Goal: Task Accomplishment & Management: Use online tool/utility

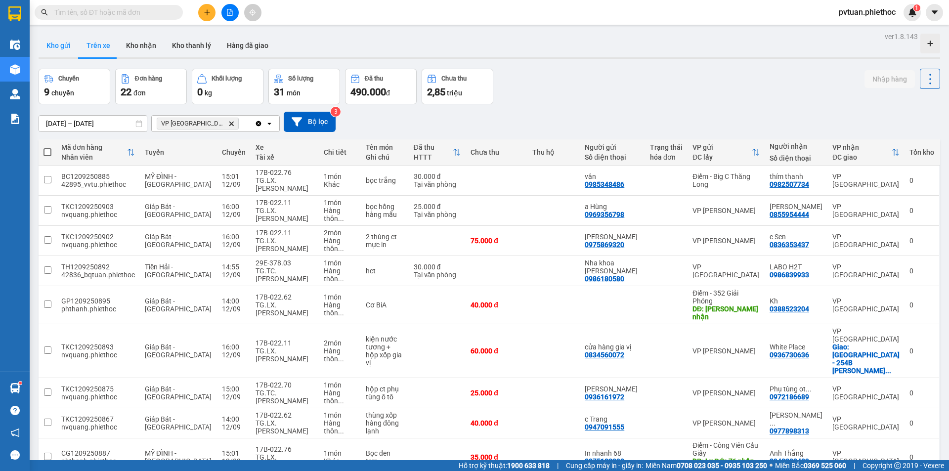
click at [59, 52] on button "Kho gửi" at bounding box center [59, 46] width 40 height 24
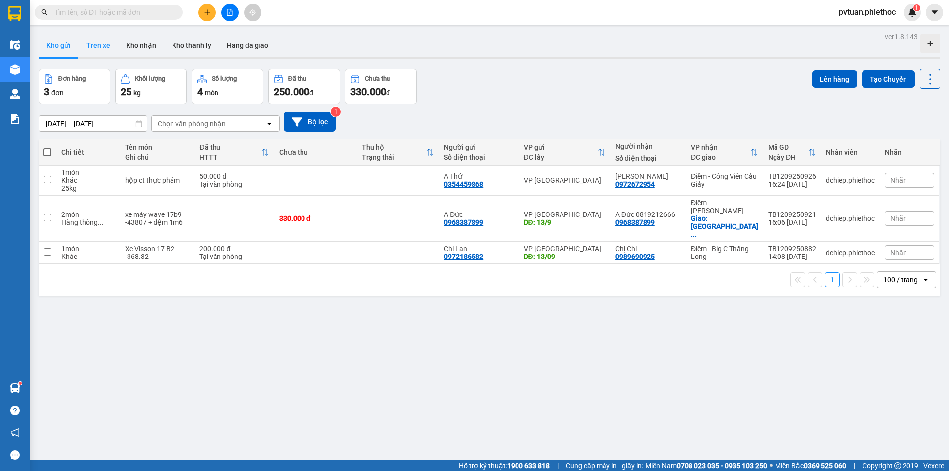
click at [101, 46] on button "Trên xe" at bounding box center [99, 46] width 40 height 24
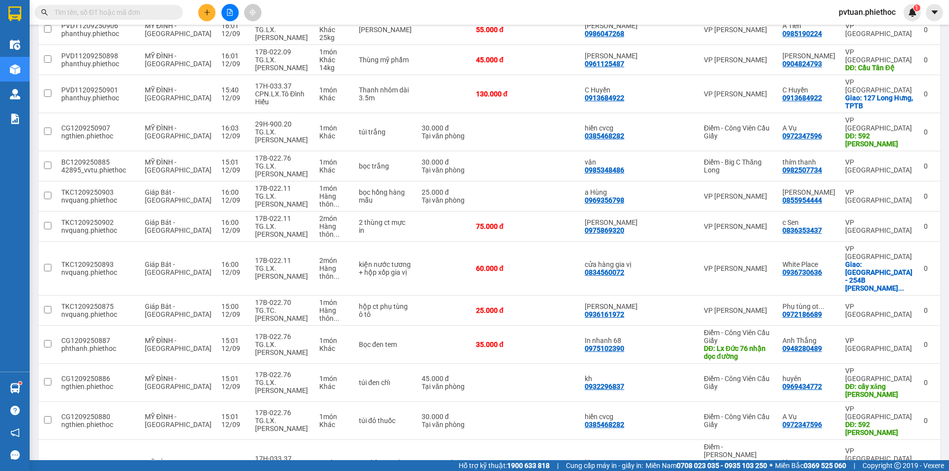
scroll to position [733, 0]
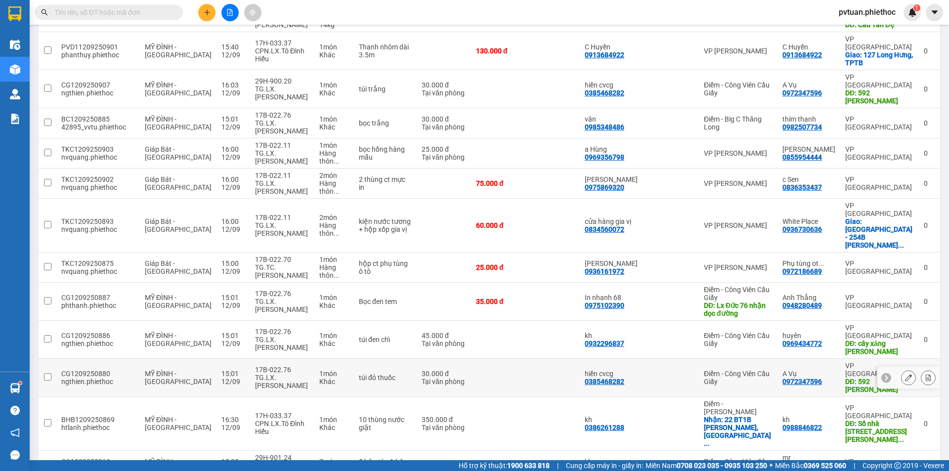
click at [314, 359] on td "1 món Khác" at bounding box center [334, 378] width 40 height 38
checkbox input "true"
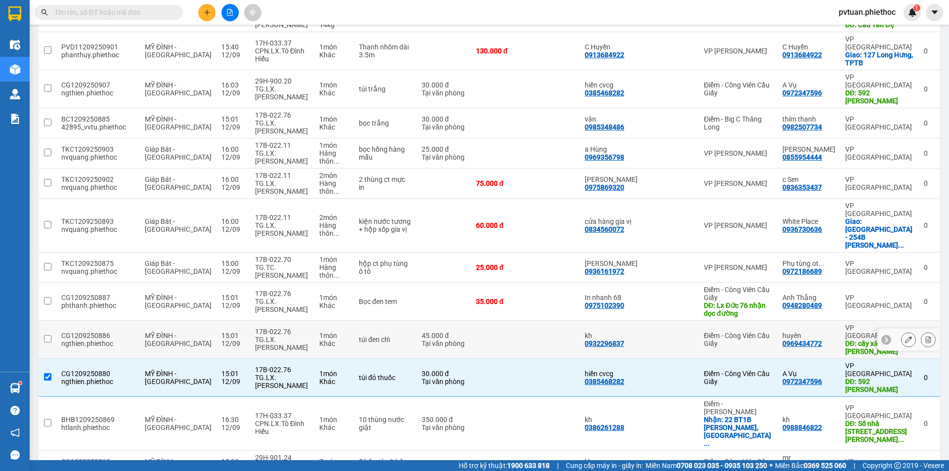
click at [335, 340] on div "Khác" at bounding box center [334, 344] width 30 height 8
checkbox input "true"
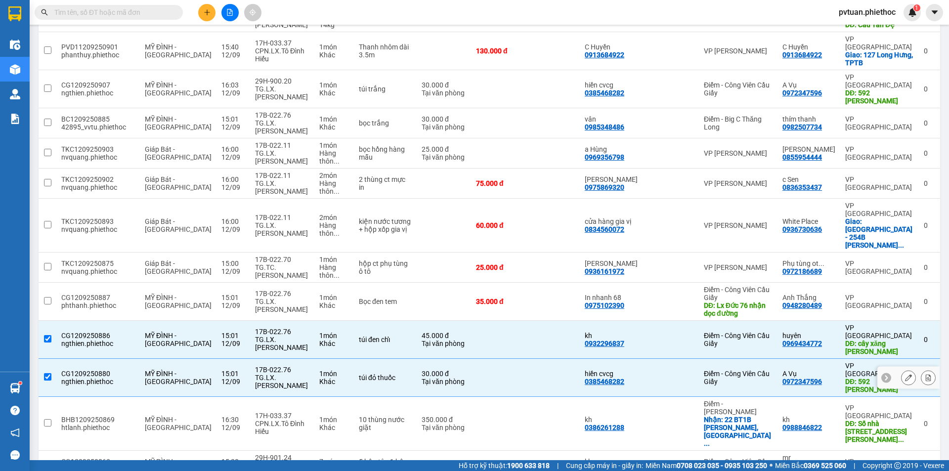
click at [347, 359] on td "1 món Khác" at bounding box center [334, 378] width 40 height 38
checkbox input "false"
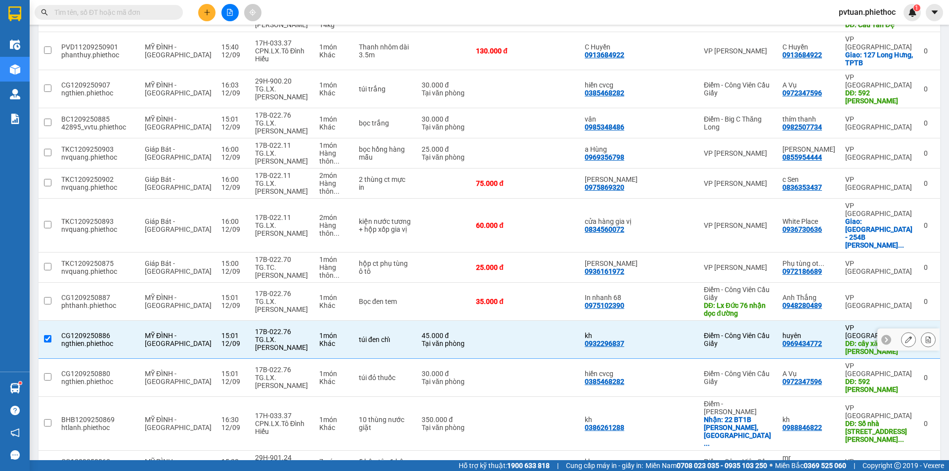
click at [354, 321] on td "túi đen chỉ" at bounding box center [385, 340] width 63 height 38
checkbox input "false"
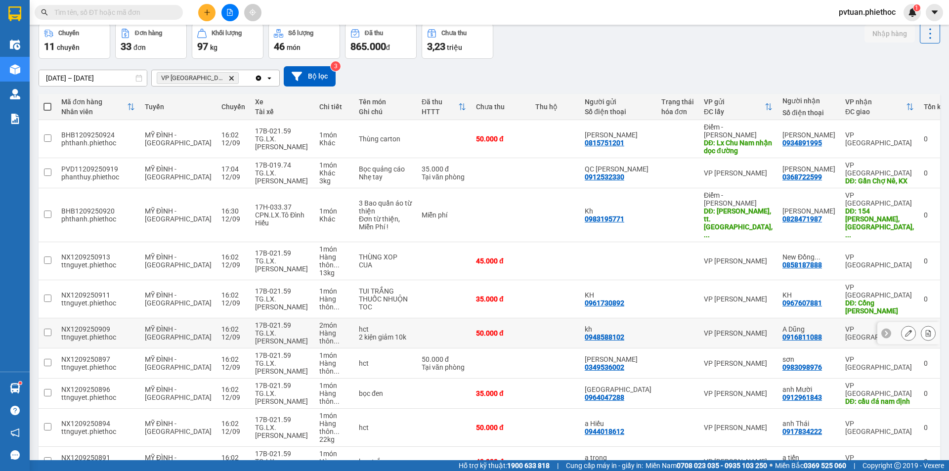
scroll to position [0, 0]
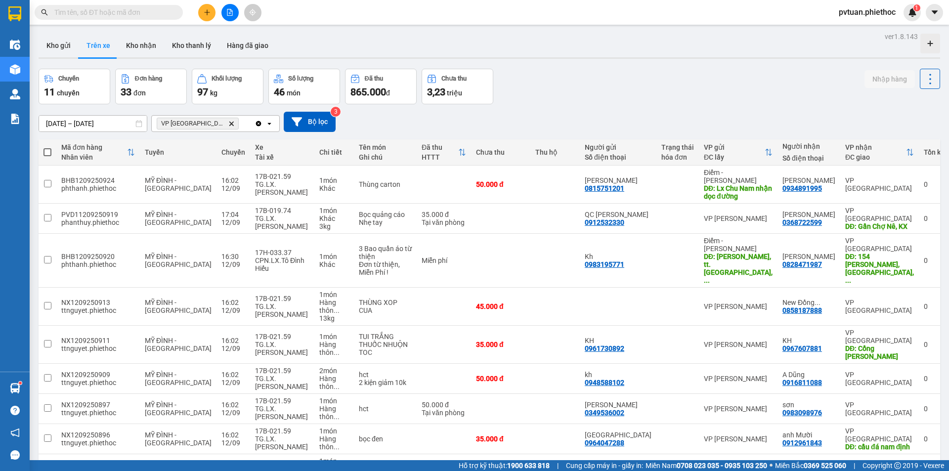
drag, startPoint x: 672, startPoint y: 112, endPoint x: 666, endPoint y: 107, distance: 7.0
click at [672, 111] on div "[DATE] – [DATE] Press the down arrow key to interact with the calendar and sele…" at bounding box center [489, 121] width 901 height 35
click at [46, 49] on button "Kho gửi" at bounding box center [59, 46] width 40 height 24
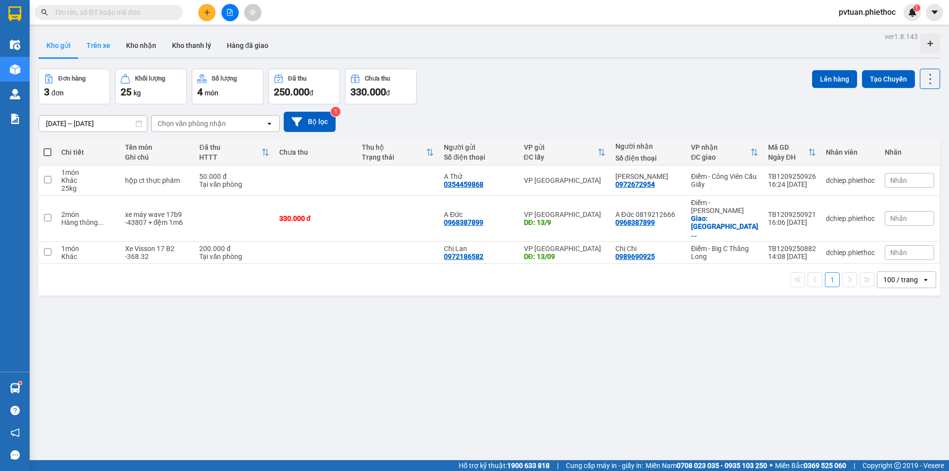
click at [81, 48] on button "Trên xe" at bounding box center [99, 46] width 40 height 24
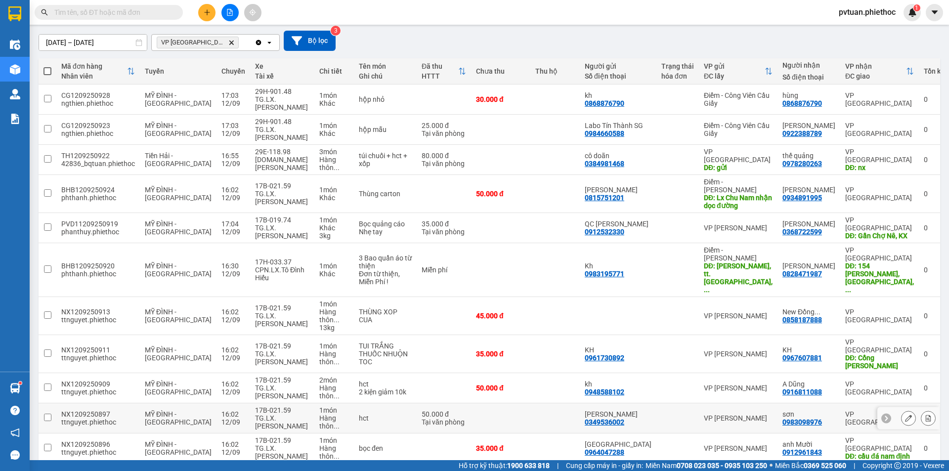
scroll to position [99, 0]
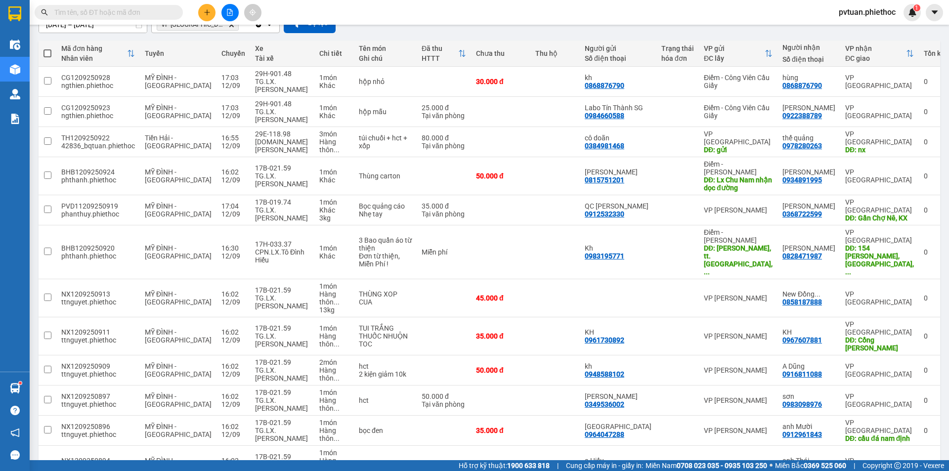
click at [134, 11] on input "text" at bounding box center [112, 12] width 117 height 11
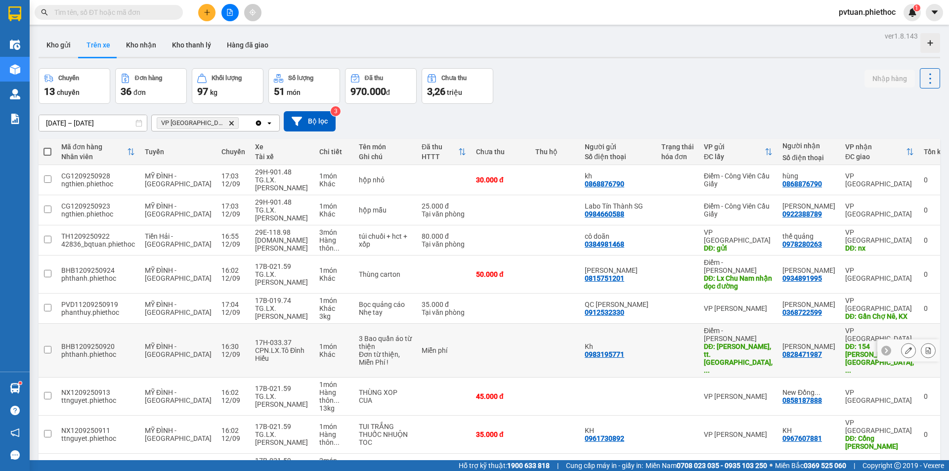
scroll to position [0, 0]
click at [81, 42] on button "Trên xe" at bounding box center [99, 46] width 40 height 24
click at [67, 43] on button "Kho gửi" at bounding box center [59, 46] width 40 height 24
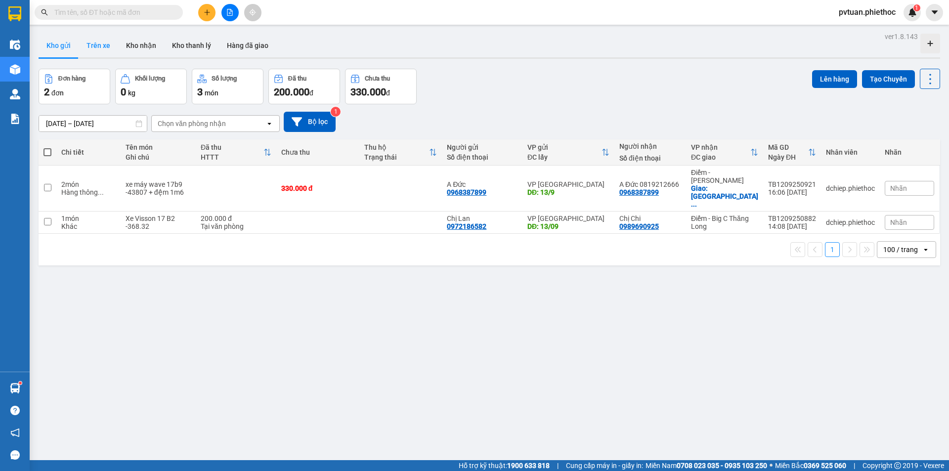
click at [94, 46] on button "Trên xe" at bounding box center [99, 46] width 40 height 24
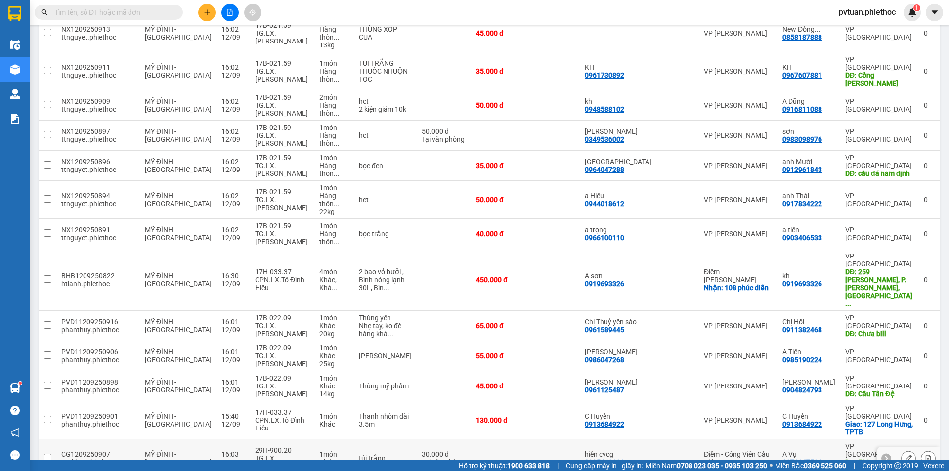
scroll to position [711, 0]
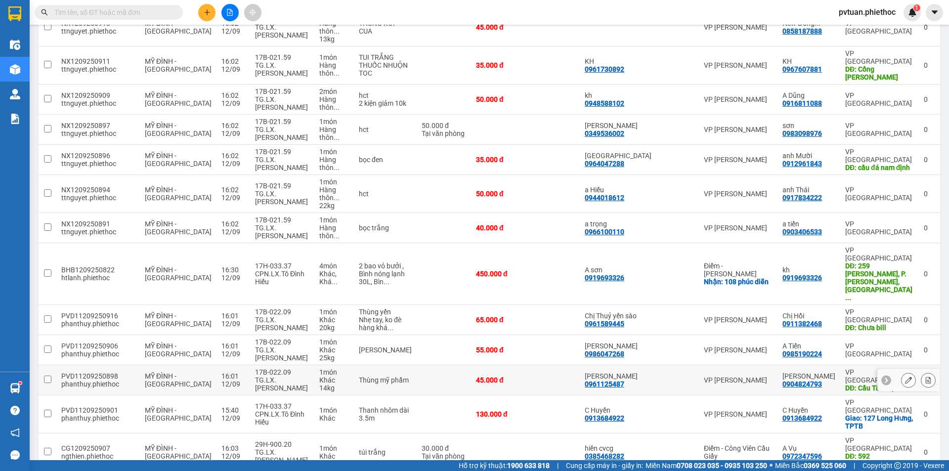
click at [338, 368] on div "1 món" at bounding box center [334, 372] width 30 height 8
checkbox input "true"
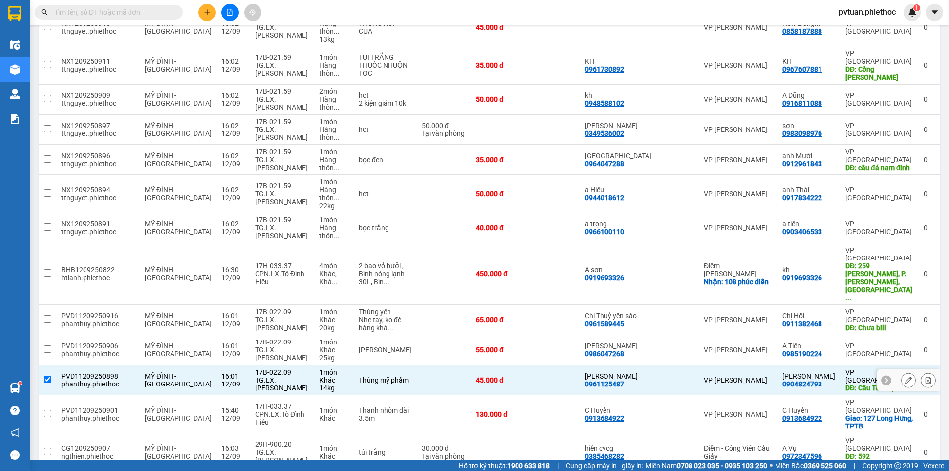
click at [340, 338] on div "1 món Khác 25 kg" at bounding box center [334, 350] width 30 height 24
checkbox input "true"
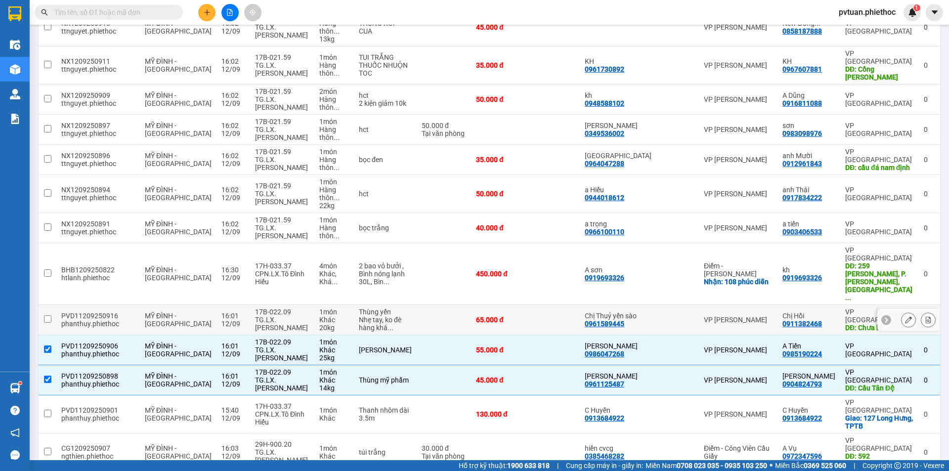
click at [359, 316] on div "Nhẹ tay, ko đè hàng khá ..." at bounding box center [385, 324] width 53 height 16
checkbox input "true"
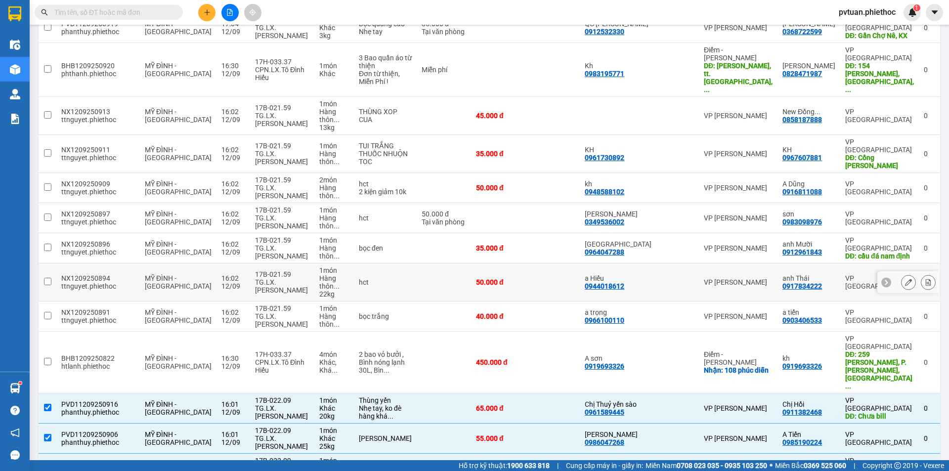
scroll to position [612, 0]
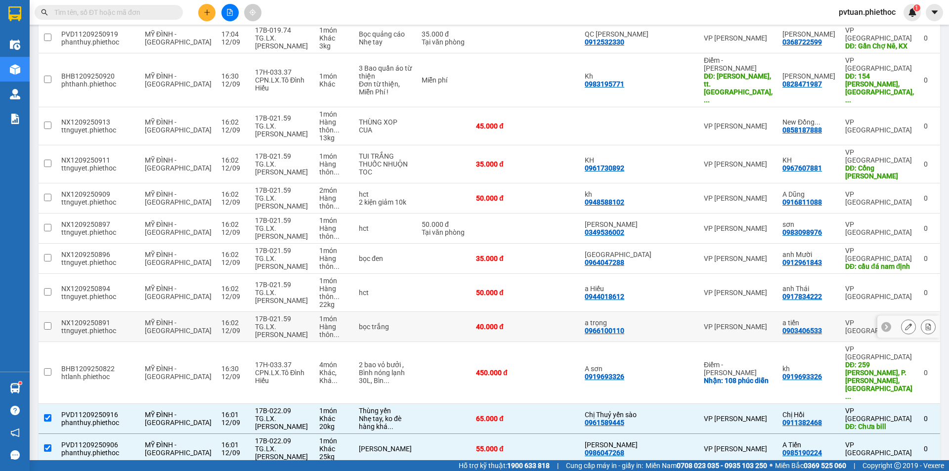
click at [319, 315] on div "1 món" at bounding box center [334, 319] width 30 height 8
checkbox input "true"
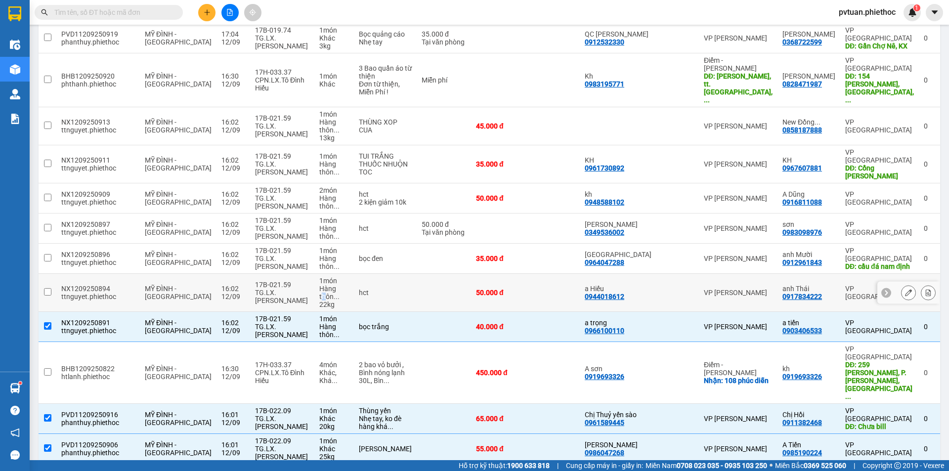
click at [330, 285] on div "Hàng thôn ..." at bounding box center [334, 293] width 30 height 16
checkbox input "true"
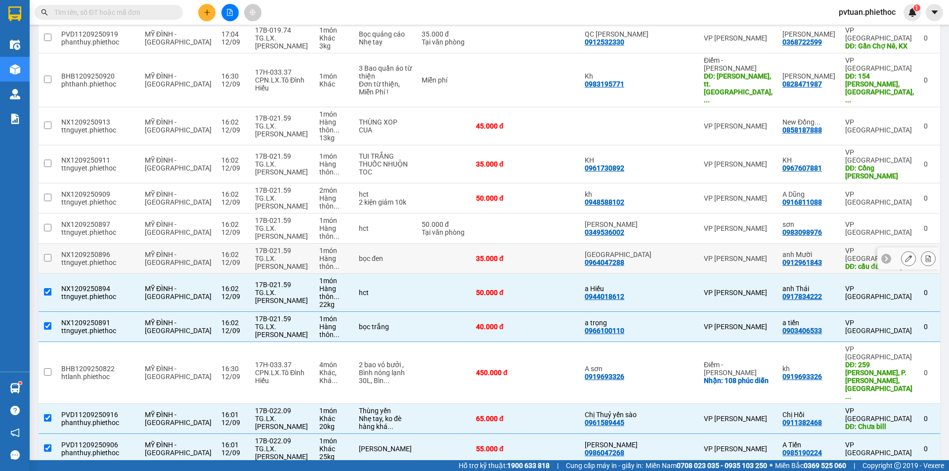
click at [340, 262] on span "..." at bounding box center [337, 266] width 6 height 8
checkbox input "true"
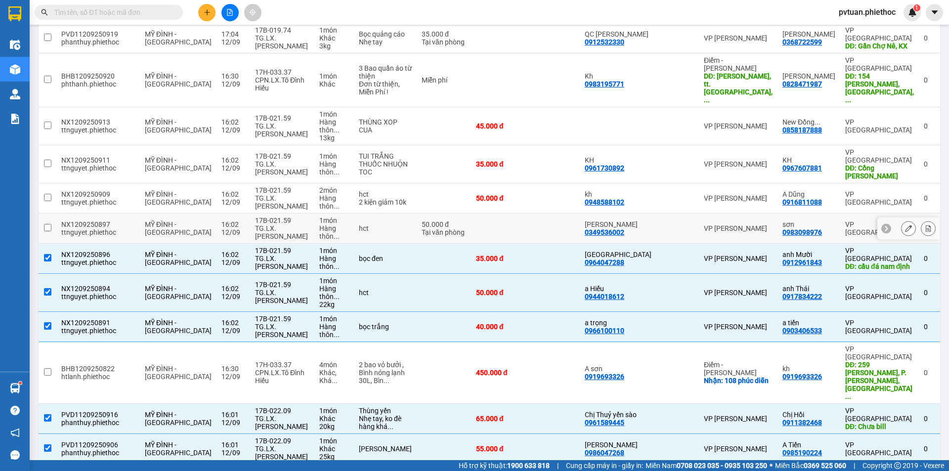
click at [340, 232] on span "..." at bounding box center [337, 236] width 6 height 8
checkbox input "true"
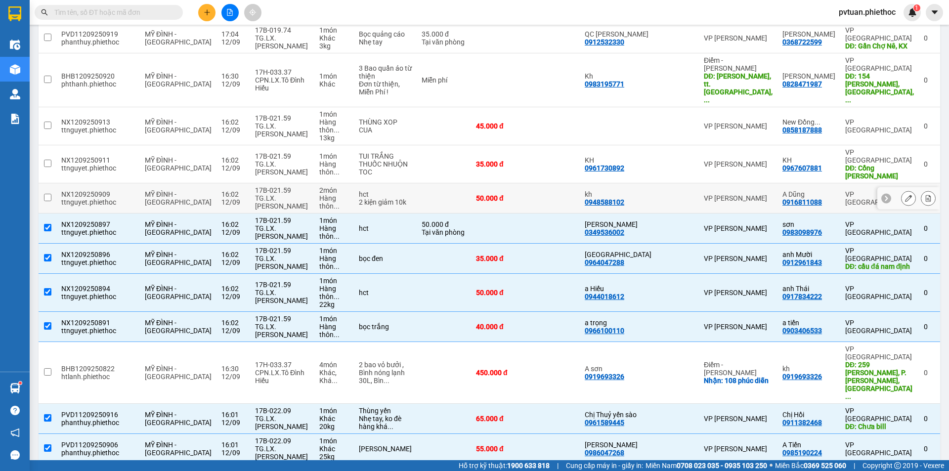
click at [354, 183] on td "hct 2 kiện giảm 10k" at bounding box center [385, 198] width 63 height 30
checkbox input "true"
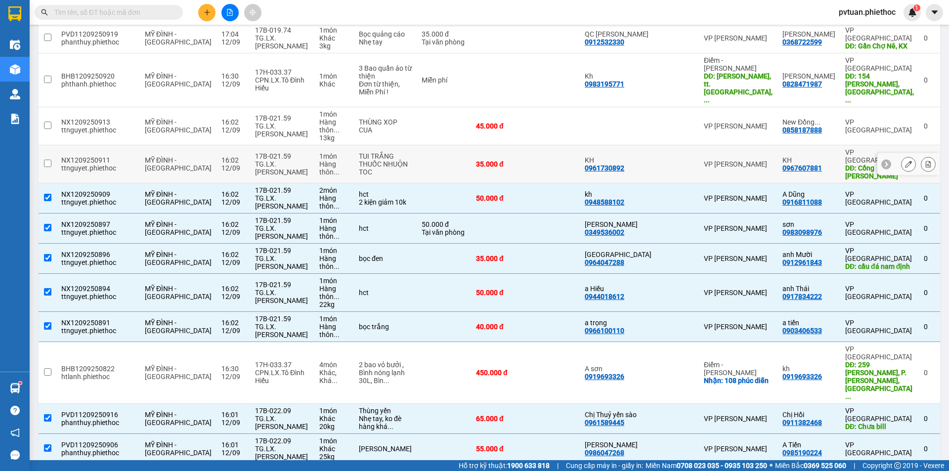
click at [359, 152] on div "TUI TRẮNG THUỐC NHUỘN TOC" at bounding box center [385, 164] width 53 height 24
checkbox input "true"
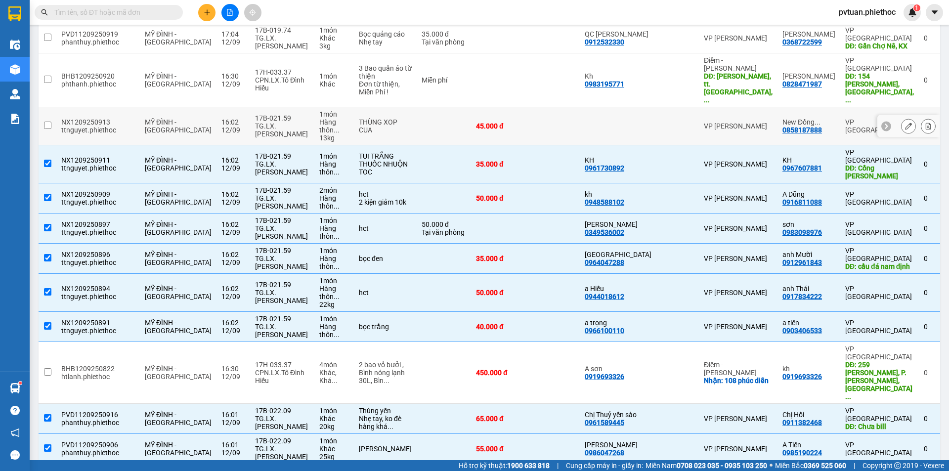
click at [362, 107] on td "THÙNG XOP CUA" at bounding box center [385, 126] width 63 height 38
checkbox input "true"
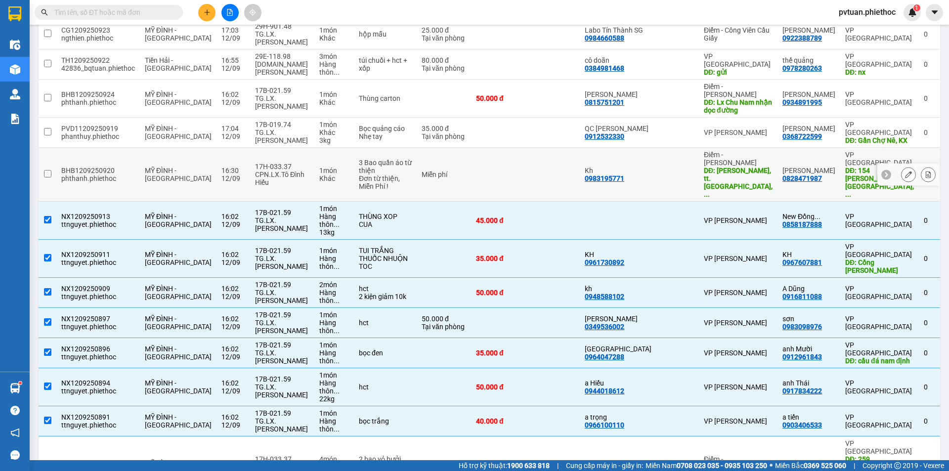
scroll to position [513, 0]
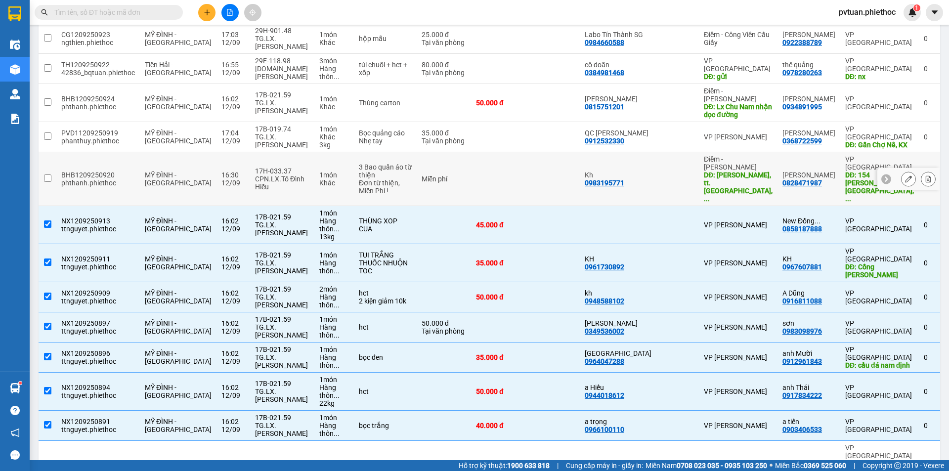
click at [359, 163] on div "3 Bao quần áo từ thiện" at bounding box center [385, 171] width 53 height 16
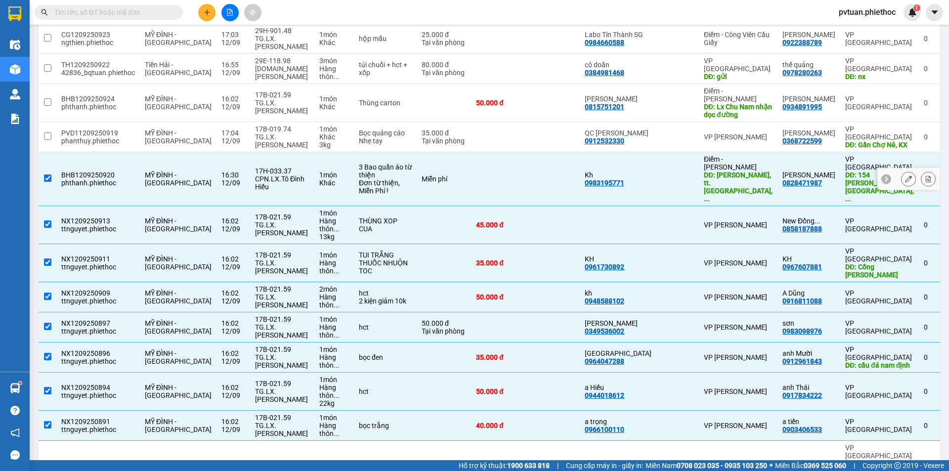
click at [379, 179] on div "Đơn từ thiện, Miễn Phí !" at bounding box center [385, 187] width 53 height 16
checkbox input "false"
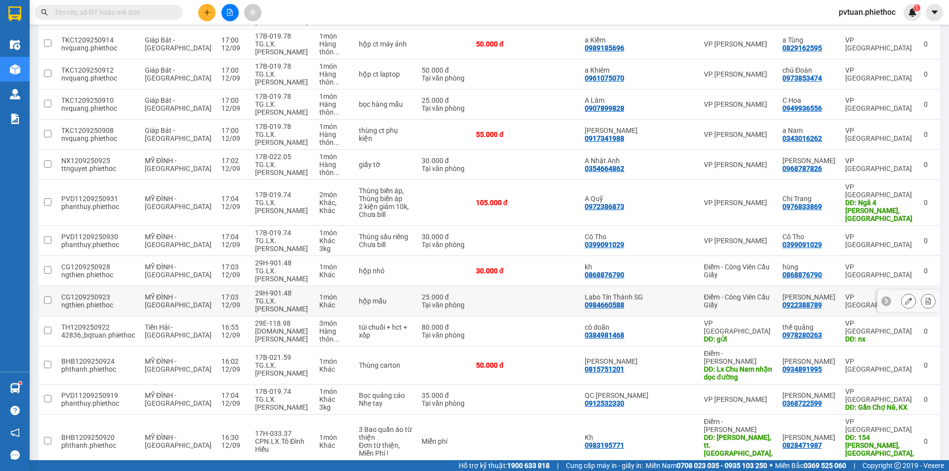
scroll to position [315, 0]
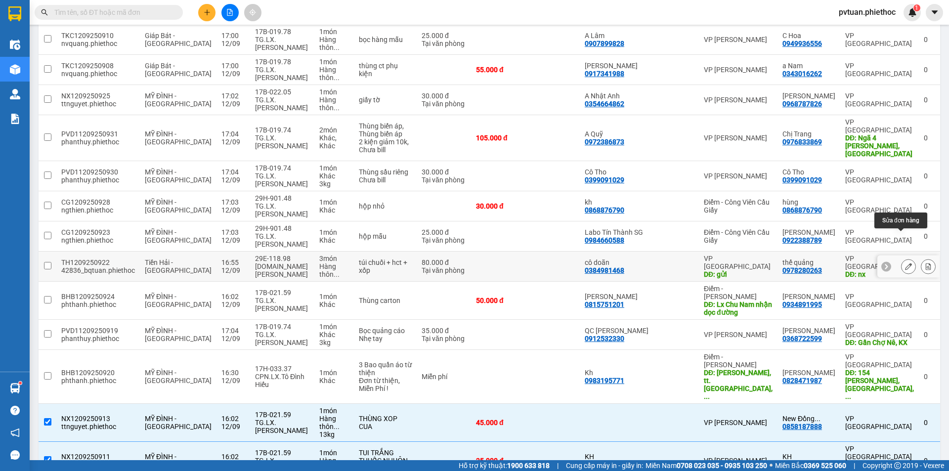
click at [905, 263] on icon at bounding box center [908, 266] width 7 height 7
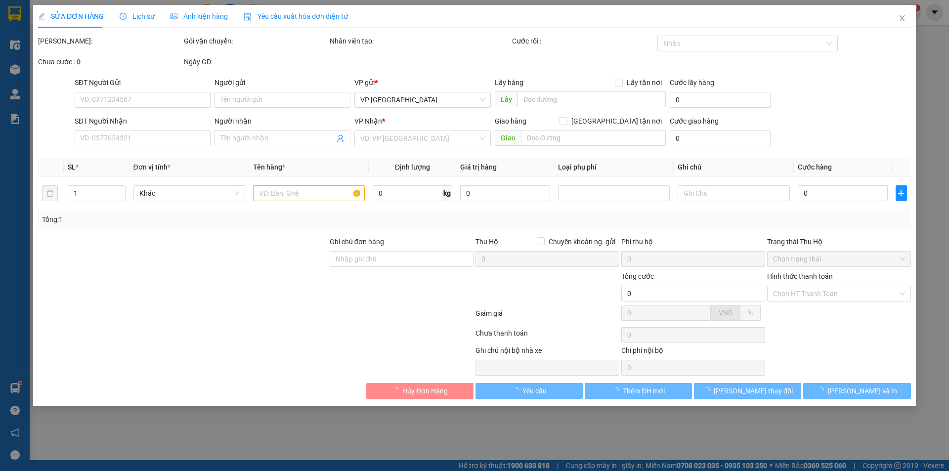
type input "0384981468"
type input "cô doãn"
type input "gửi"
type input "0978280263"
type input "thế quảng"
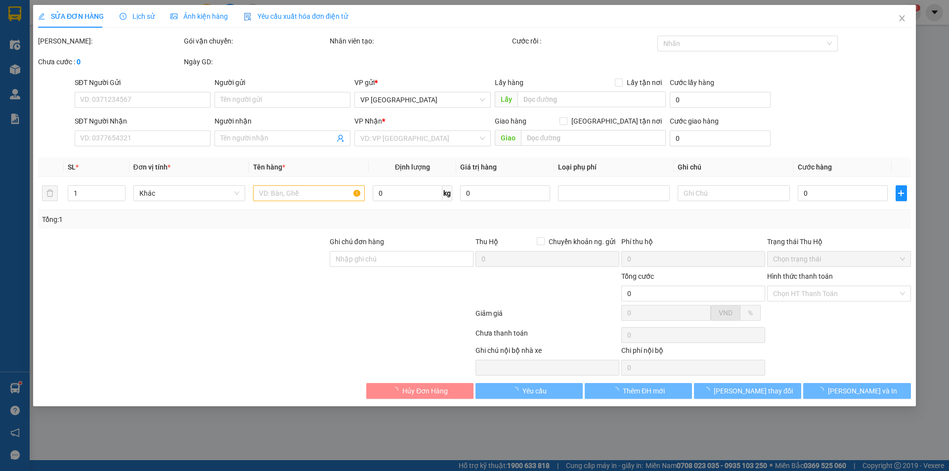
type input "nx"
type input "5.000"
type input "80.000"
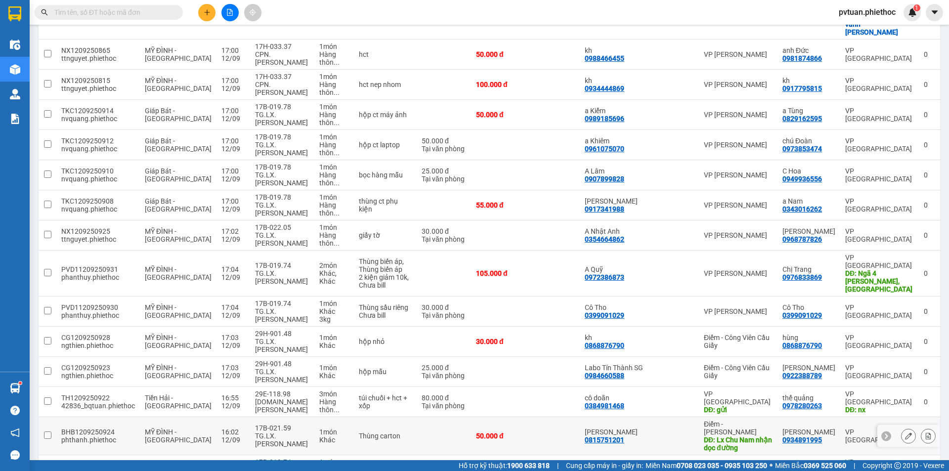
scroll to position [198, 0]
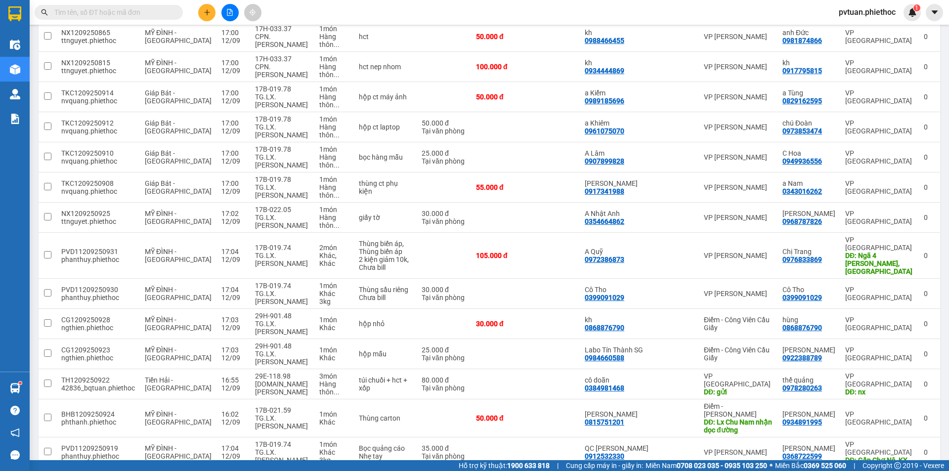
click at [191, 8] on div at bounding box center [96, 12] width 193 height 15
click at [198, 12] on div at bounding box center [230, 12] width 74 height 17
click at [210, 11] on icon "plus" at bounding box center [207, 12] width 7 height 7
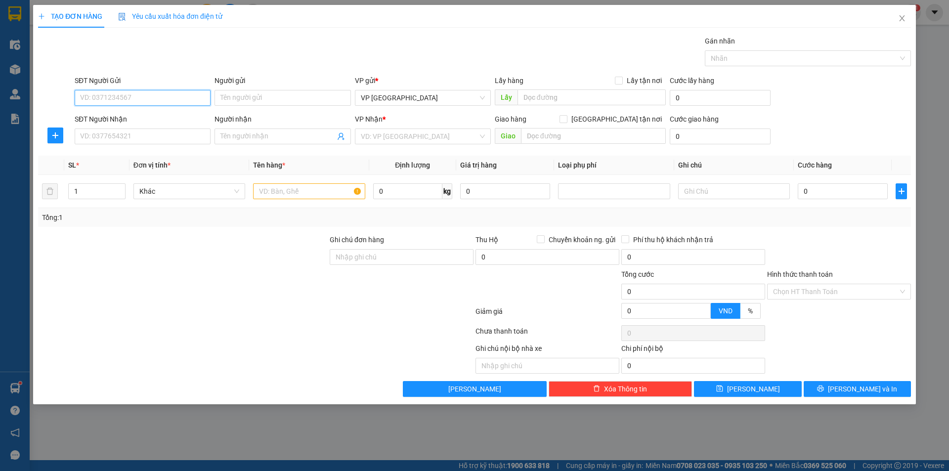
click at [177, 97] on input "SĐT Người Gửi" at bounding box center [143, 98] width 136 height 16
click at [180, 123] on div "SĐT Người Nhận" at bounding box center [143, 119] width 136 height 11
click at [180, 128] on input "SĐT Người Nhận" at bounding box center [143, 136] width 136 height 16
click at [177, 130] on input "SĐT Người Nhận" at bounding box center [143, 136] width 136 height 16
click at [177, 129] on input "SĐT Người Nhận" at bounding box center [143, 136] width 136 height 16
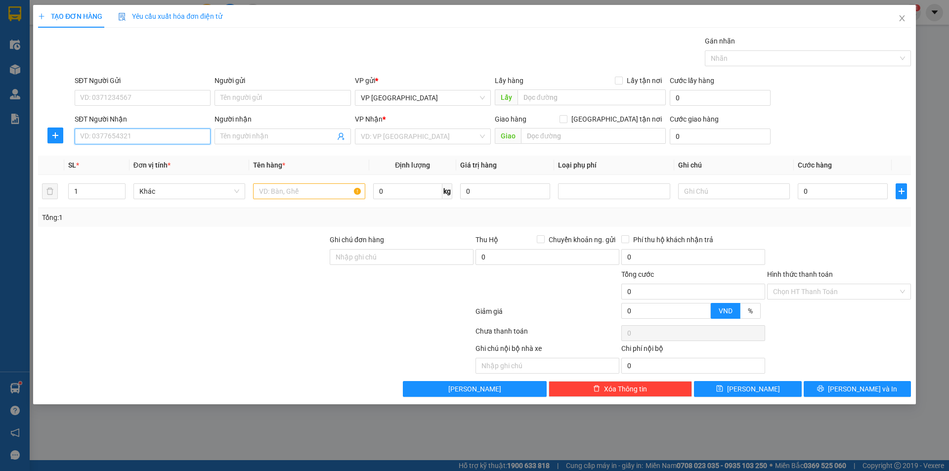
click at [177, 129] on input "SĐT Người Nhận" at bounding box center [143, 136] width 136 height 16
click at [159, 159] on div "0942182295 - Chị Hoàn" at bounding box center [143, 156] width 124 height 11
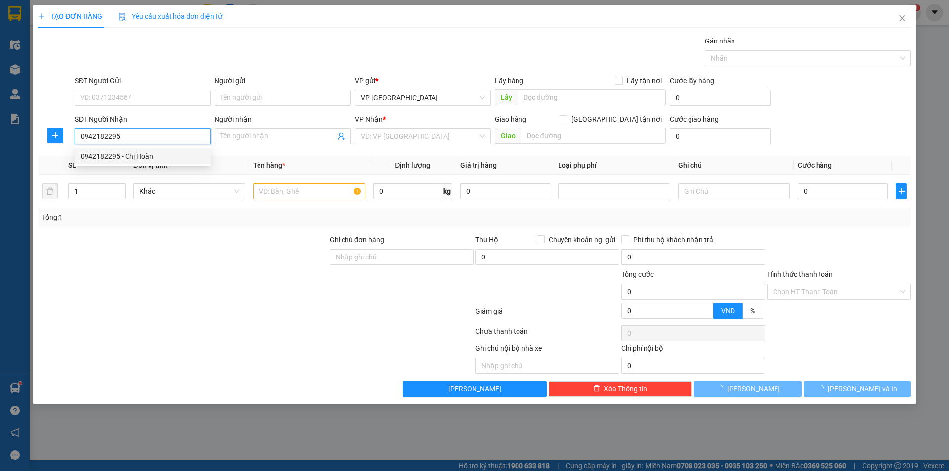
type input "0942182295"
type input "Chị Hoàn"
click at [164, 109] on div "SĐT Người Gửi VD: 0371234567" at bounding box center [143, 92] width 136 height 35
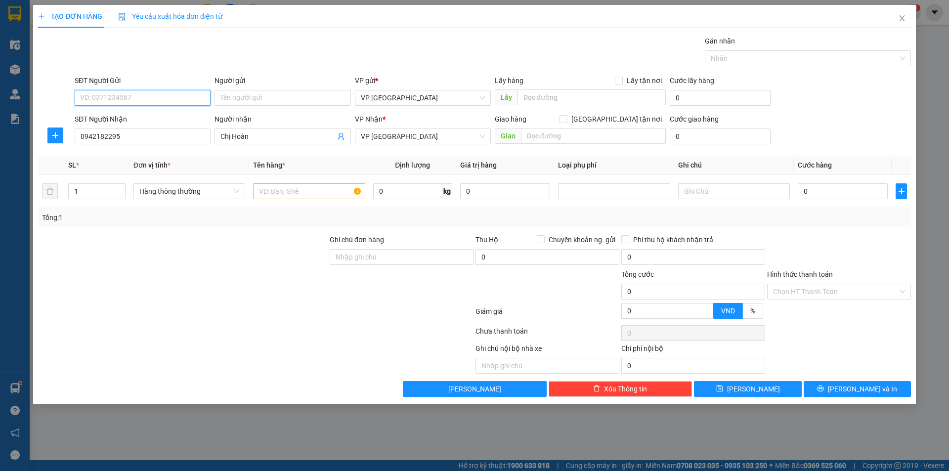
click at [169, 96] on input "SĐT Người Gửi" at bounding box center [143, 98] width 136 height 16
click at [163, 120] on div "0976380089 - Anh Huấn" at bounding box center [143, 117] width 124 height 11
type input "0976380089"
type input "Anh Huấn"
click at [303, 192] on input "text" at bounding box center [309, 191] width 112 height 16
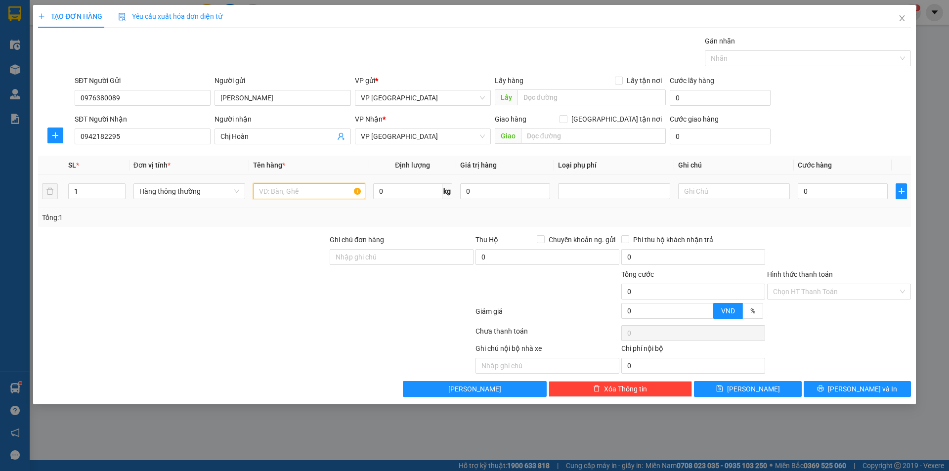
click at [303, 192] on input "text" at bounding box center [309, 191] width 112 height 16
drag, startPoint x: 303, startPoint y: 192, endPoint x: 305, endPoint y: 181, distance: 11.1
click at [303, 191] on input "text" at bounding box center [309, 191] width 112 height 16
type input "hct mỹ phẩm"
click at [802, 175] on td "0" at bounding box center [843, 191] width 98 height 33
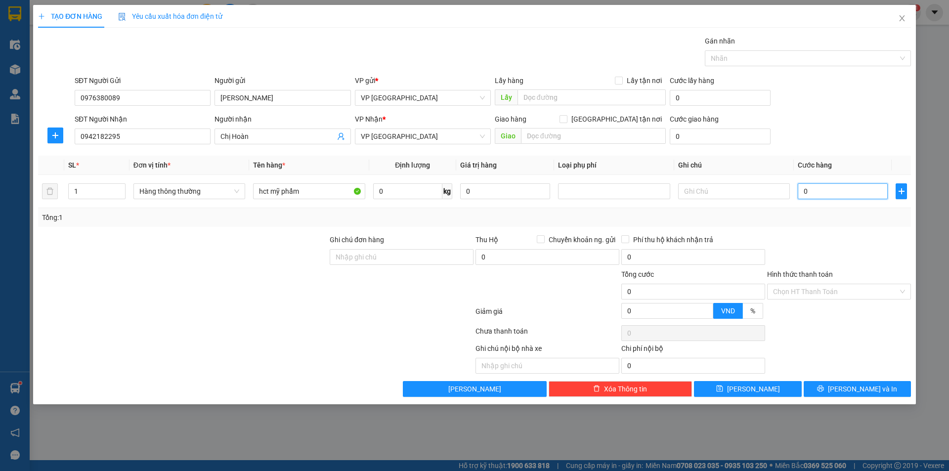
type input "2"
type input "25"
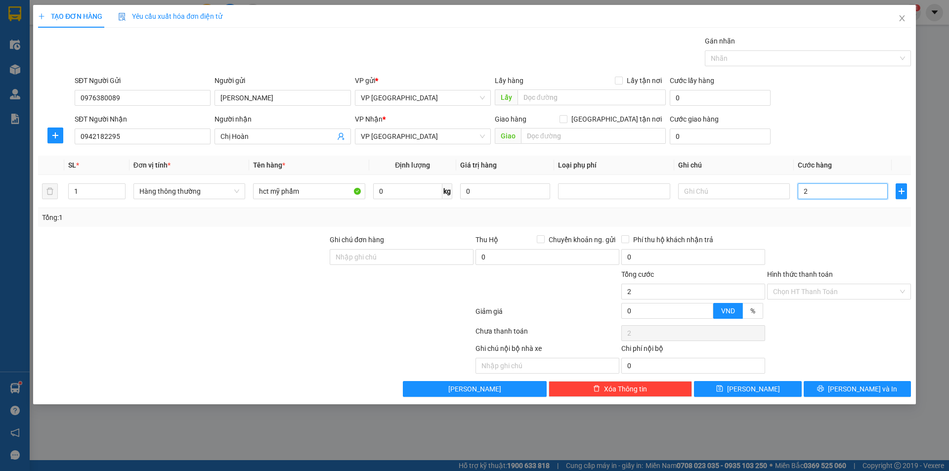
type input "25"
type input "25.000"
click at [875, 97] on div "SĐT Người Gửi 0976380089 Người gửi Anh Huấn VP gửi * VP Thái Bình Lấy hàng Lấy …" at bounding box center [493, 92] width 840 height 35
click at [392, 182] on span "0 kg" at bounding box center [412, 190] width 79 height 18
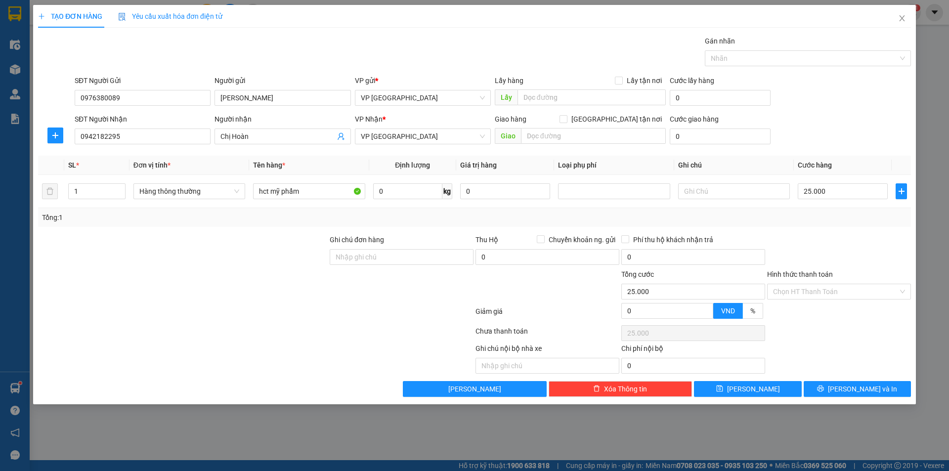
click at [845, 137] on div "SĐT Người Nhận 0942182295 Người nhận Chị Hoàn VP Nhận * VP Tiền Hải Giao hàng G…" at bounding box center [493, 131] width 840 height 35
click at [835, 291] on input "Hình thức thanh toán" at bounding box center [835, 291] width 125 height 15
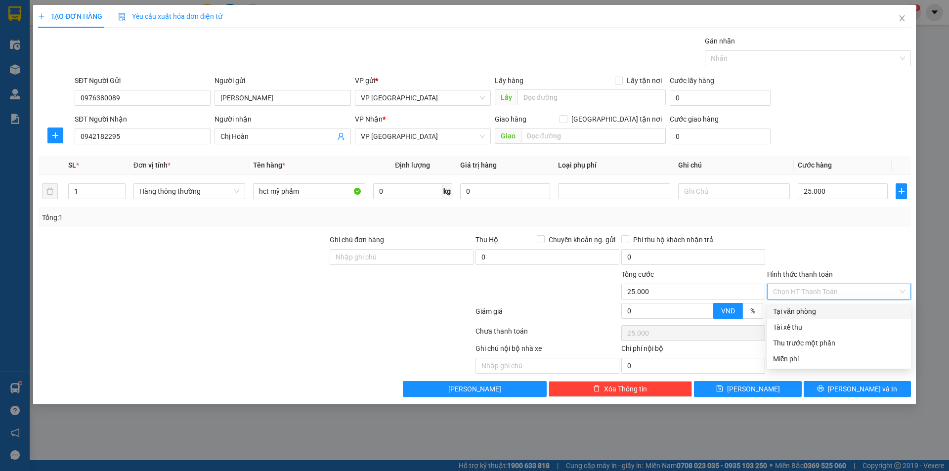
click at [833, 322] on div "Tài xế thu" at bounding box center [839, 327] width 132 height 11
click at [851, 223] on div "Tổng: 1" at bounding box center [474, 217] width 873 height 19
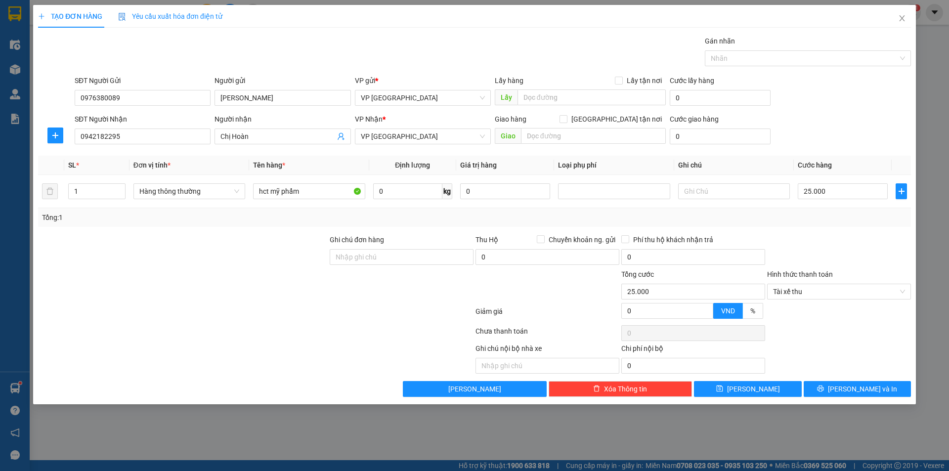
drag, startPoint x: 823, startPoint y: 303, endPoint x: 823, endPoint y: 293, distance: 9.9
click at [823, 302] on div "Hình thức thanh toán Tài xế thu" at bounding box center [839, 286] width 144 height 35
click at [828, 293] on span "Tài xế thu" at bounding box center [839, 291] width 132 height 15
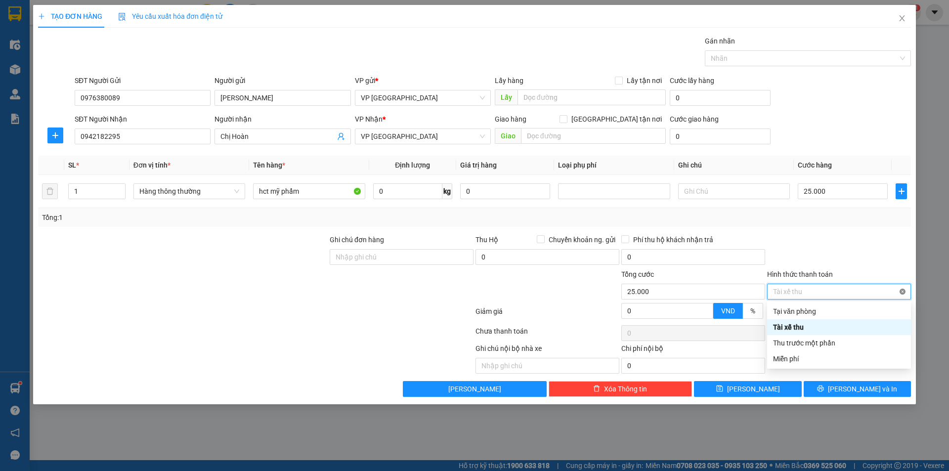
type input "25.000"
click at [869, 381] on div "Transit Pickup Surcharge Ids Transit Deliver Surcharge Ids Transit Deliver Surc…" at bounding box center [474, 216] width 873 height 361
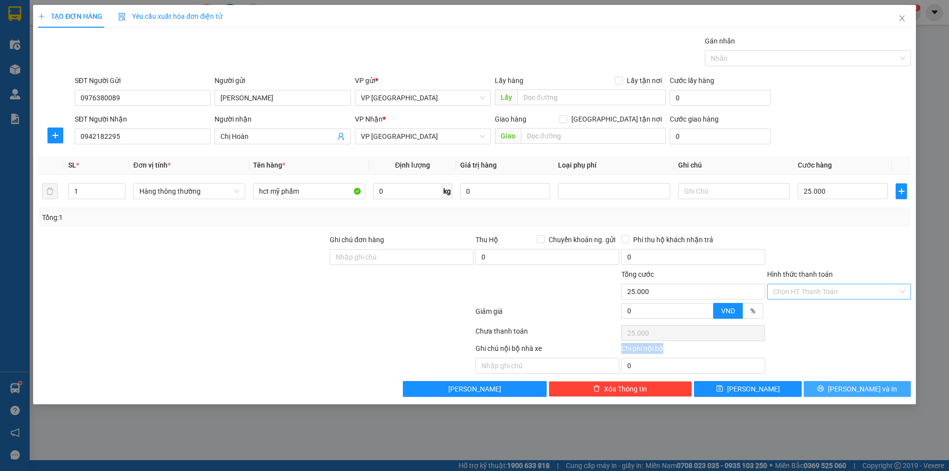
click at [869, 381] on div "Transit Pickup Surcharge Ids Transit Deliver Surcharge Ids Transit Deliver Surc…" at bounding box center [474, 216] width 873 height 361
click at [869, 383] on button "[PERSON_NAME] và In" at bounding box center [857, 389] width 107 height 16
click at [869, 383] on span "[PERSON_NAME] và In" at bounding box center [862, 388] width 69 height 11
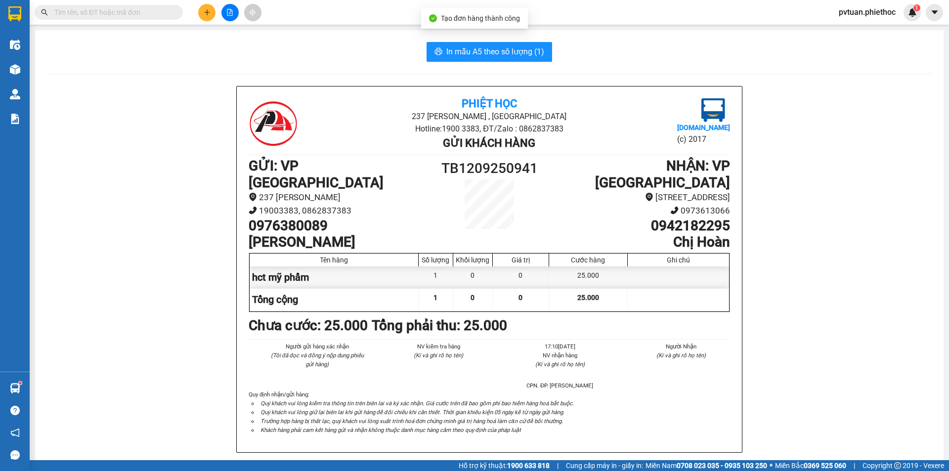
click at [504, 40] on div "In mẫu A5 theo số lượng (1) Phiệt Học 237 Trần Thái Tông , TP Thái Bình Hotline…" at bounding box center [489, 455] width 908 height 850
click at [504, 43] on button "In mẫu A5 theo số lượng (1)" at bounding box center [489, 52] width 126 height 20
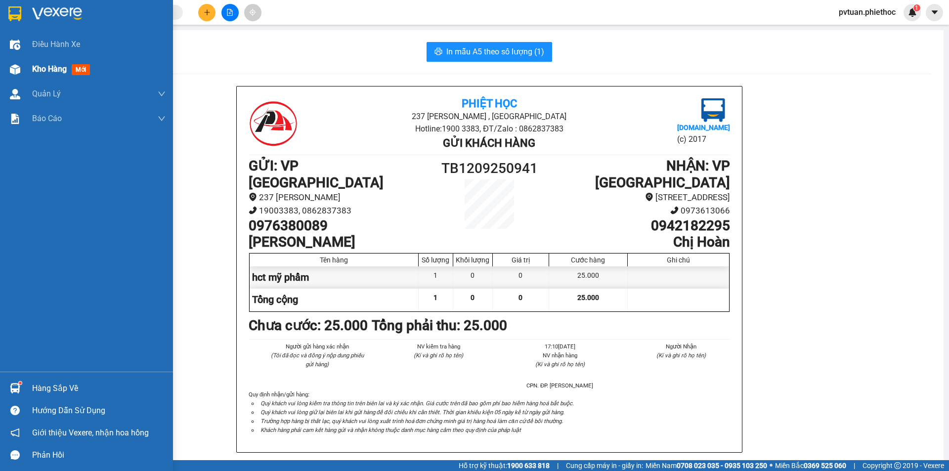
click at [20, 67] on img at bounding box center [15, 69] width 10 height 10
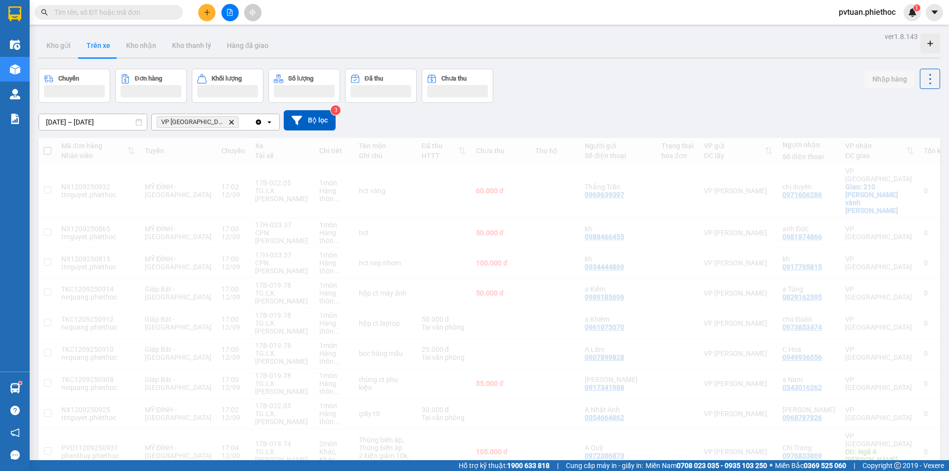
drag, startPoint x: 749, startPoint y: 95, endPoint x: 718, endPoint y: 95, distance: 30.6
click at [748, 95] on div "Chuyến Đơn hàng Khối lượng Số lượng Đã thu Chưa thu Nhập hàng" at bounding box center [489, 86] width 901 height 34
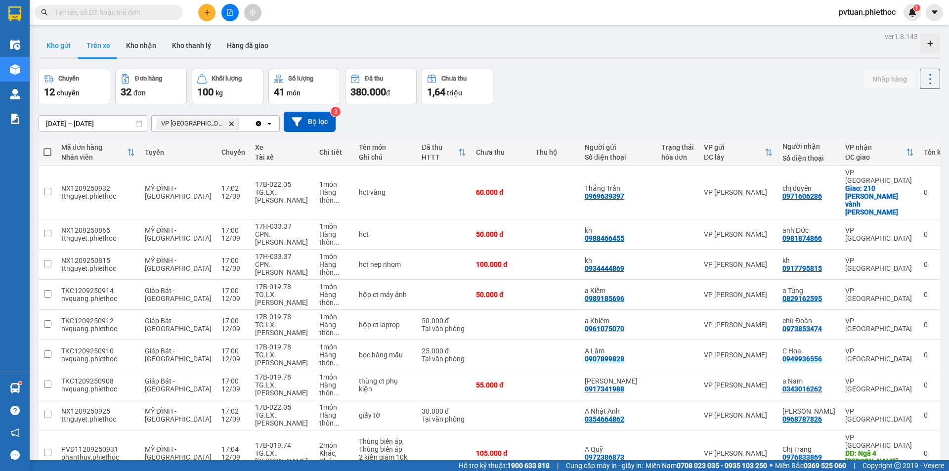
click at [45, 36] on button "Kho gửi" at bounding box center [59, 46] width 40 height 24
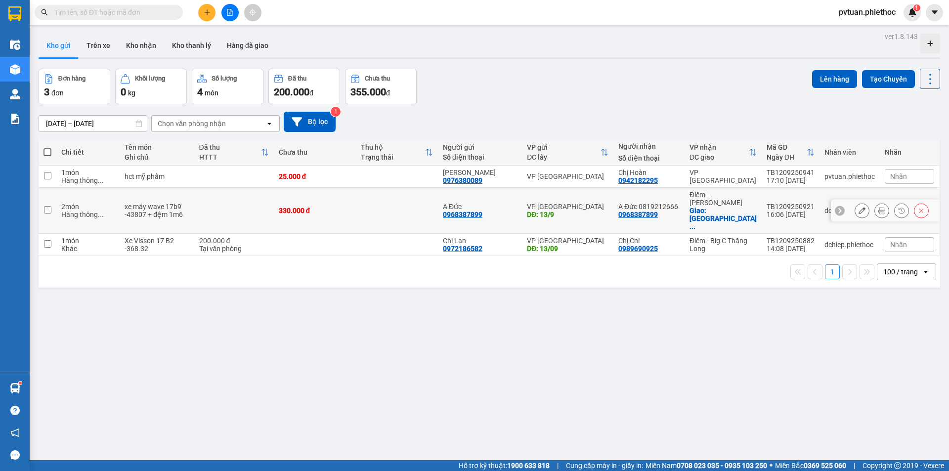
click at [675, 110] on div "[DATE] – [DATE] Press the down arrow key to interact with the calendar and sele…" at bounding box center [489, 121] width 901 height 35
click at [138, 9] on input "text" at bounding box center [112, 12] width 117 height 11
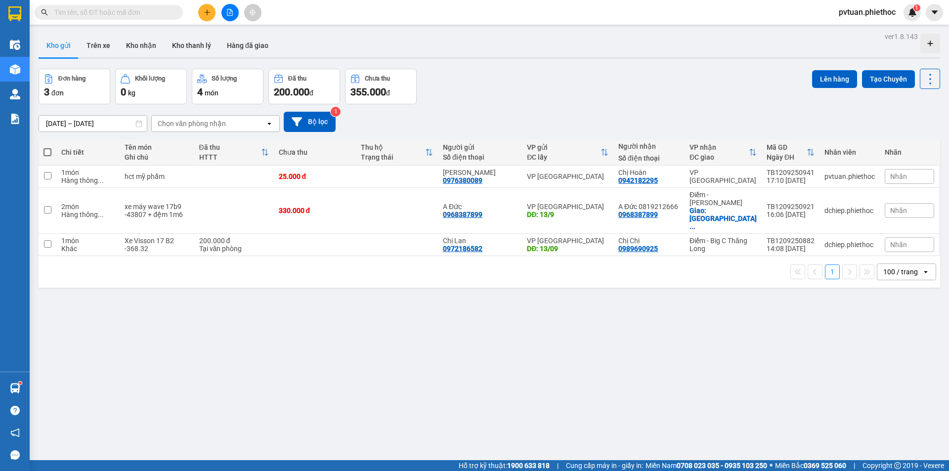
click at [138, 9] on input "text" at bounding box center [112, 12] width 117 height 11
type input "9"
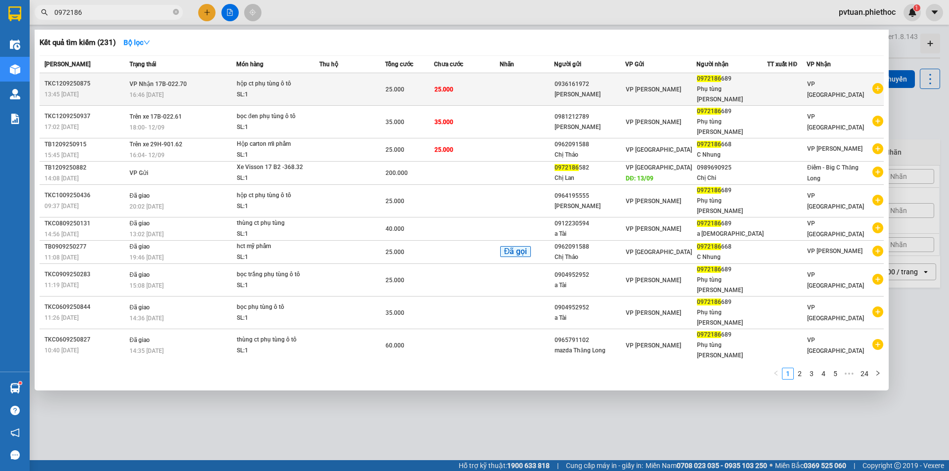
type input "0972186"
click at [758, 85] on div "Phụ tùng oto Thành Phúc" at bounding box center [732, 94] width 70 height 21
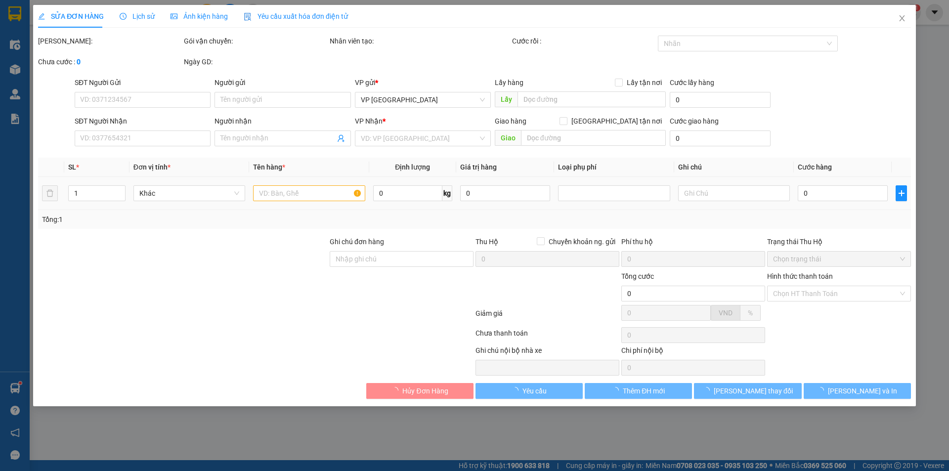
type input "0936161972"
type input "Anh Bình"
type input "0972186689"
type input "Phụ tùng oto Thành Phúc"
type input "25.000"
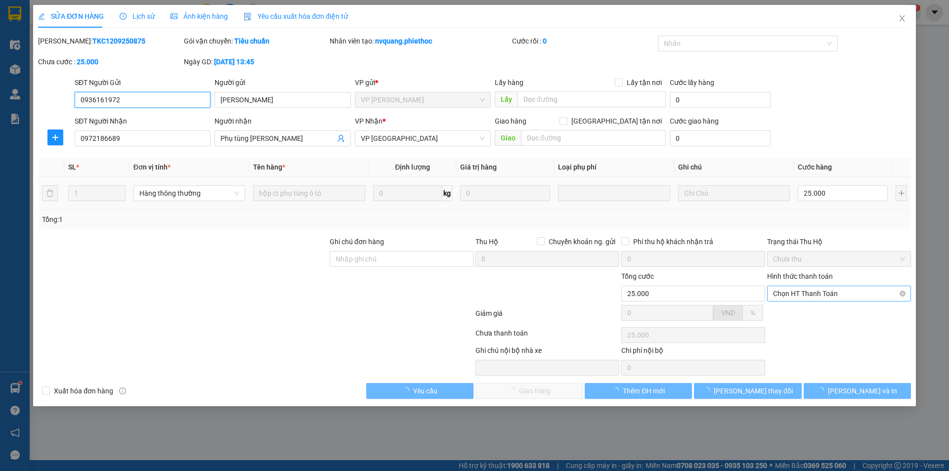
drag, startPoint x: 811, startPoint y: 290, endPoint x: 813, endPoint y: 299, distance: 10.2
click at [811, 291] on span "Chọn HT Thanh Toán" at bounding box center [839, 293] width 132 height 15
click at [817, 319] on div "Tại văn phòng" at bounding box center [839, 313] width 144 height 16
type input "0"
click at [534, 383] on button "[PERSON_NAME] và Giao hàng" at bounding box center [528, 391] width 107 height 16
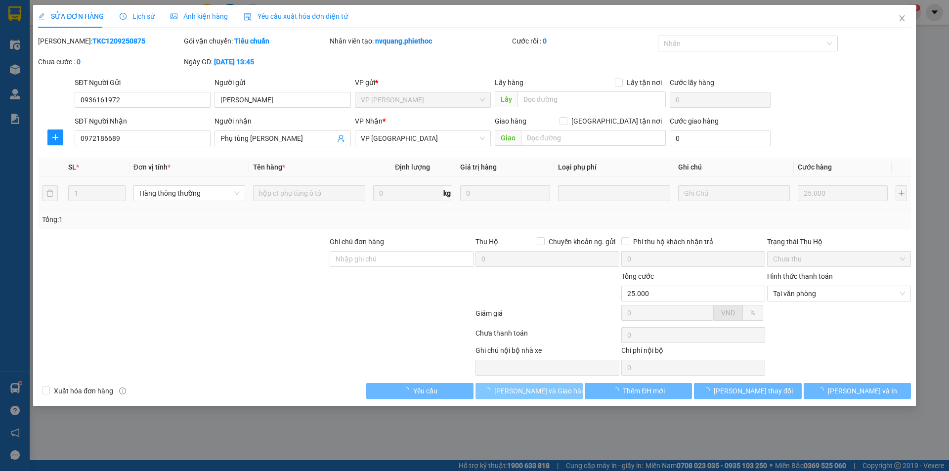
click at [537, 393] on span "[PERSON_NAME] và Giao hàng" at bounding box center [541, 390] width 95 height 11
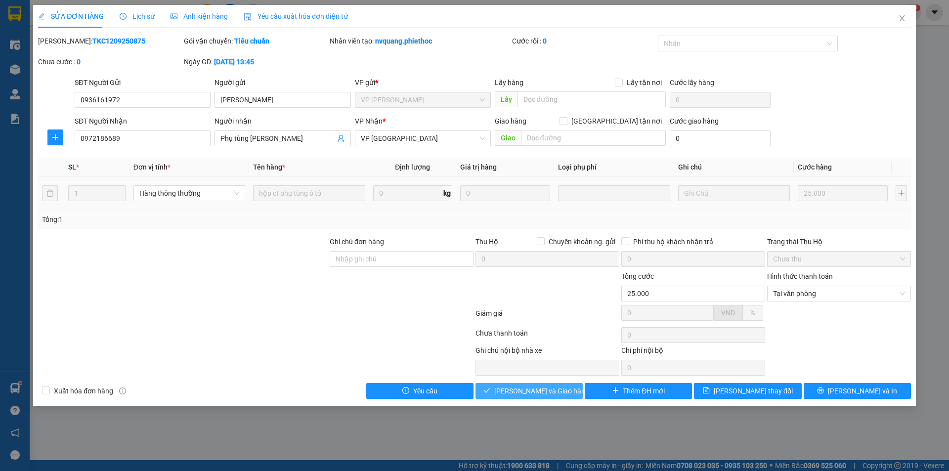
click at [537, 393] on span "[PERSON_NAME] và Giao hàng" at bounding box center [541, 390] width 95 height 11
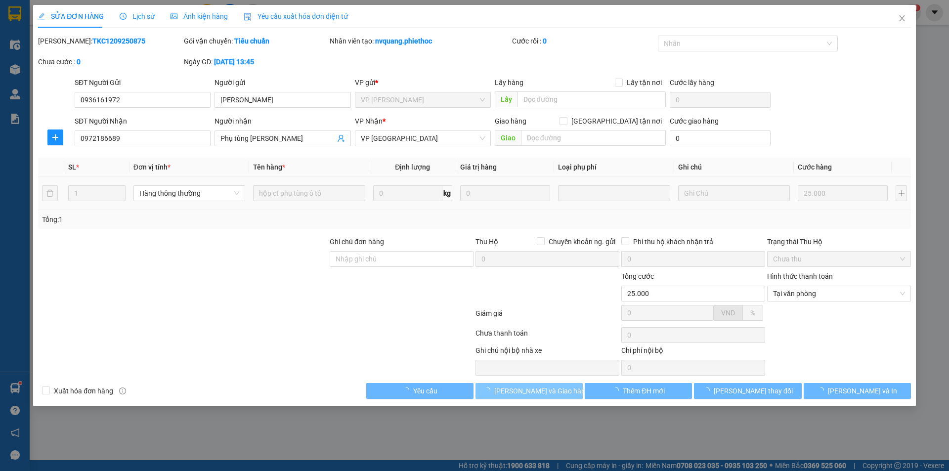
click at [537, 393] on span "[PERSON_NAME] và Giao hàng" at bounding box center [541, 390] width 95 height 11
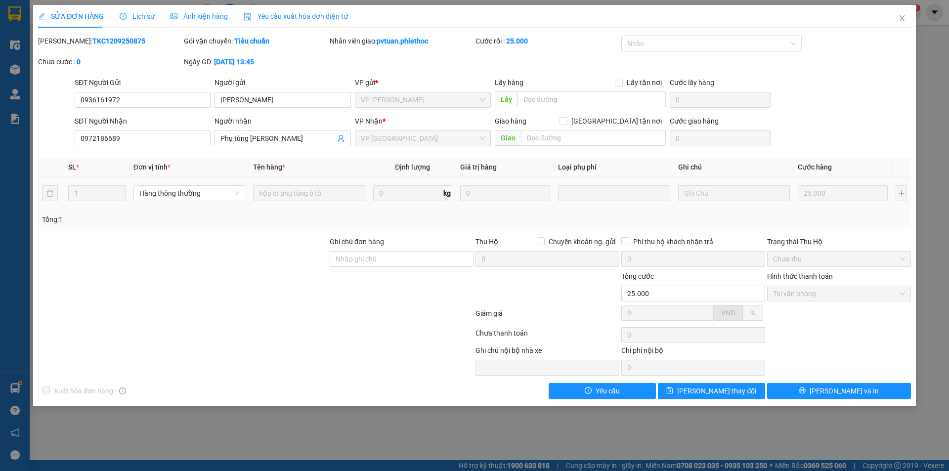
click at [838, 143] on div "SĐT Người Nhận 0972186689 Người nhận Phụ tùng oto Thành Phúc VP Nhận * VP Thái …" at bounding box center [493, 133] width 840 height 35
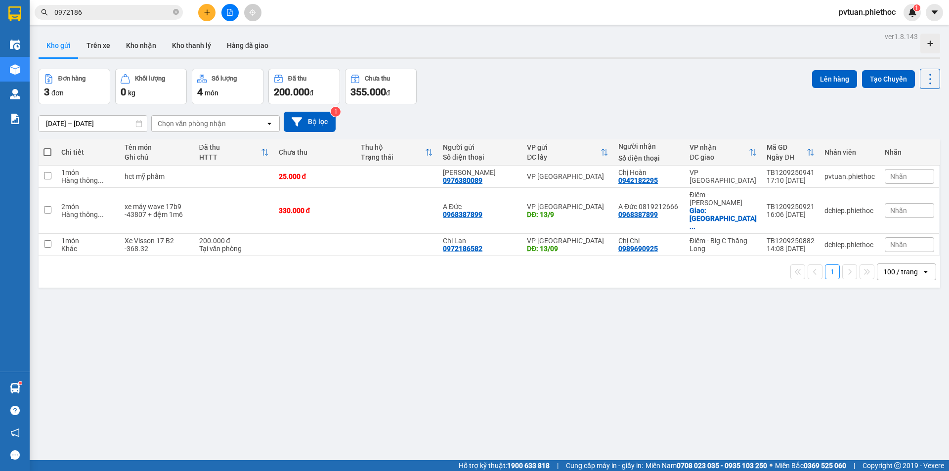
click at [108, 14] on input "0972186" at bounding box center [112, 12] width 117 height 11
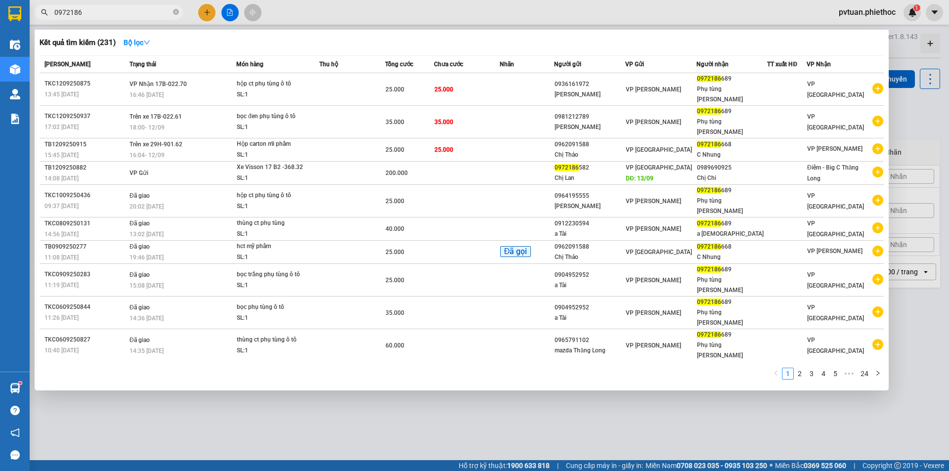
click at [108, 14] on input "0972186" at bounding box center [112, 12] width 117 height 11
drag, startPoint x: 108, startPoint y: 14, endPoint x: 113, endPoint y: 3, distance: 12.2
click at [113, 4] on div "Kết quả tìm kiếm ( 231 ) Bộ lọc Mã ĐH Trạng thái Món hàng Thu hộ Tổng cước Chưa…" at bounding box center [96, 12] width 193 height 17
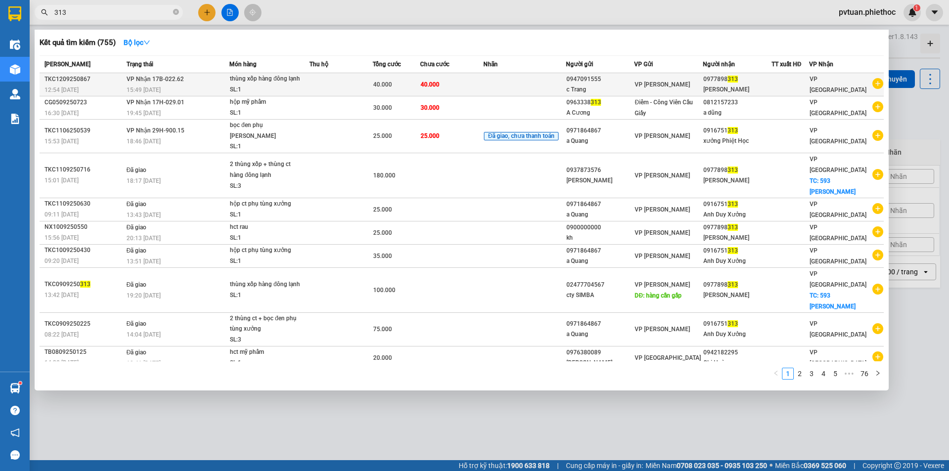
type input "313"
click at [748, 86] on div "Anh Tuấn Sushi" at bounding box center [737, 90] width 68 height 10
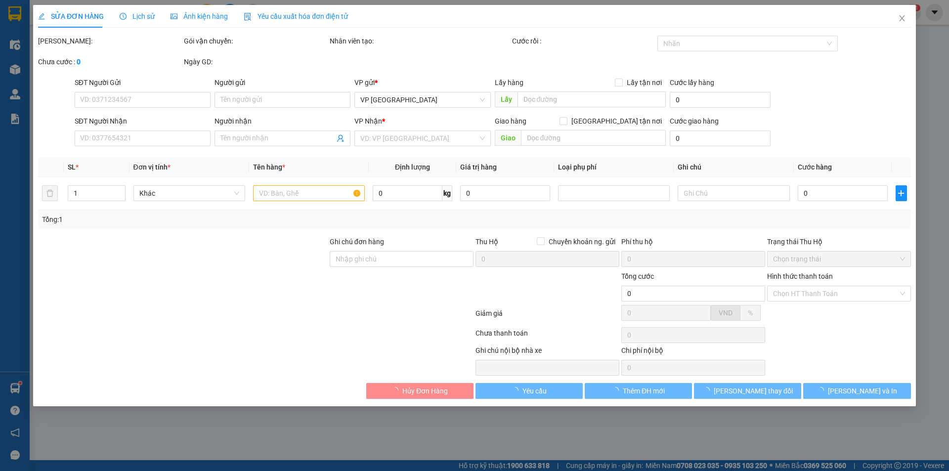
type input "0947091555"
type input "c Trang"
type input "0977898313"
type input "Anh Tuấn Sushi"
type input "40.000"
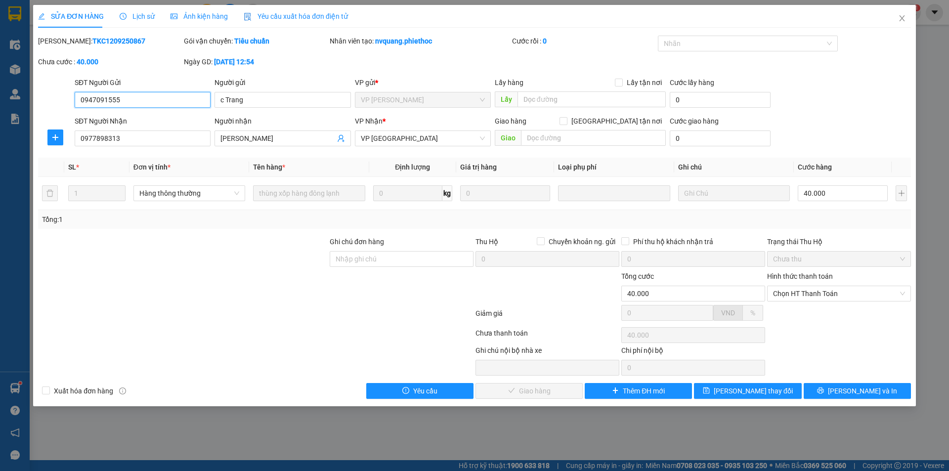
drag, startPoint x: 819, startPoint y: 301, endPoint x: 810, endPoint y: 302, distance: 9.0
click at [818, 301] on div "Chọn HT Thanh Toán" at bounding box center [839, 294] width 144 height 16
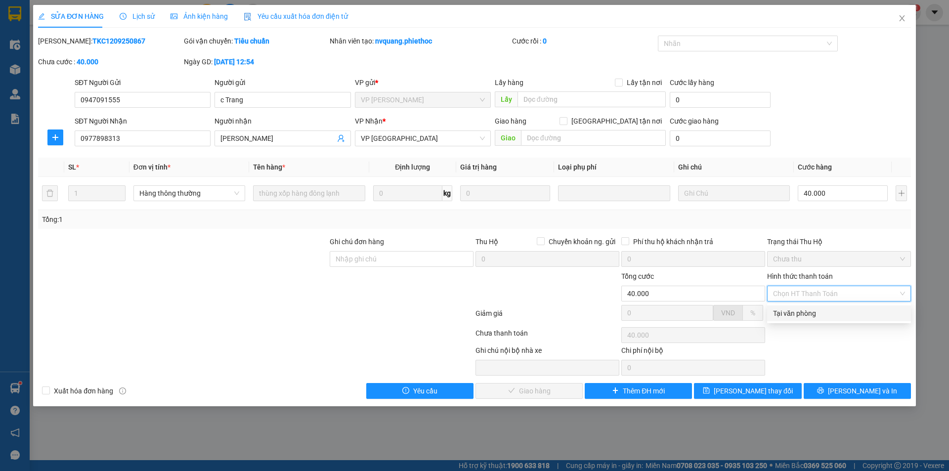
click at [799, 304] on div "Total Paid Fee 0 Total UnPaid Fee 40.000 Cash Collection Total Fee Mã ĐH: TKC12…" at bounding box center [474, 217] width 873 height 363
click at [806, 295] on span "Chọn HT Thanh Toán" at bounding box center [839, 293] width 132 height 15
click at [804, 312] on div "Tại văn phòng" at bounding box center [839, 313] width 132 height 11
type input "0"
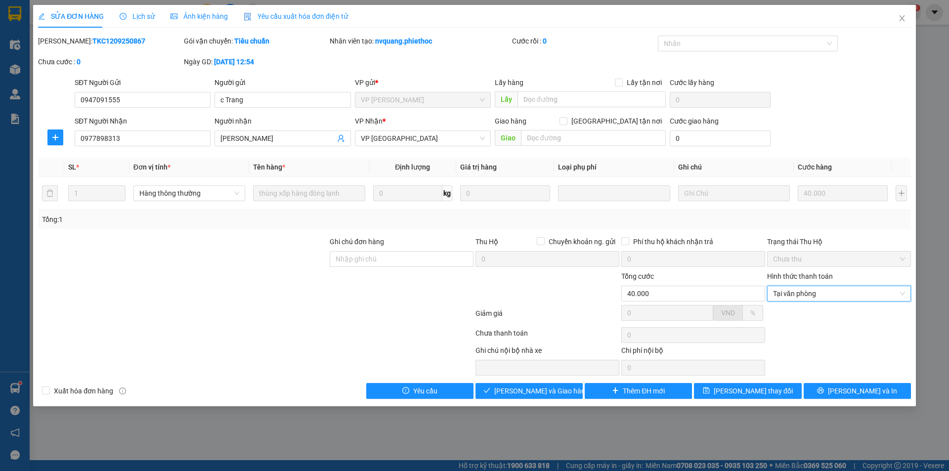
click at [528, 402] on div "SỬA ĐƠN HÀNG Lịch sử Ảnh kiện hàng Yêu cầu xuất hóa đơn điện tử Total Paid Fee …" at bounding box center [474, 205] width 883 height 401
click at [528, 400] on div "SỬA ĐƠN HÀNG Lịch sử Ảnh kiện hàng Yêu cầu xuất hóa đơn điện tử Total Paid Fee …" at bounding box center [474, 205] width 883 height 401
click at [529, 393] on span "[PERSON_NAME] và Giao hàng" at bounding box center [541, 390] width 95 height 11
drag, startPoint x: 529, startPoint y: 393, endPoint x: 529, endPoint y: 384, distance: 8.9
click at [529, 392] on span "[PERSON_NAME] và Giao hàng" at bounding box center [541, 390] width 95 height 11
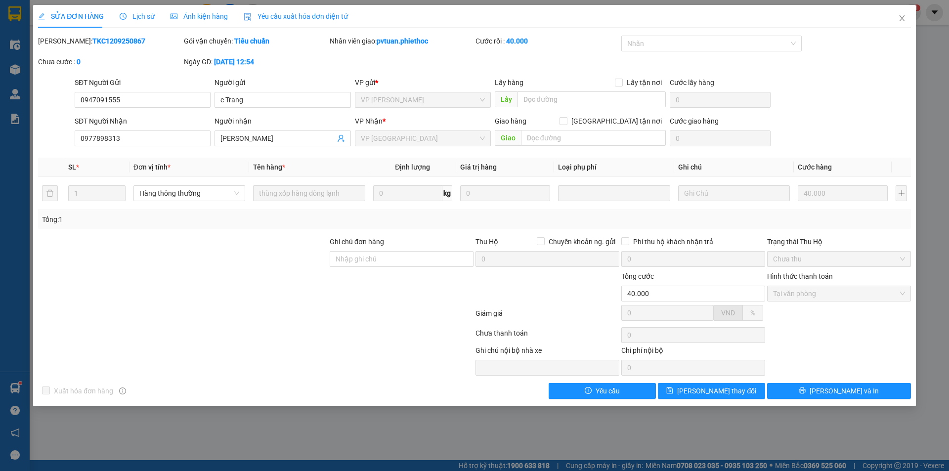
click at [816, 107] on div "SĐT Người Gửi 0947091555 Người gửi c Trang VP gửi * VP Trần Khát Chân Lấy hàng …" at bounding box center [493, 94] width 840 height 35
click at [905, 23] on span "Close" at bounding box center [902, 19] width 28 height 28
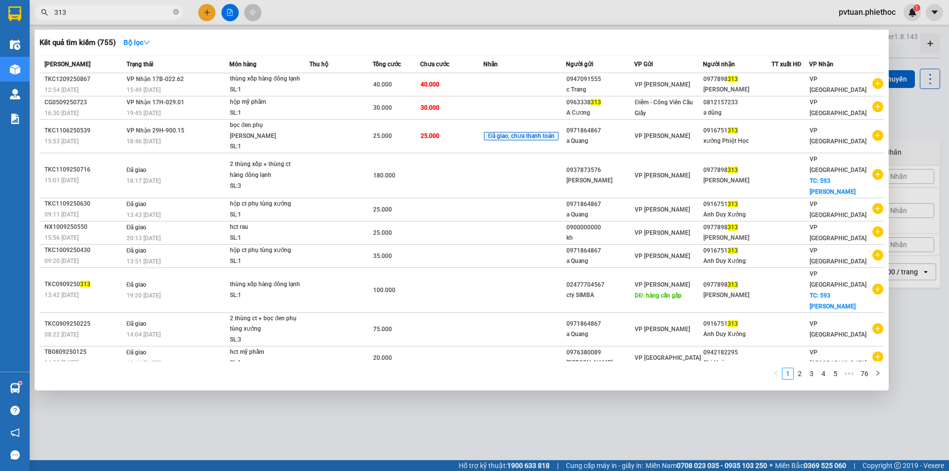
click at [105, 13] on input "313" at bounding box center [112, 12] width 117 height 11
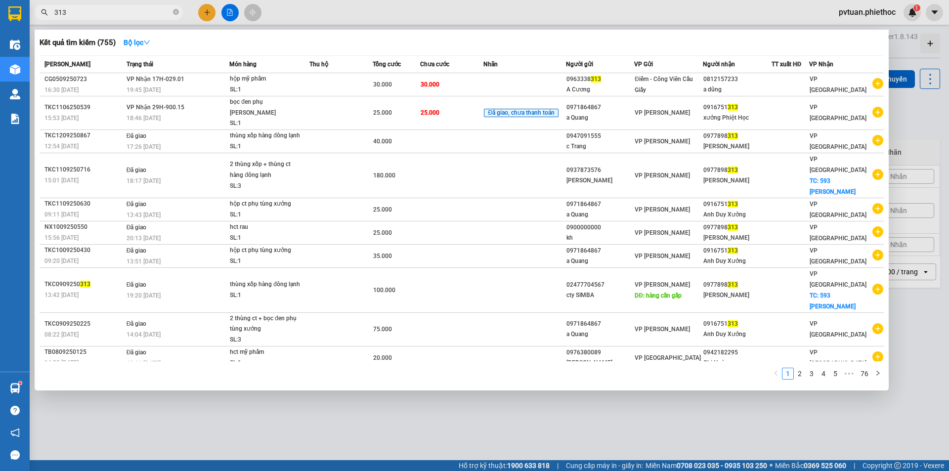
click at [919, 113] on div at bounding box center [474, 235] width 949 height 471
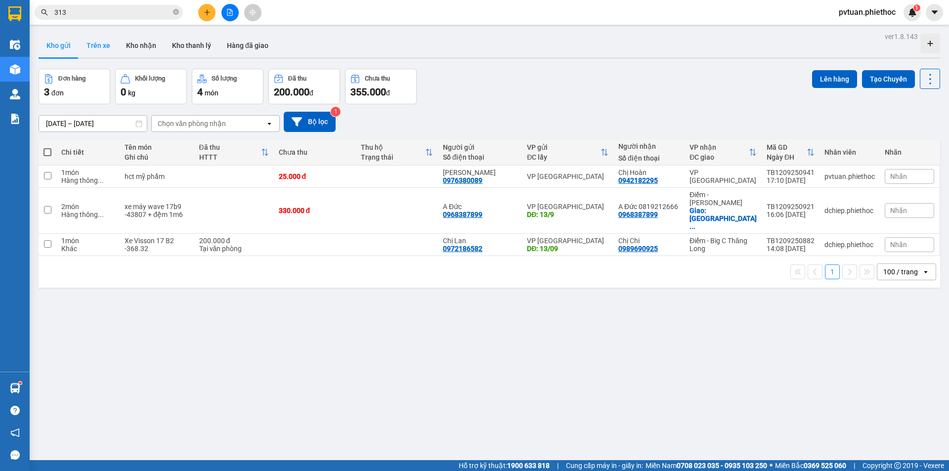
click at [90, 52] on button "Trên xe" at bounding box center [99, 46] width 40 height 24
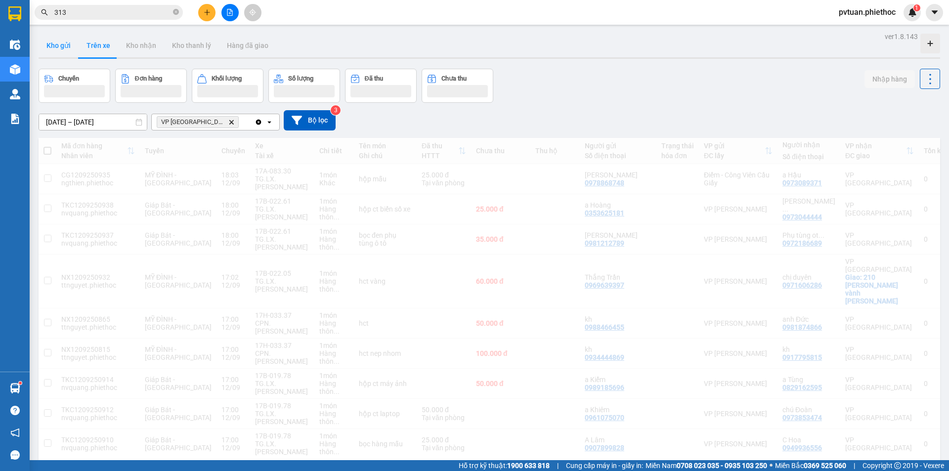
click at [69, 50] on button "Kho gửi" at bounding box center [59, 46] width 40 height 24
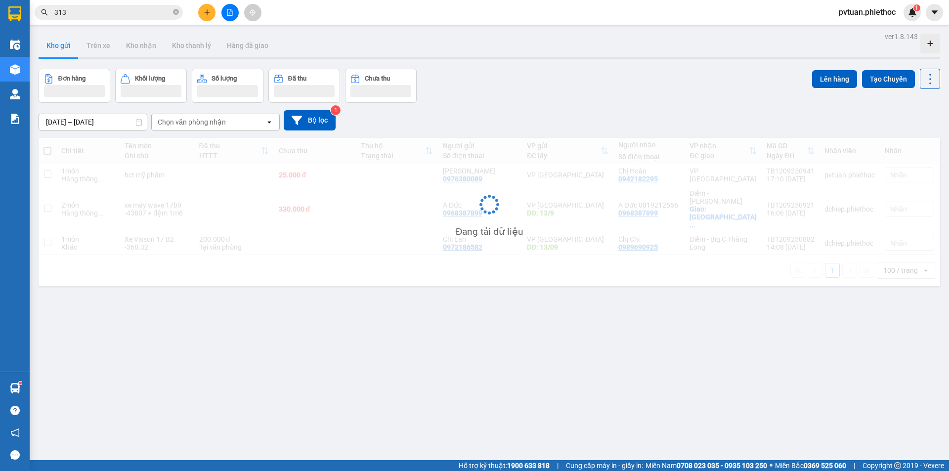
click at [559, 76] on div "Đơn hàng Khối lượng Số lượng Đã thu Chưa thu Lên hàng Tạo Chuyến" at bounding box center [489, 86] width 901 height 34
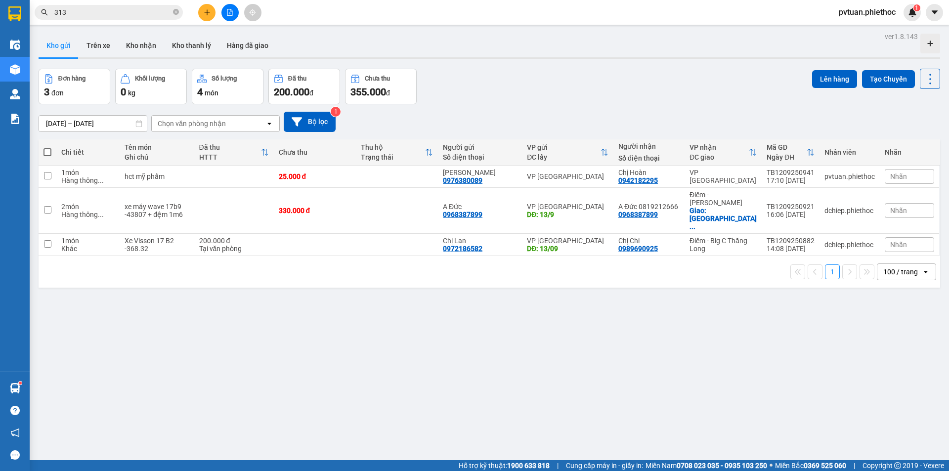
click at [24, 368] on div "Điều hành xe Kho hàng mới Quản Lý Quản lý chuyến Quản lý khách hàng Quản lý khá…" at bounding box center [15, 202] width 30 height 340
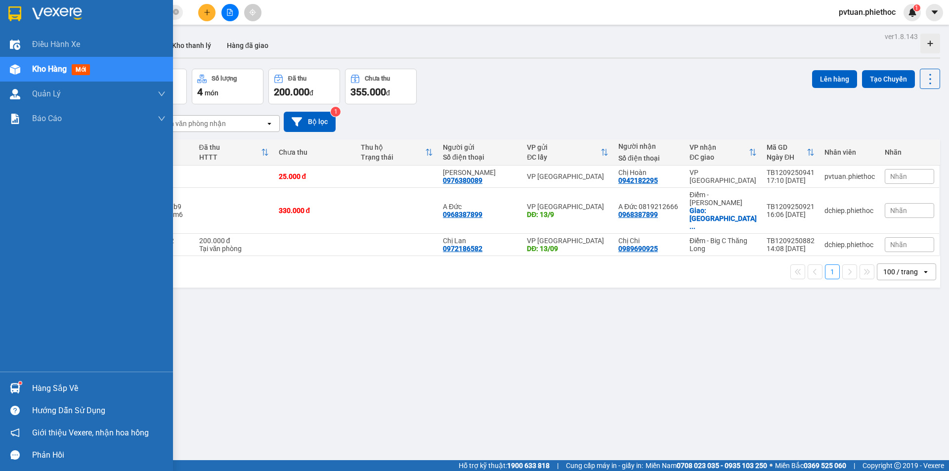
click at [24, 375] on div "Hàng sắp về Hướng dẫn sử dụng Giới thiệu Vexere, nhận hoa hồng Phản hồi" at bounding box center [86, 419] width 173 height 94
drag, startPoint x: 31, startPoint y: 378, endPoint x: 34, endPoint y: 382, distance: 5.3
click at [32, 382] on div "Hàng sắp về" at bounding box center [86, 388] width 173 height 22
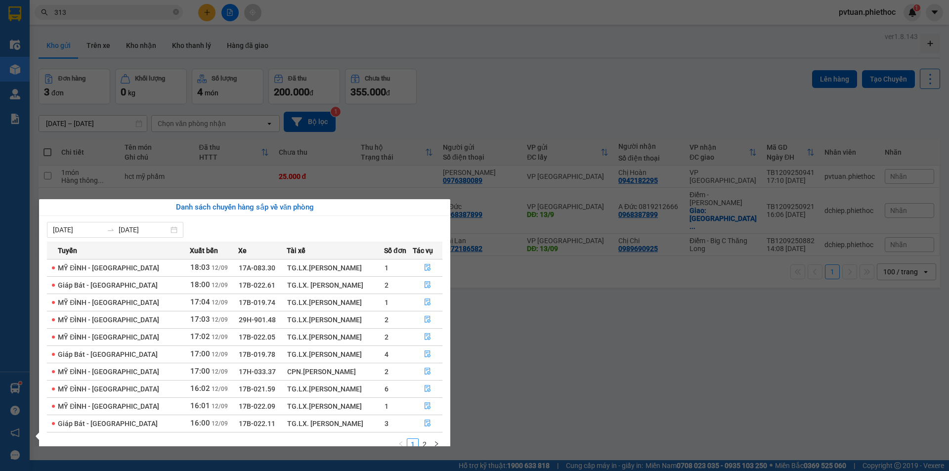
drag, startPoint x: 568, startPoint y: 95, endPoint x: 566, endPoint y: 90, distance: 6.0
click at [568, 94] on section "Kết quả tìm kiếm ( 755 ) Bộ lọc Mã ĐH Trạng thái Món hàng Thu hộ Tổng cước Chưa…" at bounding box center [474, 235] width 949 height 471
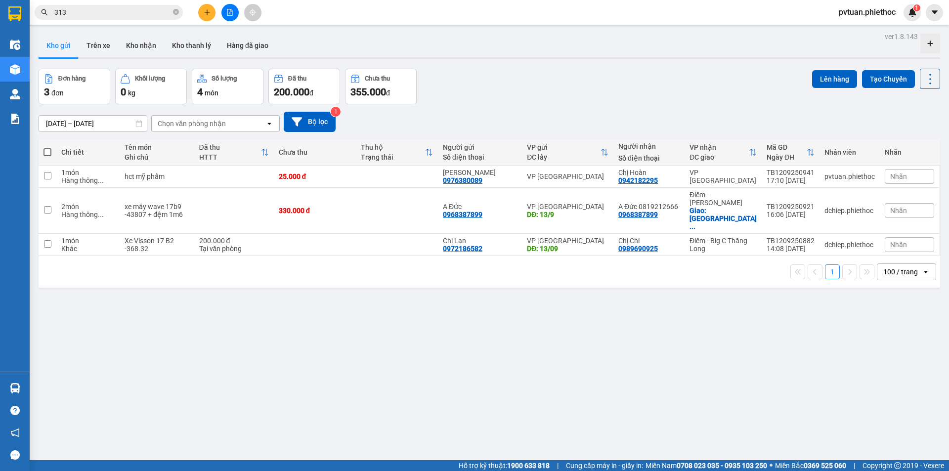
click at [679, 85] on div "Đơn hàng 3 đơn Khối lượng 0 kg Số lượng 4 món Đã thu 200.000 đ Chưa thu 355.000…" at bounding box center [489, 87] width 901 height 36
click at [113, 50] on div "Kho gửi Trên xe Kho nhận Kho thanh lý Hàng đã giao" at bounding box center [489, 47] width 901 height 26
click at [113, 50] on button "Trên xe" at bounding box center [99, 46] width 40 height 24
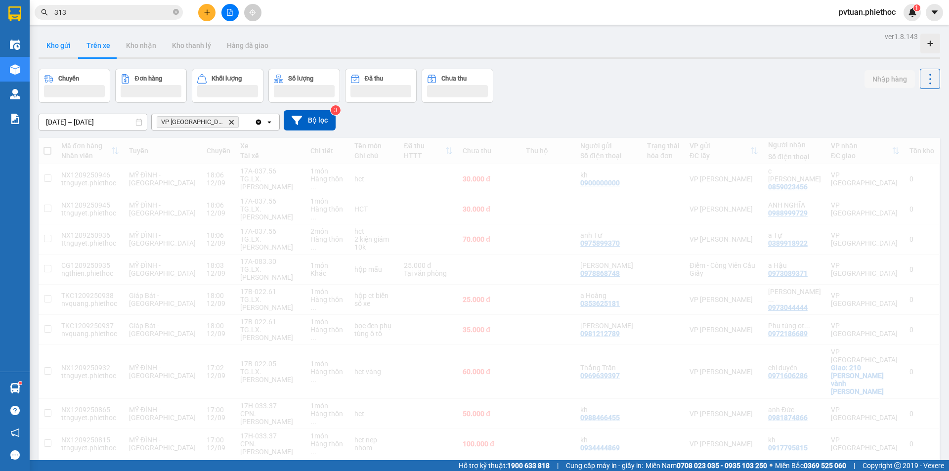
click at [64, 49] on button "Kho gửi" at bounding box center [59, 46] width 40 height 24
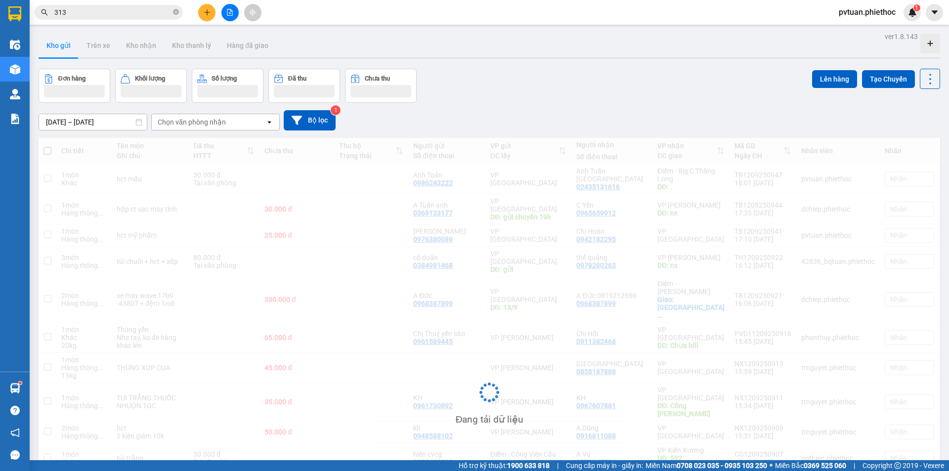
click at [64, 49] on button "Kho gửi" at bounding box center [59, 46] width 40 height 24
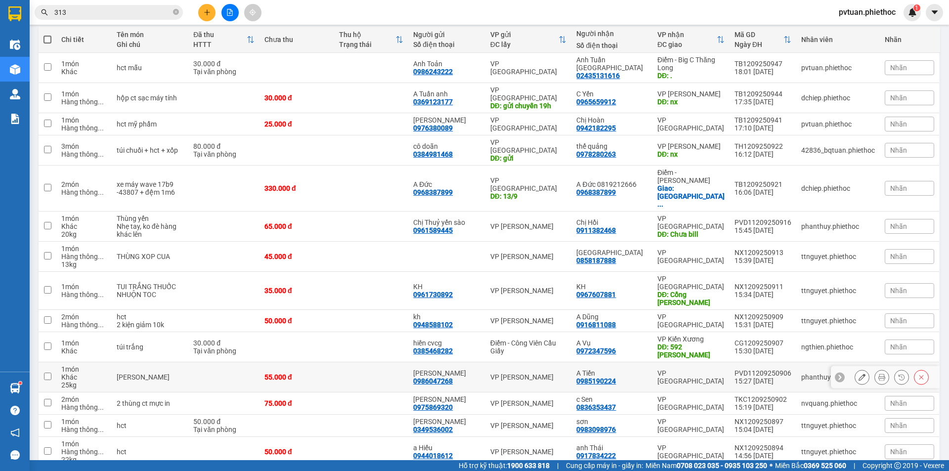
scroll to position [165, 0]
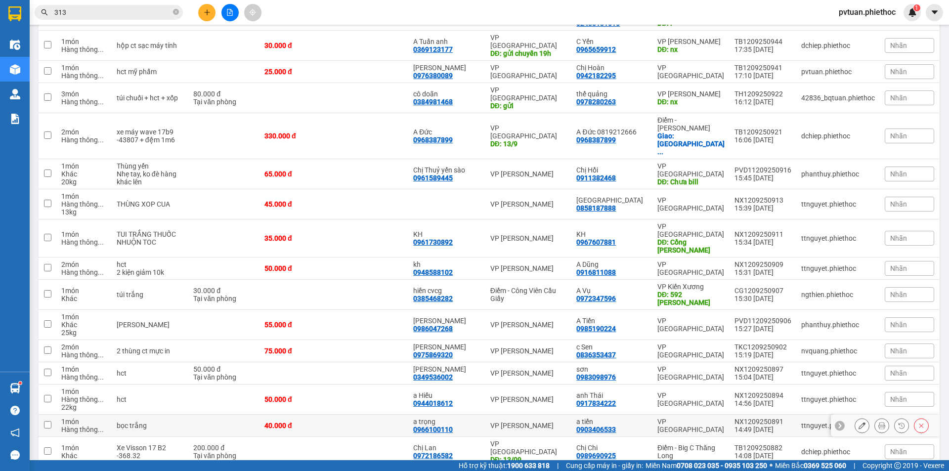
click at [706, 418] on div "VP [GEOGRAPHIC_DATA]" at bounding box center [690, 426] width 67 height 16
checkbox input "true"
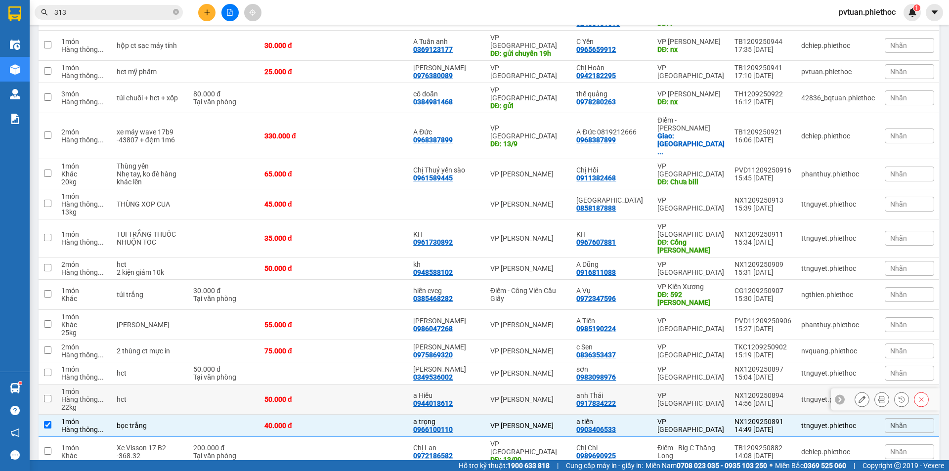
click at [709, 391] on div "VP [GEOGRAPHIC_DATA]" at bounding box center [690, 399] width 67 height 16
checkbox input "true"
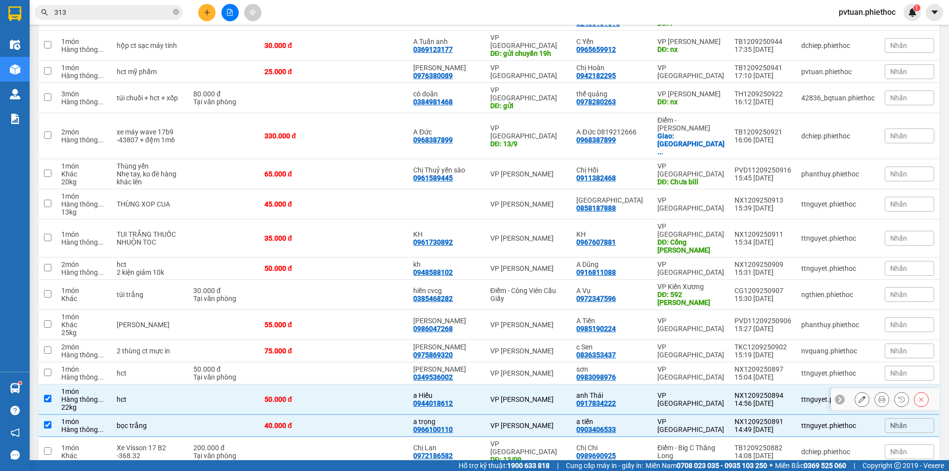
click at [709, 365] on div "VP [GEOGRAPHIC_DATA]" at bounding box center [690, 373] width 67 height 16
checkbox input "true"
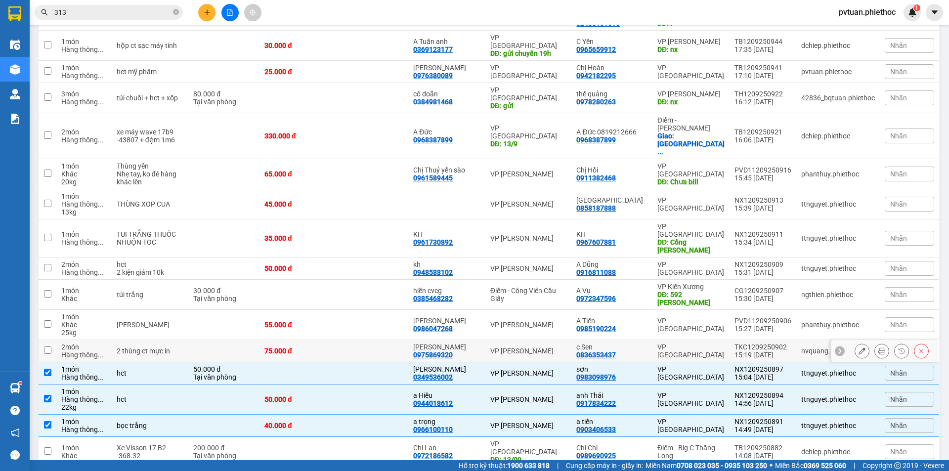
drag, startPoint x: 709, startPoint y: 313, endPoint x: 709, endPoint y: 305, distance: 7.9
click at [709, 343] on div "VP [GEOGRAPHIC_DATA]" at bounding box center [690, 351] width 67 height 16
checkbox input "true"
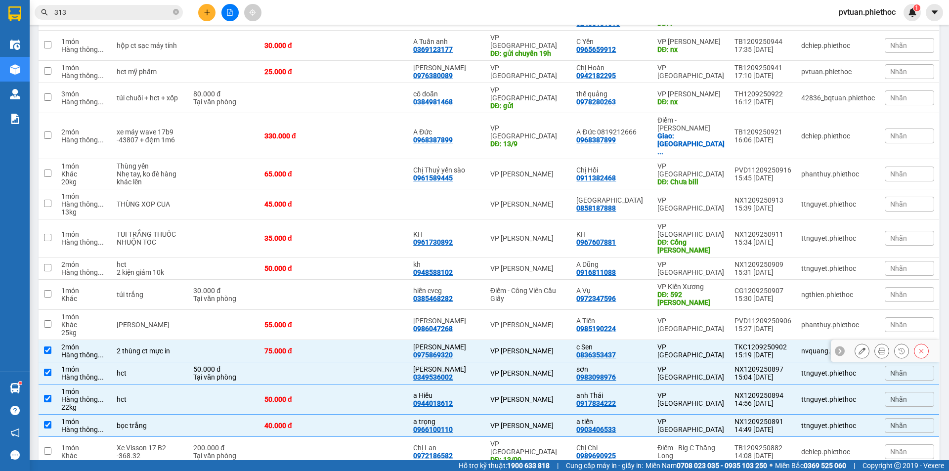
click at [713, 310] on td "VP [GEOGRAPHIC_DATA]" at bounding box center [690, 325] width 77 height 30
checkbox input "true"
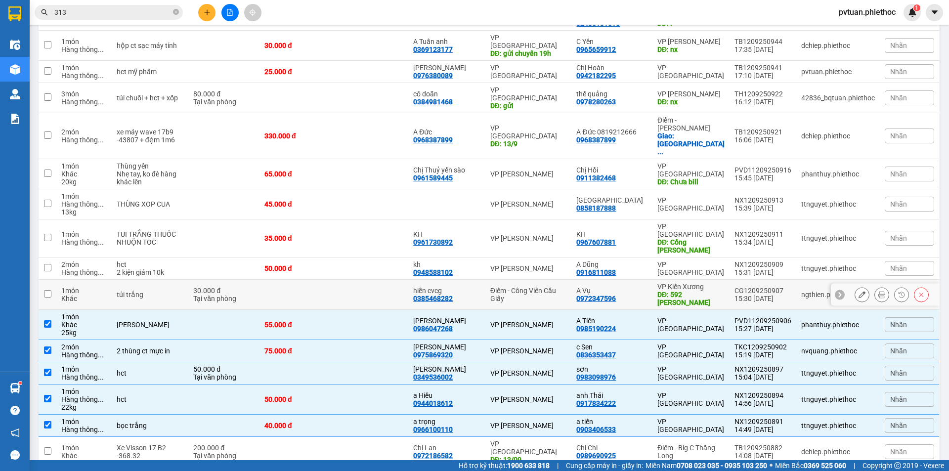
click at [679, 291] on div "DĐ: 592 trần nhân tông" at bounding box center [690, 299] width 67 height 16
checkbox input "true"
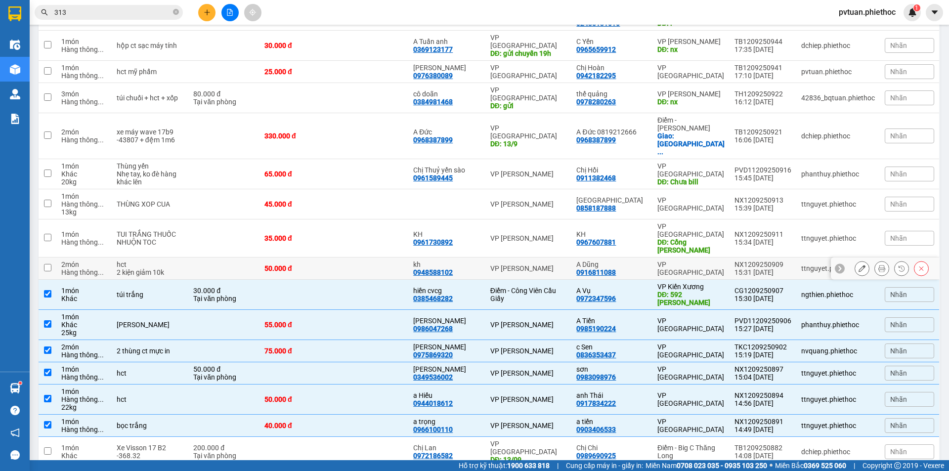
click at [704, 260] on div "VP [GEOGRAPHIC_DATA]" at bounding box center [690, 268] width 67 height 16
checkbox input "true"
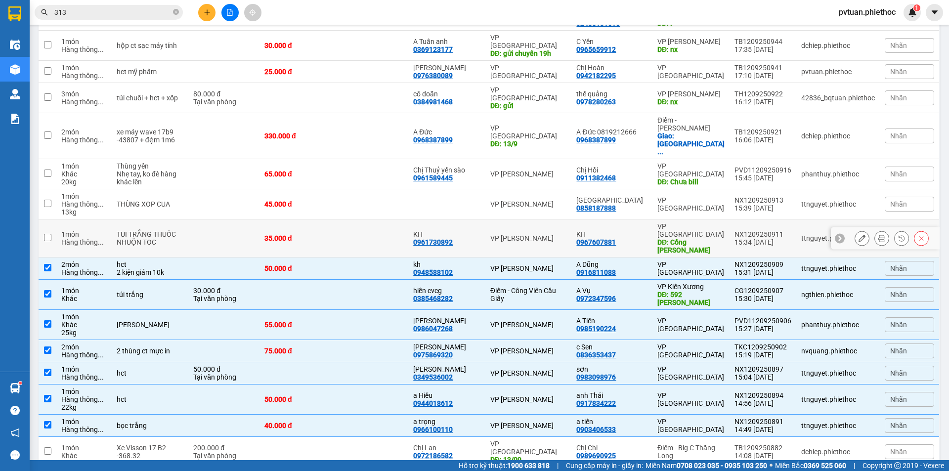
click at [710, 238] on div "DĐ: Cổng Chào An Ninh" at bounding box center [690, 246] width 67 height 16
checkbox input "true"
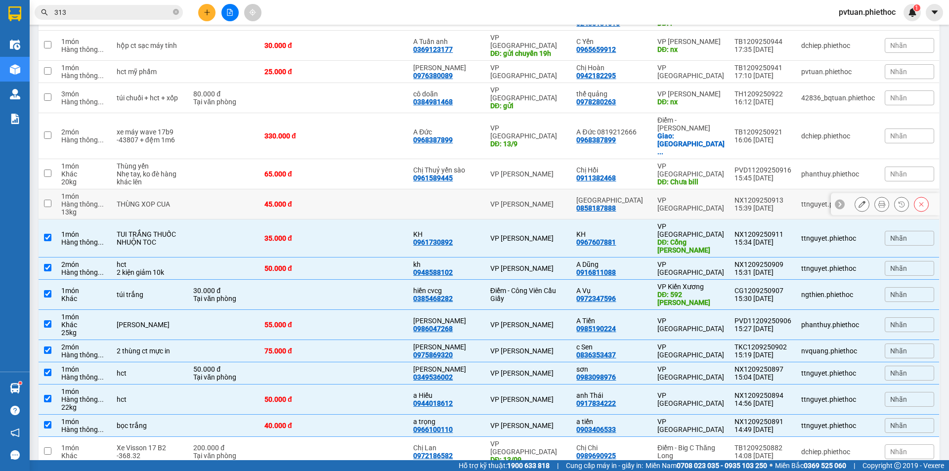
click at [714, 189] on td "VP [GEOGRAPHIC_DATA]" at bounding box center [690, 204] width 77 height 30
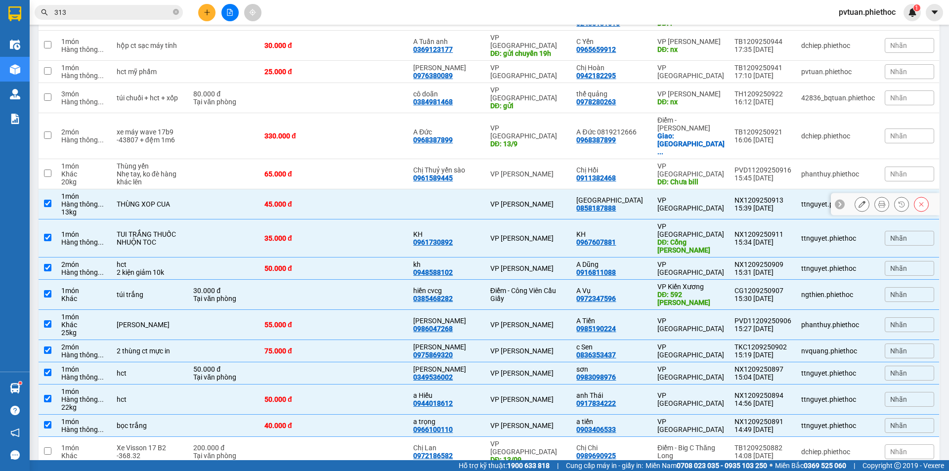
click at [715, 196] on div "VP [GEOGRAPHIC_DATA]" at bounding box center [690, 204] width 67 height 16
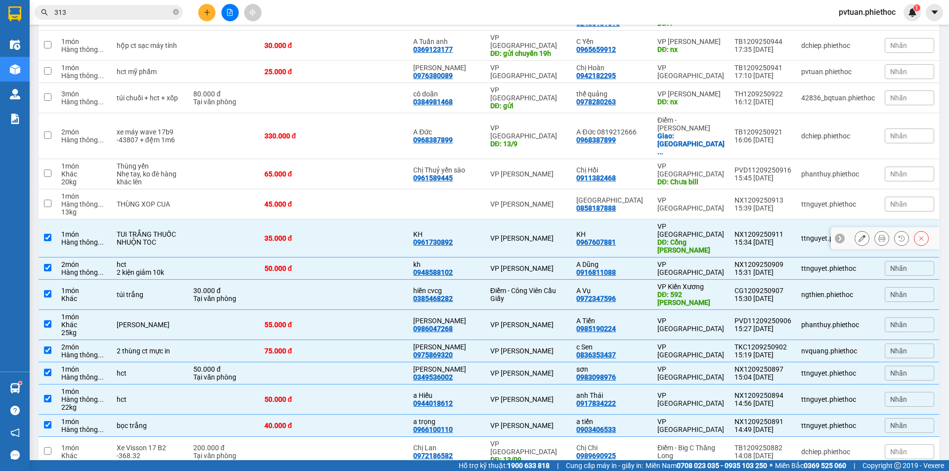
click at [714, 189] on td "VP [GEOGRAPHIC_DATA]" at bounding box center [690, 204] width 77 height 30
checkbox input "true"
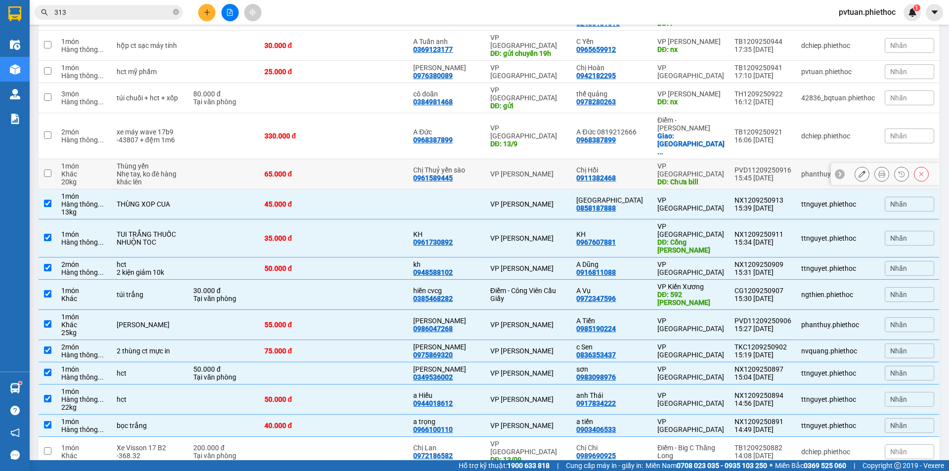
click at [719, 159] on td "VP Tiền Hải DĐ: Chưa bill" at bounding box center [690, 174] width 77 height 30
checkbox input "true"
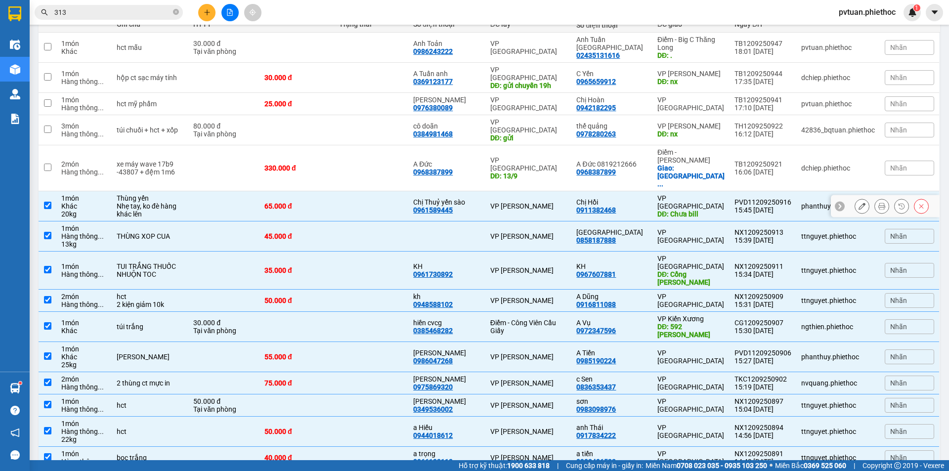
scroll to position [116, 0]
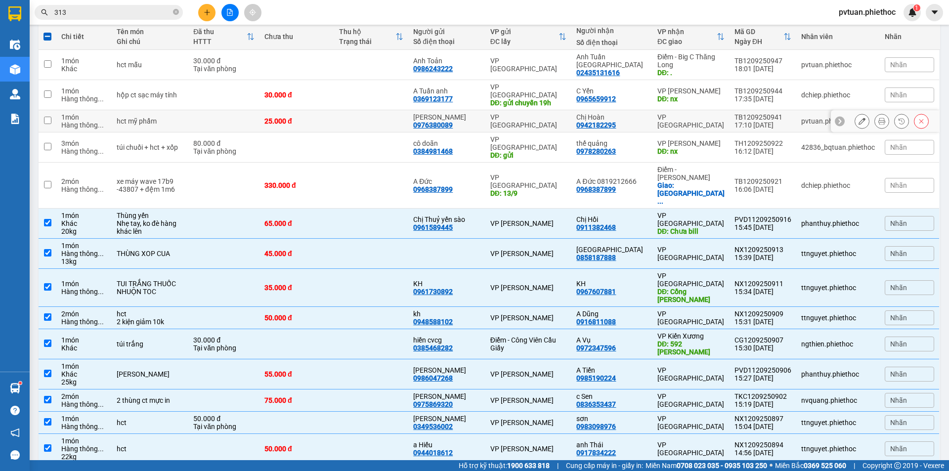
click at [710, 113] on div "VP [GEOGRAPHIC_DATA]" at bounding box center [690, 121] width 67 height 16
checkbox input "true"
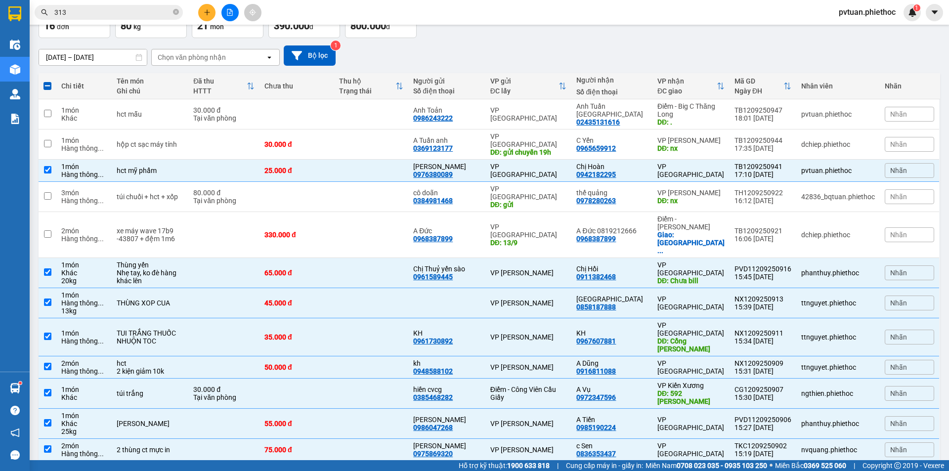
scroll to position [0, 0]
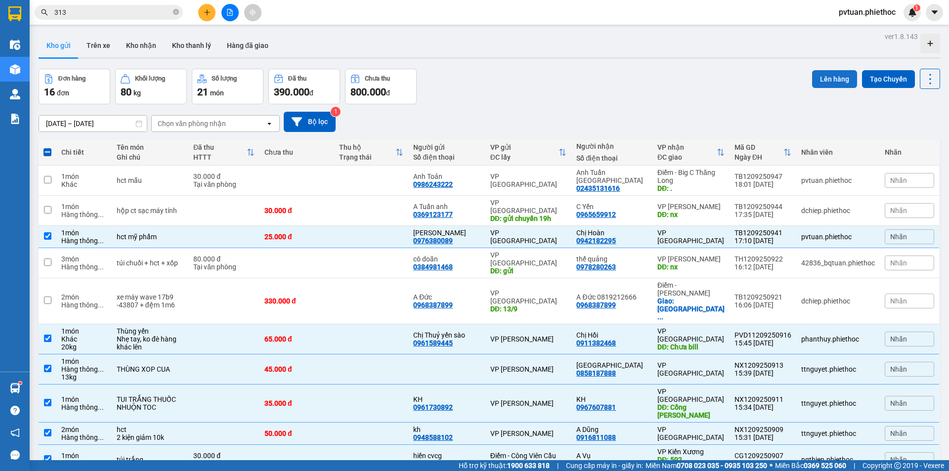
click at [841, 78] on button "Lên hàng" at bounding box center [834, 79] width 45 height 18
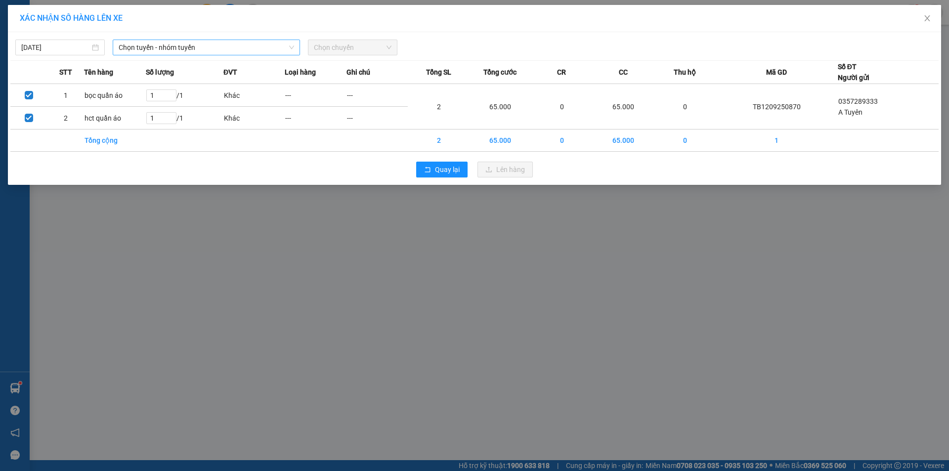
click at [167, 47] on span "Chọn tuyến - nhóm tuyến" at bounding box center [206, 47] width 175 height 15
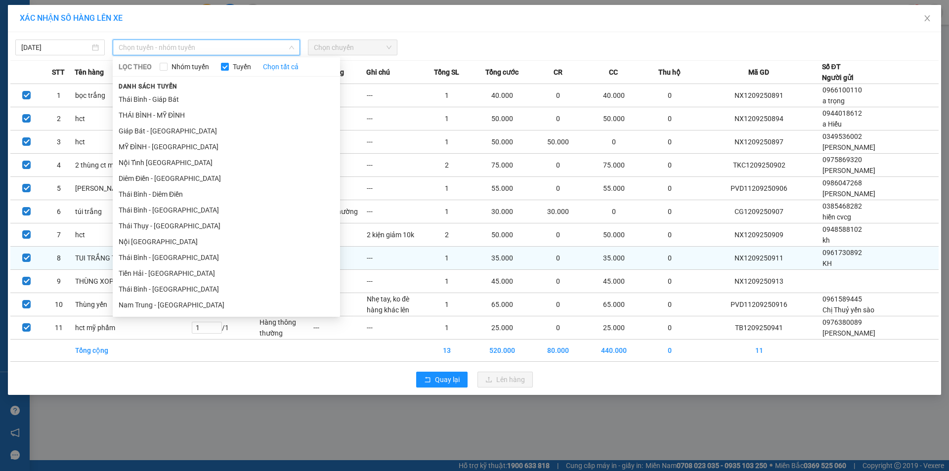
drag, startPoint x: 178, startPoint y: 258, endPoint x: 191, endPoint y: 249, distance: 15.2
click at [179, 258] on li "Thái Bình - [GEOGRAPHIC_DATA]" at bounding box center [226, 258] width 227 height 16
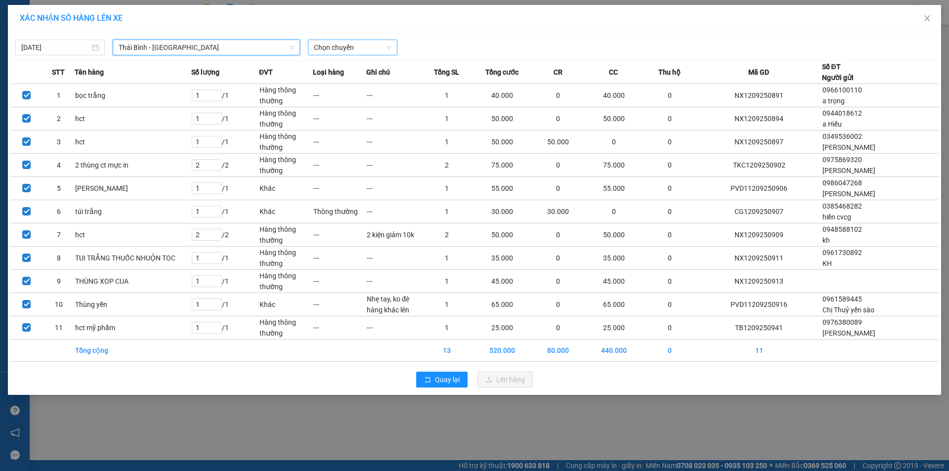
click at [326, 51] on span "Chọn chuyến" at bounding box center [353, 47] width 78 height 15
type input "18:00"
click at [375, 81] on div "Thêm chuyến " 18:00 "" at bounding box center [360, 83] width 105 height 17
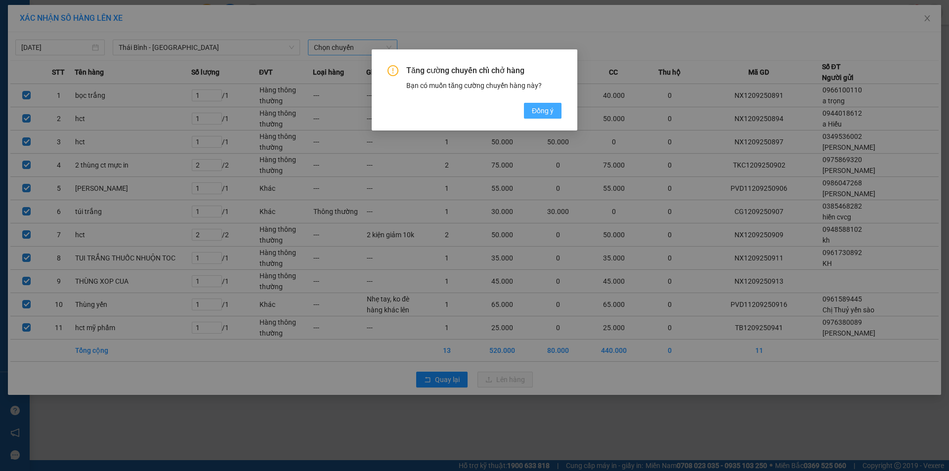
click at [554, 114] on button "Đồng ý" at bounding box center [543, 111] width 38 height 16
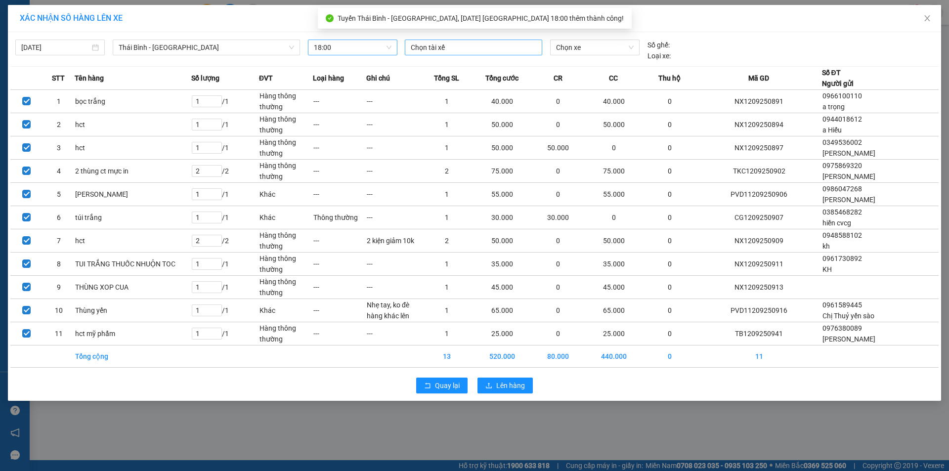
click at [462, 51] on div at bounding box center [473, 48] width 132 height 12
type input "bình"
click at [604, 49] on span "Chọn xe" at bounding box center [594, 47] width 77 height 15
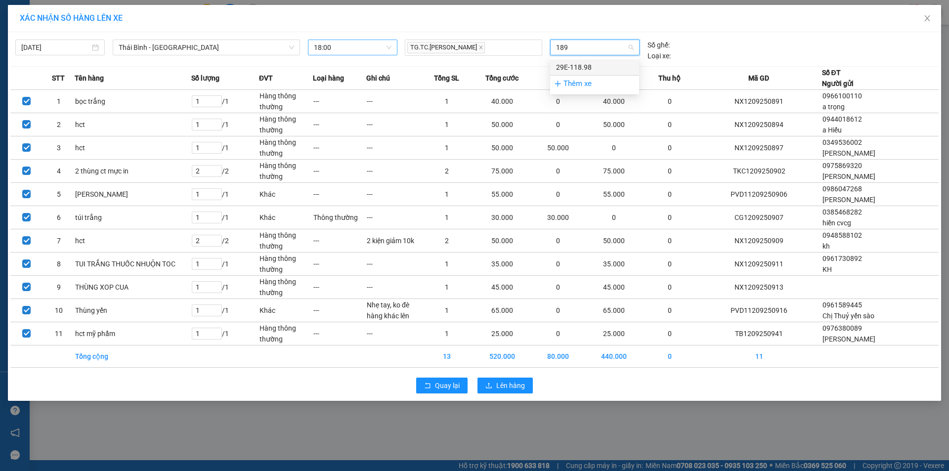
type input "1898"
click at [600, 66] on div "29E-118.98" at bounding box center [594, 67] width 77 height 11
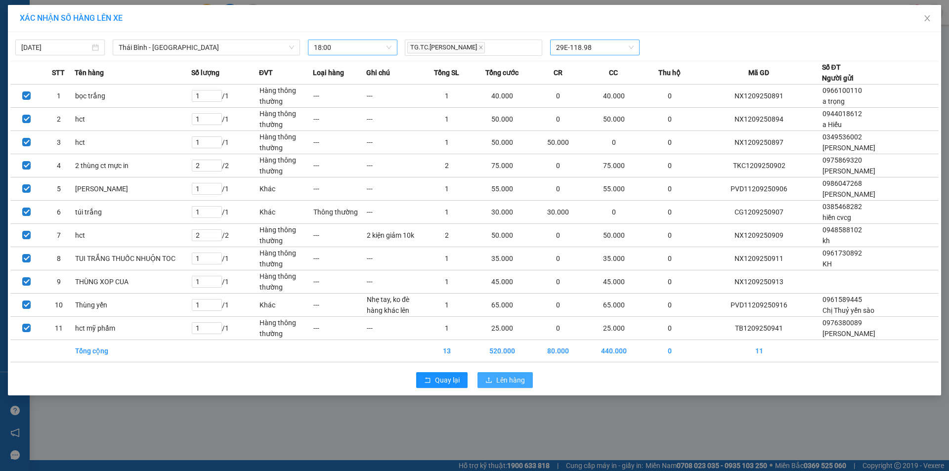
drag, startPoint x: 503, startPoint y: 380, endPoint x: 505, endPoint y: 372, distance: 8.2
click at [505, 372] on button "Lên hàng" at bounding box center [504, 380] width 55 height 16
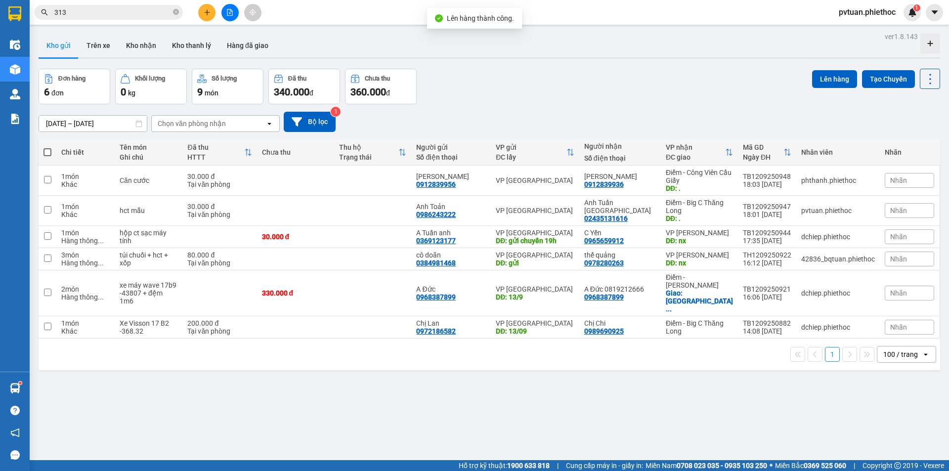
click at [633, 98] on div "Đơn hàng 6 đơn Khối lượng 0 kg Số lượng 9 món Đã thu 340.000 đ Chưa thu 360.000…" at bounding box center [489, 87] width 901 height 36
click at [98, 49] on button "Trên xe" at bounding box center [99, 46] width 40 height 24
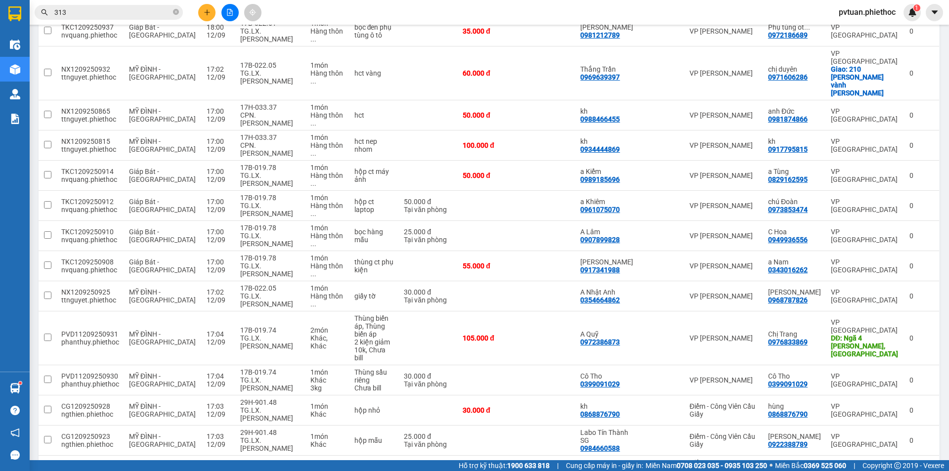
scroll to position [439, 0]
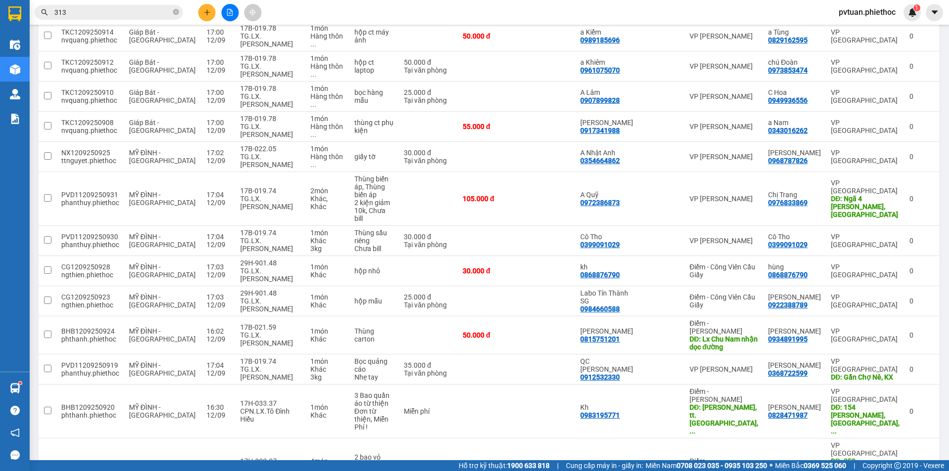
click at [149, 16] on input "313" at bounding box center [112, 12] width 117 height 11
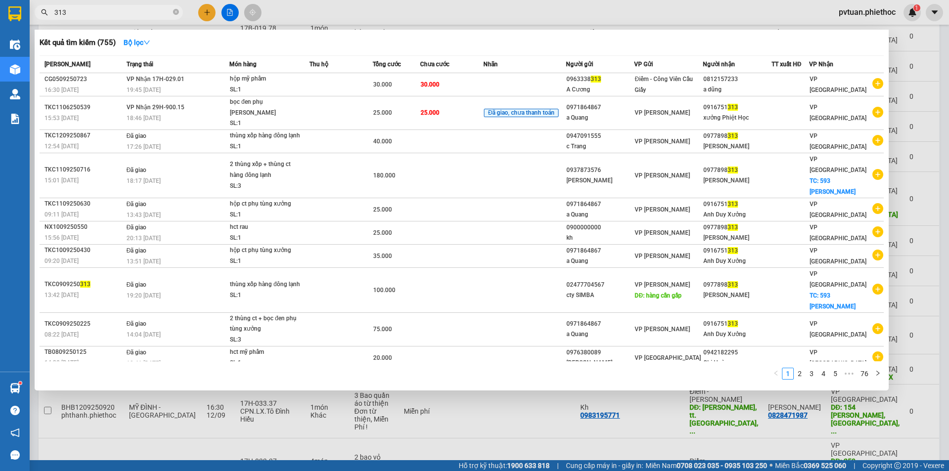
click at [149, 16] on input "313" at bounding box center [112, 12] width 117 height 11
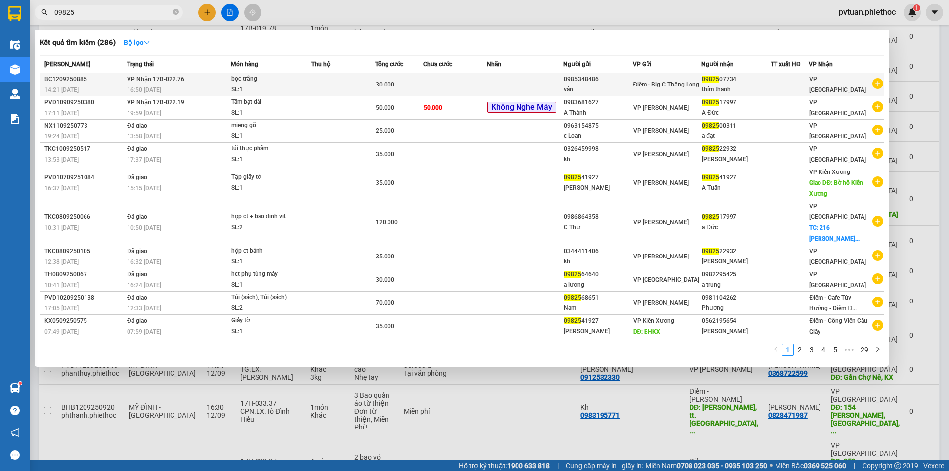
type input "09825"
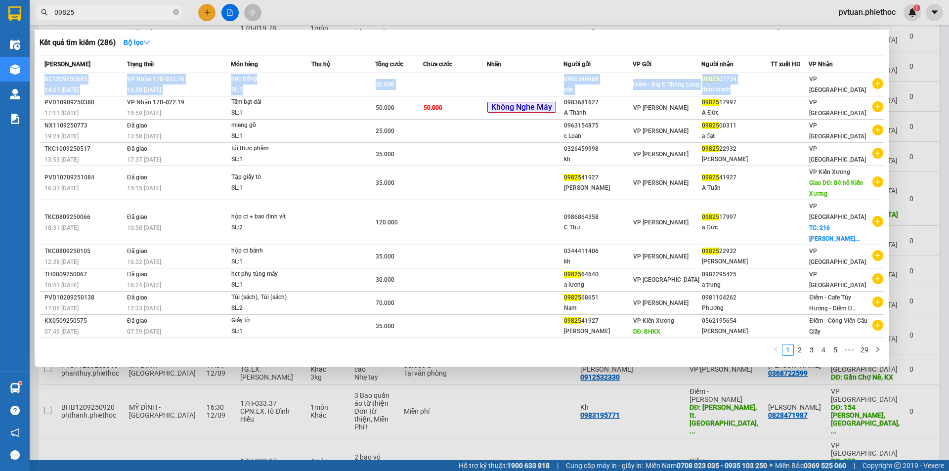
drag, startPoint x: 760, startPoint y: 86, endPoint x: 735, endPoint y: 43, distance: 49.3
click at [735, 43] on div "Kết quả tìm kiếm ( 286 ) Bộ lọc Mã ĐH Trạng thái Món hàng Thu hộ Tổng cước Chưa…" at bounding box center [462, 198] width 854 height 337
click at [735, 43] on div "Kết quả tìm kiếm ( 286 ) Bộ lọc" at bounding box center [462, 43] width 844 height 16
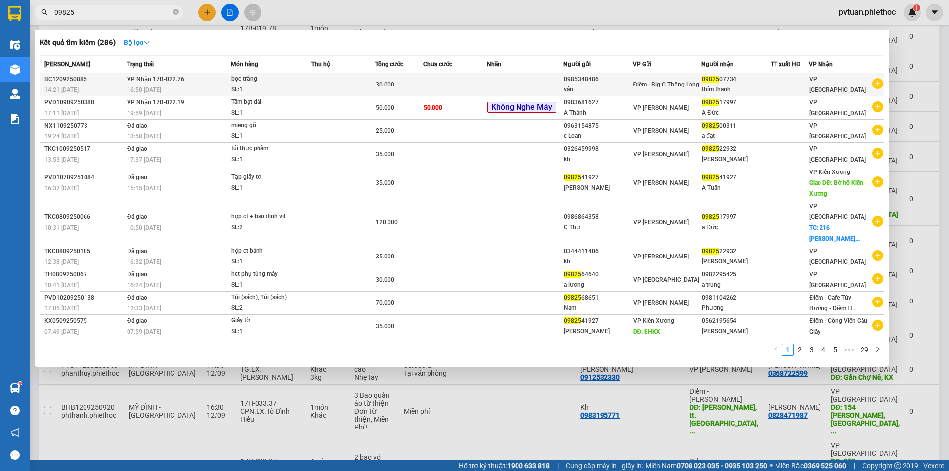
click at [752, 84] on div "09825 07734" at bounding box center [736, 79] width 68 height 10
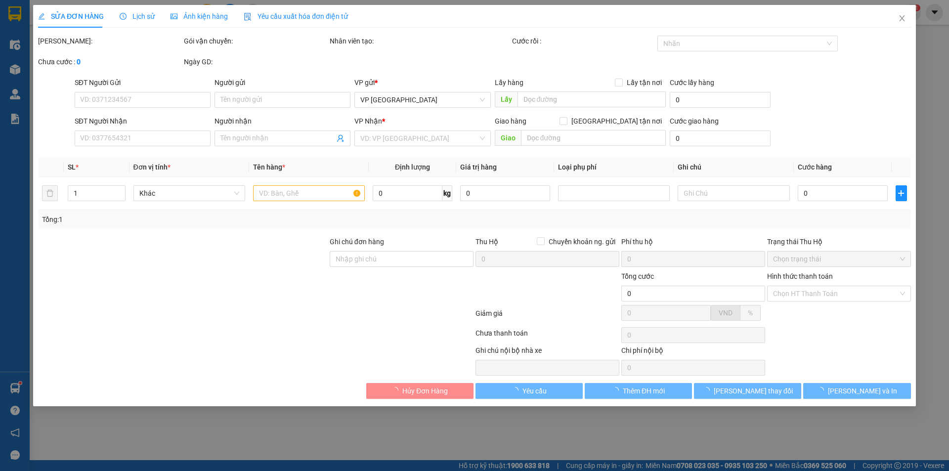
type input "0985348486"
type input "vân"
type input "0982507734"
type input "thím thanh"
type input "30.000"
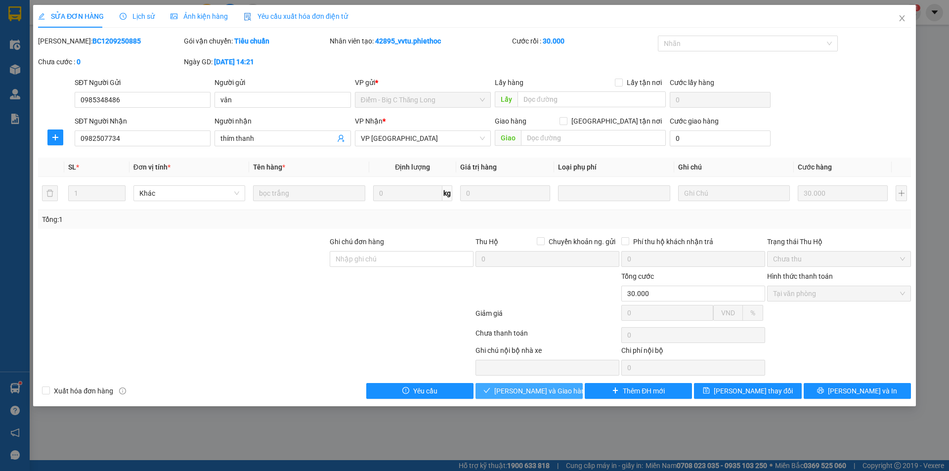
click at [543, 394] on button "[PERSON_NAME] và Giao hàng" at bounding box center [528, 391] width 107 height 16
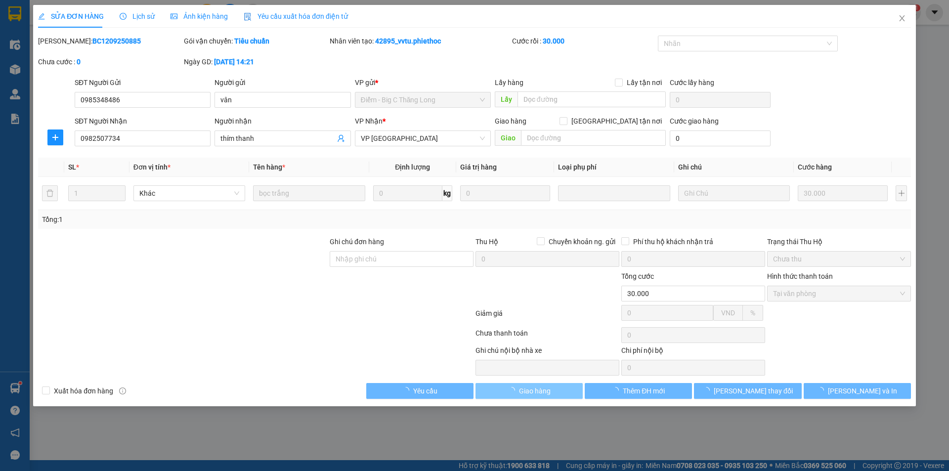
click at [543, 394] on span "Giao hàng" at bounding box center [535, 390] width 32 height 11
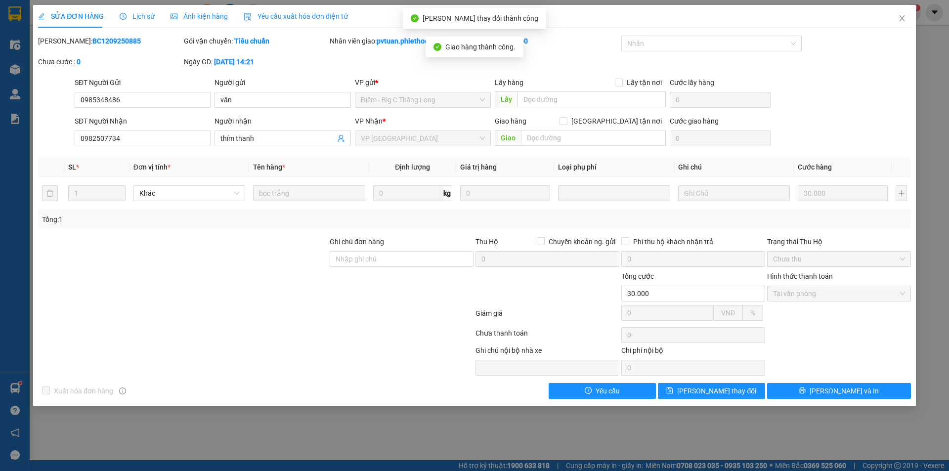
click at [796, 109] on div "SĐT Người Gửi 0985348486 Người gửi vân VP gửi * Điểm - Big C Thăng Long Lấy hàn…" at bounding box center [493, 94] width 840 height 35
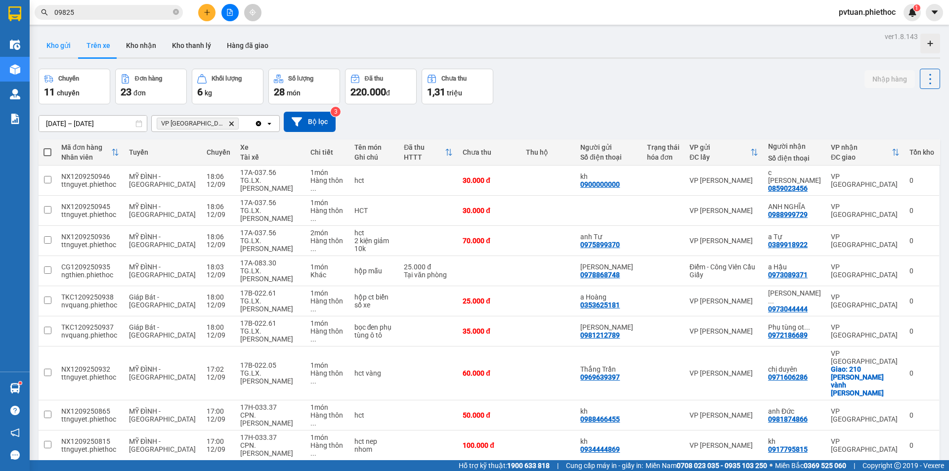
click at [45, 37] on button "Kho gửi" at bounding box center [59, 46] width 40 height 24
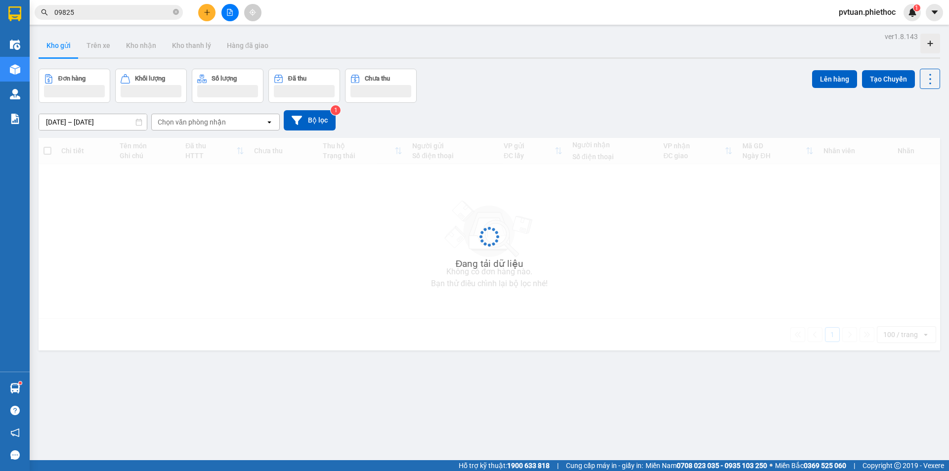
click at [58, 44] on button "Kho gửi" at bounding box center [59, 46] width 40 height 24
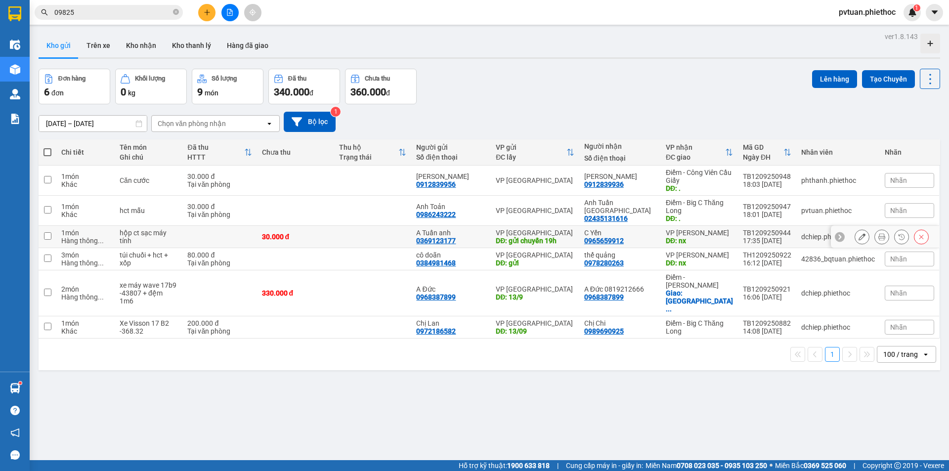
drag, startPoint x: 674, startPoint y: 236, endPoint x: 669, endPoint y: 250, distance: 15.0
click at [674, 237] on div "DĐ: nx" at bounding box center [699, 241] width 67 height 8
checkbox input "true"
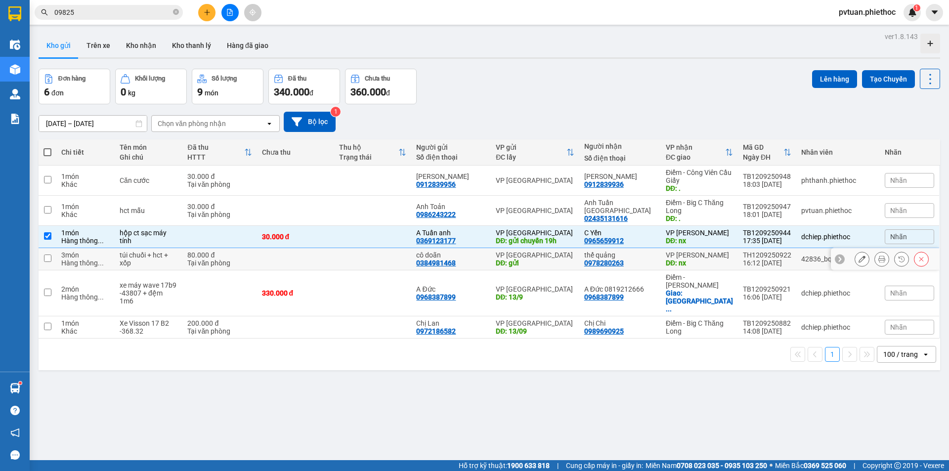
click at [659, 258] on td "thế quảng 0978280263" at bounding box center [620, 259] width 82 height 22
checkbox input "true"
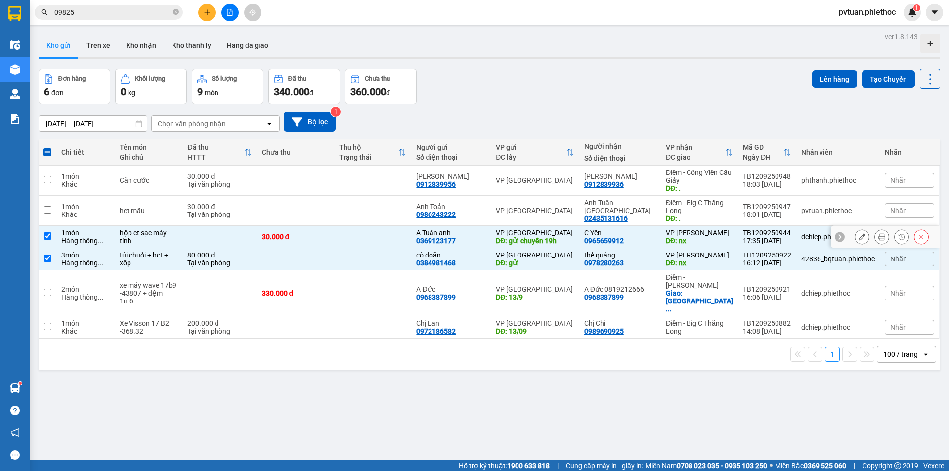
click at [519, 234] on div "VP [GEOGRAPHIC_DATA]" at bounding box center [535, 233] width 79 height 8
checkbox input "false"
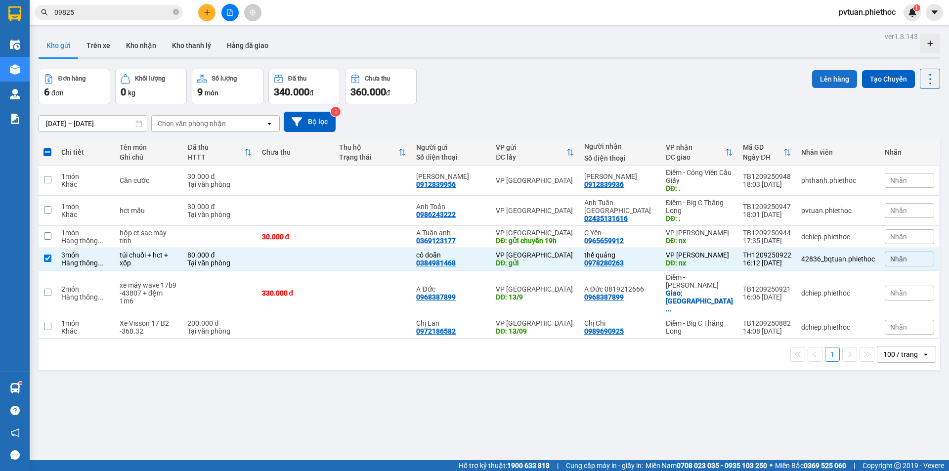
click at [824, 80] on button "Lên hàng" at bounding box center [834, 79] width 45 height 18
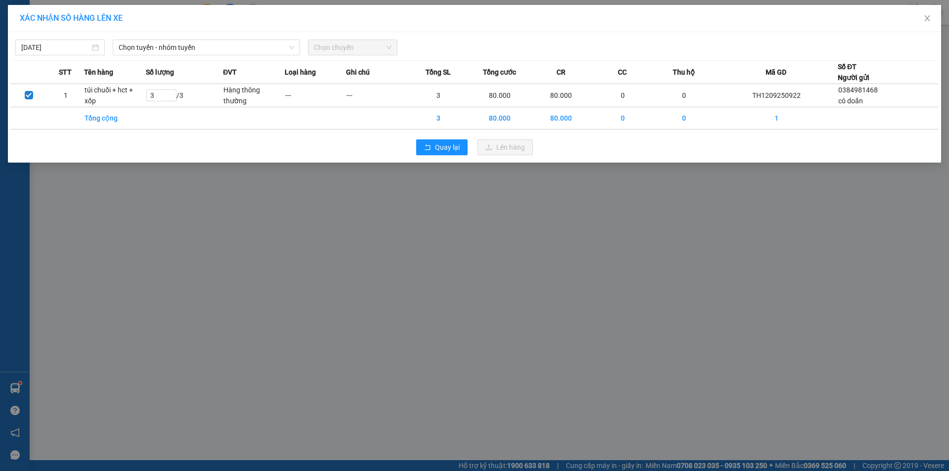
drag, startPoint x: 195, startPoint y: 39, endPoint x: 195, endPoint y: 64, distance: 24.7
click at [196, 39] on div "12/09/2025 Chọn tuyến - nhóm tuyến Chọn chuyến" at bounding box center [474, 45] width 928 height 21
click at [202, 51] on span "Chọn tuyến - nhóm tuyến" at bounding box center [206, 47] width 175 height 15
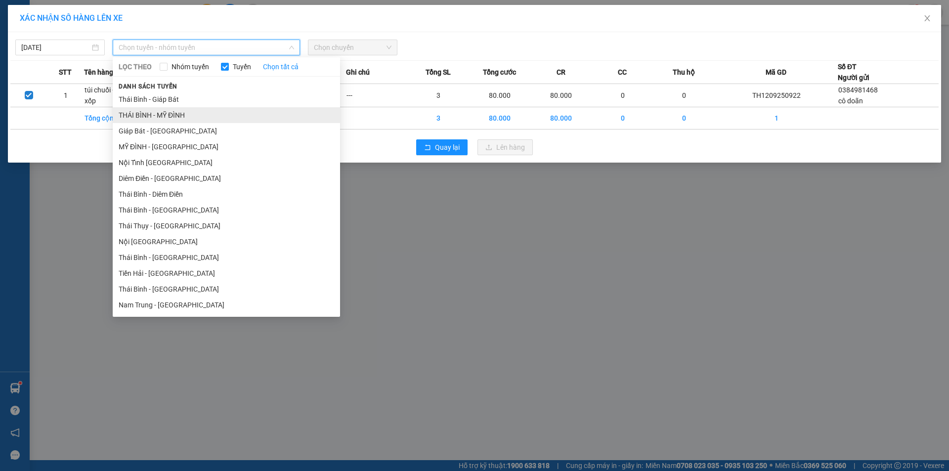
click at [194, 114] on li "THÁI BÌNH - MỸ ĐÌNH" at bounding box center [226, 115] width 227 height 16
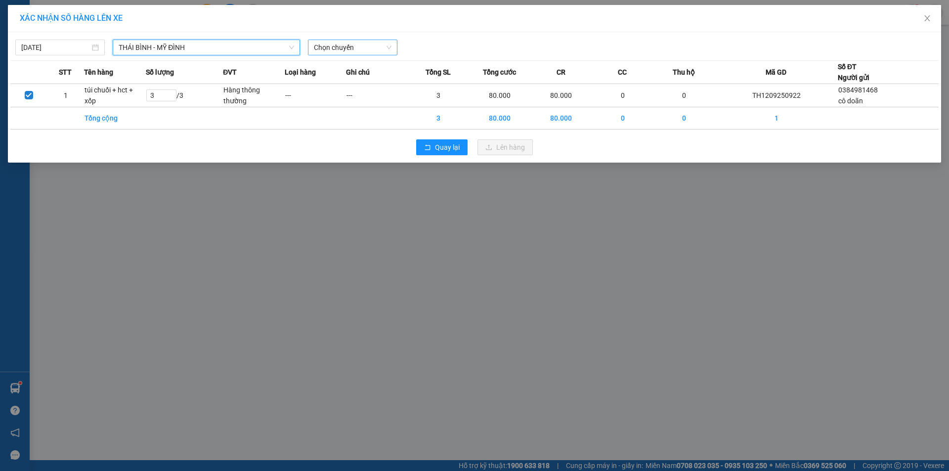
click at [366, 41] on span "Chọn chuyến" at bounding box center [353, 47] width 78 height 15
click at [361, 50] on span "Chọn chuyến" at bounding box center [353, 47] width 78 height 15
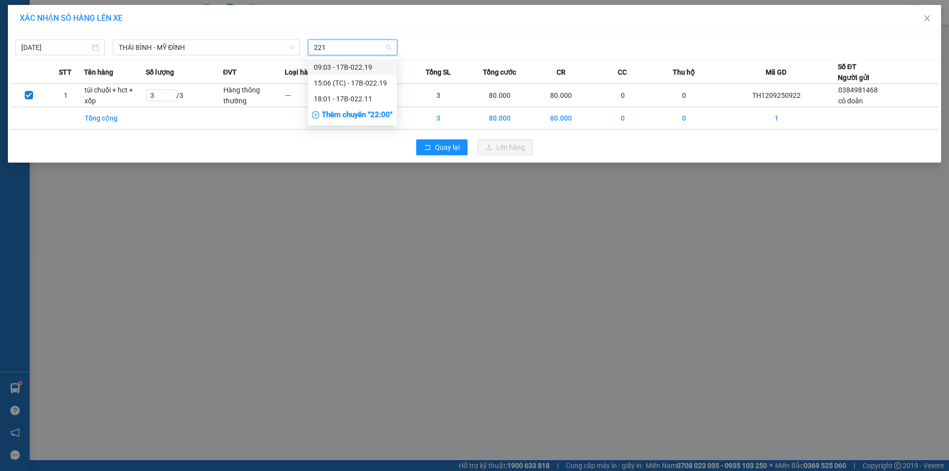
type input "2211"
click at [356, 64] on div "18:01 - 17B-022.11" at bounding box center [352, 67] width 77 height 11
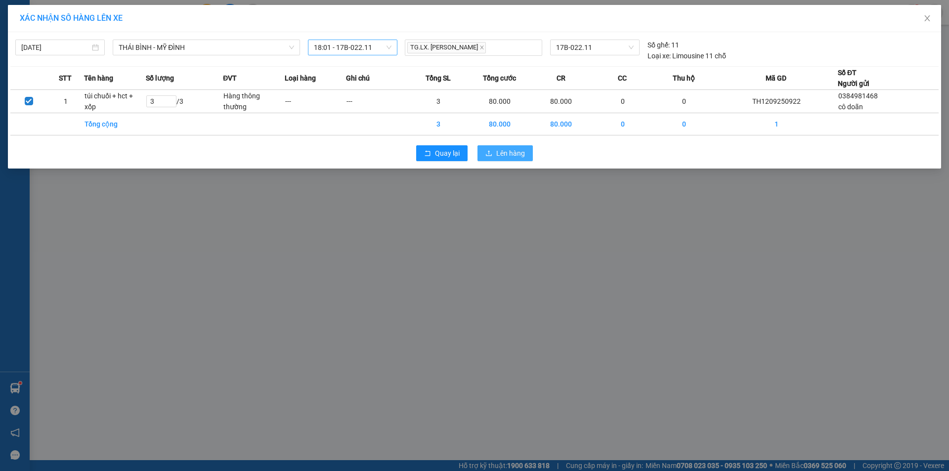
click at [498, 153] on span "Lên hàng" at bounding box center [510, 153] width 29 height 11
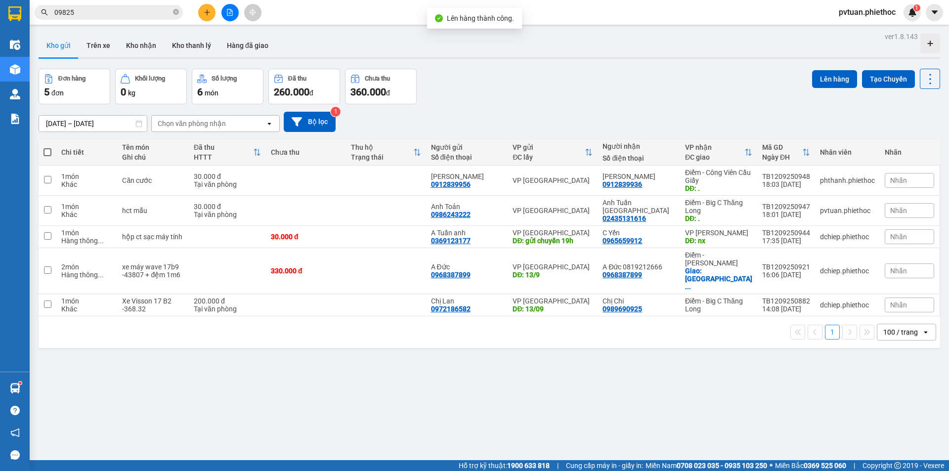
click at [671, 92] on div "Đơn hàng 5 đơn Khối lượng 0 kg Số lượng 6 món Đã thu 260.000 đ Chưa thu 360.000…" at bounding box center [489, 87] width 901 height 36
click at [107, 44] on button "Trên xe" at bounding box center [99, 46] width 40 height 24
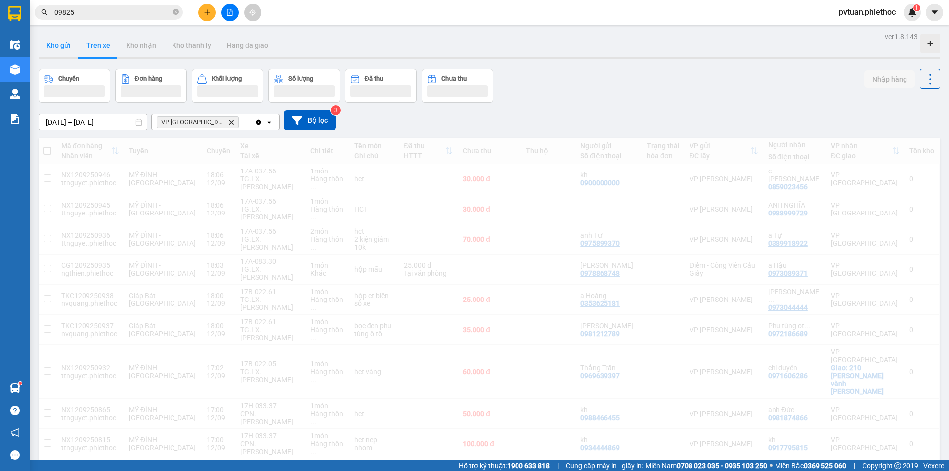
click at [57, 48] on button "Kho gửi" at bounding box center [59, 46] width 40 height 24
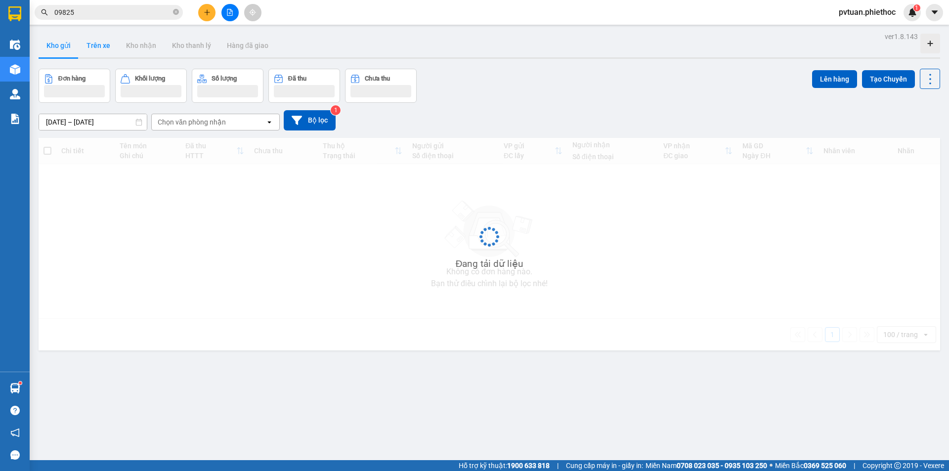
drag, startPoint x: 58, startPoint y: 48, endPoint x: 83, endPoint y: 49, distance: 24.2
click at [60, 48] on button "Kho gửi" at bounding box center [59, 46] width 40 height 24
click at [95, 46] on button "Trên xe" at bounding box center [99, 46] width 40 height 24
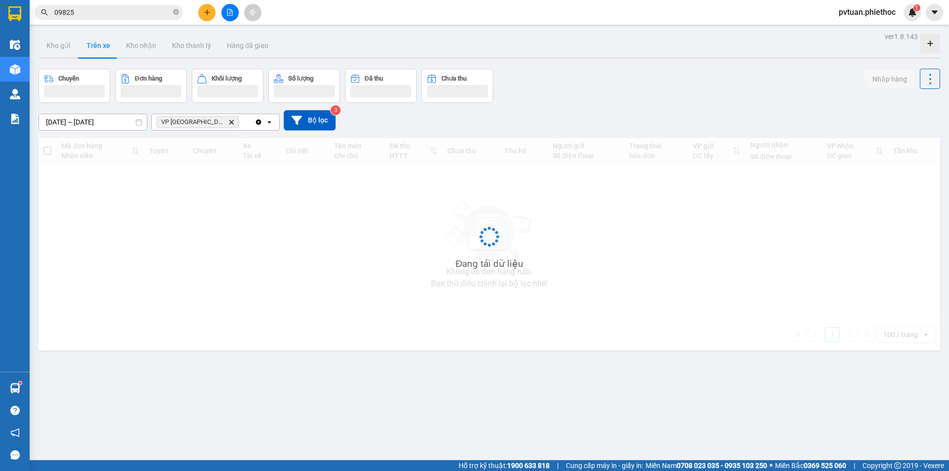
click at [95, 46] on button "Trên xe" at bounding box center [99, 46] width 40 height 24
click at [95, 45] on button "Trên xe" at bounding box center [99, 46] width 40 height 24
drag, startPoint x: 95, startPoint y: 45, endPoint x: 114, endPoint y: 48, distance: 19.0
click at [100, 45] on button "Trên xe" at bounding box center [99, 46] width 40 height 24
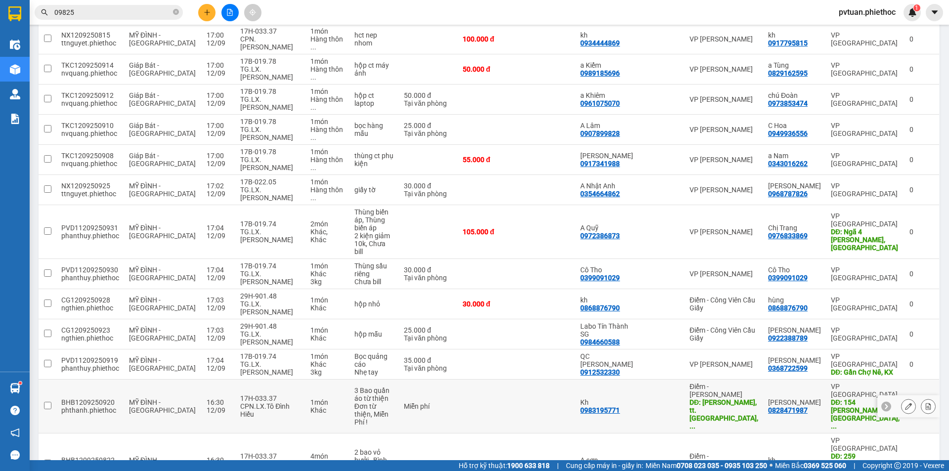
scroll to position [409, 0]
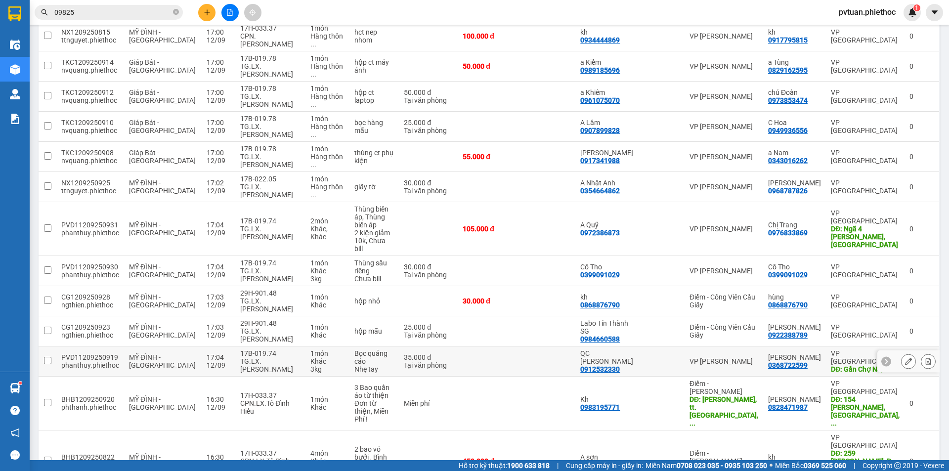
click at [394, 346] on td "Bọc quảng cáo Nhẹ tay" at bounding box center [374, 361] width 50 height 30
checkbox input "true"
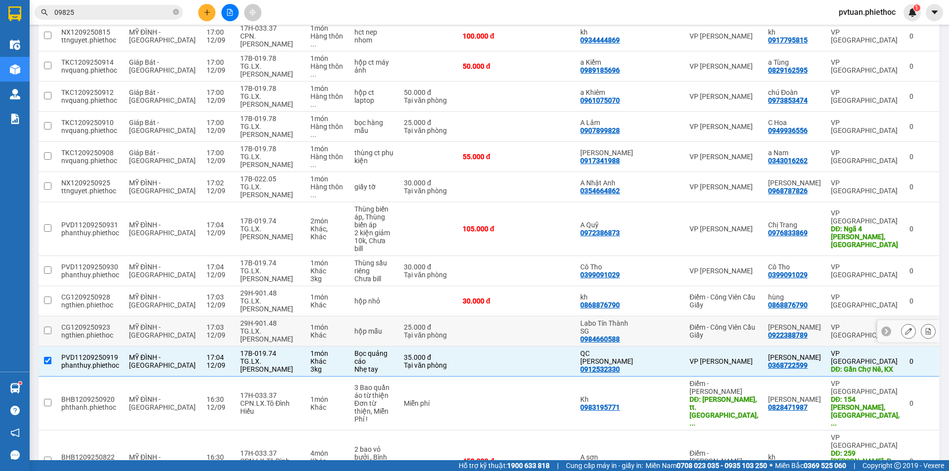
click at [399, 316] on td "25.000 đ Tại văn phòng" at bounding box center [428, 331] width 59 height 30
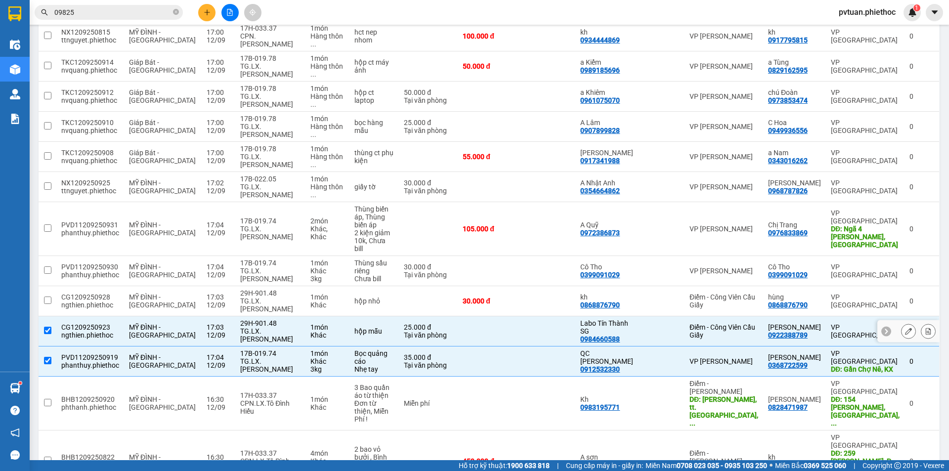
checkbox input "true"
drag, startPoint x: 400, startPoint y: 251, endPoint x: 401, endPoint y: 230, distance: 21.3
click at [400, 286] on td at bounding box center [428, 301] width 59 height 30
checkbox input "true"
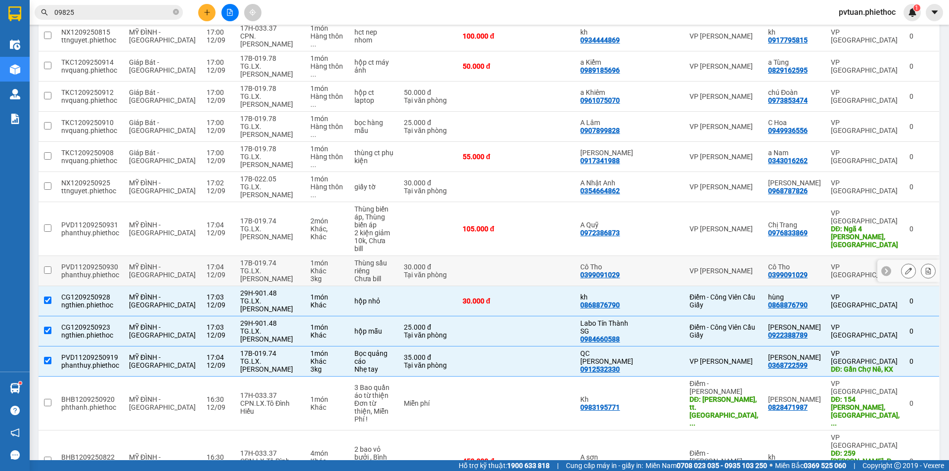
click at [403, 256] on td "30.000 đ Tại văn phòng" at bounding box center [428, 271] width 59 height 30
checkbox input "true"
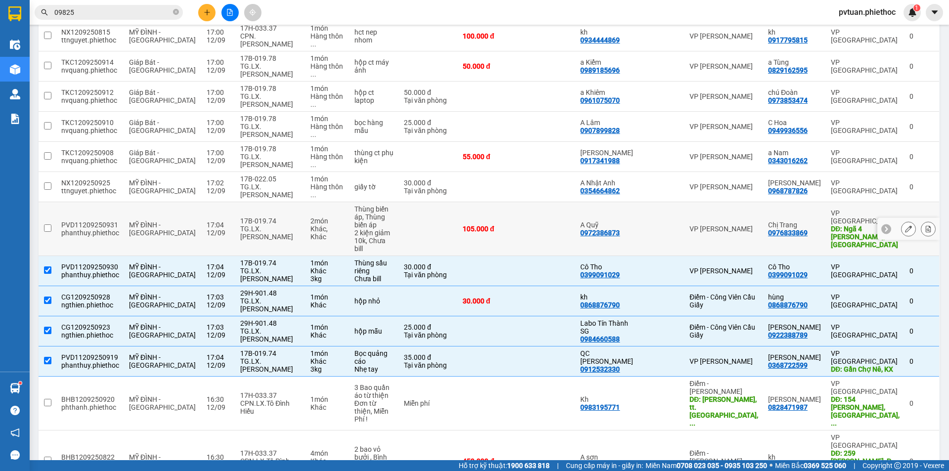
click at [402, 202] on td at bounding box center [428, 229] width 59 height 54
checkbox input "true"
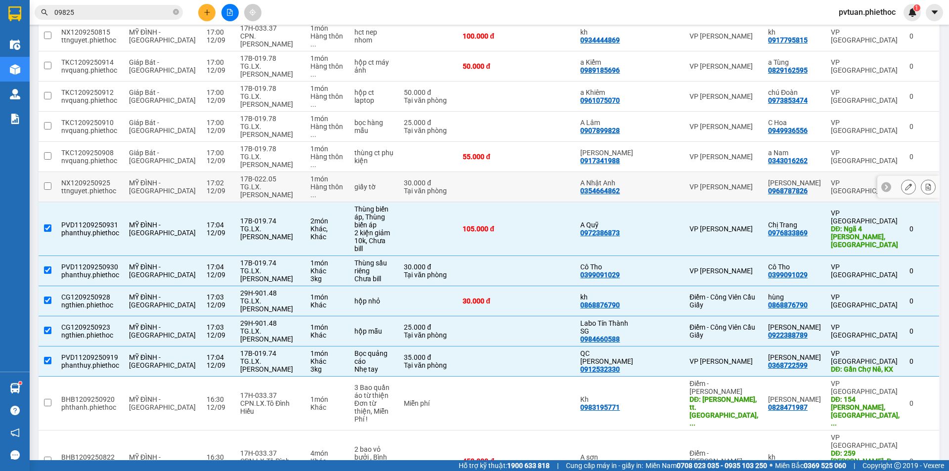
click at [413, 172] on td "30.000 đ Tại văn phòng" at bounding box center [428, 187] width 59 height 30
checkbox input "true"
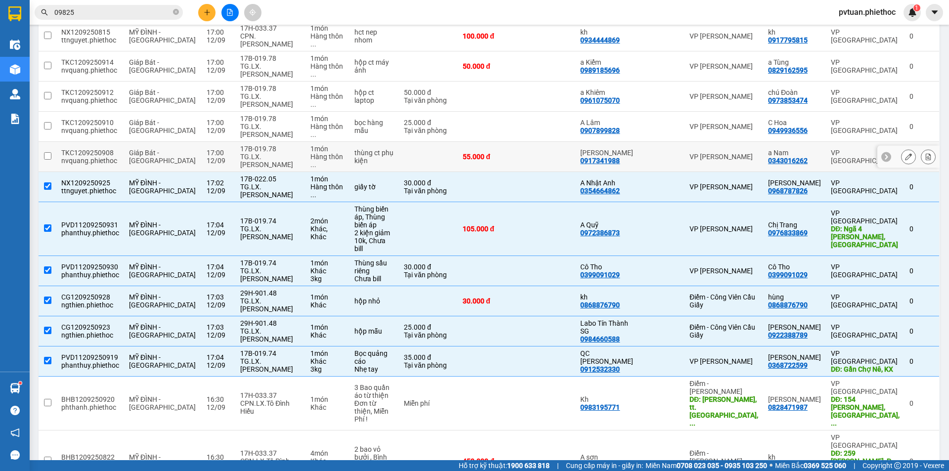
click at [415, 142] on td at bounding box center [428, 157] width 59 height 30
checkbox input "true"
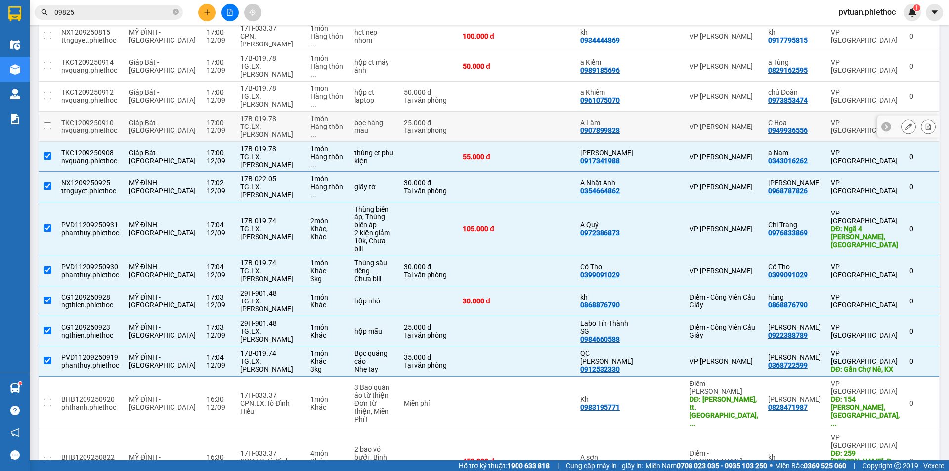
click at [418, 127] on div "Tại văn phòng" at bounding box center [428, 131] width 49 height 8
checkbox input "true"
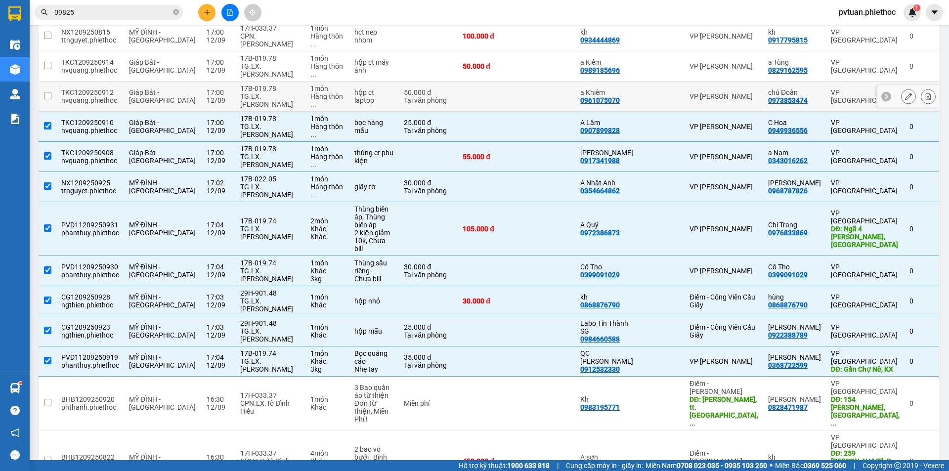
click at [425, 96] on div "Tại văn phòng" at bounding box center [428, 100] width 49 height 8
checkbox input "true"
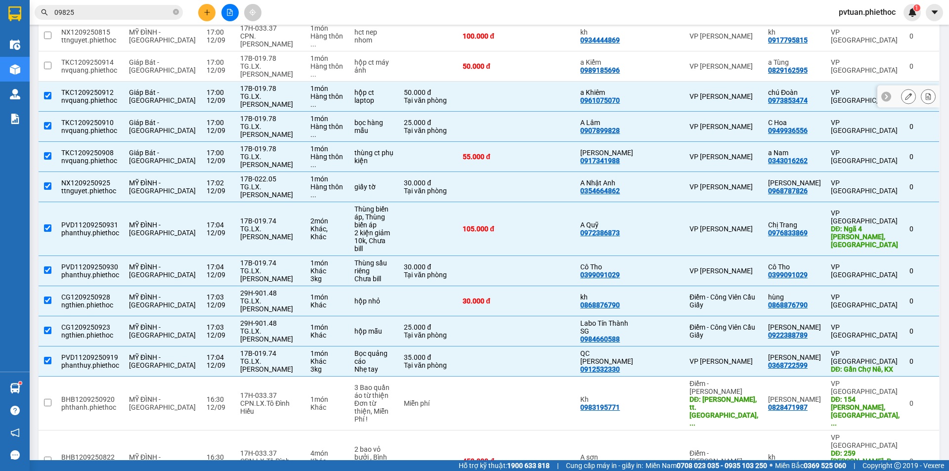
click at [428, 51] on td at bounding box center [428, 66] width 59 height 30
checkbox input "true"
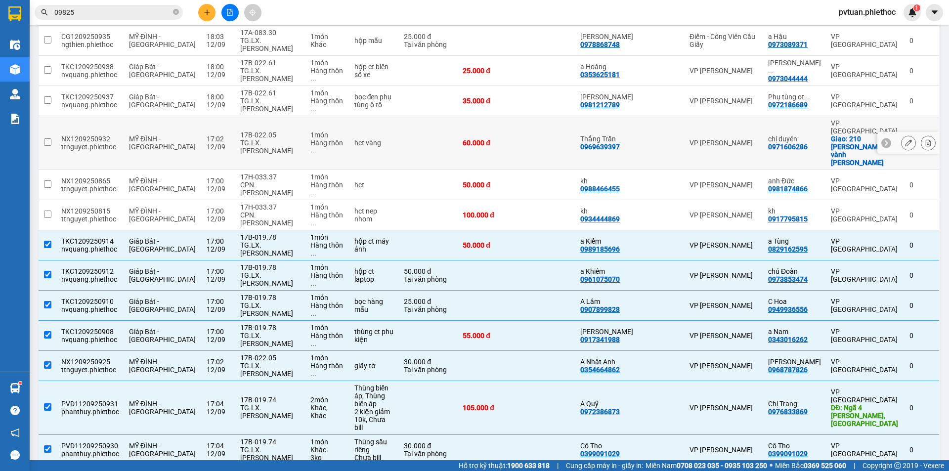
scroll to position [212, 0]
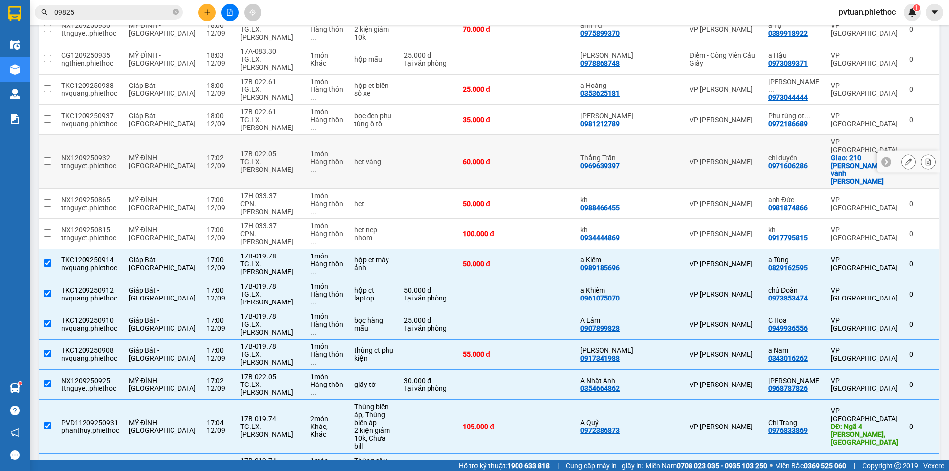
click at [354, 158] on div "hct vàng" at bounding box center [374, 162] width 40 height 8
checkbox input "true"
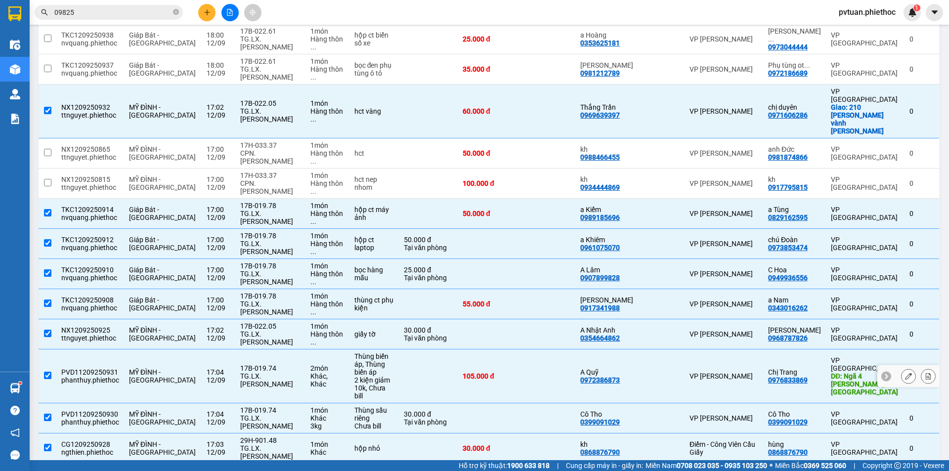
scroll to position [310, 0]
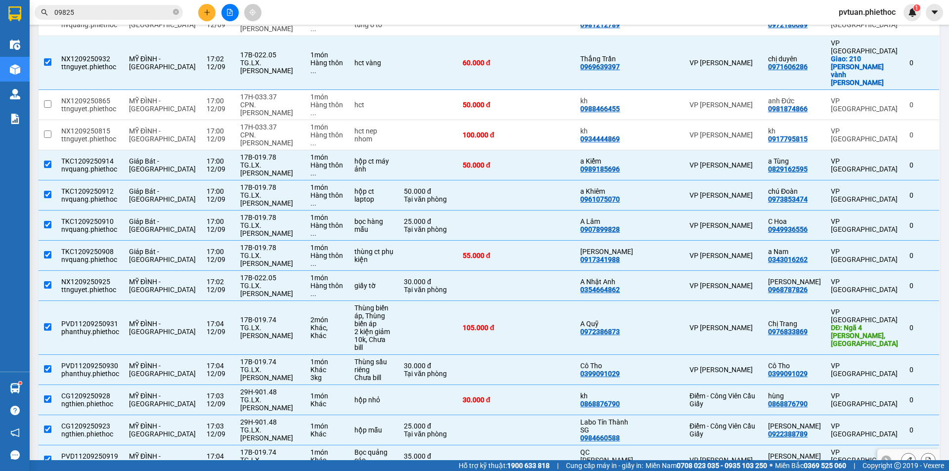
click at [567, 445] on td at bounding box center [548, 460] width 54 height 30
checkbox input "false"
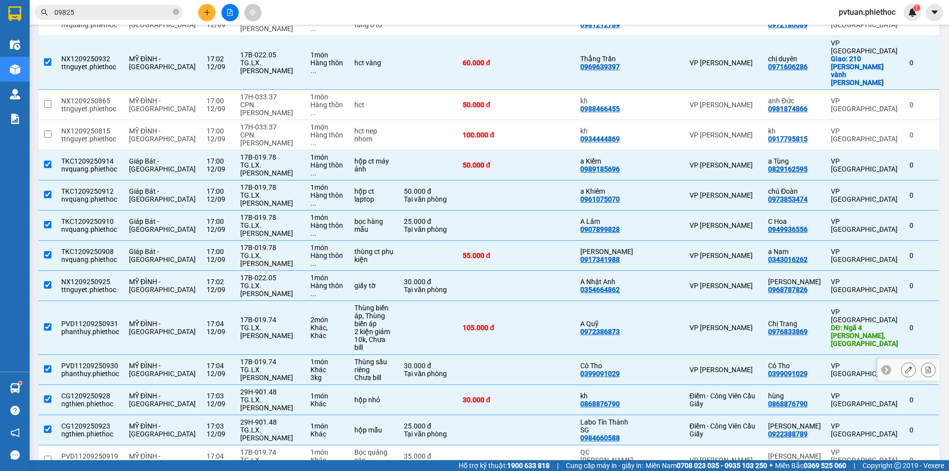
click at [520, 355] on td at bounding box center [489, 370] width 63 height 30
checkbox input "false"
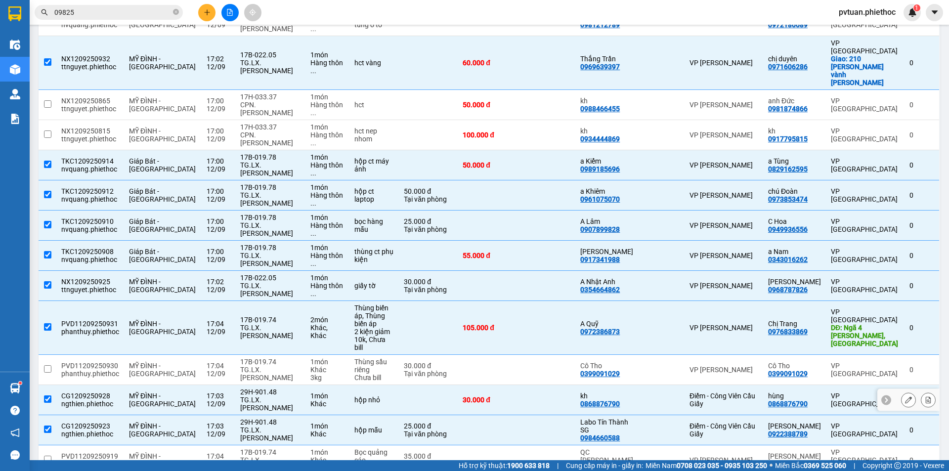
drag, startPoint x: 517, startPoint y: 351, endPoint x: 522, endPoint y: 373, distance: 22.8
click at [516, 396] on div "30.000 đ" at bounding box center [489, 400] width 53 height 8
checkbox input "false"
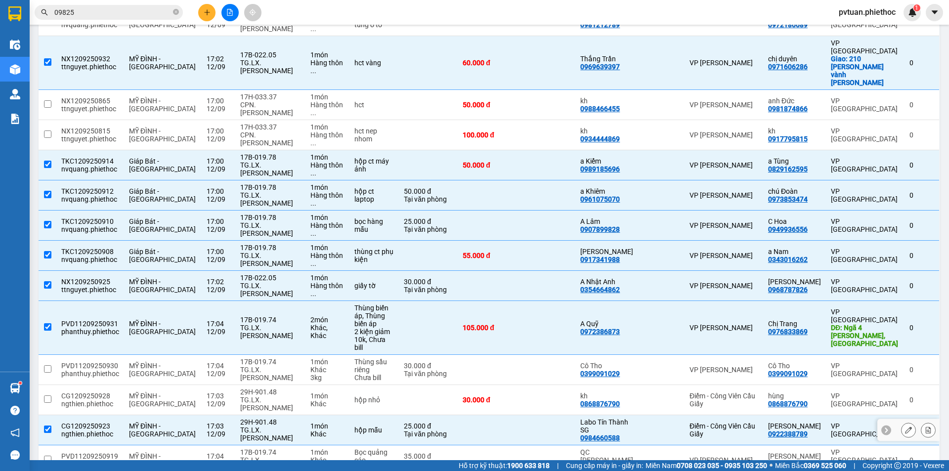
click at [521, 415] on td at bounding box center [489, 430] width 63 height 30
checkbox input "false"
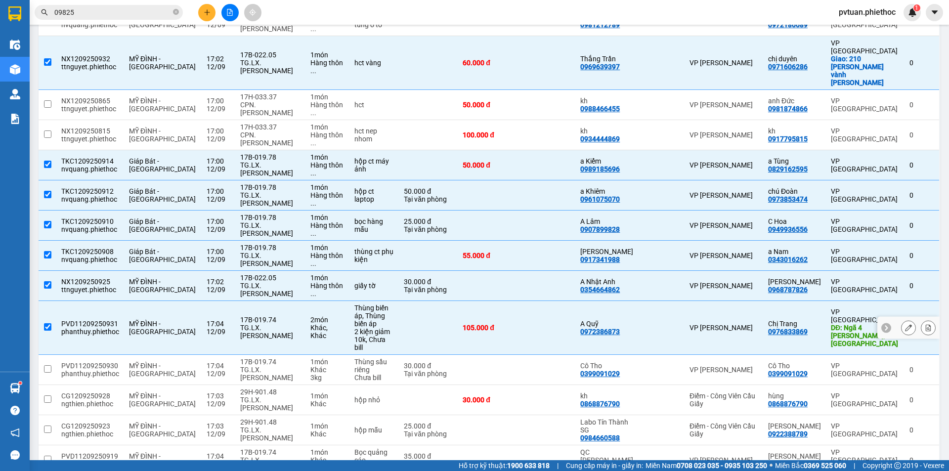
drag, startPoint x: 544, startPoint y: 296, endPoint x: 546, endPoint y: 287, distance: 8.8
click at [544, 301] on td at bounding box center [548, 328] width 54 height 54
checkbox input "false"
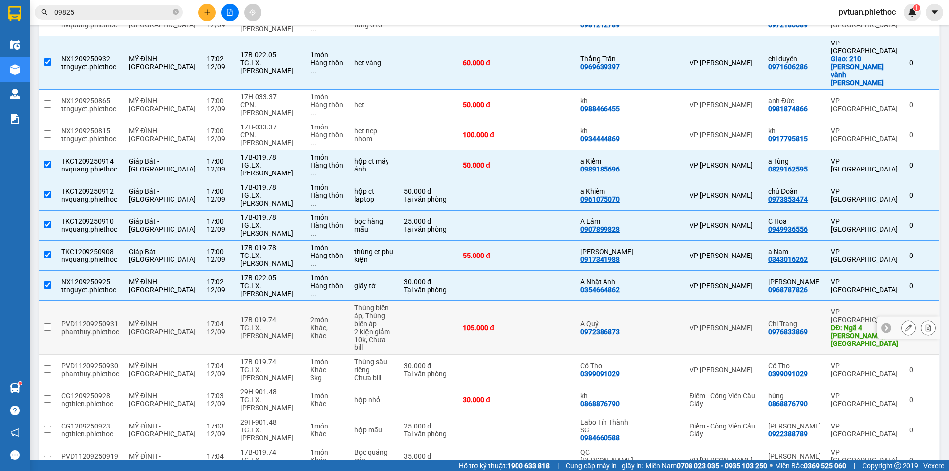
click at [555, 271] on td at bounding box center [548, 286] width 54 height 30
checkbox input "false"
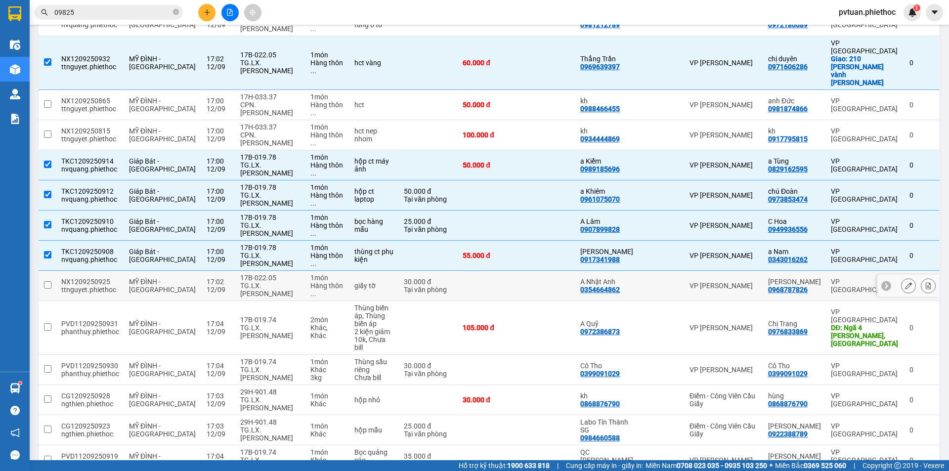
click at [564, 241] on td at bounding box center [548, 256] width 54 height 30
checkbox input "false"
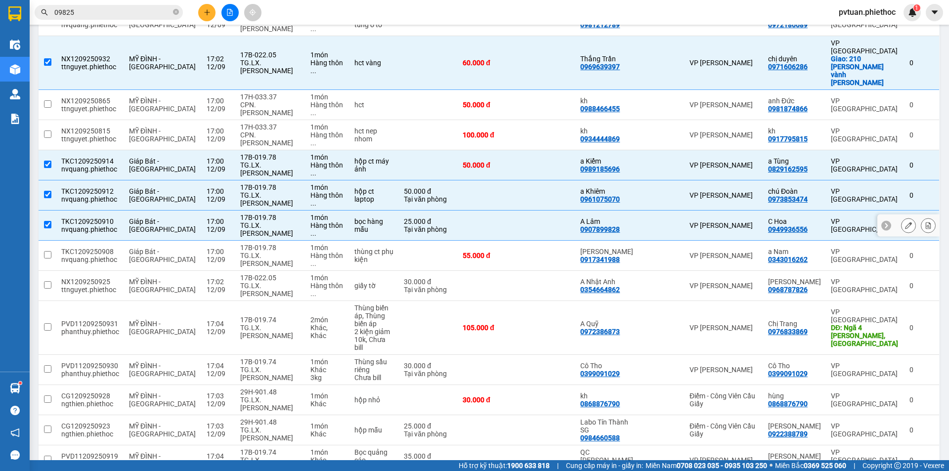
drag, startPoint x: 567, startPoint y: 183, endPoint x: 567, endPoint y: 164, distance: 19.3
click at [567, 211] on td at bounding box center [548, 226] width 54 height 30
checkbox input "false"
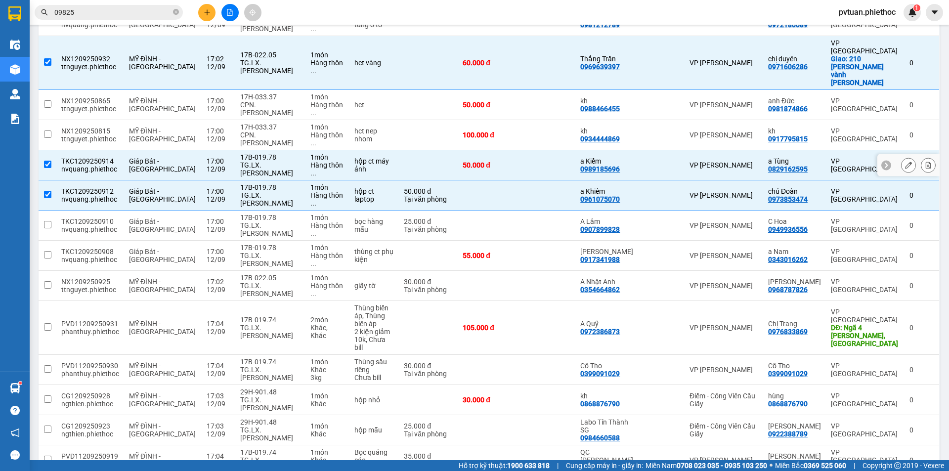
drag, startPoint x: 567, startPoint y: 146, endPoint x: 567, endPoint y: 125, distance: 21.7
click at [567, 150] on td at bounding box center [548, 165] width 54 height 30
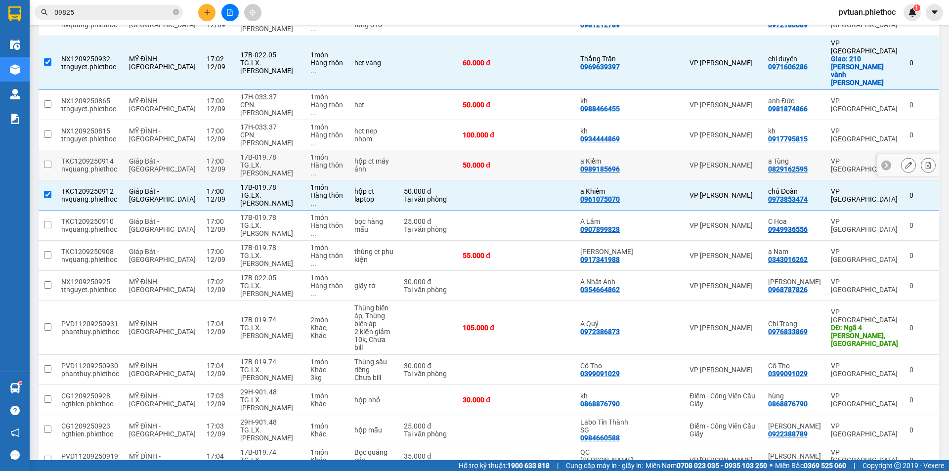
click at [567, 150] on td at bounding box center [548, 165] width 54 height 30
checkbox input "true"
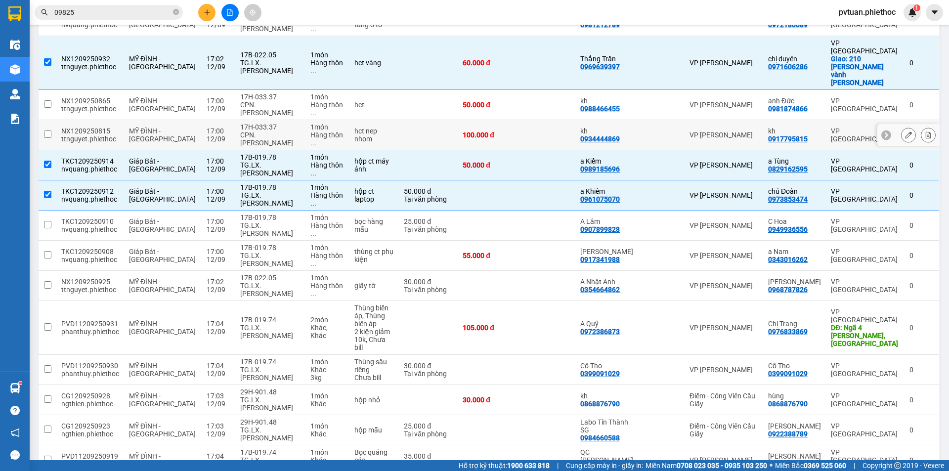
click at [573, 120] on td at bounding box center [548, 135] width 54 height 30
checkbox input "true"
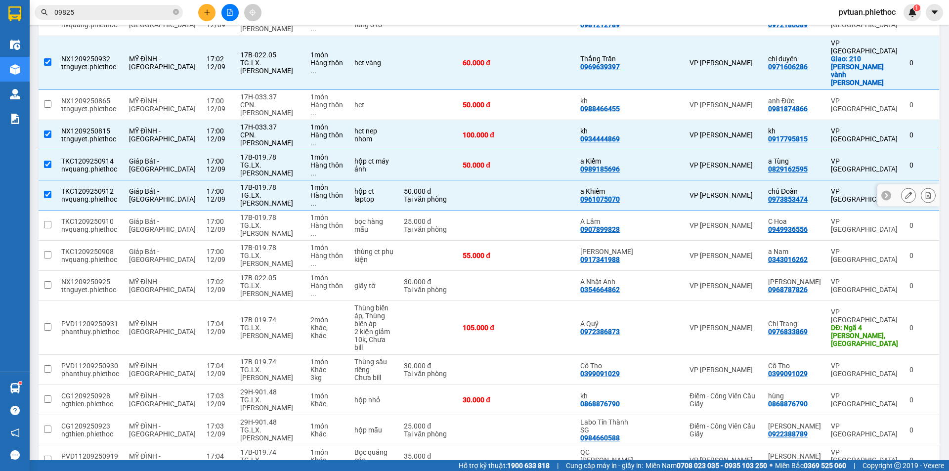
click at [575, 180] on td at bounding box center [548, 195] width 54 height 30
checkbox input "false"
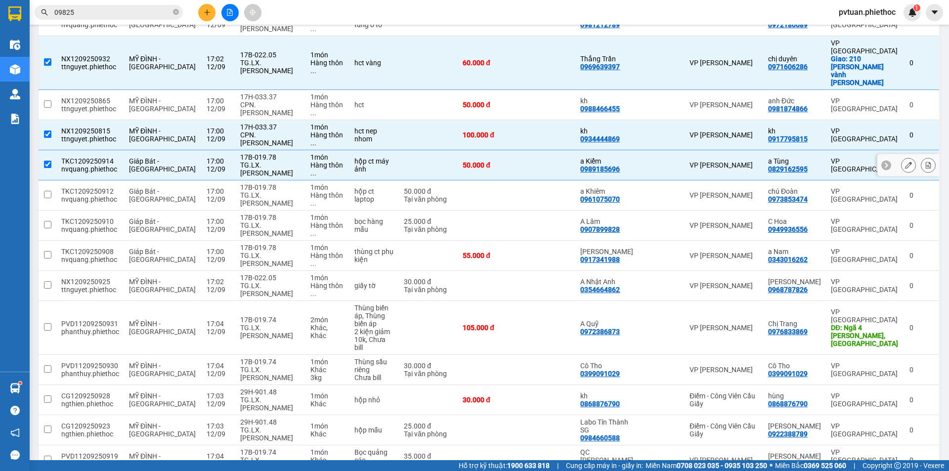
drag, startPoint x: 582, startPoint y: 130, endPoint x: 582, endPoint y: 118, distance: 12.4
click at [575, 150] on td at bounding box center [548, 165] width 54 height 30
checkbox input "false"
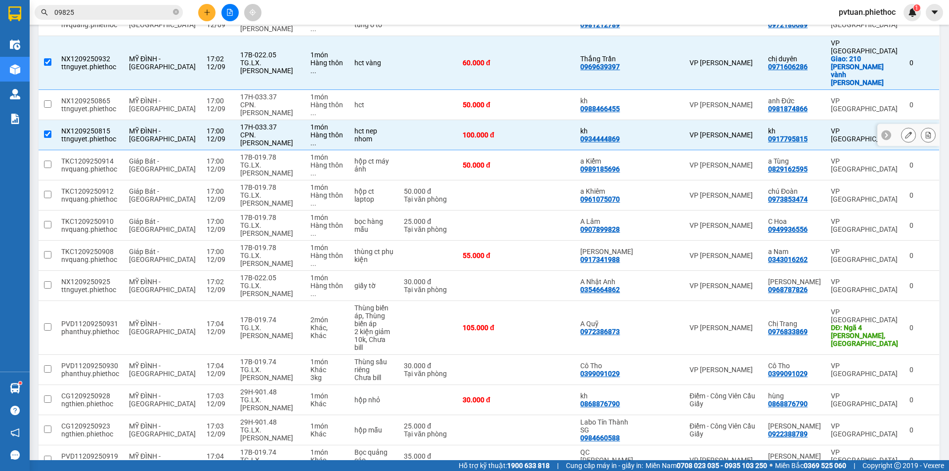
drag, startPoint x: 583, startPoint y: 111, endPoint x: 587, endPoint y: 91, distance: 20.3
click at [575, 120] on td at bounding box center [548, 135] width 54 height 30
checkbox input "false"
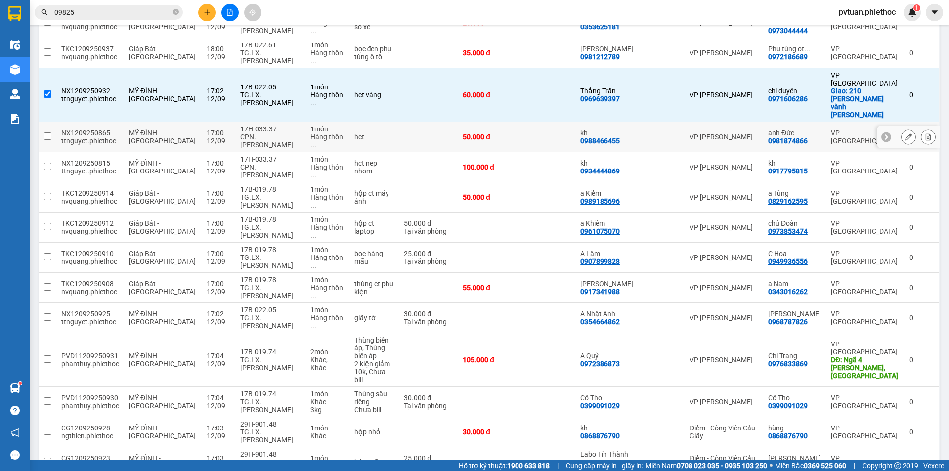
scroll to position [261, 0]
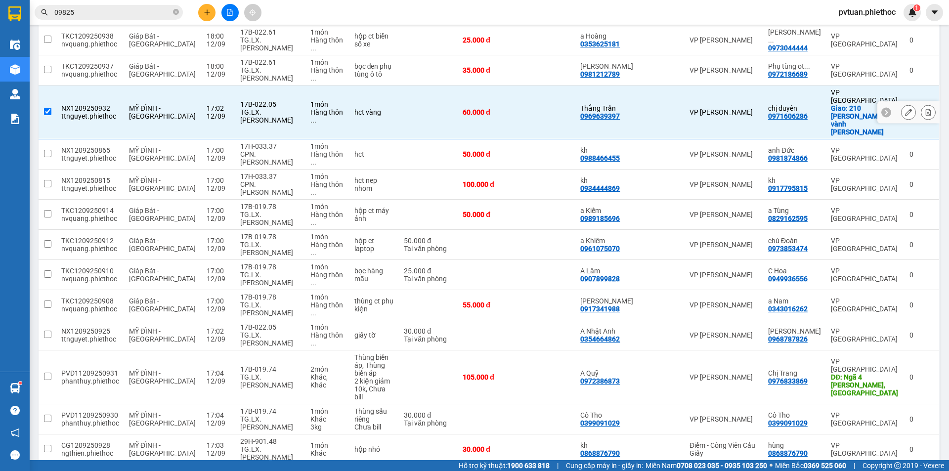
click at [593, 112] on div "0969639397" at bounding box center [600, 116] width 40 height 8
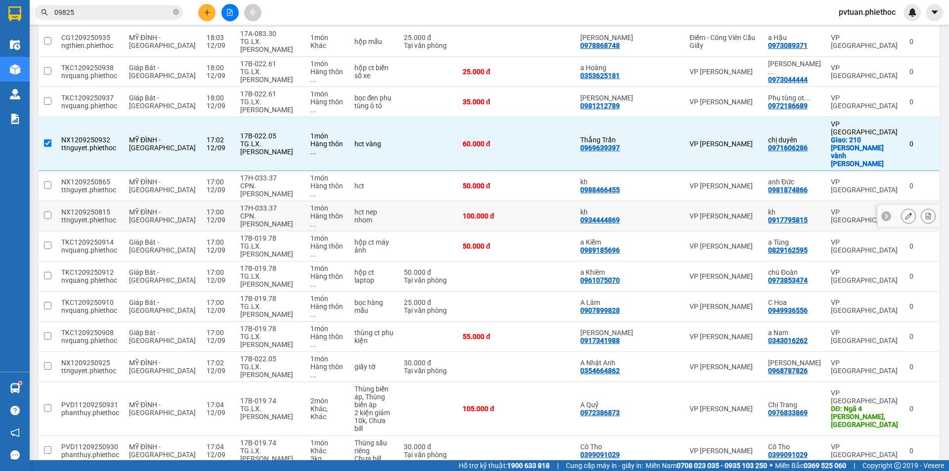
scroll to position [212, 0]
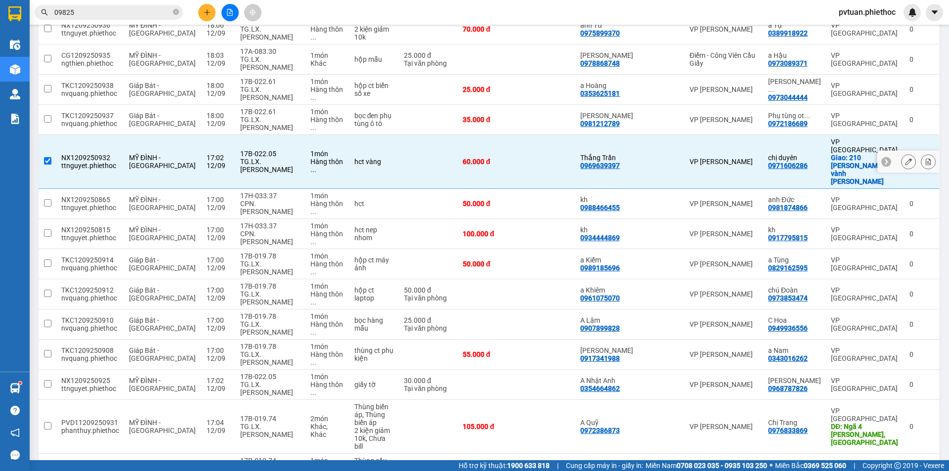
click at [540, 146] on td at bounding box center [548, 162] width 54 height 54
checkbox input "false"
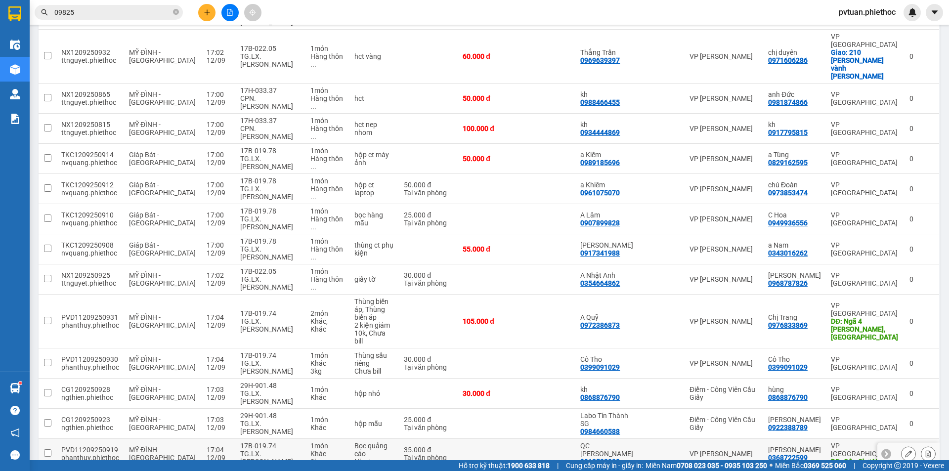
scroll to position [409, 0]
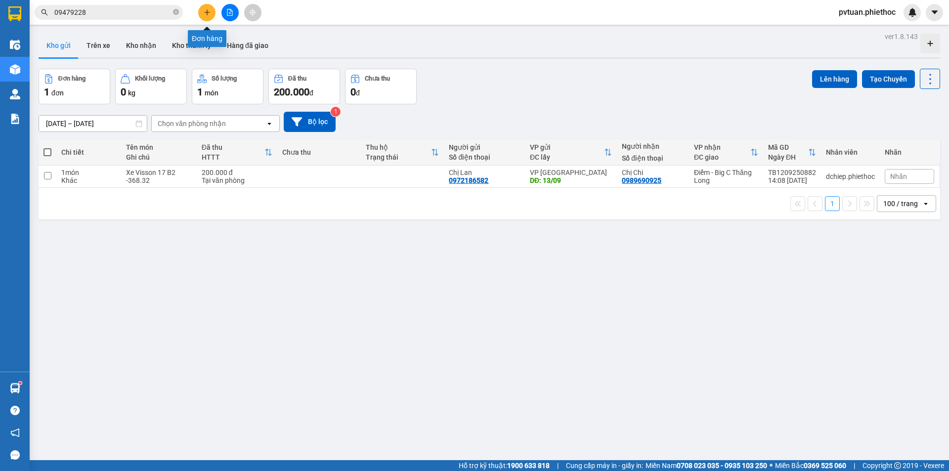
click at [206, 15] on button at bounding box center [206, 12] width 17 height 17
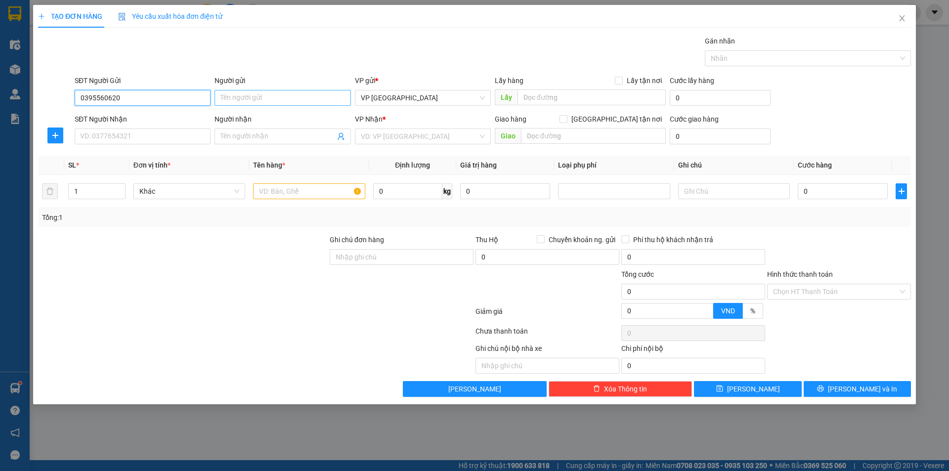
type input "0395560620"
click at [276, 92] on input "Người gửi" at bounding box center [282, 98] width 136 height 16
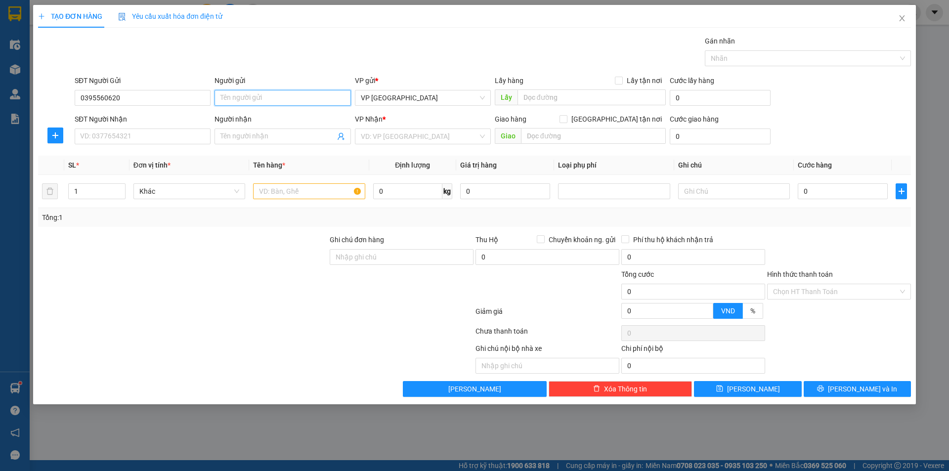
click at [276, 92] on input "Người gửi" at bounding box center [282, 98] width 136 height 16
drag, startPoint x: 276, startPoint y: 92, endPoint x: 286, endPoint y: 92, distance: 9.9
click at [278, 91] on input "Người gửi" at bounding box center [282, 98] width 136 height 16
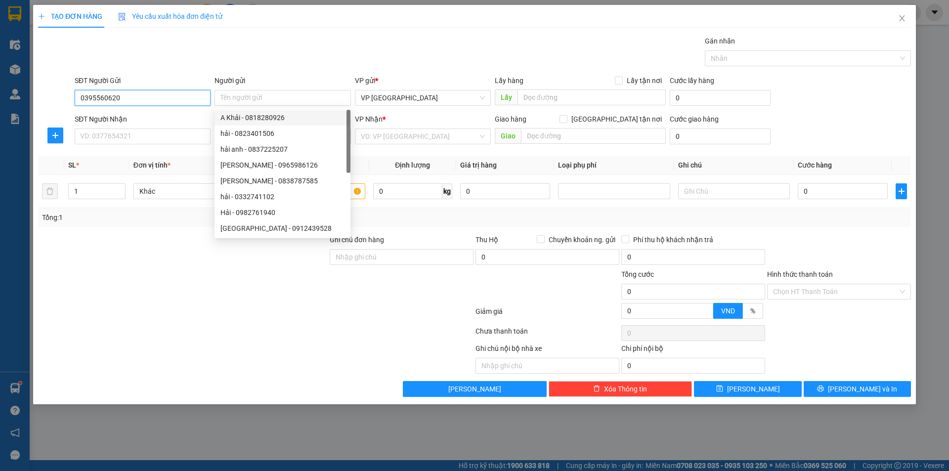
click at [158, 92] on input "0395560620" at bounding box center [143, 98] width 136 height 16
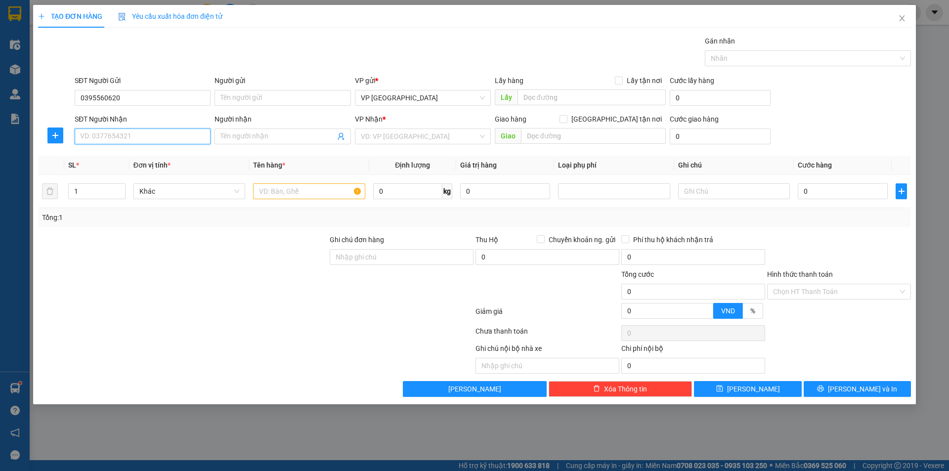
click at [144, 141] on input "SĐT Người Nhận" at bounding box center [143, 136] width 136 height 16
drag, startPoint x: 144, startPoint y: 141, endPoint x: 163, endPoint y: 128, distance: 22.6
click at [146, 140] on input "SĐT Người Nhận" at bounding box center [143, 136] width 136 height 16
paste input "0395560620"
type input "0395560620"
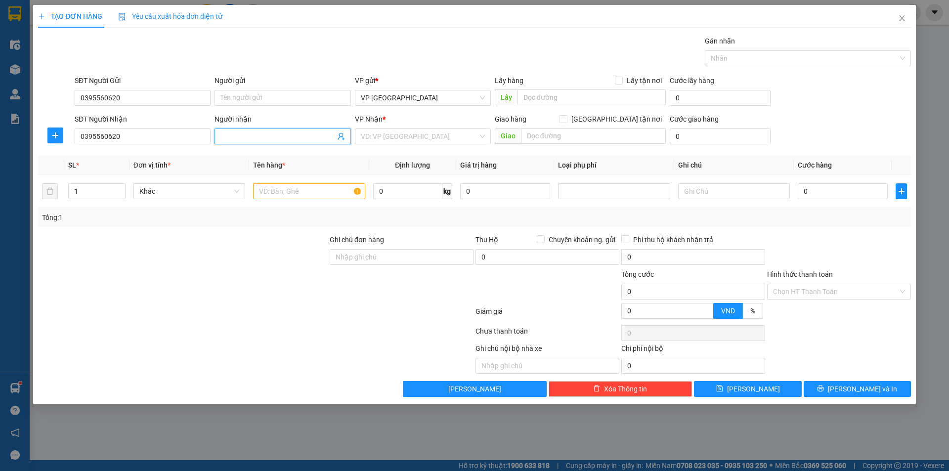
click at [273, 135] on input "Người nhận" at bounding box center [277, 136] width 114 height 11
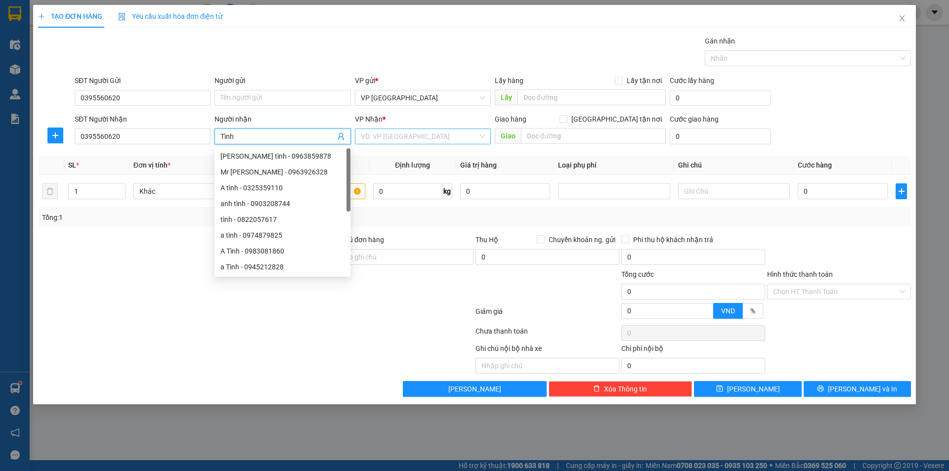
type input "Tình"
click at [404, 139] on input "search" at bounding box center [419, 136] width 117 height 15
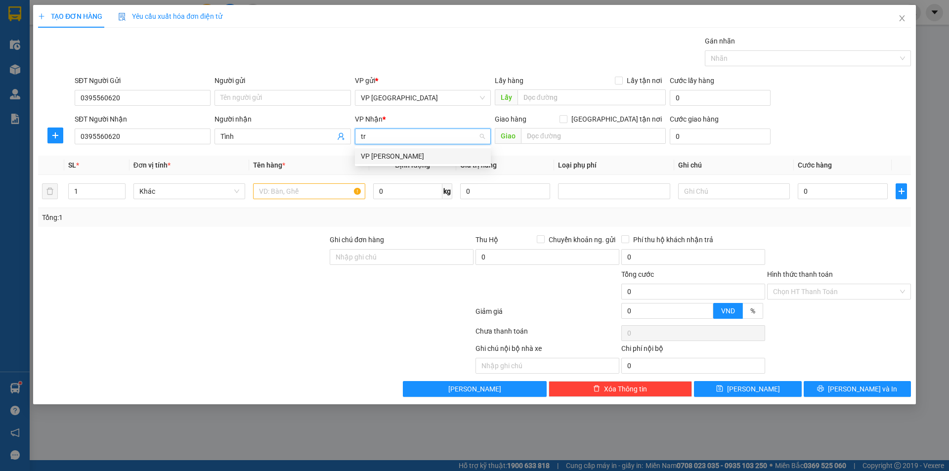
type input "trầ"
click at [394, 149] on div "VP [PERSON_NAME]" at bounding box center [423, 156] width 136 height 16
click at [255, 89] on div "Người gửi" at bounding box center [282, 82] width 136 height 15
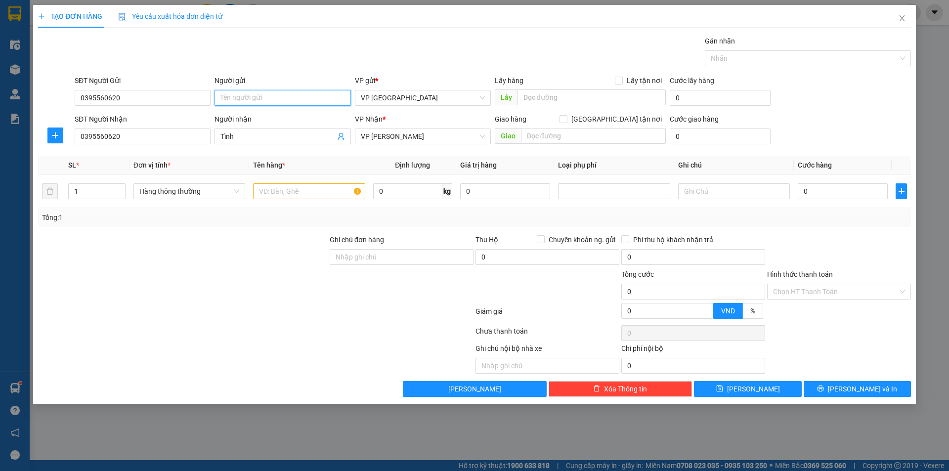
click at [257, 105] on input "Người gửi" at bounding box center [282, 98] width 136 height 16
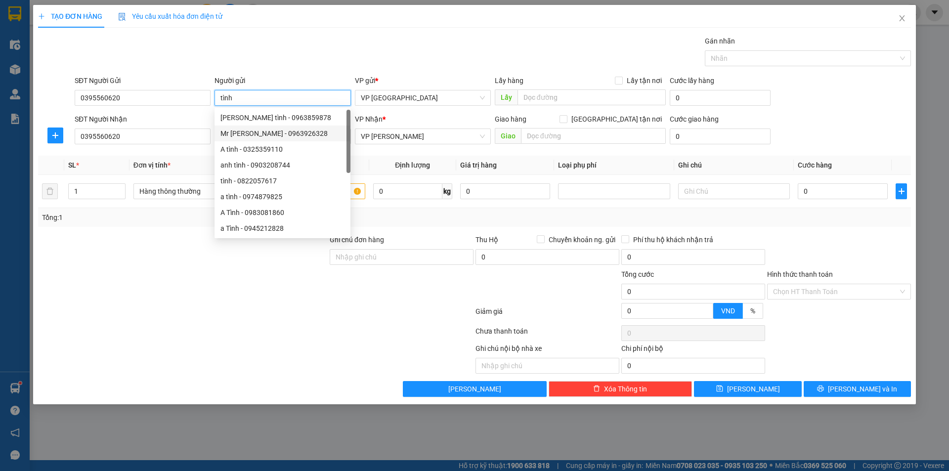
type input "tình"
click at [506, 77] on span "Lấy hàng" at bounding box center [509, 81] width 29 height 8
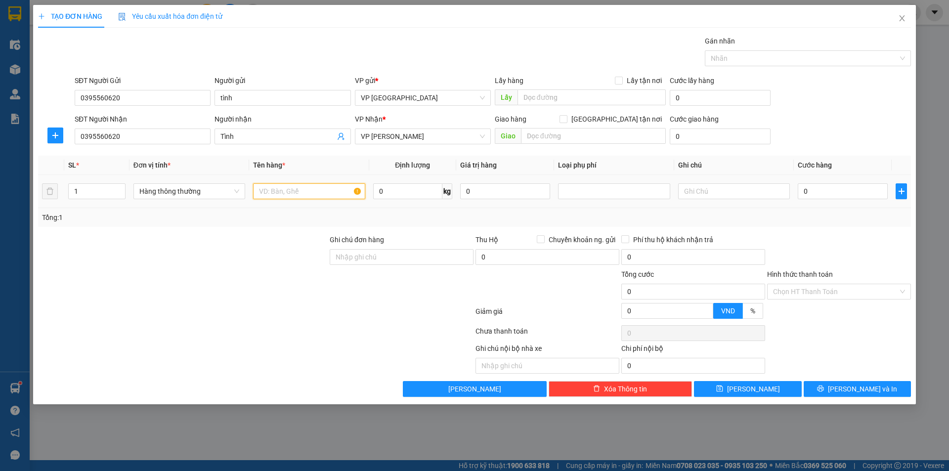
click at [318, 191] on input "text" at bounding box center [309, 191] width 112 height 16
type input "Giấy tờ"
type input "2"
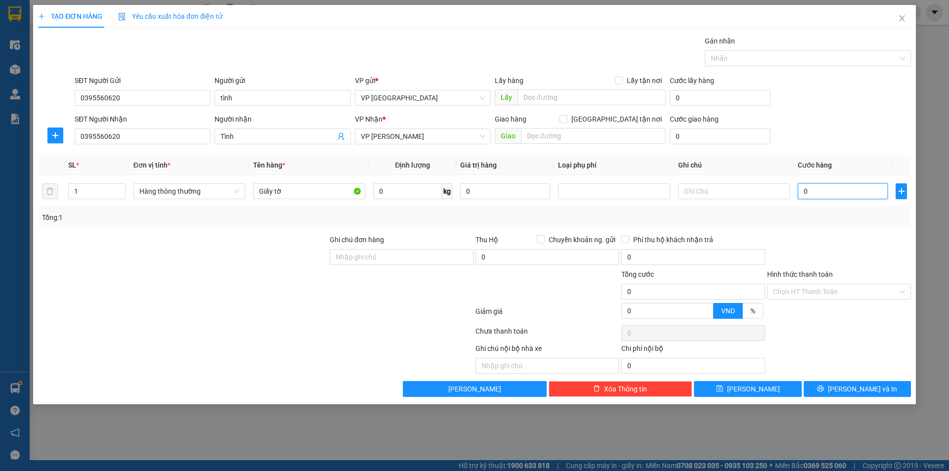
type input "2"
type input "25"
type input "25.000"
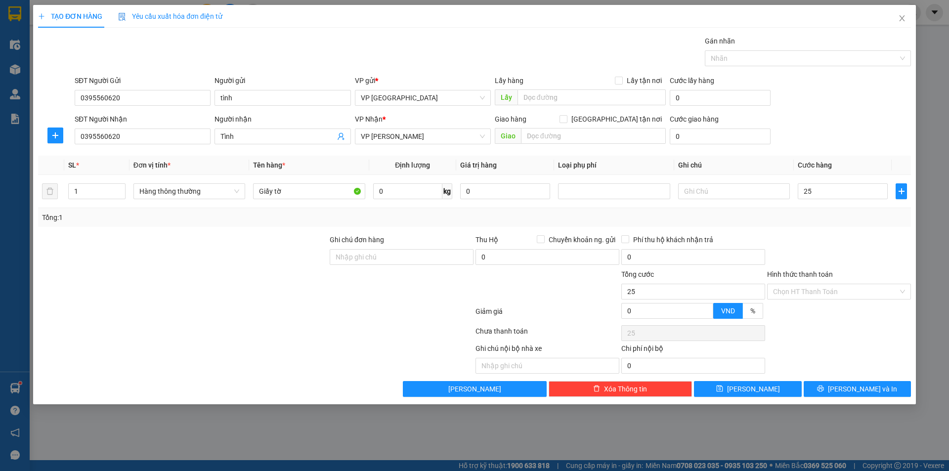
type input "25.000"
click at [861, 115] on div "SĐT Người Nhận 0395560620 Người nhận Tình VP Nhận * VP Trần Khát Chân Giao hàng…" at bounding box center [493, 131] width 840 height 35
click at [817, 292] on input "Hình thức thanh toán" at bounding box center [835, 291] width 125 height 15
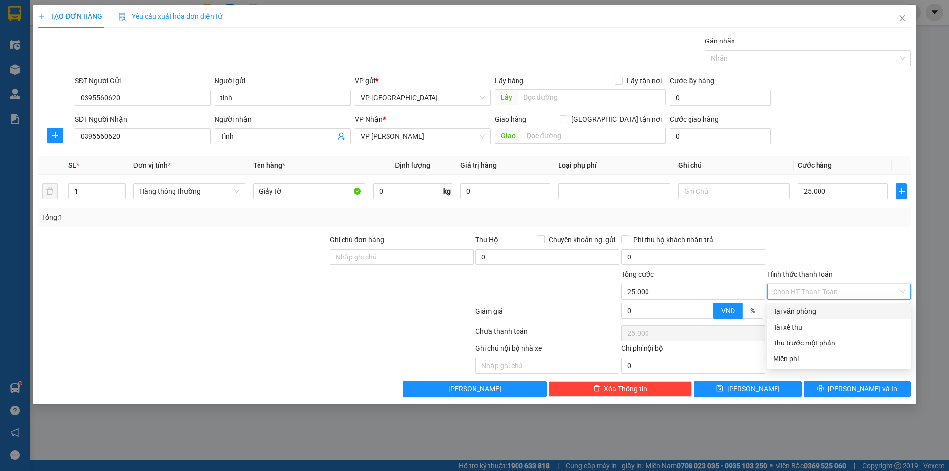
click at [816, 306] on div "Tại văn phòng" at bounding box center [839, 311] width 132 height 11
type input "0"
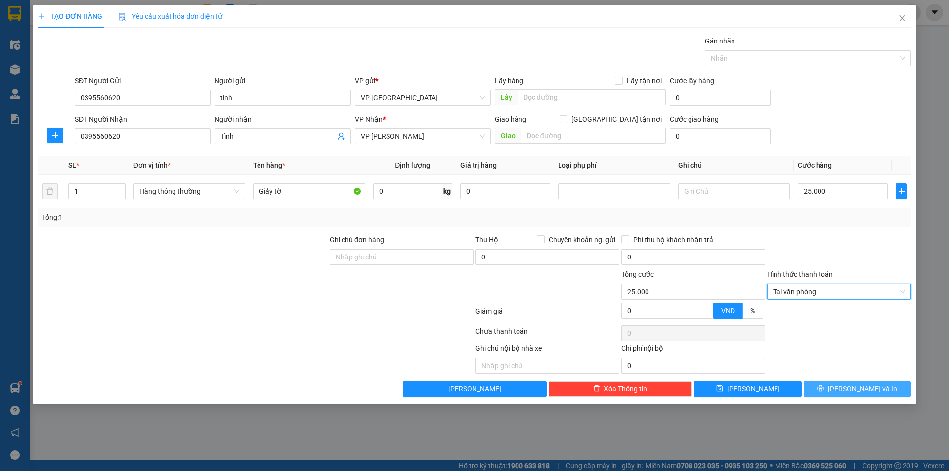
click at [864, 387] on span "[PERSON_NAME] và In" at bounding box center [862, 388] width 69 height 11
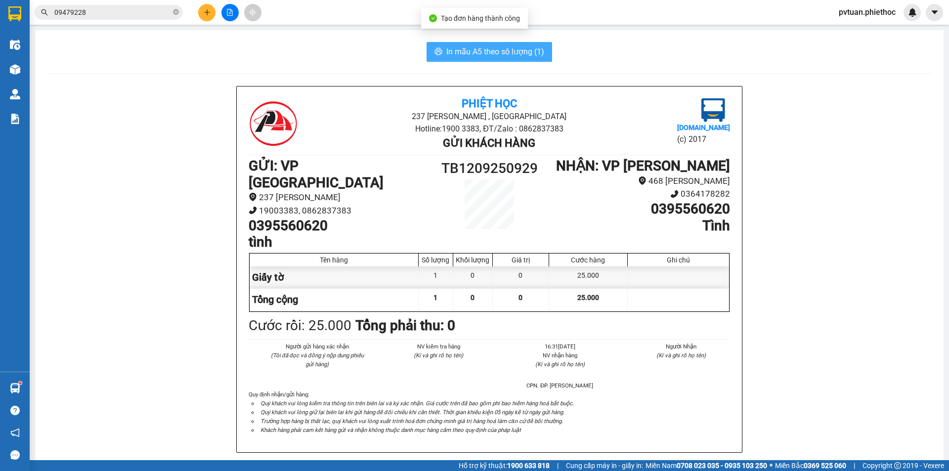
click at [481, 48] on span "In mẫu A5 theo số lượng (1)" at bounding box center [495, 51] width 98 height 12
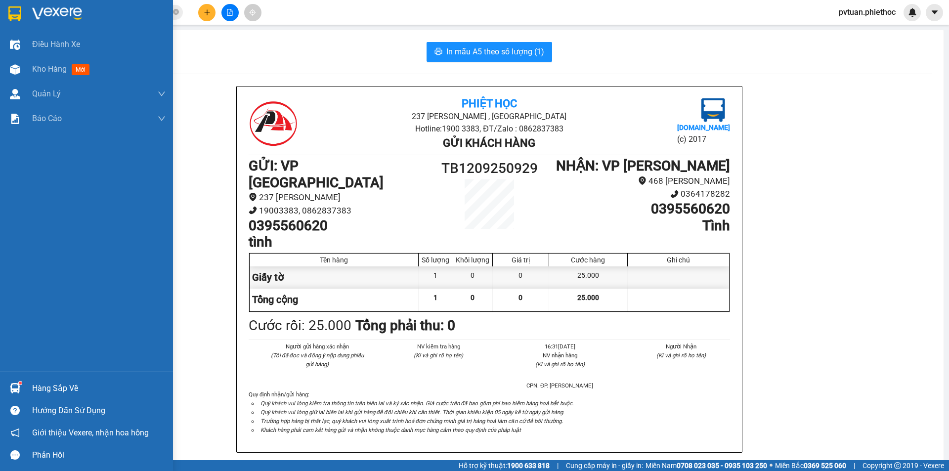
click at [10, 387] on img at bounding box center [15, 388] width 10 height 10
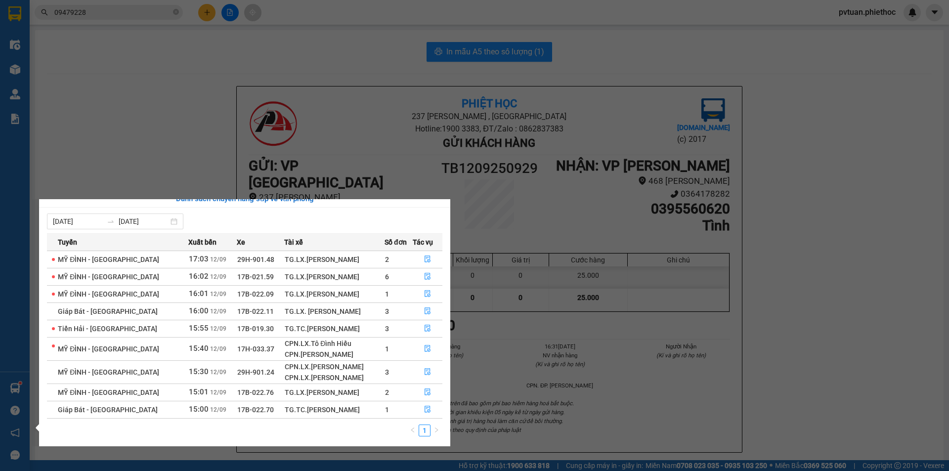
scroll to position [10, 0]
click at [134, 90] on section "Kết quả tìm kiếm ( 17 ) Bộ lọc Mã ĐH Trạng thái Món hàng Thu hộ Tổng cước Chưa …" at bounding box center [474, 235] width 949 height 471
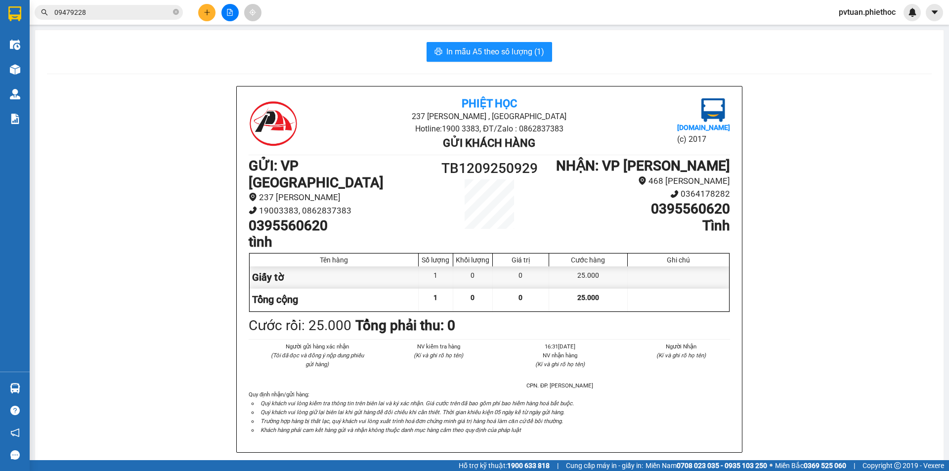
scroll to position [0, 0]
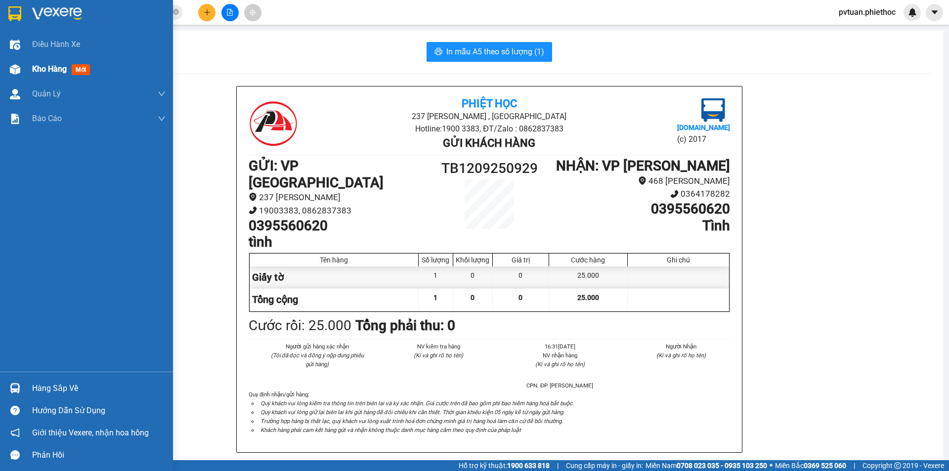
click at [27, 73] on div "Kho hàng mới" at bounding box center [86, 69] width 173 height 25
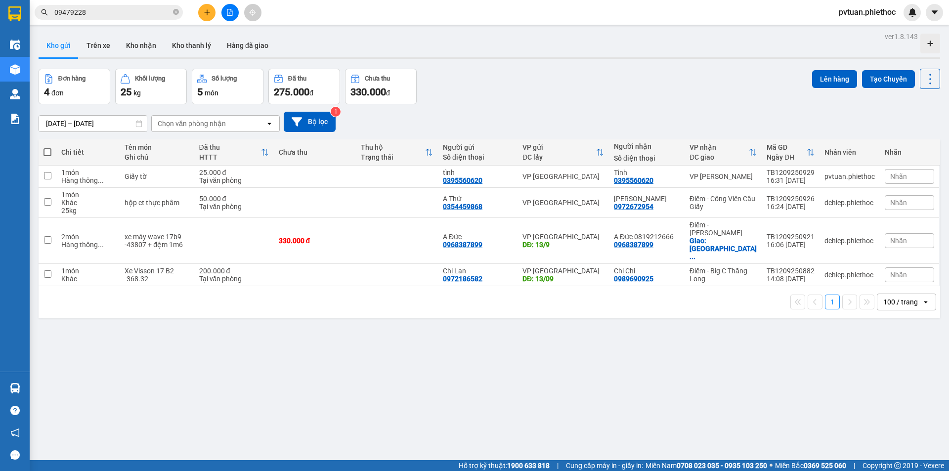
click at [552, 77] on div "Đơn hàng 4 đơn Khối lượng 25 kg Số lượng 5 món Đã thu 275.000 đ Chưa thu 330.00…" at bounding box center [489, 87] width 901 height 36
click at [148, 48] on button "Kho nhận" at bounding box center [141, 46] width 46 height 24
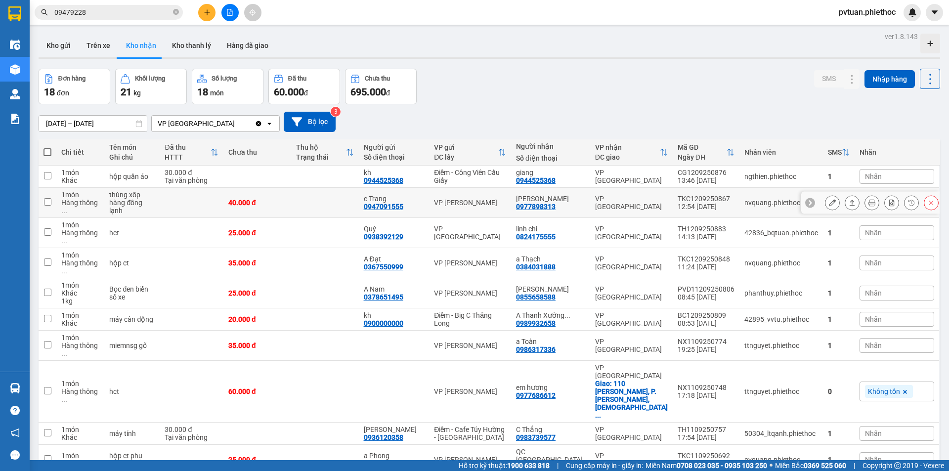
click at [576, 118] on div "01/09/2025 – 12/09/2025 Press the down arrow key to interact with the calendar …" at bounding box center [489, 122] width 901 height 20
click at [50, 51] on button "Kho gửi" at bounding box center [59, 46] width 40 height 24
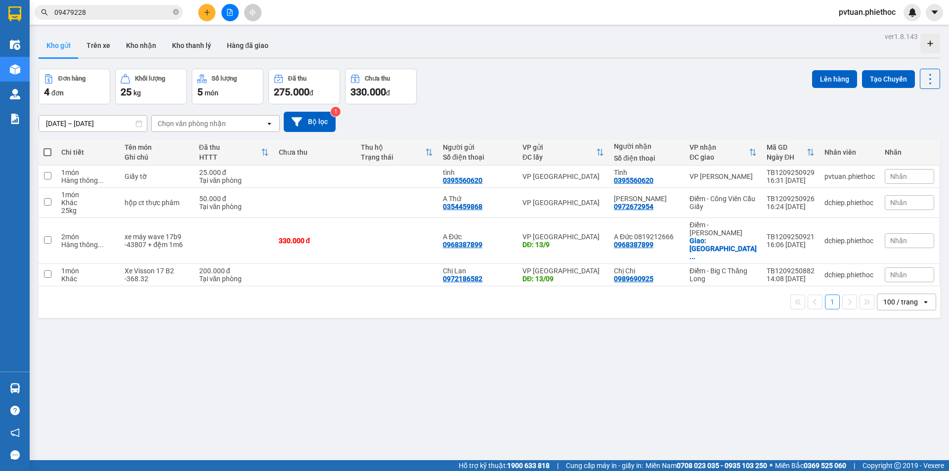
drag, startPoint x: 671, startPoint y: 129, endPoint x: 663, endPoint y: 155, distance: 27.5
click at [672, 127] on div "[DATE] – [DATE] Press the down arrow key to interact with the calendar and sele…" at bounding box center [489, 122] width 901 height 20
click at [89, 41] on button "Trên xe" at bounding box center [99, 46] width 40 height 24
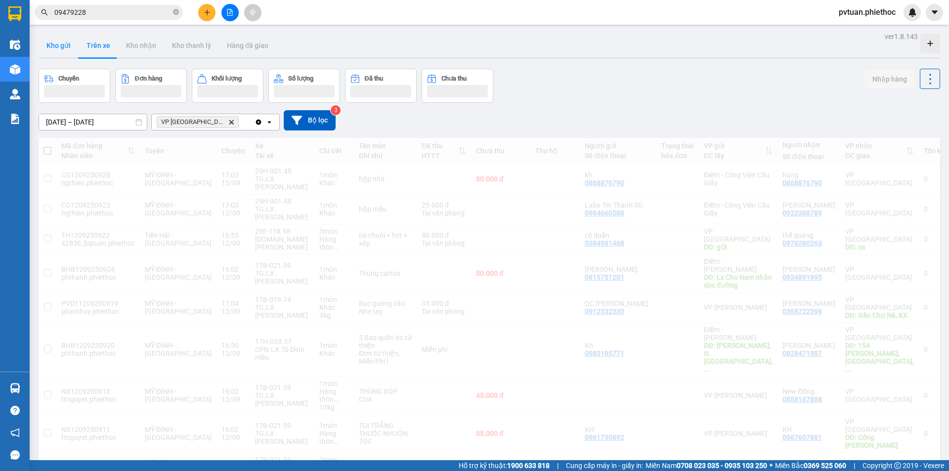
click at [57, 52] on button "Kho gửi" at bounding box center [59, 46] width 40 height 24
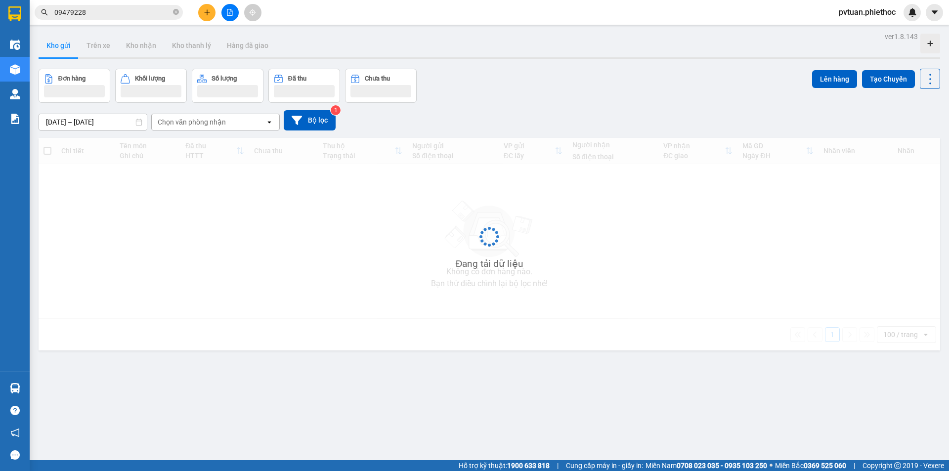
click at [57, 52] on button "Kho gửi" at bounding box center [59, 46] width 40 height 24
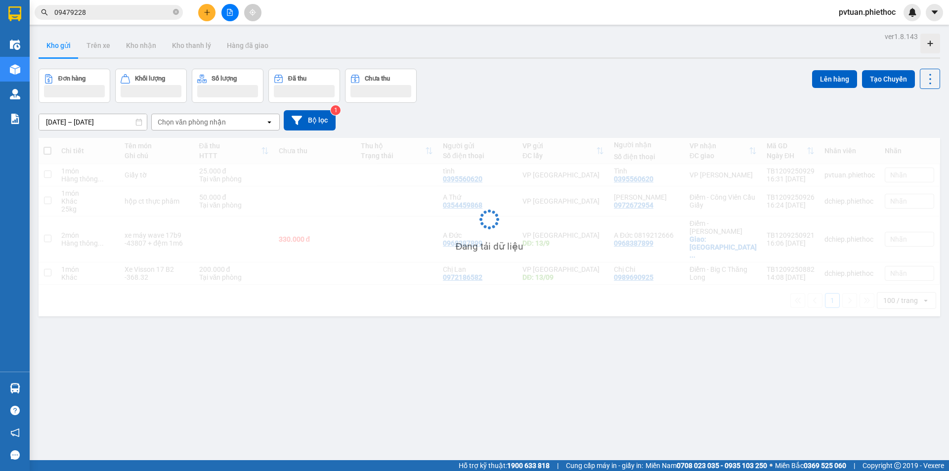
click at [57, 52] on button "Kho gửi" at bounding box center [59, 46] width 40 height 24
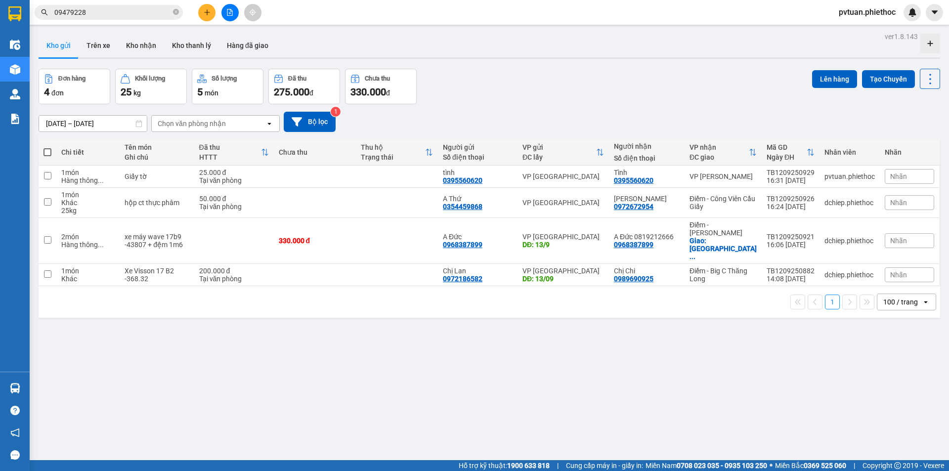
click at [568, 40] on div "Kho gửi Trên xe Kho nhận Kho thanh [PERSON_NAME] đã giao" at bounding box center [489, 47] width 901 height 26
click at [520, 75] on div "Đơn hàng 4 đơn Khối lượng 25 kg Số lượng 5 món Đã thu 275.000 đ Chưa thu 330.00…" at bounding box center [489, 87] width 901 height 36
click at [148, 42] on button "Kho nhận" at bounding box center [141, 46] width 46 height 24
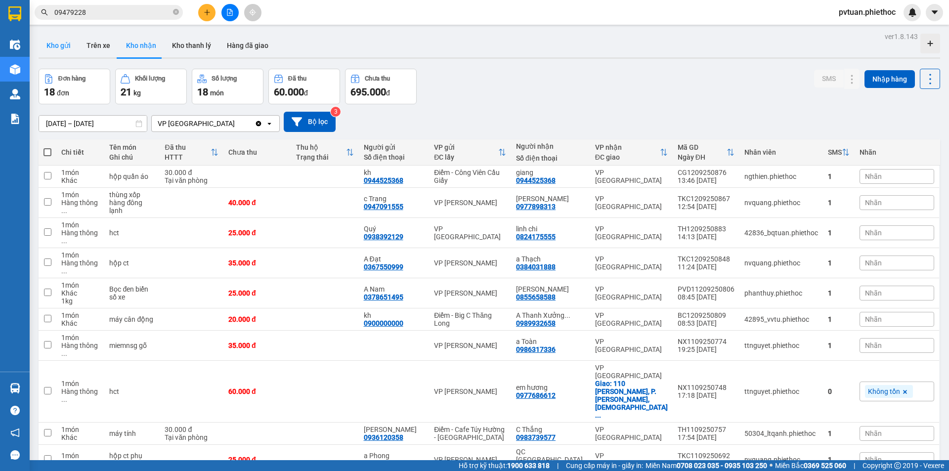
click at [61, 48] on button "Kho gửi" at bounding box center [59, 46] width 40 height 24
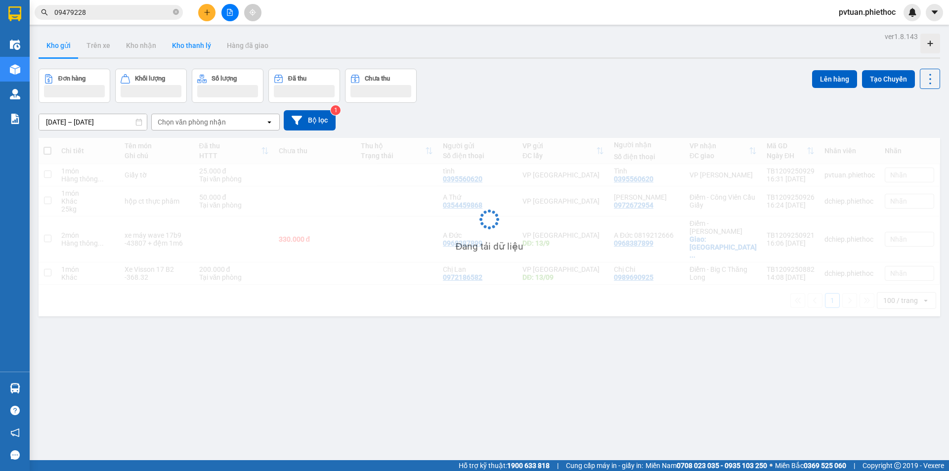
click at [81, 48] on div "Kho gửi Trên xe Kho nhận Kho thanh [PERSON_NAME] đã giao" at bounding box center [489, 47] width 901 height 26
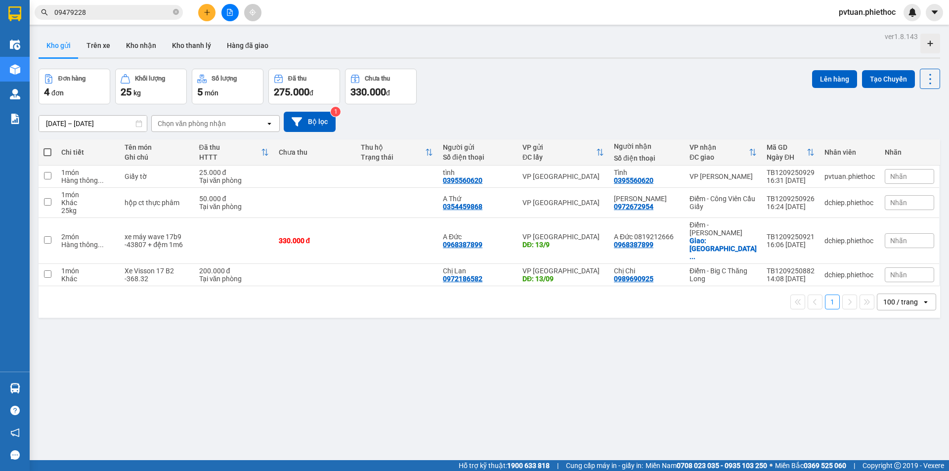
drag, startPoint x: 697, startPoint y: 57, endPoint x: 675, endPoint y: 58, distance: 21.8
click at [697, 56] on div "Kho gửi Trên xe Kho nhận Kho thanh [PERSON_NAME] đã giao" at bounding box center [489, 47] width 901 height 26
click at [95, 51] on button "Trên xe" at bounding box center [99, 46] width 40 height 24
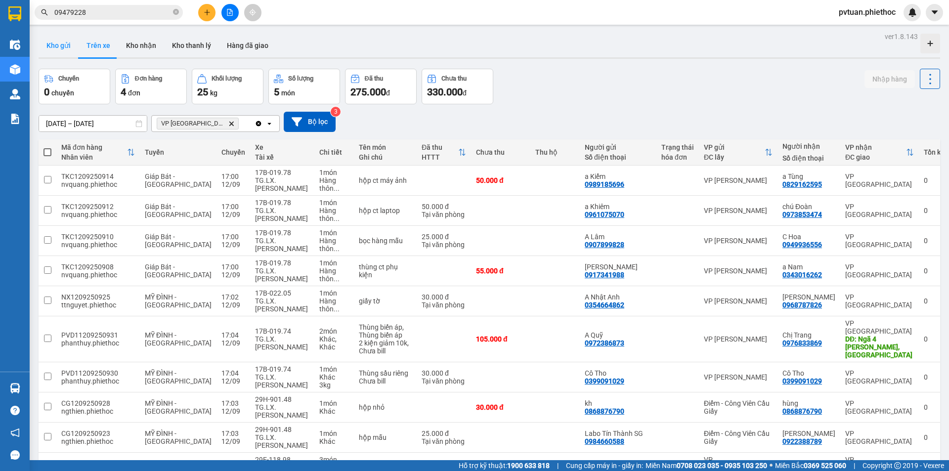
drag, startPoint x: 54, startPoint y: 44, endPoint x: 215, endPoint y: 46, distance: 161.1
click at [55, 44] on button "Kho gửi" at bounding box center [59, 46] width 40 height 24
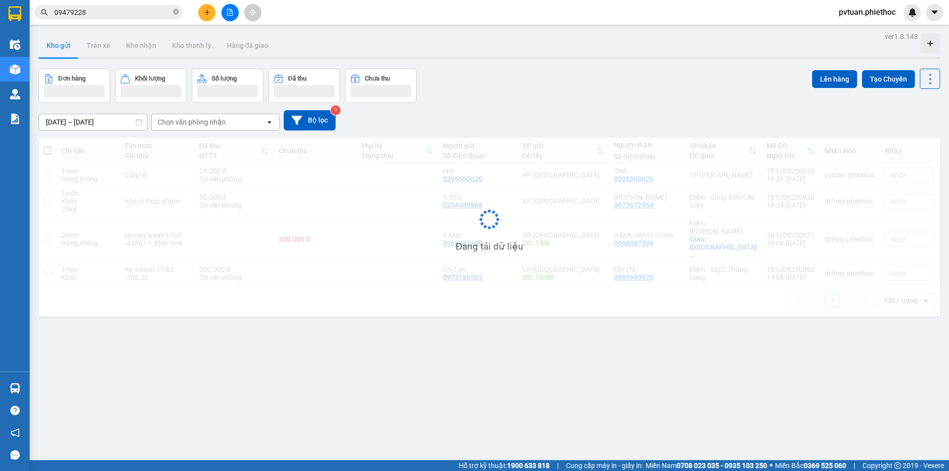
click at [634, 99] on div "Đơn hàng Khối lượng Số lượng Đã thu Chưa thu Lên hàng Tạo Chuyến" at bounding box center [489, 86] width 901 height 34
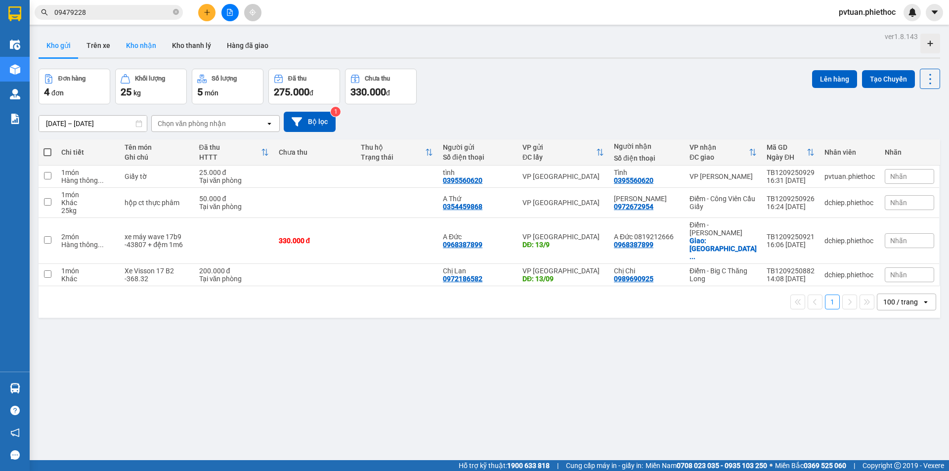
click at [132, 49] on button "Kho nhận" at bounding box center [141, 46] width 46 height 24
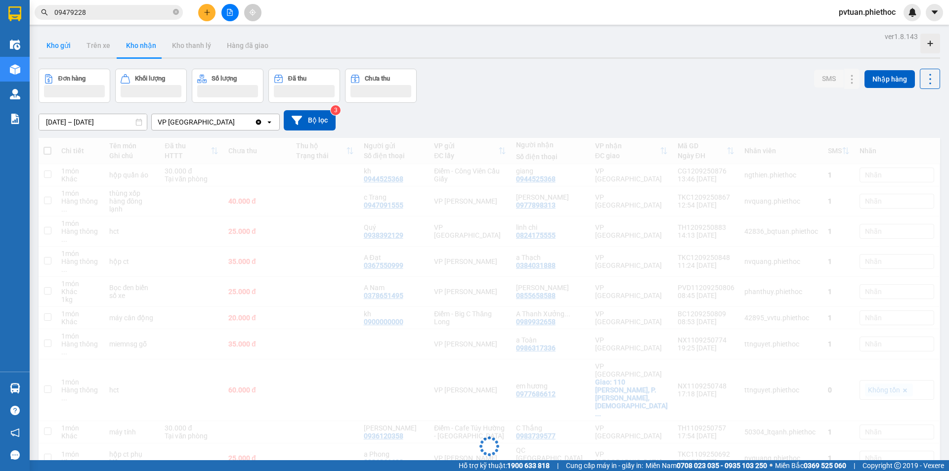
click at [45, 54] on button "Kho gửi" at bounding box center [59, 46] width 40 height 24
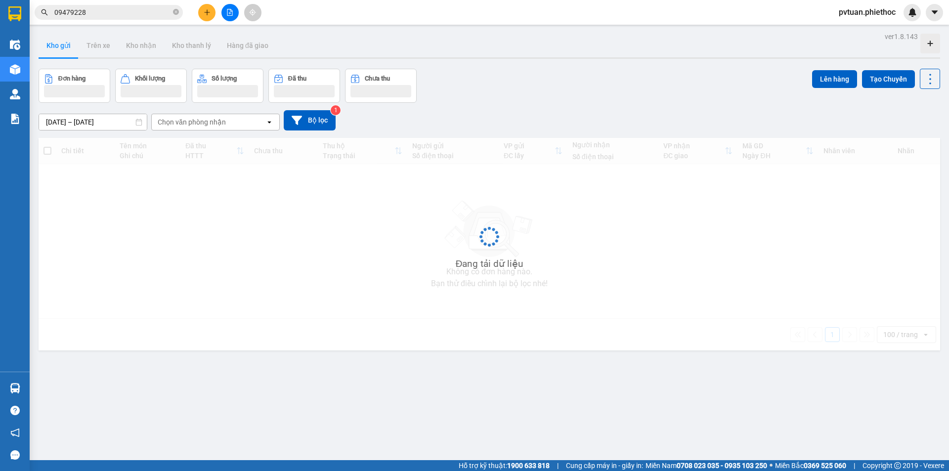
click at [45, 54] on button "Kho gửi" at bounding box center [59, 46] width 40 height 24
click at [48, 54] on button "Kho gửi" at bounding box center [59, 46] width 40 height 24
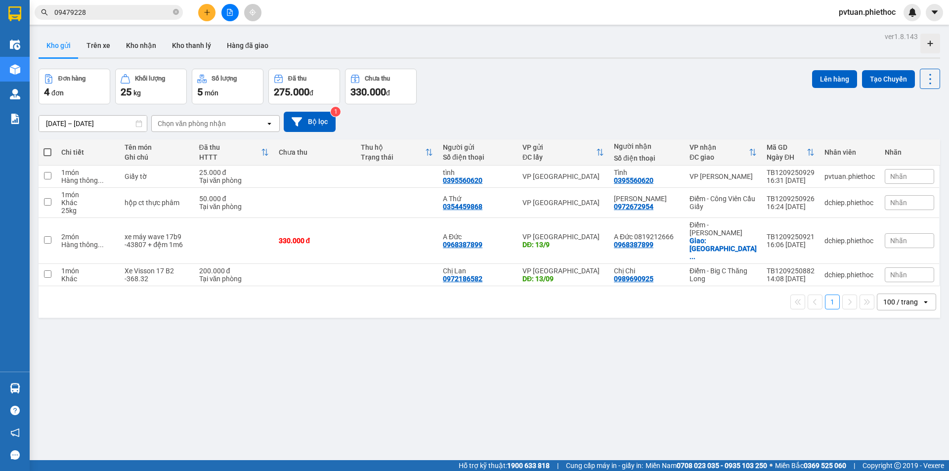
click at [662, 66] on div "ver 1.8.143 Kho gửi Trên xe Kho nhận Kho thanh lý Hàng đã giao Đơn hàng 4 đơn K…" at bounding box center [489, 265] width 909 height 471
click at [211, 12] on button at bounding box center [206, 12] width 17 height 17
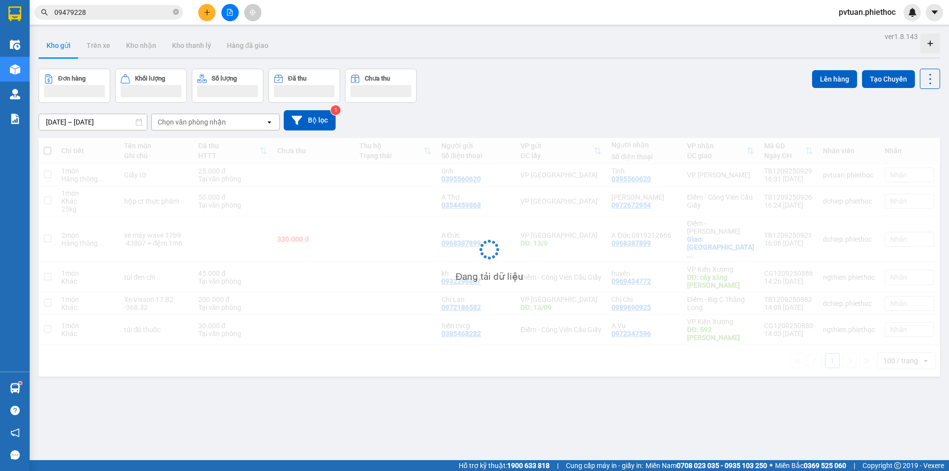
click at [110, 15] on input "09479228" at bounding box center [112, 12] width 117 height 11
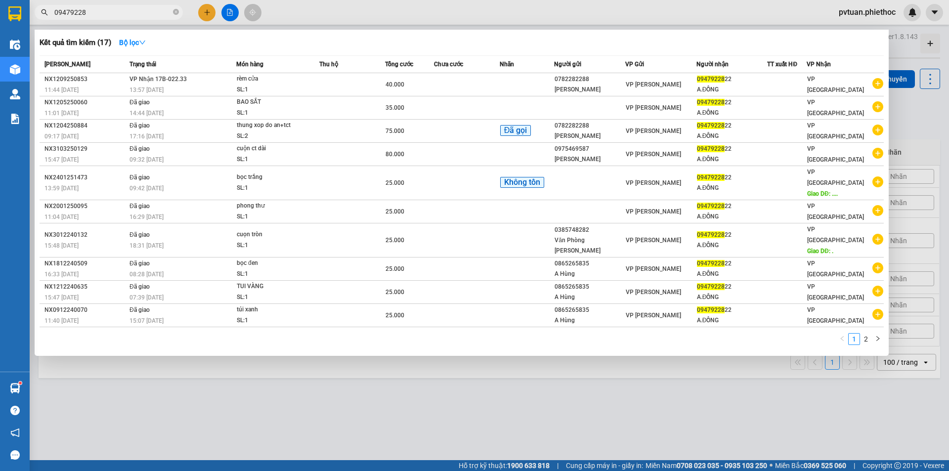
click at [110, 15] on input "09479228" at bounding box center [112, 12] width 117 height 11
drag, startPoint x: 110, startPoint y: 15, endPoint x: 121, endPoint y: 13, distance: 11.5
click at [116, 13] on input "09479228" at bounding box center [112, 12] width 117 height 11
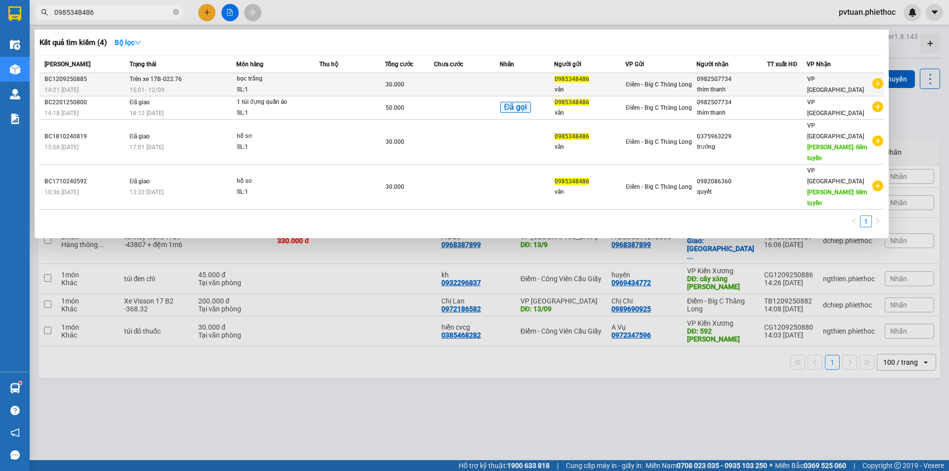
type input "0985348486"
click at [806, 88] on div at bounding box center [786, 85] width 39 height 10
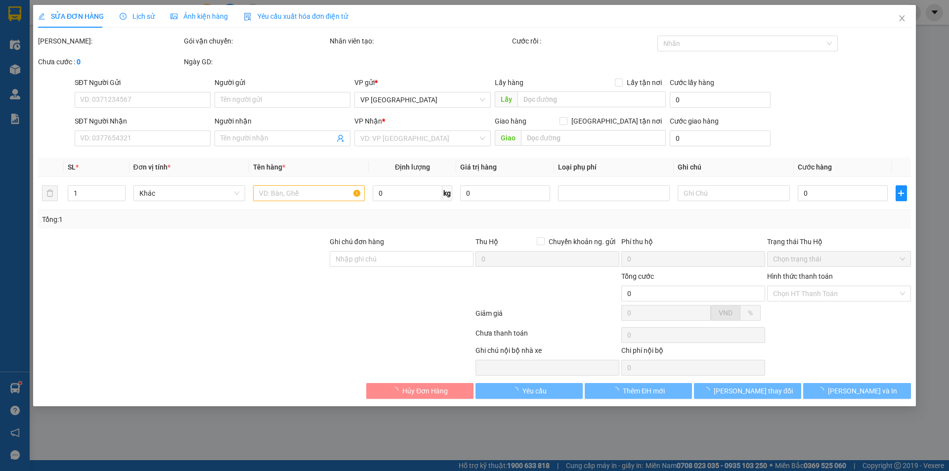
type input "0985348486"
type input "vân"
type input "0982507734"
type input "thím thanh"
type input "30.000"
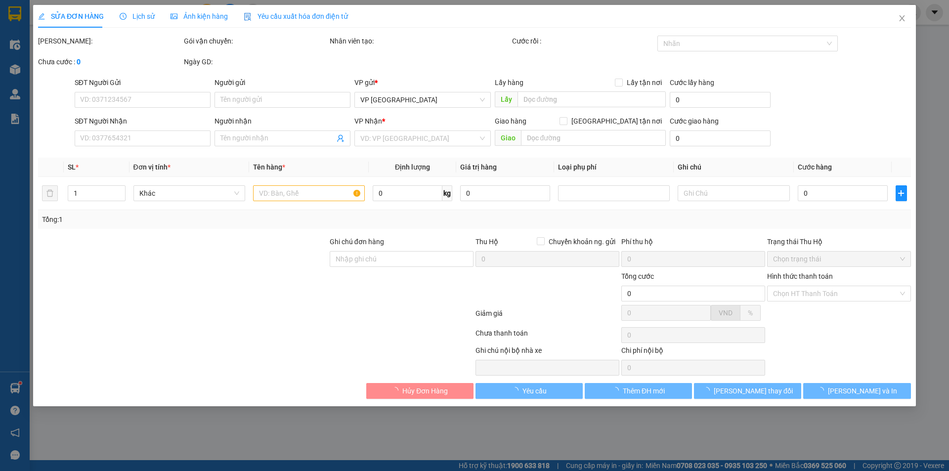
type input "0"
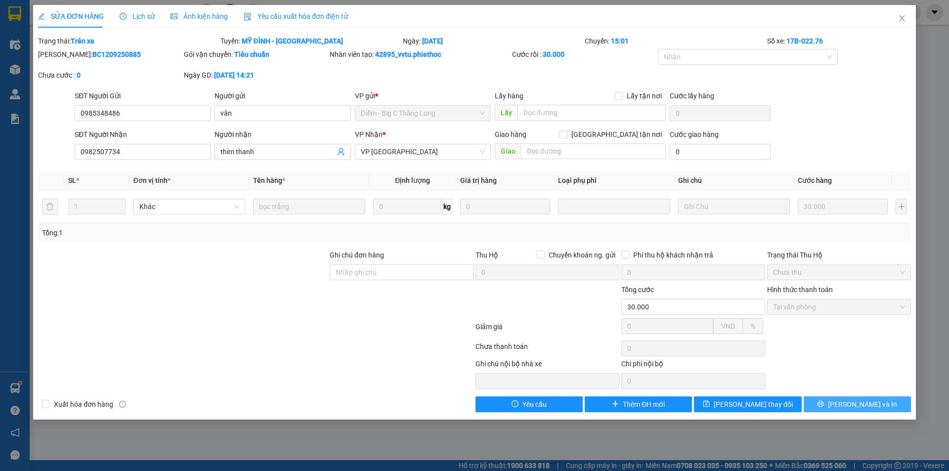
click at [884, 401] on button "[PERSON_NAME] và In" at bounding box center [857, 404] width 107 height 16
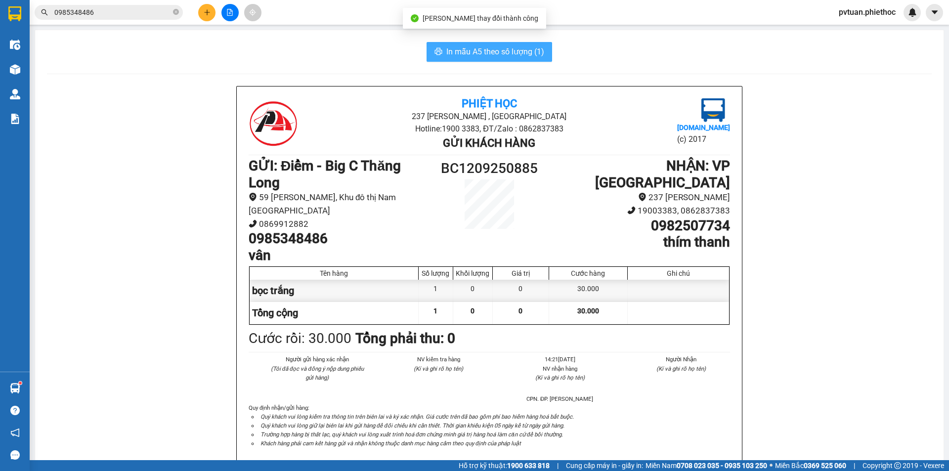
click at [501, 44] on button "In mẫu A5 theo số lượng (1)" at bounding box center [489, 52] width 126 height 20
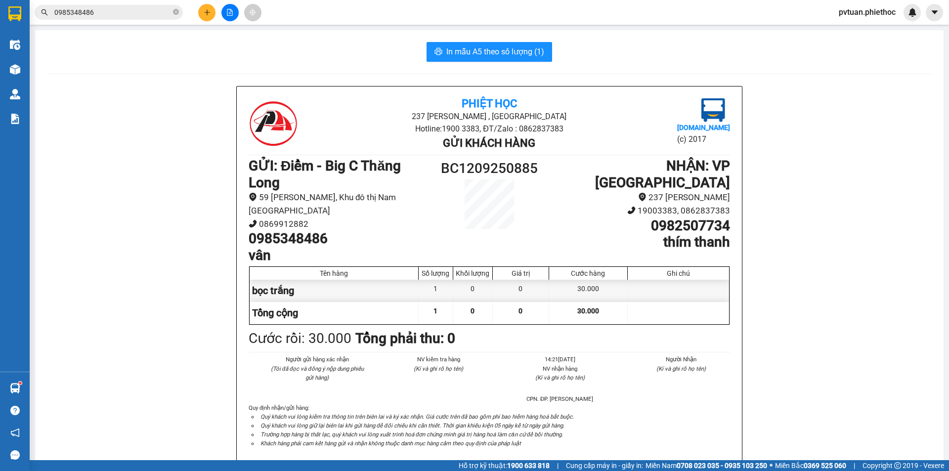
click at [202, 16] on button at bounding box center [206, 12] width 17 height 17
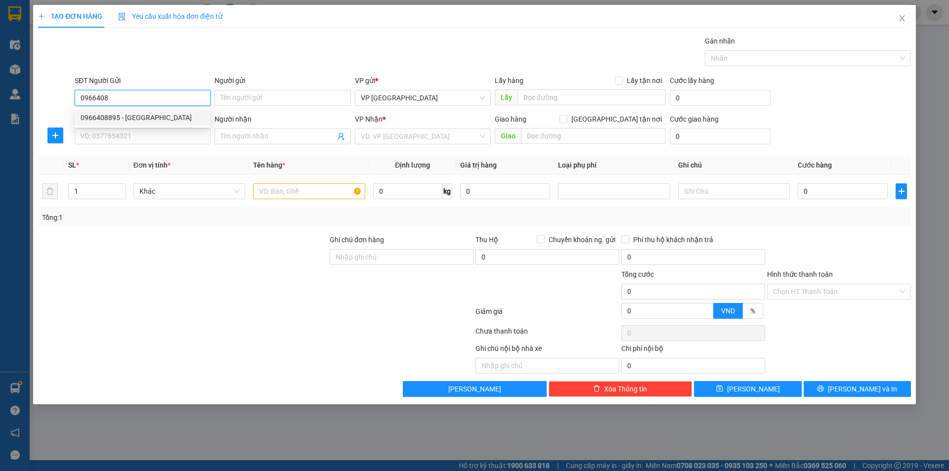
drag, startPoint x: 147, startPoint y: 123, endPoint x: 166, endPoint y: 128, distance: 20.0
click at [147, 123] on div "0966408895 - Anh Giang" at bounding box center [143, 118] width 136 height 16
type input "0966408895"
type input "Anh Giang"
type input "0966408895"
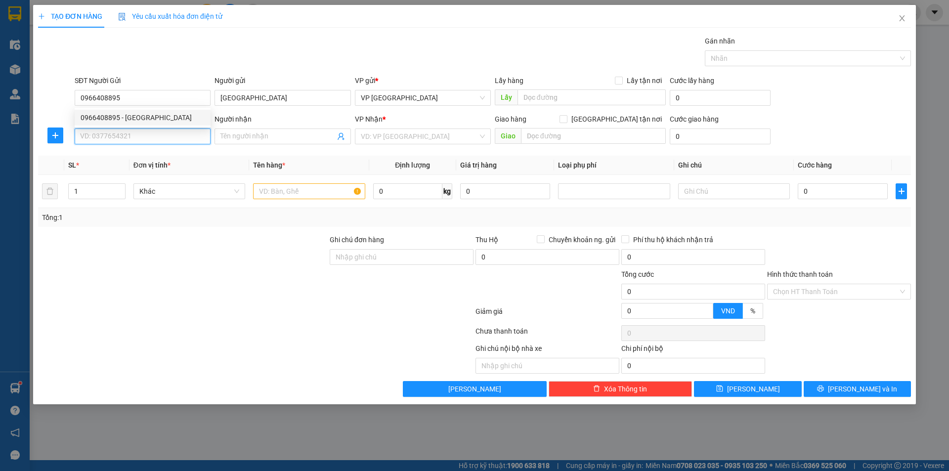
click at [187, 140] on input "SĐT Người Nhận" at bounding box center [143, 136] width 136 height 16
click at [142, 160] on div "0988453329 - Anh Hào" at bounding box center [143, 156] width 124 height 11
type input "0988453329"
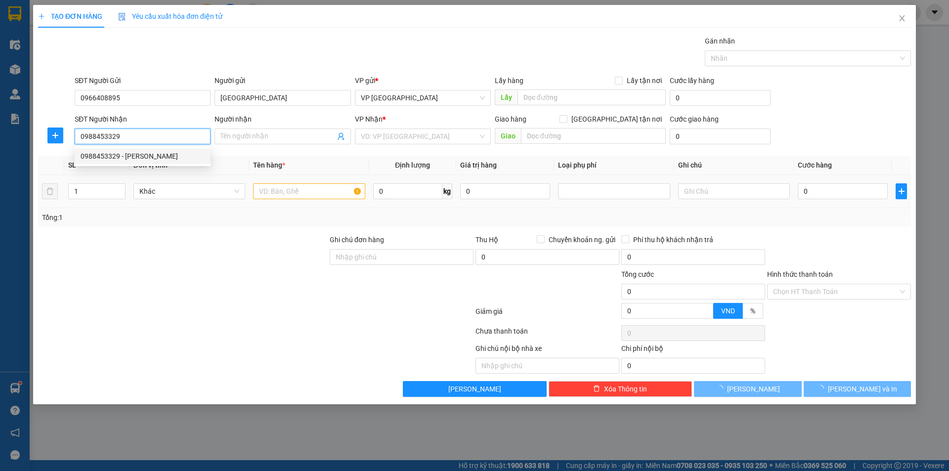
type input "Anh Hào"
click at [319, 203] on td at bounding box center [309, 191] width 120 height 33
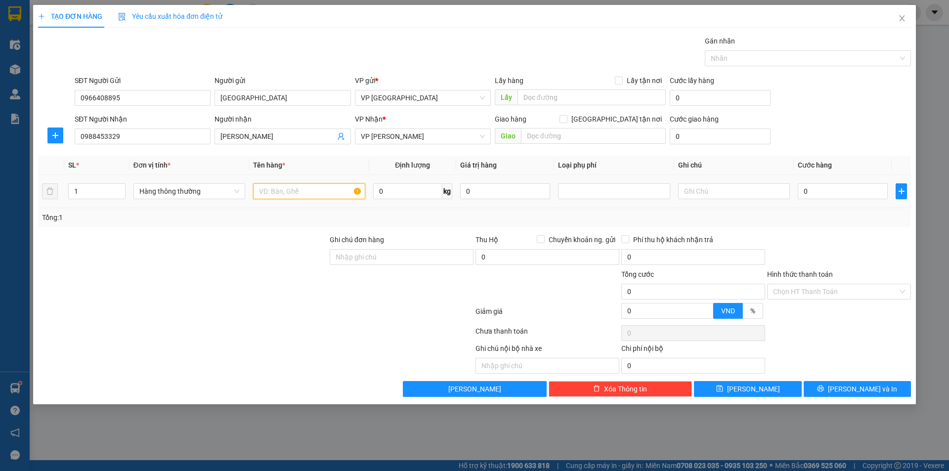
click at [319, 198] on input "text" at bounding box center [309, 191] width 112 height 16
drag, startPoint x: 319, startPoint y: 198, endPoint x: 276, endPoint y: 184, distance: 45.2
click at [293, 190] on input "text" at bounding box center [309, 191] width 112 height 16
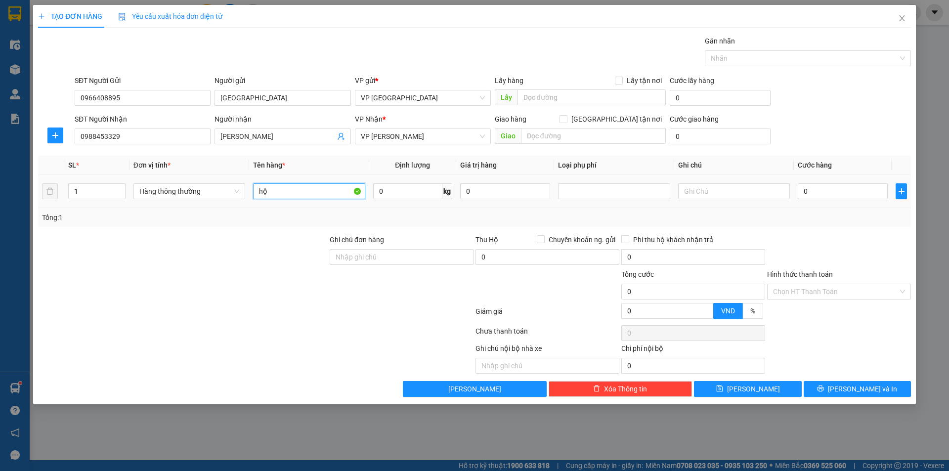
type input "h"
type input "thùng phụ tùng"
drag, startPoint x: 402, startPoint y: 192, endPoint x: 398, endPoint y: 183, distance: 9.7
click at [402, 192] on input "0" at bounding box center [407, 191] width 69 height 16
type input "40"
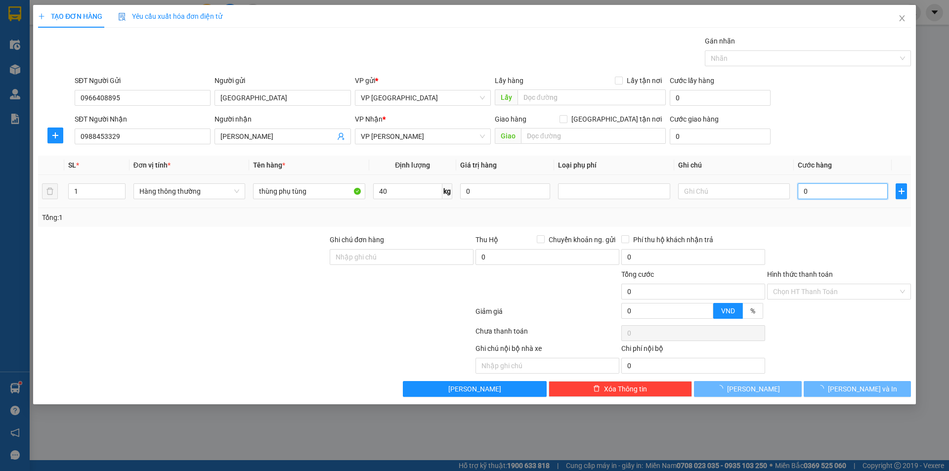
click at [818, 193] on input "0" at bounding box center [843, 191] width 90 height 16
type input "60.000"
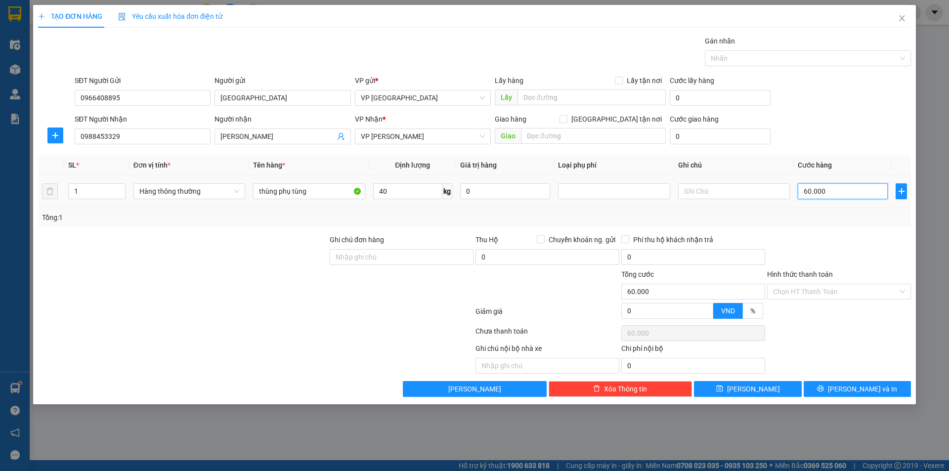
type input "600.007"
type input "6.000.070"
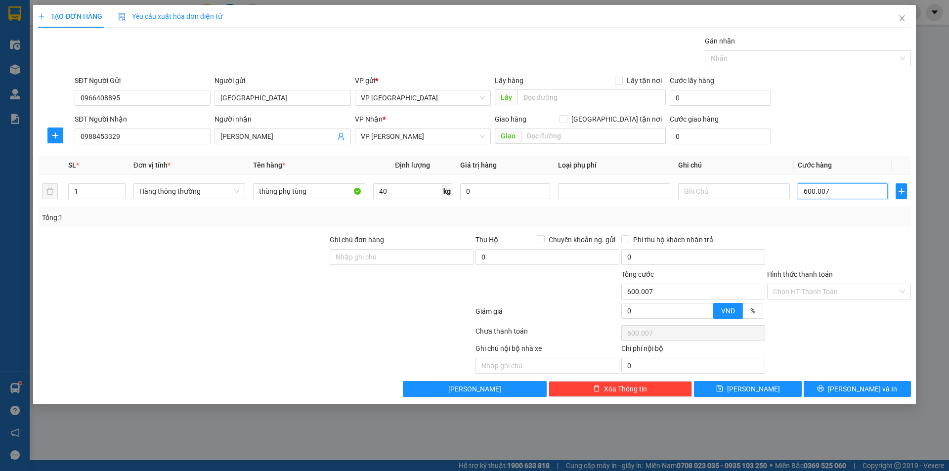
type input "6.000.070"
click at [826, 187] on input "6.000.070" at bounding box center [843, 191] width 90 height 16
type input "7"
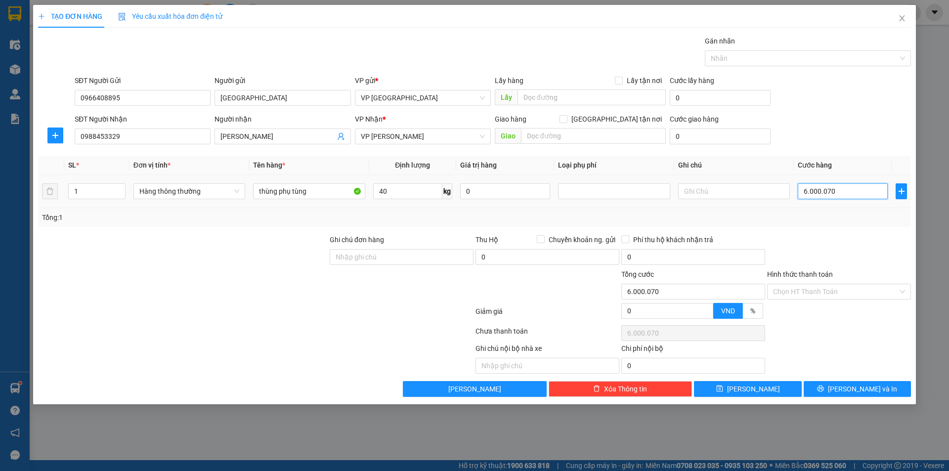
type input "7"
type input "70"
type input "70.000"
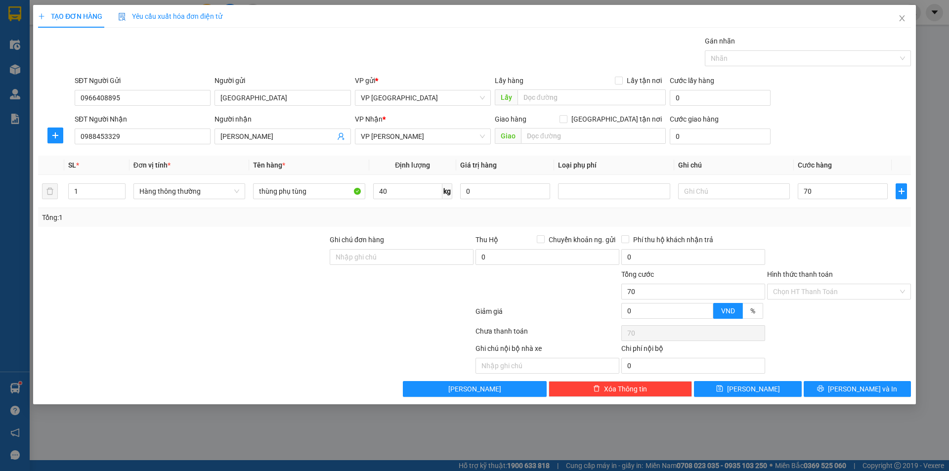
type input "70.000"
click at [839, 136] on div "SĐT Người Nhận 0988453329 Người nhận Anh Hào VP Nhận * VP Trần Khát Chân Giao h…" at bounding box center [493, 131] width 840 height 35
click at [838, 182] on div "70.000" at bounding box center [843, 191] width 90 height 20
click at [839, 185] on input "70.000" at bounding box center [843, 191] width 90 height 16
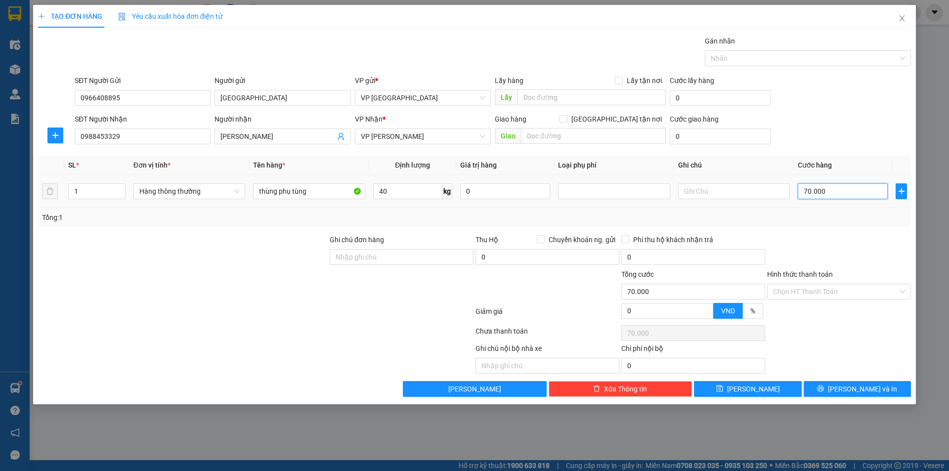
click at [830, 189] on input "70.000" at bounding box center [843, 191] width 90 height 16
click at [830, 188] on input "70.000" at bounding box center [843, 191] width 90 height 16
click at [836, 194] on input "70.000" at bounding box center [843, 191] width 90 height 16
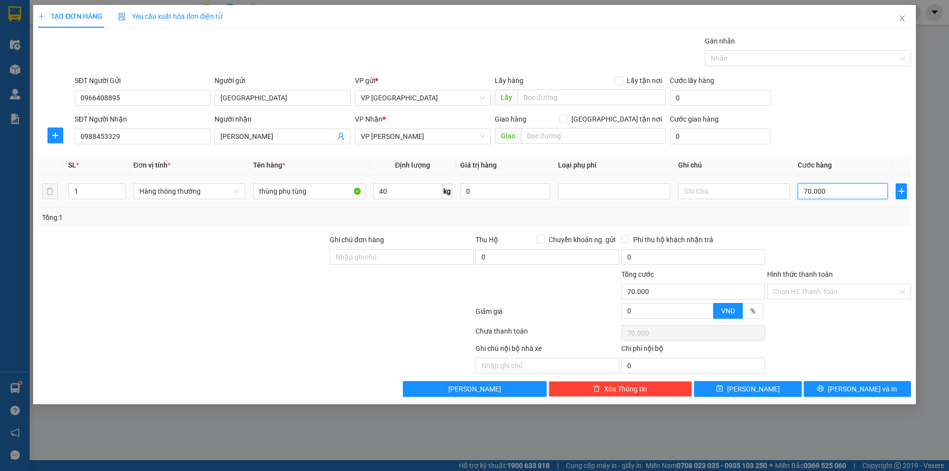
type input "6"
type input "60"
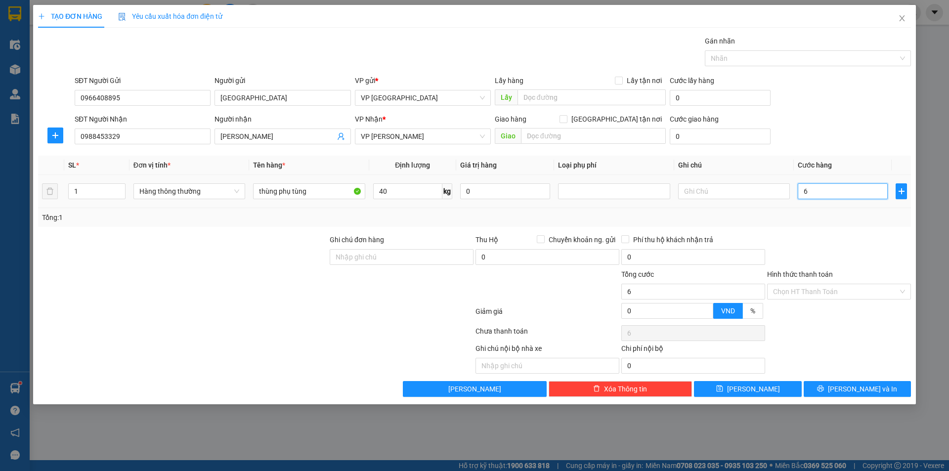
type input "60"
type input "60.000"
click at [848, 128] on div "SĐT Người Nhận 0988453329 Người nhận Anh Hào VP Nhận * VP Trần Khát Chân Giao h…" at bounding box center [493, 131] width 840 height 35
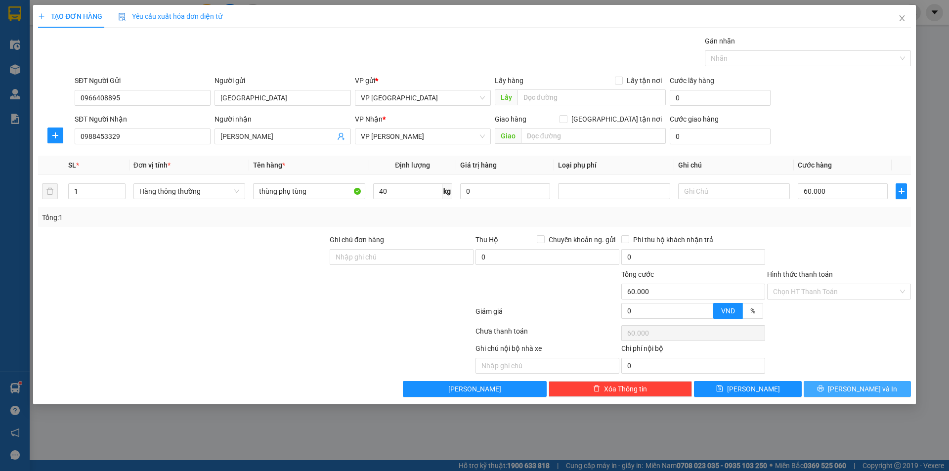
click at [851, 396] on button "[PERSON_NAME] và In" at bounding box center [857, 389] width 107 height 16
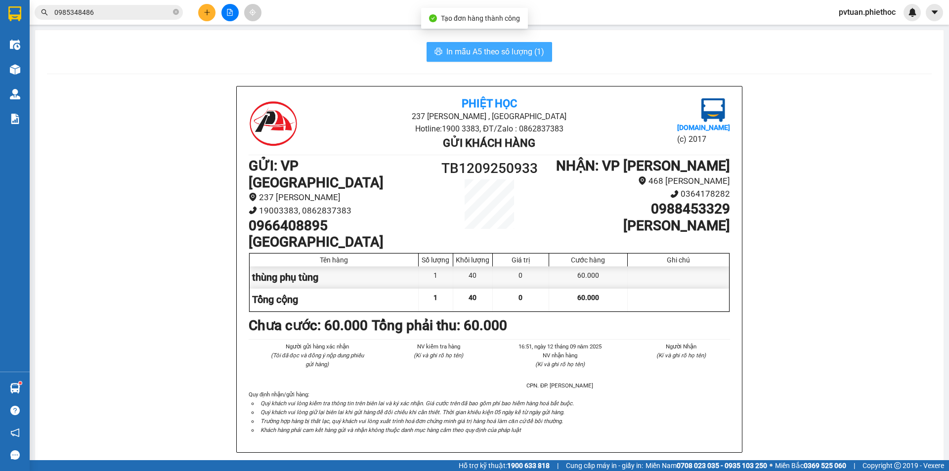
click at [464, 45] on span "In mẫu A5 theo số lượng (1)" at bounding box center [495, 51] width 98 height 12
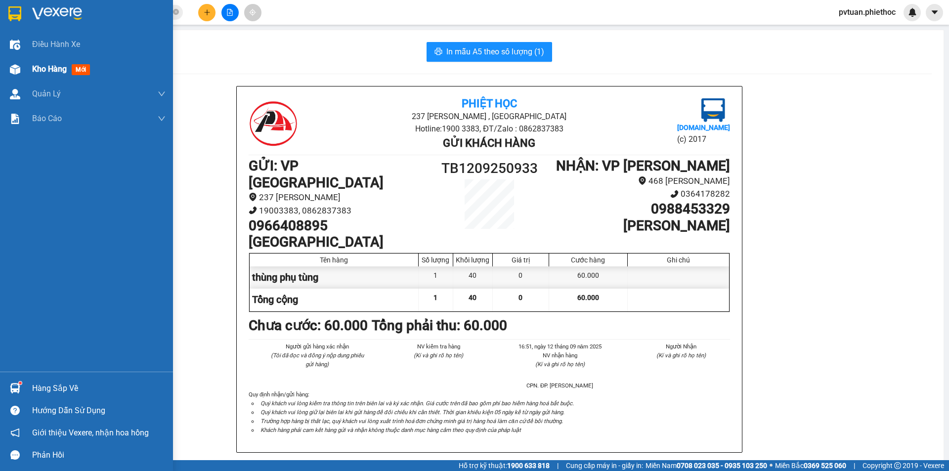
click at [12, 75] on div at bounding box center [14, 69] width 17 height 17
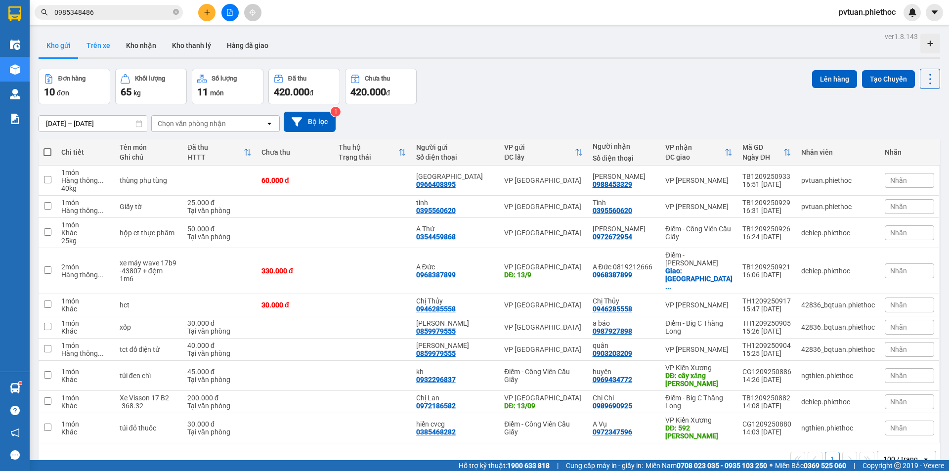
click at [112, 50] on button "Trên xe" at bounding box center [99, 46] width 40 height 24
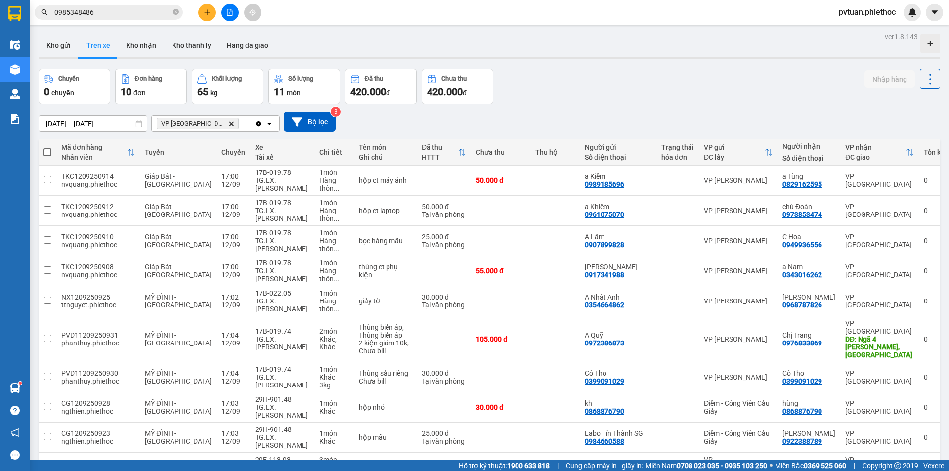
click at [66, 57] on div at bounding box center [489, 57] width 901 height 1
click at [56, 46] on button "Kho gửi" at bounding box center [59, 46] width 40 height 24
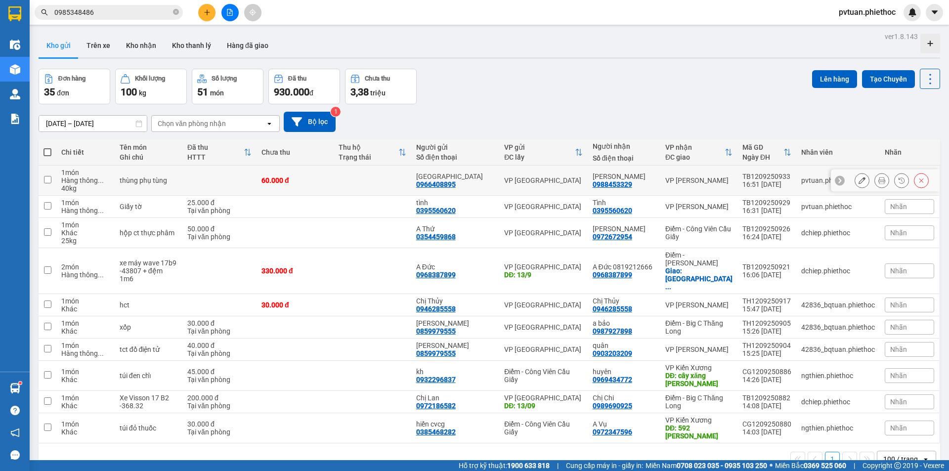
click at [700, 173] on td "VP [PERSON_NAME]" at bounding box center [698, 181] width 77 height 30
checkbox input "true"
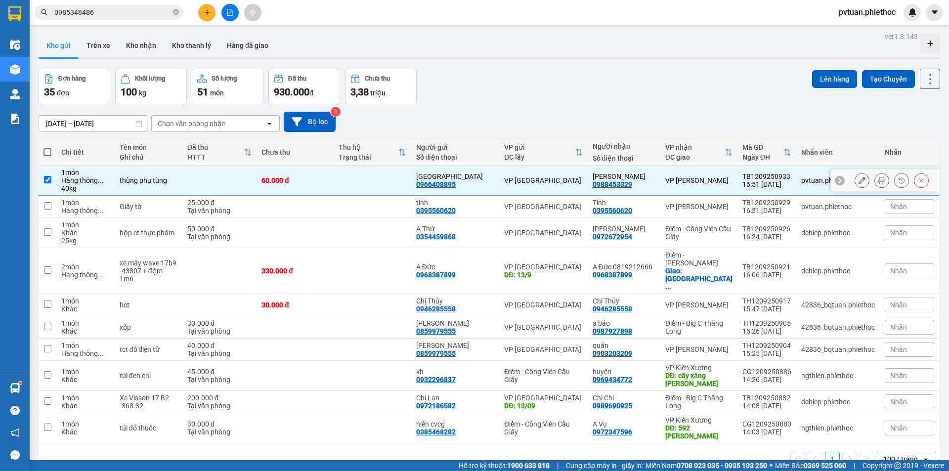
click at [690, 212] on td "VP [PERSON_NAME]" at bounding box center [698, 207] width 77 height 22
checkbox input "true"
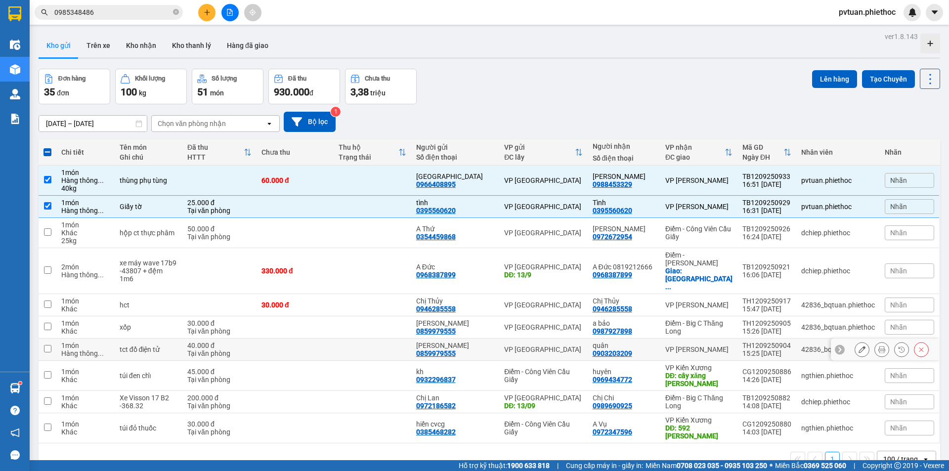
drag, startPoint x: 722, startPoint y: 340, endPoint x: 723, endPoint y: 334, distance: 6.0
click at [722, 340] on td "VP [PERSON_NAME]" at bounding box center [698, 350] width 77 height 22
checkbox input "true"
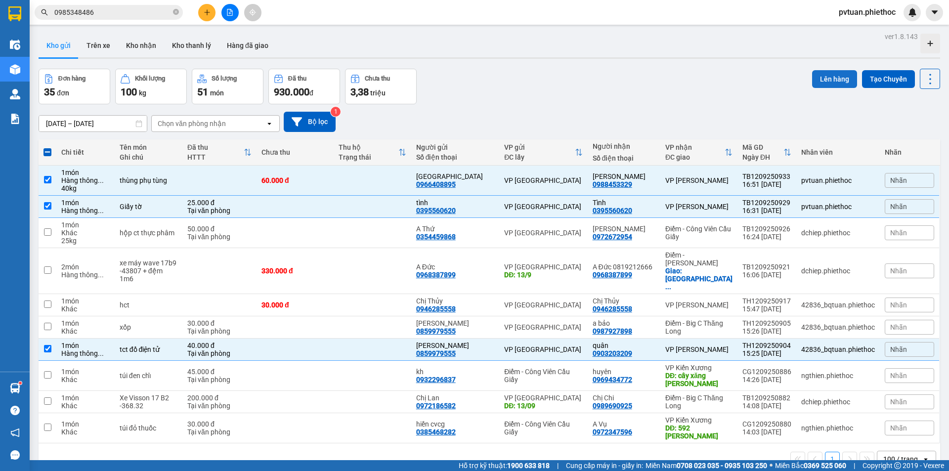
click at [827, 81] on button "Lên hàng" at bounding box center [834, 79] width 45 height 18
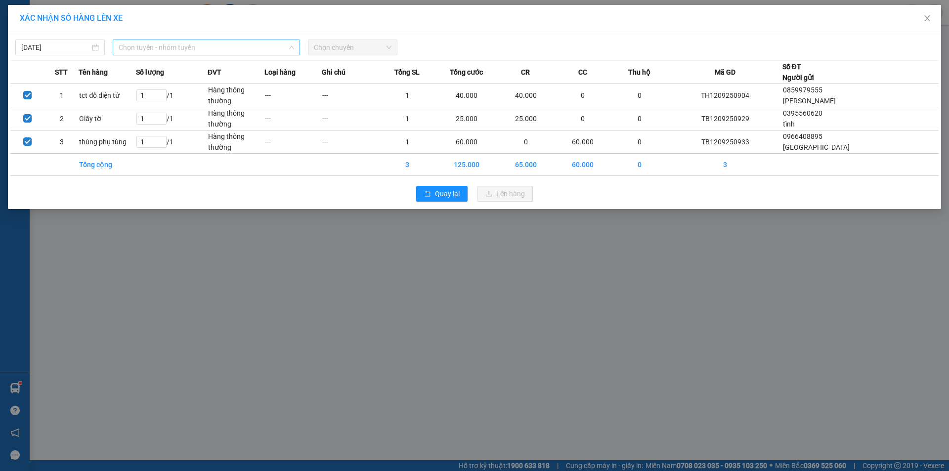
drag, startPoint x: 198, startPoint y: 55, endPoint x: 206, endPoint y: 53, distance: 8.5
click at [199, 55] on div "12/09/2025 Chọn tuyến - nhóm tuyến LỌC THEO Nhóm tuyến Tuyến Chọn tất cả Danh s…" at bounding box center [474, 120] width 933 height 177
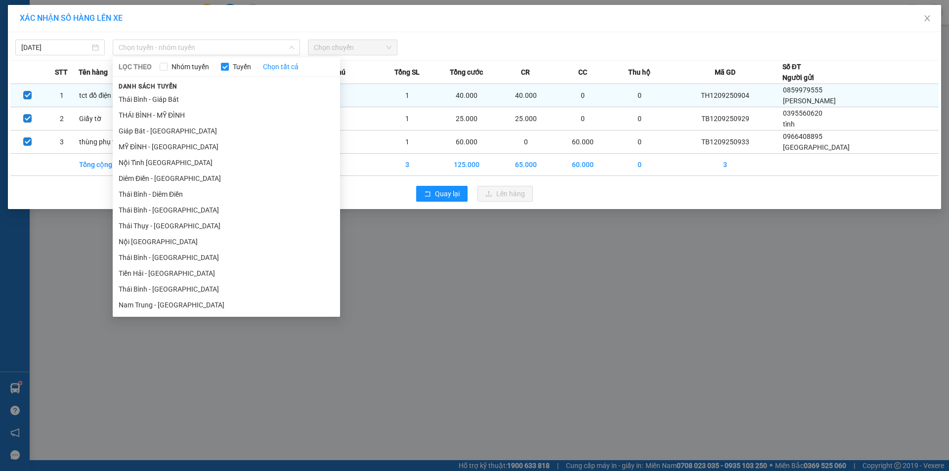
click at [189, 97] on li "Thái Bình - Giáp Bát" at bounding box center [226, 99] width 227 height 16
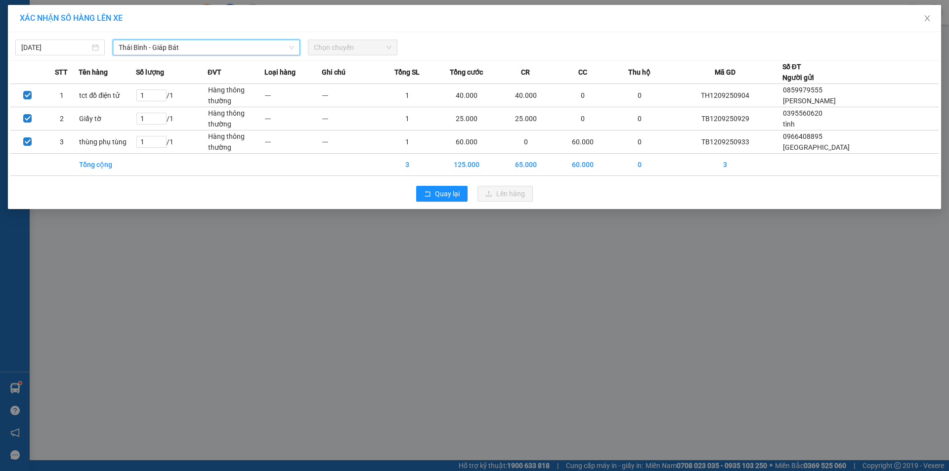
click at [371, 52] on span "Chọn chuyến" at bounding box center [353, 47] width 78 height 15
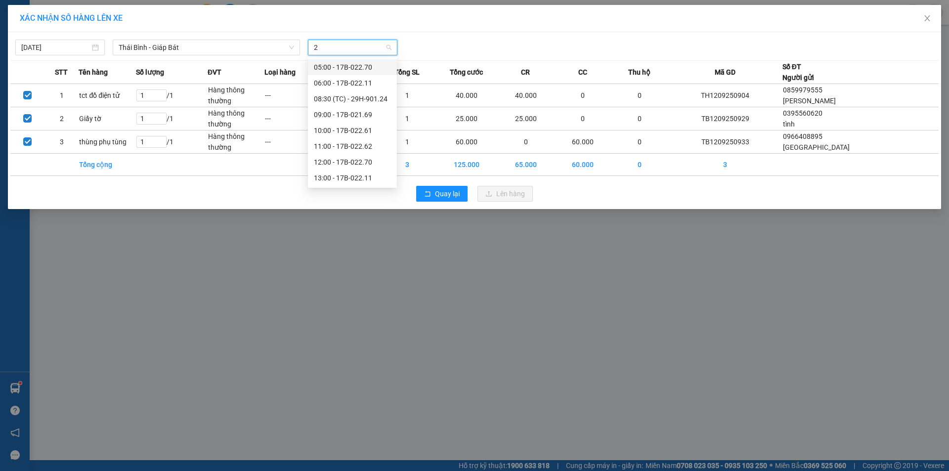
type input "27"
click at [374, 103] on div "17:00 - 17B-022.70" at bounding box center [352, 98] width 77 height 11
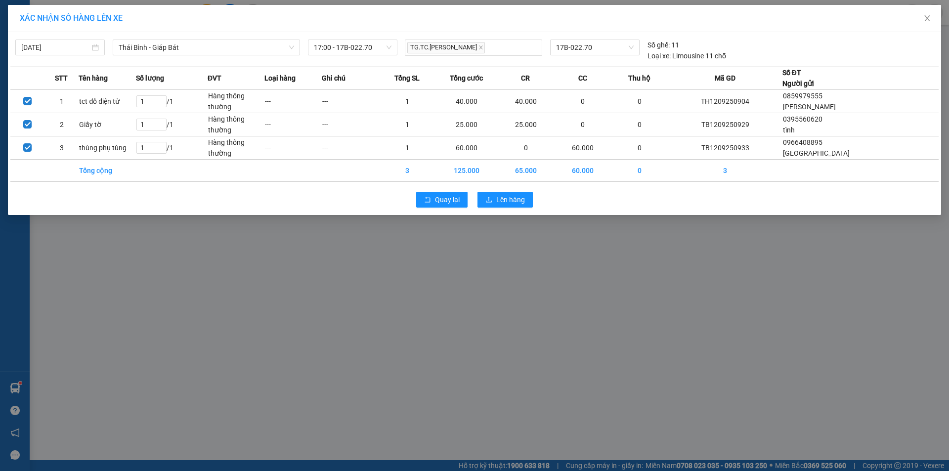
click at [557, 23] on div "XÁC NHẬN SỐ HÀNG LÊN XE" at bounding box center [474, 18] width 909 height 11
click at [517, 208] on div "Quay lại Lên hàng" at bounding box center [474, 200] width 928 height 26
click at [513, 197] on span "Lên hàng" at bounding box center [510, 199] width 29 height 11
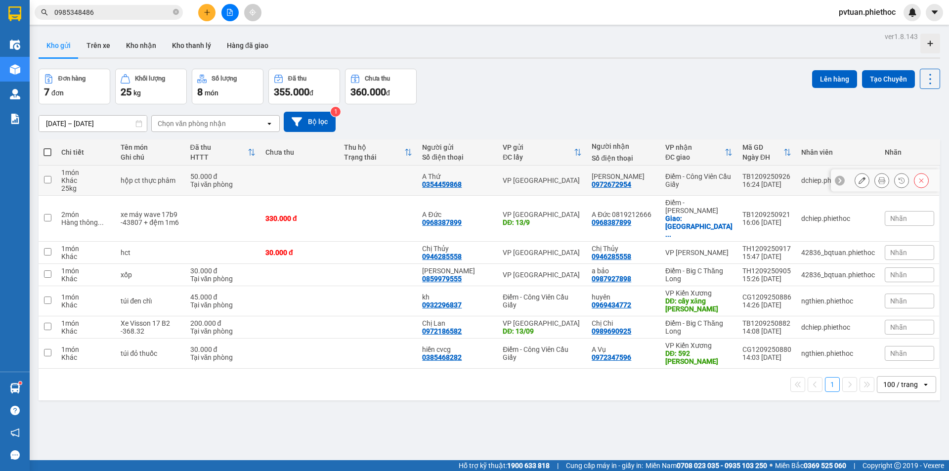
click at [703, 177] on div "Điểm - Công Viên Cầu Giấy" at bounding box center [698, 180] width 67 height 16
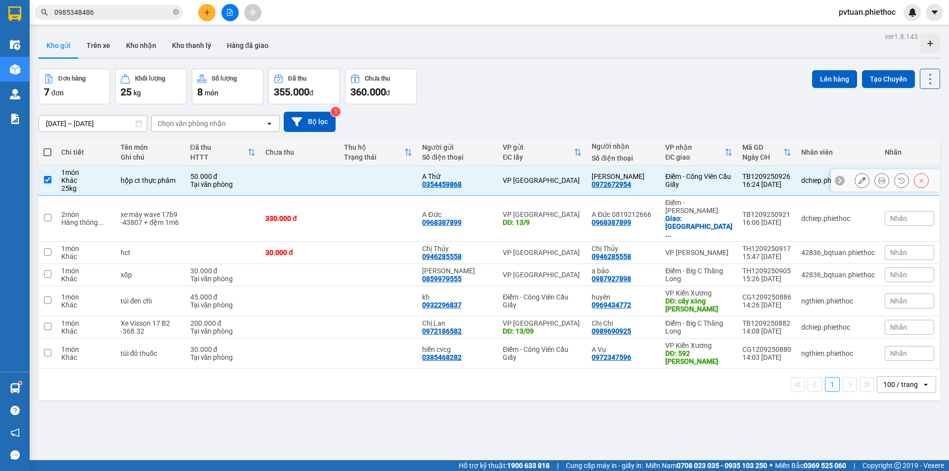
checkbox input "true"
click at [721, 267] on div "Điểm - Big C Thăng Long" at bounding box center [698, 275] width 67 height 16
checkbox input "true"
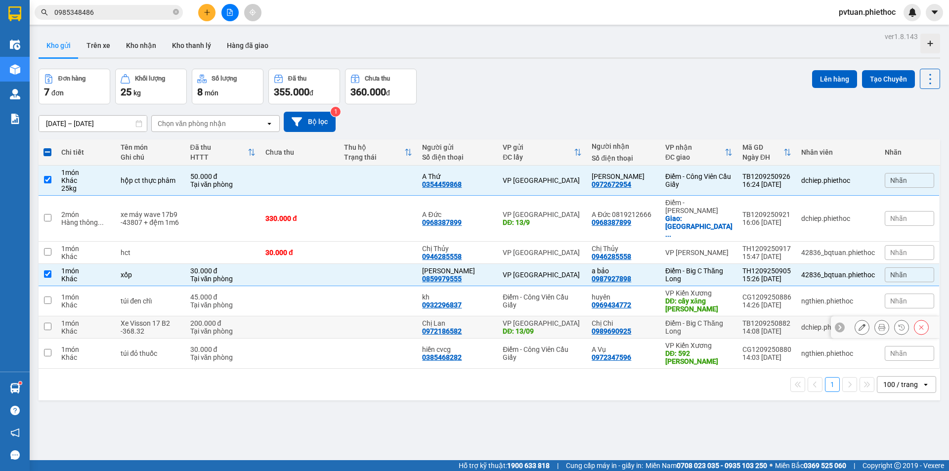
click at [715, 319] on div "Điểm - Big C Thăng Long" at bounding box center [698, 327] width 67 height 16
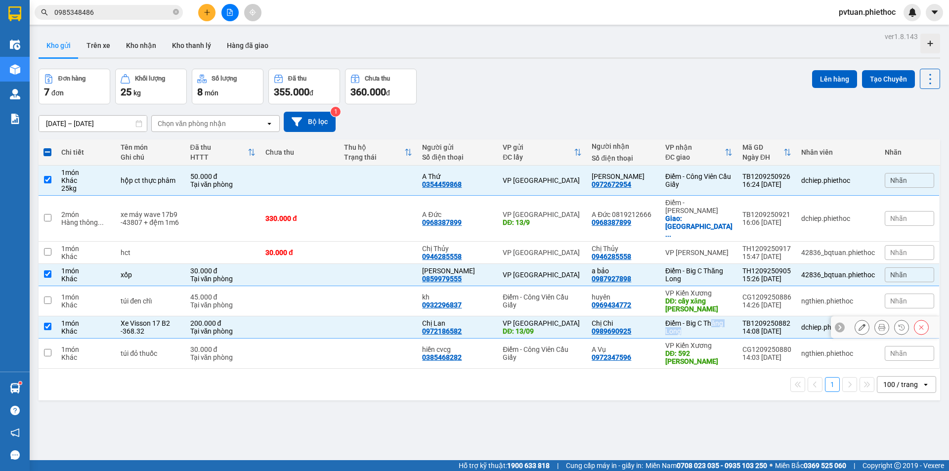
click at [716, 319] on div "Điểm - Big C Thăng Long" at bounding box center [698, 327] width 67 height 16
checkbox input "false"
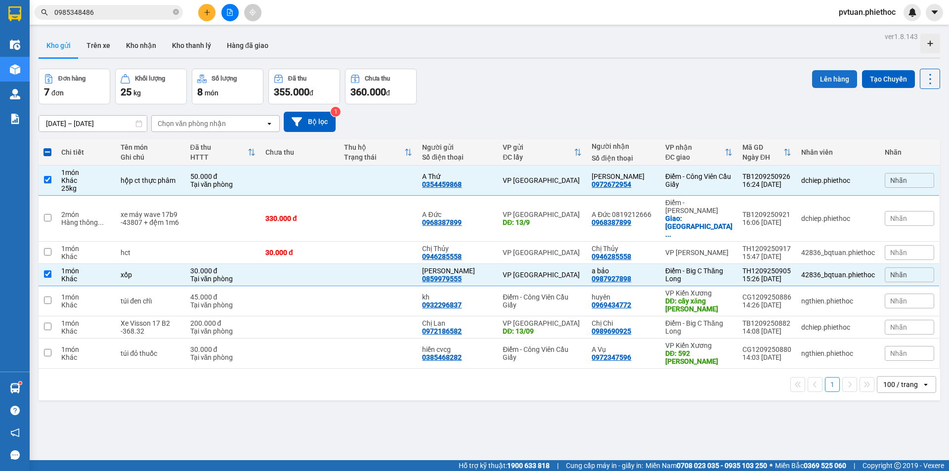
drag, startPoint x: 839, startPoint y: 66, endPoint x: 839, endPoint y: 74, distance: 7.9
click at [839, 74] on div "ver 1.8.143 Kho gửi Trên xe Kho nhận Kho thanh lý Hàng đã giao Đơn hàng 7 đơn K…" at bounding box center [489, 265] width 909 height 471
click at [839, 74] on button "Lên hàng" at bounding box center [834, 79] width 45 height 18
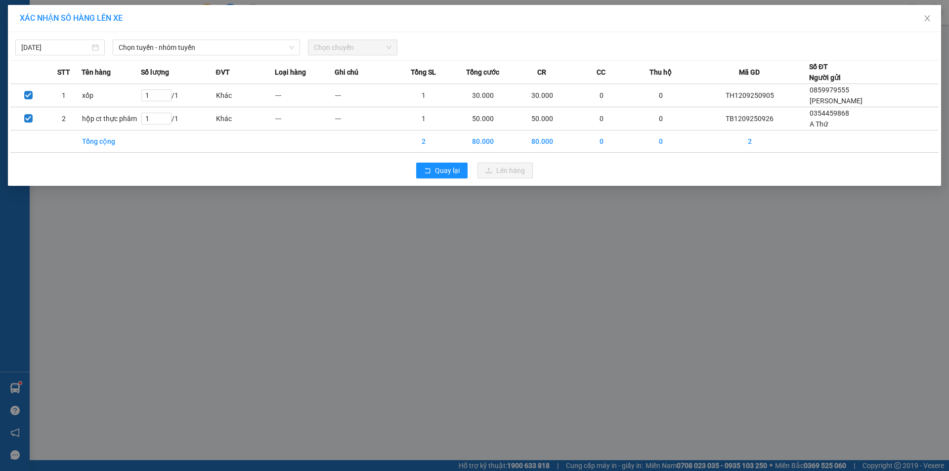
click at [234, 34] on div "12/09/2025 Chọn tuyến - nhóm tuyến Chọn chuyến STT Tên hàng Số lượng ĐVT Loại h…" at bounding box center [474, 109] width 933 height 154
click at [252, 43] on span "Chọn tuyến - nhóm tuyến" at bounding box center [206, 47] width 175 height 15
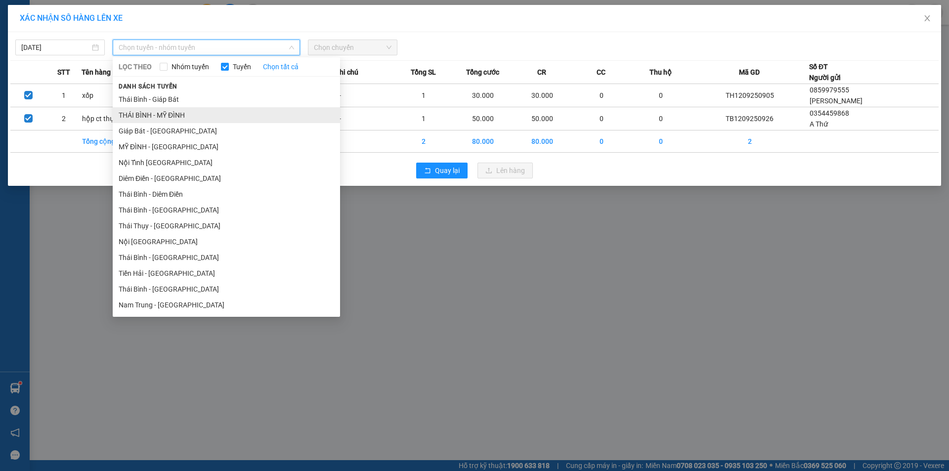
click at [206, 114] on li "THÁI BÌNH - MỸ ĐÌNH" at bounding box center [226, 115] width 227 height 16
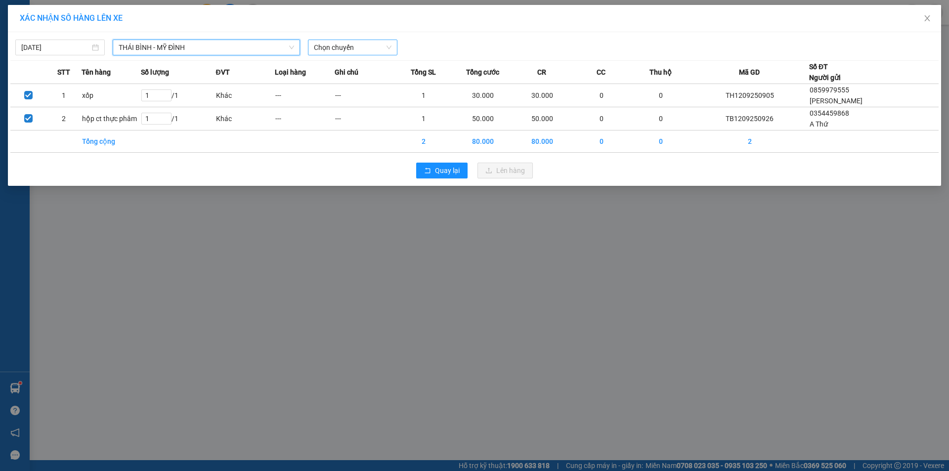
click at [331, 50] on span "Chọn chuyến" at bounding box center [353, 47] width 78 height 15
click at [347, 46] on input "2776" at bounding box center [349, 47] width 71 height 15
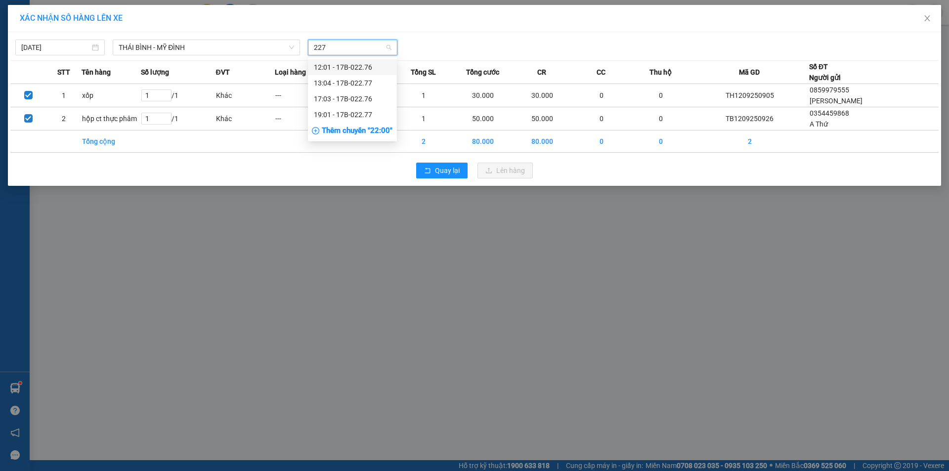
type input "2276"
click at [357, 79] on div "17:03 - 17B-022.76" at bounding box center [352, 83] width 77 height 11
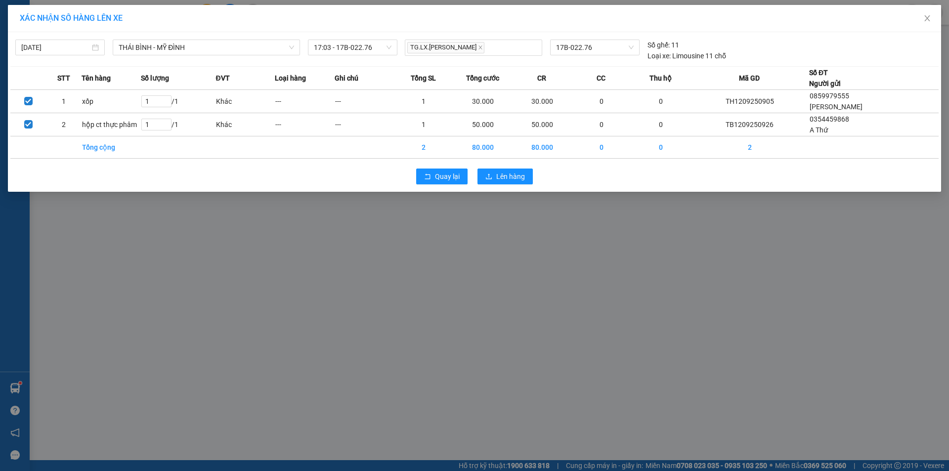
click at [515, 184] on div "Quay lại Lên hàng" at bounding box center [474, 177] width 928 height 26
click at [515, 179] on span "Lên hàng" at bounding box center [510, 176] width 29 height 11
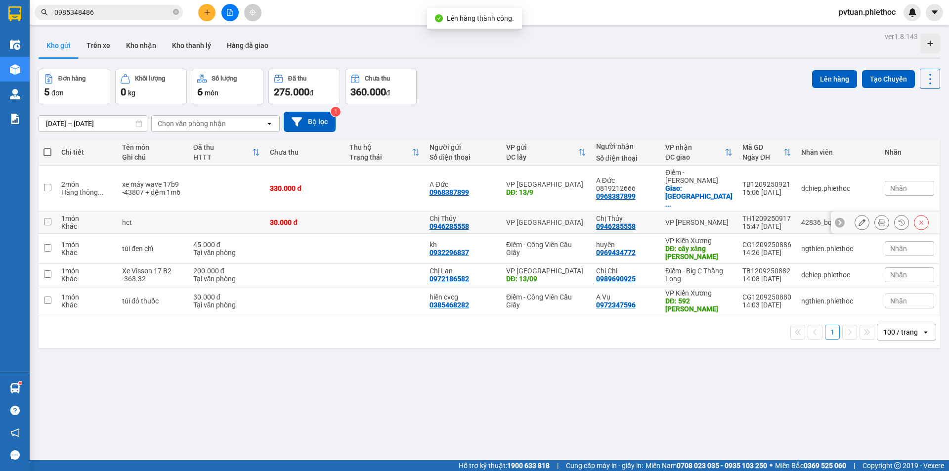
click at [659, 212] on td "Chị Thủy 0946285558" at bounding box center [625, 223] width 69 height 22
checkbox input "true"
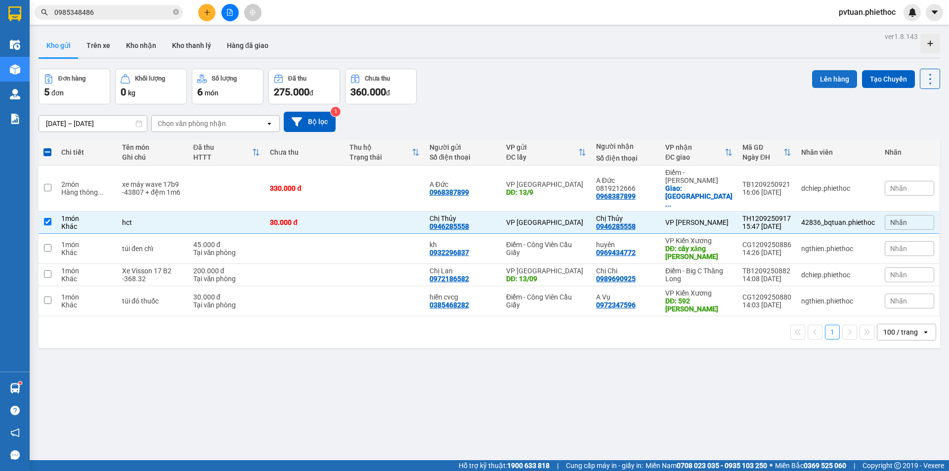
click at [837, 82] on button "Lên hàng" at bounding box center [834, 79] width 45 height 18
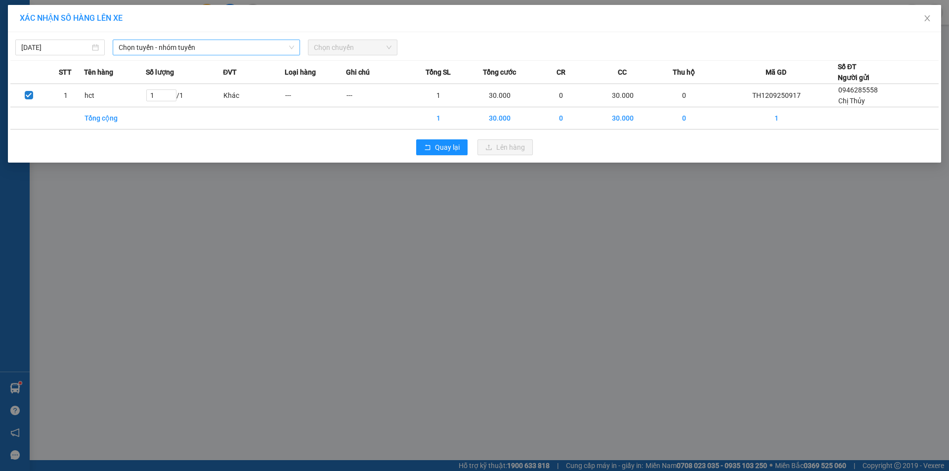
drag, startPoint x: 232, startPoint y: 47, endPoint x: 234, endPoint y: 54, distance: 7.6
click at [234, 47] on span "Chọn tuyến - nhóm tuyến" at bounding box center [206, 47] width 175 height 15
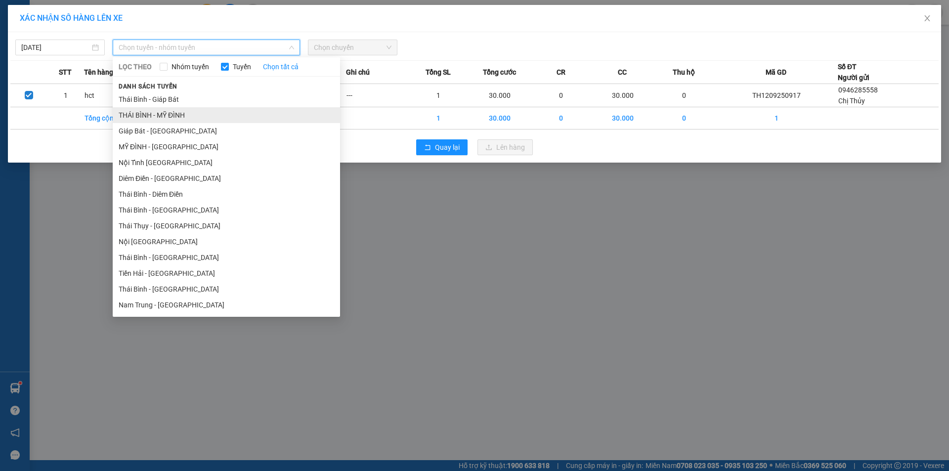
click at [196, 112] on li "THÁI BÌNH - MỸ ĐÌNH" at bounding box center [226, 115] width 227 height 16
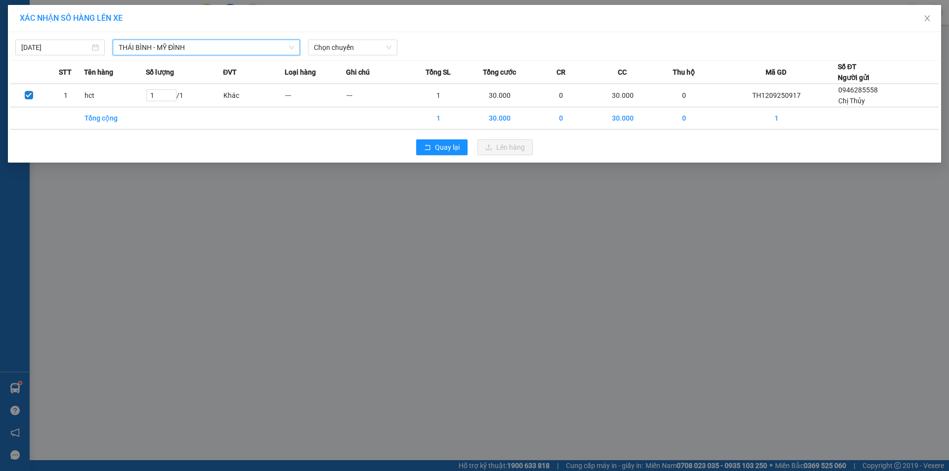
click at [351, 58] on div "12/09/2025 THÁI BÌNH - MỸ ĐÌNH THÁI BÌNH - MỸ ĐÌNH LỌC THEO Nhóm tuyến Tuyến Ch…" at bounding box center [474, 97] width 933 height 130
click at [351, 51] on span "Chọn chuyến" at bounding box center [353, 47] width 78 height 15
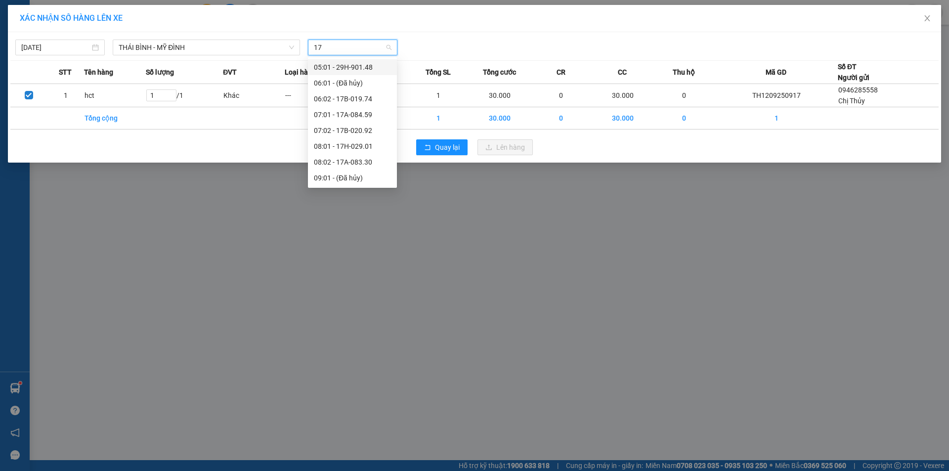
type input "174"
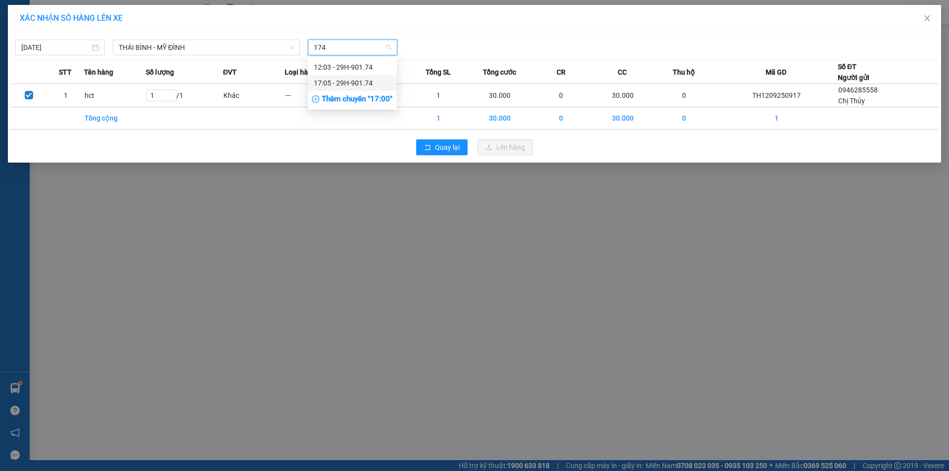
click at [368, 80] on div "17:05 - 29H-901.74" at bounding box center [352, 83] width 77 height 11
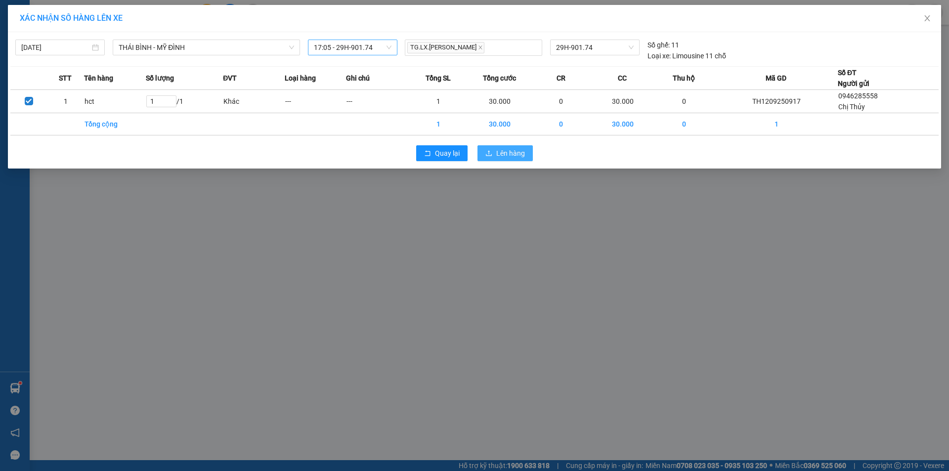
drag, startPoint x: 521, startPoint y: 159, endPoint x: 517, endPoint y: 155, distance: 5.3
click at [519, 157] on button "Lên hàng" at bounding box center [504, 153] width 55 height 16
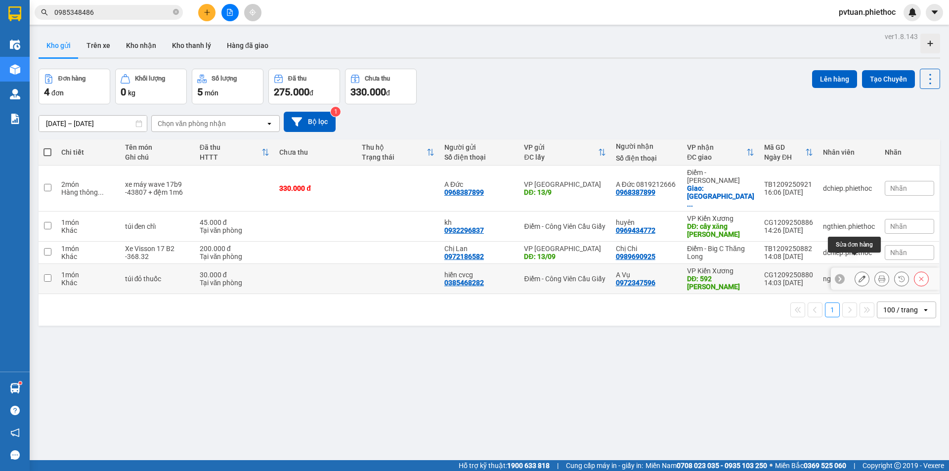
click at [858, 275] on icon at bounding box center [861, 278] width 7 height 7
drag, startPoint x: 718, startPoint y: 208, endPoint x: 722, endPoint y: 215, distance: 8.4
click at [718, 222] on div "DĐ: cây xăng [PERSON_NAME]" at bounding box center [720, 230] width 67 height 16
checkbox input "true"
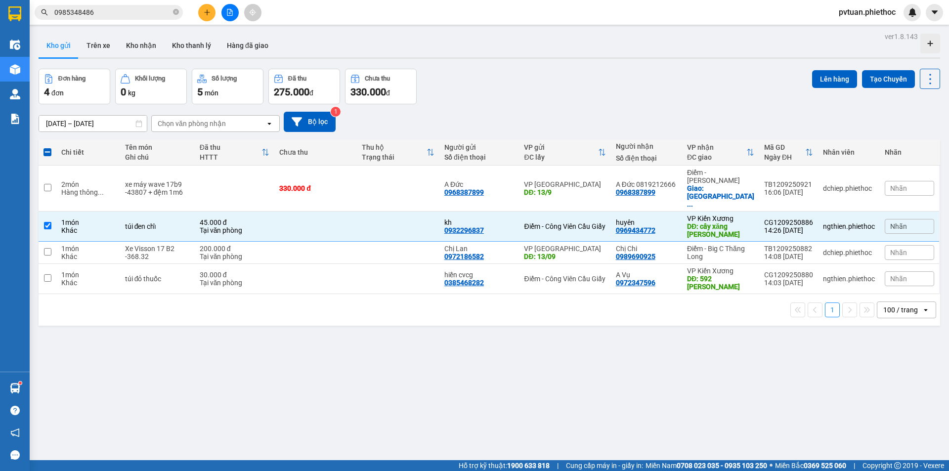
drag, startPoint x: 714, startPoint y: 282, endPoint x: 720, endPoint y: 269, distance: 14.2
click at [716, 294] on div "1 100 / trang open" at bounding box center [489, 310] width 901 height 32
click at [720, 275] on div "DĐ: 592 [PERSON_NAME]" at bounding box center [720, 283] width 67 height 16
checkbox input "true"
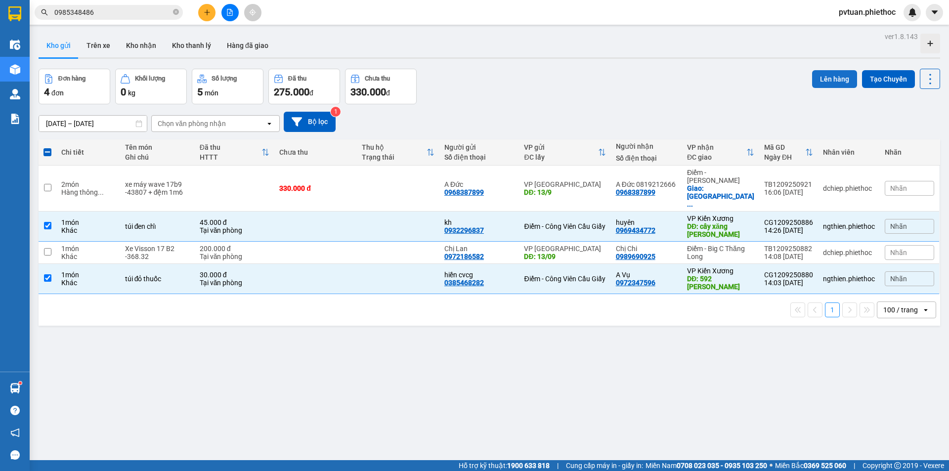
click at [827, 84] on button "Lên hàng" at bounding box center [834, 79] width 45 height 18
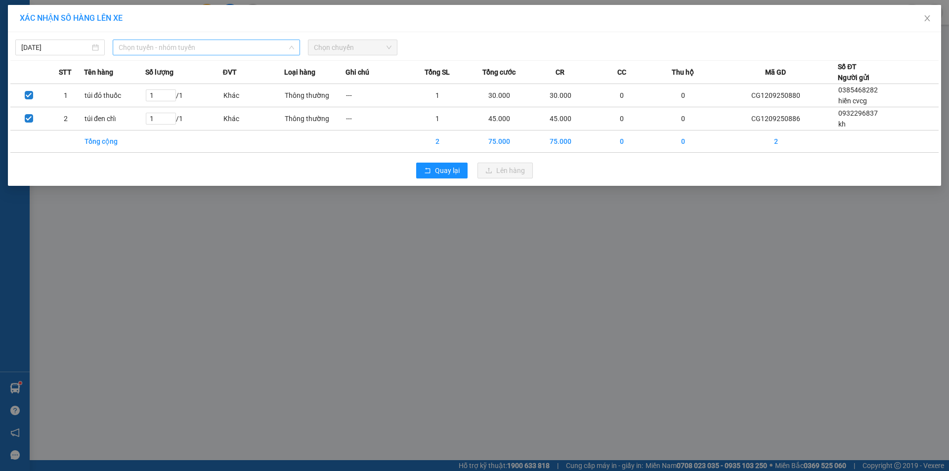
click at [164, 50] on span "Chọn tuyến - nhóm tuyến" at bounding box center [206, 47] width 175 height 15
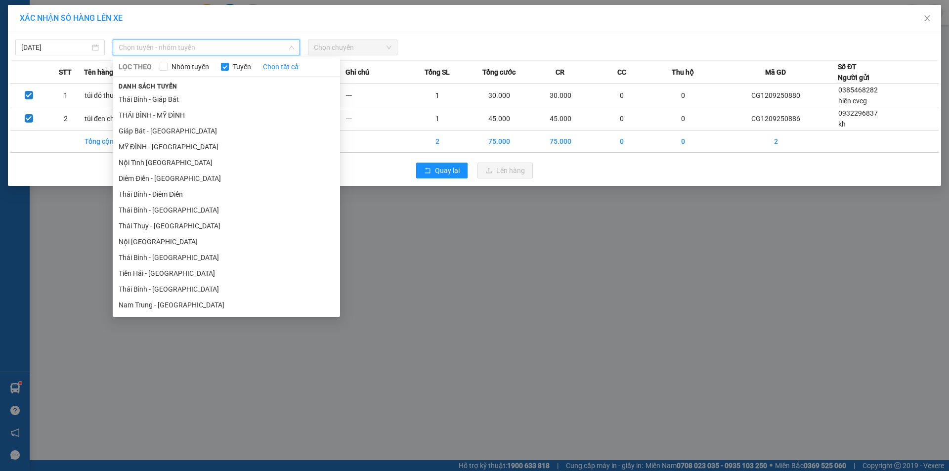
drag, startPoint x: 177, startPoint y: 256, endPoint x: 266, endPoint y: 184, distance: 114.2
click at [177, 256] on li "Thái Bình - [GEOGRAPHIC_DATA]" at bounding box center [226, 258] width 227 height 16
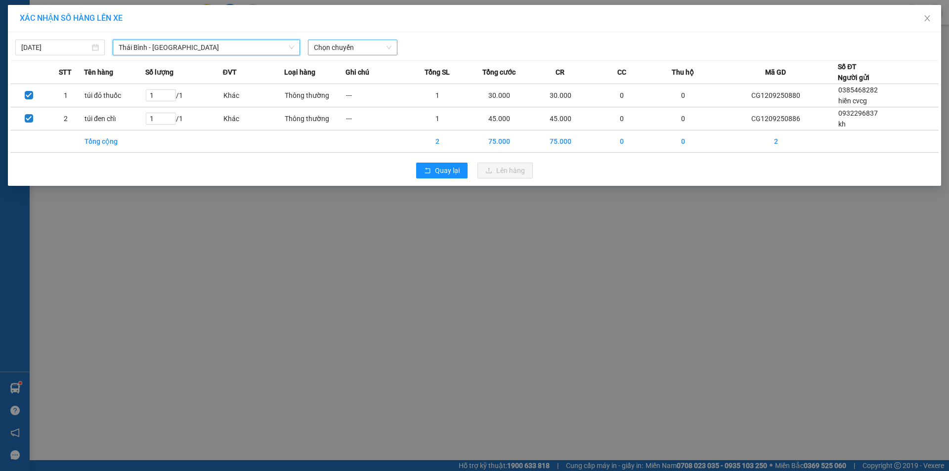
click at [360, 49] on span "Chọn chuyến" at bounding box center [353, 47] width 78 height 15
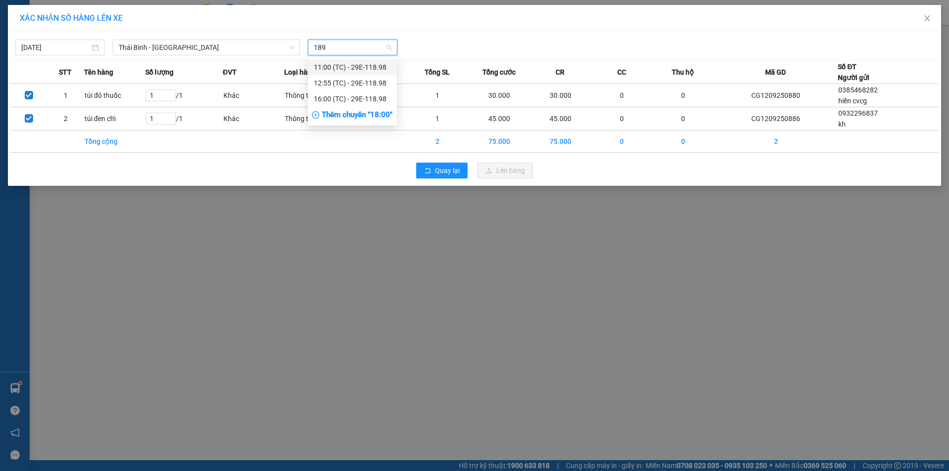
type input "1898"
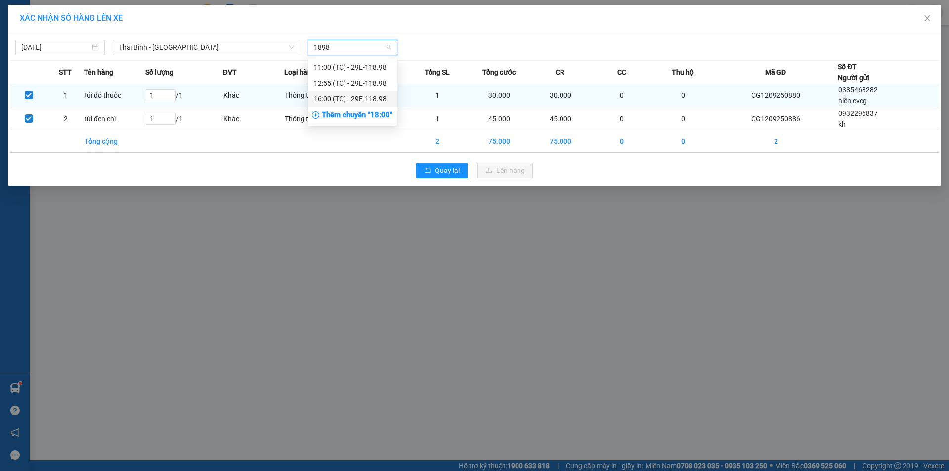
click at [375, 97] on div "16:00 (TC) - 29E-118.98" at bounding box center [352, 98] width 77 height 11
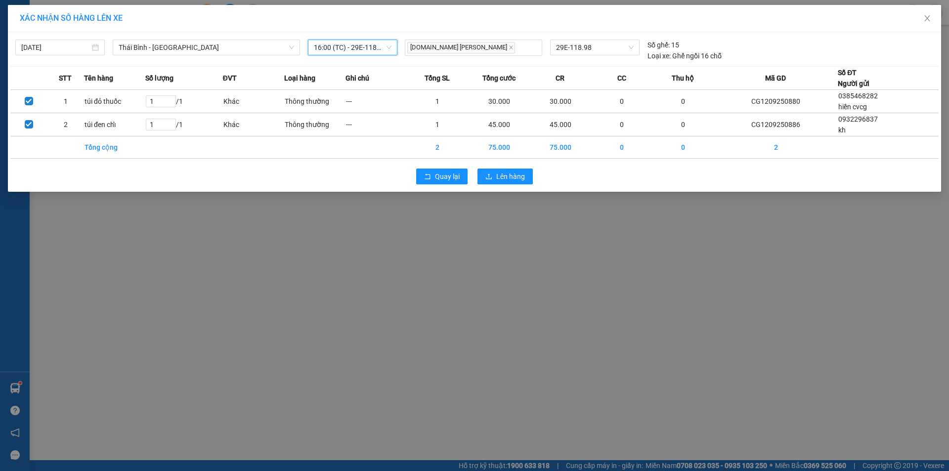
click at [376, 50] on span "16:00 (TC) - 29E-118.98" at bounding box center [353, 47] width 78 height 15
type input "17:00"
click at [370, 81] on div "Thêm chuyến " 17:00 "" at bounding box center [360, 83] width 105 height 17
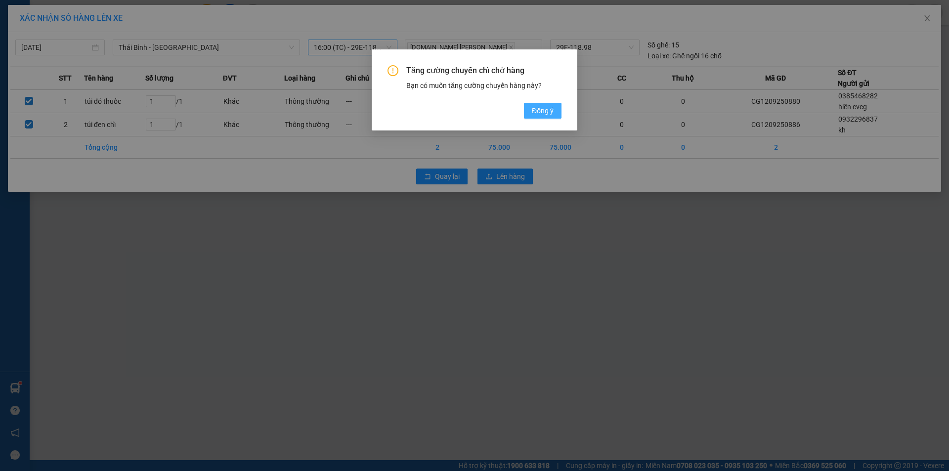
click at [539, 111] on span "Đồng ý" at bounding box center [543, 110] width 22 height 11
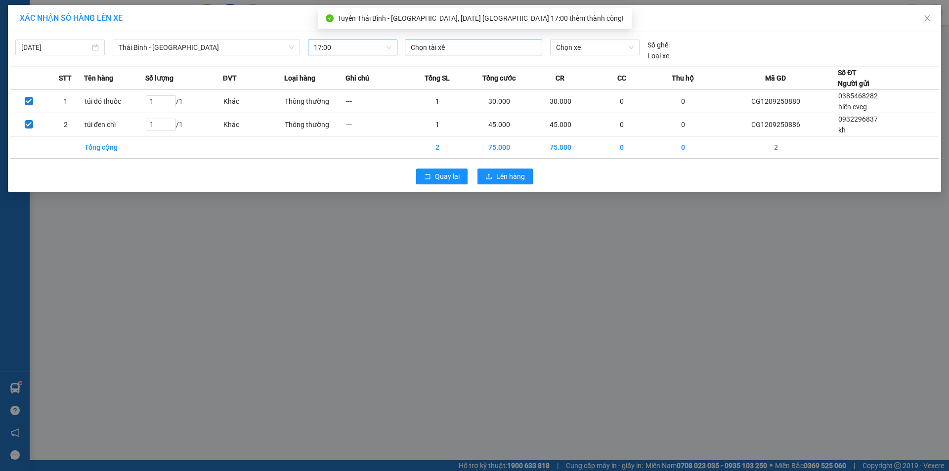
click at [481, 52] on div at bounding box center [473, 48] width 132 height 12
type input "khương"
click at [517, 70] on div "TG.TC.Phạm Duy Khương" at bounding box center [479, 67] width 136 height 11
click at [596, 56] on div "Chọn xe" at bounding box center [594, 51] width 97 height 22
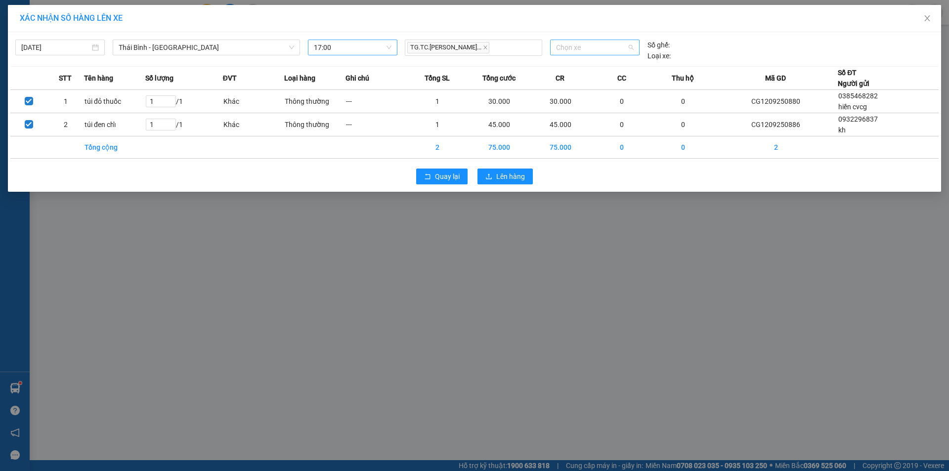
click at [597, 52] on span "Chọn xe" at bounding box center [594, 47] width 77 height 15
type input "8703"
click at [601, 68] on div "29E-387.03" at bounding box center [594, 67] width 77 height 11
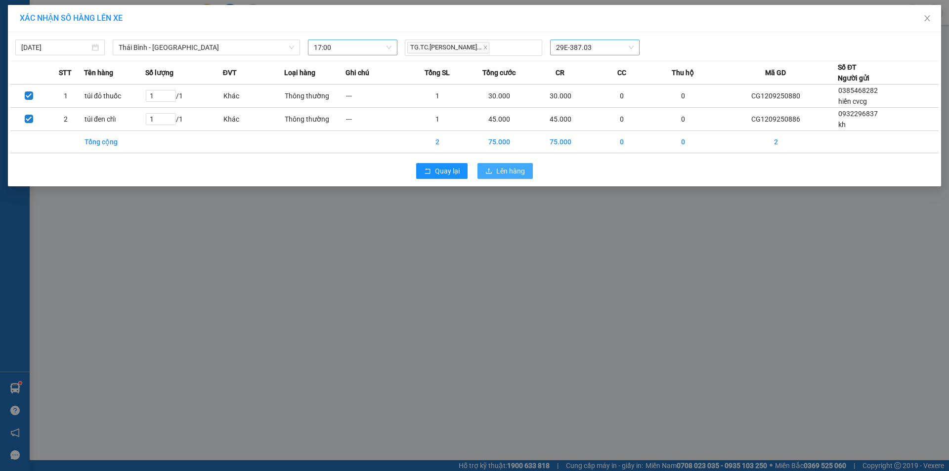
click at [509, 169] on span "Lên hàng" at bounding box center [510, 171] width 29 height 11
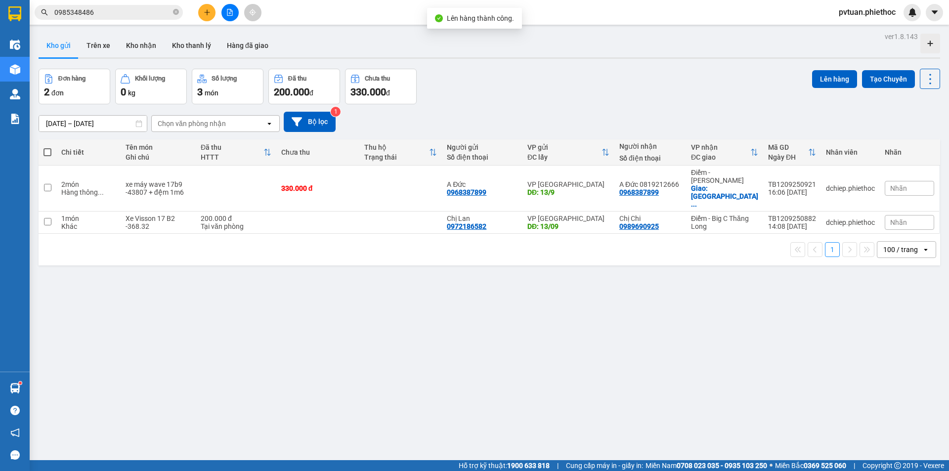
click at [601, 106] on div "[DATE] – [DATE] Press the down arrow key to interact with the calendar and sele…" at bounding box center [489, 121] width 901 height 35
click at [147, 50] on button "Kho nhận" at bounding box center [141, 46] width 46 height 24
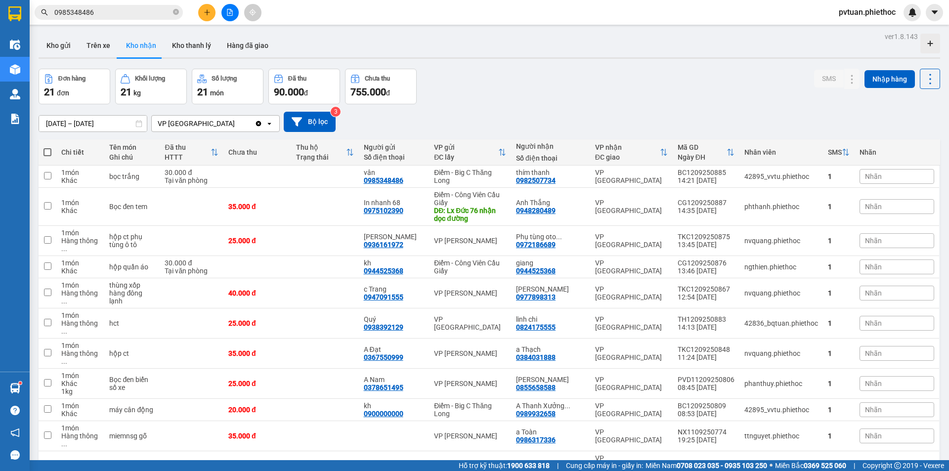
click at [665, 89] on div "Đơn hàng 21 đơn Khối lượng 21 kg Số lượng 21 món Đã thu 90.000 đ Chưa thu 755.0…" at bounding box center [489, 87] width 901 height 36
click at [57, 42] on button "Kho gửi" at bounding box center [59, 46] width 40 height 24
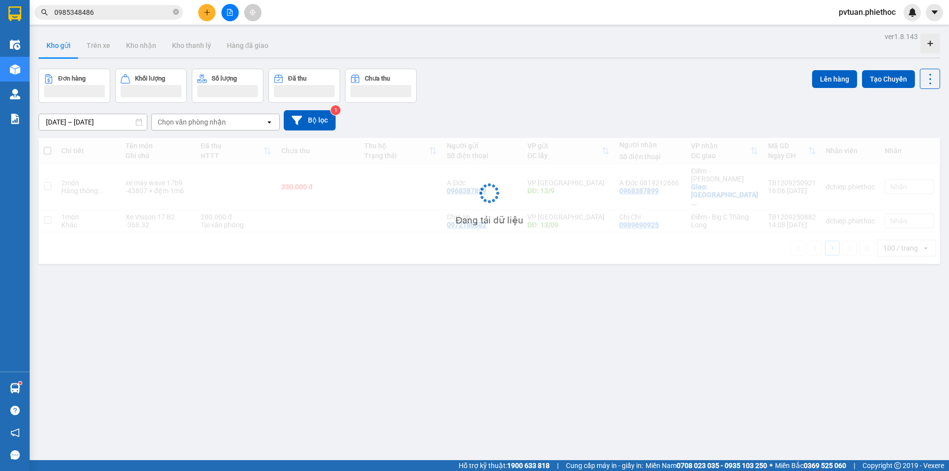
click at [564, 77] on div "Đơn hàng Khối lượng Số lượng Đã thu Chưa thu Lên hàng Tạo Chuyến" at bounding box center [489, 86] width 901 height 34
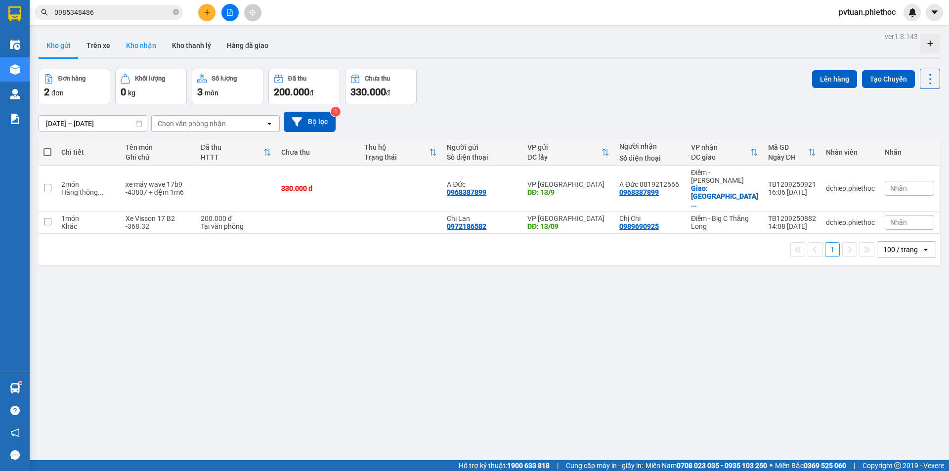
click at [133, 40] on button "Kho nhận" at bounding box center [141, 46] width 46 height 24
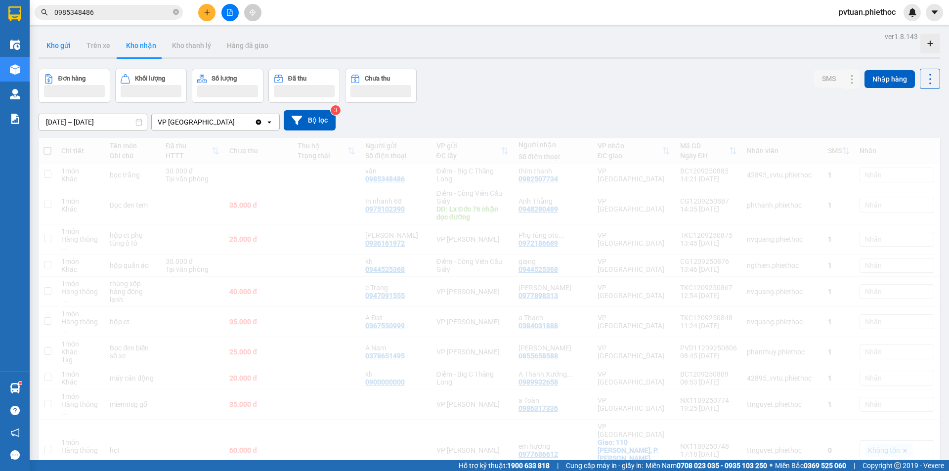
click at [56, 55] on button "Kho gửi" at bounding box center [59, 46] width 40 height 24
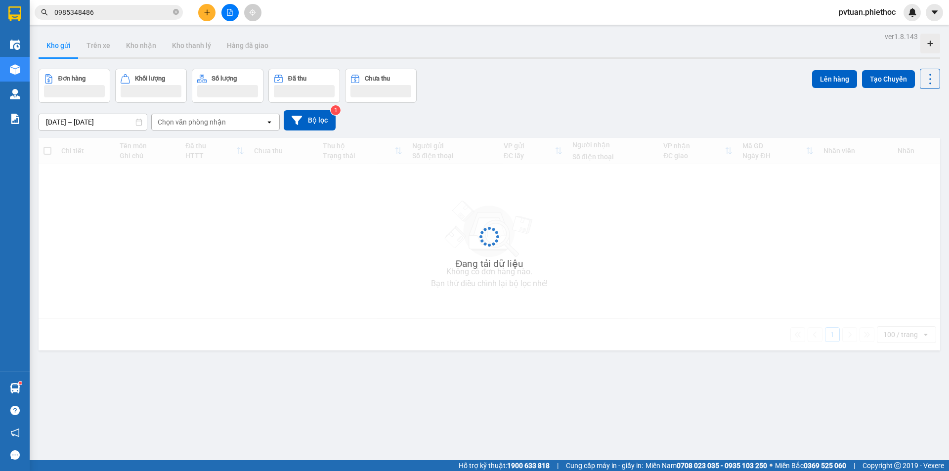
click at [57, 55] on button "Kho gửi" at bounding box center [59, 46] width 40 height 24
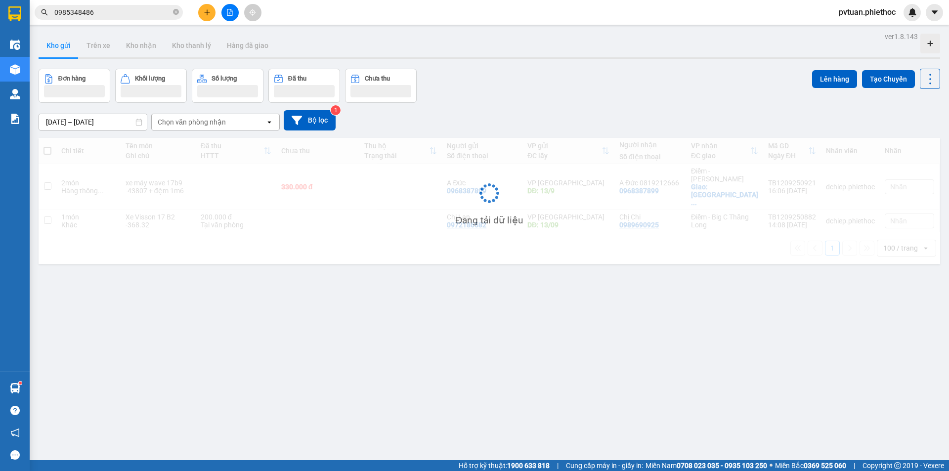
click at [58, 54] on button "Kho gửi" at bounding box center [59, 46] width 40 height 24
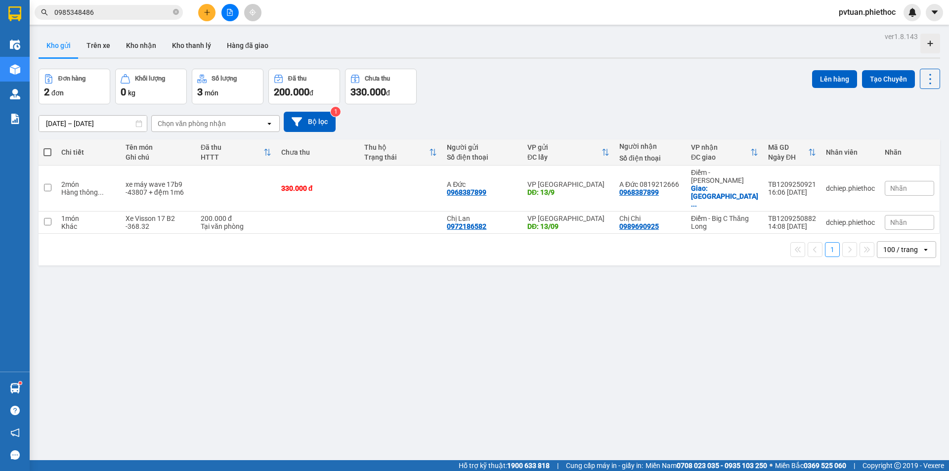
click at [573, 57] on div "Kho gửi Trên xe Kho nhận Kho thanh [PERSON_NAME] đã giao" at bounding box center [489, 47] width 901 height 26
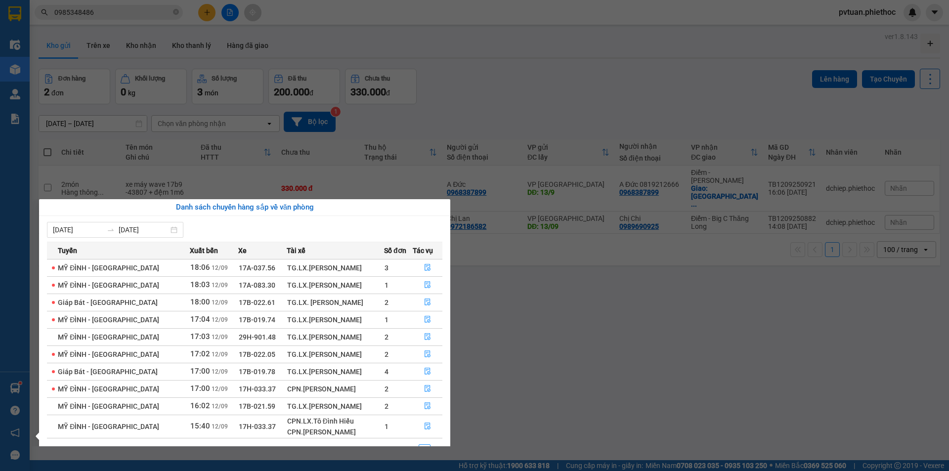
click at [652, 358] on section "Kết quả tìm kiếm ( 4 ) Bộ lọc Mã ĐH Trạng thái Món hàng Thu hộ Tổng cước Chưa c…" at bounding box center [474, 235] width 949 height 471
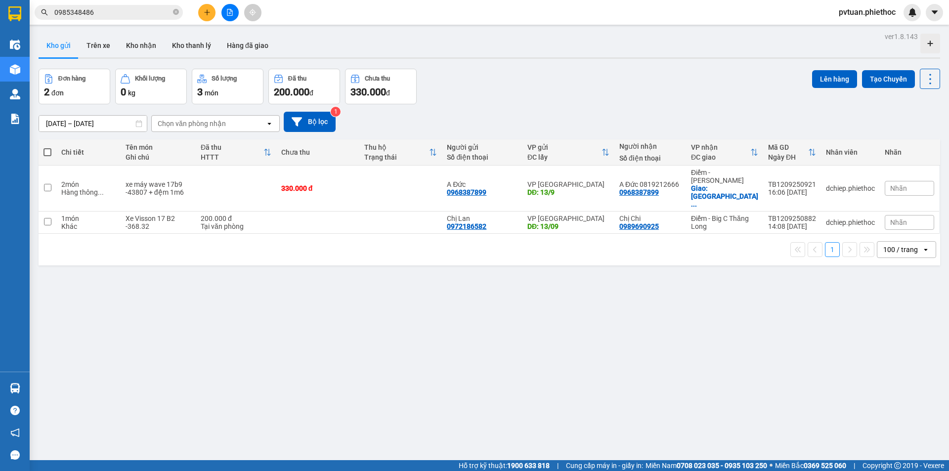
click at [96, 51] on button "Trên xe" at bounding box center [99, 46] width 40 height 24
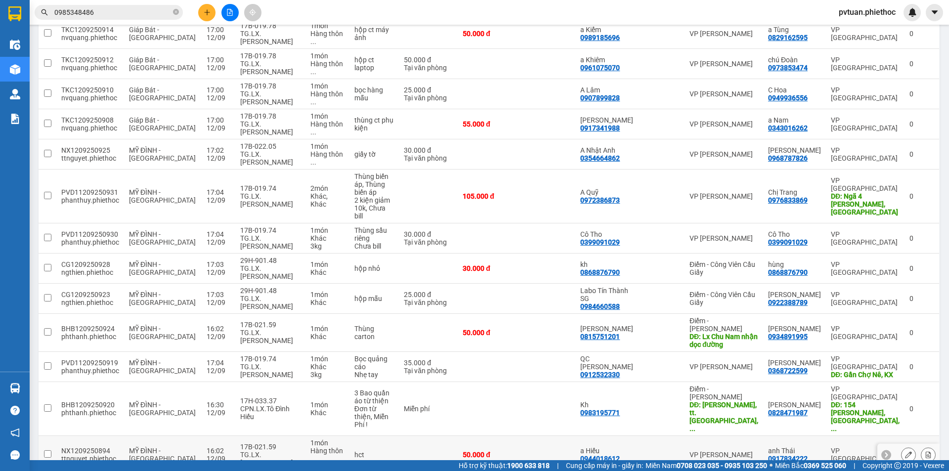
scroll to position [469, 0]
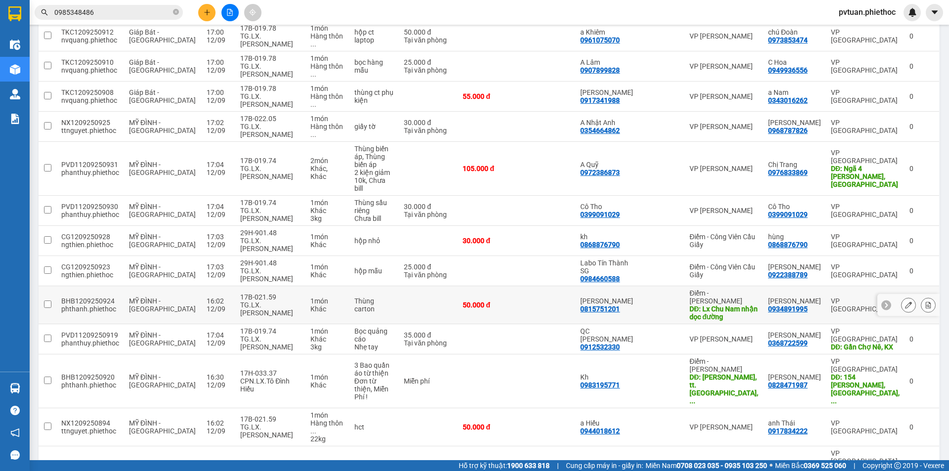
click at [901, 297] on button at bounding box center [908, 305] width 14 height 17
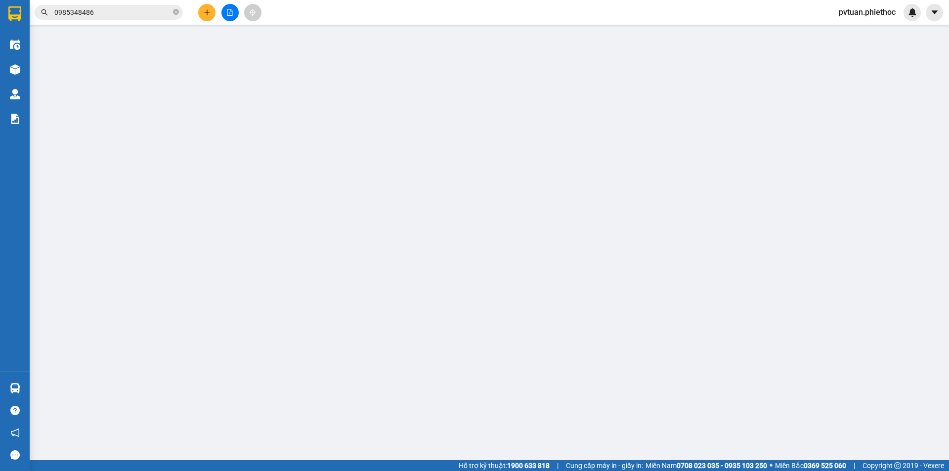
type input "0815751201"
type input "[PERSON_NAME]"
type input "Lx Chu Nam nhận dọc đường"
type input "5.000"
type input "0934891995"
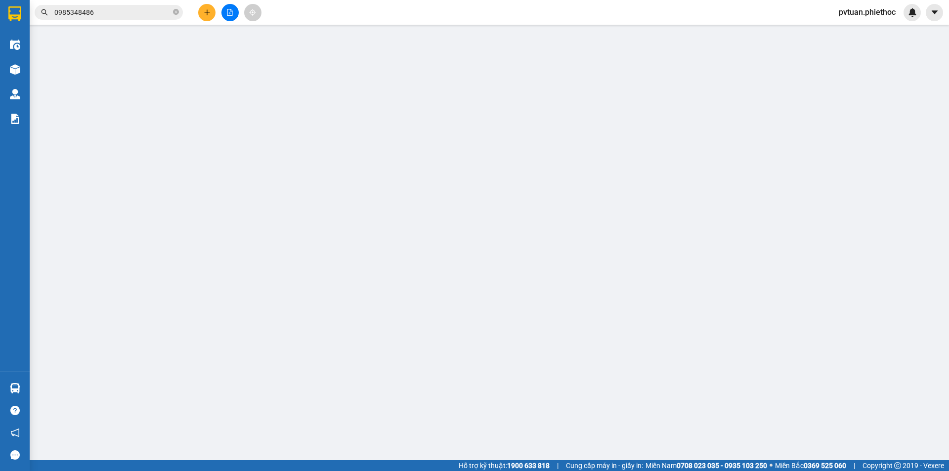
type input "[PERSON_NAME]"
type input "50.000"
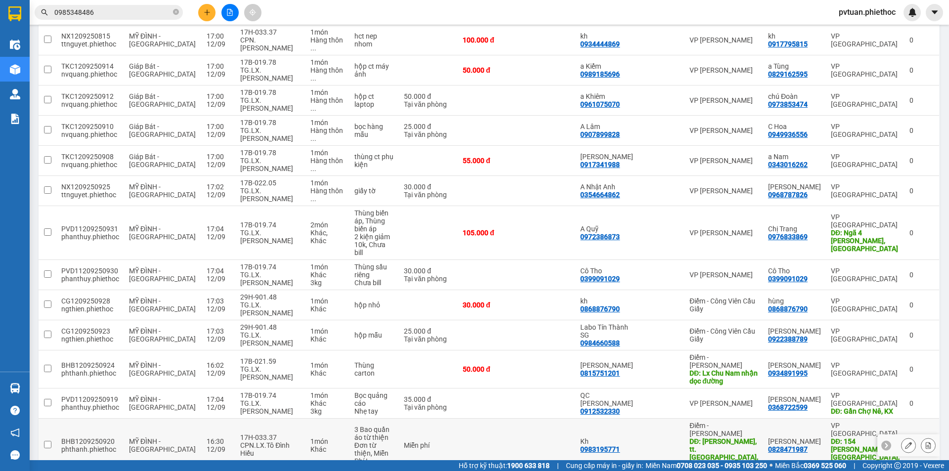
scroll to position [439, 0]
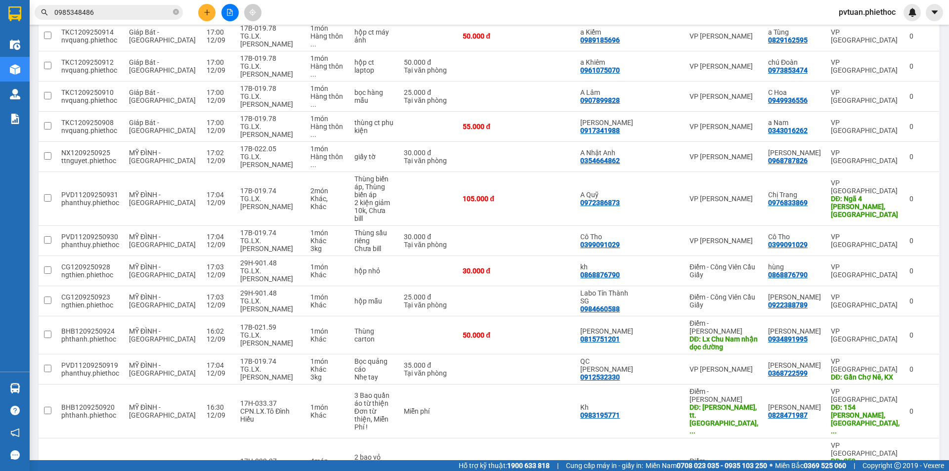
click at [120, 14] on input "0985348486" at bounding box center [112, 12] width 117 height 11
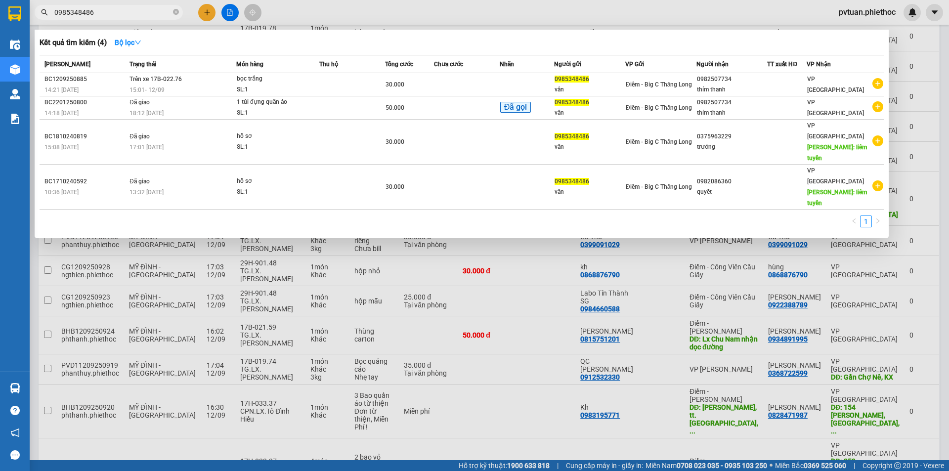
click at [120, 14] on input "0985348486" at bounding box center [112, 12] width 117 height 11
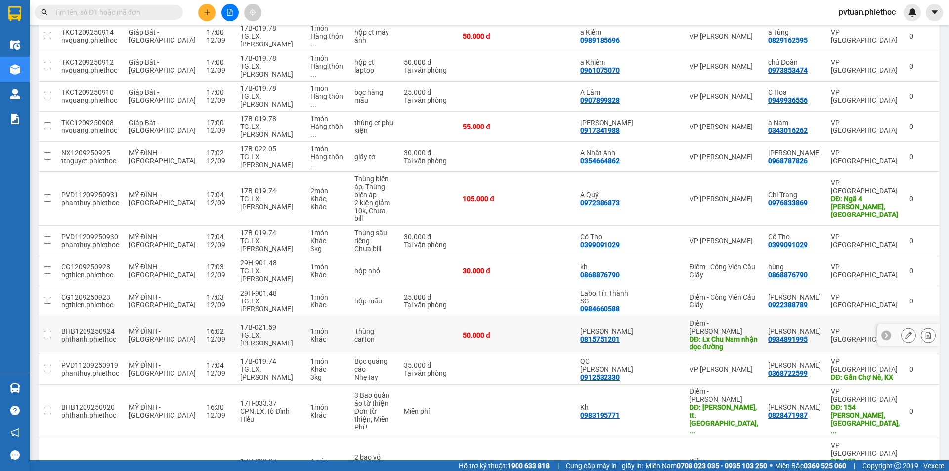
click at [905, 332] on icon at bounding box center [908, 335] width 7 height 7
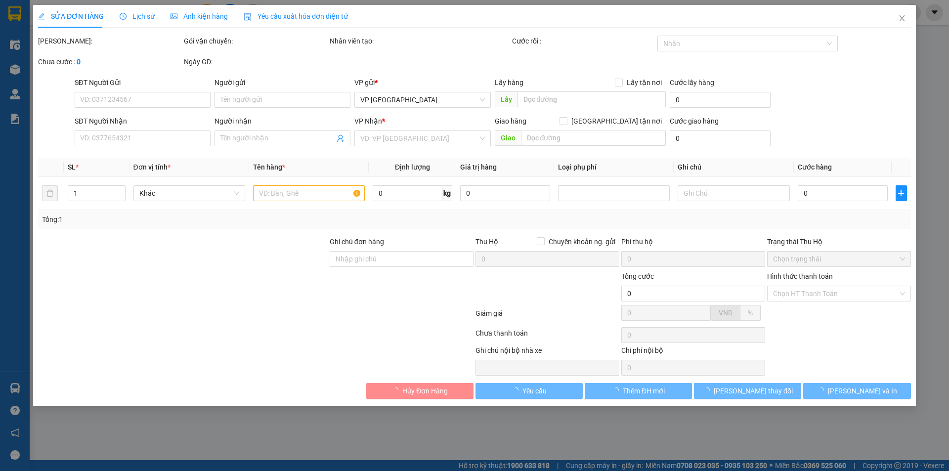
type input "0815751201"
type input "[PERSON_NAME]"
type input "Lx Chu Nam nhận dọc đường"
type input "5.000"
type input "0934891995"
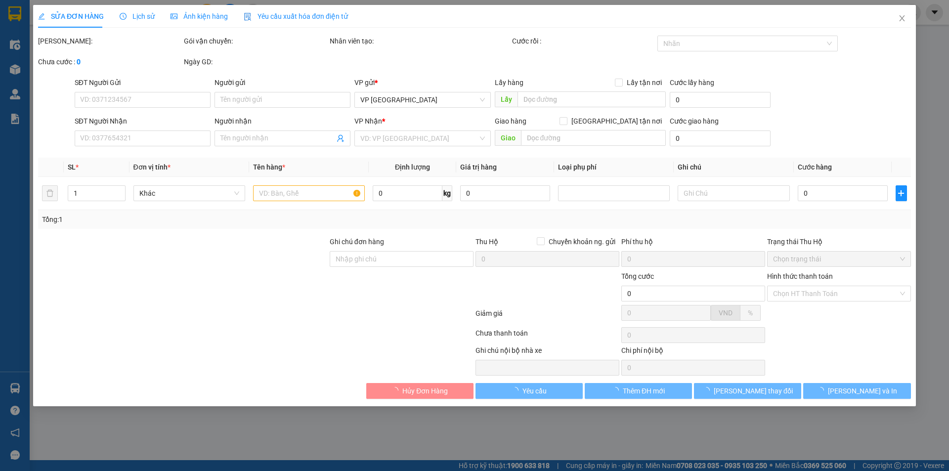
type input "[PERSON_NAME]"
type input "50.000"
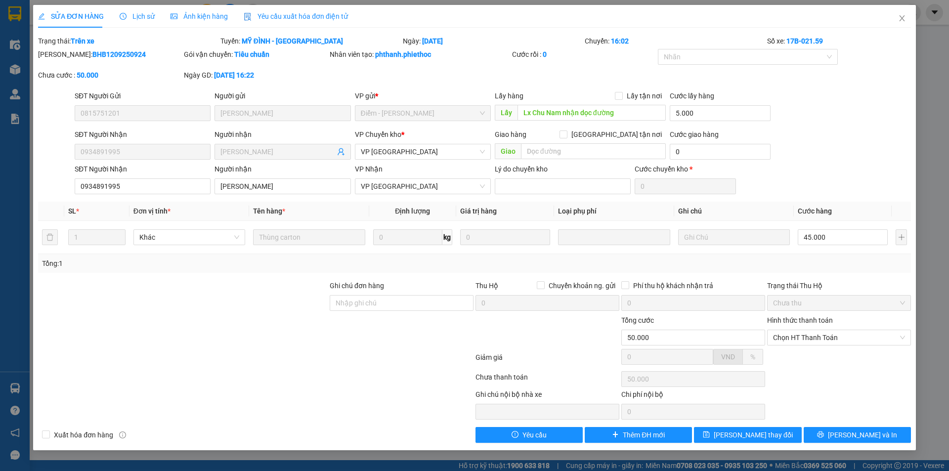
click at [844, 134] on div "SĐT Người Nhận 0934891995 Người nhận Anh Tùng VP Chuyển kho * VP Thái Bình Giao…" at bounding box center [493, 146] width 840 height 35
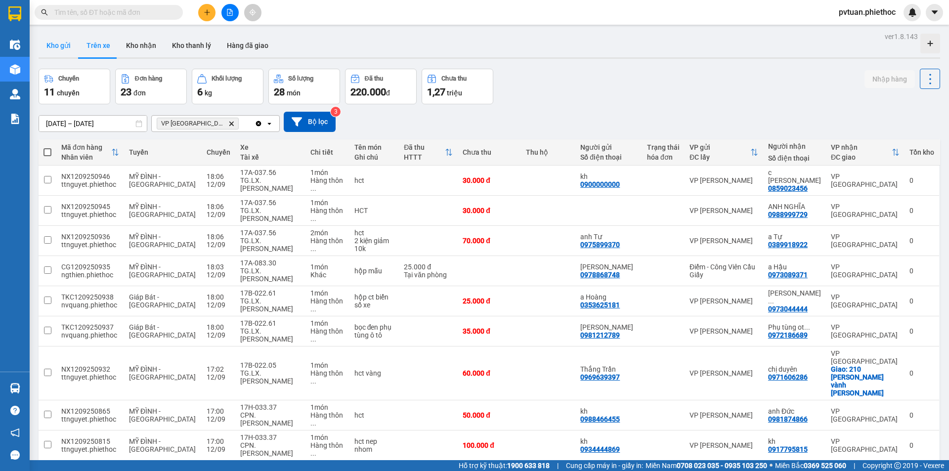
click at [58, 46] on button "Kho gửi" at bounding box center [59, 46] width 40 height 24
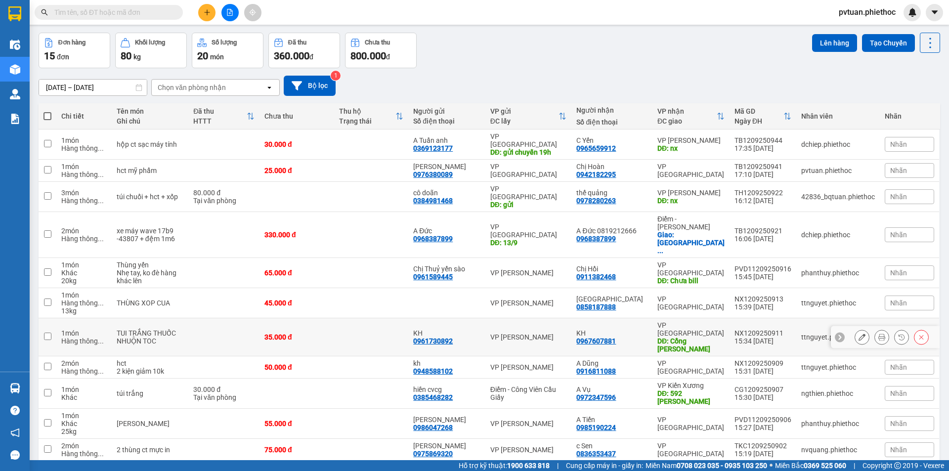
scroll to position [135, 0]
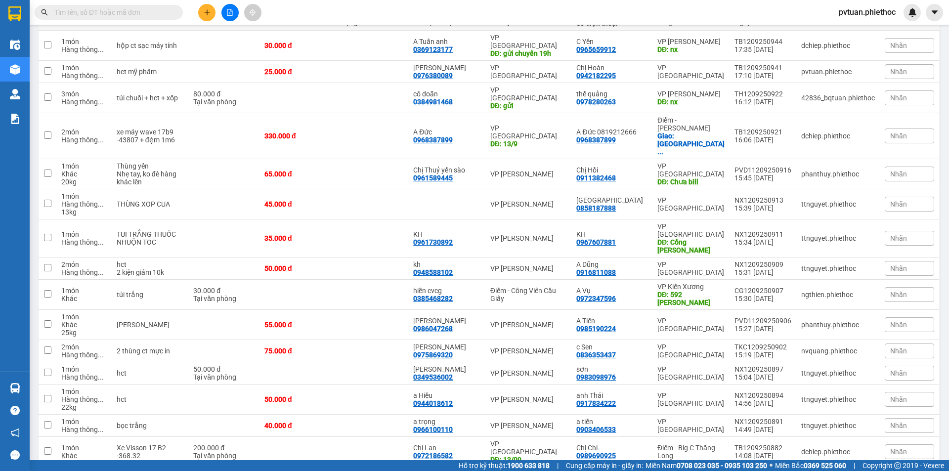
drag, startPoint x: 163, startPoint y: 14, endPoint x: 167, endPoint y: 10, distance: 6.0
click at [164, 14] on input "text" at bounding box center [112, 12] width 117 height 11
click at [167, 10] on input "text" at bounding box center [112, 12] width 117 height 11
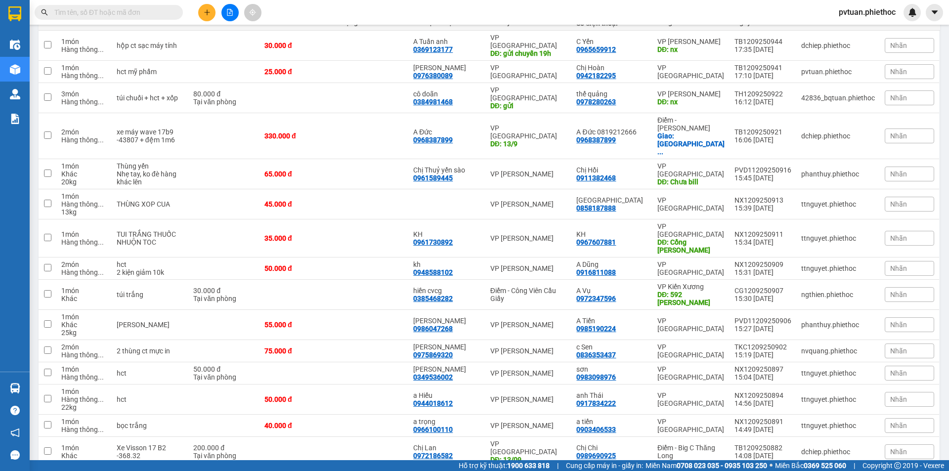
click at [167, 10] on input "text" at bounding box center [112, 12] width 117 height 11
click at [204, 14] on icon "plus" at bounding box center [207, 12] width 7 height 7
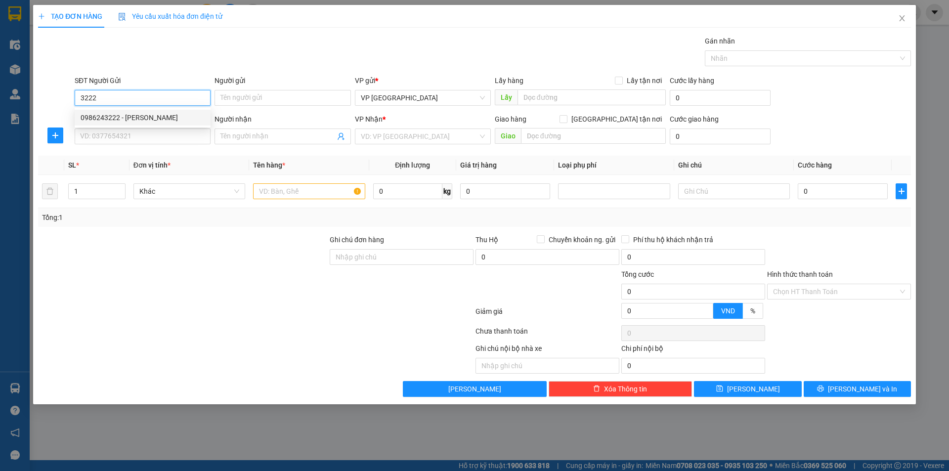
click at [148, 117] on div "0986243222 - Anh Toản" at bounding box center [143, 117] width 124 height 11
type input "0986243222"
type input "Anh Toản"
type input "0986243222"
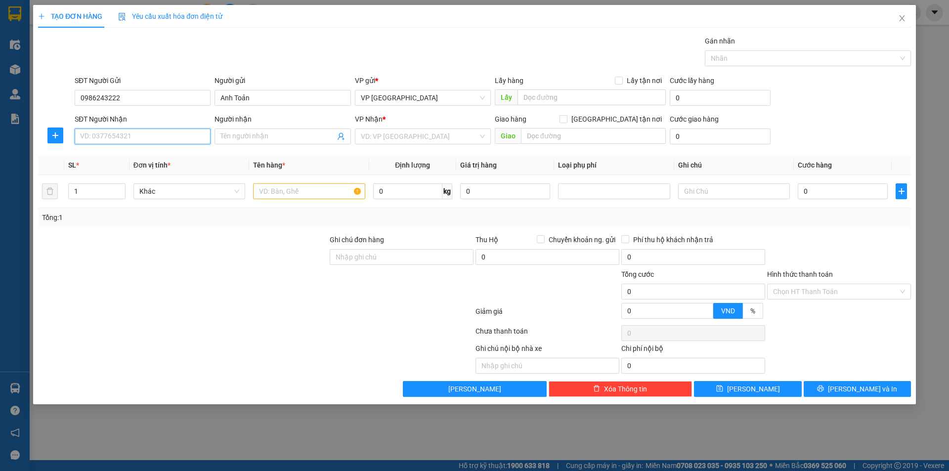
click at [170, 137] on input "SĐT Người Nhận" at bounding box center [143, 136] width 136 height 16
click at [179, 170] on div "02435131616 - Anh Tuấn Hà Nội" at bounding box center [145, 172] width 129 height 11
type input "02435131616"
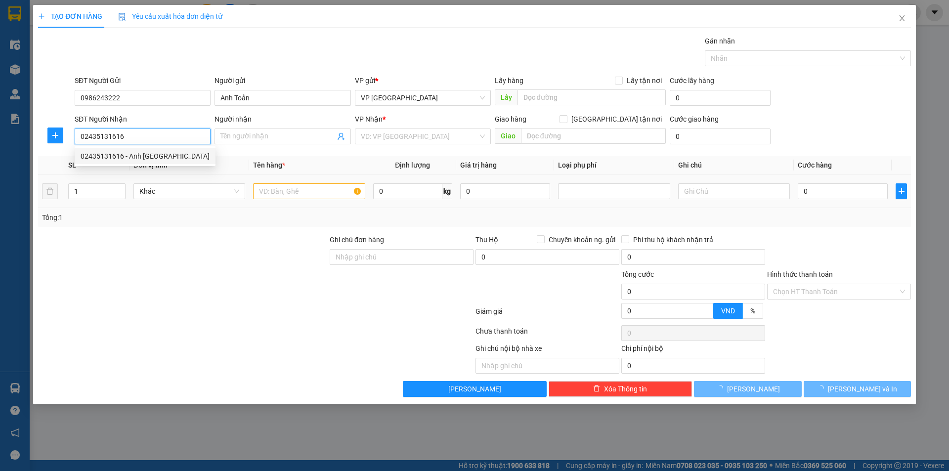
type input "Anh Tuấn [GEOGRAPHIC_DATA]"
type input "."
type input "5.000"
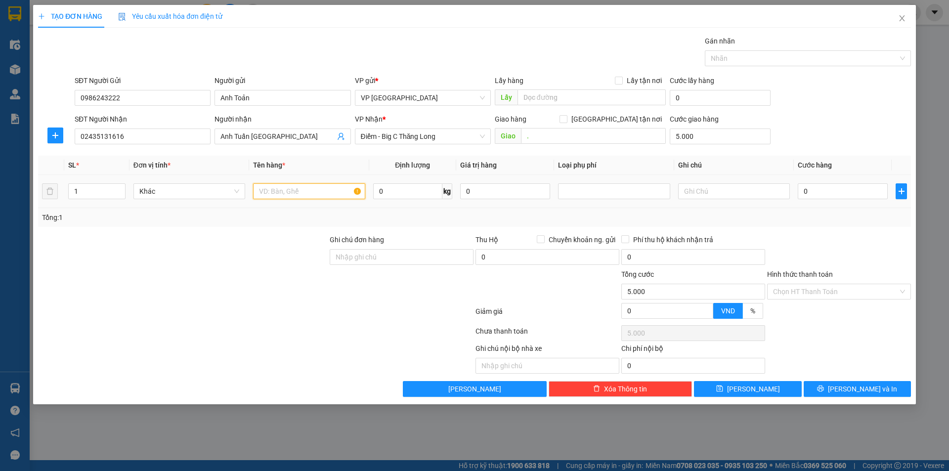
click at [318, 196] on input "text" at bounding box center [309, 191] width 112 height 16
type input "hct mẫu"
click at [853, 185] on div "0" at bounding box center [843, 191] width 90 height 20
click at [851, 187] on input "0" at bounding box center [843, 191] width 90 height 16
type input "2"
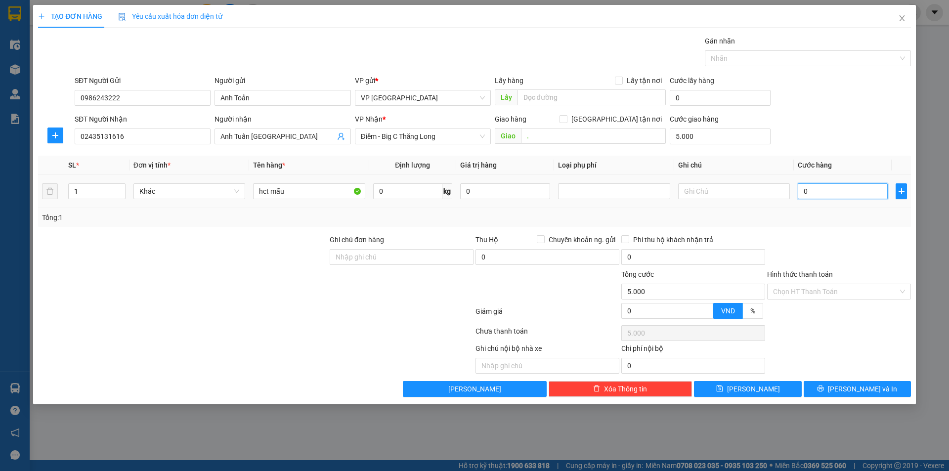
type input "5.002"
type input "25"
type input "5.025"
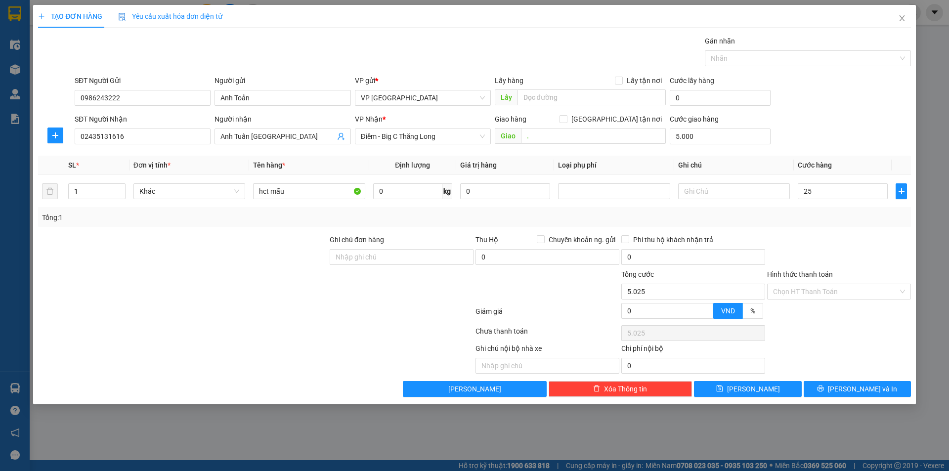
type input "25.000"
type input "30.000"
drag, startPoint x: 851, startPoint y: 137, endPoint x: 848, endPoint y: 161, distance: 24.5
click at [852, 136] on div "SĐT Người Nhận 02435131616 Người nhận Anh Tuấn Hà Nội VP Nhận * Điểm - Big C Th…" at bounding box center [493, 131] width 840 height 35
drag, startPoint x: 854, startPoint y: 392, endPoint x: 836, endPoint y: 293, distance: 101.5
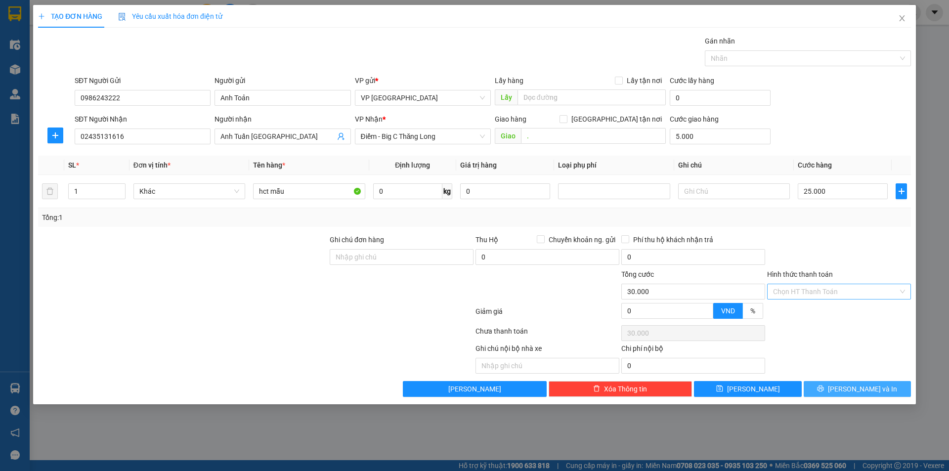
click at [831, 303] on div "Transit Pickup Surcharge Ids Transit Deliver Surcharge Ids Transit Deliver Surc…" at bounding box center [474, 216] width 873 height 361
click at [836, 293] on input "Hình thức thanh toán" at bounding box center [835, 291] width 125 height 15
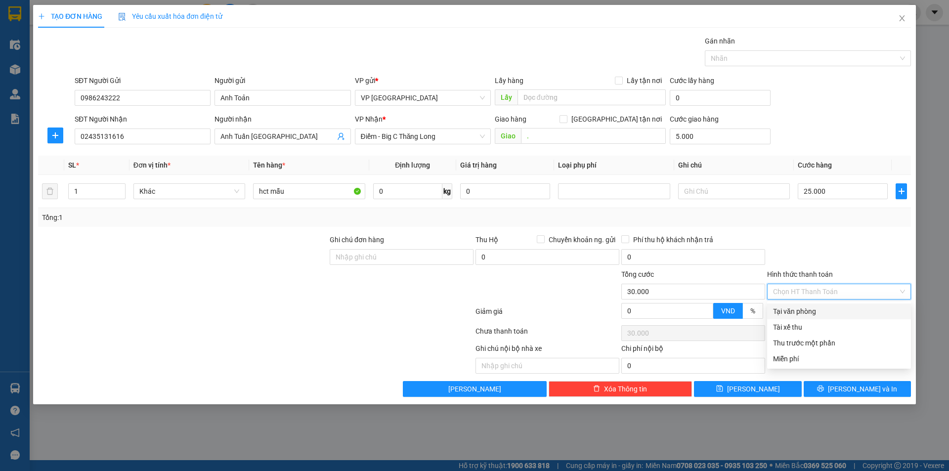
click at [831, 311] on div "Tại văn phòng" at bounding box center [839, 311] width 132 height 11
type input "0"
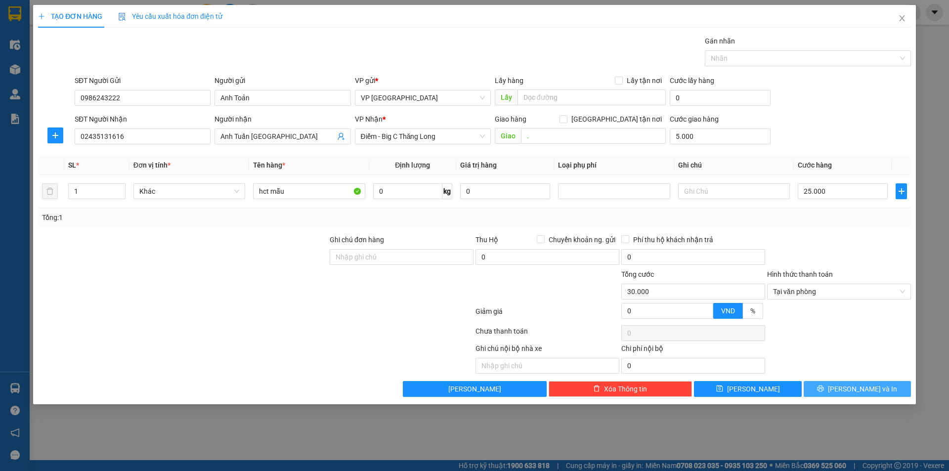
click at [846, 393] on button "[PERSON_NAME] và In" at bounding box center [857, 389] width 107 height 16
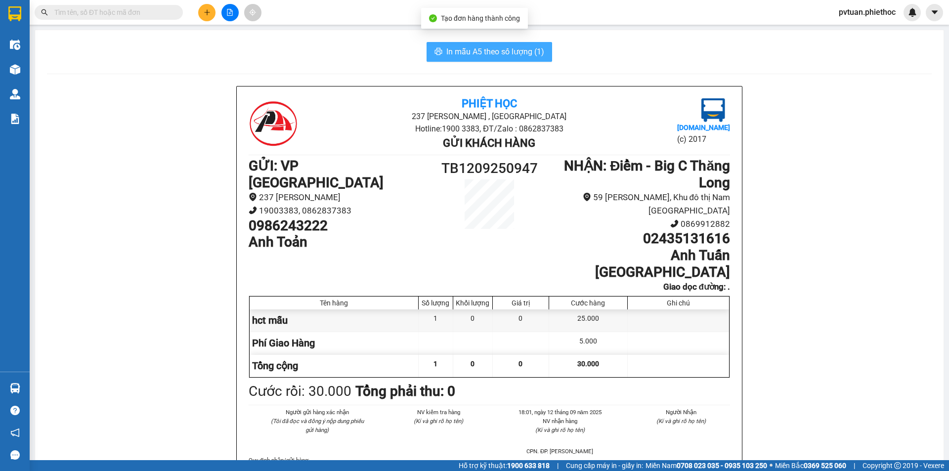
click at [502, 47] on span "In mẫu A5 theo số lượng (1)" at bounding box center [495, 51] width 98 height 12
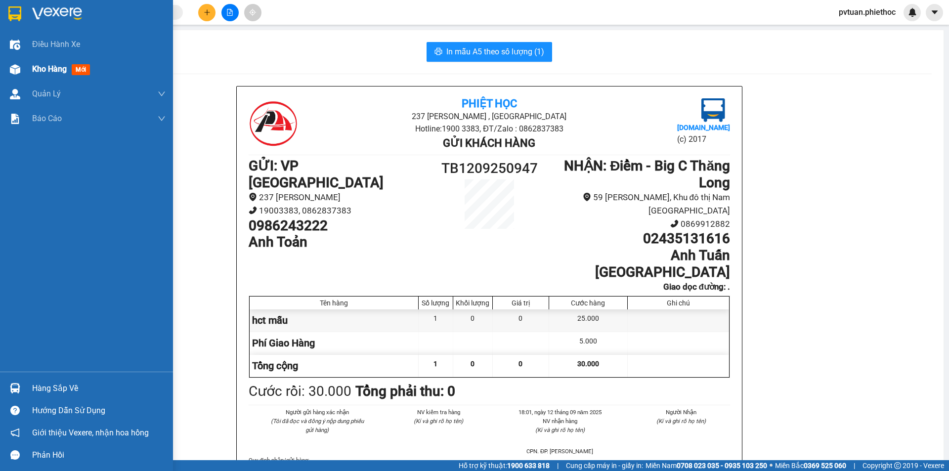
click at [4, 71] on div "Kho hàng mới" at bounding box center [86, 69] width 173 height 25
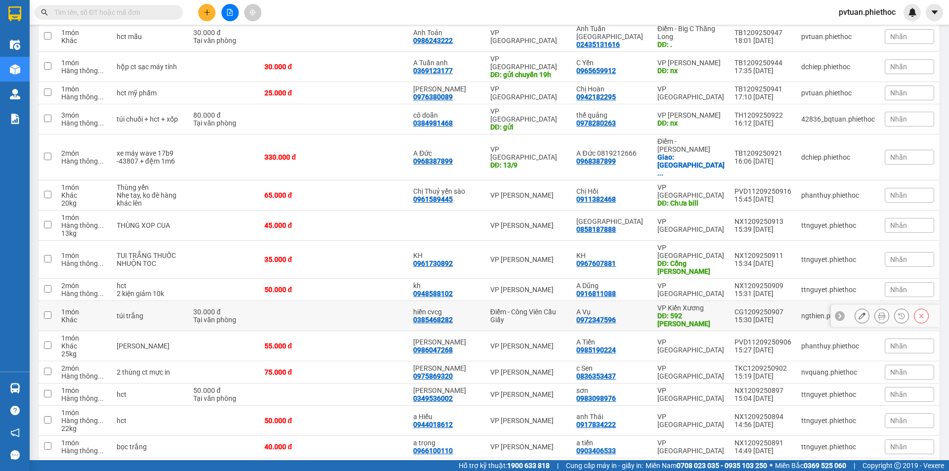
scroll to position [164, 0]
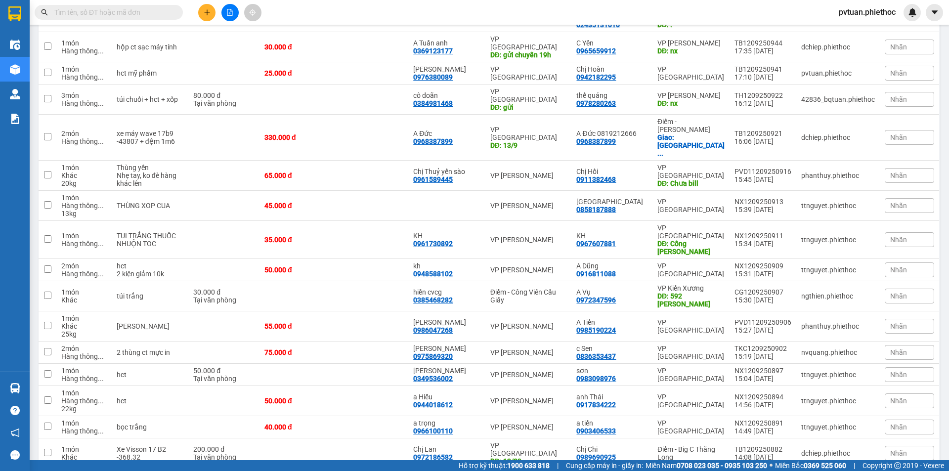
click at [122, 13] on input "text" at bounding box center [112, 12] width 117 height 11
click at [123, 13] on input "text" at bounding box center [112, 12] width 117 height 11
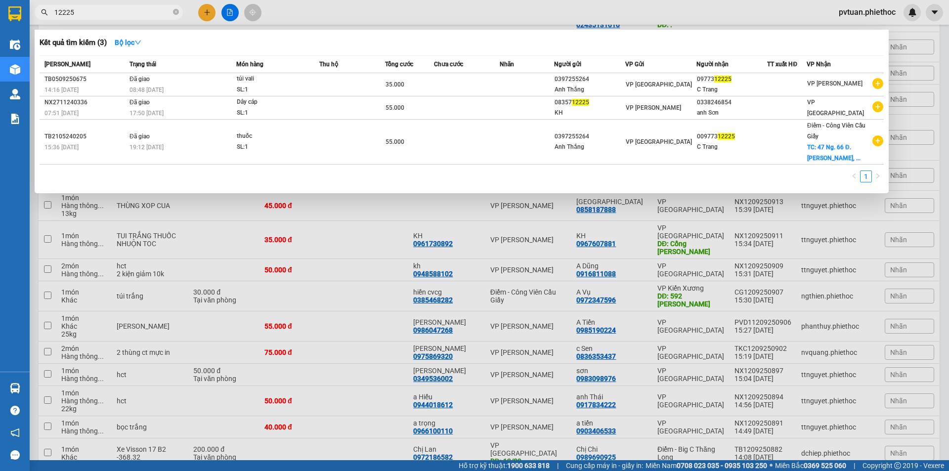
type input "12225"
click at [555, 43] on div "Kết quả tìm kiếm ( 3 ) Bộ lọc" at bounding box center [462, 43] width 844 height 16
click at [125, 7] on input "12225" at bounding box center [112, 12] width 117 height 11
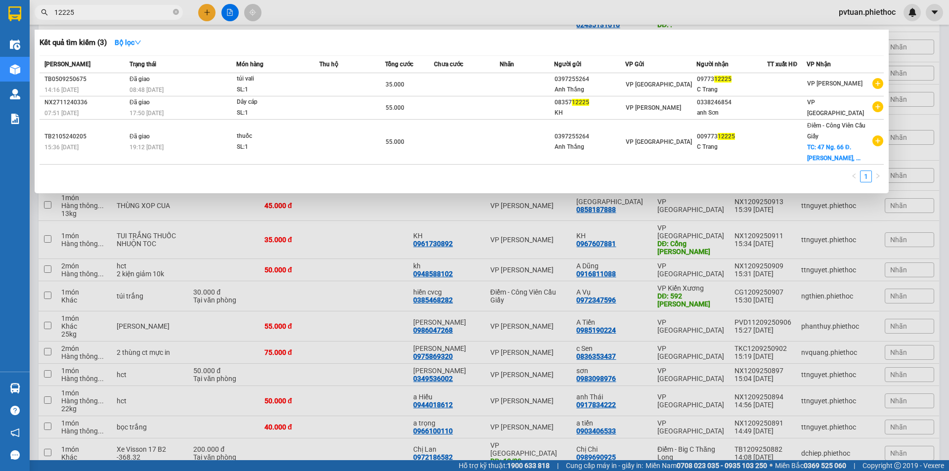
click at [132, 11] on input "12225" at bounding box center [112, 12] width 117 height 11
drag, startPoint x: 942, startPoint y: 217, endPoint x: 948, endPoint y: 189, distance: 28.8
click at [948, 190] on div at bounding box center [474, 235] width 949 height 471
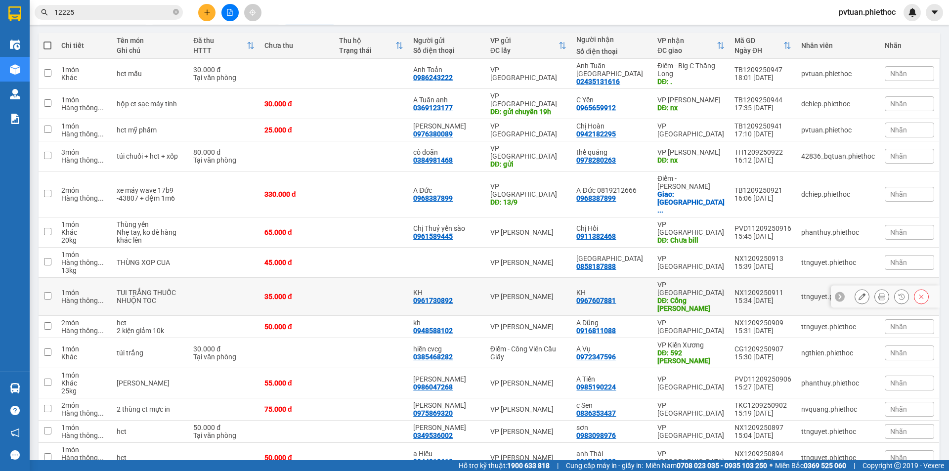
scroll to position [0, 0]
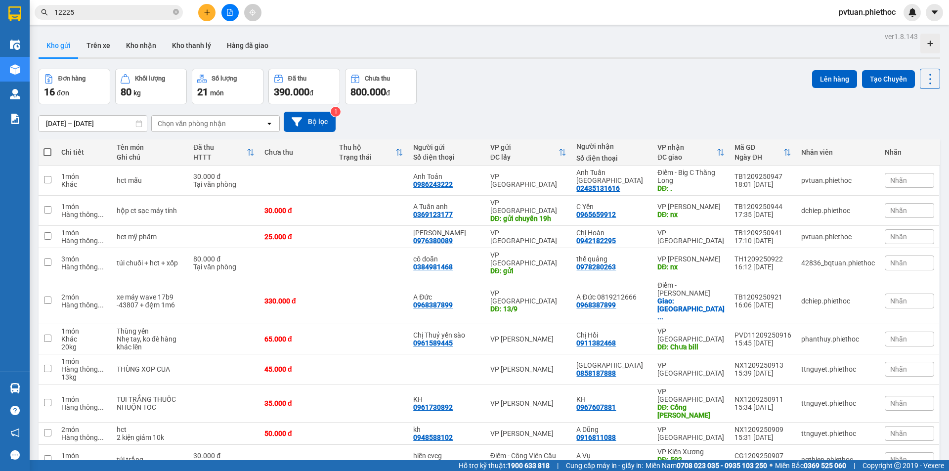
click at [499, 74] on div "Đơn hàng 16 đơn Khối lượng 80 kg Số lượng 21 món Đã thu 390.000 đ Chưa thu 800.…" at bounding box center [489, 87] width 901 height 36
click at [512, 86] on div "Đơn hàng 16 đơn Khối lượng 80 kg Số lượng 21 món Đã thu 390.000 đ Chưa thu 800.…" at bounding box center [489, 87] width 901 height 36
click at [511, 85] on div "Đơn hàng 16 đơn Khối lượng 80 kg Số lượng 21 món Đã thu 390.000 đ Chưa thu 800.…" at bounding box center [489, 87] width 901 height 36
click at [93, 43] on button "Trên xe" at bounding box center [99, 46] width 40 height 24
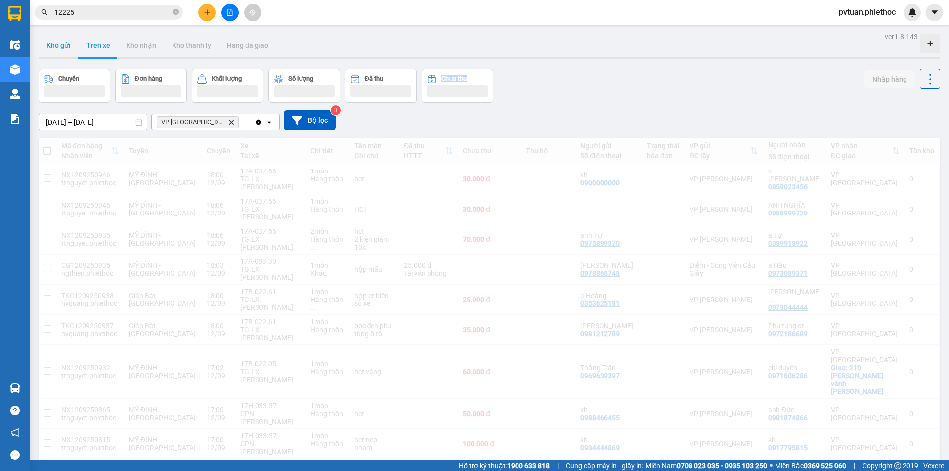
click at [61, 43] on button "Kho gửi" at bounding box center [59, 46] width 40 height 24
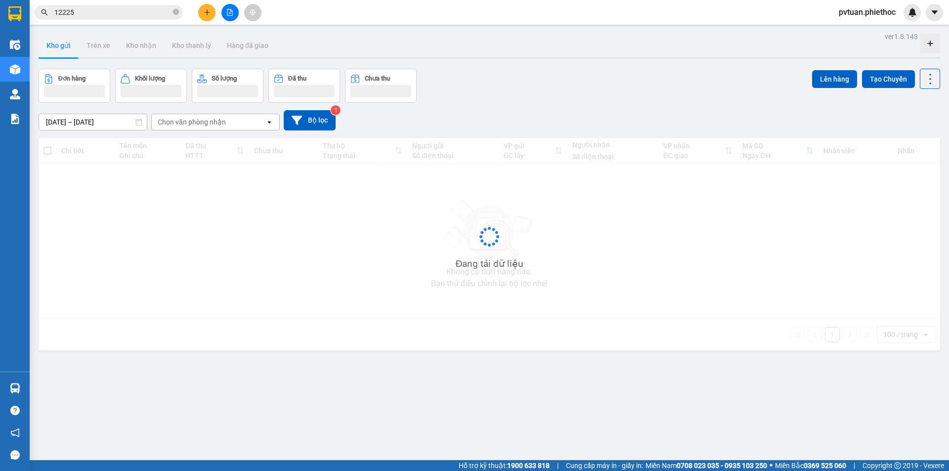
click at [61, 43] on button "Kho gửi" at bounding box center [59, 46] width 40 height 24
drag, startPoint x: 61, startPoint y: 43, endPoint x: 76, endPoint y: 56, distance: 19.2
click at [57, 43] on button "Kho gửi" at bounding box center [59, 46] width 40 height 24
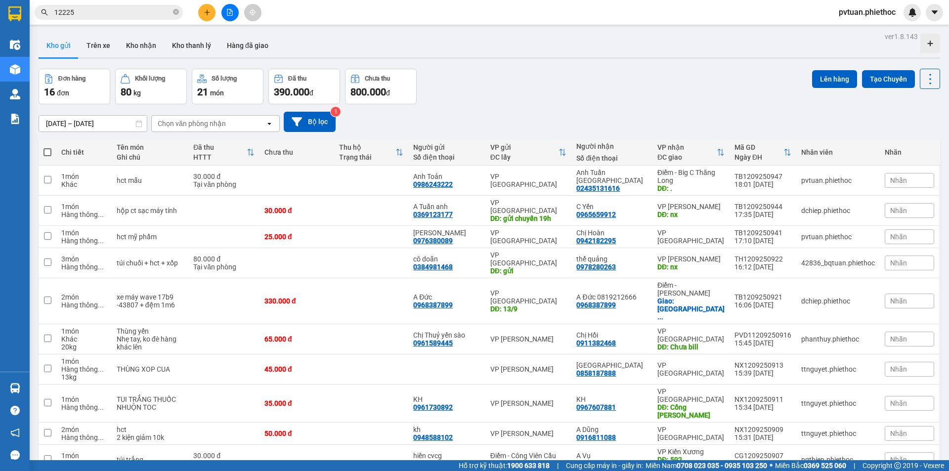
drag, startPoint x: 81, startPoint y: 32, endPoint x: 87, endPoint y: 35, distance: 7.5
click at [81, 32] on div "ver 1.8.143 Kho gửi Trên xe Kho nhận Kho thanh lý Hàng đã giao Đơn hàng 16 đơn …" at bounding box center [489, 349] width 909 height 638
click at [100, 45] on button "Trên xe" at bounding box center [99, 46] width 40 height 24
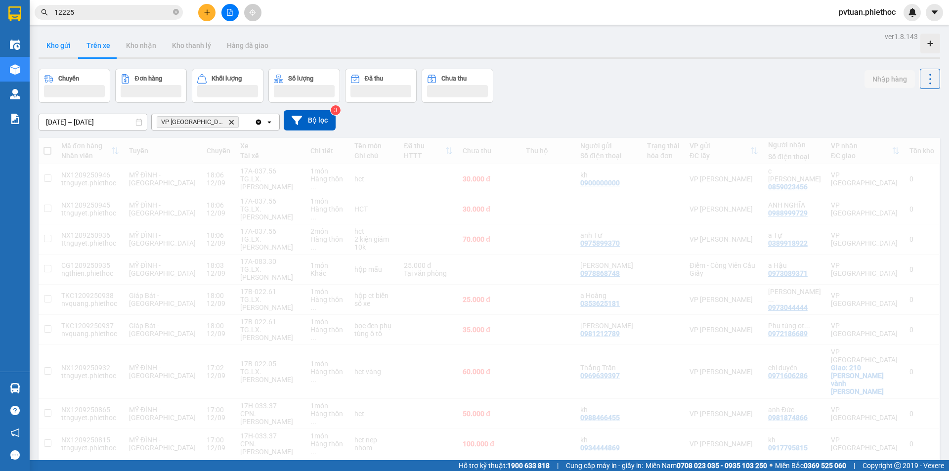
click at [51, 45] on button "Kho gửi" at bounding box center [59, 46] width 40 height 24
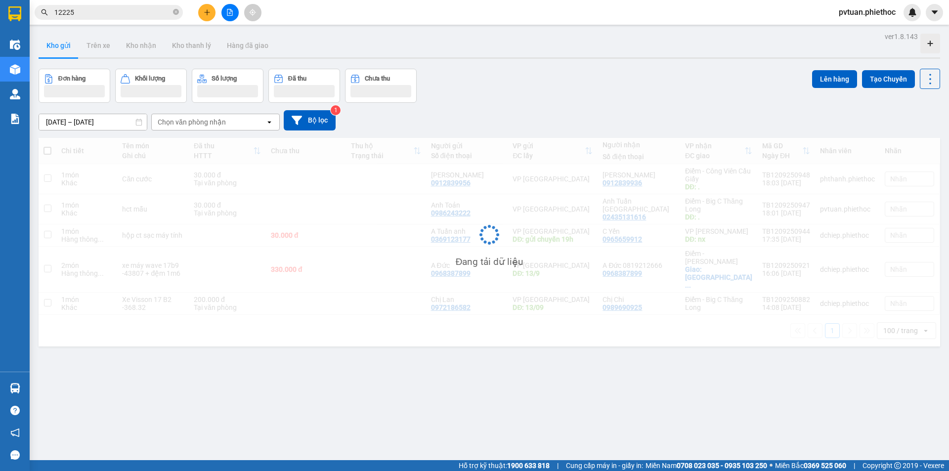
click at [51, 45] on button "Kho gửi" at bounding box center [59, 46] width 40 height 24
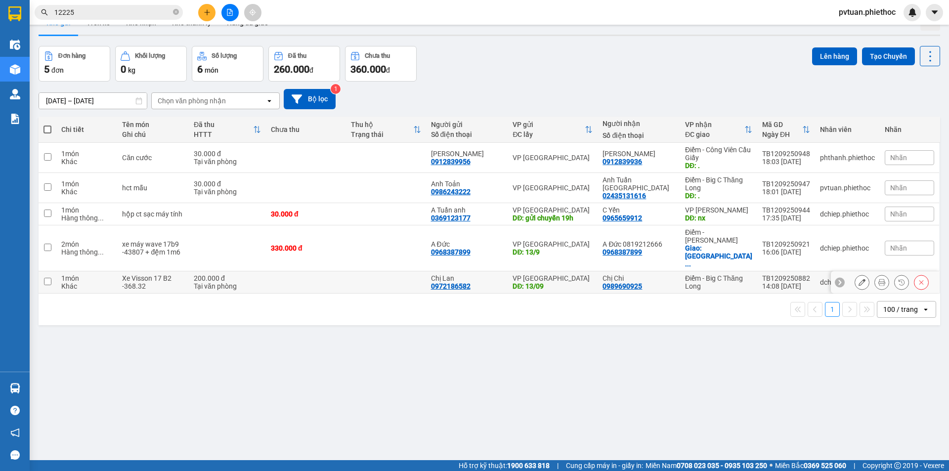
scroll to position [45, 0]
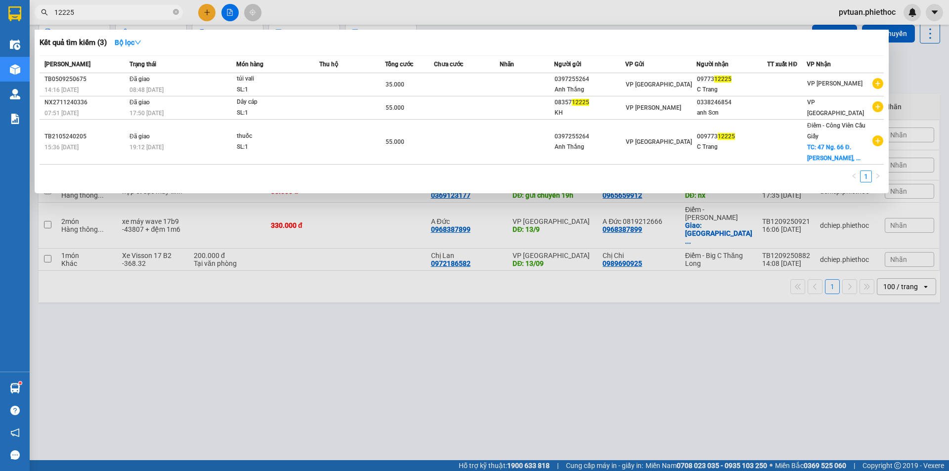
click at [94, 5] on span "12225" at bounding box center [109, 12] width 148 height 15
click at [95, 11] on input "12225" at bounding box center [112, 12] width 117 height 11
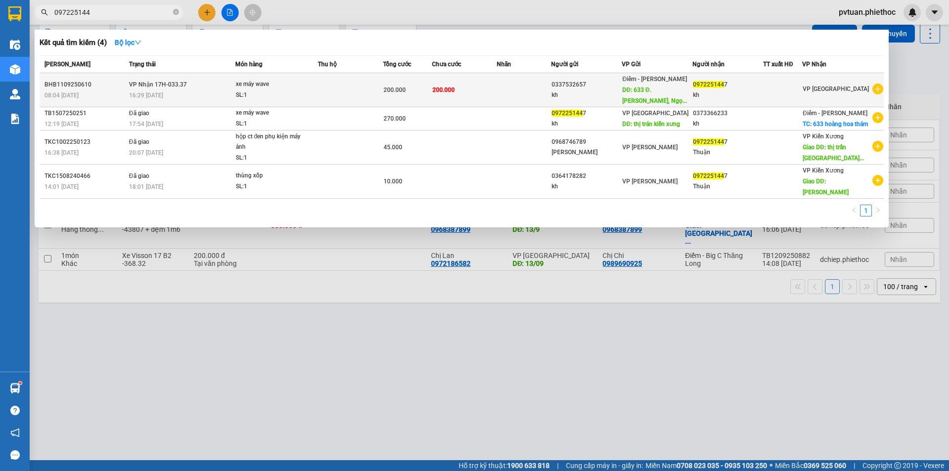
type input "097225144"
click at [456, 95] on td "200.000" at bounding box center [464, 90] width 65 height 34
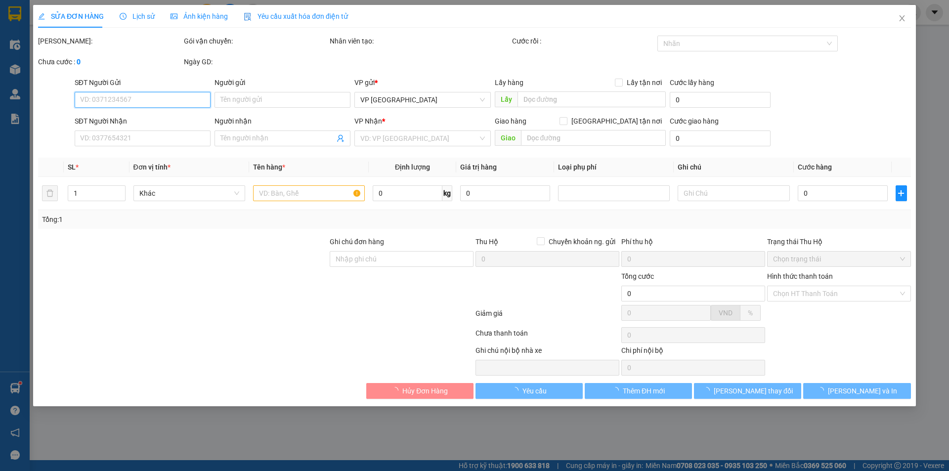
type input "0337532657"
type input "kh"
type input "633 Đ. Hoàng Hoa Thám, Ngọc Hồ, Ba Đình, Hà Nội, Việt Nam"
type input "50.000"
type input "0972251447"
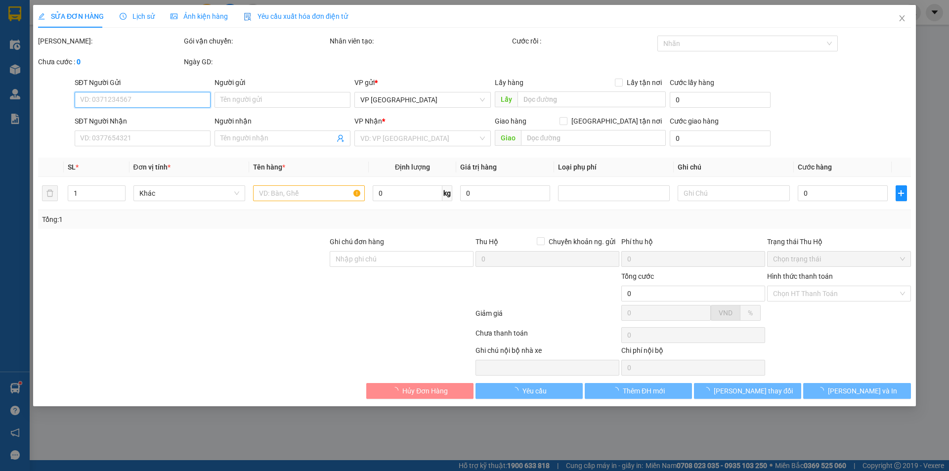
type input "kh"
type input "200.000"
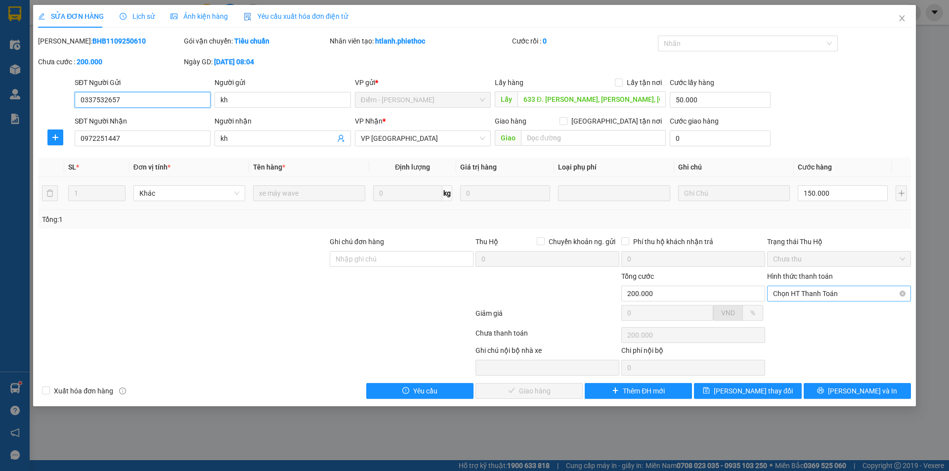
click at [805, 291] on span "Chọn HT Thanh Toán" at bounding box center [839, 293] width 132 height 15
click at [807, 310] on div "Tại văn phòng" at bounding box center [839, 313] width 132 height 11
type input "0"
click at [533, 391] on span "[PERSON_NAME] và Giao hàng" at bounding box center [541, 390] width 95 height 11
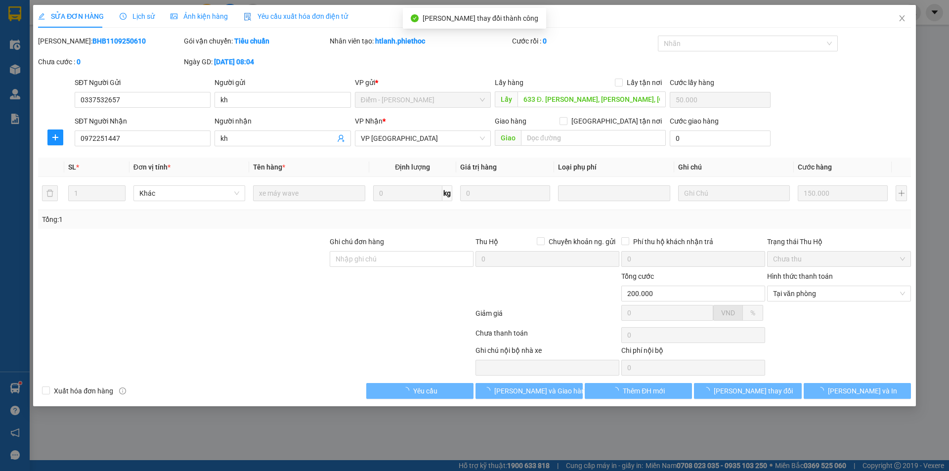
click at [830, 111] on div "SĐT Người Gửi 0337532657 Người gửi kh VP gửi * Điểm - Bùi Huy Bích Lấy hàng Lấy…" at bounding box center [493, 94] width 840 height 35
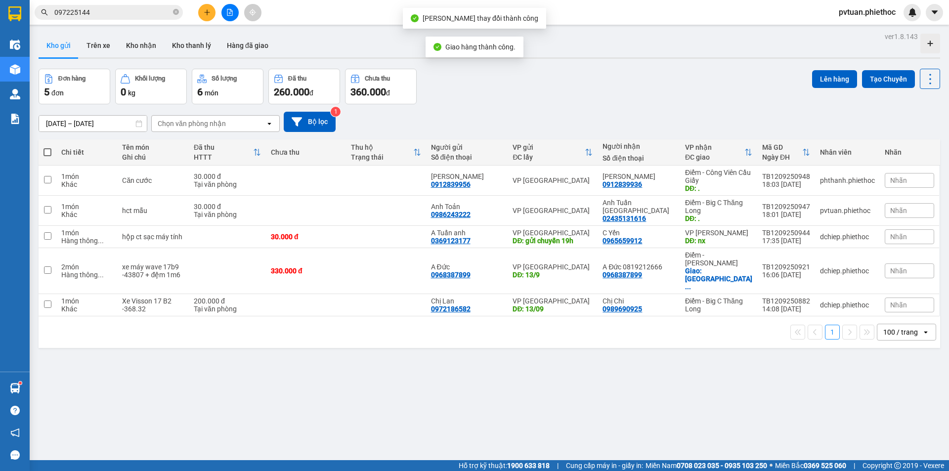
drag, startPoint x: 697, startPoint y: 61, endPoint x: 690, endPoint y: 73, distance: 13.7
click at [696, 63] on div "ver 1.8.143 Kho gửi Trên xe Kho nhận Kho thanh lý Hàng đã giao Đơn hàng 5 đơn K…" at bounding box center [489, 265] width 909 height 471
click at [121, 11] on input "097225144" at bounding box center [112, 12] width 117 height 11
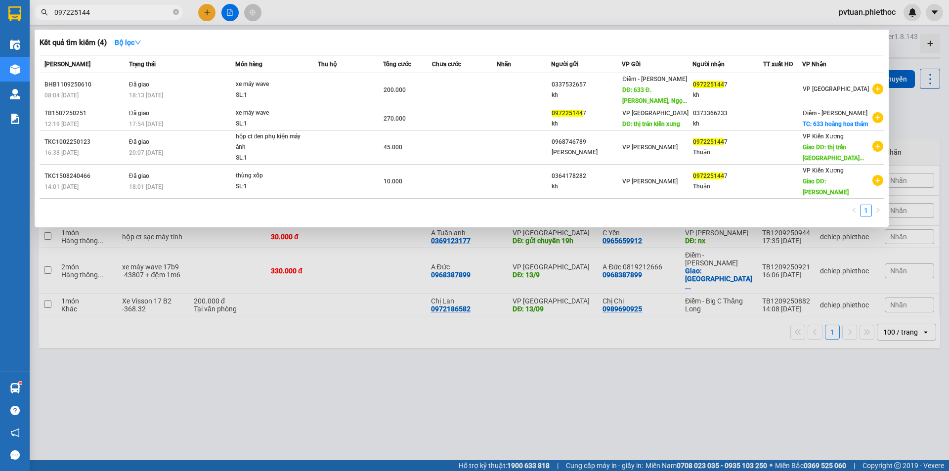
click at [127, 11] on input "097225144" at bounding box center [112, 12] width 117 height 11
click at [127, 12] on input "097225144" at bounding box center [112, 12] width 117 height 11
click at [124, 19] on span "097225144" at bounding box center [109, 12] width 148 height 15
click at [130, 16] on input "097225144" at bounding box center [112, 12] width 117 height 11
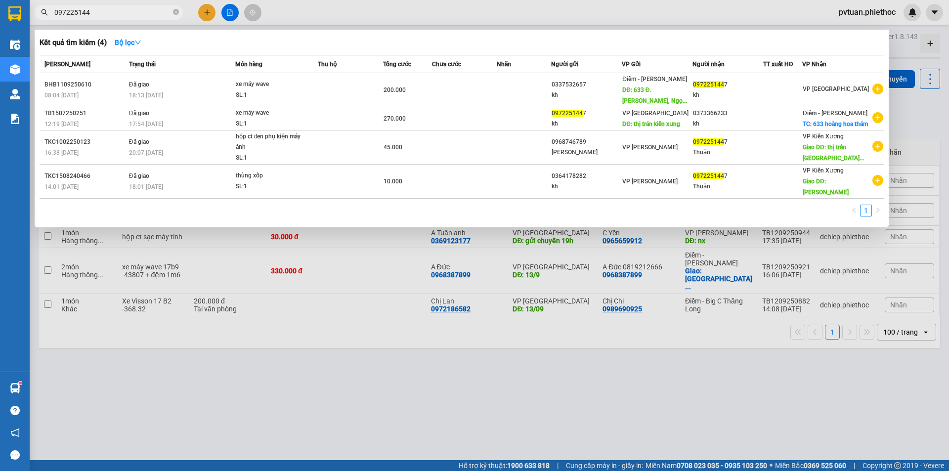
drag, startPoint x: 130, startPoint y: 16, endPoint x: 138, endPoint y: 14, distance: 8.6
click at [137, 14] on input "097225144" at bounding box center [112, 12] width 117 height 11
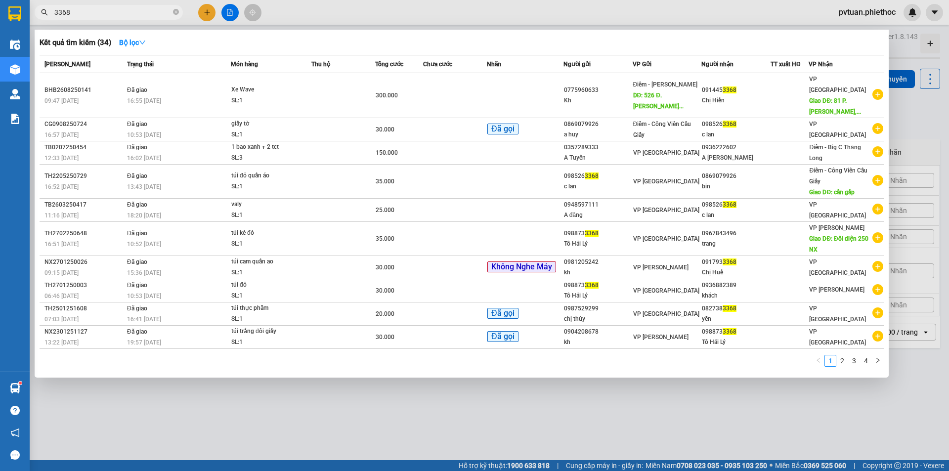
type input "3368"
click at [403, 46] on div "Kết quả tìm kiếm ( 34 ) Bộ lọc" at bounding box center [462, 43] width 844 height 16
click at [202, 14] on div at bounding box center [474, 235] width 949 height 471
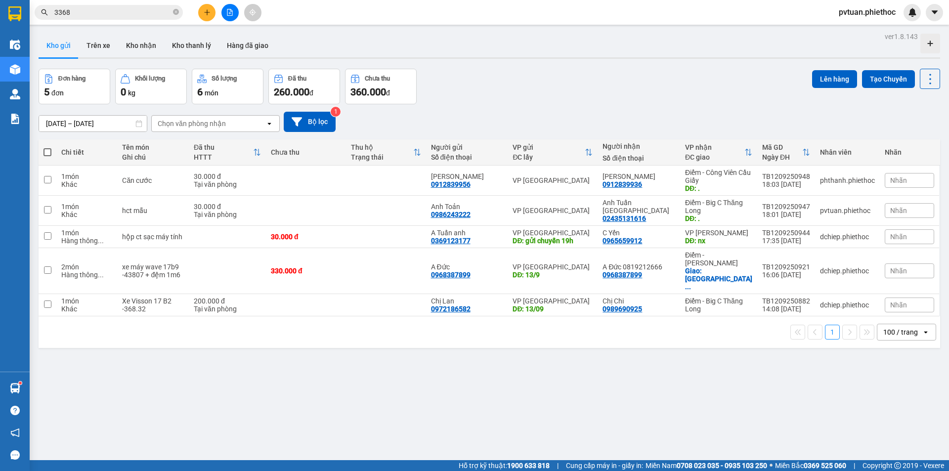
click at [202, 14] on button at bounding box center [206, 12] width 17 height 17
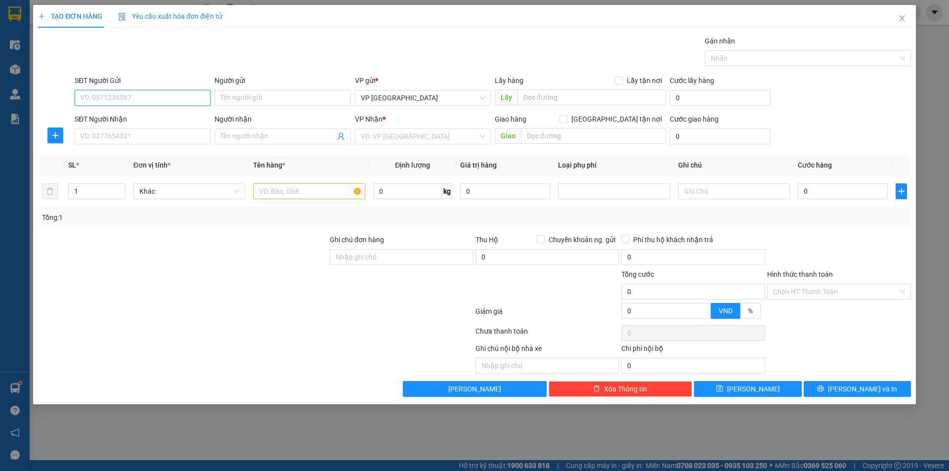
click at [142, 92] on input "SĐT Người Gửi" at bounding box center [143, 98] width 136 height 16
click at [143, 92] on input "SĐT Người Gửi" at bounding box center [143, 98] width 136 height 16
click at [145, 88] on div "SĐT Người Gửi VD: 0371234567" at bounding box center [143, 92] width 136 height 35
click at [152, 111] on div "0972188185 - Nha Khoa Thái Hà" at bounding box center [163, 118] width 176 height 16
type input "0972188185"
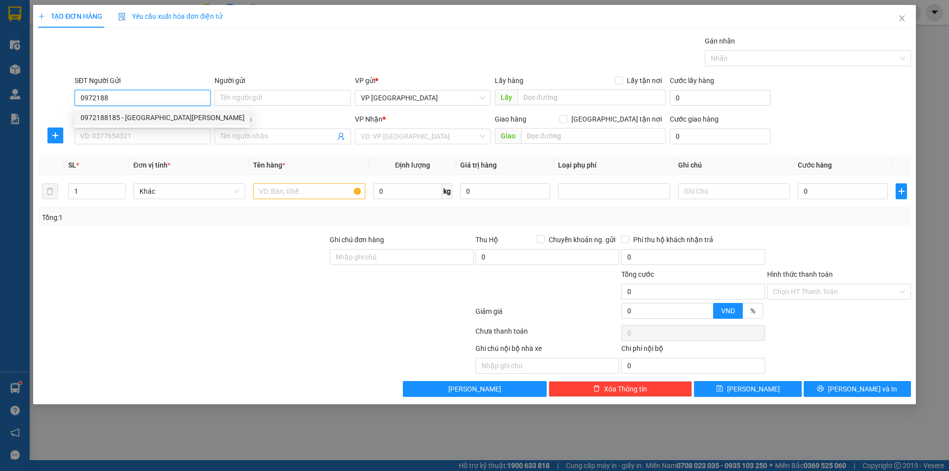
type input "Nha Khoa Thái Hà"
type input "0972188185"
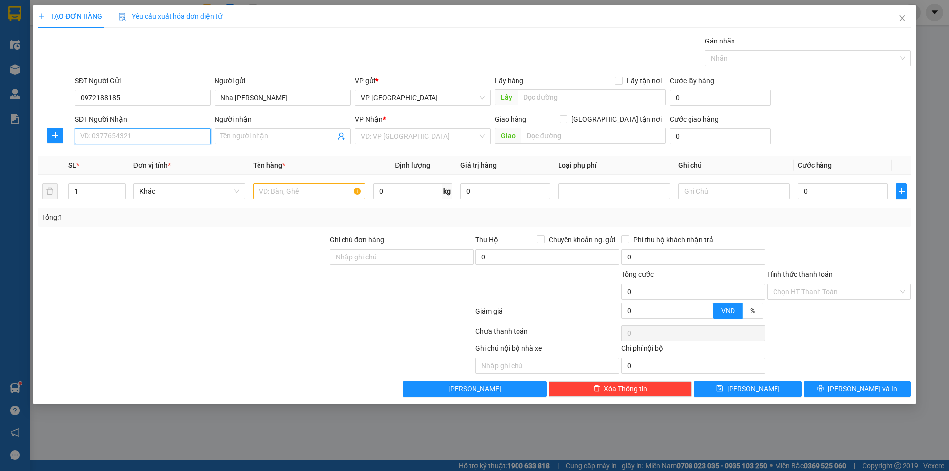
click at [162, 132] on input "SĐT Người Nhận" at bounding box center [143, 136] width 136 height 16
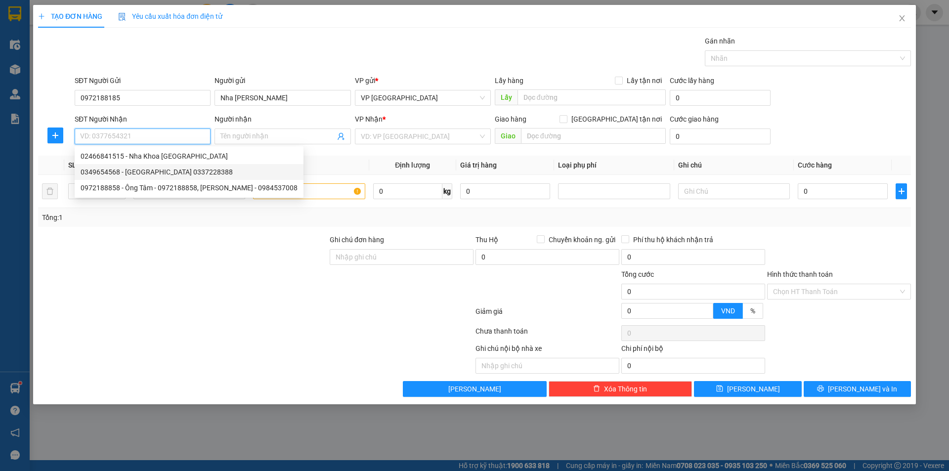
click at [174, 172] on div "0349654568 - Việt Đức 0337228388" at bounding box center [189, 172] width 217 height 11
type input "0349654568"
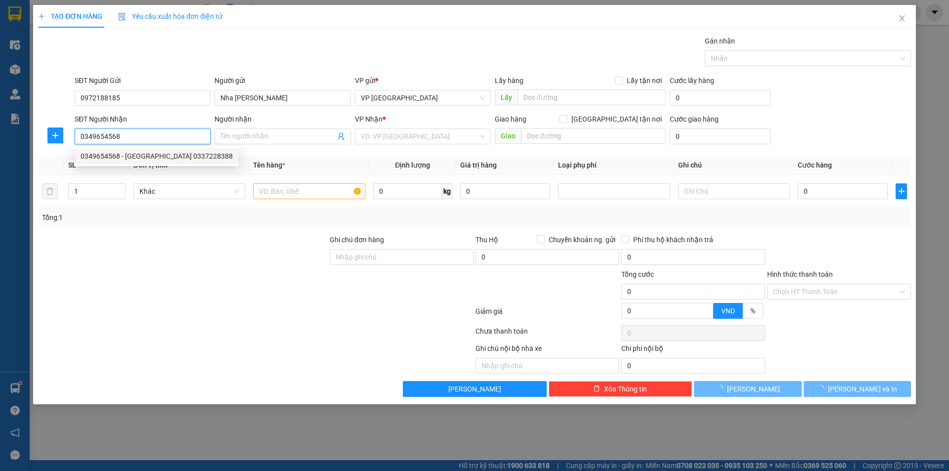
type input "Việt Đức 0337228388"
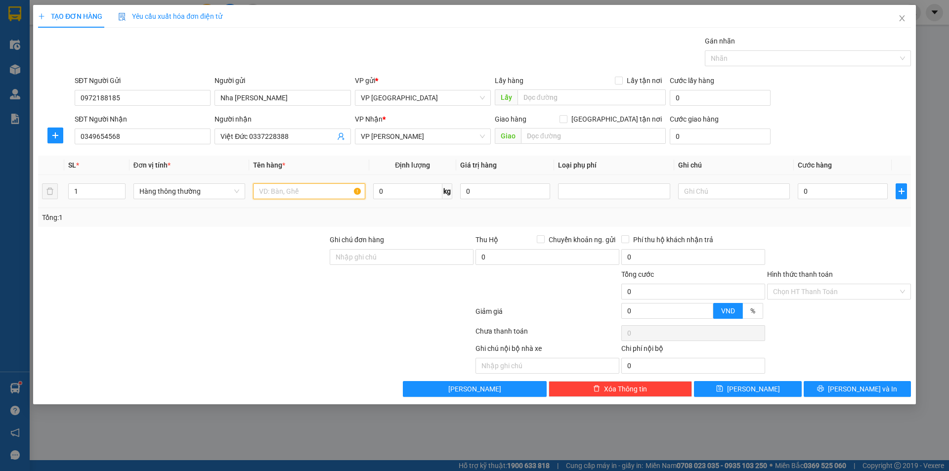
click at [321, 189] on input "text" at bounding box center [309, 191] width 112 height 16
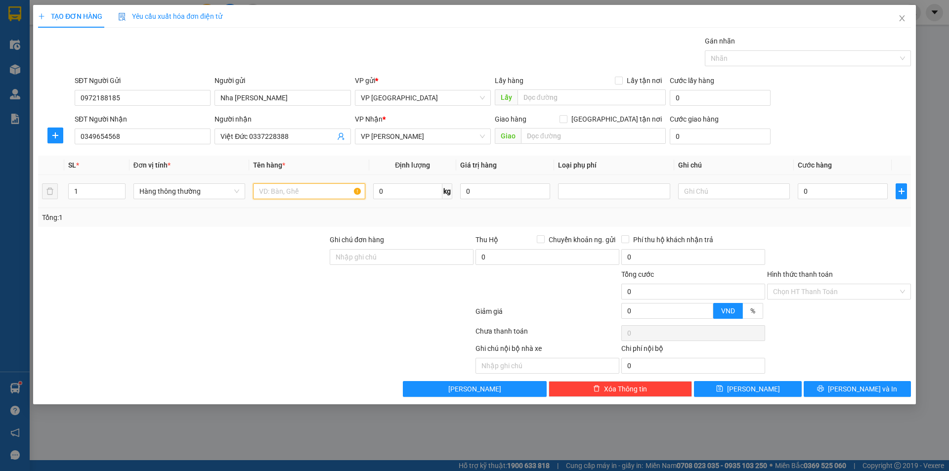
click at [321, 189] on input "text" at bounding box center [309, 191] width 112 height 16
type input "hct mẫu"
click at [841, 190] on input "0" at bounding box center [843, 191] width 90 height 16
type input "2"
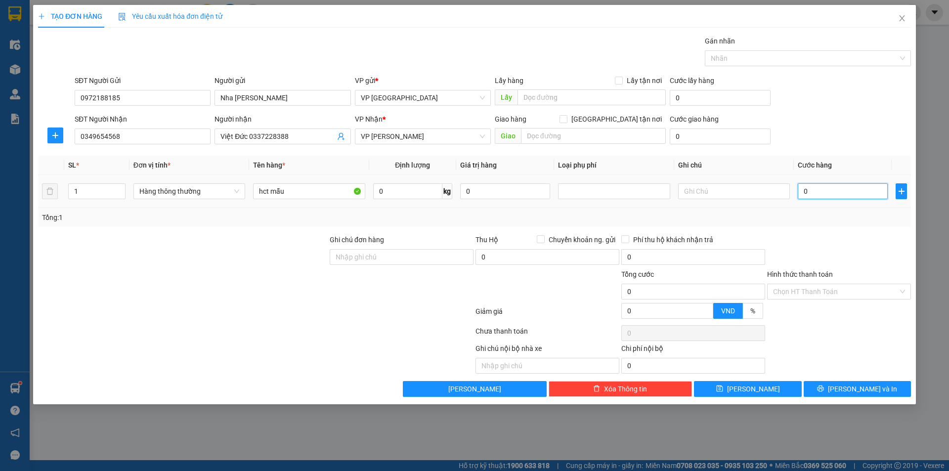
type input "2"
type input "25"
type input "25.000"
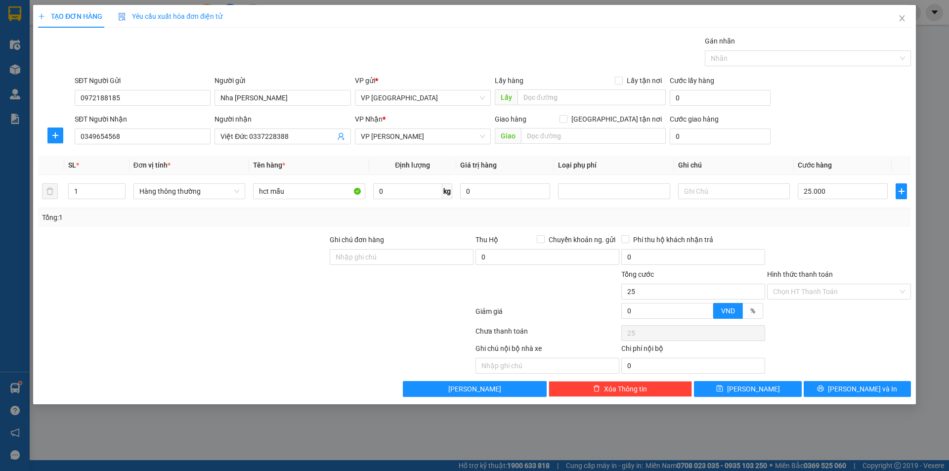
type input "25.000"
click at [857, 149] on div "Transit Pickup Surcharge Ids Transit Deliver Surcharge Ids Transit Deliver Surc…" at bounding box center [474, 216] width 873 height 361
click at [438, 137] on span "VP [PERSON_NAME]" at bounding box center [423, 136] width 124 height 15
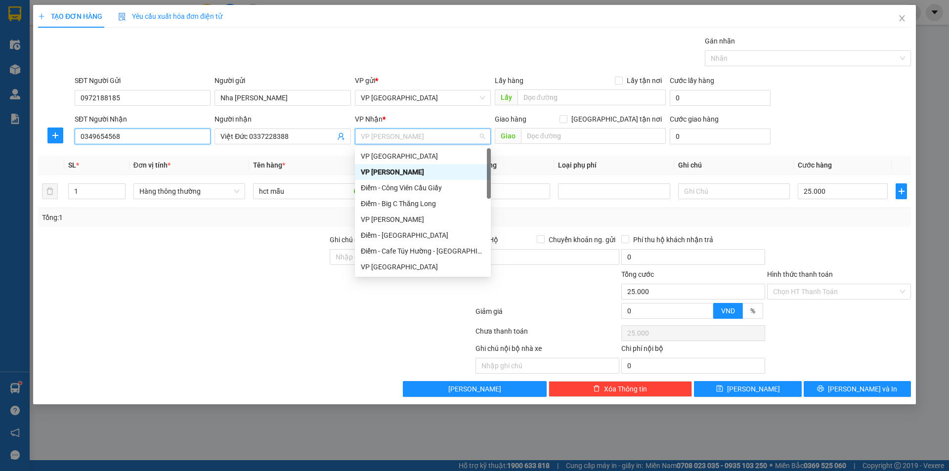
click at [125, 135] on input "0349654568" at bounding box center [143, 136] width 136 height 16
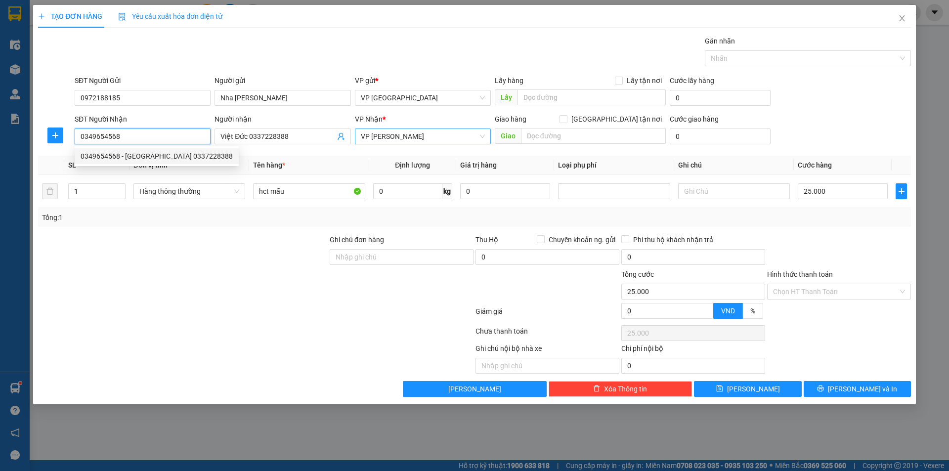
click at [441, 134] on span "VP [PERSON_NAME]" at bounding box center [423, 136] width 124 height 15
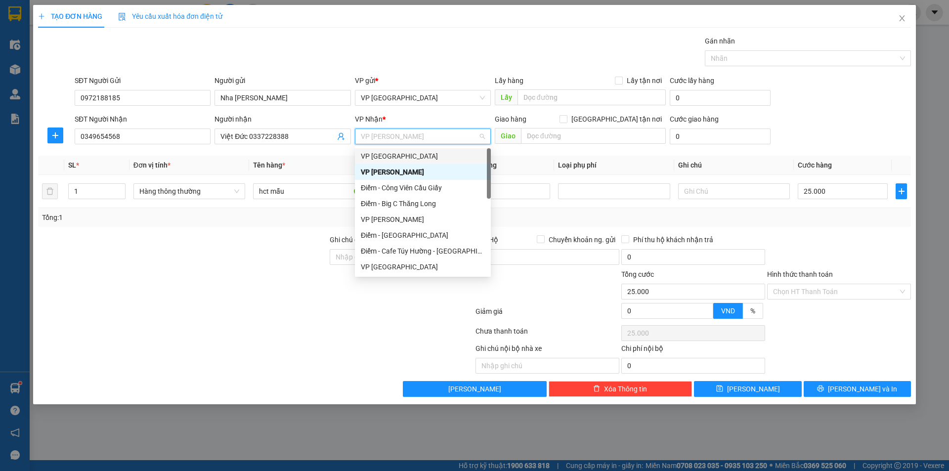
click at [428, 132] on span "VP [PERSON_NAME]" at bounding box center [423, 136] width 124 height 15
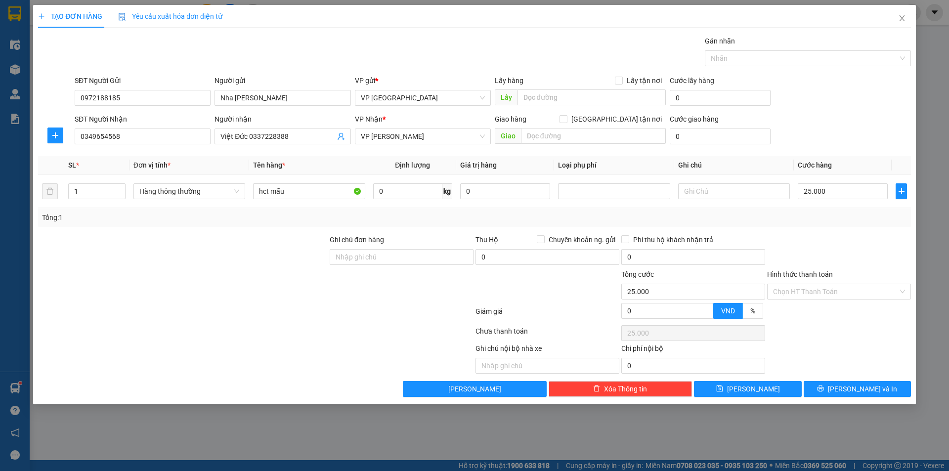
click at [459, 46] on div "Gói vận chuyển * Tiêu chuẩn Gán nhãn Nhãn" at bounding box center [493, 53] width 840 height 35
click at [505, 66] on div "Gói vận chuyển * Tiêu chuẩn Gán nhãn Nhãn" at bounding box center [493, 53] width 840 height 35
click at [587, 101] on input "text" at bounding box center [591, 97] width 148 height 16
type input "h"
type input "13/9"
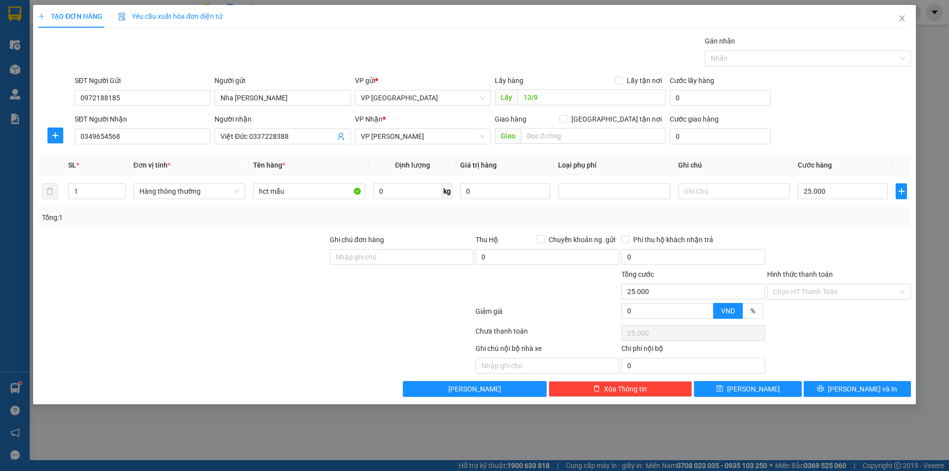
click at [604, 50] on div "Gói vận chuyển * Tiêu chuẩn Gán nhãn Nhãn" at bounding box center [493, 53] width 840 height 35
click at [893, 93] on div "SĐT Người Gửi 0972188185 Người gửi Nha Khoa Thái Hà VP gửi * VP Thái Bình Lấy h…" at bounding box center [493, 92] width 840 height 35
click at [828, 93] on div "SĐT Người Gửi 0972188185 Người gửi Nha Khoa Thái Hà VP gửi * VP Thái Bình Lấy h…" at bounding box center [493, 92] width 840 height 35
drag, startPoint x: 845, startPoint y: 375, endPoint x: 843, endPoint y: 303, distance: 72.2
click at [843, 304] on div "Transit Pickup Surcharge Ids Transit Deliver Surcharge Ids Transit Deliver Surc…" at bounding box center [474, 216] width 873 height 361
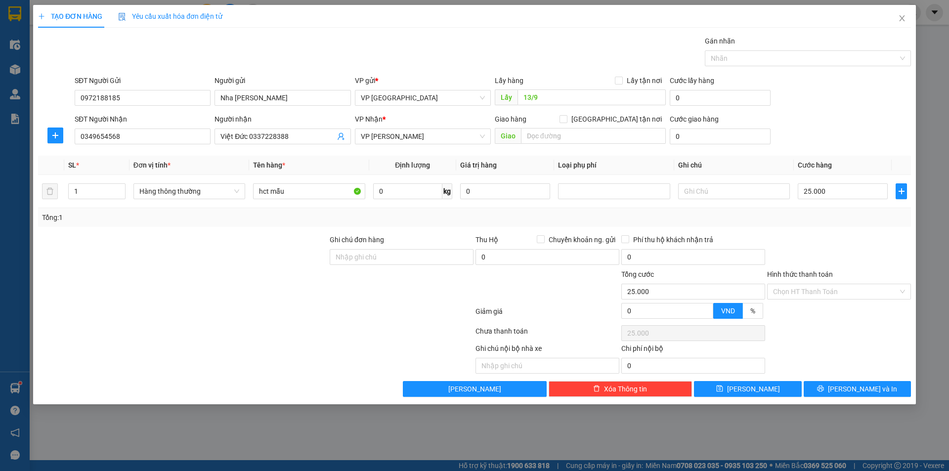
click at [844, 299] on div "Hình thức thanh toán Chọn HT Thanh Toán" at bounding box center [839, 286] width 144 height 35
click at [857, 258] on div at bounding box center [839, 251] width 146 height 35
click at [859, 396] on button "[PERSON_NAME] và In" at bounding box center [857, 389] width 107 height 16
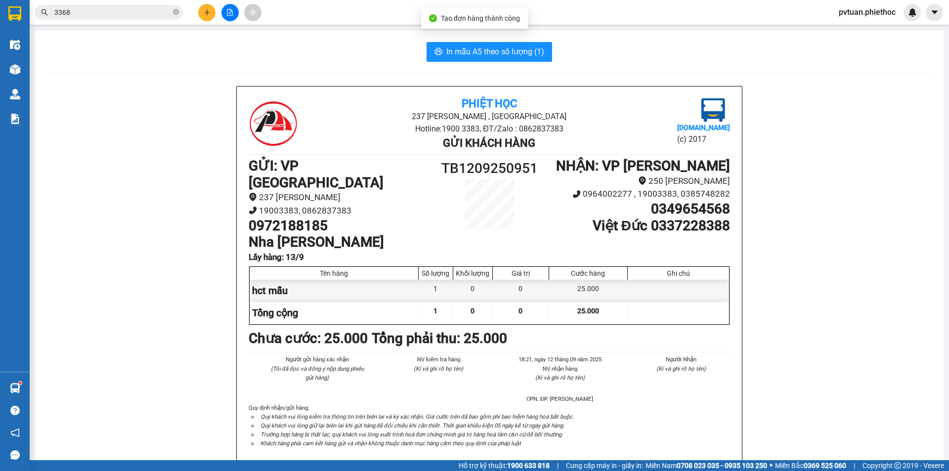
drag, startPoint x: 486, startPoint y: 66, endPoint x: 490, endPoint y: 56, distance: 10.6
click at [486, 65] on div "In mẫu A5 theo số lượng (1) Phiệt Học 237 Trần Thái Tông , TP Thái Bình Hotline…" at bounding box center [489, 468] width 908 height 876
click at [490, 56] on span "In mẫu A5 theo số lượng (1)" at bounding box center [495, 51] width 98 height 12
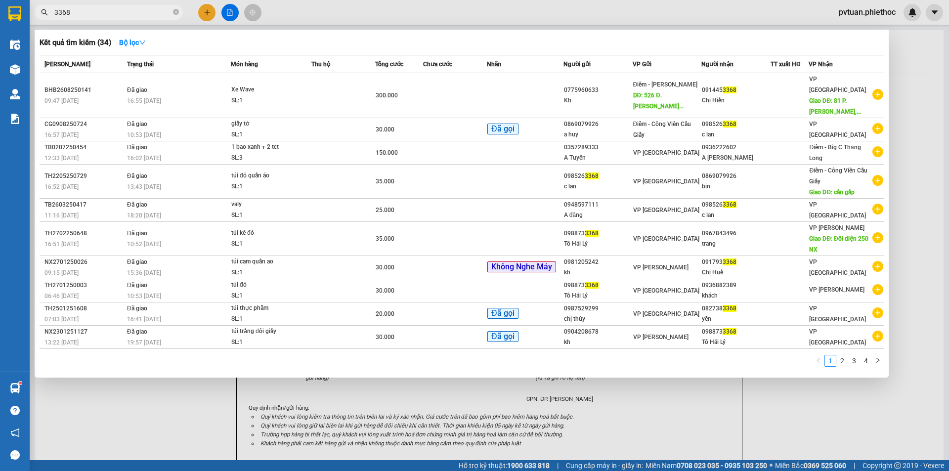
click at [124, 11] on input "3368" at bounding box center [112, 12] width 117 height 11
click at [213, 12] on div at bounding box center [474, 235] width 949 height 471
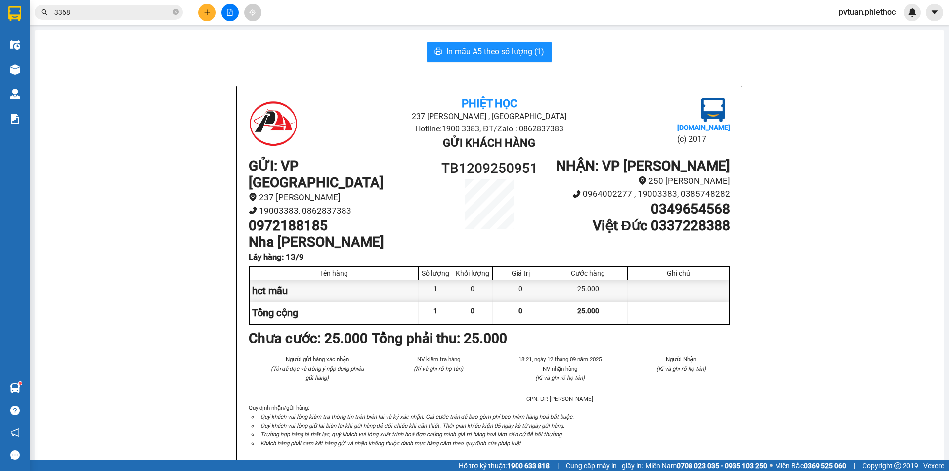
click at [201, 13] on div at bounding box center [230, 12] width 74 height 17
click at [201, 13] on button at bounding box center [206, 12] width 17 height 17
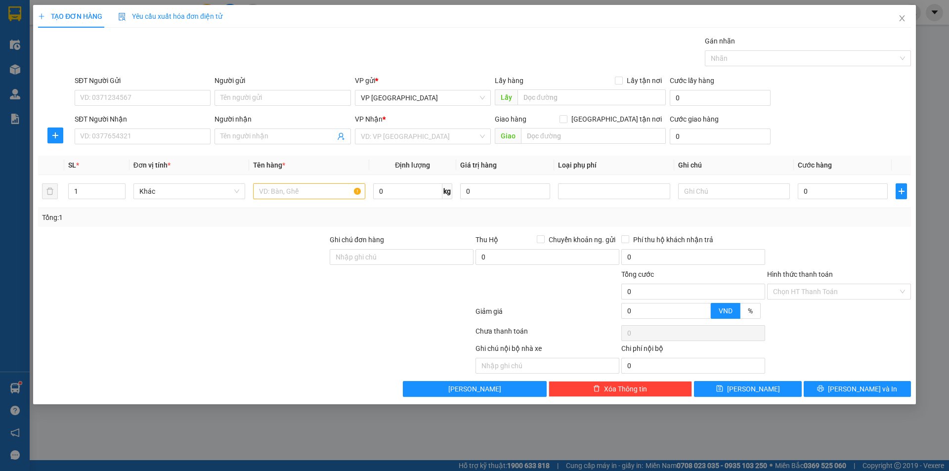
click at [141, 86] on div "SĐT Người Gửi" at bounding box center [143, 82] width 136 height 15
click at [146, 91] on input "SĐT Người Gửi" at bounding box center [143, 98] width 136 height 16
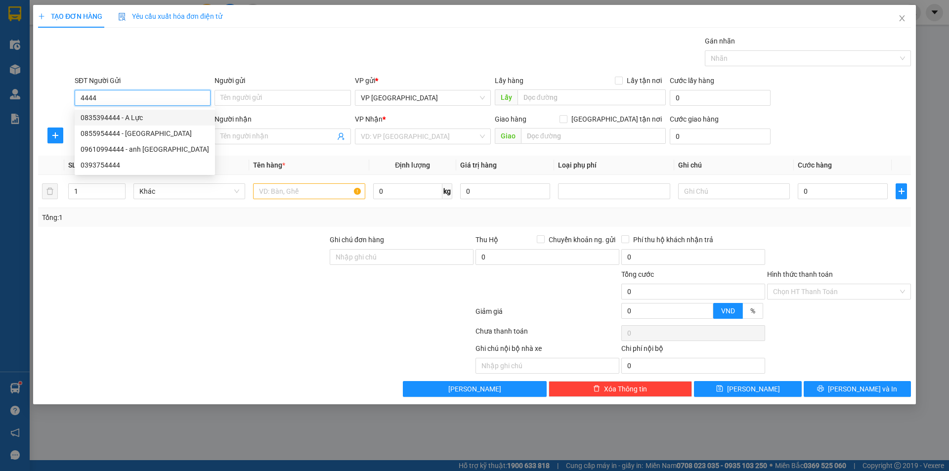
type input "444"
click at [157, 91] on input "444" at bounding box center [143, 98] width 136 height 16
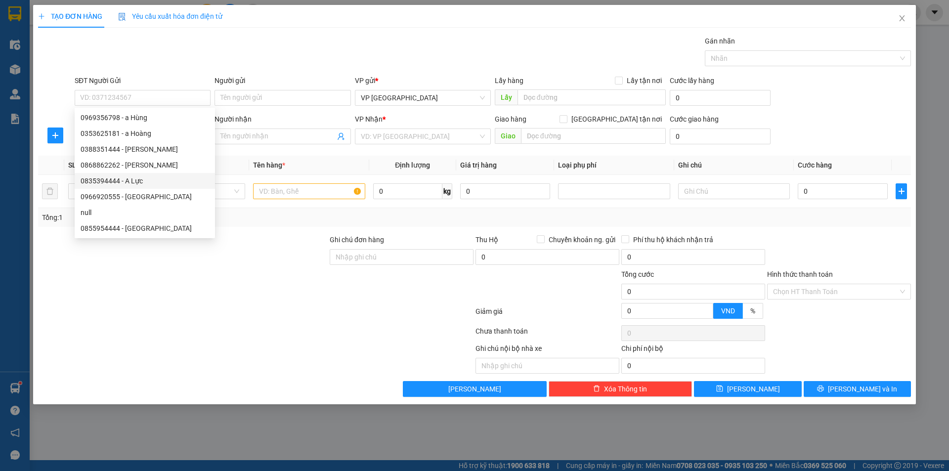
click at [312, 58] on div "Gói vận chuyển * Tiêu chuẩn Gán nhãn Nhãn" at bounding box center [493, 53] width 840 height 35
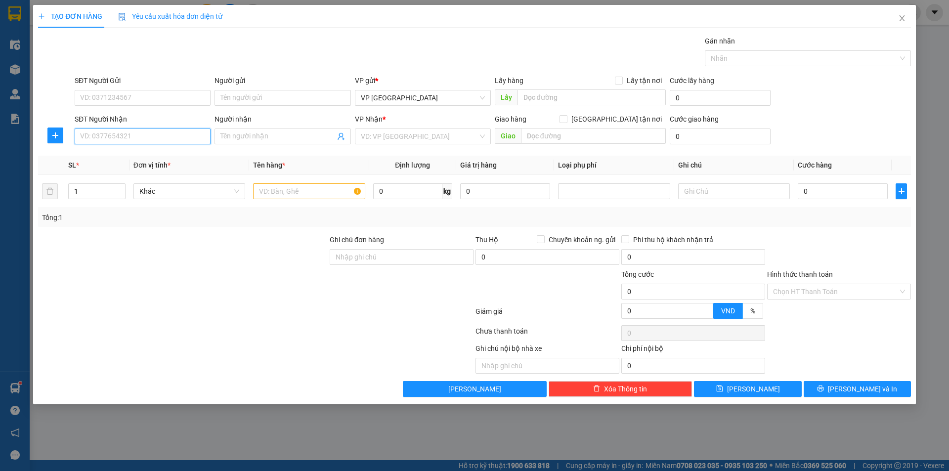
click at [161, 139] on input "SĐT Người Nhận" at bounding box center [143, 136] width 136 height 16
click at [162, 137] on input "SĐT Người Nhận" at bounding box center [143, 136] width 136 height 16
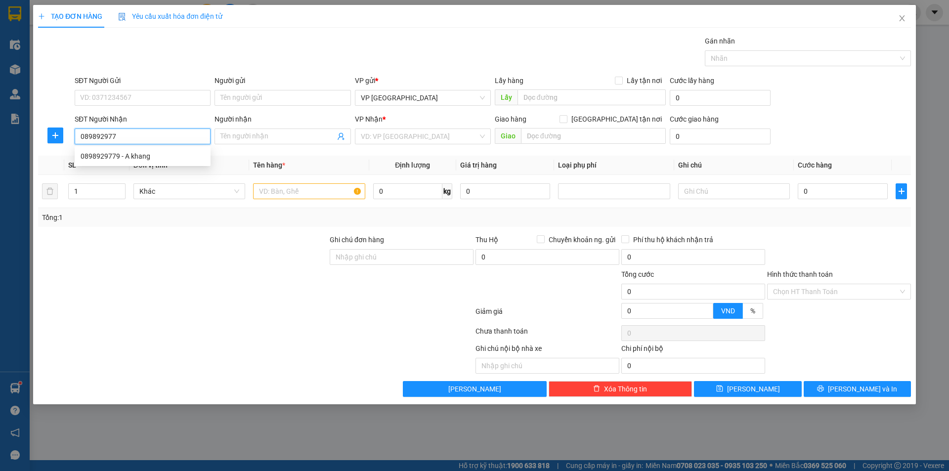
type input "0898929779"
click at [152, 152] on div "0898929779 - A khang" at bounding box center [143, 156] width 124 height 11
type input "A khang"
type input "8 Ng. 107 P. Vĩnh Hưng, Vĩnh Hưng, Hoàng Mai, Hà Nội, Việt Nam"
type input "50.000"
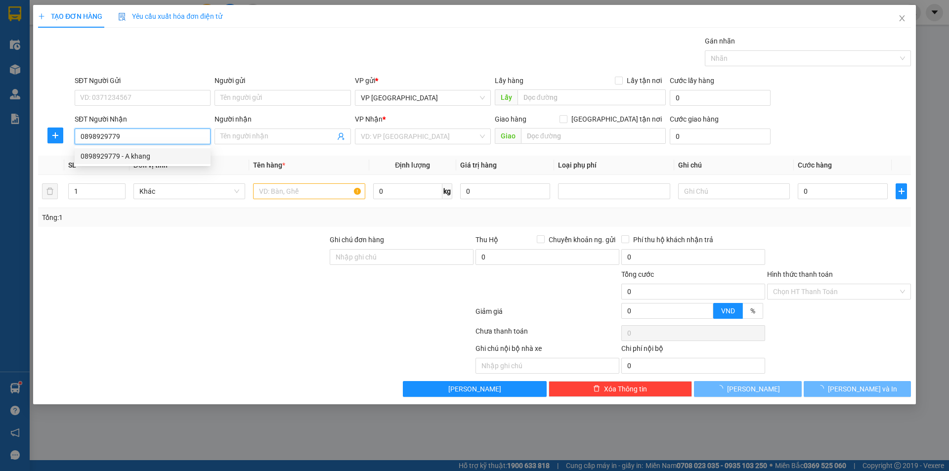
type input "50.000"
type input "0898929779"
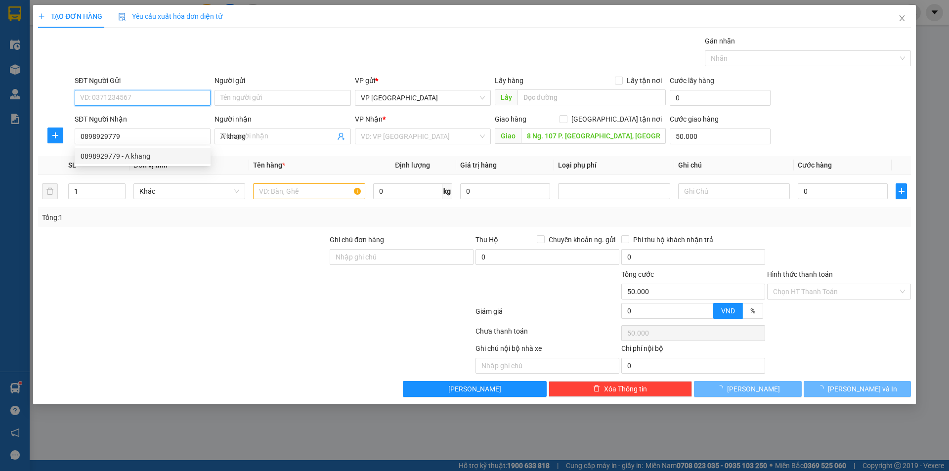
click at [160, 105] on input "SĐT Người Gửi" at bounding box center [143, 98] width 136 height 16
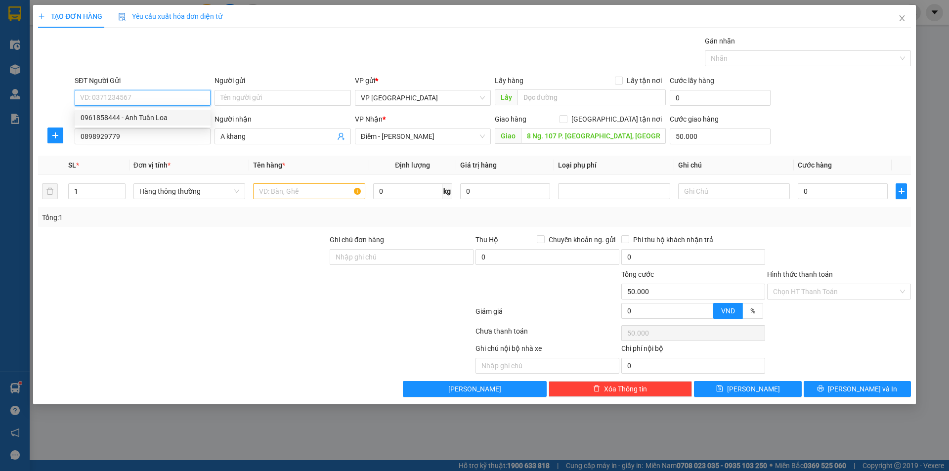
click at [158, 117] on div "0961858444 - Anh Tuân Loa" at bounding box center [143, 117] width 124 height 11
type input "0961858444"
type input "Anh Tuân Loa"
type input "2/7 gửi xe hàng"
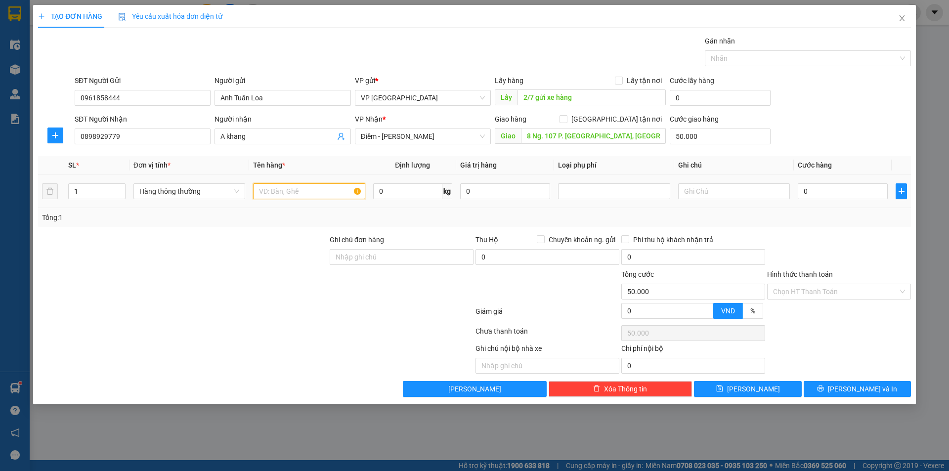
click at [335, 193] on input "text" at bounding box center [309, 191] width 112 height 16
drag, startPoint x: 335, startPoint y: 193, endPoint x: 353, endPoint y: 186, distance: 19.6
click at [341, 188] on input "text" at bounding box center [309, 191] width 112 height 16
type input "thùng hàng"
click at [846, 191] on input "0" at bounding box center [843, 191] width 90 height 16
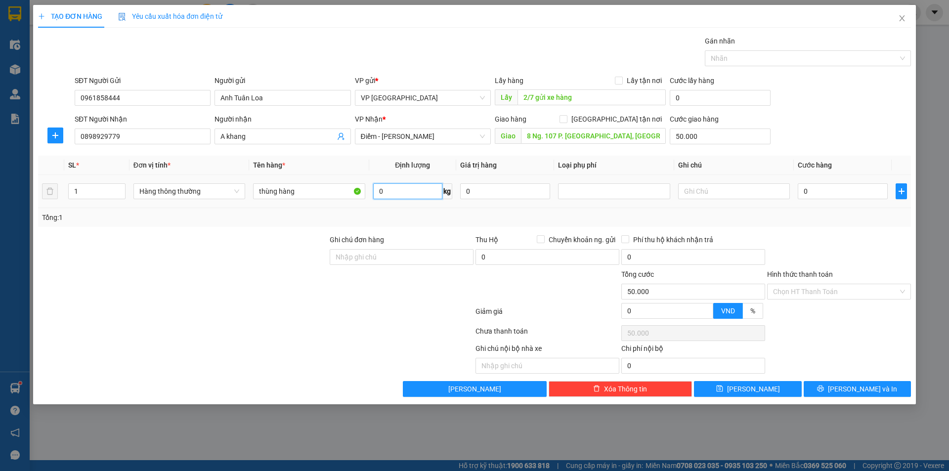
click at [400, 194] on input "0" at bounding box center [407, 191] width 69 height 16
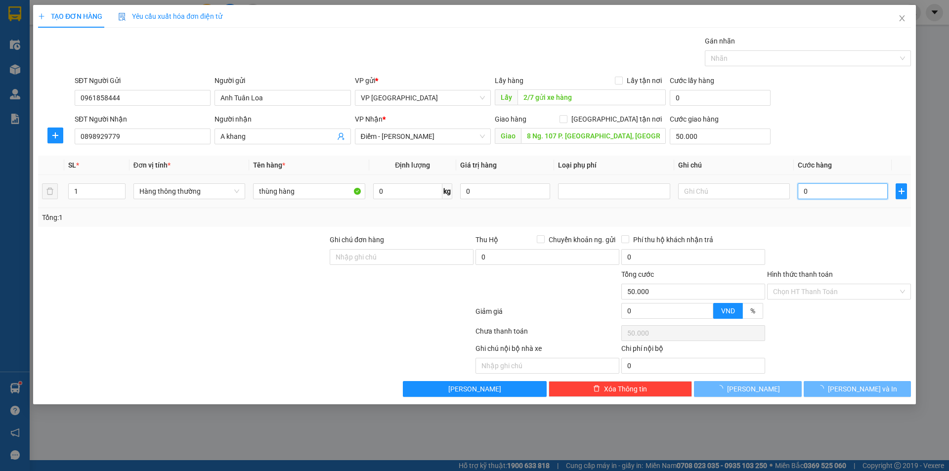
click at [823, 186] on input "0" at bounding box center [843, 191] width 90 height 16
type input "6"
type input "50.006"
type input "60"
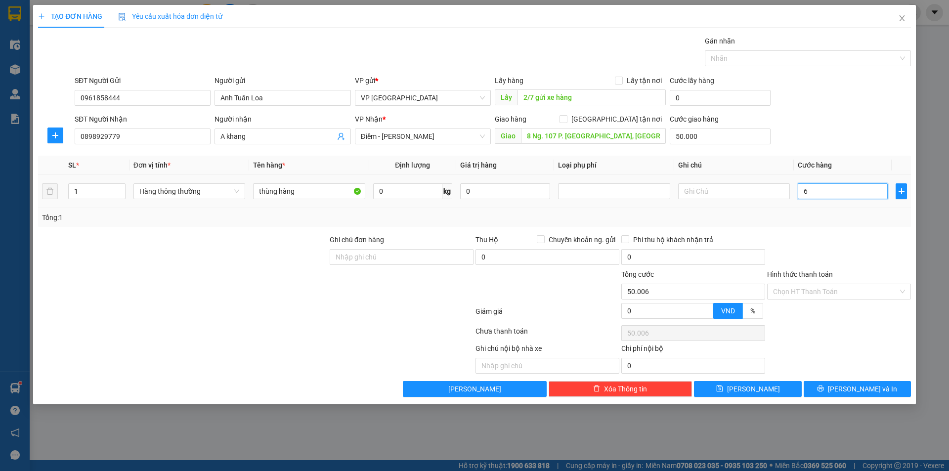
type input "50.060"
type input "60.000"
type input "110.000"
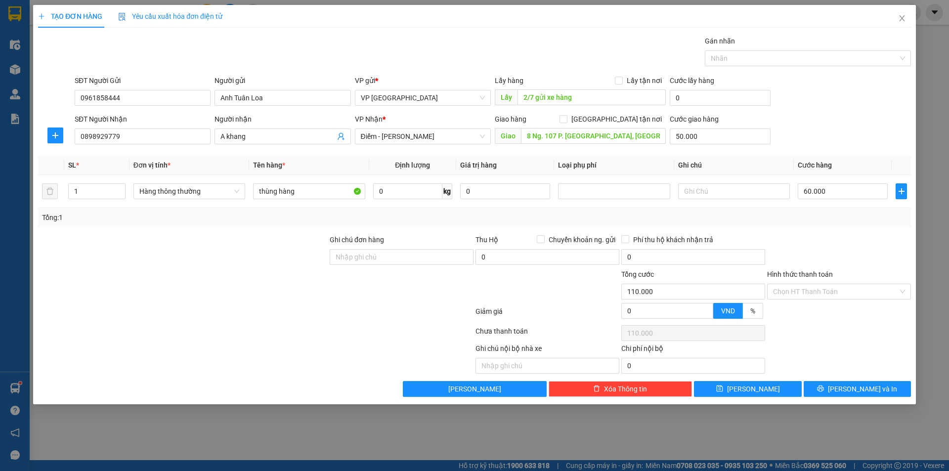
click at [824, 128] on div "SĐT Người Nhận 0898929779 Người nhận A khang VP Nhận * Điểm - Bùi Huy Bích Giao…" at bounding box center [493, 131] width 840 height 35
click at [860, 387] on span "Lưu và In" at bounding box center [862, 388] width 69 height 11
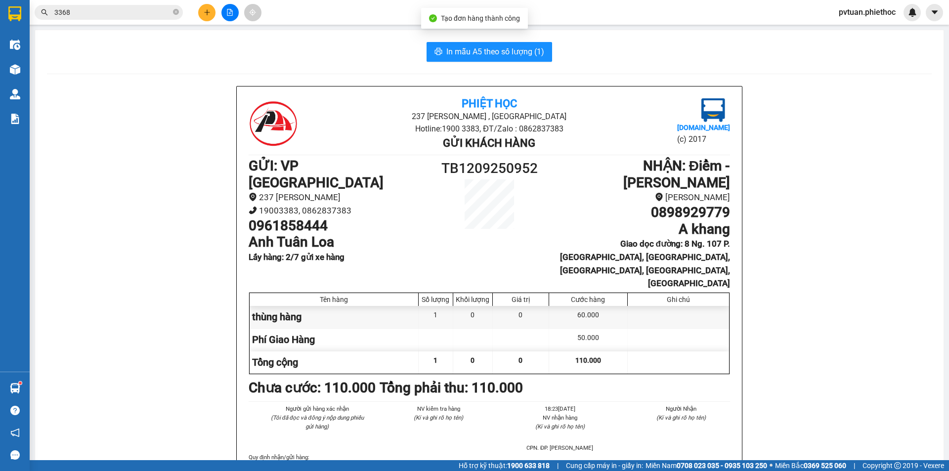
drag, startPoint x: 489, startPoint y: 73, endPoint x: 498, endPoint y: 60, distance: 16.0
click at [498, 60] on button "In mẫu A5 theo số lượng (1)" at bounding box center [489, 52] width 126 height 20
click at [176, 12] on icon "close-circle" at bounding box center [176, 12] width 6 height 6
click at [207, 17] on button at bounding box center [206, 12] width 17 height 17
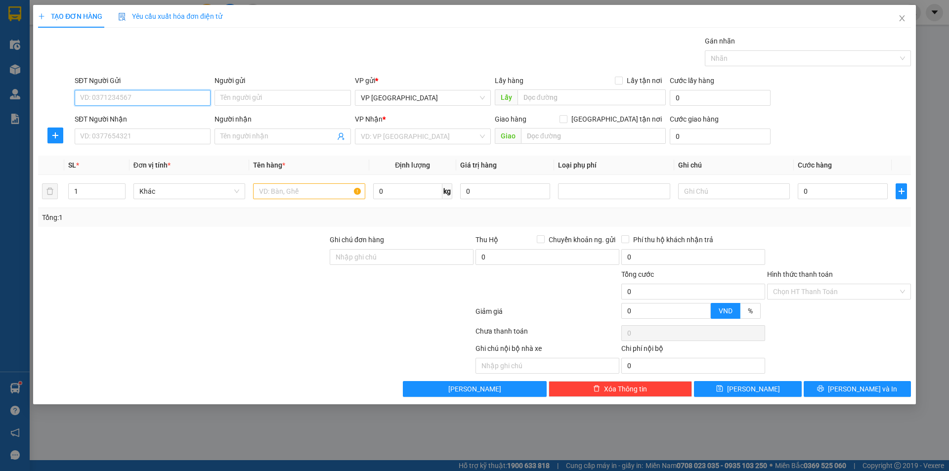
click at [144, 103] on input "SĐT Người Gửi" at bounding box center [143, 98] width 136 height 16
click at [145, 101] on input "SĐT Người Gửi" at bounding box center [143, 98] width 136 height 16
click at [146, 101] on input "SĐT Người Gửi" at bounding box center [143, 98] width 136 height 16
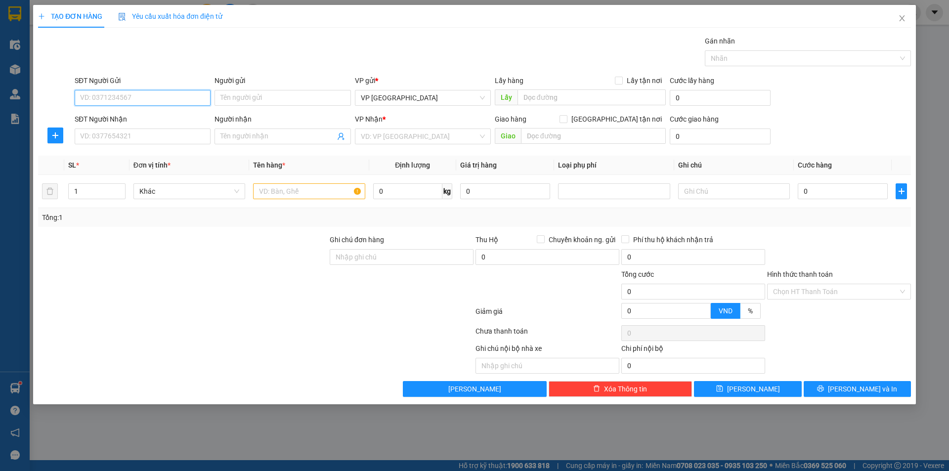
click at [146, 101] on input "SĐT Người Gửi" at bounding box center [143, 98] width 136 height 16
type input "0399606928"
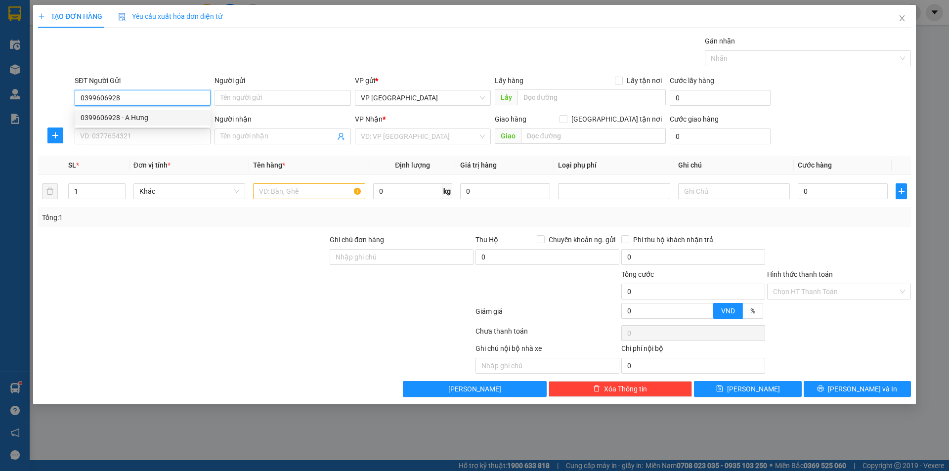
click at [145, 113] on div "0399606928 - A Hưng" at bounding box center [143, 117] width 124 height 11
type input "A Hưng"
type input "0399606928"
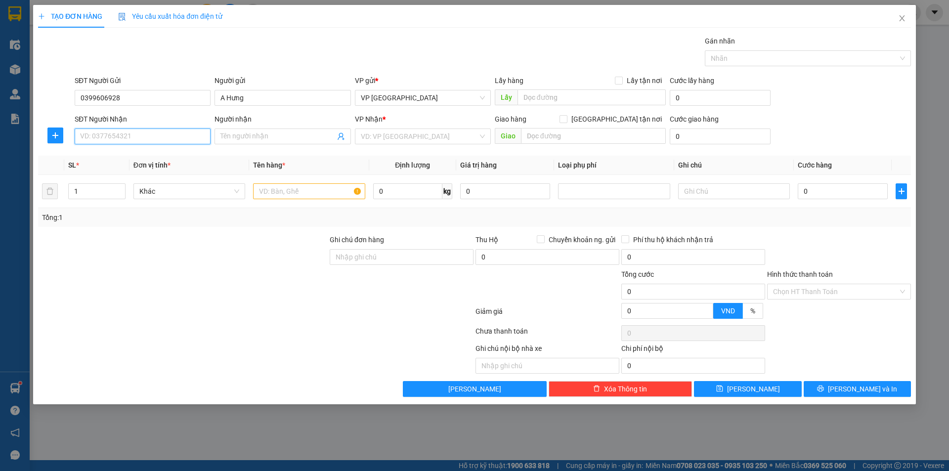
click at [172, 142] on input "SĐT Người Nhận" at bounding box center [143, 136] width 136 height 16
click at [152, 155] on div "0942285141 - A Phúc" at bounding box center [143, 156] width 124 height 11
type input "0942285141"
type input "A Phúc"
type input "số 2 vọng"
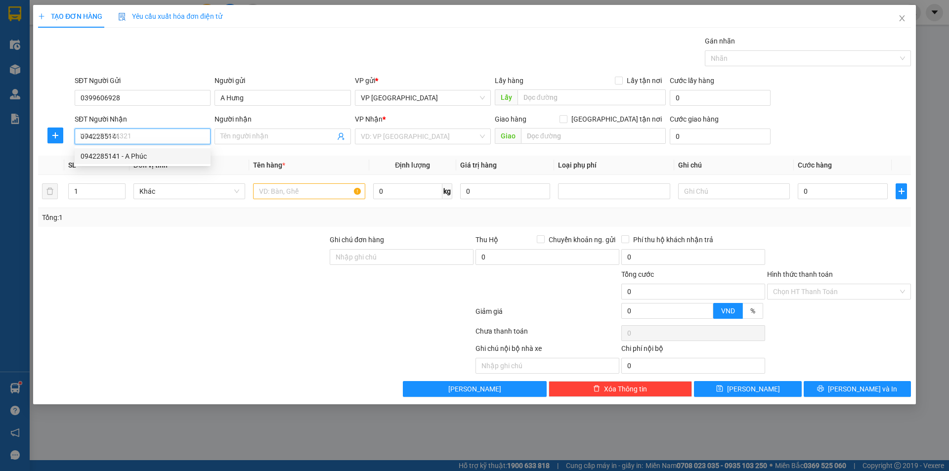
type input "5.000"
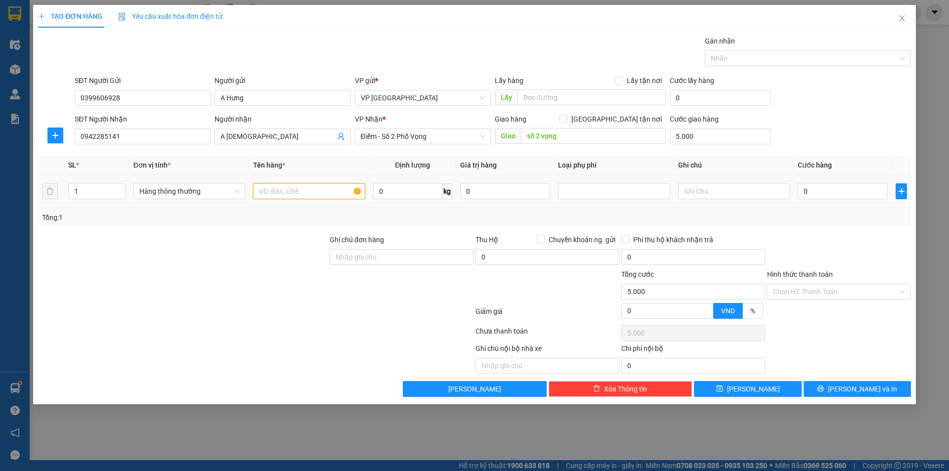
click at [313, 193] on input "text" at bounding box center [309, 191] width 112 height 16
click at [268, 136] on input "A Phúc" at bounding box center [277, 136] width 114 height 11
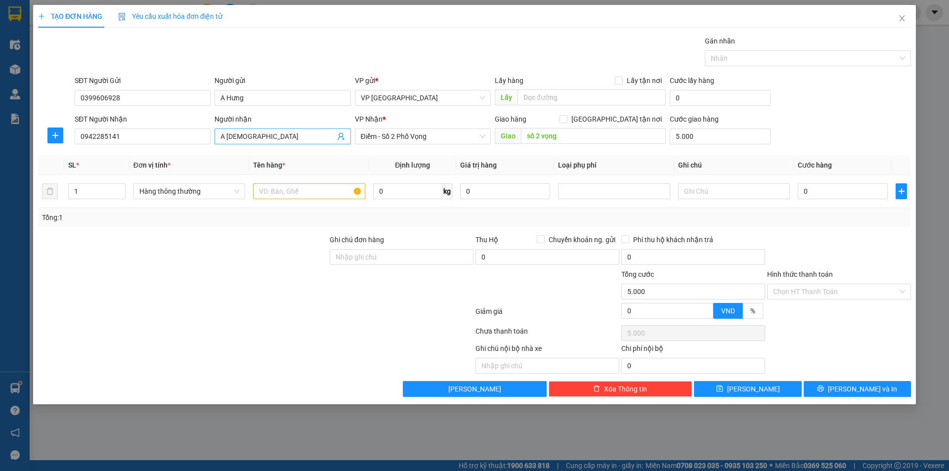
click at [268, 136] on input "A Phúc" at bounding box center [277, 136] width 114 height 11
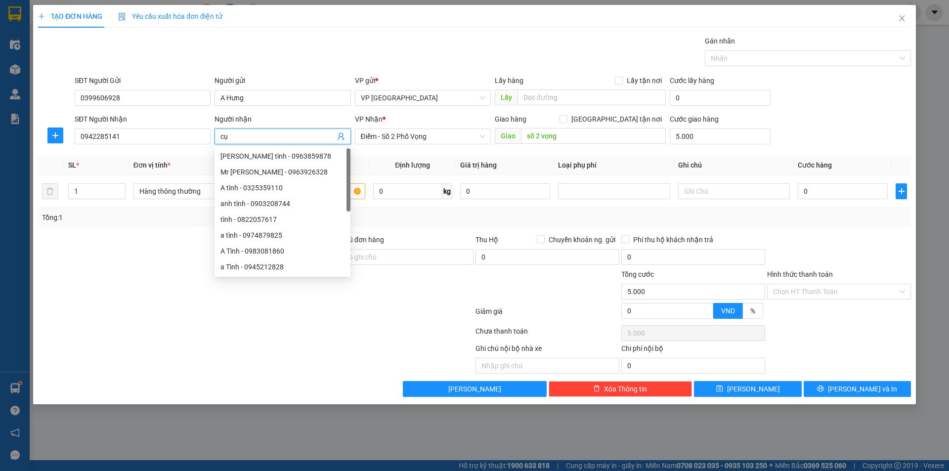
type input "c"
type input "Cúc"
click at [441, 56] on div "Gói vận chuyển * Tiêu chuẩn Gán nhãn Nhãn" at bounding box center [493, 53] width 840 height 35
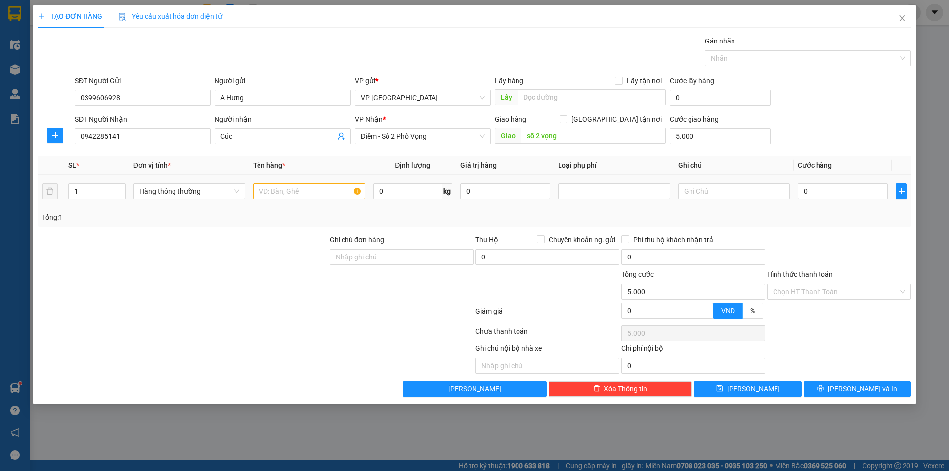
click at [310, 199] on div at bounding box center [309, 191] width 112 height 20
drag, startPoint x: 310, startPoint y: 199, endPoint x: 314, endPoint y: 194, distance: 6.7
click at [310, 199] on div at bounding box center [309, 191] width 112 height 20
click at [314, 193] on input "text" at bounding box center [309, 191] width 112 height 16
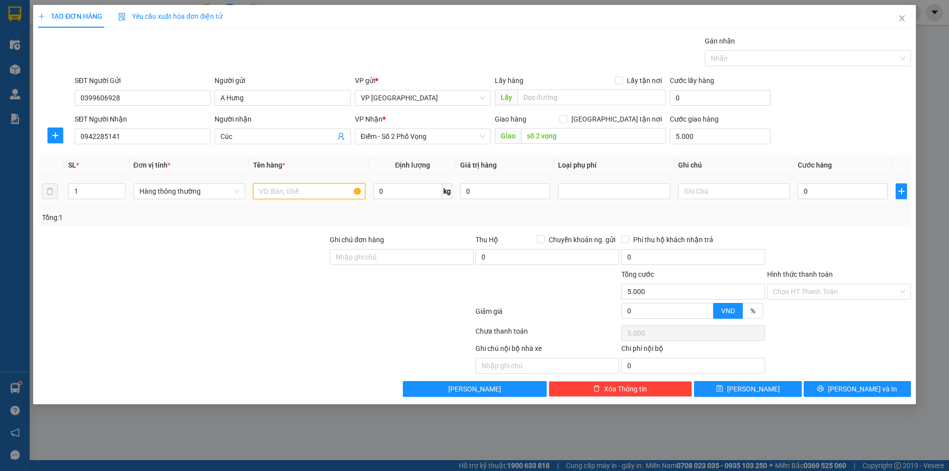
drag, startPoint x: 314, startPoint y: 193, endPoint x: 329, endPoint y: 194, distance: 14.9
click at [315, 192] on input "text" at bounding box center [309, 191] width 112 height 16
type input "G"
type input "thùng đồ ăn"
click at [406, 186] on input "0" at bounding box center [407, 191] width 69 height 16
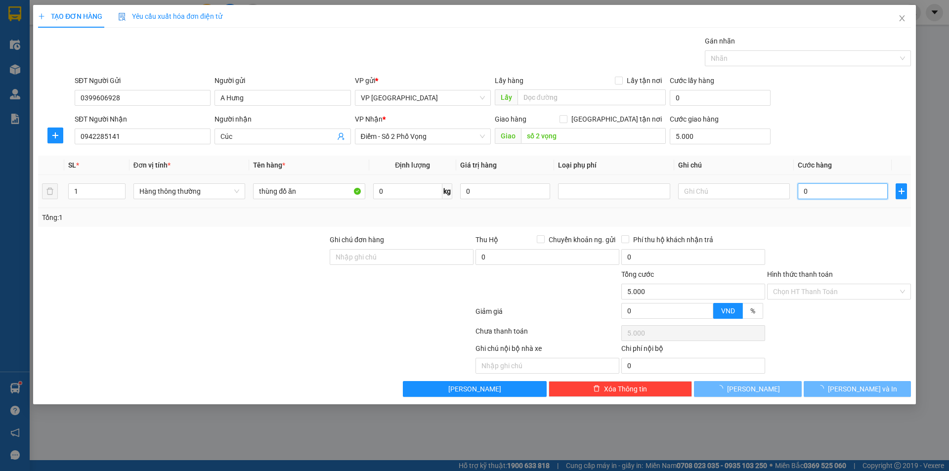
click at [828, 193] on input "0" at bounding box center [843, 191] width 90 height 16
type input "4"
type input "5.004"
type input "40"
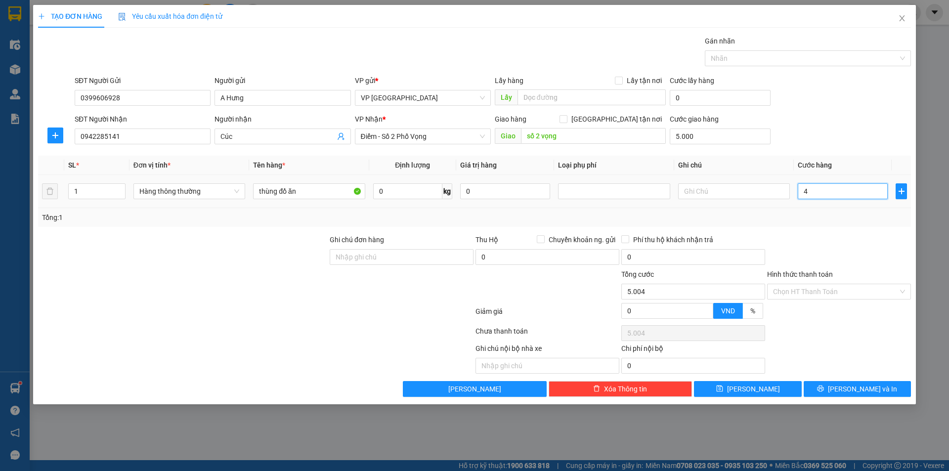
type input "5.040"
type input "40.000"
type input "45.000"
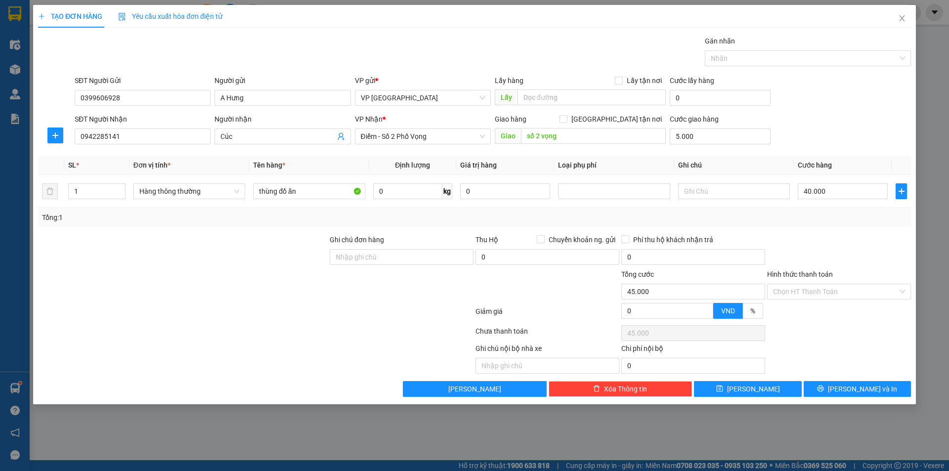
click at [847, 149] on div "Transit Pickup Surcharge Ids Transit Deliver Surcharge Ids Transit Deliver Surc…" at bounding box center [474, 216] width 873 height 361
click at [843, 196] on input "40.000" at bounding box center [843, 191] width 90 height 16
drag, startPoint x: 834, startPoint y: 148, endPoint x: 839, endPoint y: 169, distance: 21.7
click at [834, 148] on div "SĐT Người Nhận 0942285141 Người nhận Cúc VP Nhận * Điểm - Số 2 Phố Vọng Giao hà…" at bounding box center [493, 131] width 840 height 35
drag, startPoint x: 835, startPoint y: 383, endPoint x: 834, endPoint y: 292, distance: 91.4
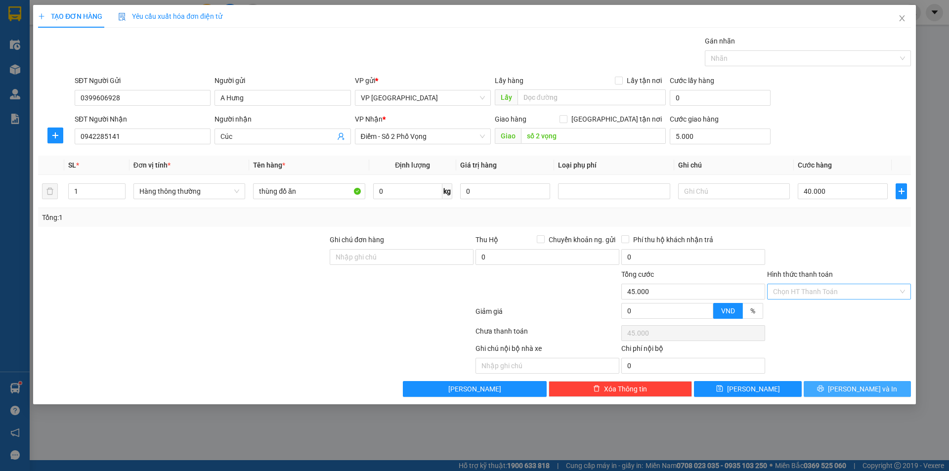
click at [834, 292] on div "Transit Pickup Surcharge Ids Transit Deliver Surcharge Ids Transit Deliver Surc…" at bounding box center [474, 216] width 873 height 361
click at [834, 292] on input "Hình thức thanh toán" at bounding box center [835, 291] width 125 height 15
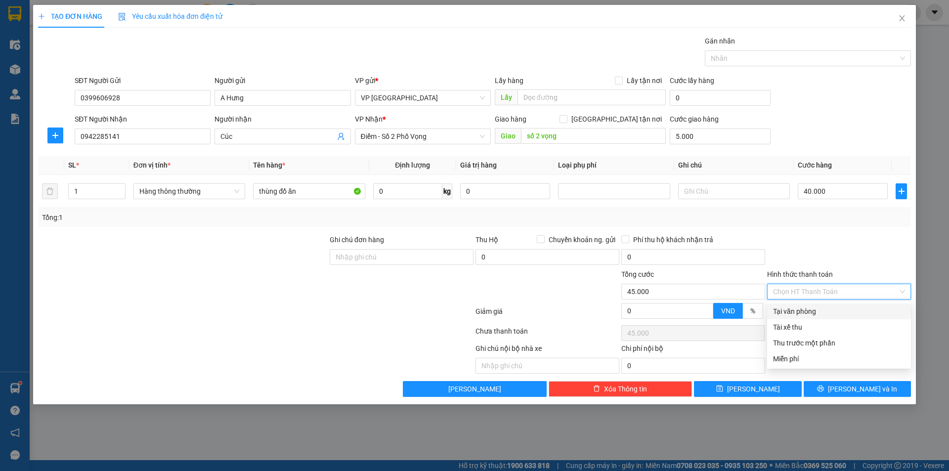
click at [858, 260] on div at bounding box center [839, 251] width 146 height 35
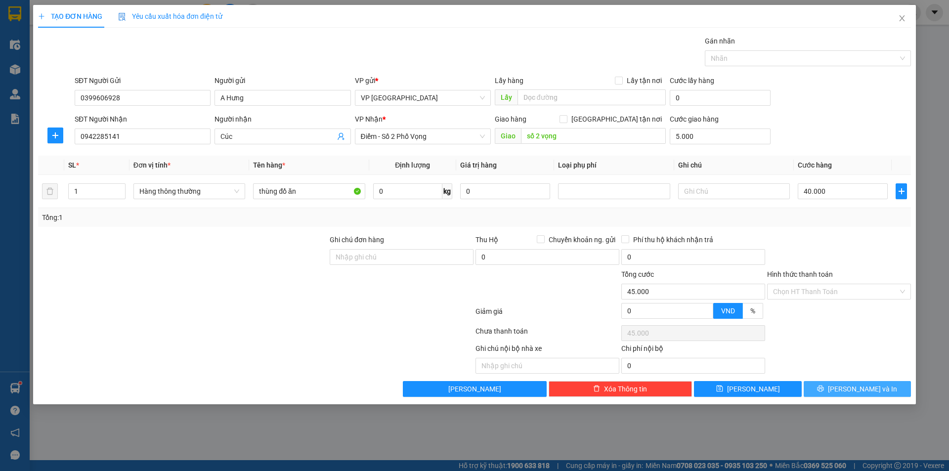
click at [864, 393] on span "[PERSON_NAME] và In" at bounding box center [862, 388] width 69 height 11
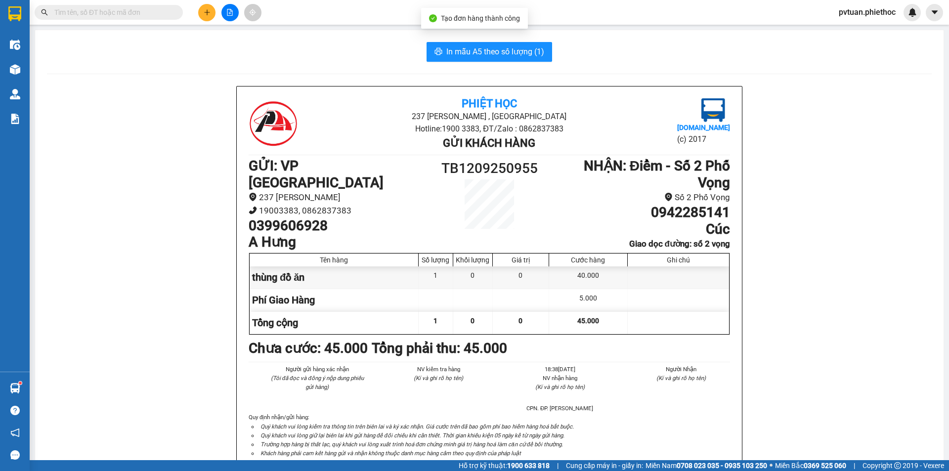
click at [453, 36] on div "In mẫu A5 theo số lượng (1) Phiệt Học 237 Trần Thái Tông , TP Thái Bình Hotline…" at bounding box center [489, 477] width 908 height 895
click at [464, 53] on span "In mẫu A5 theo số lượng (1)" at bounding box center [495, 51] width 98 height 12
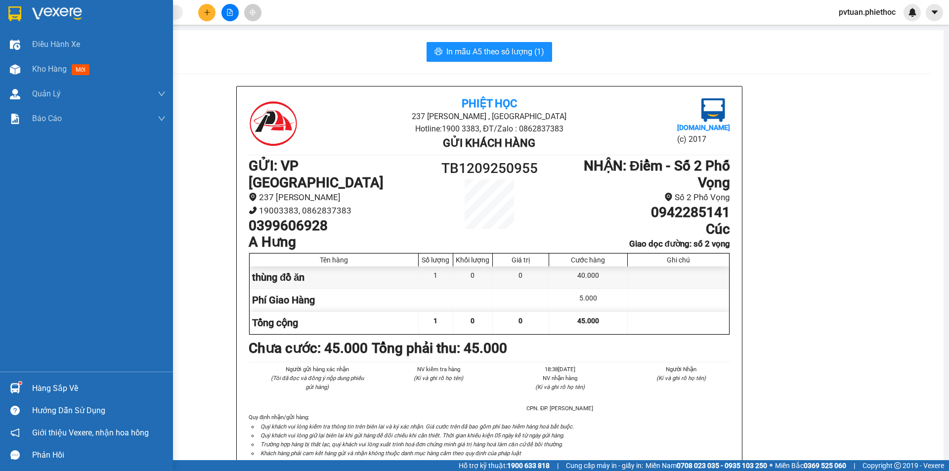
click at [17, 379] on div "Hàng sắp về" at bounding box center [86, 388] width 173 height 22
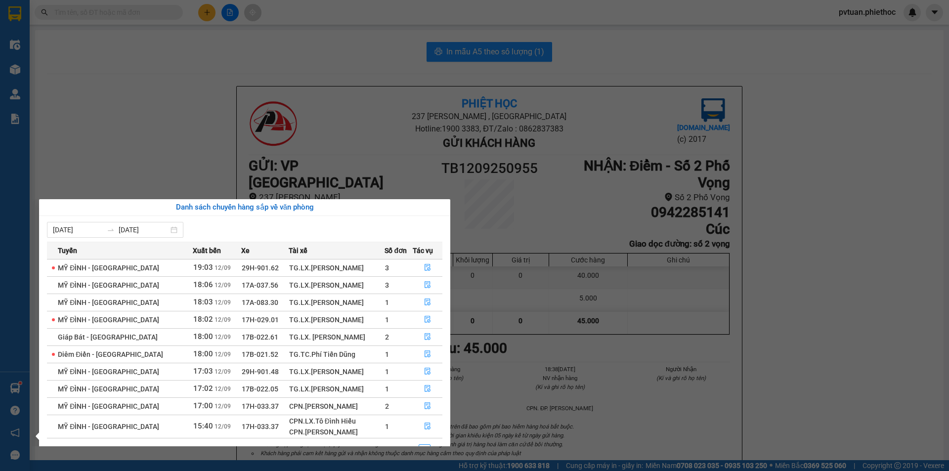
click at [212, 86] on section "Kết quả tìm kiếm ( 34 ) Bộ lọc Mã ĐH Trạng thái Món hàng Thu hộ Tổng cước Chưa …" at bounding box center [474, 235] width 949 height 471
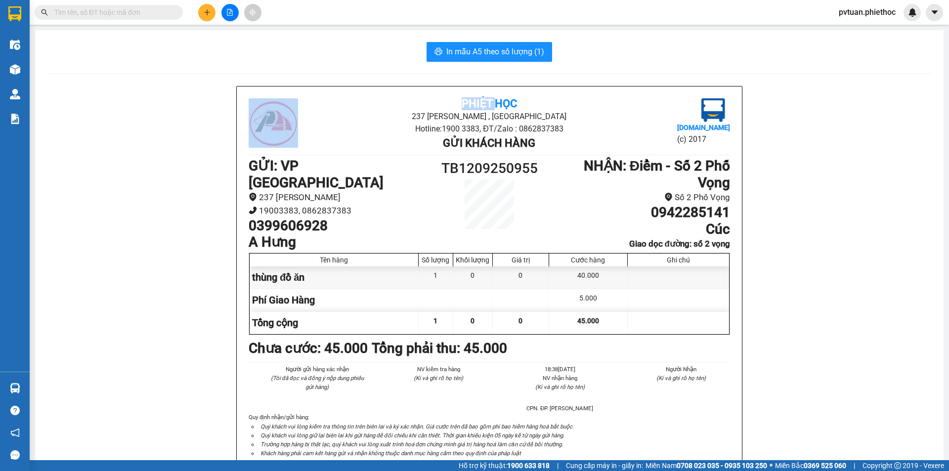
drag, startPoint x: 212, startPoint y: 86, endPoint x: 203, endPoint y: 80, distance: 11.4
click at [36, 79] on div "In mẫu A5 theo số lượng (1) Phiệt Học 237 Trần Thái Tông , TP Thái Bình Hotline…" at bounding box center [489, 477] width 908 height 895
click at [13, 66] on img at bounding box center [15, 69] width 10 height 10
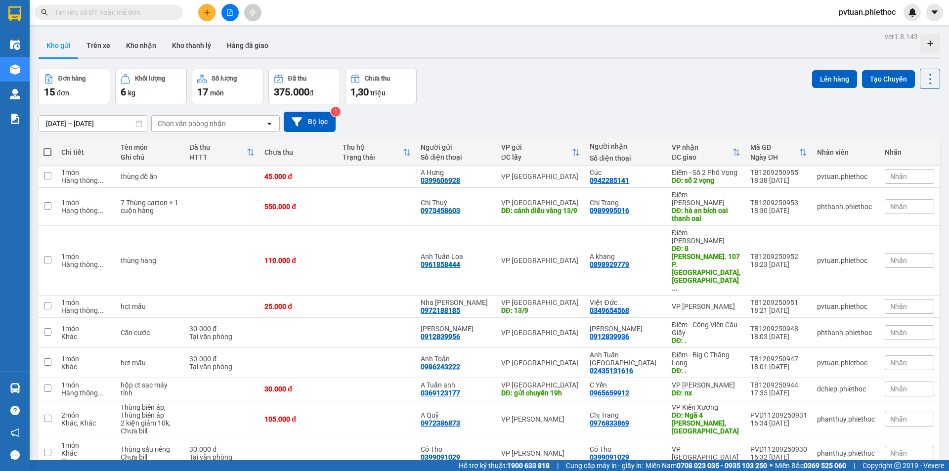
click at [94, 59] on div "ver 1.8.143 Kho gửi Trên xe Kho nhận Kho thanh lý Hàng đã giao Đơn hàng 15 đơn …" at bounding box center [489, 349] width 909 height 639
click at [96, 57] on div at bounding box center [489, 57] width 901 height 1
click at [114, 29] on main "ver 1.8.143 Kho gửi Trên xe Kho nhận Kho thanh lý Hàng đã giao Đơn hàng 15 đơn …" at bounding box center [474, 230] width 949 height 460
click at [92, 48] on button "Trên xe" at bounding box center [99, 46] width 40 height 24
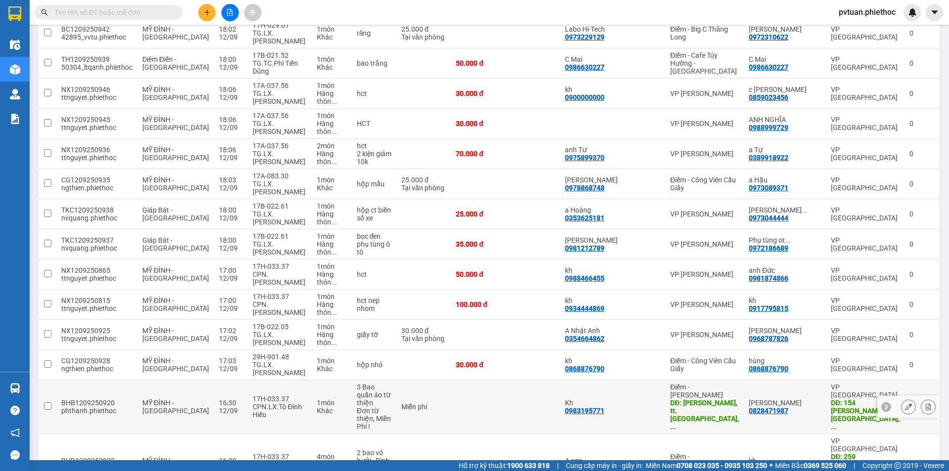
scroll to position [333, 0]
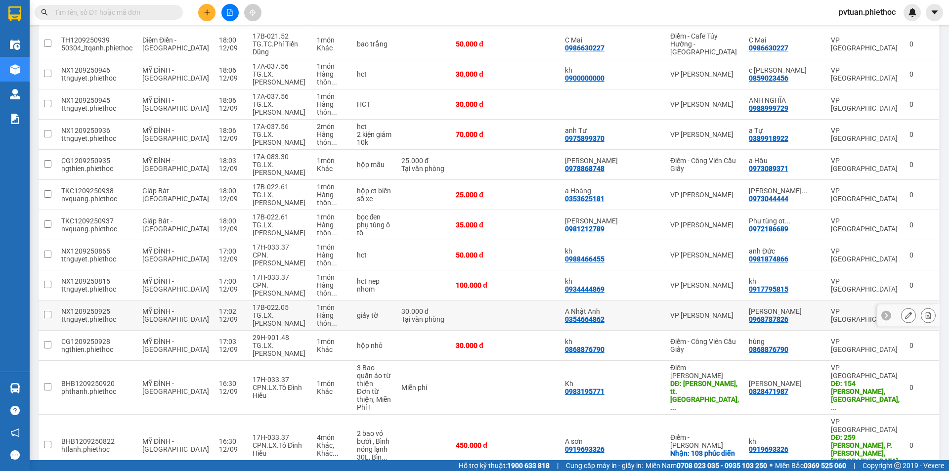
click at [905, 312] on icon at bounding box center [908, 315] width 7 height 7
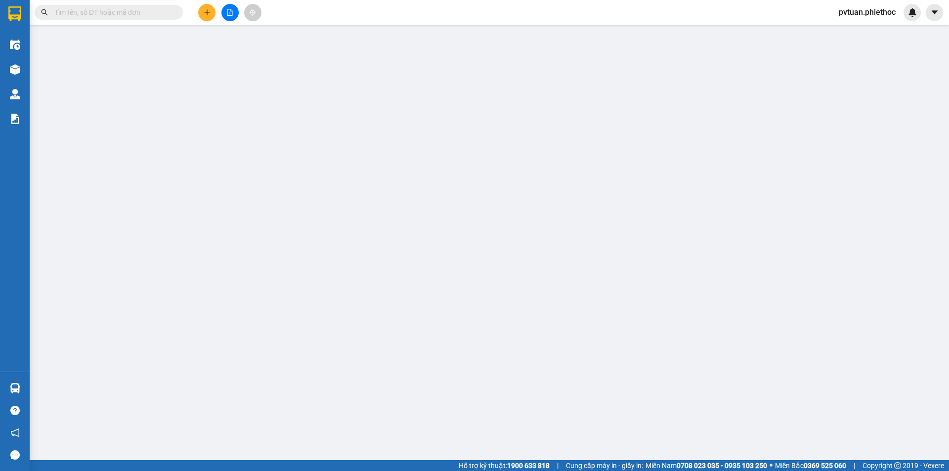
type input "0354664862"
type input "A Nhật Anh"
type input "0968787826"
type input "Chị Chung"
type input "30.000"
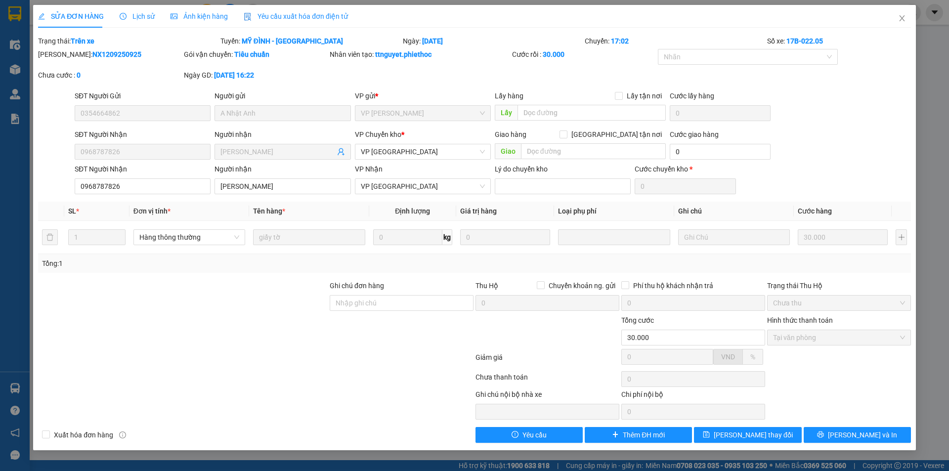
click at [843, 127] on form "SĐT Người Gửi 0354664862 Người gửi A Nhật Anh VP gửi * VP Nguyễn Xiển Lấy hàng…" at bounding box center [474, 142] width 873 height 104
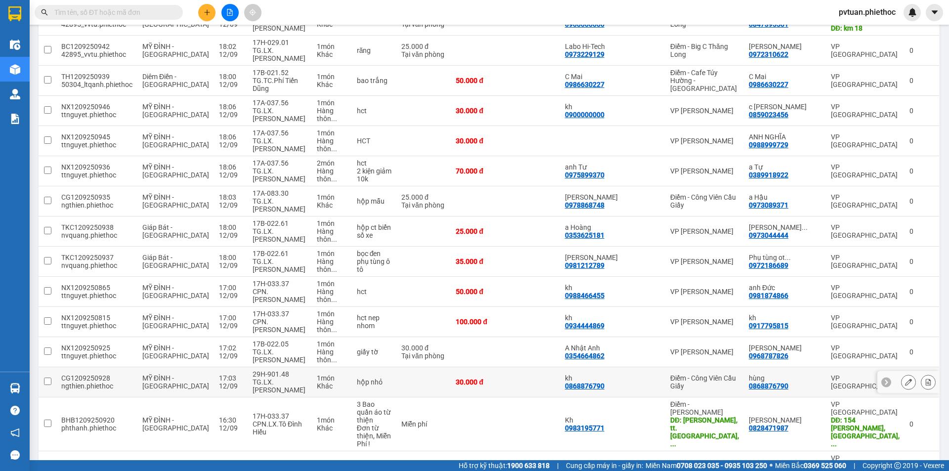
scroll to position [333, 0]
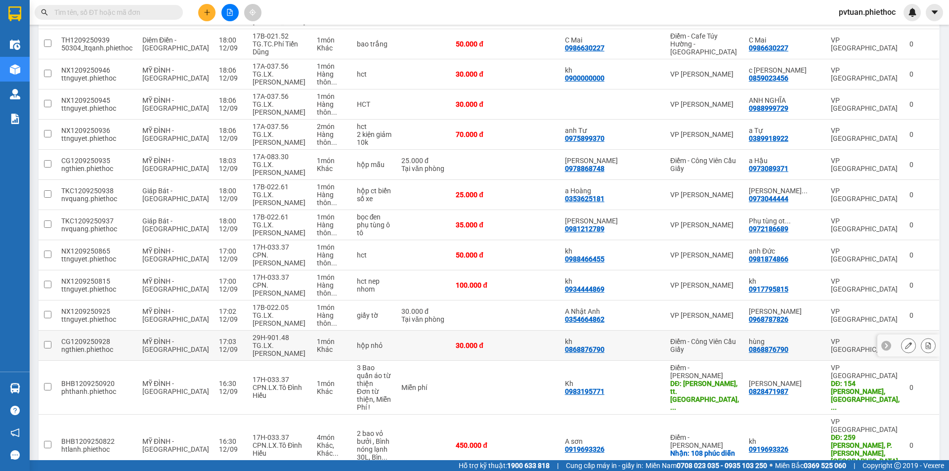
click at [905, 342] on icon at bounding box center [908, 345] width 7 height 7
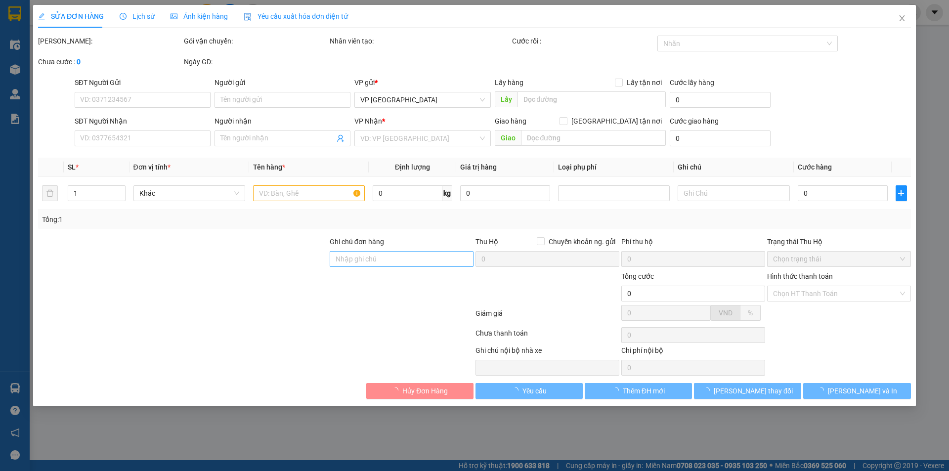
type input "0868876790"
type input "kh"
type input "0868876790"
type input "hùng"
type input "30.000"
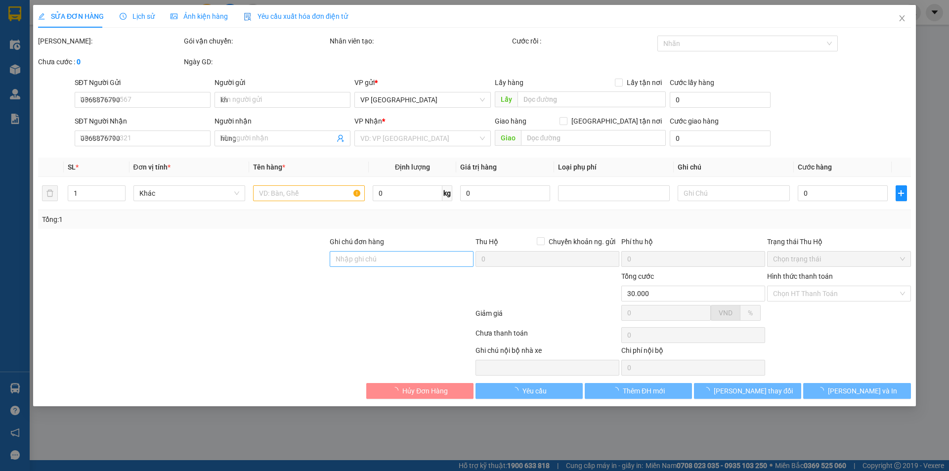
type input "30.000"
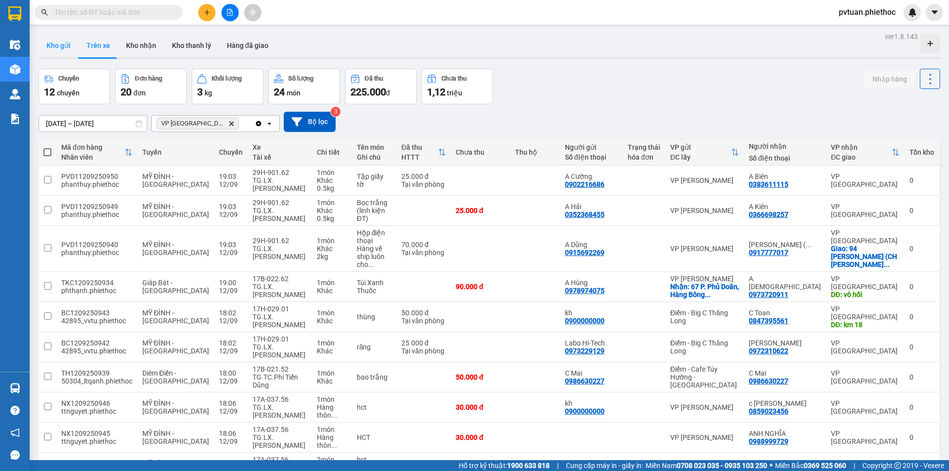
drag, startPoint x: 73, startPoint y: 40, endPoint x: 65, endPoint y: 45, distance: 9.6
click at [66, 43] on button "Kho gửi" at bounding box center [59, 46] width 40 height 24
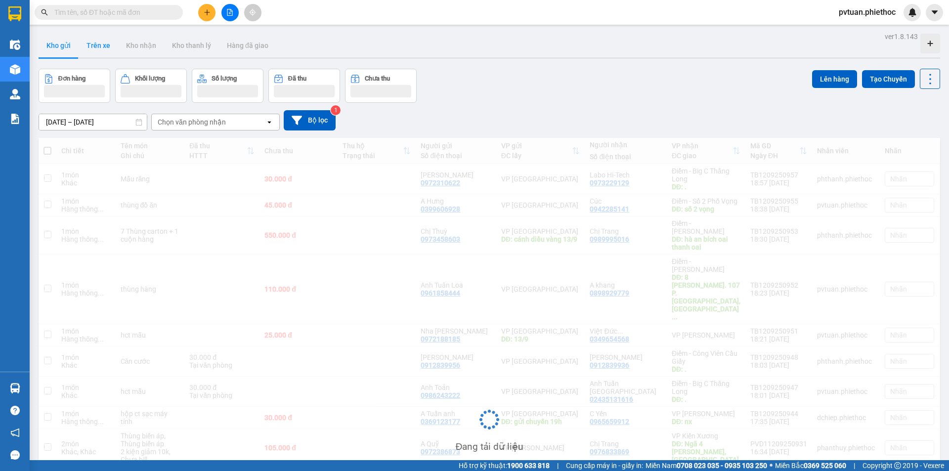
click at [110, 45] on button "Trên xe" at bounding box center [99, 46] width 40 height 24
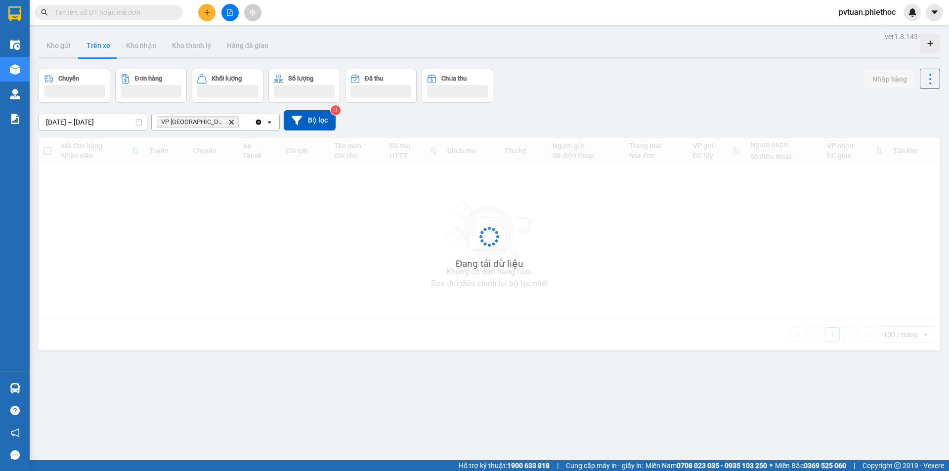
click at [110, 45] on button "Trên xe" at bounding box center [99, 46] width 40 height 24
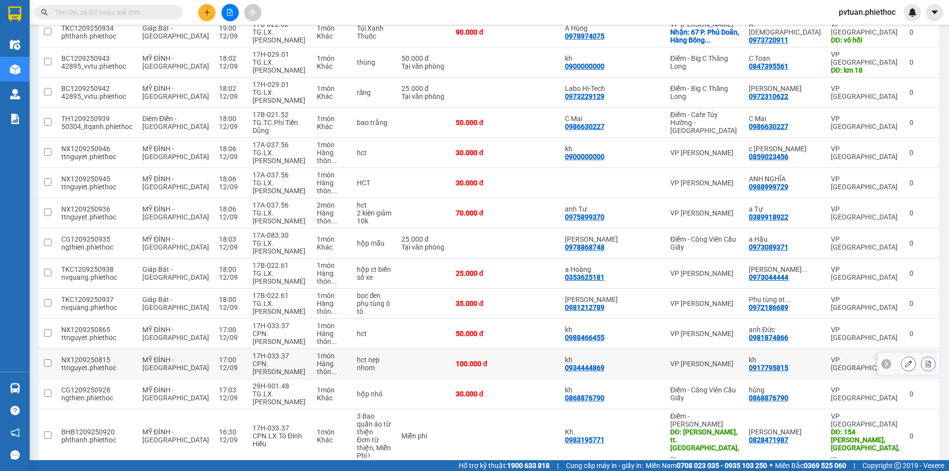
scroll to position [303, 0]
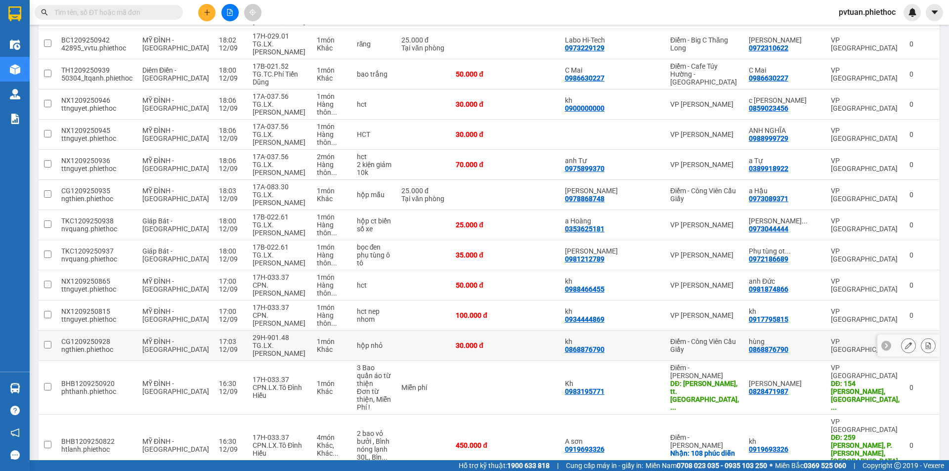
click at [904, 337] on button at bounding box center [908, 345] width 14 height 17
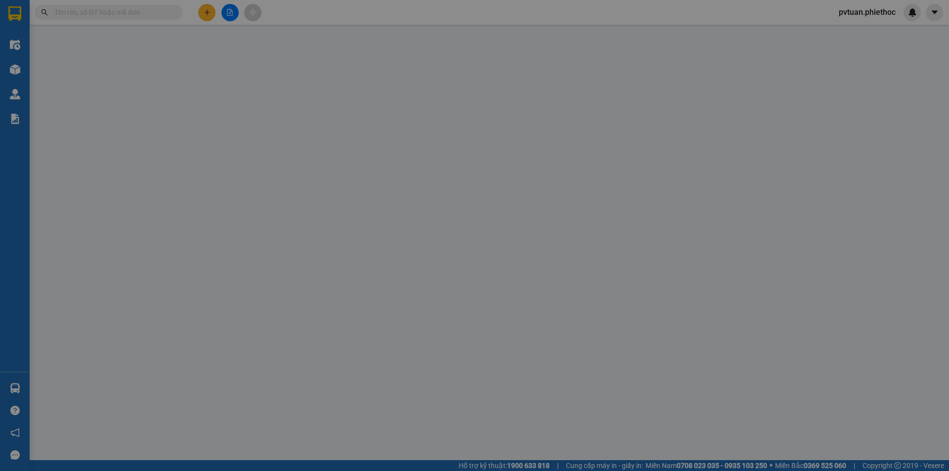
type input "0868876790"
type input "kh"
type input "0868876790"
type input "hùng"
type input "30.000"
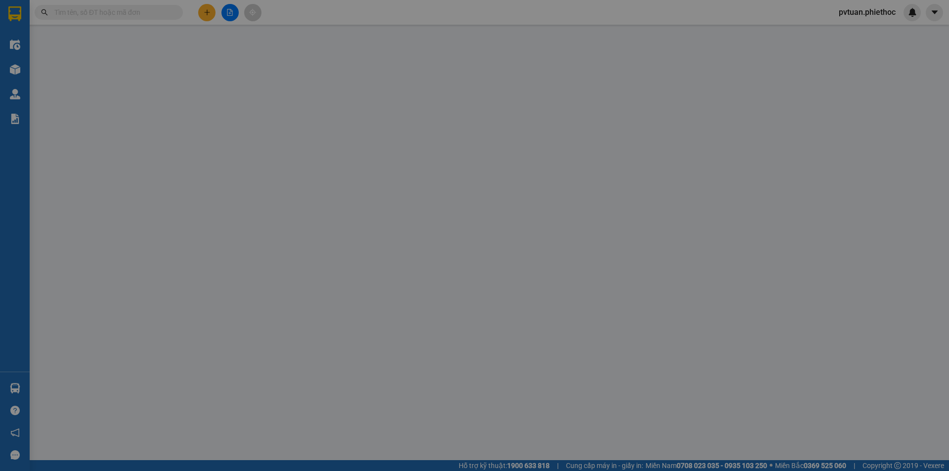
type input "30.000"
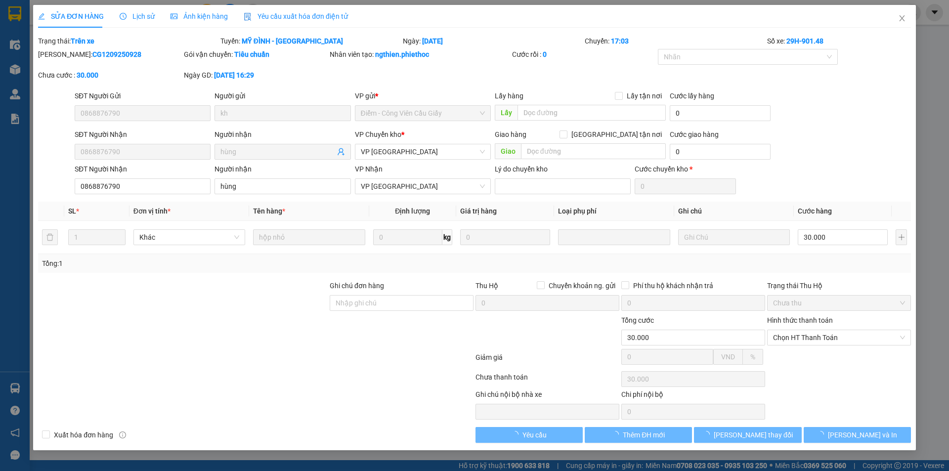
click at [852, 162] on div "SĐT Người Nhận 0868876790 Người nhận hùng VP Chuyển kho * VP Thái Bình Giao hàn…" at bounding box center [493, 146] width 840 height 35
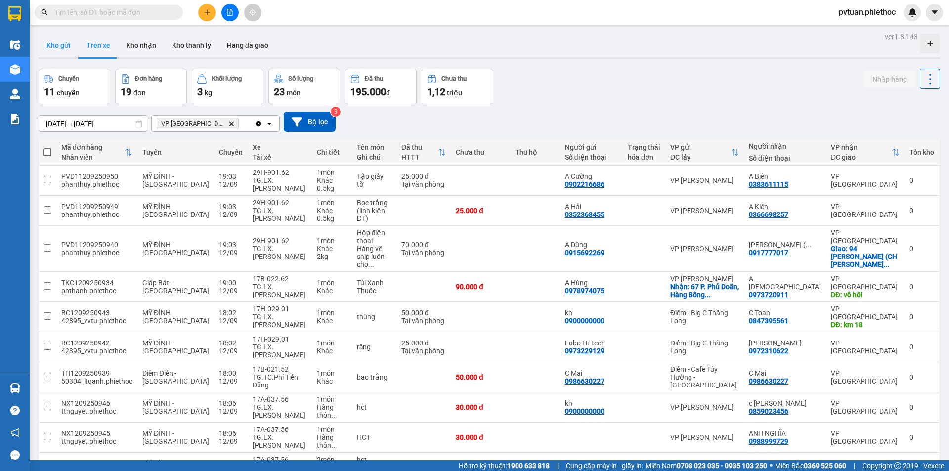
click at [49, 52] on button "Kho gửi" at bounding box center [59, 46] width 40 height 24
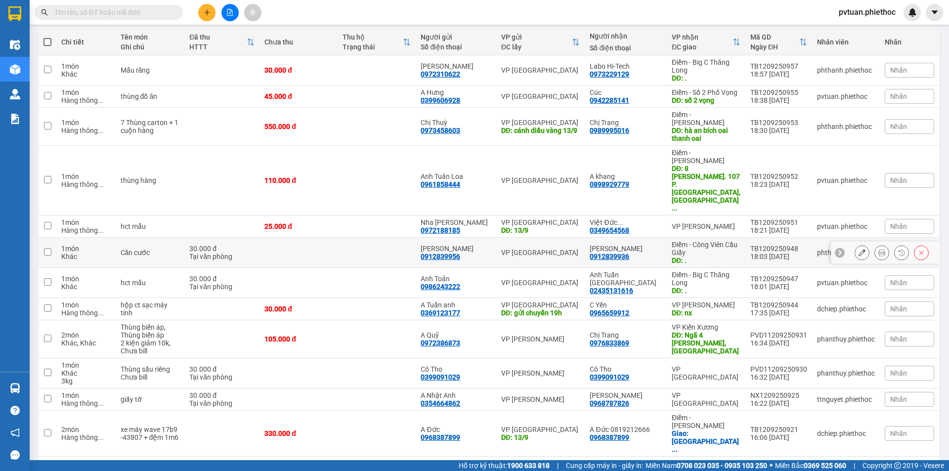
scroll to position [211, 0]
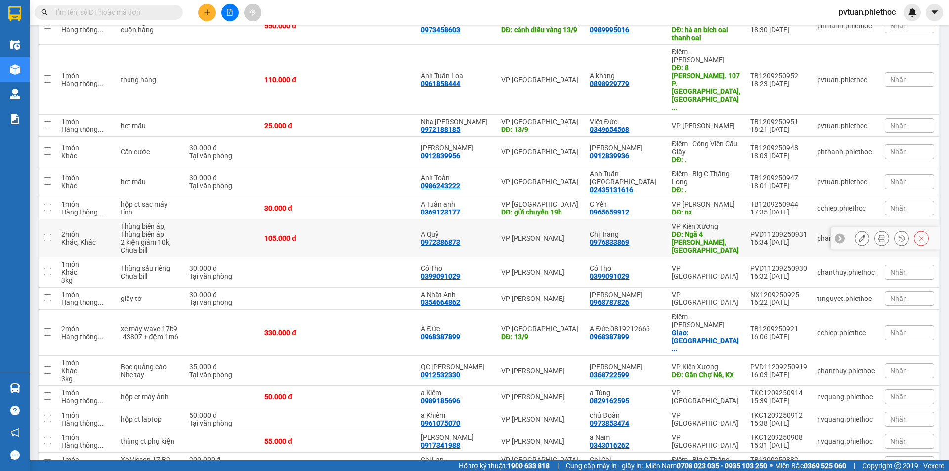
click at [858, 235] on icon at bounding box center [861, 238] width 7 height 7
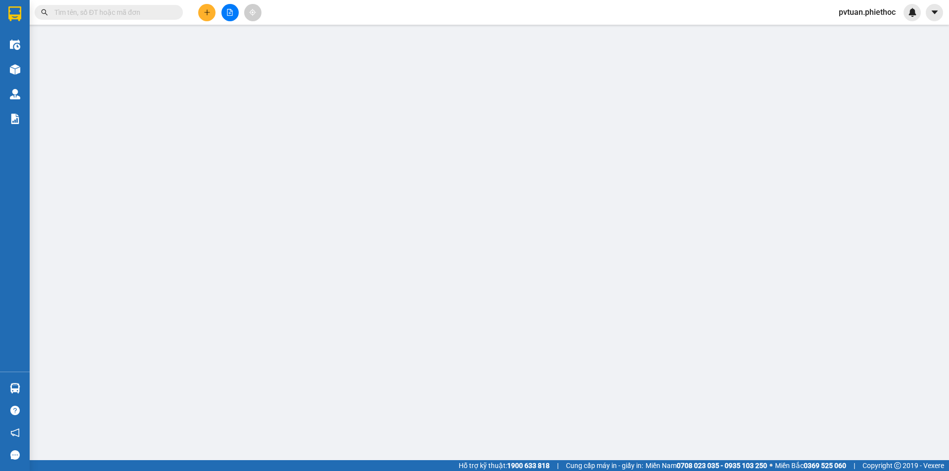
type input "0972386873"
type input "A Quỹ"
type input "0976833869"
type input "Chị Trang"
type input "Ngã 4 Vũ Ninh, Kiến Xương"
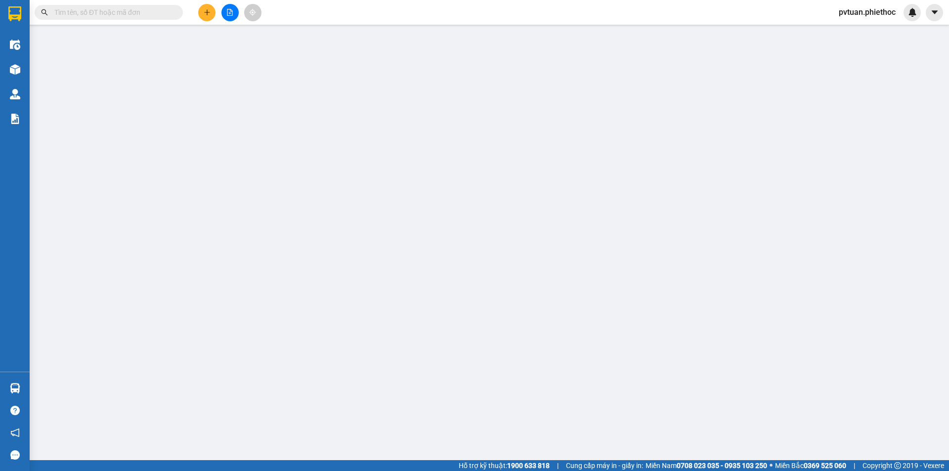
type input "5.000"
type input "105.000"
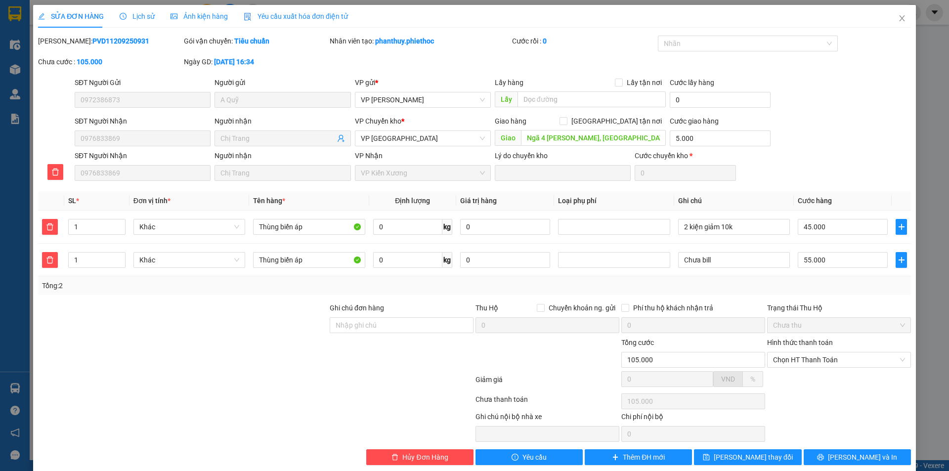
click at [826, 131] on div "SĐT Người Nhận 0976833869 Người nhận Chị Trang VP Chuyển kho * VP Thái Bình Gia…" at bounding box center [493, 133] width 840 height 35
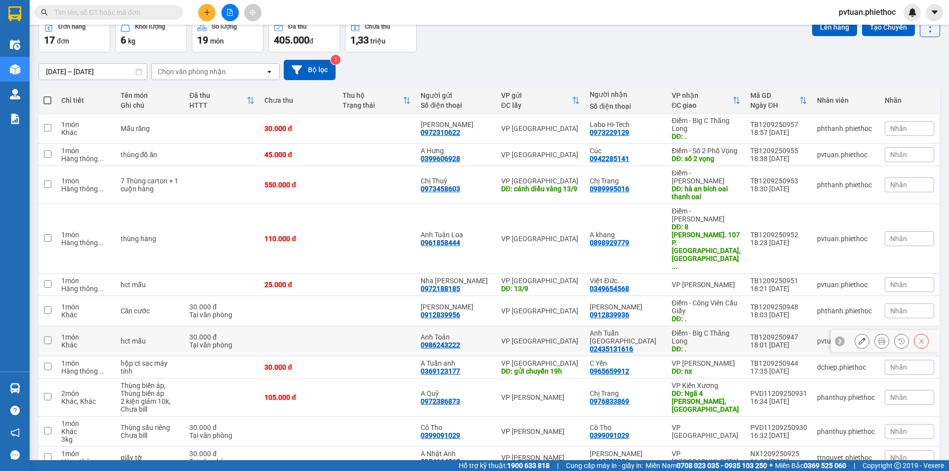
scroll to position [49, 0]
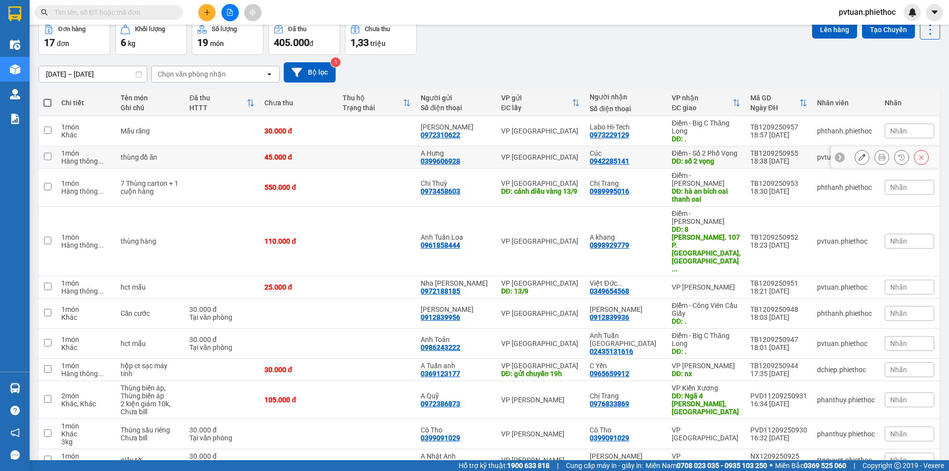
drag, startPoint x: 725, startPoint y: 162, endPoint x: 730, endPoint y: 155, distance: 8.1
click at [726, 157] on div "Điểm - Số 2 Phố Vọng" at bounding box center [706, 153] width 69 height 8
checkbox input "true"
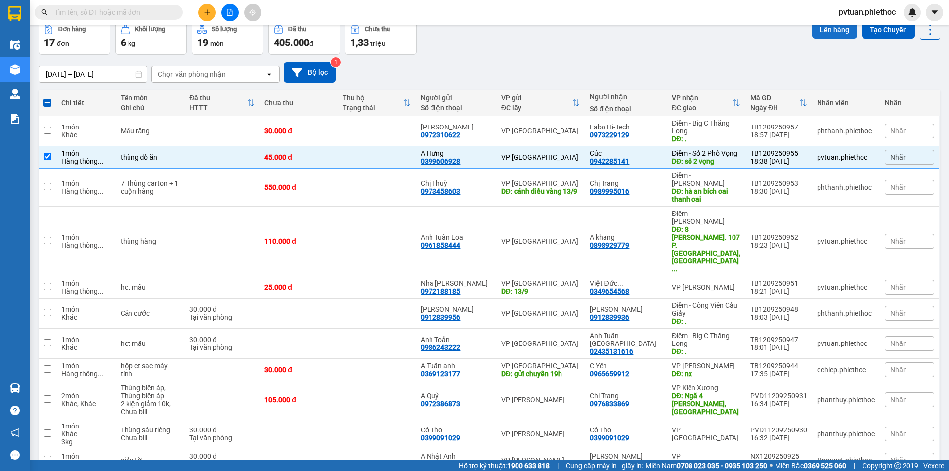
click at [817, 33] on button "Lên hàng" at bounding box center [834, 30] width 45 height 18
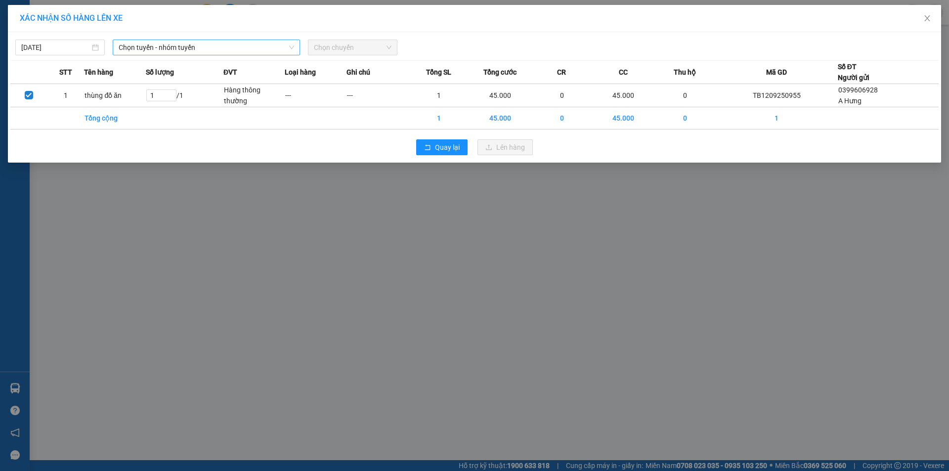
click at [182, 50] on span "Chọn tuyến - nhóm tuyến" at bounding box center [206, 47] width 175 height 15
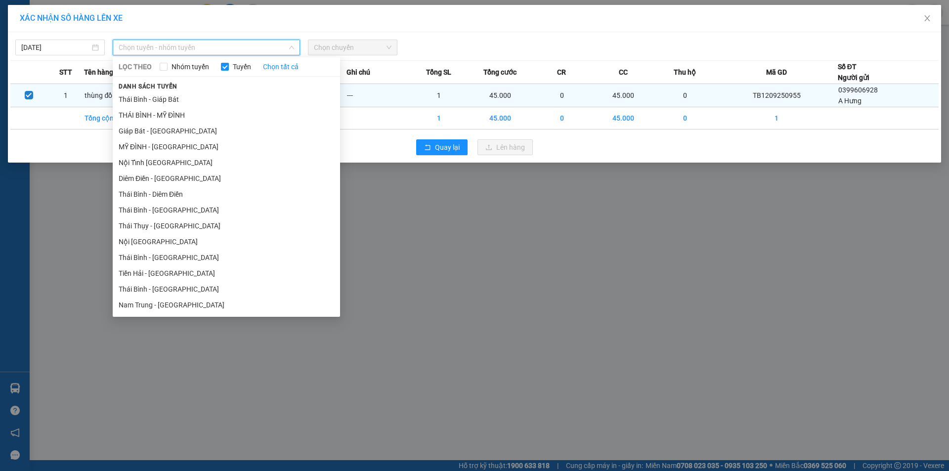
drag, startPoint x: 177, startPoint y: 100, endPoint x: 191, endPoint y: 99, distance: 13.9
click at [178, 100] on li "Thái Bình - Giáp Bát" at bounding box center [226, 99] width 227 height 16
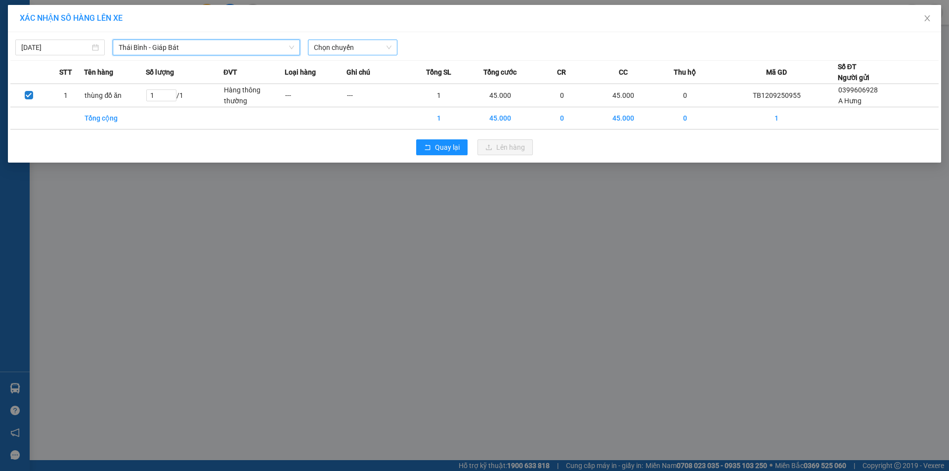
click at [372, 51] on span "Chọn chuyến" at bounding box center [353, 47] width 78 height 15
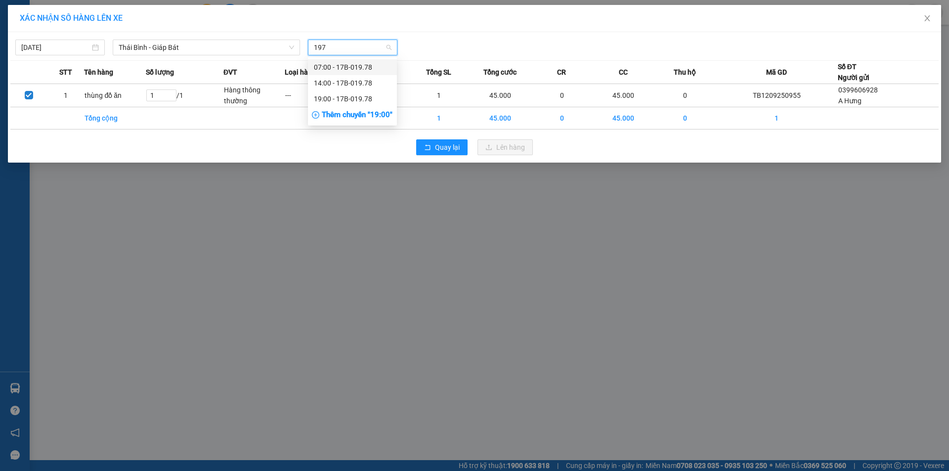
type input "1978"
click at [356, 97] on div "19:00 - 17B-019.78" at bounding box center [352, 98] width 77 height 11
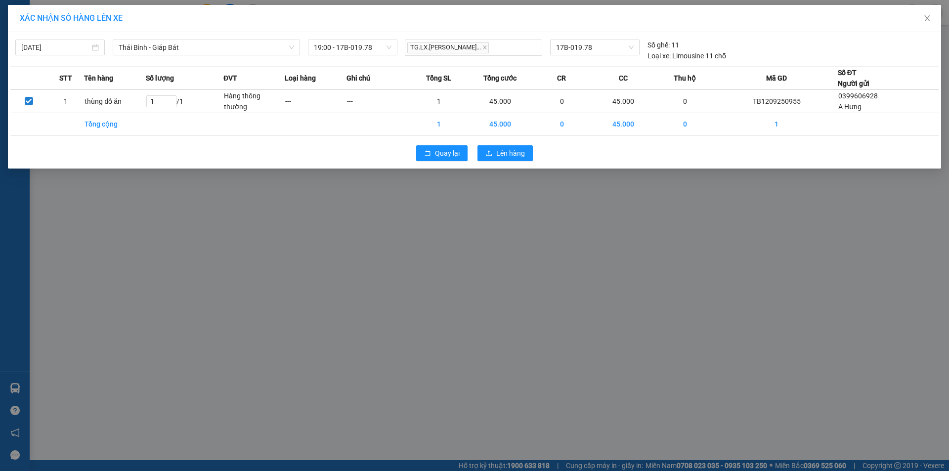
click at [537, 158] on div "Quay lại Lên hàng" at bounding box center [474, 153] width 928 height 26
click at [507, 157] on span "Lên hàng" at bounding box center [510, 153] width 29 height 11
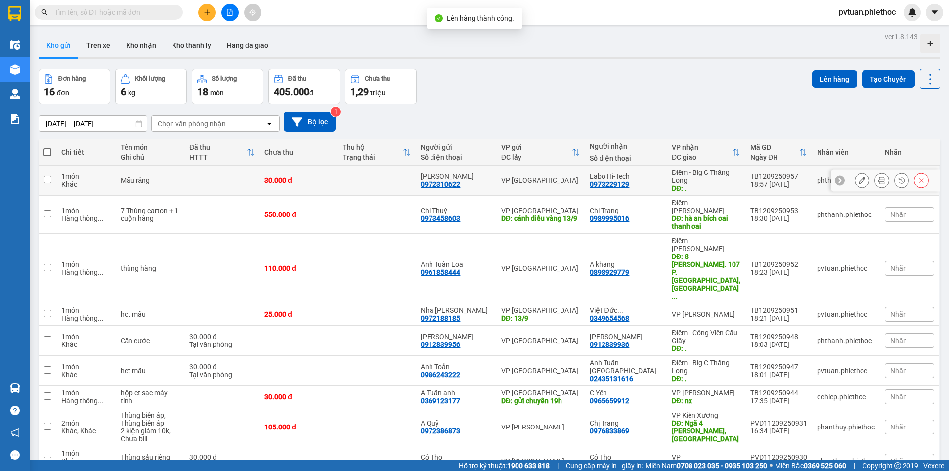
click at [722, 180] on div "Điểm - Big C Thăng Long" at bounding box center [706, 177] width 69 height 16
checkbox input "true"
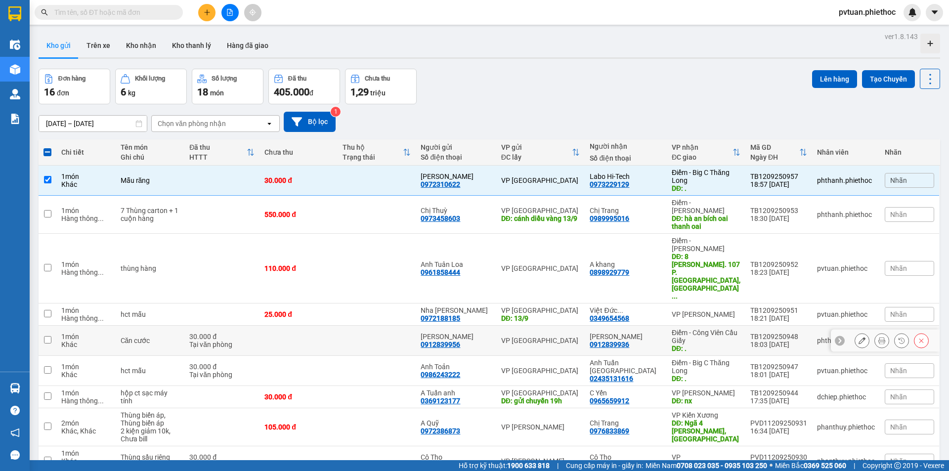
click at [729, 344] on div "DĐ: ." at bounding box center [706, 348] width 69 height 8
checkbox input "true"
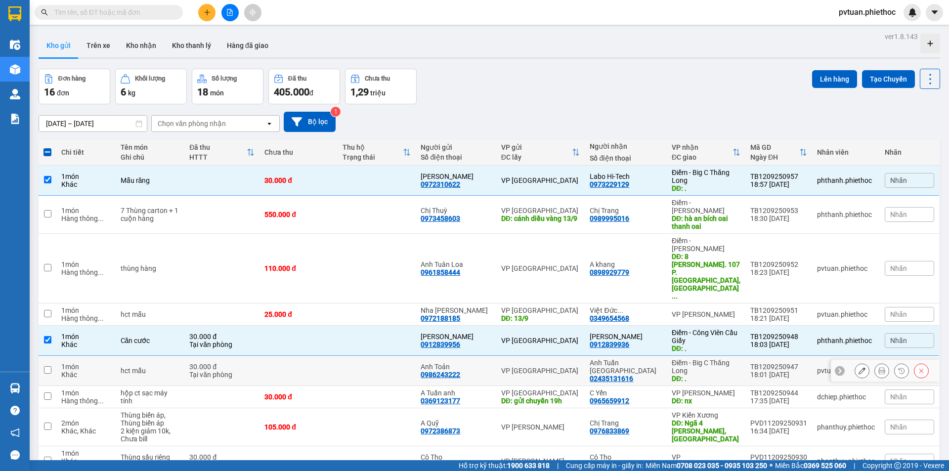
click at [722, 359] on div "Điểm - Big C Thăng Long" at bounding box center [706, 367] width 69 height 16
checkbox input "true"
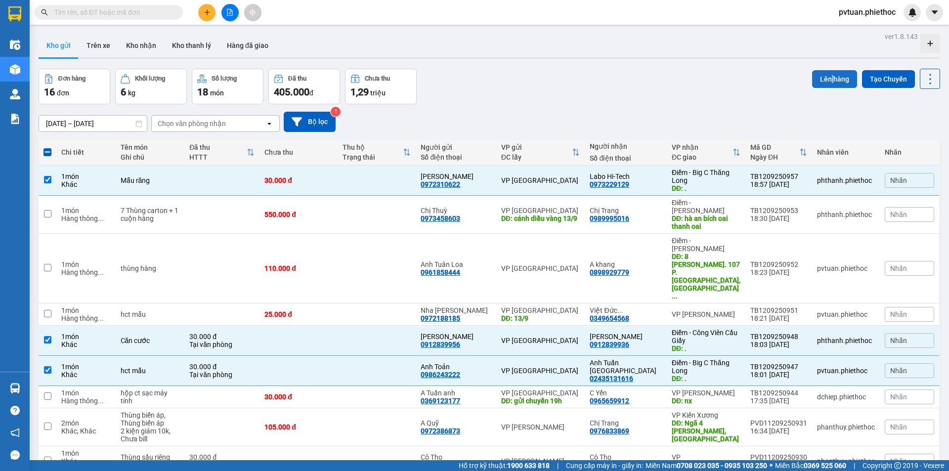
drag, startPoint x: 824, startPoint y: 89, endPoint x: 828, endPoint y: 81, distance: 9.1
click at [828, 81] on div "Lên hàng Tạo Chuyến" at bounding box center [876, 87] width 128 height 36
click at [828, 81] on button "Lên hàng" at bounding box center [834, 79] width 45 height 18
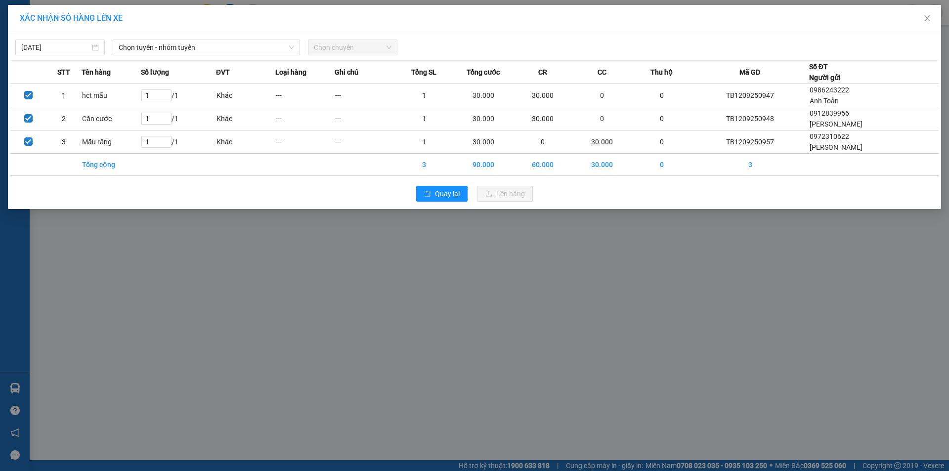
drag, startPoint x: 191, startPoint y: 52, endPoint x: 200, endPoint y: 57, distance: 9.5
click at [191, 52] on span "Chọn tuyến - nhóm tuyến" at bounding box center [206, 47] width 175 height 15
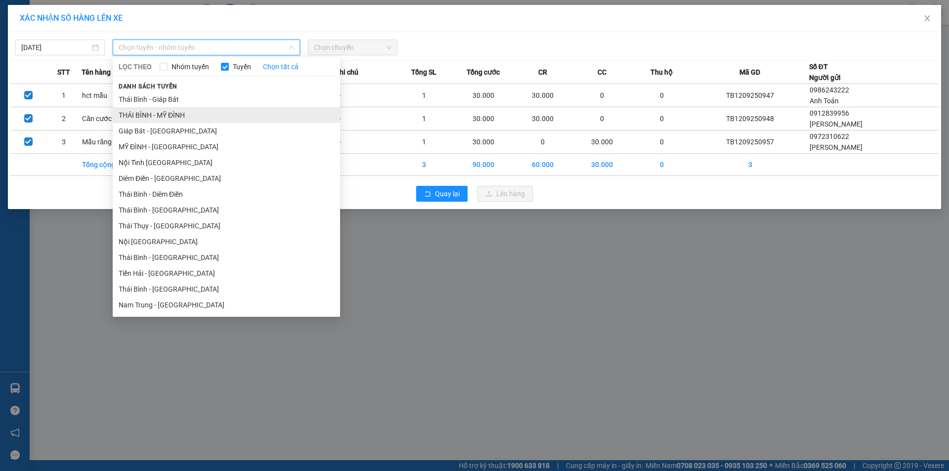
click at [197, 113] on li "THÁI BÌNH - MỸ ĐÌNH" at bounding box center [226, 115] width 227 height 16
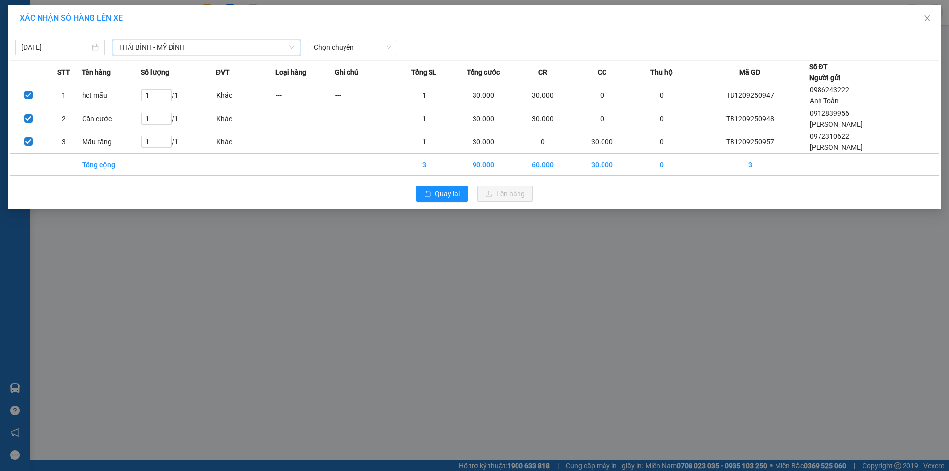
drag, startPoint x: 311, startPoint y: 57, endPoint x: 320, endPoint y: 53, distance: 9.3
click at [312, 57] on div "12/09/2025 THÁI BÌNH - MỸ ĐÌNH THÁI BÌNH - MỸ ĐÌNH LỌC THEO Nhóm tuyến Tuyến Ch…" at bounding box center [474, 120] width 933 height 177
click at [324, 50] on span "Chọn chuyến" at bounding box center [353, 47] width 78 height 15
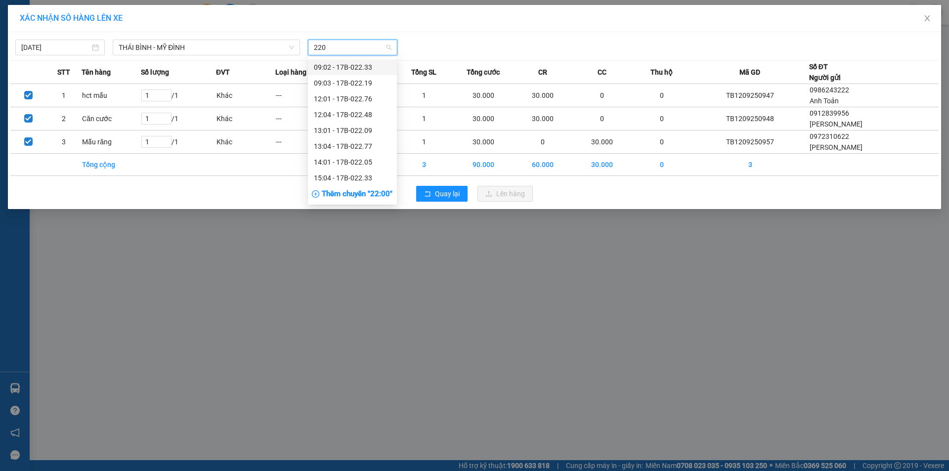
type input "2205"
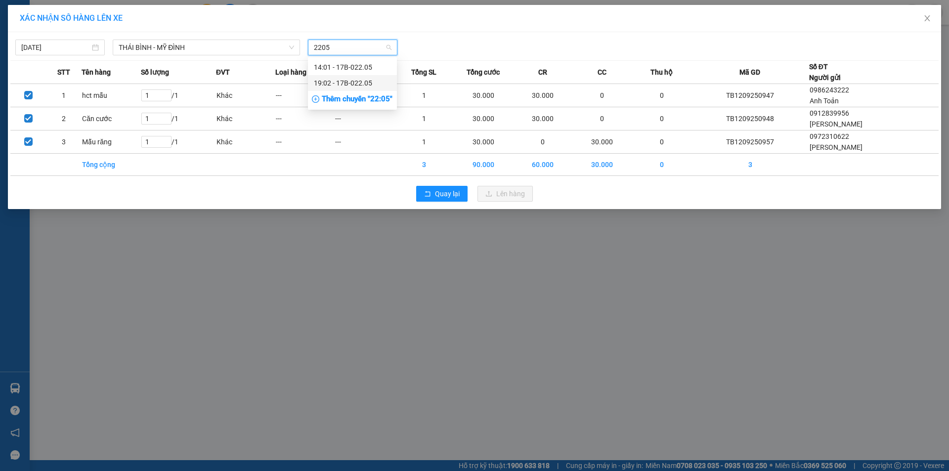
click at [362, 82] on div "19:02 - 17B-022.05" at bounding box center [352, 83] width 77 height 11
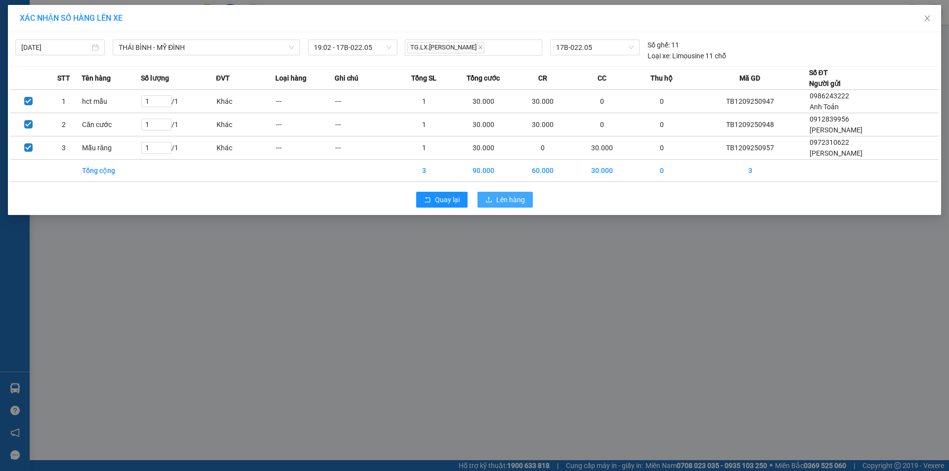
click at [516, 197] on span "Lên hàng" at bounding box center [510, 199] width 29 height 11
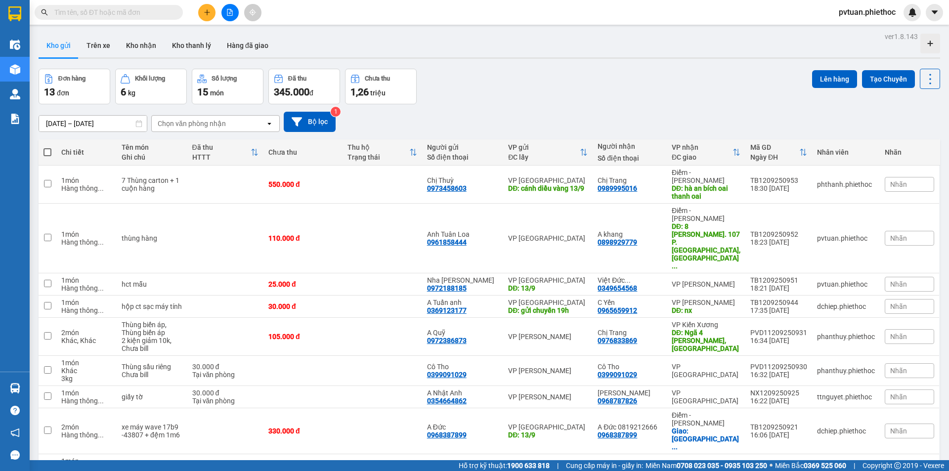
click at [128, 16] on input "text" at bounding box center [112, 12] width 117 height 11
drag, startPoint x: 128, startPoint y: 16, endPoint x: 147, endPoint y: 15, distance: 18.8
click at [142, 14] on input "text" at bounding box center [112, 12] width 117 height 11
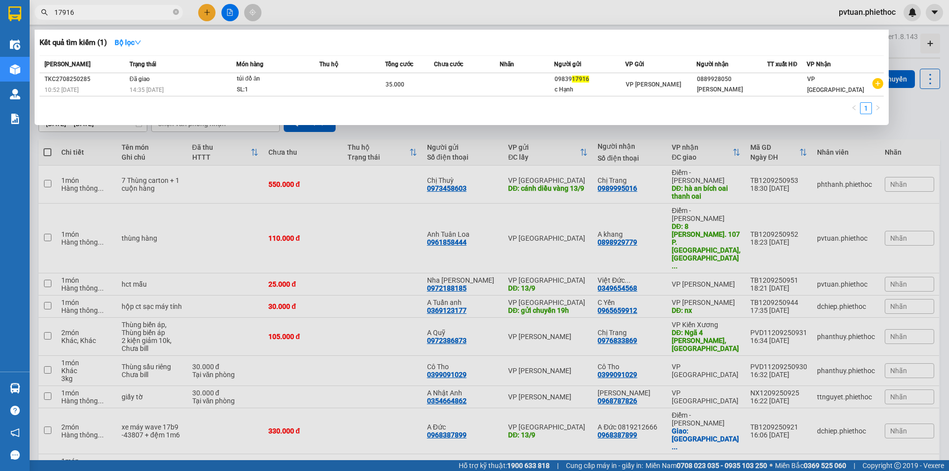
type input "17916"
click at [925, 112] on div at bounding box center [474, 235] width 949 height 471
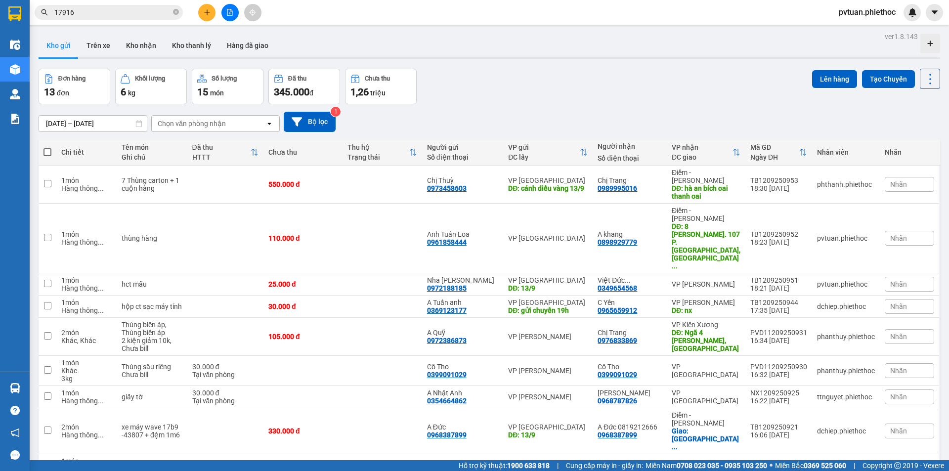
click at [123, 9] on input "17916" at bounding box center [112, 12] width 117 height 11
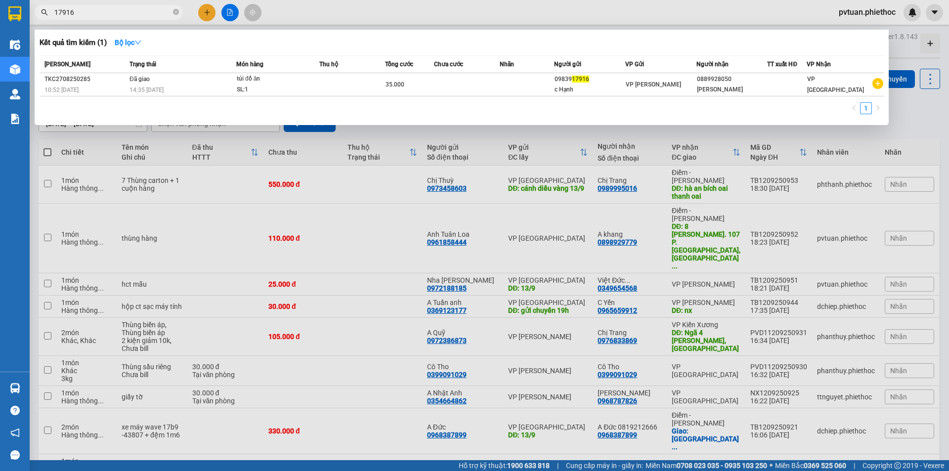
click at [123, 9] on input "17916" at bounding box center [112, 12] width 117 height 11
drag, startPoint x: 123, startPoint y: 9, endPoint x: 212, endPoint y: 15, distance: 89.6
click at [131, 9] on input "17916" at bounding box center [112, 12] width 117 height 11
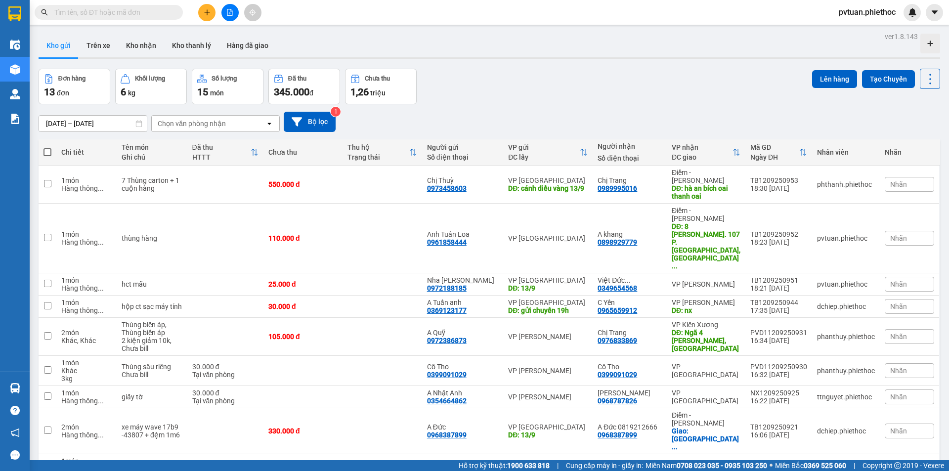
click at [142, 14] on input "text" at bounding box center [112, 12] width 117 height 11
drag, startPoint x: 142, startPoint y: 14, endPoint x: 593, endPoint y: 160, distance: 473.4
click at [145, 13] on input "text" at bounding box center [112, 12] width 117 height 11
drag, startPoint x: 649, startPoint y: 93, endPoint x: 642, endPoint y: 109, distance: 17.3
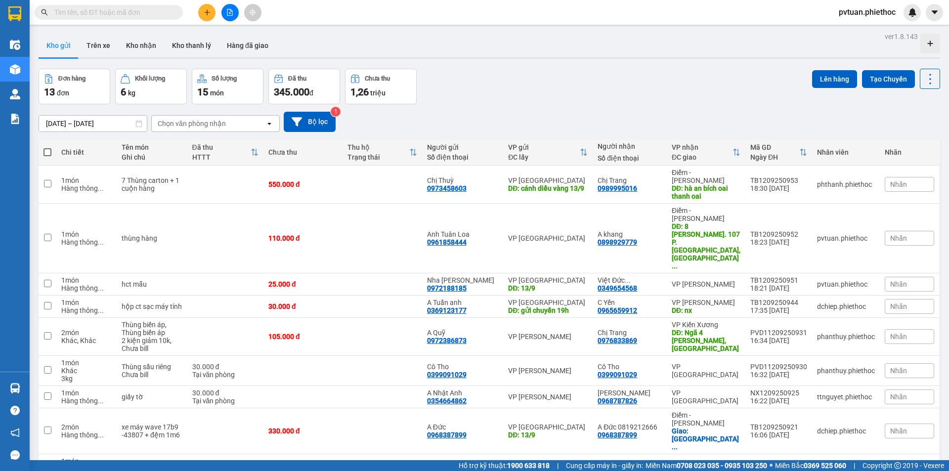
click at [648, 94] on div "Đơn hàng 13 đơn Khối lượng 6 kg Số lượng 15 món Đã thu 345.000 đ Chưa thu 1,26 …" at bounding box center [489, 87] width 901 height 36
drag, startPoint x: 642, startPoint y: 104, endPoint x: 637, endPoint y: 100, distance: 6.9
click at [640, 101] on div "ver 1.8.143 Kho gửi Trên xe Kho nhận Kho thanh lý Hàng đã giao Đơn hàng 13 đơn …" at bounding box center [489, 319] width 909 height 579
click at [529, 81] on div "Đơn hàng 13 đơn Khối lượng 6 kg Số lượng 15 món Đã thu 345.000 đ Chưa thu 1,26 …" at bounding box center [489, 87] width 901 height 36
click at [231, 124] on div "Chọn văn phòng nhận" at bounding box center [209, 124] width 114 height 16
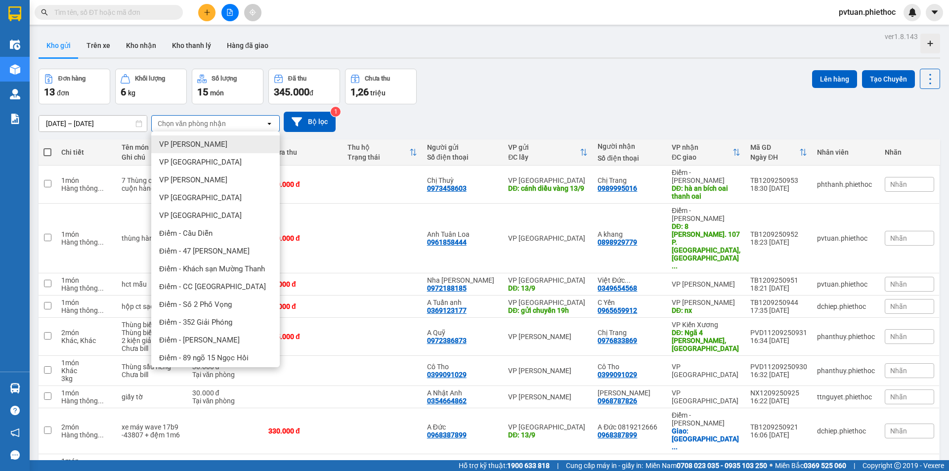
click at [534, 76] on div "Đơn hàng 13 đơn Khối lượng 6 kg Số lượng 15 món Đã thu 345.000 đ Chưa thu 1,26 …" at bounding box center [489, 87] width 901 height 36
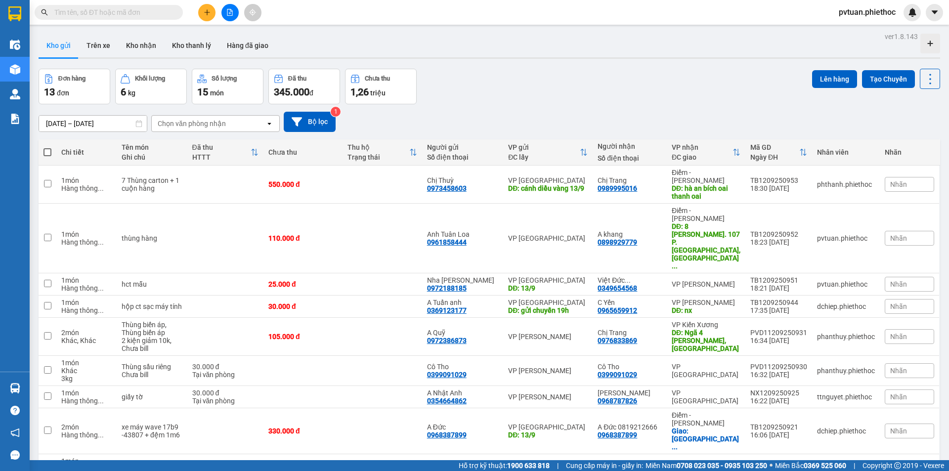
drag, startPoint x: 212, startPoint y: 123, endPoint x: 256, endPoint y: 113, distance: 45.5
click at [212, 123] on div "Chọn văn phòng nhận" at bounding box center [192, 124] width 68 height 10
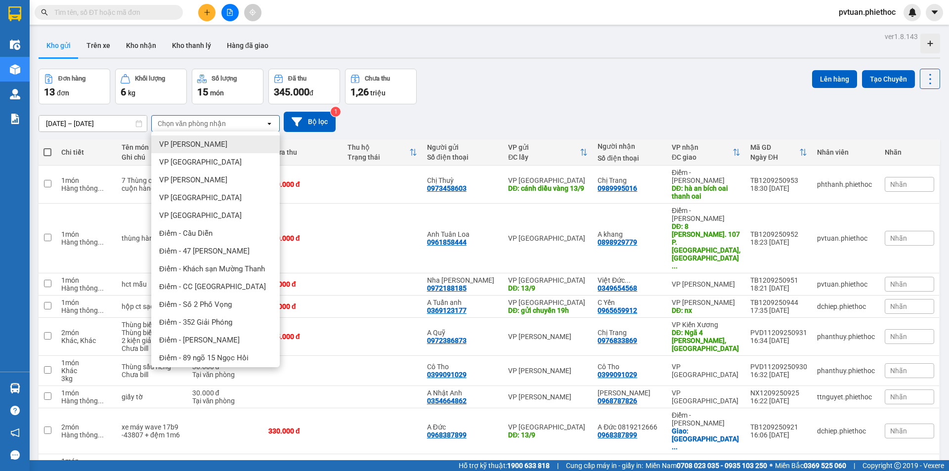
click at [483, 68] on div "ver 1.8.143 Kho gửi Trên xe Kho nhận Kho thanh lý Hàng đã giao Đơn hàng 13 đơn …" at bounding box center [489, 319] width 909 height 579
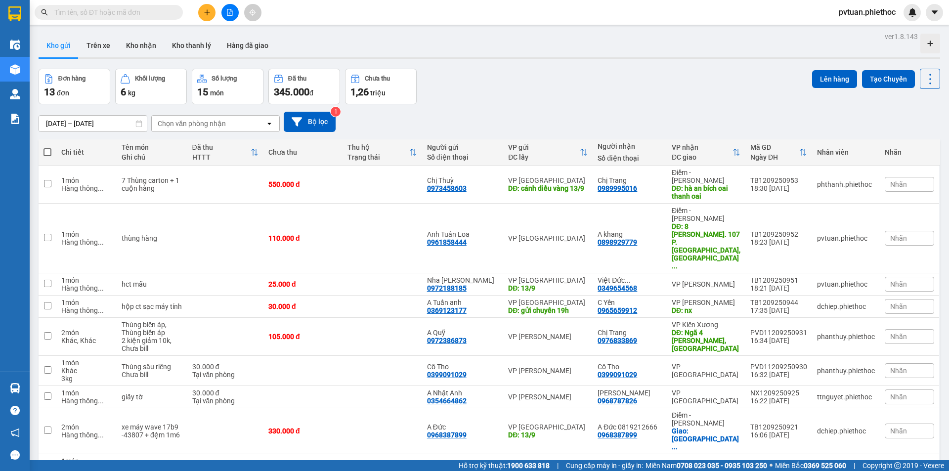
click at [589, 87] on div "Đơn hàng 13 đơn Khối lượng 6 kg Số lượng 15 món Đã thu 345.000 đ Chưa thu 1,26 …" at bounding box center [489, 87] width 901 height 36
click at [138, 46] on button "Kho nhận" at bounding box center [141, 46] width 46 height 24
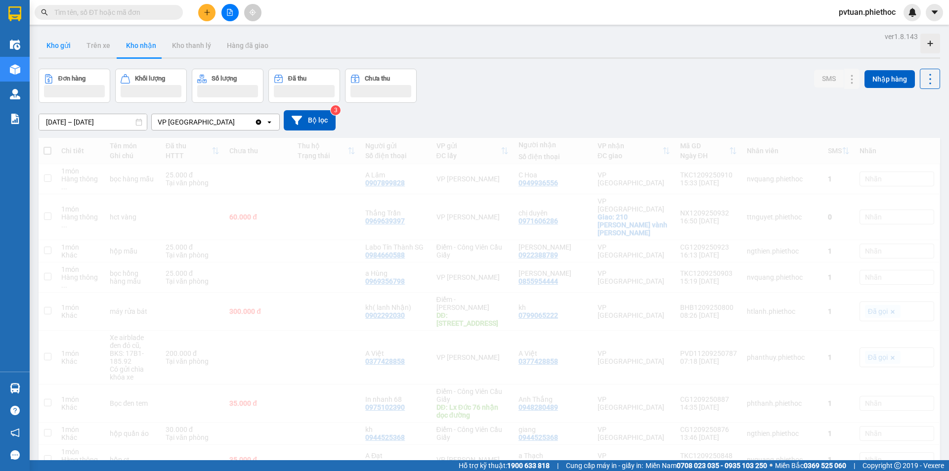
click at [60, 53] on button "Kho gửi" at bounding box center [59, 46] width 40 height 24
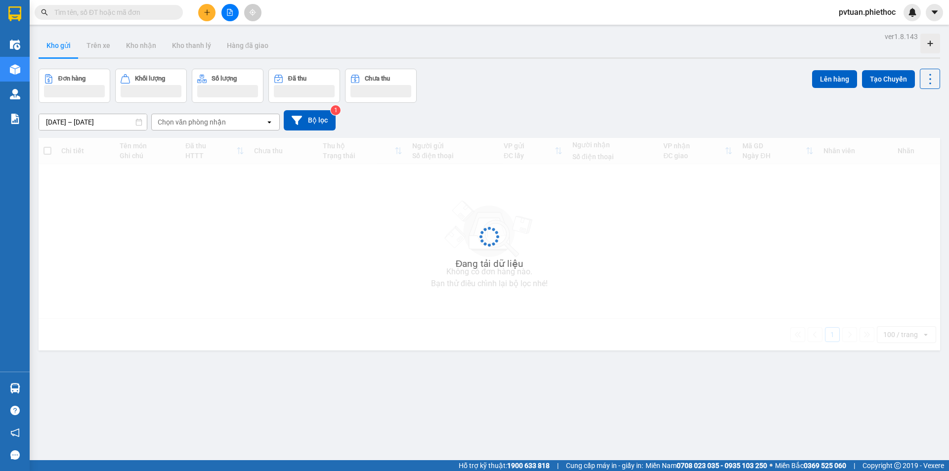
click at [60, 53] on button "Kho gửi" at bounding box center [59, 46] width 40 height 24
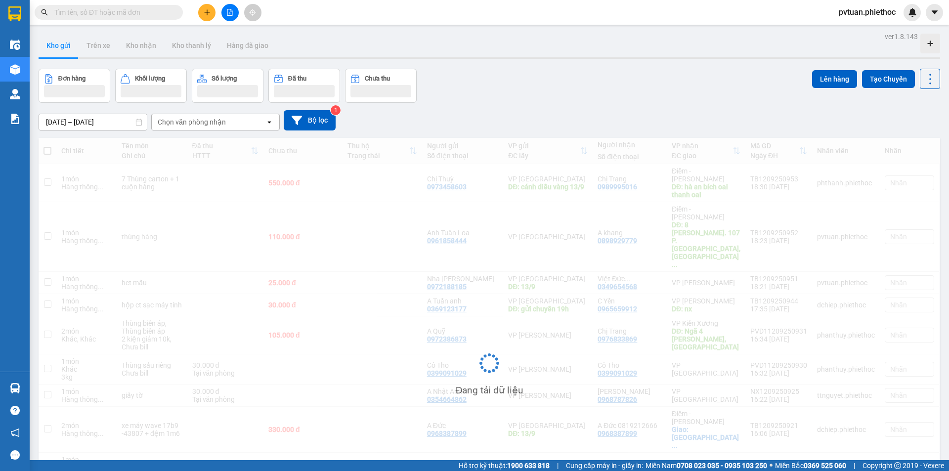
click at [60, 53] on button "Kho gửi" at bounding box center [59, 46] width 40 height 24
click at [129, 46] on button "Kho nhận" at bounding box center [141, 46] width 46 height 24
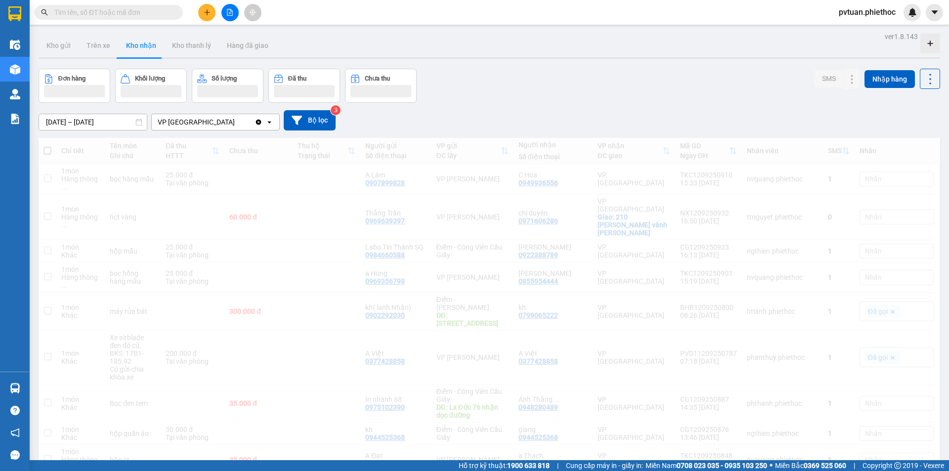
click at [466, 107] on div "01/09/2025 – 12/09/2025 Press the down arrow key to interact with the calendar …" at bounding box center [489, 120] width 901 height 35
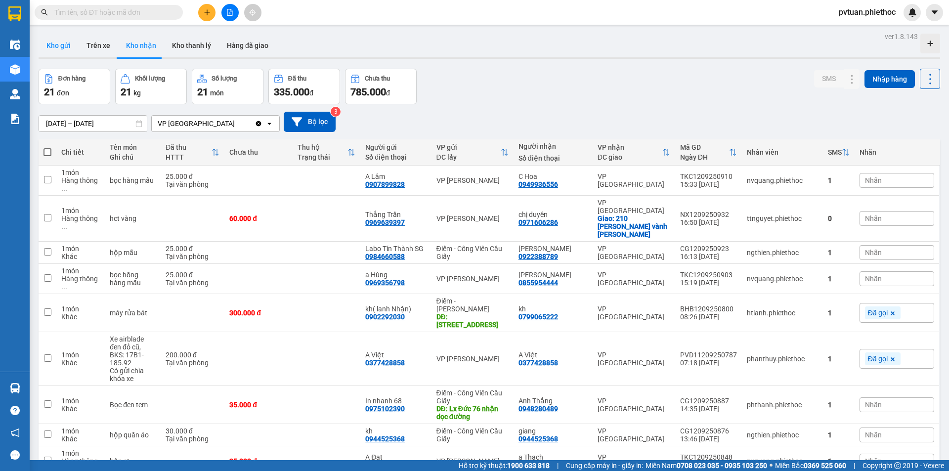
click at [58, 49] on button "Kho gửi" at bounding box center [59, 46] width 40 height 24
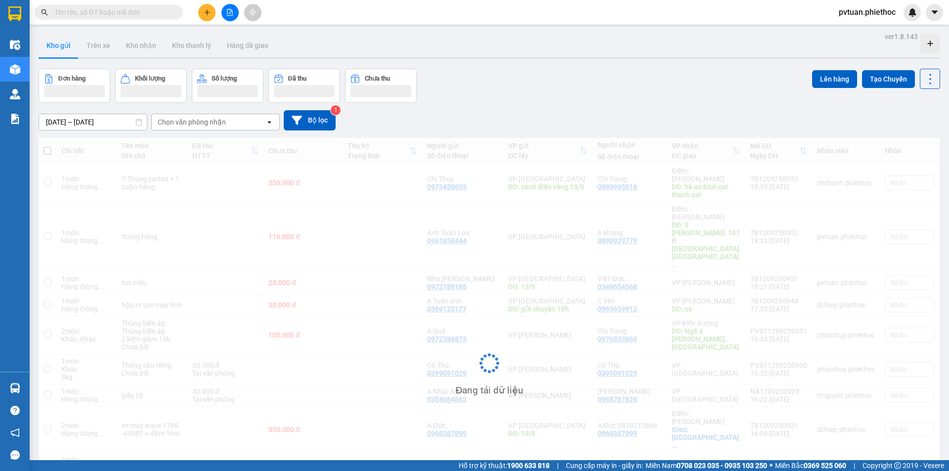
click at [518, 122] on div "[DATE] – [DATE] Press the down arrow key to interact with the calendar and sele…" at bounding box center [489, 120] width 901 height 20
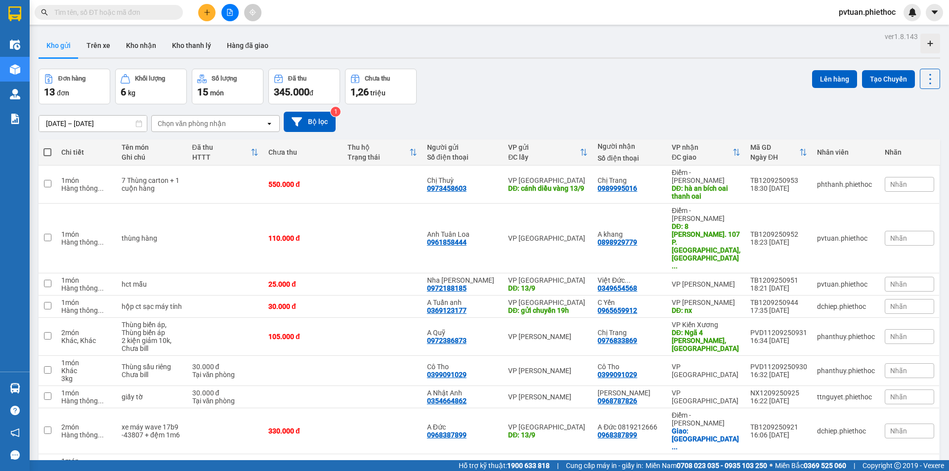
click at [518, 95] on div "Đơn hàng 13 đơn Khối lượng 6 kg Số lượng 15 món Đã thu 345.000 đ Chưa thu 1,26 …" at bounding box center [489, 87] width 901 height 36
click at [679, 96] on div "Đơn hàng 13 đơn Khối lượng 6 kg Số lượng 15 món Đã thu 345.000 đ Chưa thu 1,26 …" at bounding box center [489, 87] width 901 height 36
click at [669, 86] on div "Đơn hàng 13 đơn Khối lượng 6 kg Số lượng 15 món Đã thu 345.000 đ Chưa thu 1,26 …" at bounding box center [489, 87] width 901 height 36
click at [653, 100] on div "Đơn hàng 13 đơn Khối lượng 6 kg Số lượng 15 món Đã thu 345.000 đ Chưa thu 1,26 …" at bounding box center [489, 87] width 901 height 36
click at [582, 85] on div "Đơn hàng 13 đơn Khối lượng 6 kg Số lượng 15 món Đã thu 345.000 đ Chưa thu 1,26 …" at bounding box center [489, 87] width 901 height 36
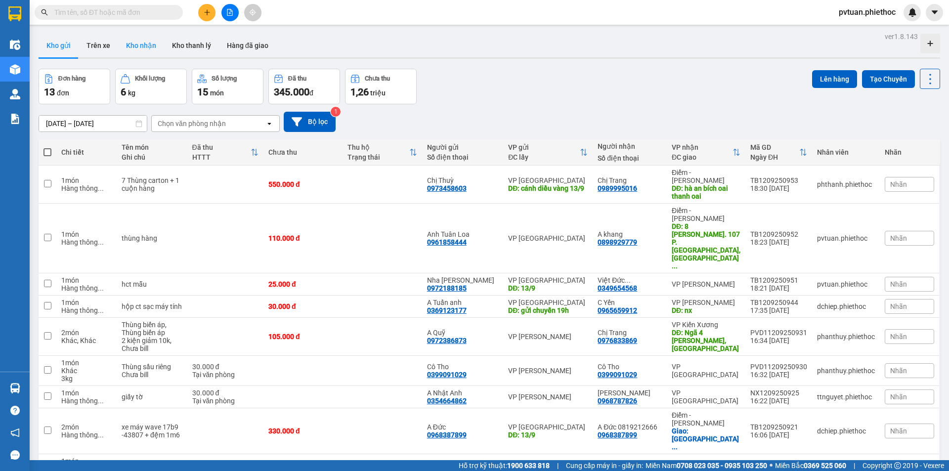
click at [155, 50] on button "Kho nhận" at bounding box center [141, 46] width 46 height 24
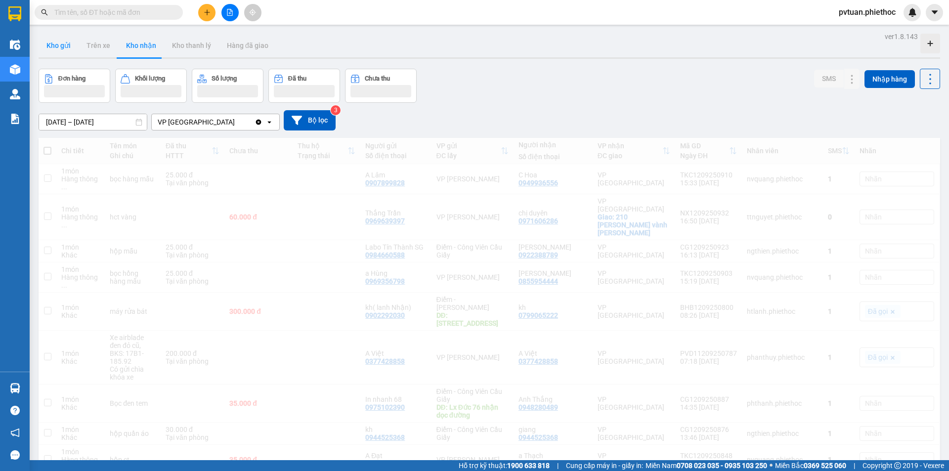
click at [68, 46] on button "Kho gửi" at bounding box center [59, 46] width 40 height 24
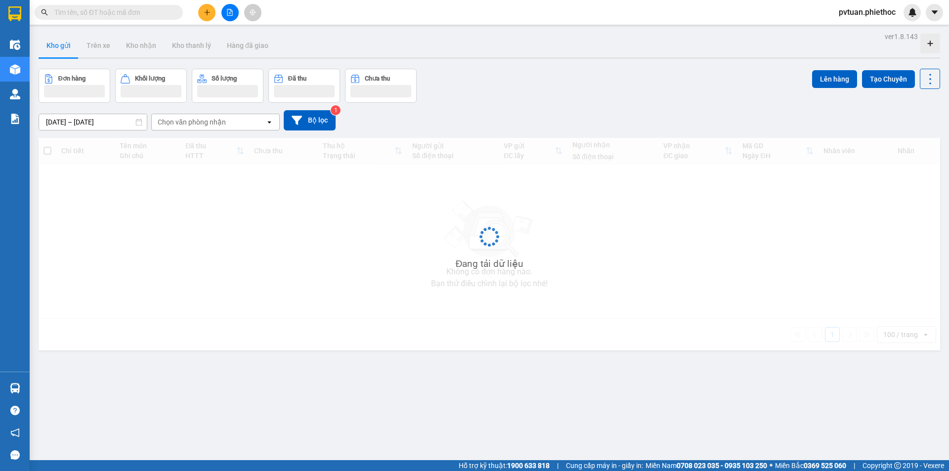
click at [68, 46] on button "Kho gửi" at bounding box center [59, 46] width 40 height 24
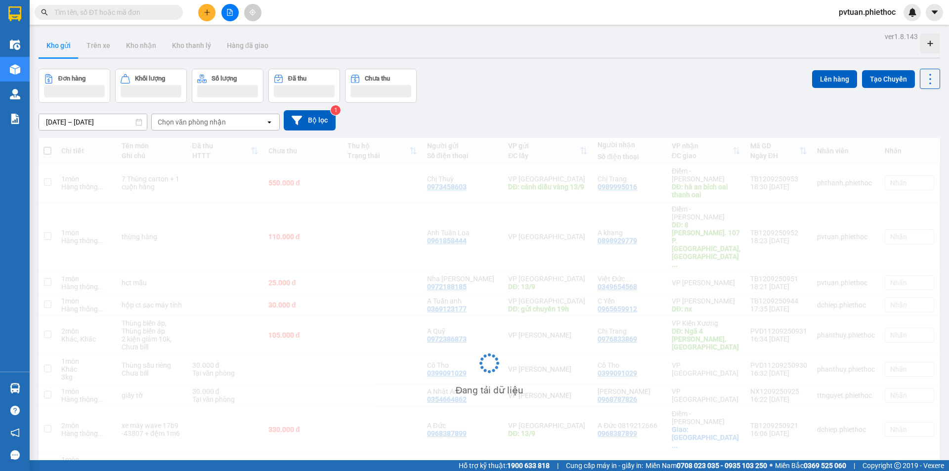
click at [68, 46] on button "Kho gửi" at bounding box center [59, 46] width 40 height 24
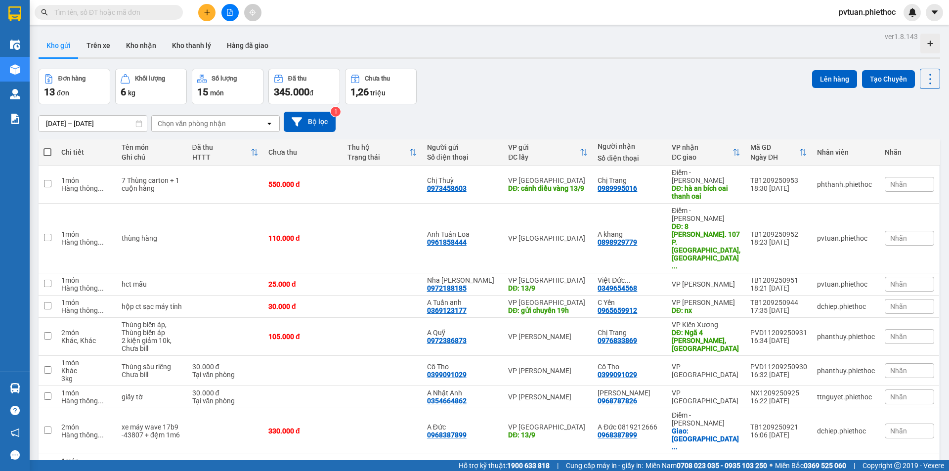
click at [602, 123] on div "[DATE] – [DATE] Press the down arrow key to interact with the calendar and sele…" at bounding box center [489, 122] width 901 height 20
click at [608, 105] on div "[DATE] – [DATE] Press the down arrow key to interact with the calendar and sele…" at bounding box center [489, 121] width 901 height 35
drag, startPoint x: 608, startPoint y: 105, endPoint x: 591, endPoint y: 105, distance: 16.8
click at [607, 105] on div "[DATE] – [DATE] Press the down arrow key to interact with the calendar and sele…" at bounding box center [489, 121] width 901 height 35
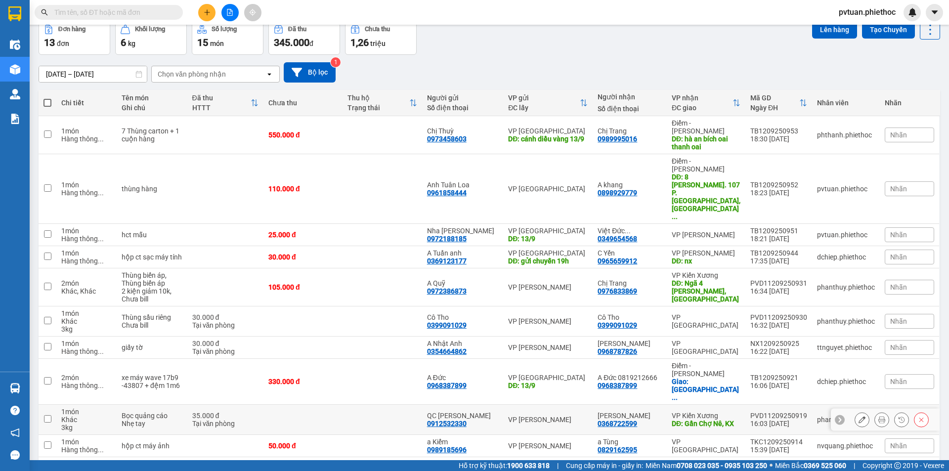
scroll to position [90, 0]
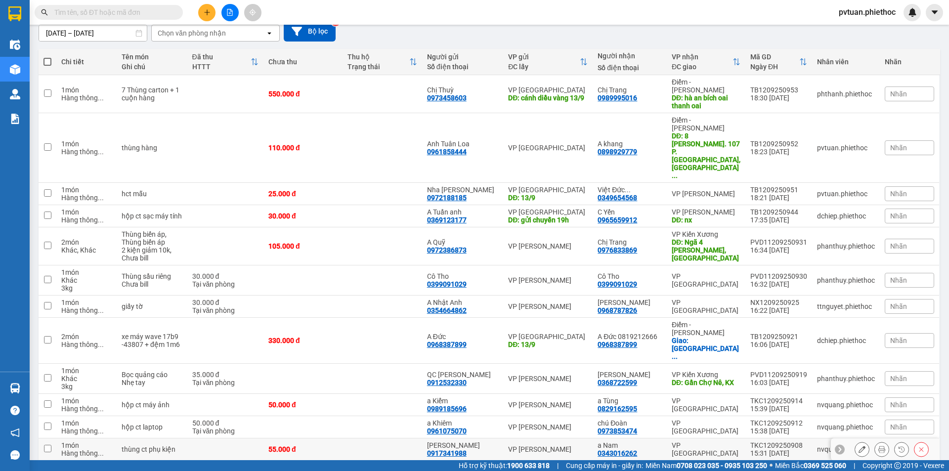
click at [692, 441] on div "VP [GEOGRAPHIC_DATA]" at bounding box center [706, 449] width 69 height 16
checkbox input "true"
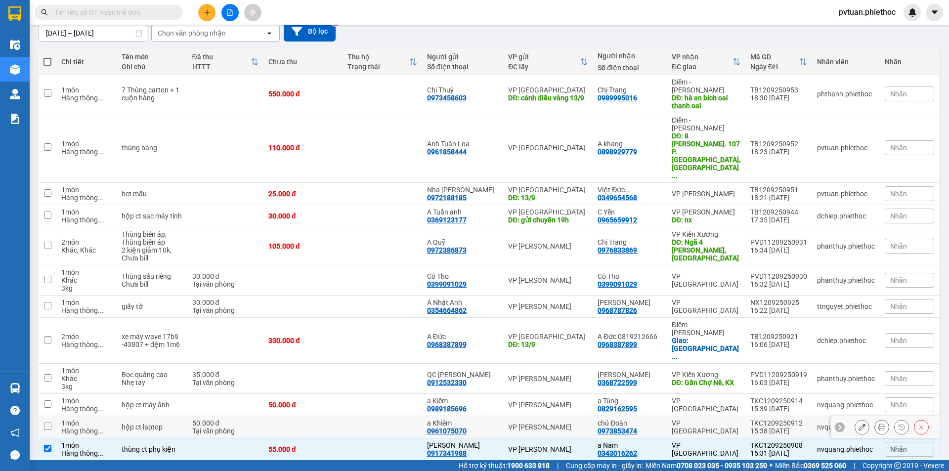
click at [705, 419] on div "VP [GEOGRAPHIC_DATA]" at bounding box center [706, 427] width 69 height 16
checkbox input "true"
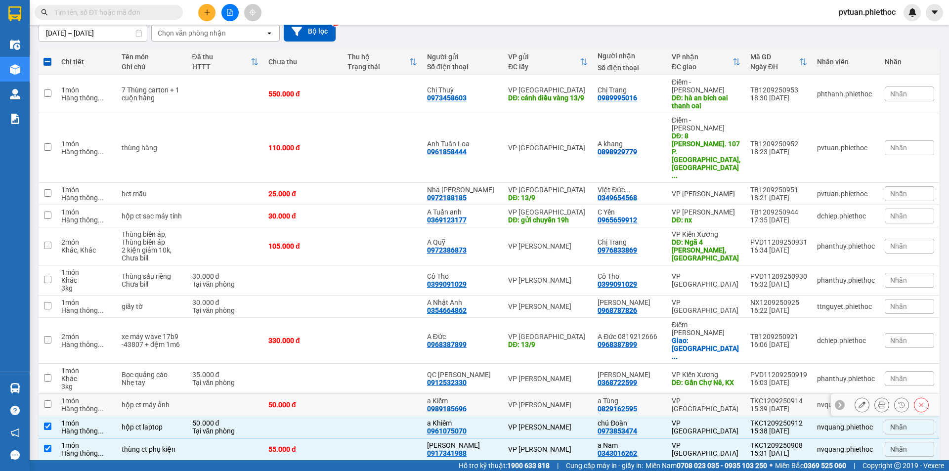
click at [713, 394] on td "VP [GEOGRAPHIC_DATA]" at bounding box center [706, 405] width 79 height 22
checkbox input "true"
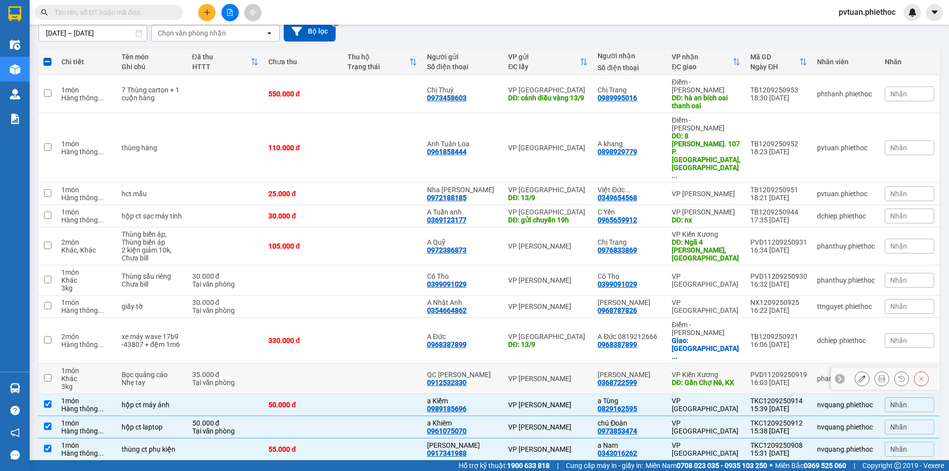
click at [718, 379] on div "DĐ: Gần Chợ Nê, KX" at bounding box center [706, 383] width 69 height 8
checkbox input "true"
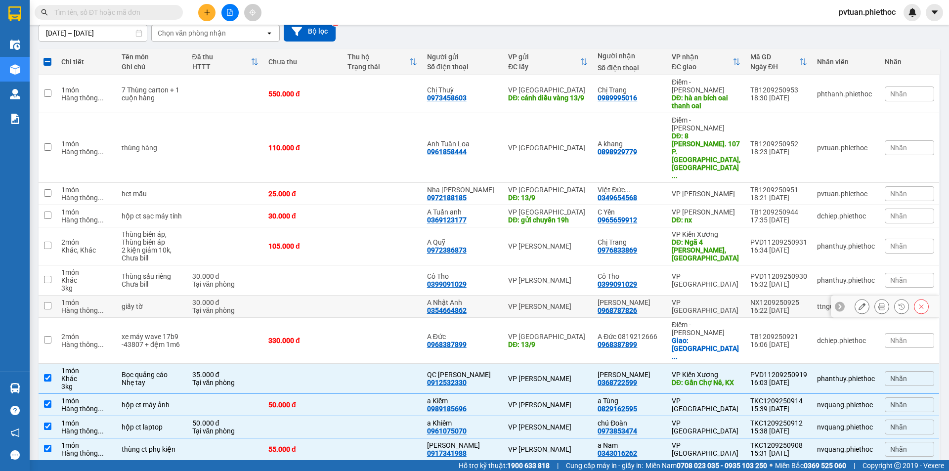
click at [720, 298] on div "VP [GEOGRAPHIC_DATA]" at bounding box center [706, 306] width 69 height 16
checkbox input "true"
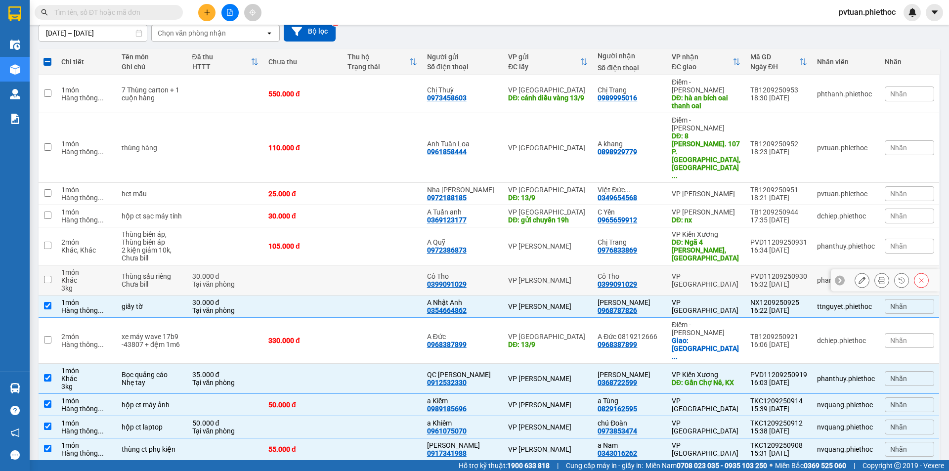
click at [724, 272] on div "VP [GEOGRAPHIC_DATA]" at bounding box center [706, 280] width 69 height 16
checkbox input "true"
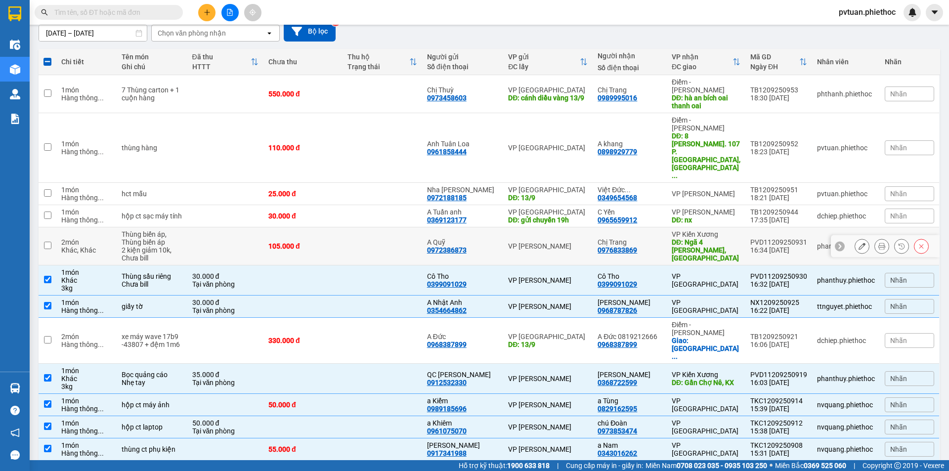
click at [723, 230] on div "VP Kiến Xương" at bounding box center [706, 234] width 69 height 8
checkbox input "true"
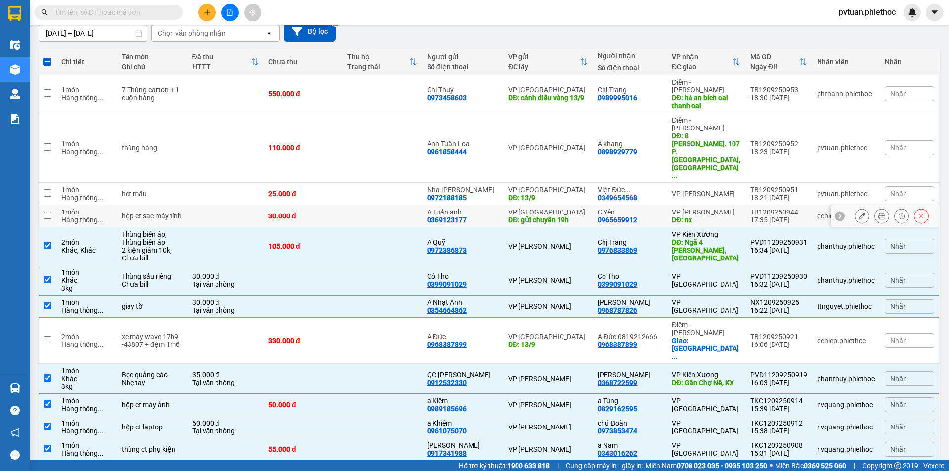
click at [725, 208] on div "VP [PERSON_NAME]" at bounding box center [706, 212] width 69 height 8
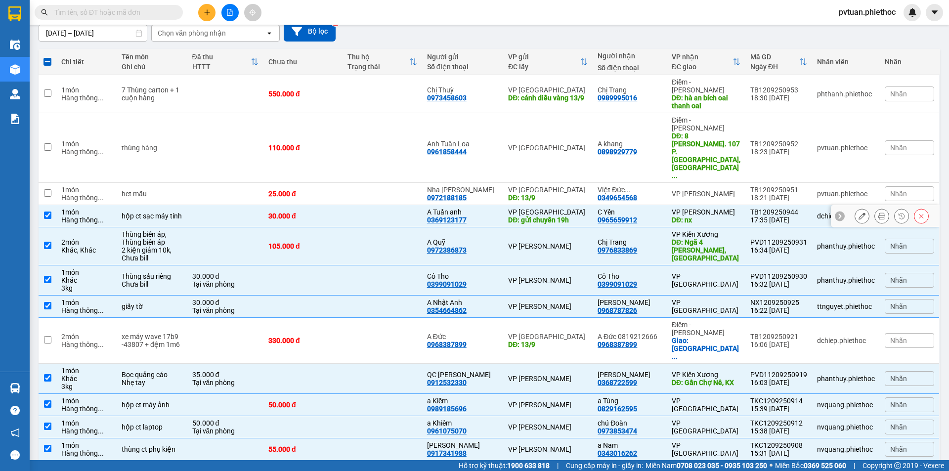
click at [727, 208] on div "VP [PERSON_NAME]" at bounding box center [706, 212] width 69 height 8
checkbox input "false"
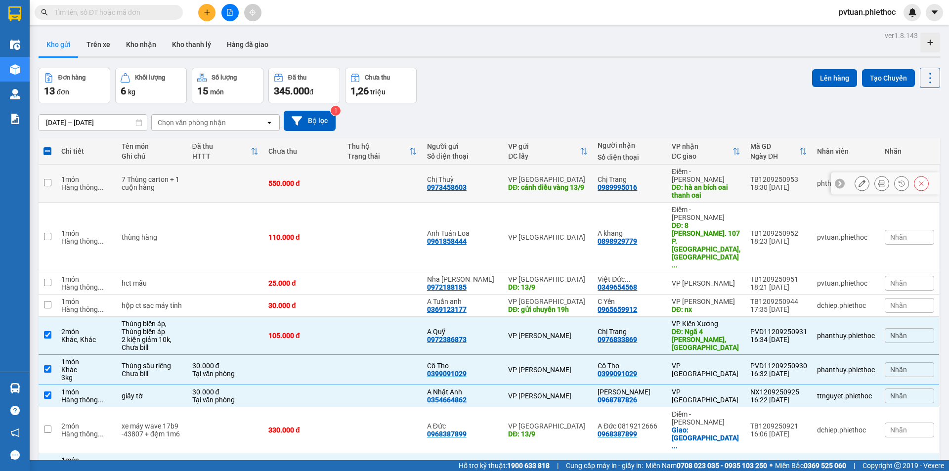
scroll to position [0, 0]
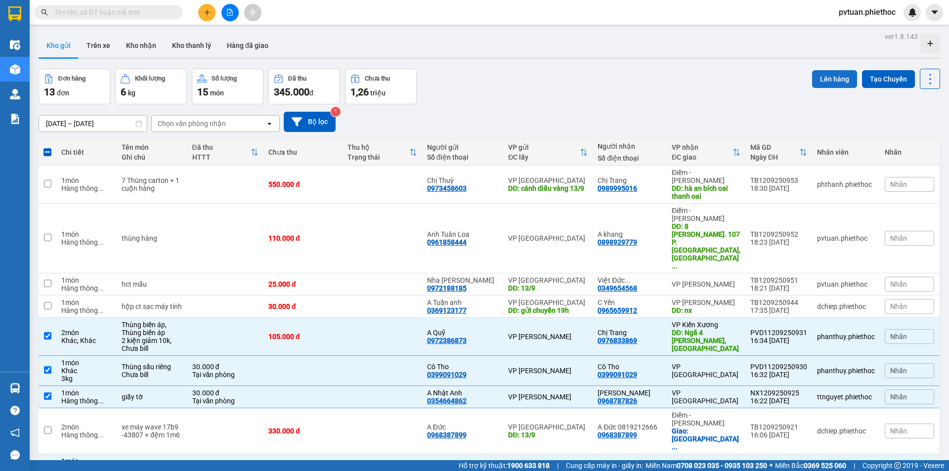
click at [831, 77] on button "Lên hàng" at bounding box center [834, 79] width 45 height 18
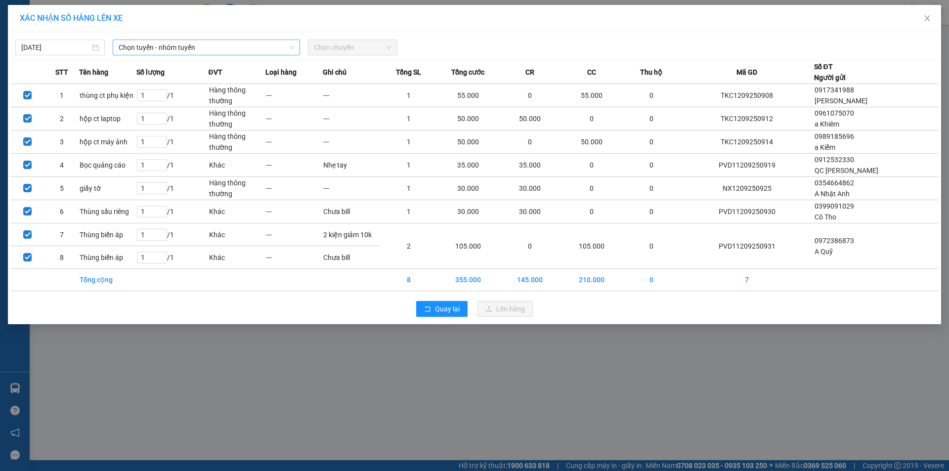
click at [162, 51] on span "Chọn tuyến - nhóm tuyến" at bounding box center [206, 47] width 175 height 15
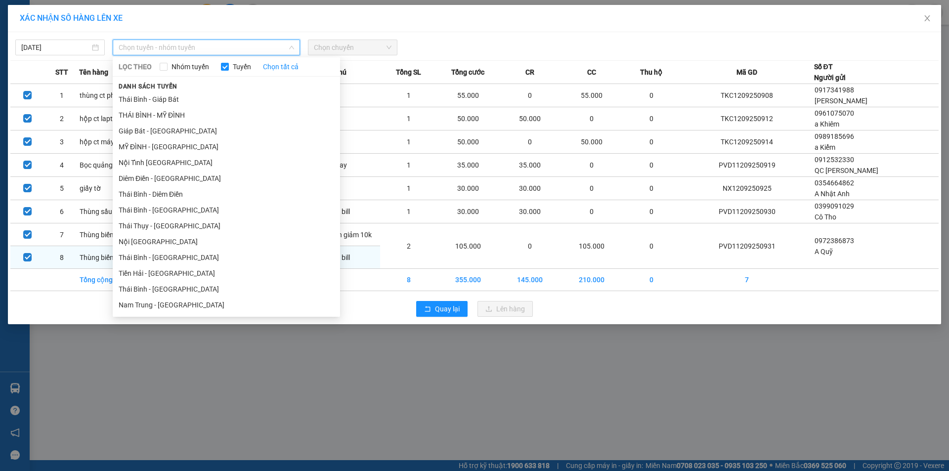
drag, startPoint x: 190, startPoint y: 259, endPoint x: 199, endPoint y: 257, distance: 9.2
click at [191, 259] on li "Thái Bình - [GEOGRAPHIC_DATA]" at bounding box center [226, 258] width 227 height 16
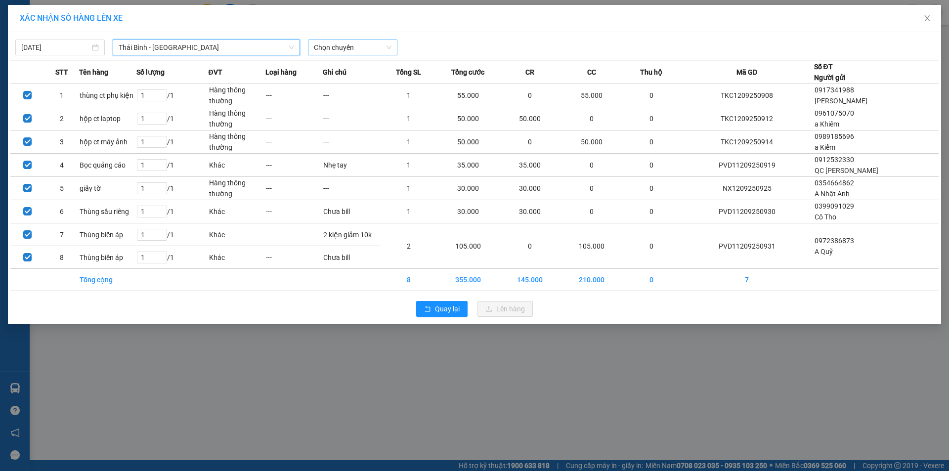
click at [359, 46] on span "Chọn chuyến" at bounding box center [353, 47] width 78 height 15
type input "19:00"
click at [359, 81] on div "Thêm chuyến " 19:00 "" at bounding box center [360, 83] width 105 height 17
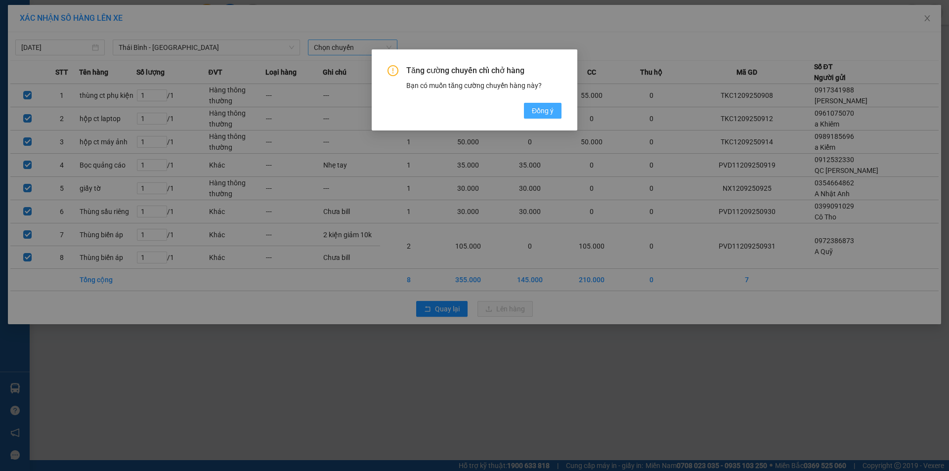
click at [531, 109] on button "Đồng ý" at bounding box center [543, 111] width 38 height 16
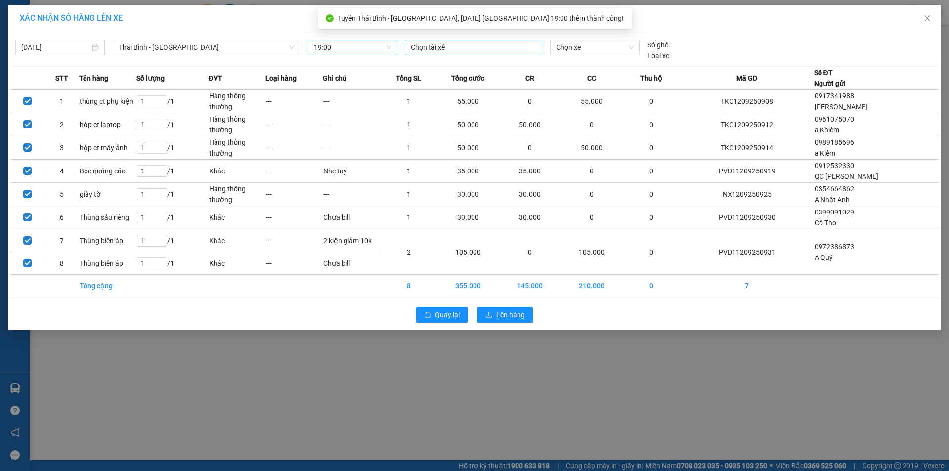
click at [434, 43] on div at bounding box center [473, 48] width 132 height 12
type input "khoản"
click at [458, 66] on div "TG.TC.Ngô Gia Khoản" at bounding box center [479, 67] width 136 height 11
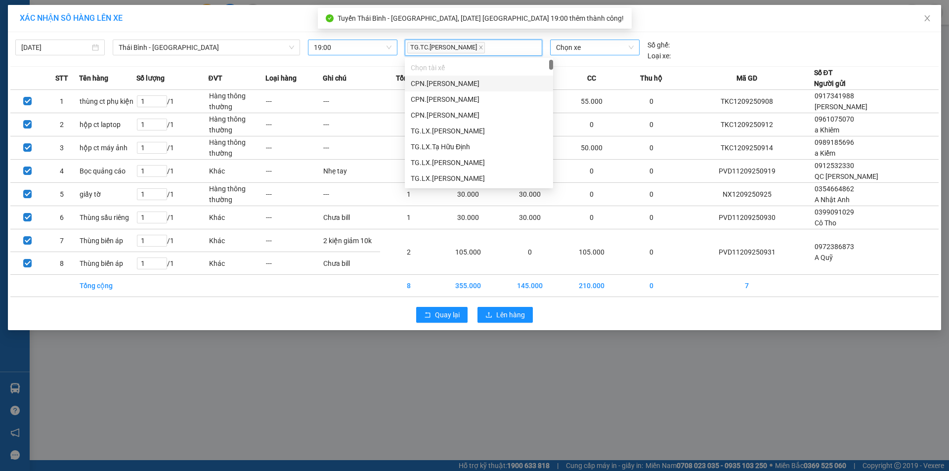
click at [562, 51] on span "Chọn xe" at bounding box center [594, 47] width 77 height 15
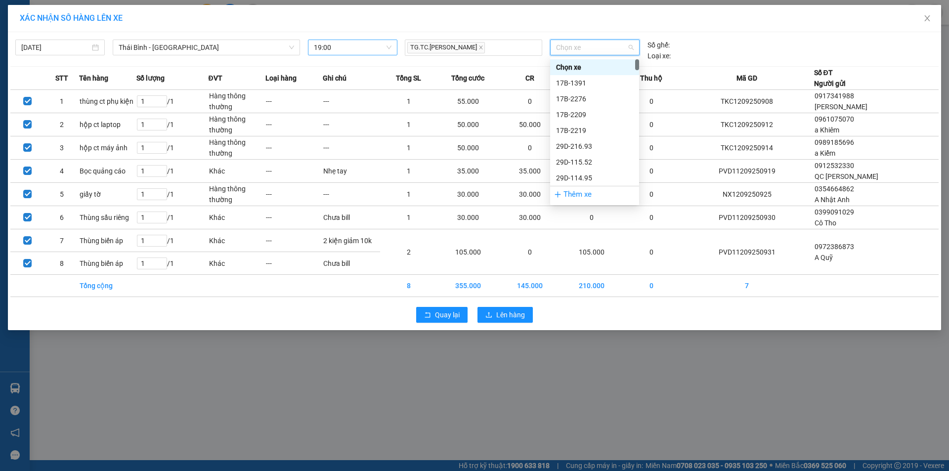
type input "3"
type input "3044"
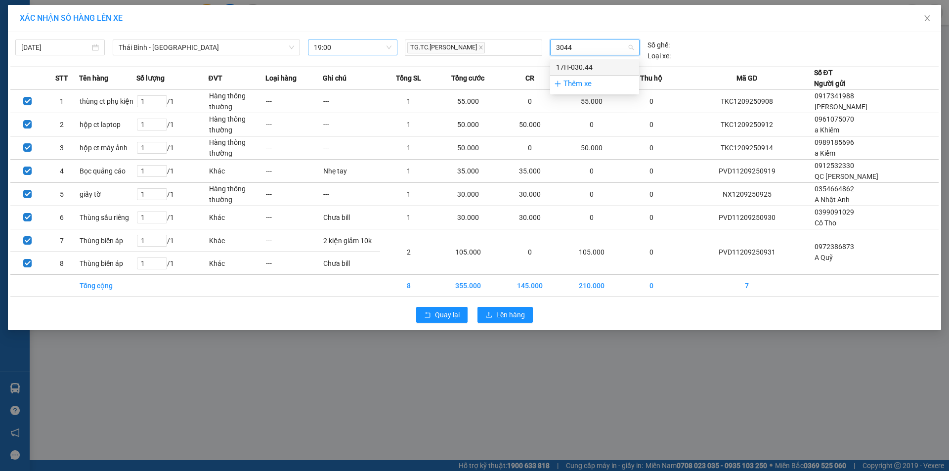
click at [605, 64] on div "17H-030.44" at bounding box center [594, 67] width 77 height 11
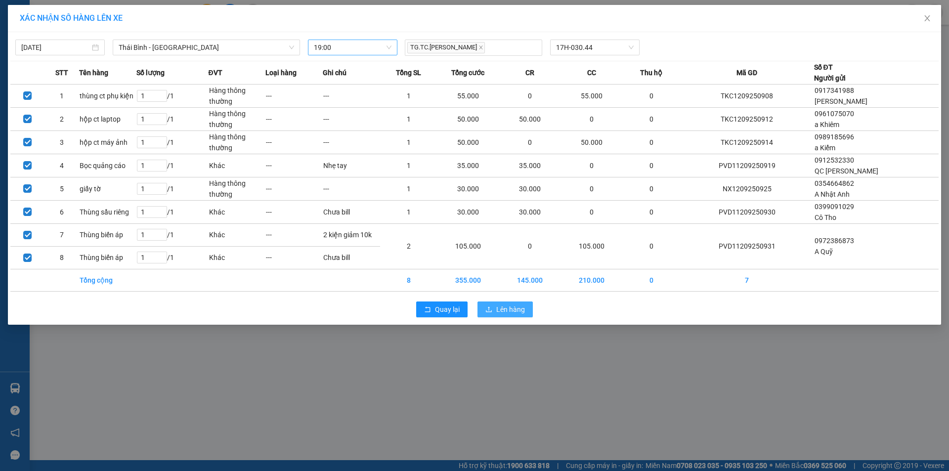
click at [519, 304] on span "Lên hàng" at bounding box center [510, 309] width 29 height 11
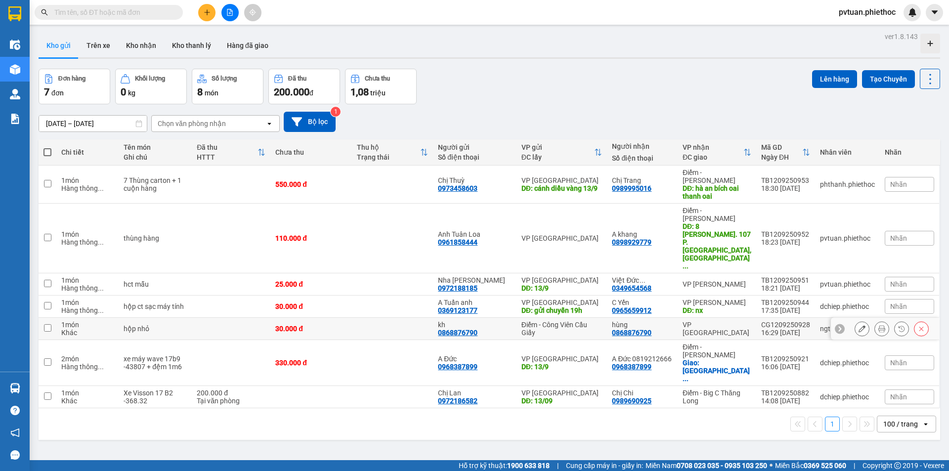
click at [580, 321] on div "Điểm - Công Viên Cầu Giấy" at bounding box center [561, 329] width 81 height 16
checkbox input "true"
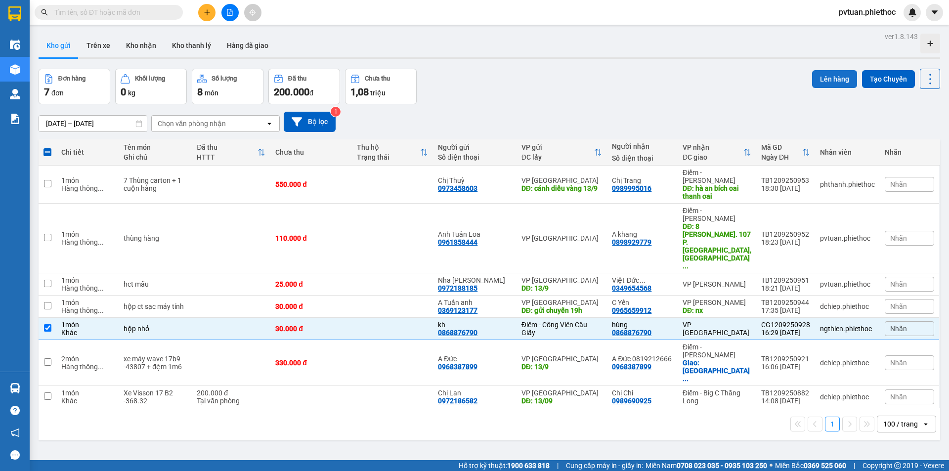
click at [818, 80] on button "Lên hàng" at bounding box center [834, 79] width 45 height 18
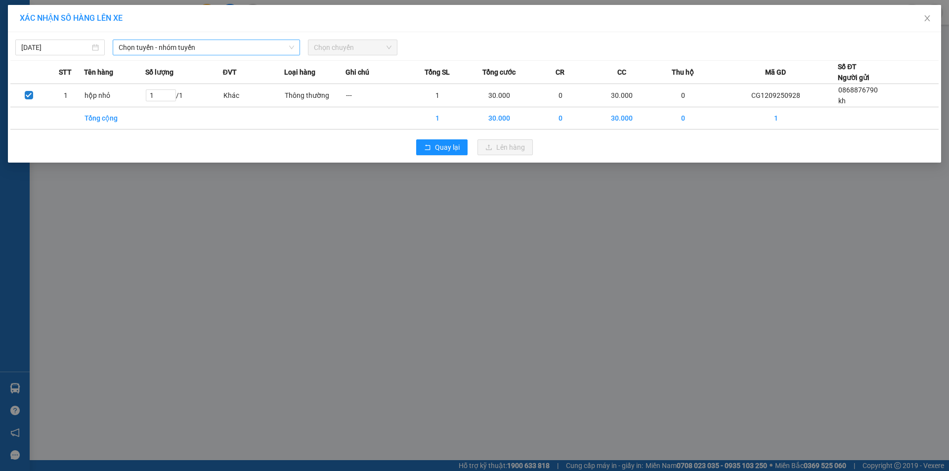
drag, startPoint x: 130, startPoint y: 43, endPoint x: 154, endPoint y: 54, distance: 25.9
click at [131, 43] on span "Chọn tuyến - nhóm tuyến" at bounding box center [206, 47] width 175 height 15
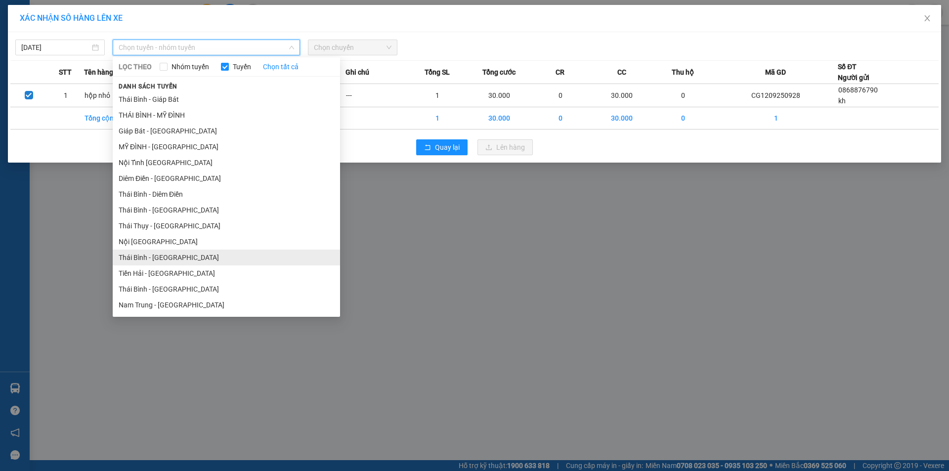
drag, startPoint x: 190, startPoint y: 257, endPoint x: 211, endPoint y: 243, distance: 24.8
click at [190, 256] on li "Thái Bình - [GEOGRAPHIC_DATA]" at bounding box center [226, 258] width 227 height 16
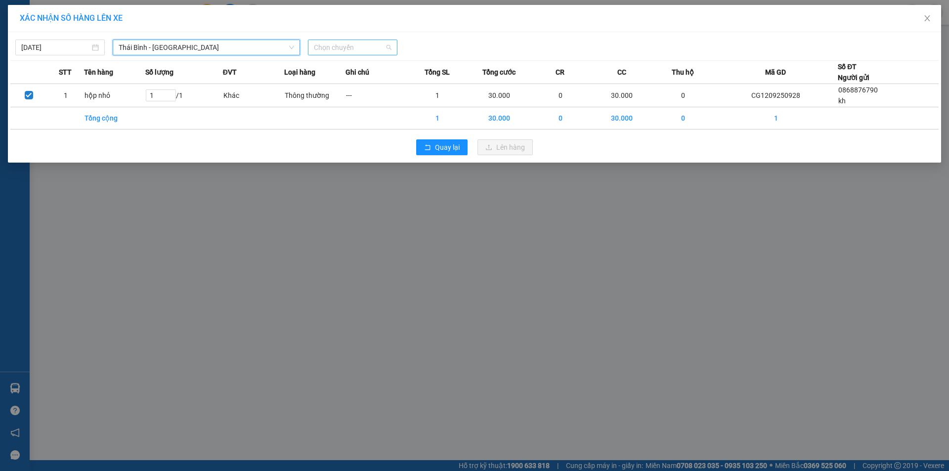
click at [366, 43] on span "Chọn chuyến" at bounding box center [353, 47] width 78 height 15
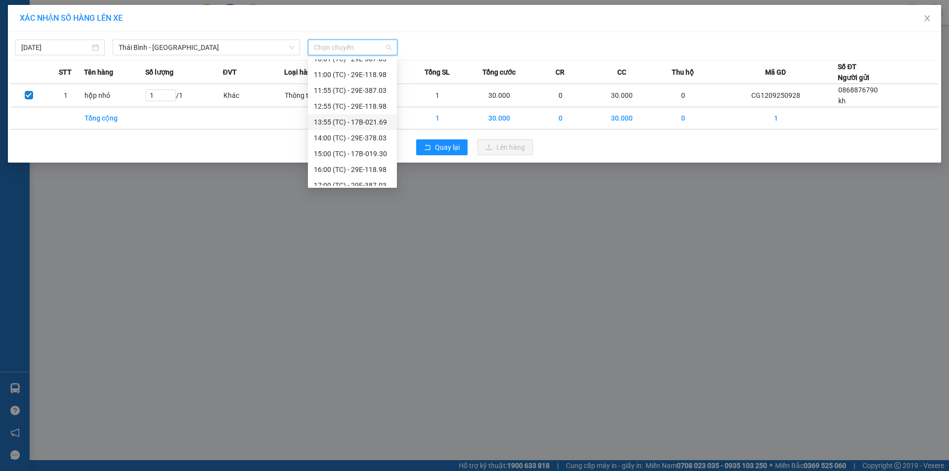
scroll to position [111, 0]
click at [380, 176] on div "19:00 (TC) - 17H-030.44" at bounding box center [352, 177] width 77 height 11
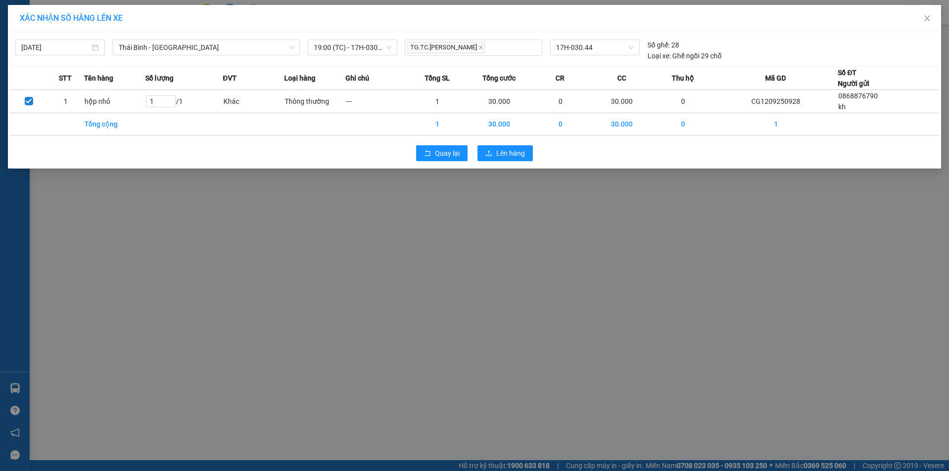
click at [487, 144] on div "Quay lại Lên hàng" at bounding box center [474, 153] width 928 height 26
click at [489, 152] on icon "upload" at bounding box center [488, 153] width 7 height 7
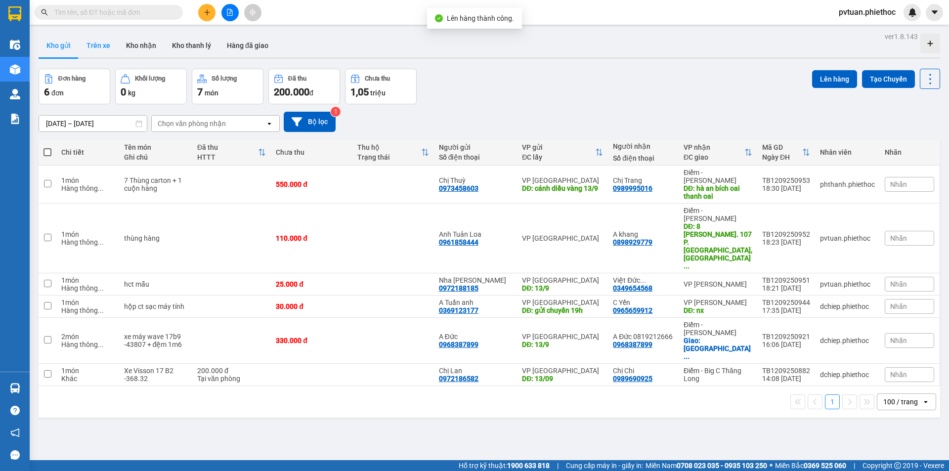
click at [105, 48] on button "Trên xe" at bounding box center [99, 46] width 40 height 24
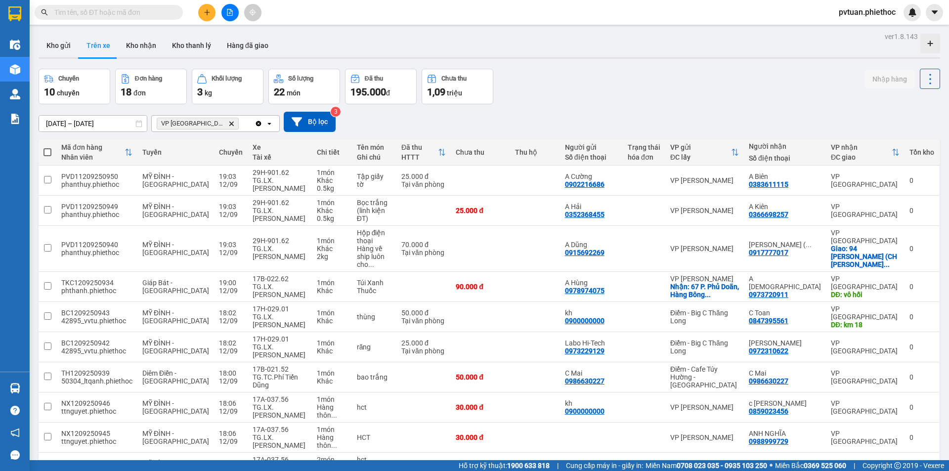
click at [229, 125] on icon "VP Thái Bình, close by backspace" at bounding box center [231, 123] width 4 height 4
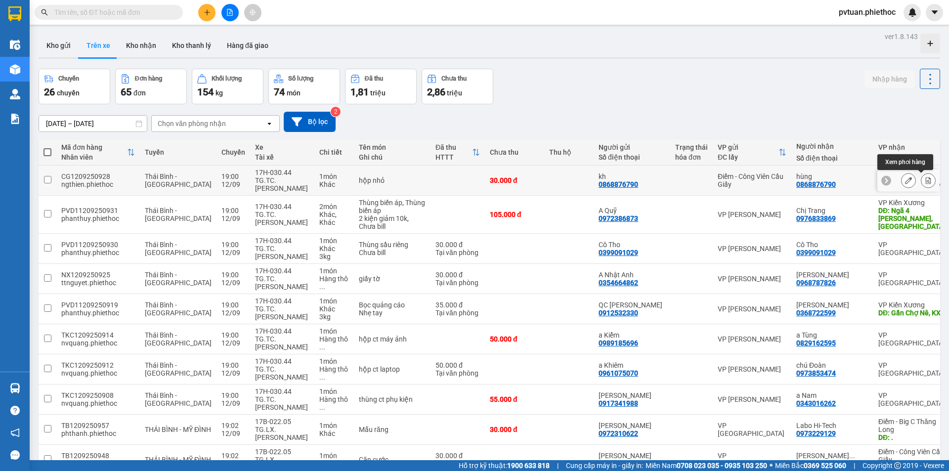
click at [924, 182] on button at bounding box center [928, 180] width 14 height 17
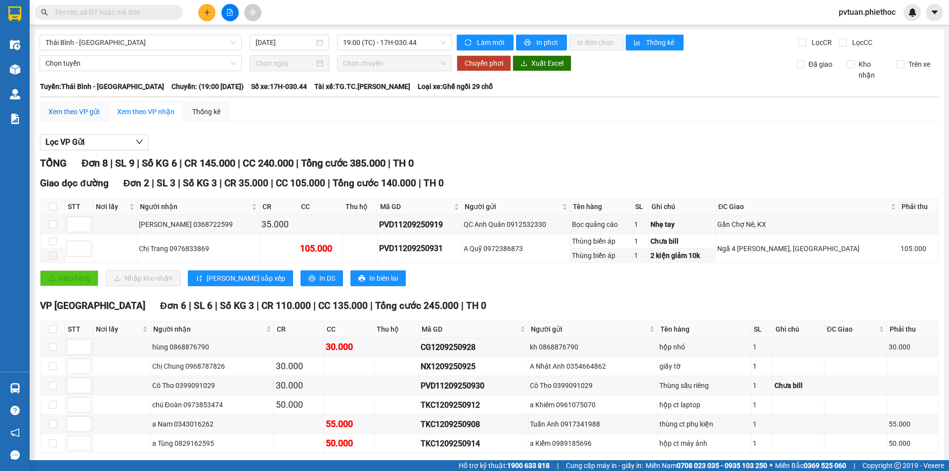
click at [69, 114] on div "Xem theo VP gửi" at bounding box center [73, 111] width 51 height 11
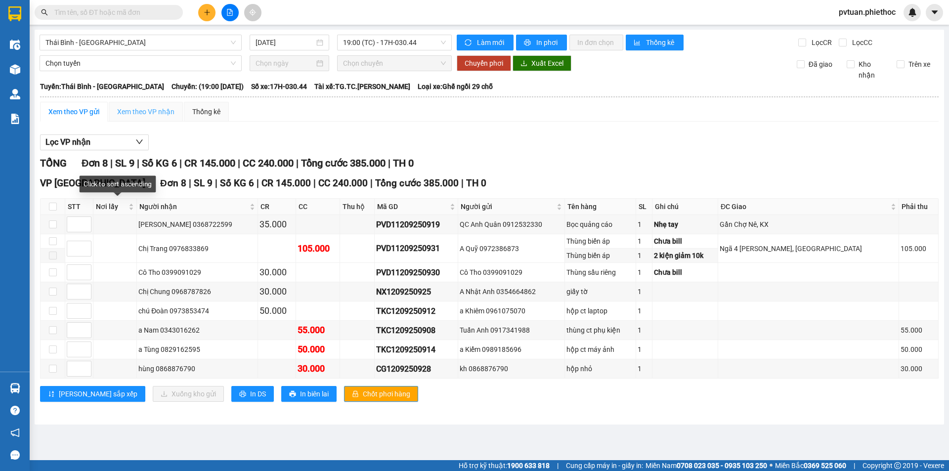
click at [140, 104] on div "Xem theo VP nhận" at bounding box center [146, 112] width 74 height 20
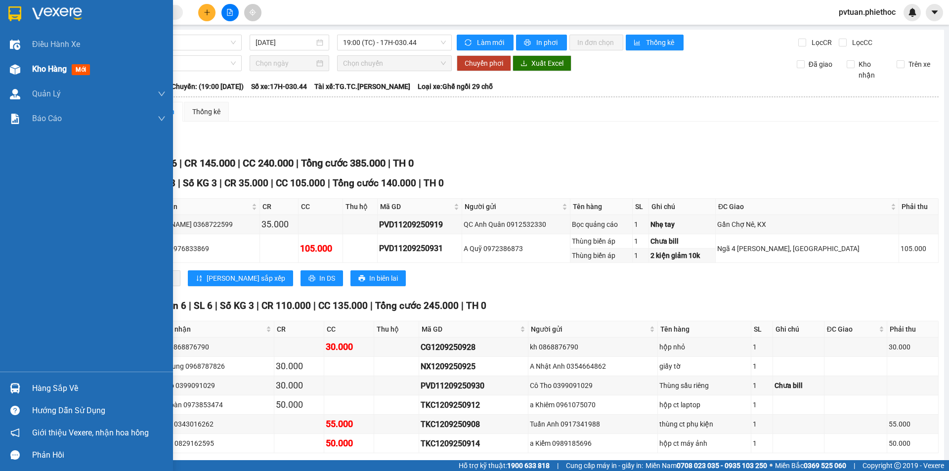
click at [22, 71] on div at bounding box center [14, 69] width 17 height 17
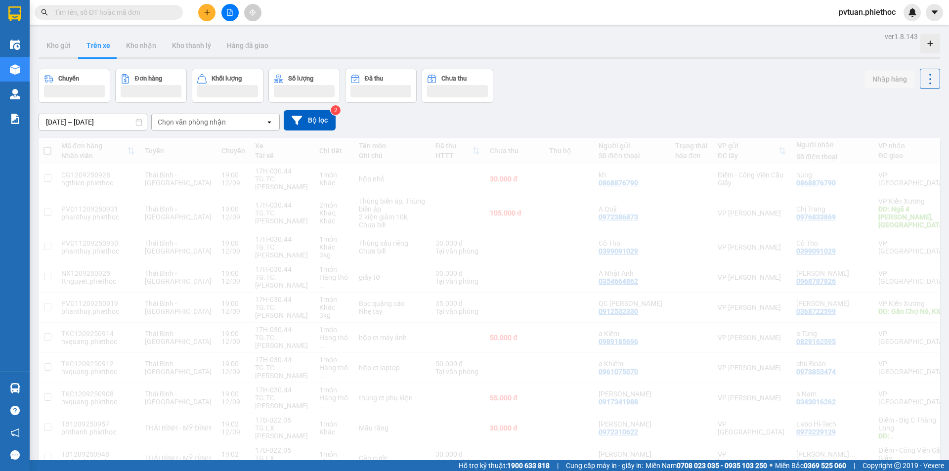
drag, startPoint x: 219, startPoint y: 114, endPoint x: 220, endPoint y: 123, distance: 9.0
click at [219, 115] on div "12/09/2025 – 12/09/2025 Press the down arrow key to interact with the calendar …" at bounding box center [489, 120] width 901 height 20
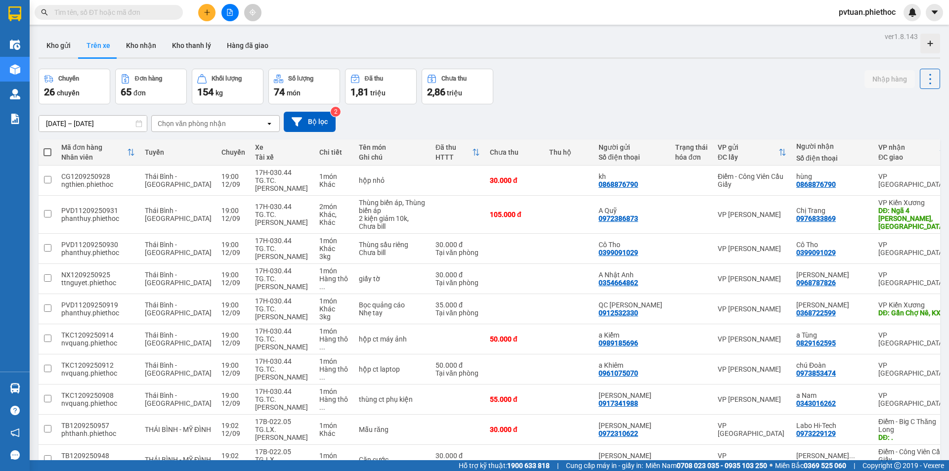
click at [220, 123] on div "Chọn văn phòng nhận" at bounding box center [192, 124] width 68 height 10
click at [218, 124] on div "Chọn văn phòng nhận" at bounding box center [192, 124] width 68 height 10
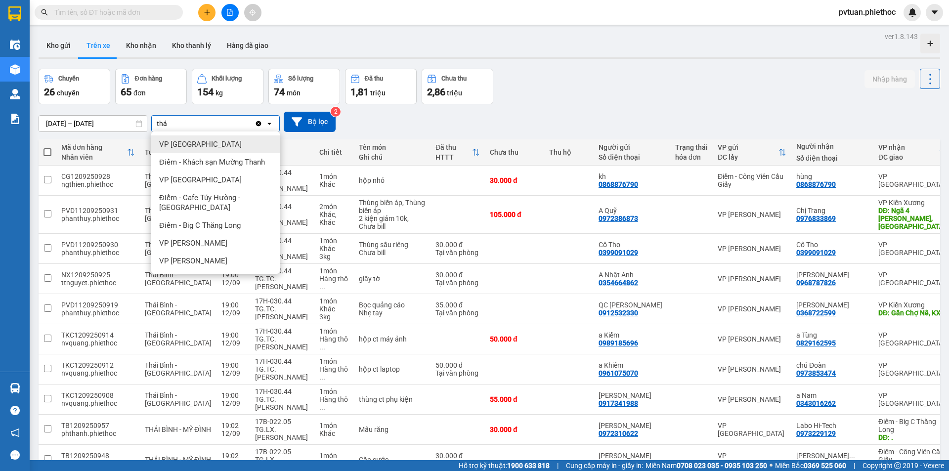
type input "thái"
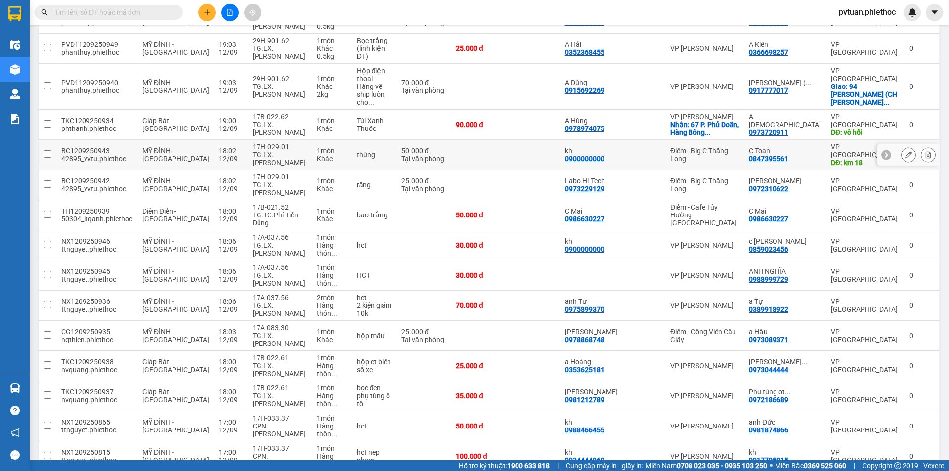
scroll to position [273, 0]
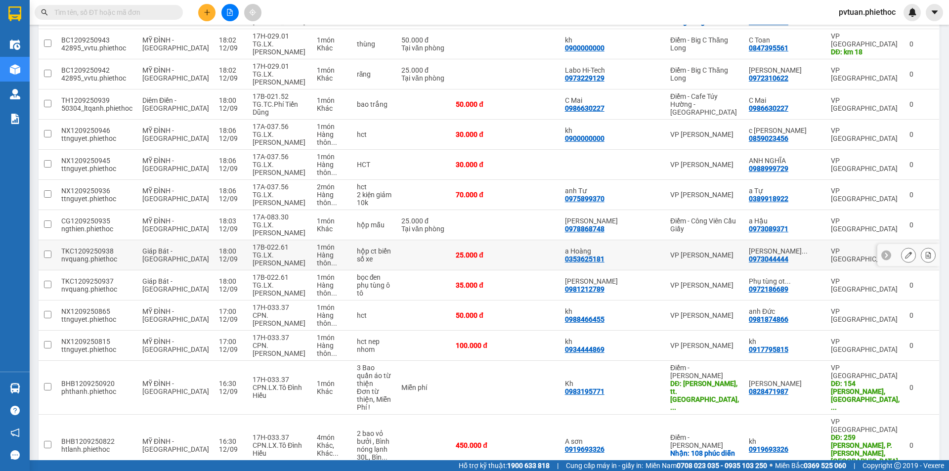
click at [438, 240] on td at bounding box center [423, 255] width 54 height 30
checkbox input "true"
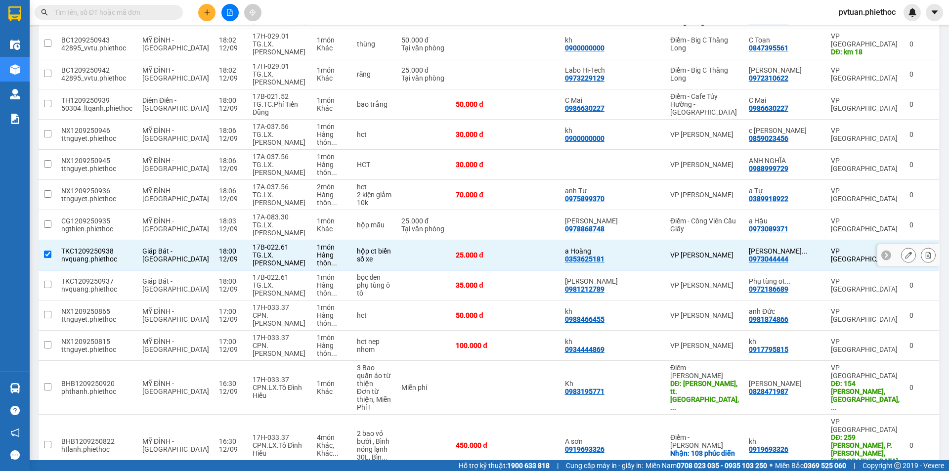
click at [443, 225] on div "Tại văn phòng" at bounding box center [423, 229] width 44 height 8
checkbox input "true"
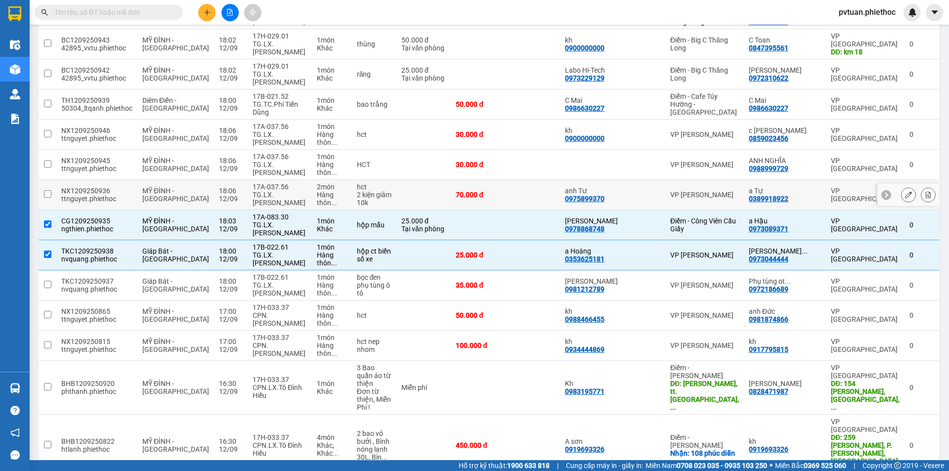
click at [421, 180] on td at bounding box center [423, 195] width 54 height 30
checkbox input "true"
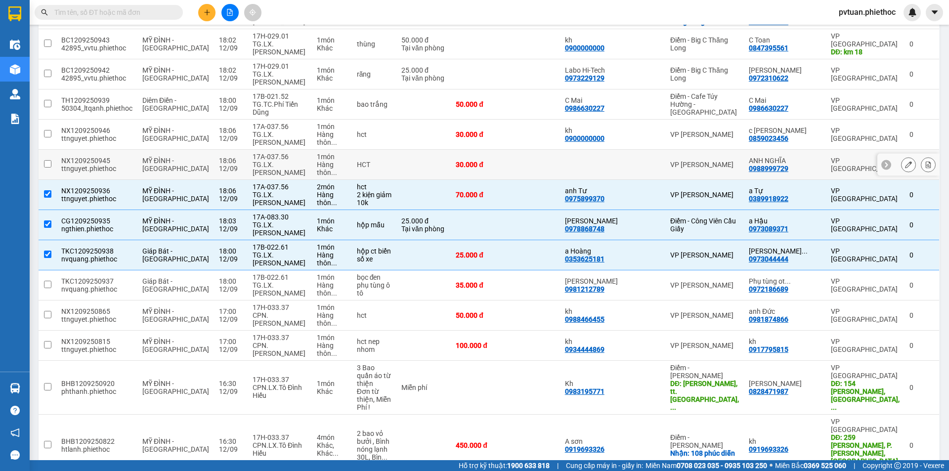
click at [429, 150] on td at bounding box center [423, 165] width 54 height 30
checkbox input "true"
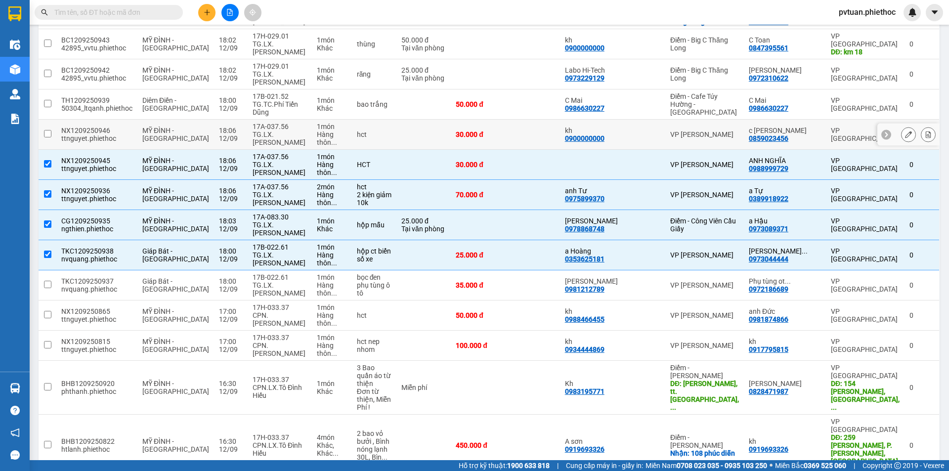
click at [414, 120] on td at bounding box center [423, 135] width 54 height 30
checkbox input "true"
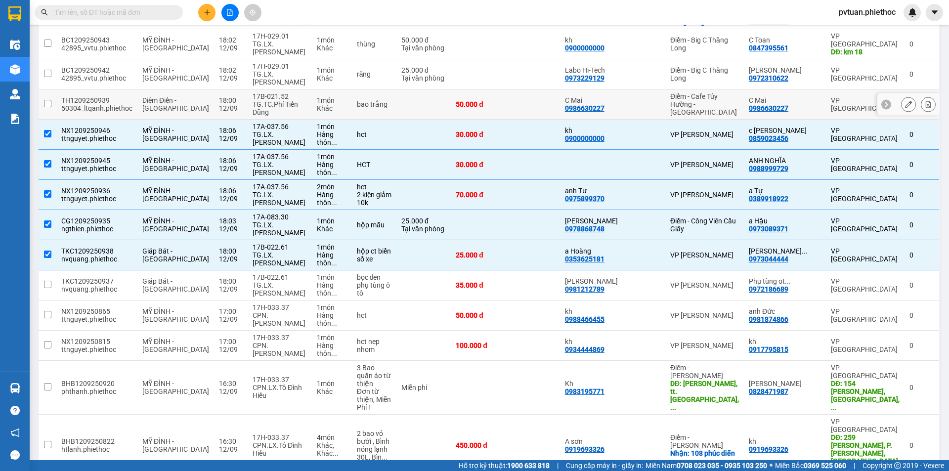
click at [410, 89] on td at bounding box center [423, 104] width 54 height 30
checkbox input "true"
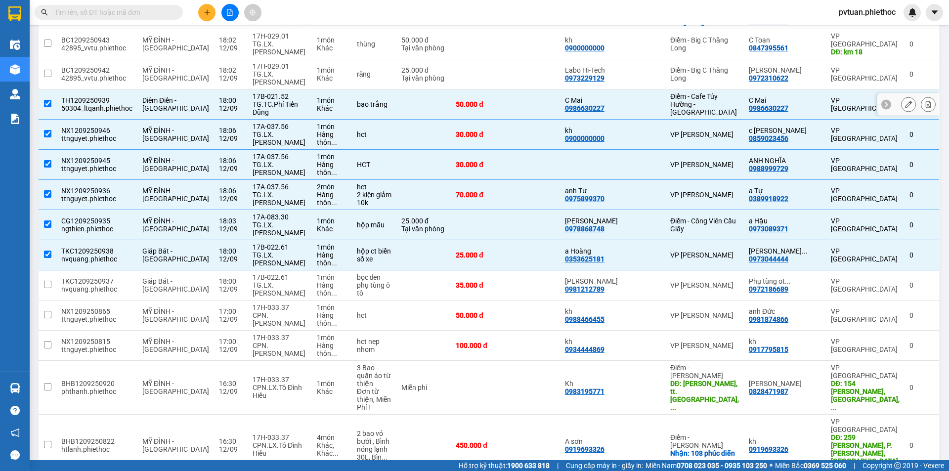
click at [408, 66] on div "25.000 đ" at bounding box center [423, 70] width 44 height 8
checkbox input "true"
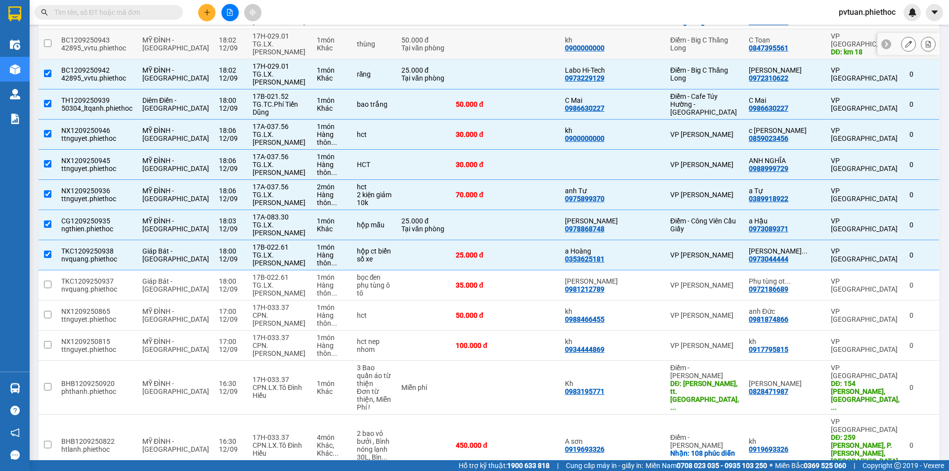
click at [408, 44] on div "Tại văn phòng" at bounding box center [423, 48] width 44 height 8
checkbox input "true"
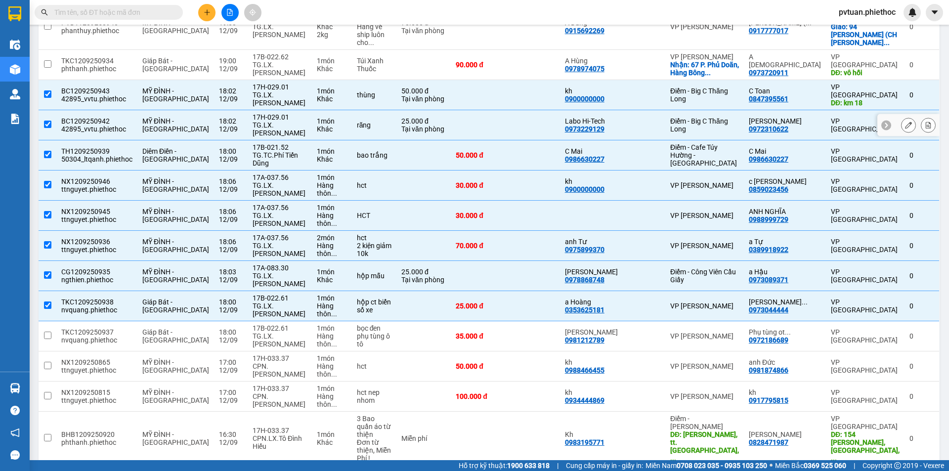
scroll to position [75, 0]
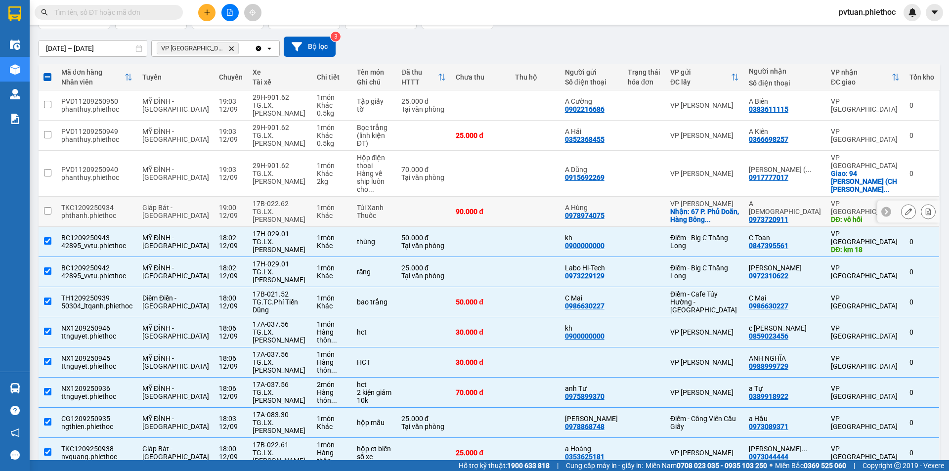
click at [333, 204] on div "1 món" at bounding box center [332, 208] width 30 height 8
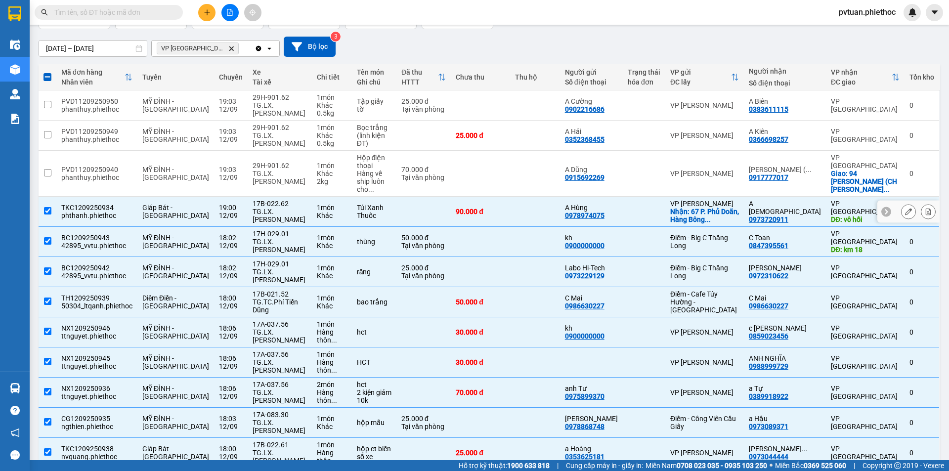
click at [333, 204] on div "1 món" at bounding box center [332, 208] width 30 height 8
checkbox input "false"
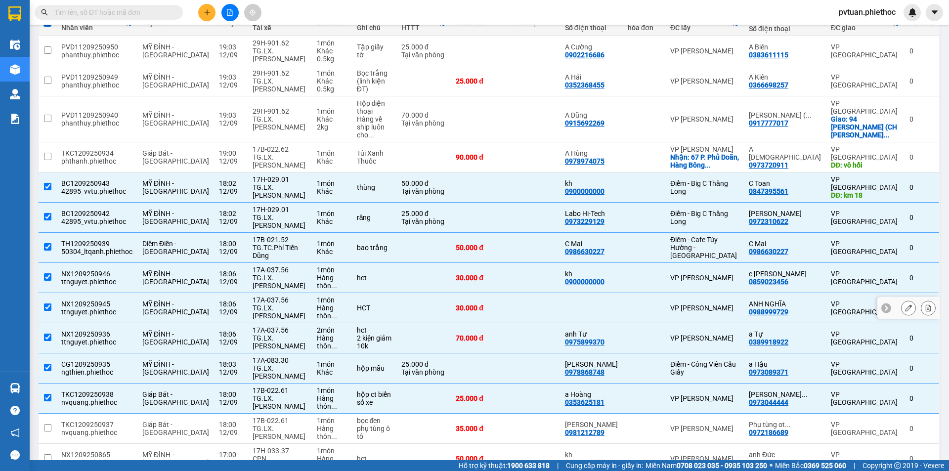
scroll to position [174, 0]
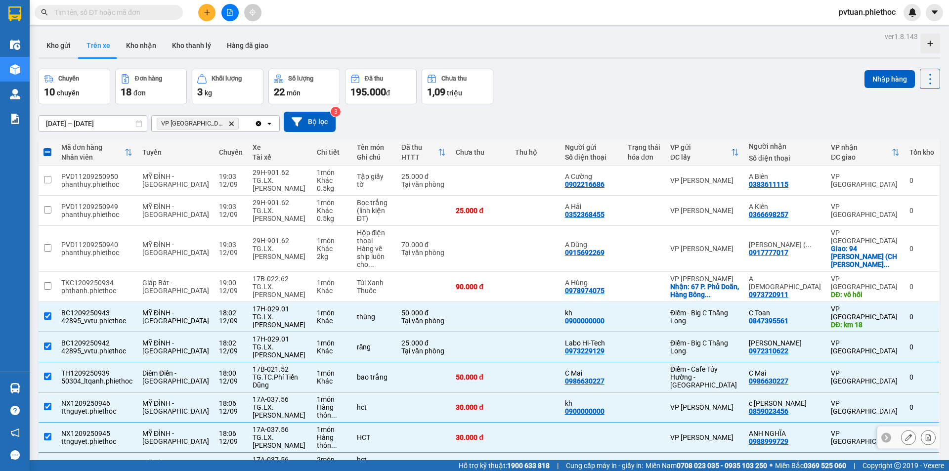
scroll to position [174, 0]
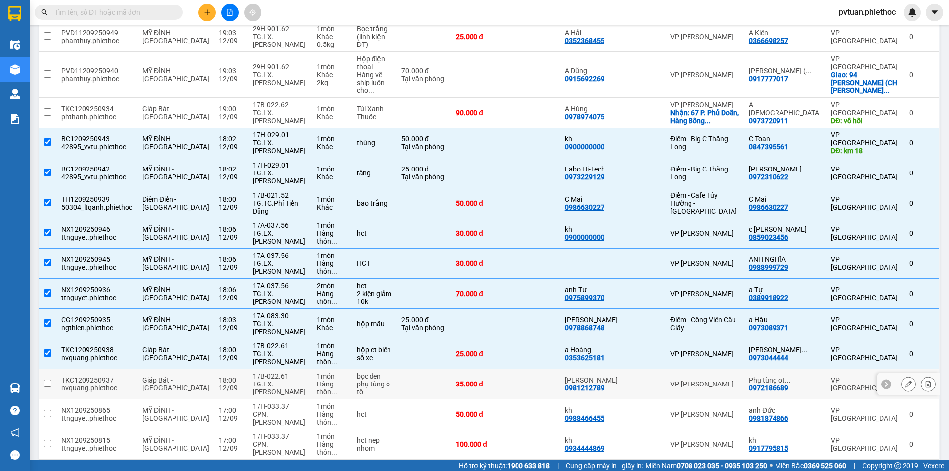
click at [408, 369] on td at bounding box center [423, 384] width 54 height 30
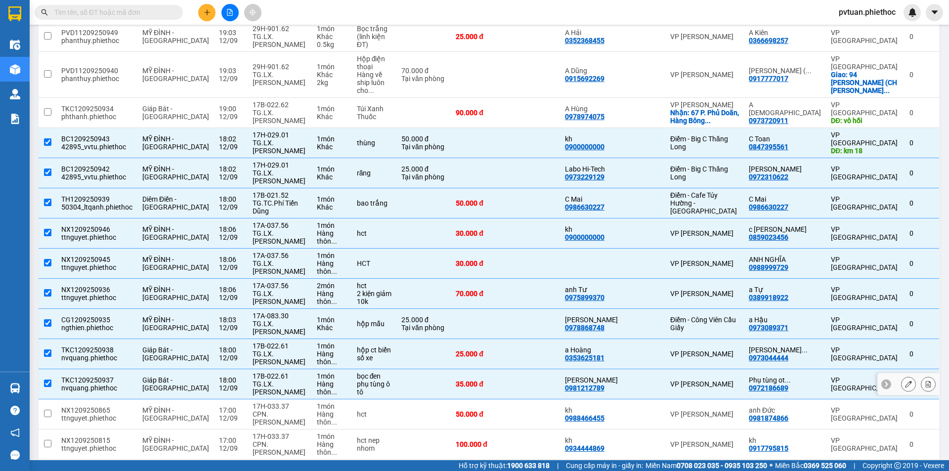
drag, startPoint x: 627, startPoint y: 353, endPoint x: 634, endPoint y: 335, distance: 19.4
click at [623, 369] on td "Xuân Quỳnh 0981212789" at bounding box center [591, 384] width 63 height 30
checkbox input "false"
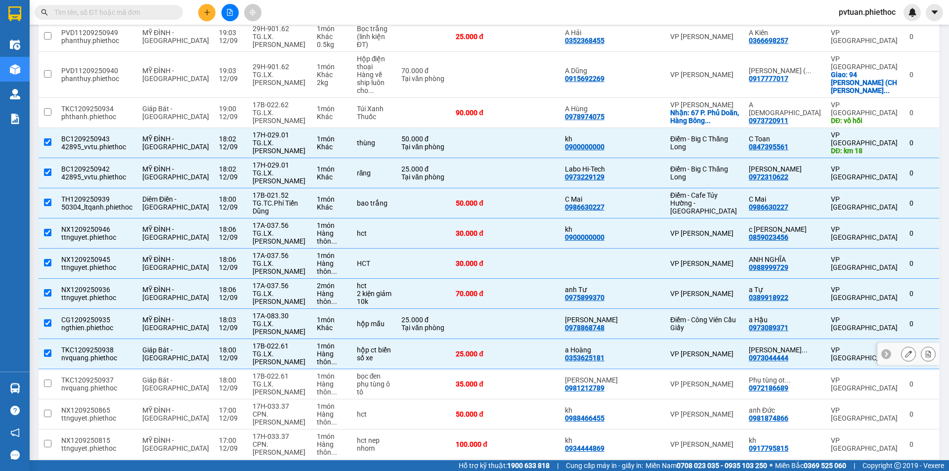
click at [623, 339] on td "a Hoàng 0353625181" at bounding box center [591, 354] width 63 height 30
checkbox input "false"
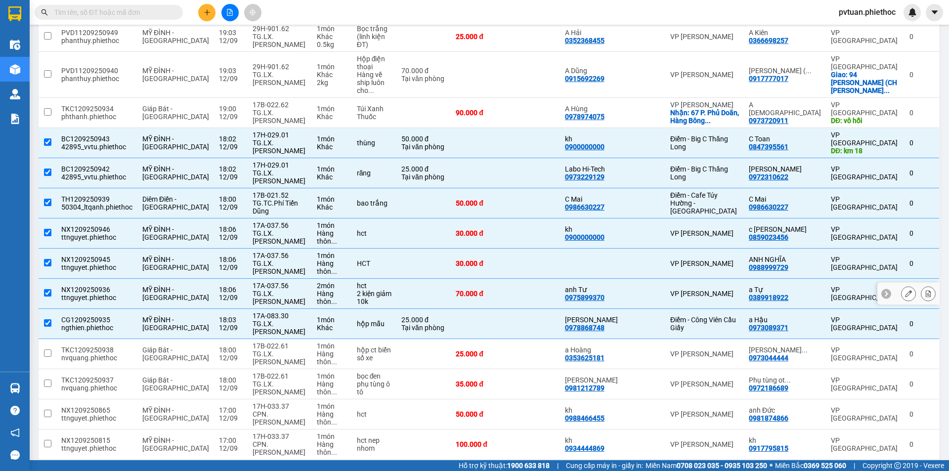
click at [661, 279] on td at bounding box center [644, 294] width 43 height 30
checkbox input "false"
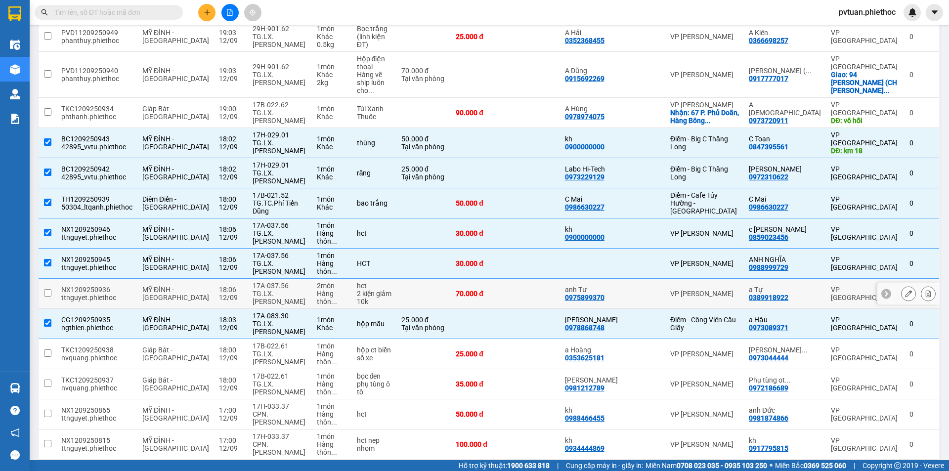
click at [665, 249] on td at bounding box center [644, 264] width 43 height 30
checkbox input "false"
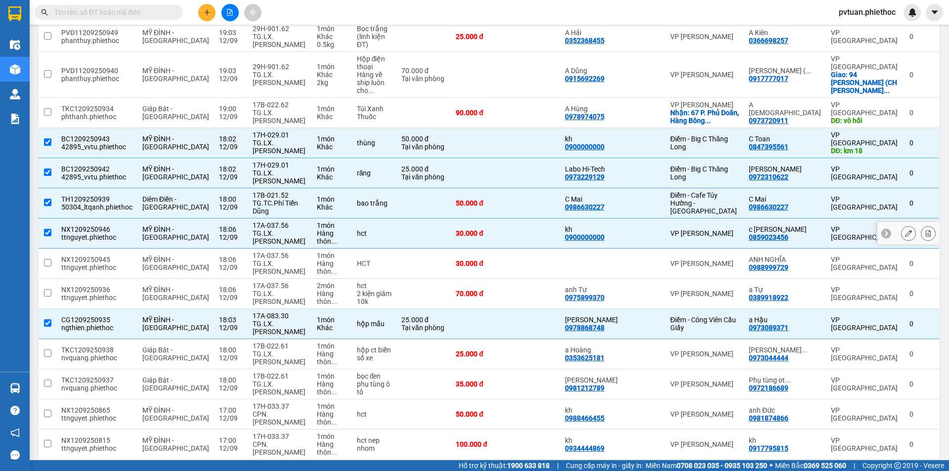
click at [660, 229] on div at bounding box center [644, 233] width 33 height 8
checkbox input "false"
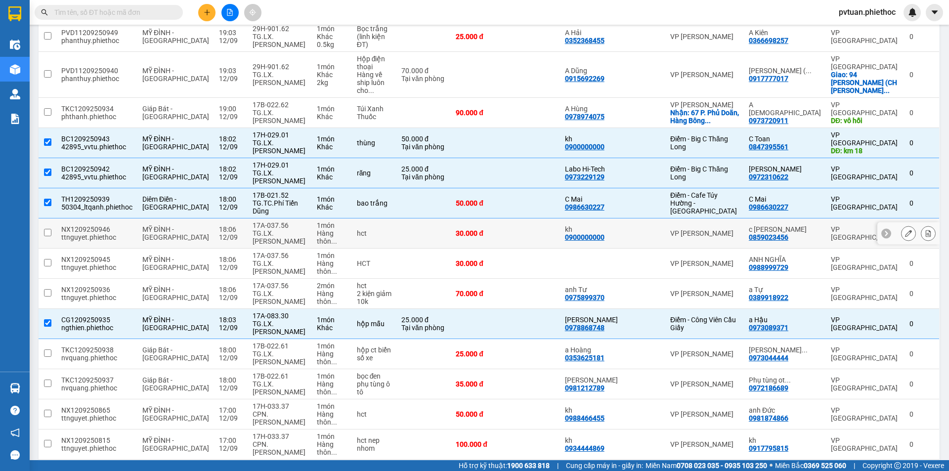
click at [660, 199] on div at bounding box center [644, 203] width 33 height 8
checkbox input "false"
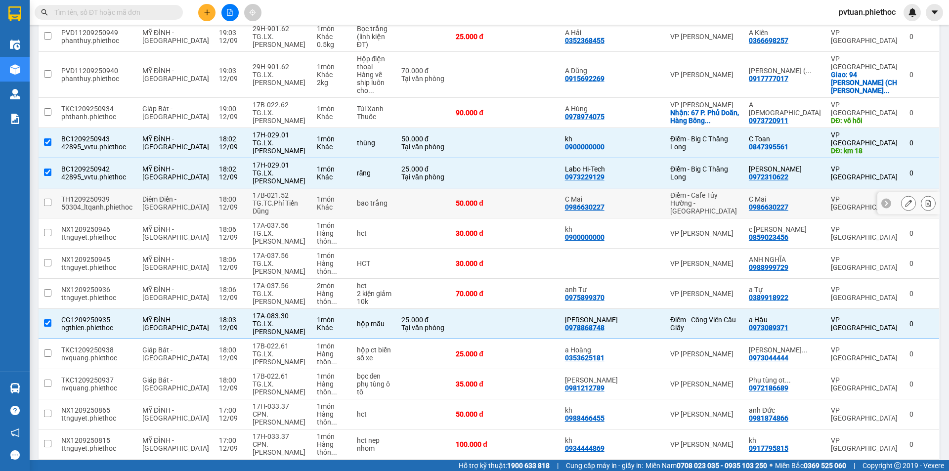
click at [660, 169] on div at bounding box center [644, 173] width 33 height 8
checkbox input "false"
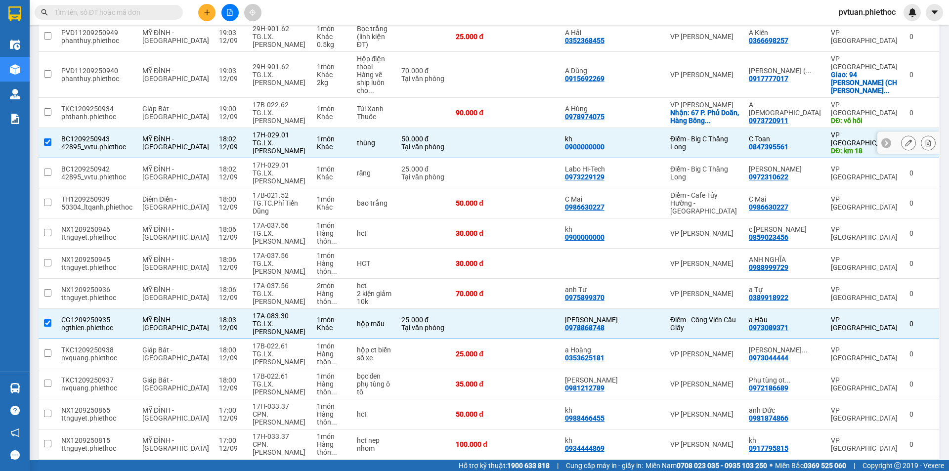
click at [660, 139] on div at bounding box center [644, 143] width 33 height 8
checkbox input "false"
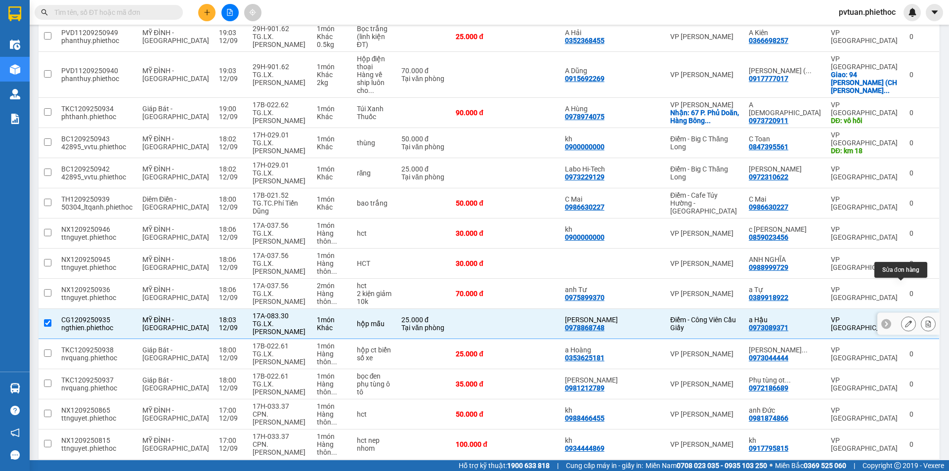
click at [905, 320] on icon at bounding box center [908, 323] width 7 height 7
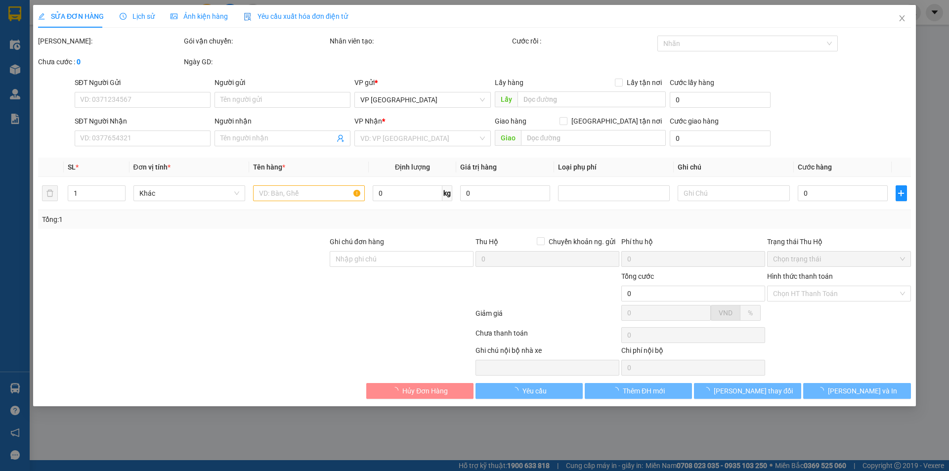
type input "0978868748"
type input "[PERSON_NAME]"
type input "0973089371"
type input "a Hậu"
type input "25.000"
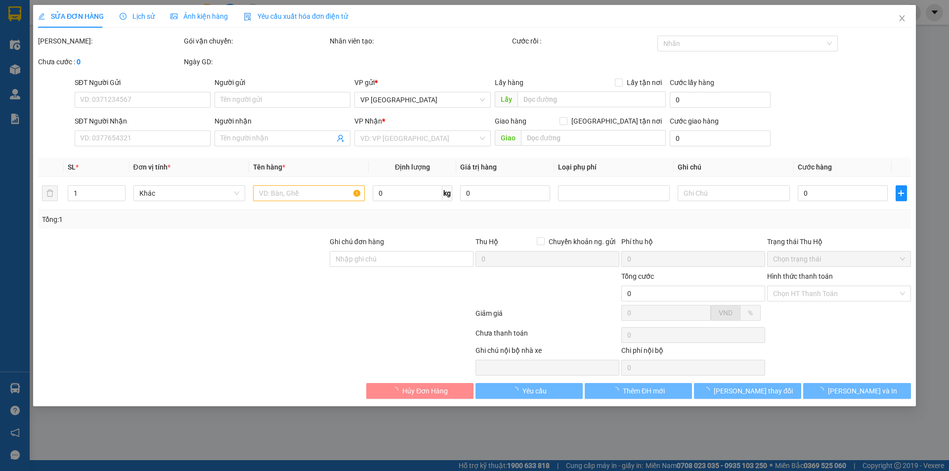
type input "0"
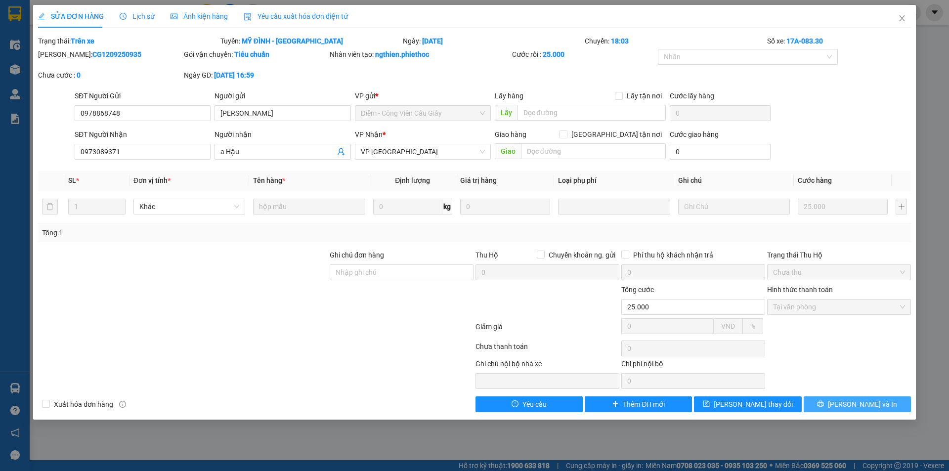
click at [833, 403] on button "[PERSON_NAME] và In" at bounding box center [857, 404] width 107 height 16
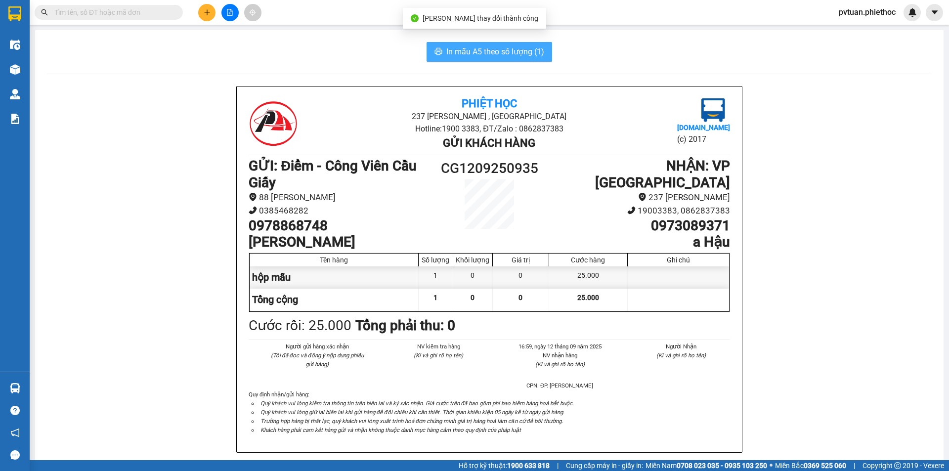
click at [492, 44] on button "In mẫu A5 theo số lượng (1)" at bounding box center [489, 52] width 126 height 20
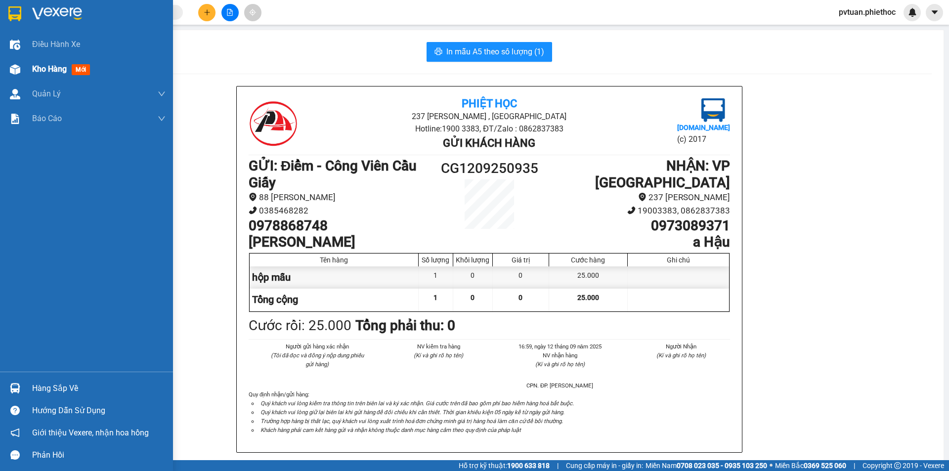
click at [21, 73] on div at bounding box center [14, 69] width 17 height 17
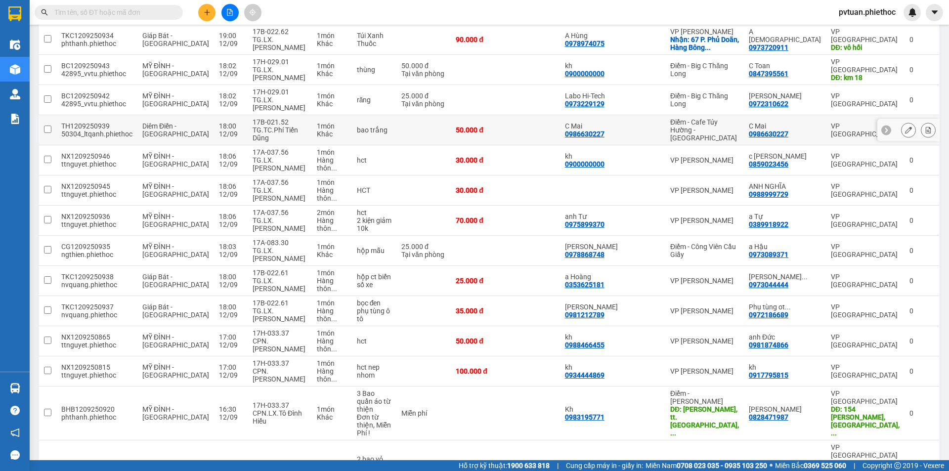
scroll to position [198, 0]
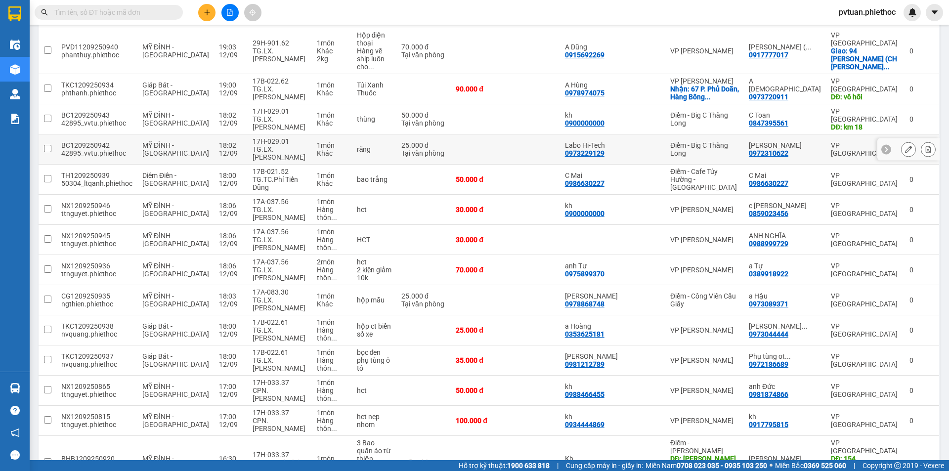
click at [905, 146] on icon at bounding box center [908, 149] width 7 height 7
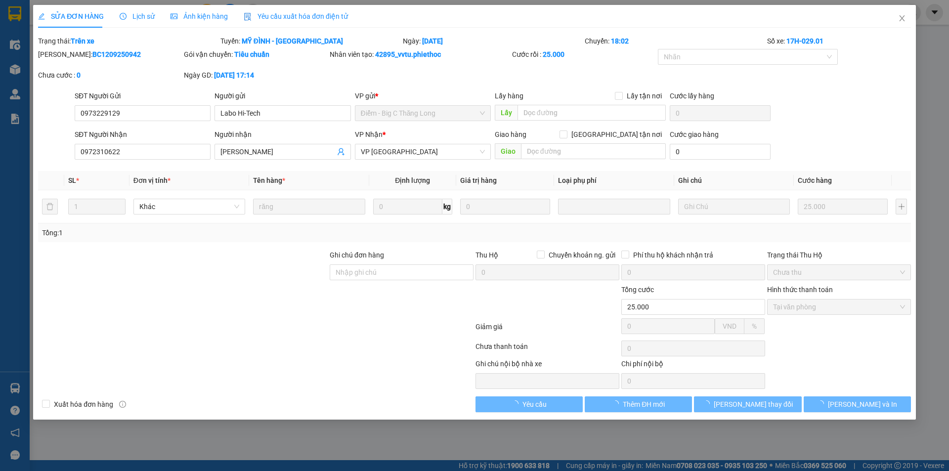
type input "0973229129"
type input "Labo Hi-Tech"
type input "0972310622"
type input "Anh Mạnh"
type input "25.000"
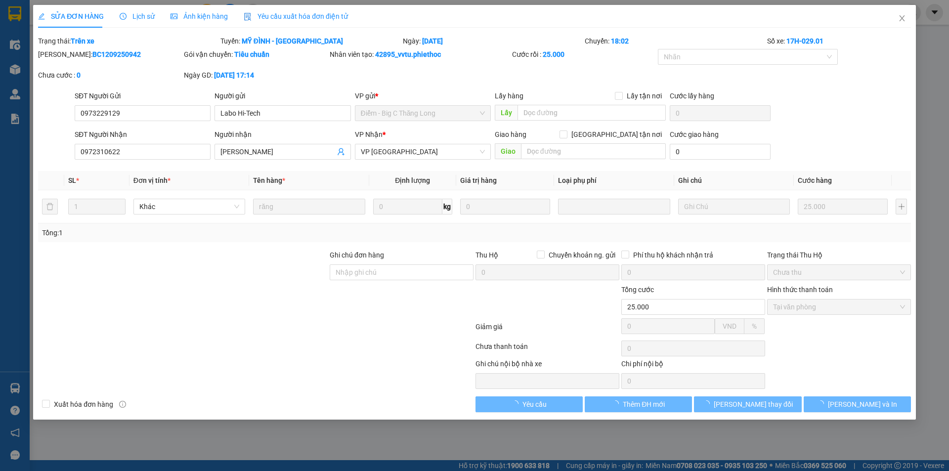
type input "0"
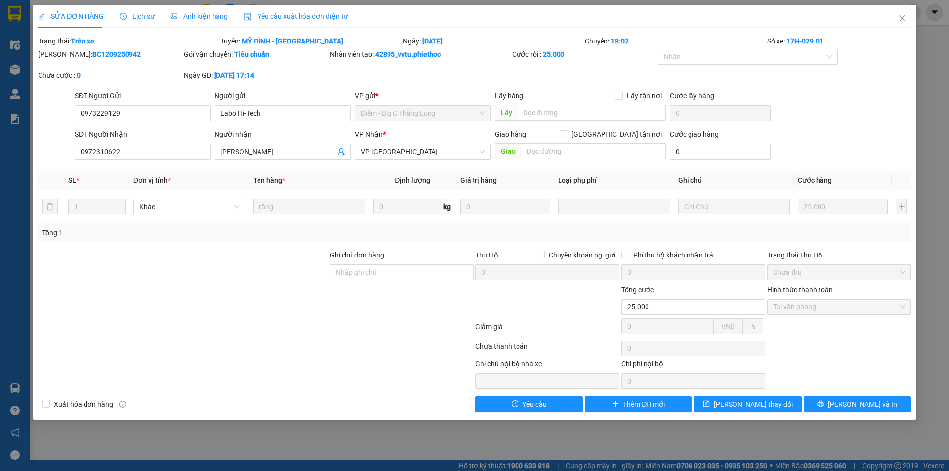
click at [867, 418] on div "SỬA ĐƠN HÀNG Lịch sử Ảnh kiện hàng Yêu cầu xuất hóa đơn điện tử Total Paid Fee …" at bounding box center [474, 212] width 883 height 415
click at [873, 402] on span "[PERSON_NAME] và In" at bounding box center [862, 404] width 69 height 11
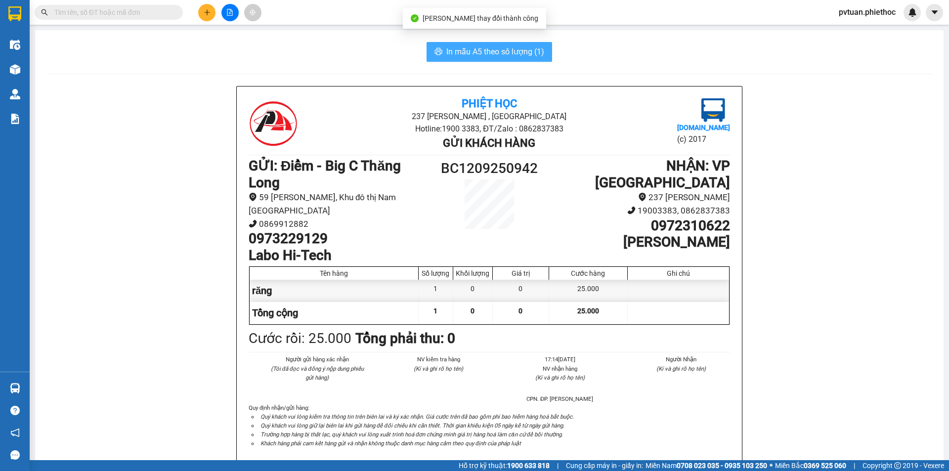
click at [513, 53] on span "In mẫu A5 theo số lượng (1)" at bounding box center [495, 51] width 98 height 12
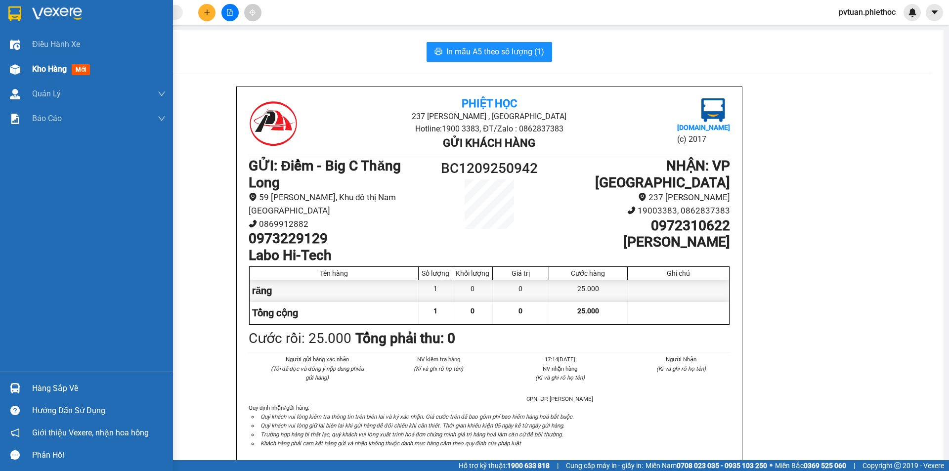
click at [19, 71] on img at bounding box center [15, 69] width 10 height 10
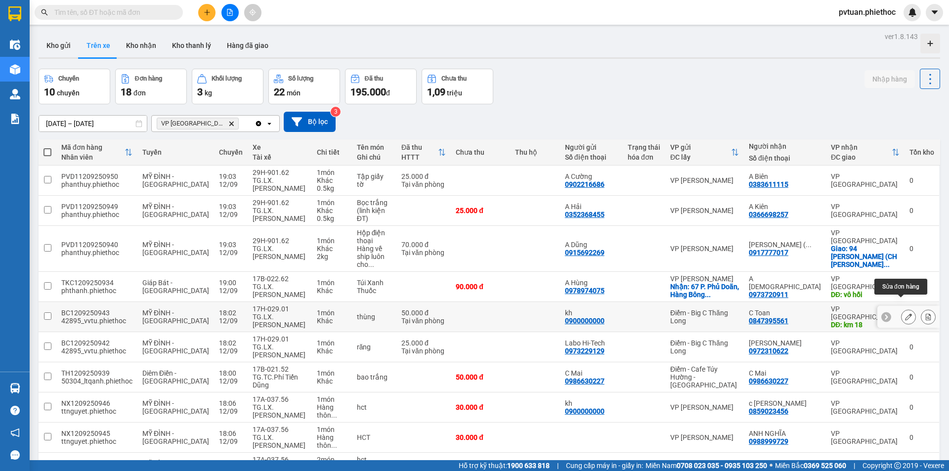
click at [905, 313] on icon at bounding box center [908, 316] width 7 height 7
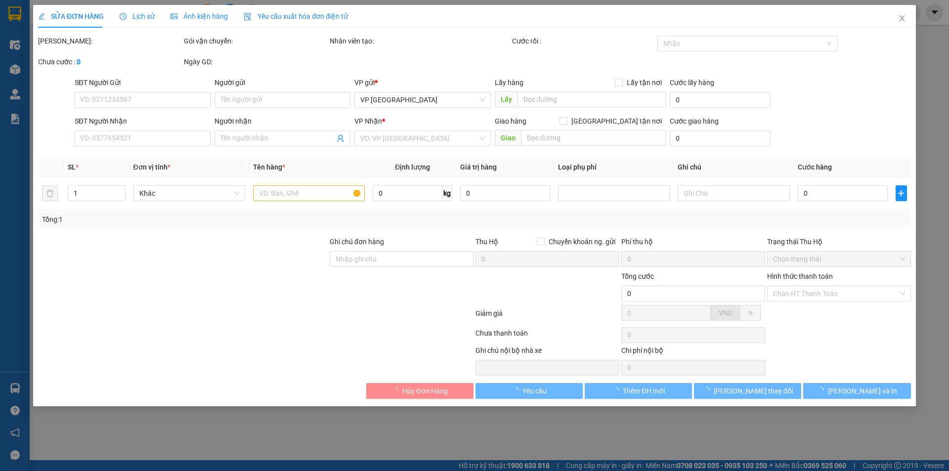
type input "0900000000"
type input "kh"
type input "0847395561"
type input "C Toan"
type input "km 18"
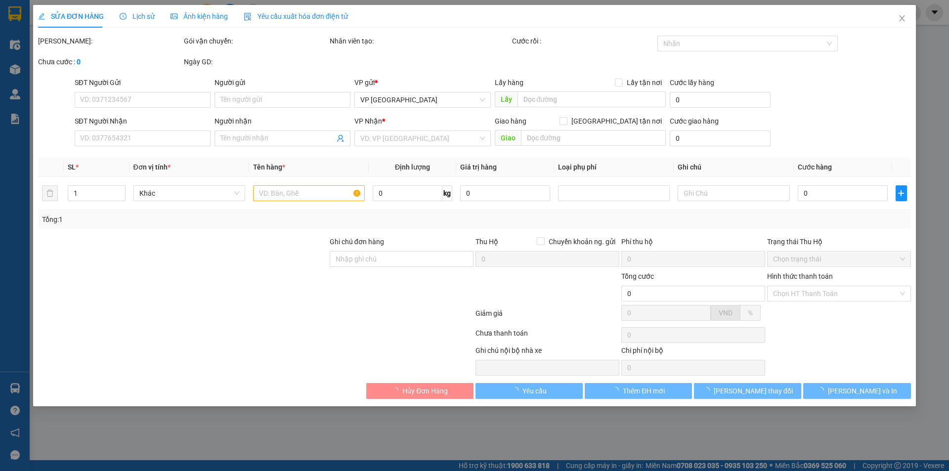
type input "5.000"
type input "50.000"
type input "0"
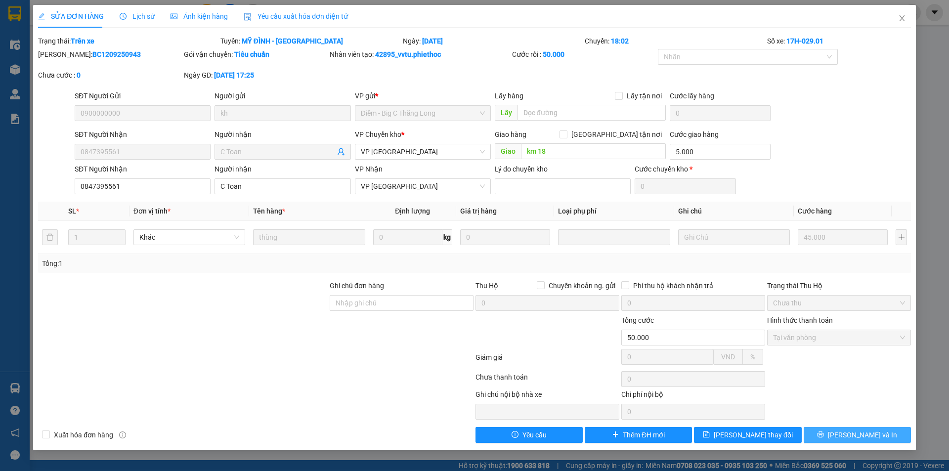
click at [863, 433] on span "[PERSON_NAME] và In" at bounding box center [862, 434] width 69 height 11
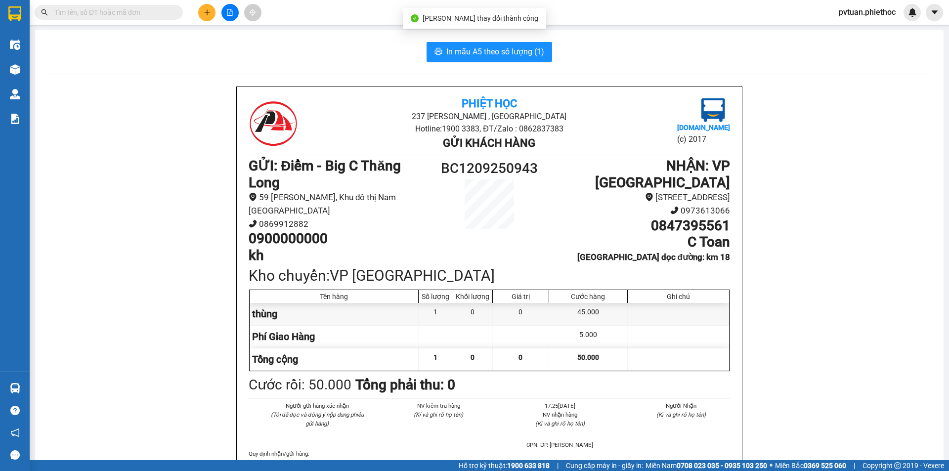
click at [500, 54] on span "In mẫu A5 theo số lượng (1)" at bounding box center [495, 51] width 98 height 12
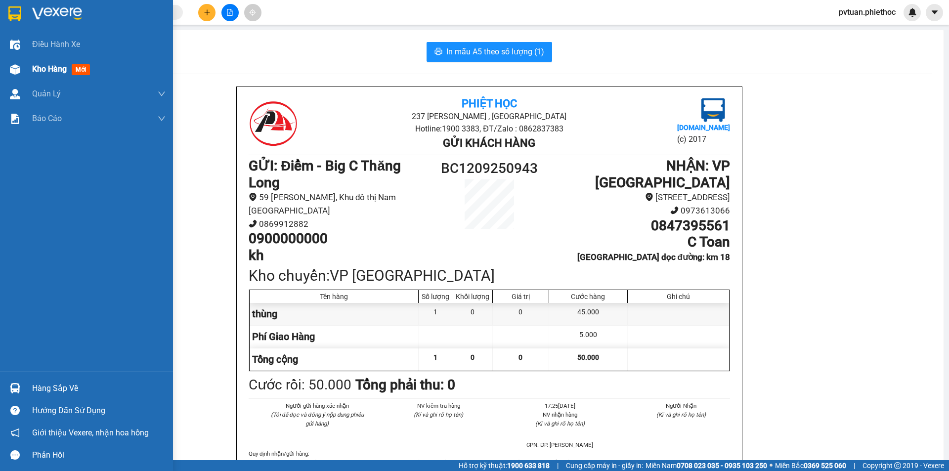
click at [28, 74] on div "Kho hàng mới" at bounding box center [86, 69] width 173 height 25
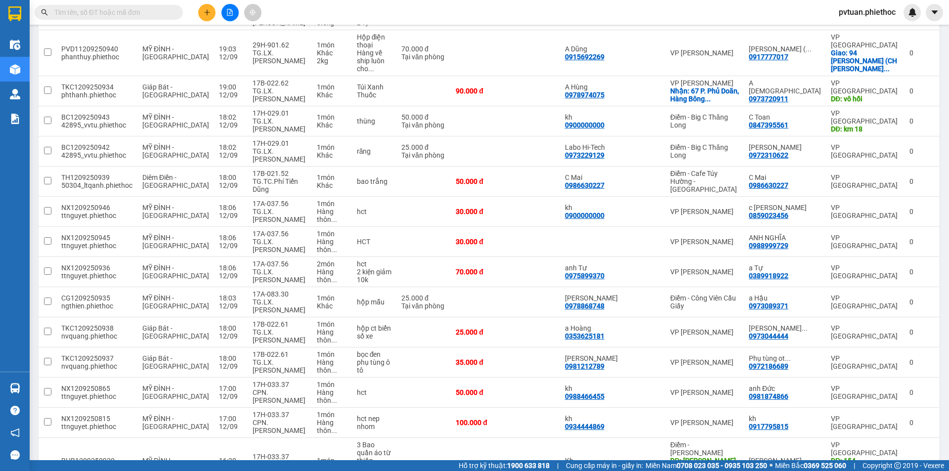
scroll to position [199, 0]
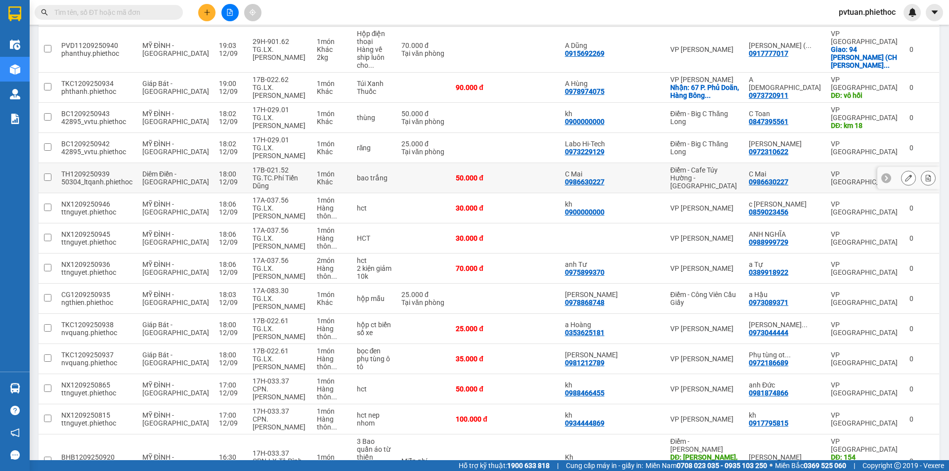
click at [901, 170] on button at bounding box center [908, 178] width 14 height 17
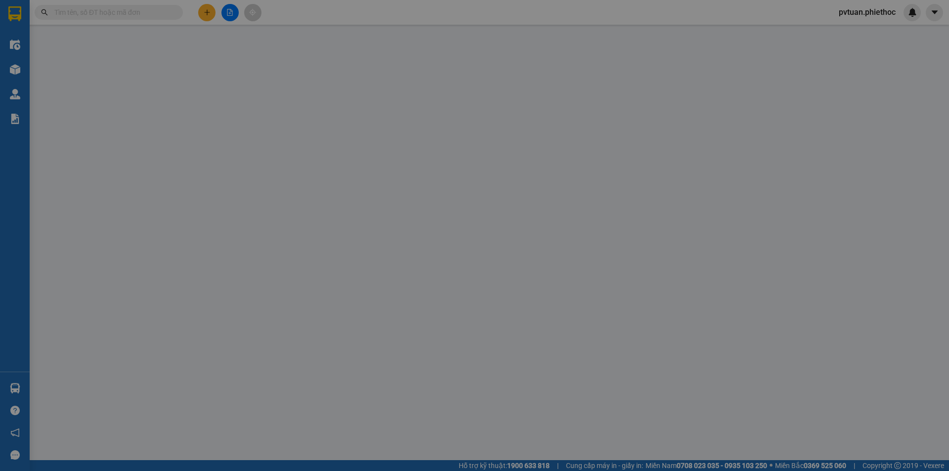
type input "0986630227"
type input "C Mai"
type input "0986630227"
type input "C Mai"
type input "50.000"
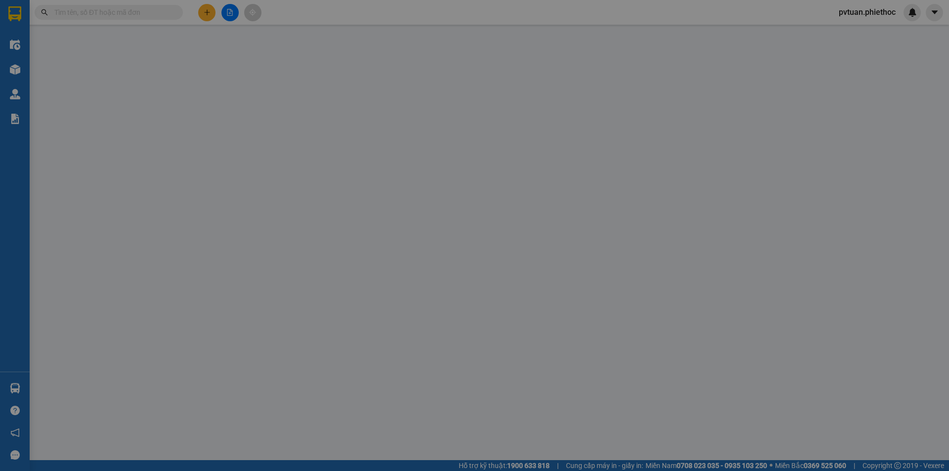
type input "50.000"
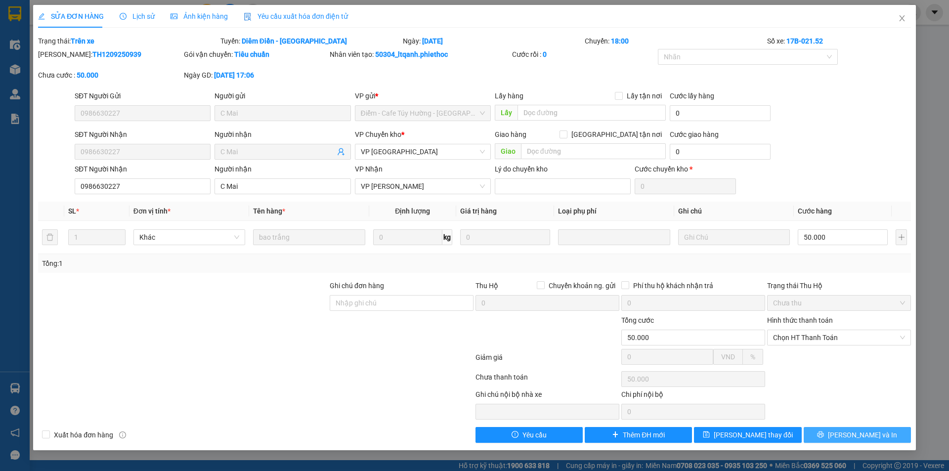
click at [851, 438] on span "[PERSON_NAME] và In" at bounding box center [862, 434] width 69 height 11
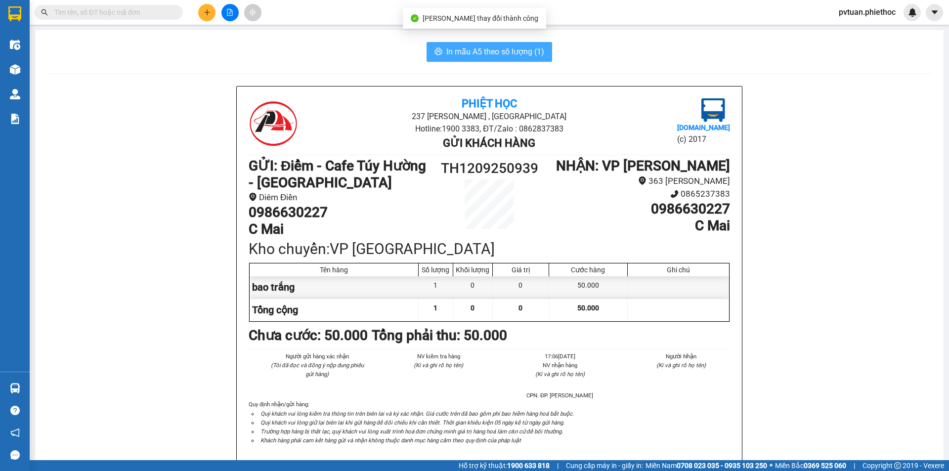
drag, startPoint x: 504, startPoint y: 57, endPoint x: 506, endPoint y: 49, distance: 8.2
click at [504, 56] on button "In mẫu A5 theo số lượng (1)" at bounding box center [489, 52] width 126 height 20
click at [506, 49] on span "In mẫu A5 theo số lượng (1)" at bounding box center [495, 51] width 98 height 12
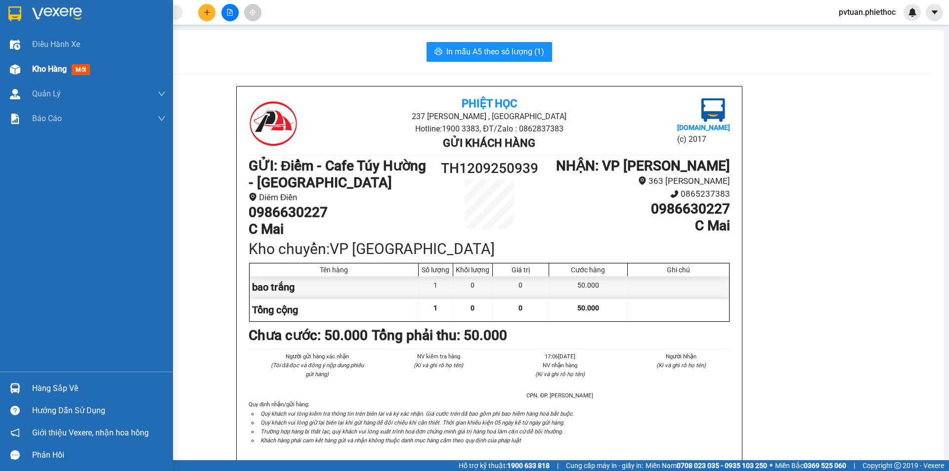
click at [11, 69] on img at bounding box center [15, 69] width 10 height 10
click at [13, 69] on img at bounding box center [15, 69] width 10 height 10
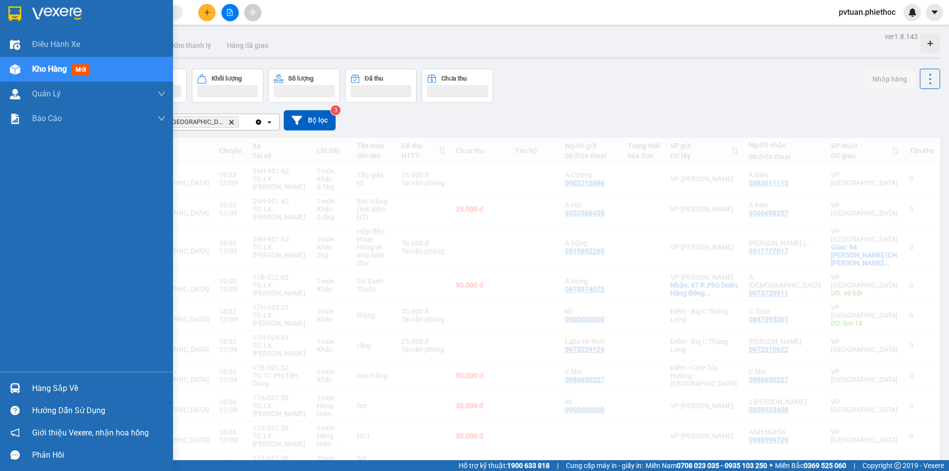
click at [13, 69] on img at bounding box center [15, 69] width 10 height 10
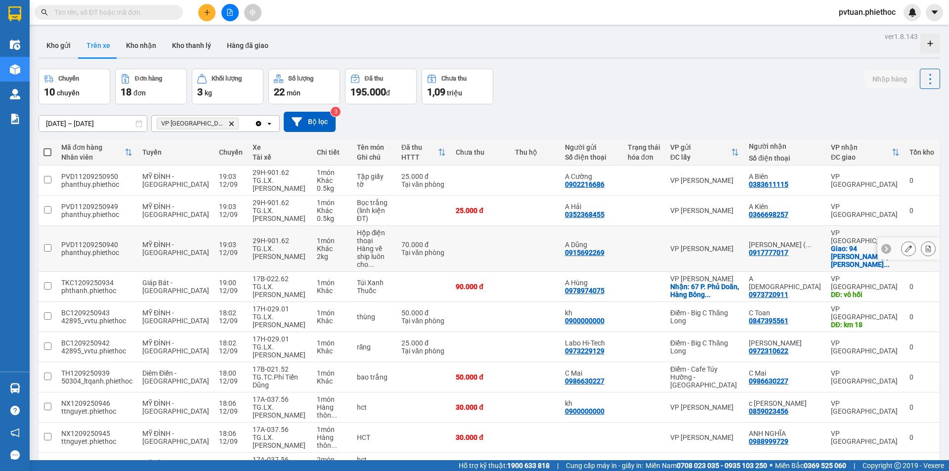
click at [594, 100] on div "Chuyến 10 chuyến Đơn hàng 18 đơn Khối lượng 3 kg Số lượng 22 món Đã thu 195.000…" at bounding box center [489, 87] width 901 height 36
click at [753, 75] on div "Chuyến 10 chuyến Đơn hàng 18 đơn Khối lượng 3 kg Số lượng 22 món Đã thu 195.000…" at bounding box center [489, 87] width 901 height 36
click at [55, 50] on button "Kho gửi" at bounding box center [59, 46] width 40 height 24
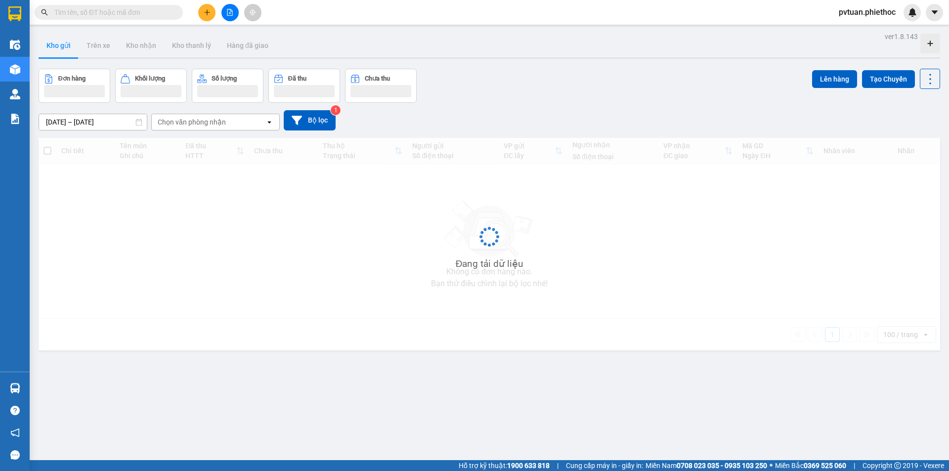
click at [55, 50] on button "Kho gửi" at bounding box center [59, 46] width 40 height 24
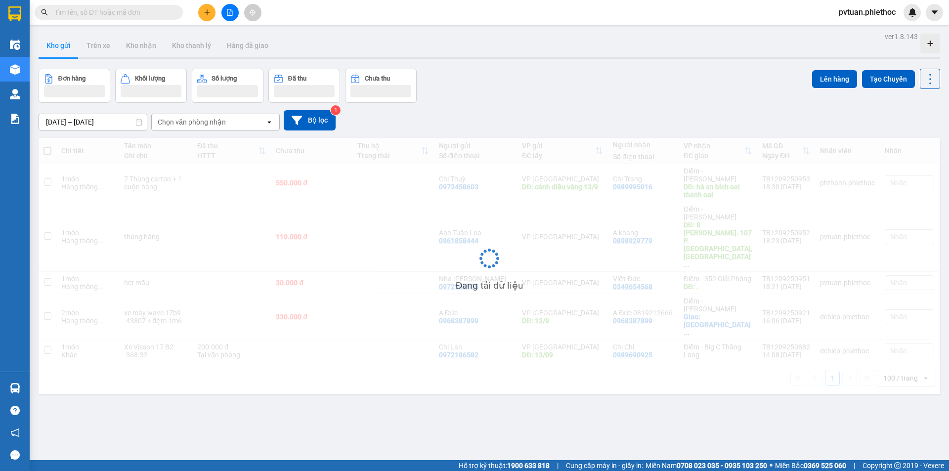
drag, startPoint x: 626, startPoint y: 123, endPoint x: 597, endPoint y: 122, distance: 28.7
click at [626, 123] on div "[DATE] – [DATE] Press the down arrow key to interact with the calendar and sele…" at bounding box center [489, 120] width 901 height 20
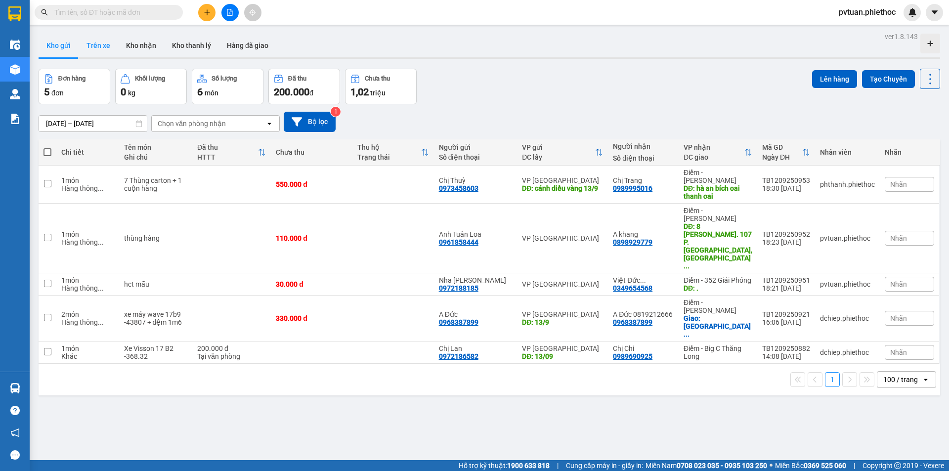
click at [108, 47] on button "Trên xe" at bounding box center [99, 46] width 40 height 24
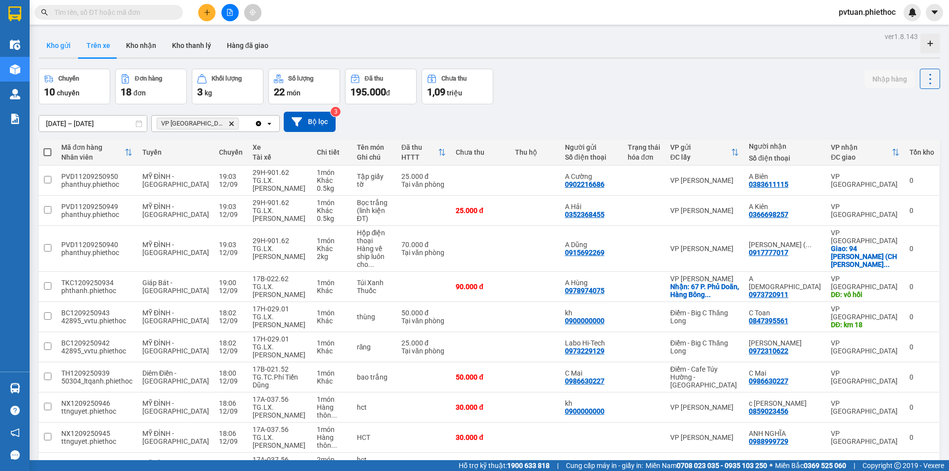
drag, startPoint x: 56, startPoint y: 48, endPoint x: 68, endPoint y: 48, distance: 12.4
click at [60, 48] on button "Kho gửi" at bounding box center [59, 46] width 40 height 24
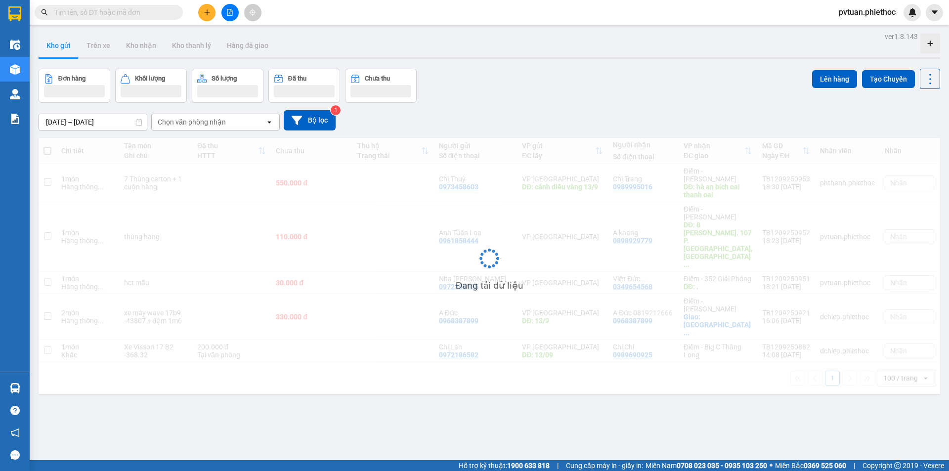
click at [693, 107] on div "[DATE] – [DATE] Press the down arrow key to interact with the calendar and sele…" at bounding box center [489, 120] width 901 height 35
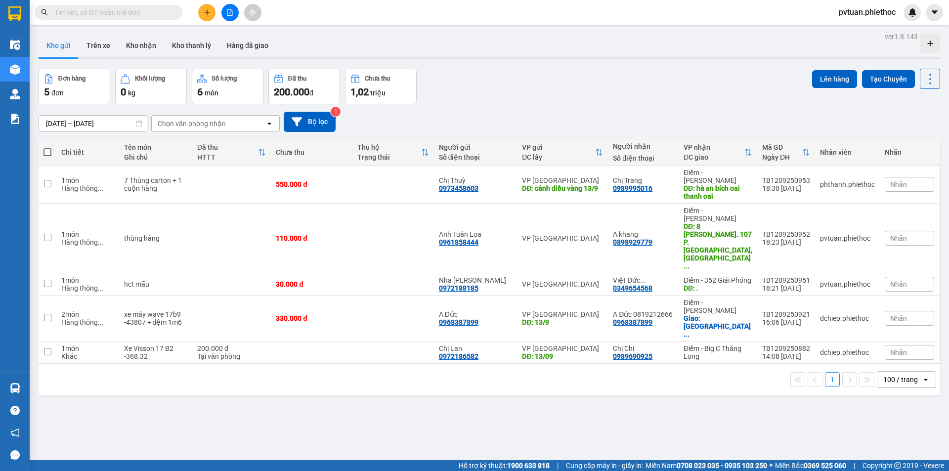
click at [693, 107] on div "[DATE] – [DATE] Press the down arrow key to interact with the calendar and sele…" at bounding box center [489, 121] width 901 height 35
drag, startPoint x: 693, startPoint y: 107, endPoint x: 688, endPoint y: 107, distance: 5.4
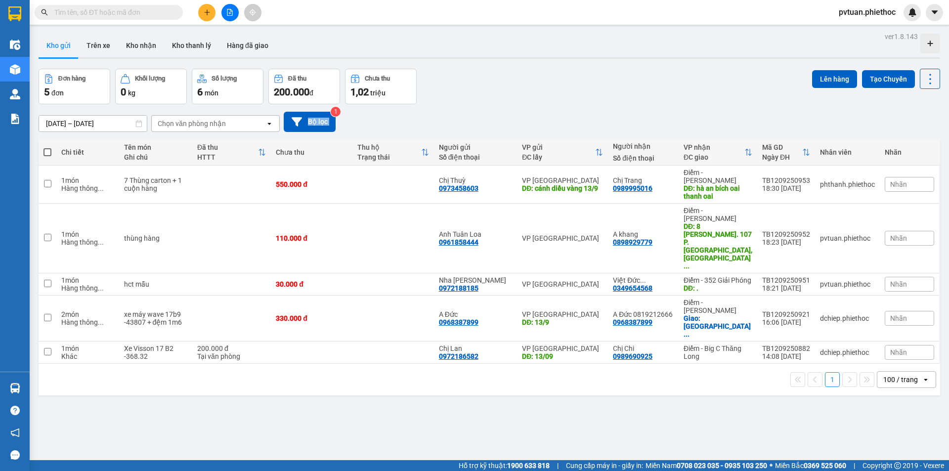
click at [692, 107] on div "[DATE] – [DATE] Press the down arrow key to interact with the calendar and sele…" at bounding box center [489, 121] width 901 height 35
click at [109, 55] on button "Trên xe" at bounding box center [99, 46] width 40 height 24
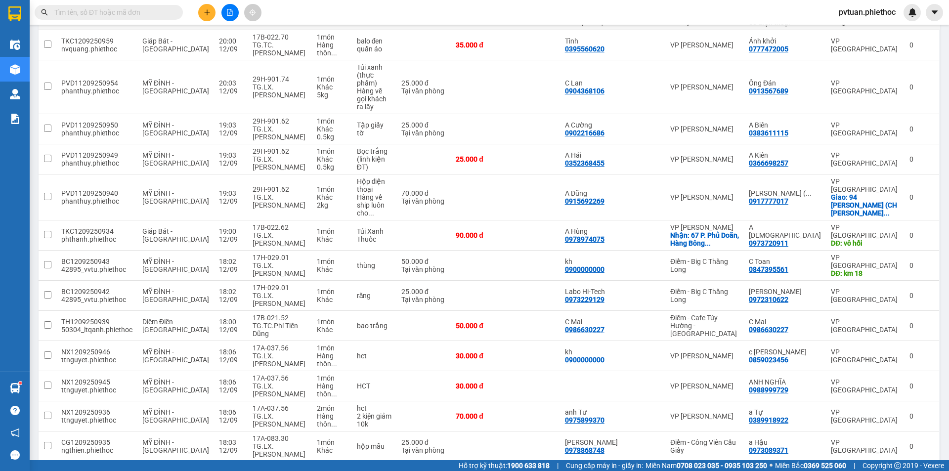
scroll to position [273, 0]
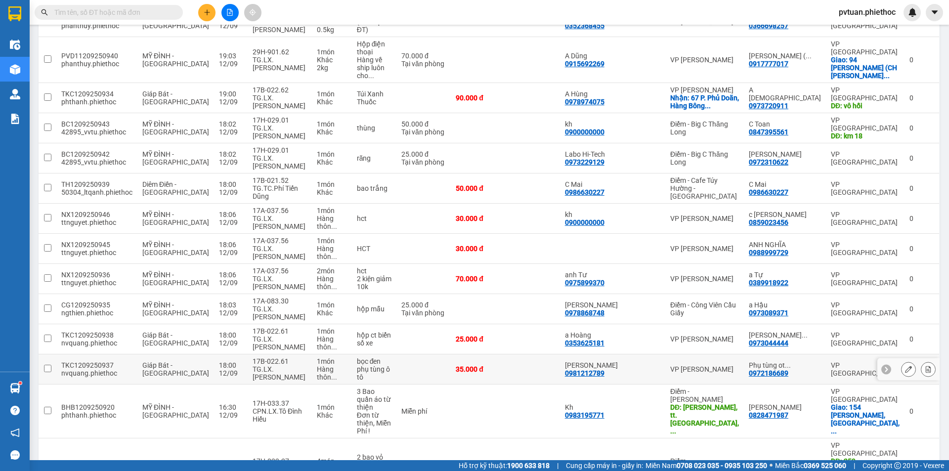
drag, startPoint x: 440, startPoint y: 318, endPoint x: 427, endPoint y: 297, distance: 24.8
click at [439, 354] on td at bounding box center [423, 369] width 54 height 30
checkbox input "true"
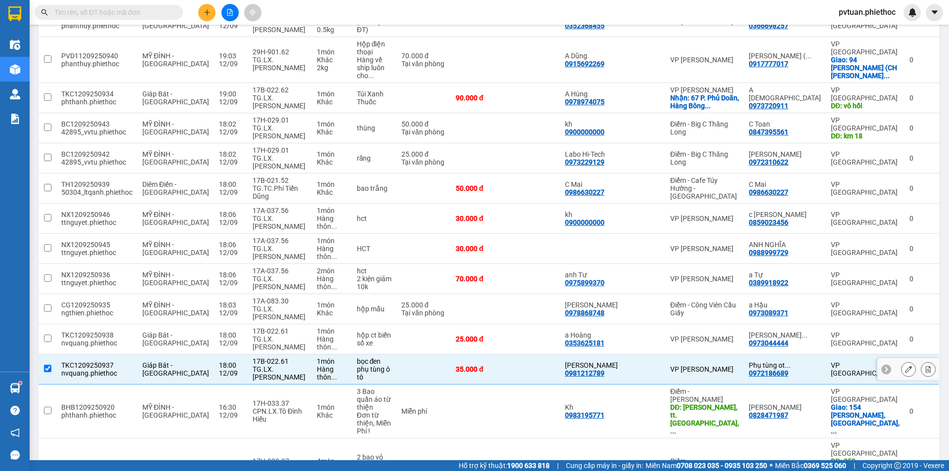
click at [390, 324] on td "hộp ct biển số xe" at bounding box center [374, 339] width 44 height 30
checkbox input "true"
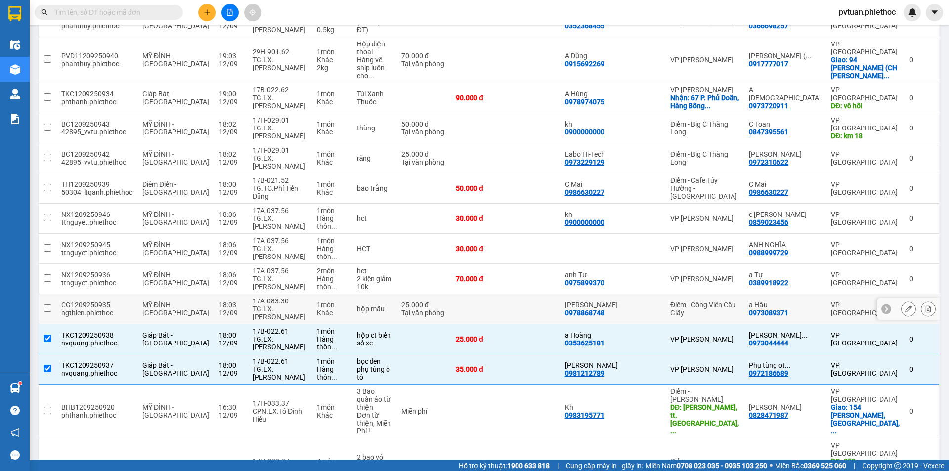
click at [391, 305] on div "hộp mẫu" at bounding box center [374, 309] width 35 height 8
checkbox input "true"
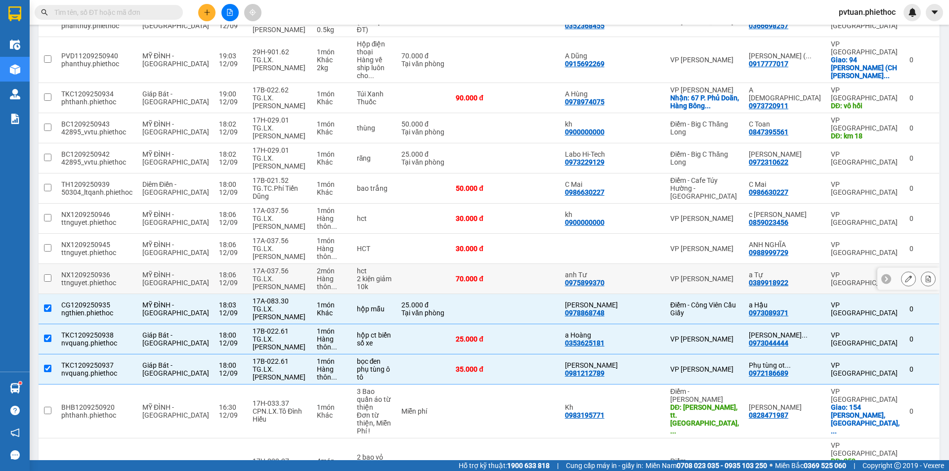
click at [396, 264] on td "hct 2 kiện giảm 10k" at bounding box center [374, 279] width 44 height 30
checkbox input "true"
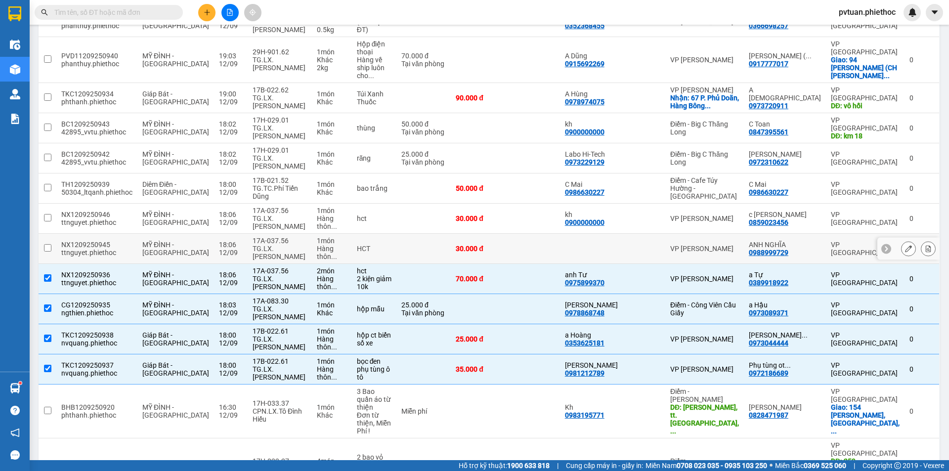
click at [412, 234] on td at bounding box center [423, 249] width 54 height 30
checkbox input "true"
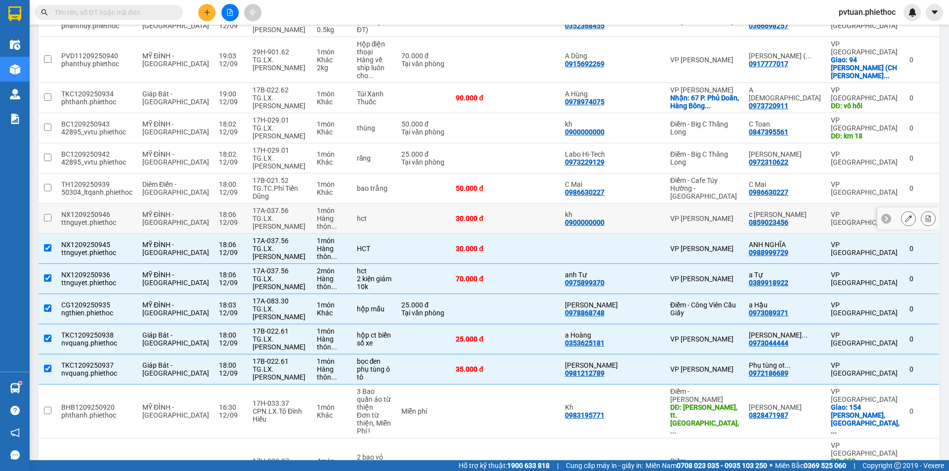
click at [415, 204] on td at bounding box center [423, 219] width 54 height 30
checkbox input "true"
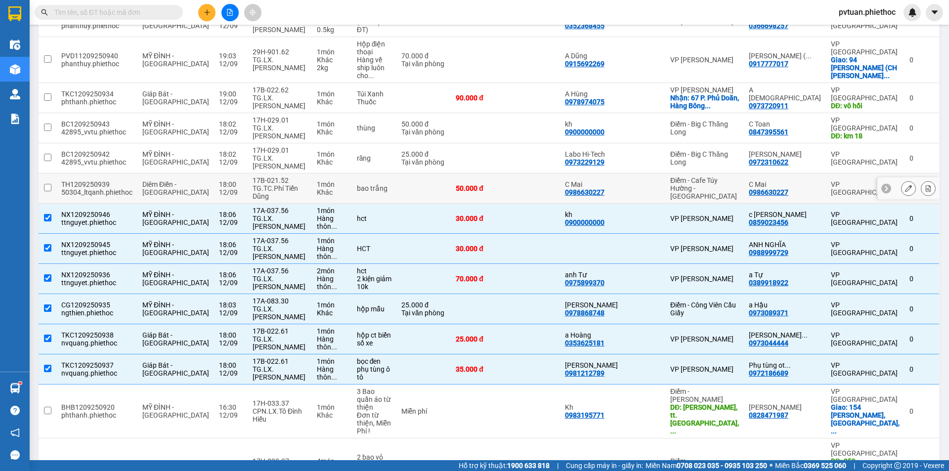
click at [401, 143] on td "25.000 đ Tại văn phòng" at bounding box center [423, 158] width 54 height 30
checkbox input "true"
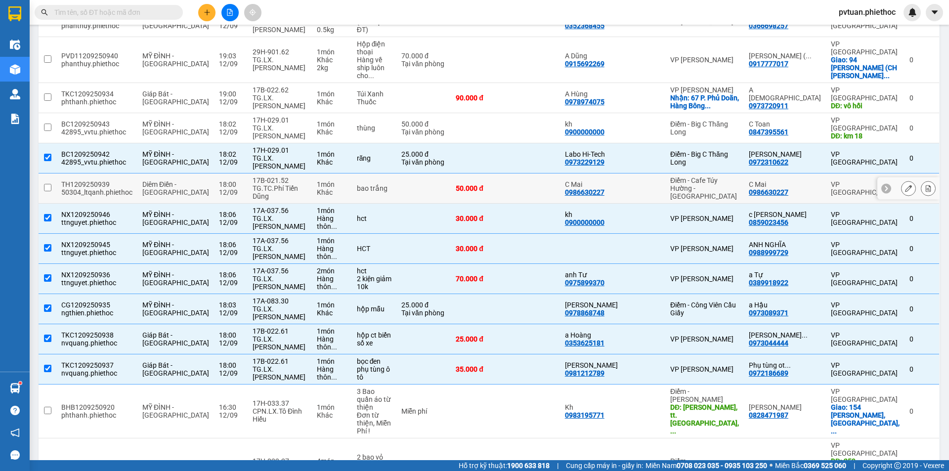
click at [401, 204] on td at bounding box center [423, 219] width 54 height 30
checkbox input "false"
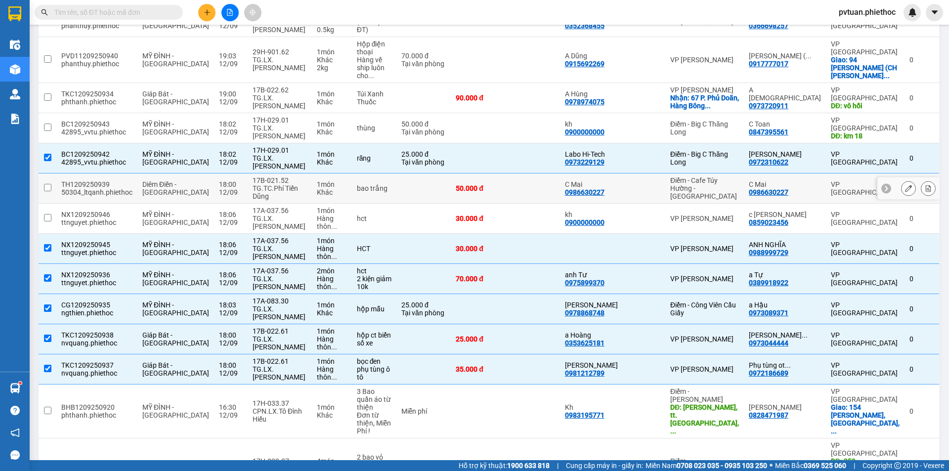
click at [412, 173] on td at bounding box center [423, 188] width 54 height 30
checkbox input "true"
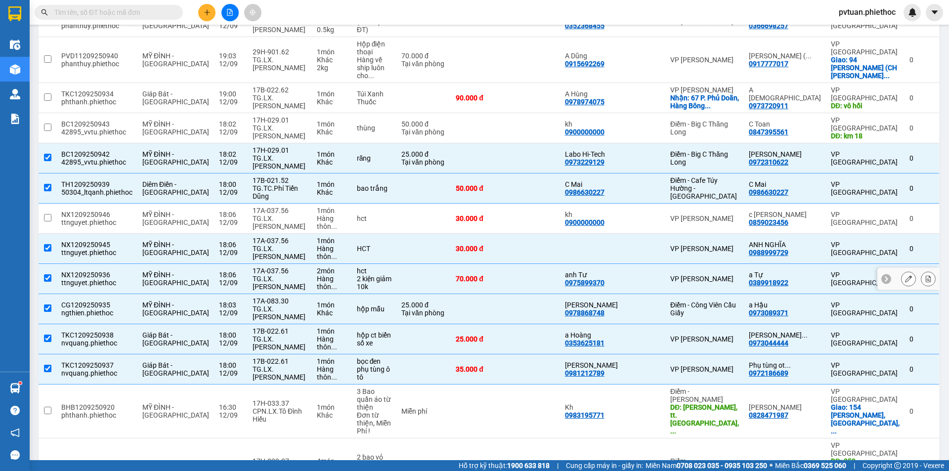
click at [451, 204] on td at bounding box center [423, 219] width 54 height 30
checkbox input "true"
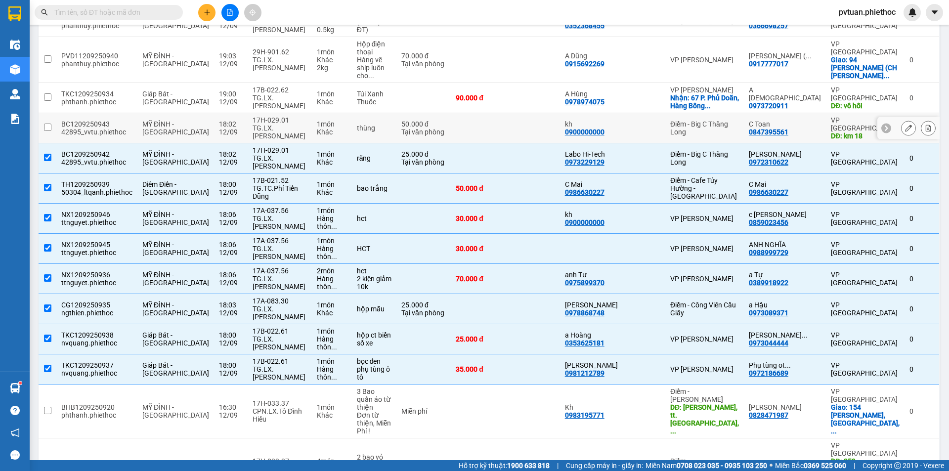
click at [396, 113] on td "thùng" at bounding box center [374, 128] width 44 height 30
checkbox input "true"
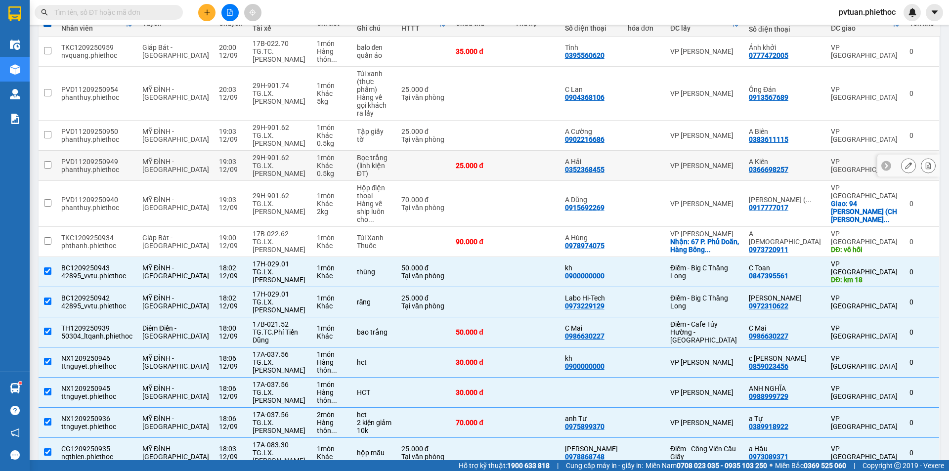
scroll to position [75, 0]
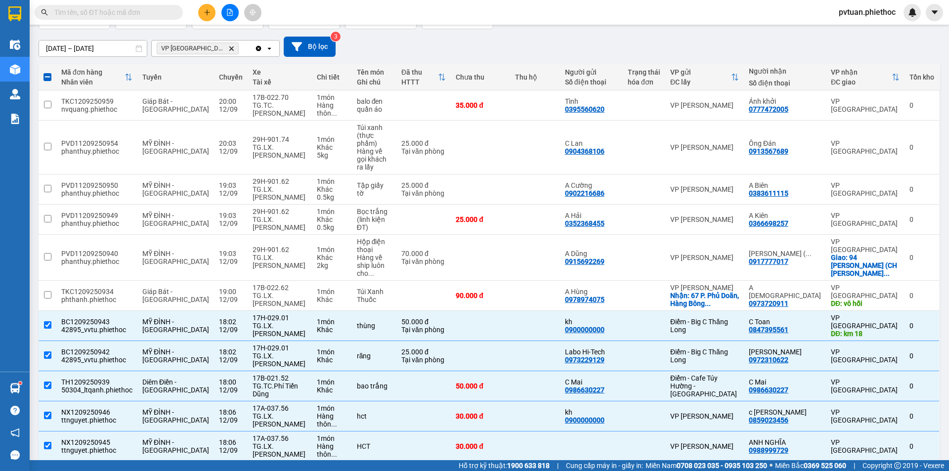
click at [150, 11] on input "text" at bounding box center [112, 12] width 117 height 11
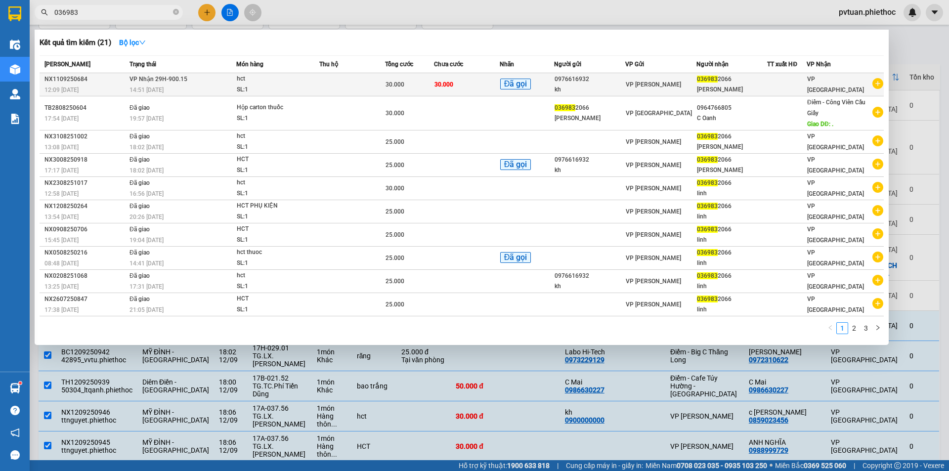
type input "036983"
click at [615, 76] on div "0976616932" at bounding box center [589, 79] width 70 height 10
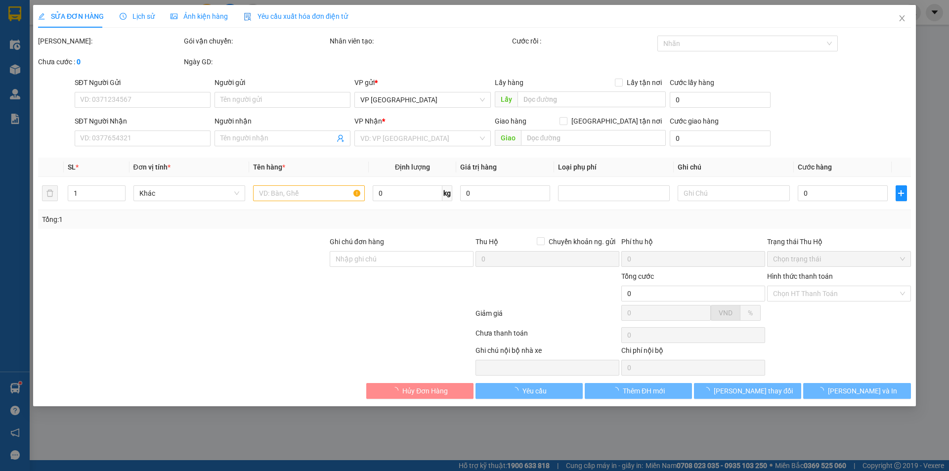
type input "0976616932"
type input "kh"
type input "0369832066"
type input "Bảo Linh"
type input "30.000"
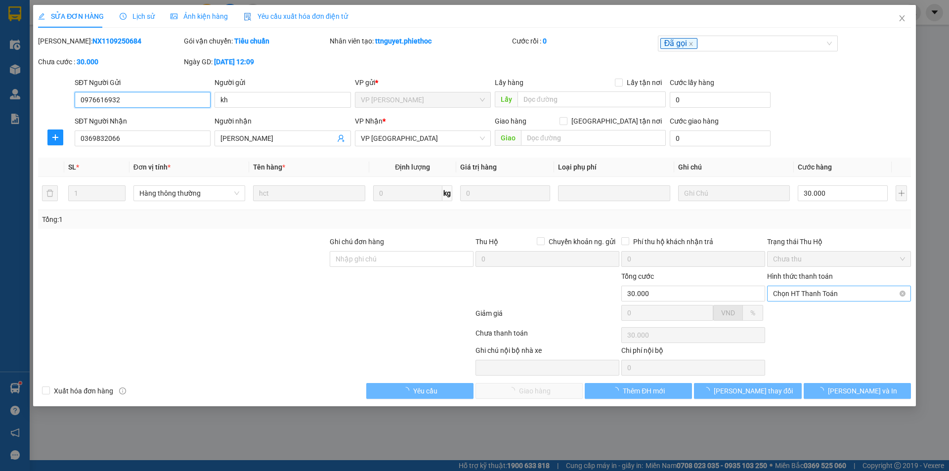
click at [833, 292] on span "Chọn HT Thanh Toán" at bounding box center [839, 293] width 132 height 15
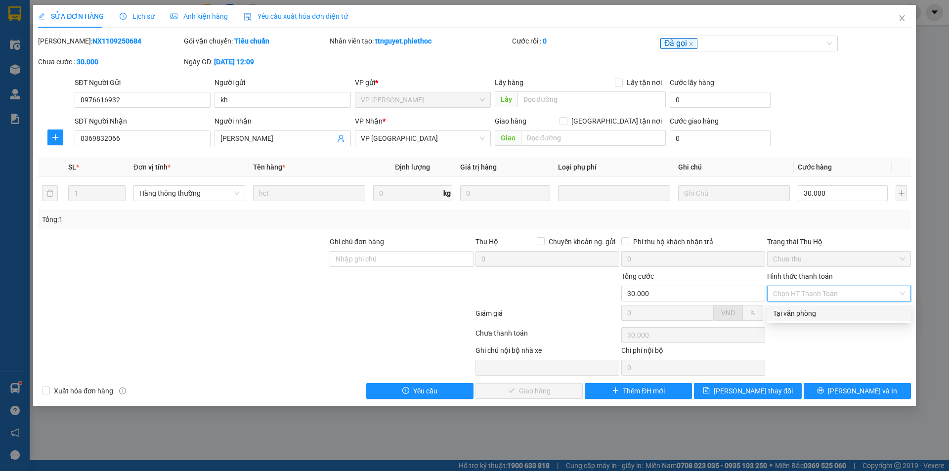
click at [838, 315] on div "Tại văn phòng" at bounding box center [839, 313] width 132 height 11
type input "0"
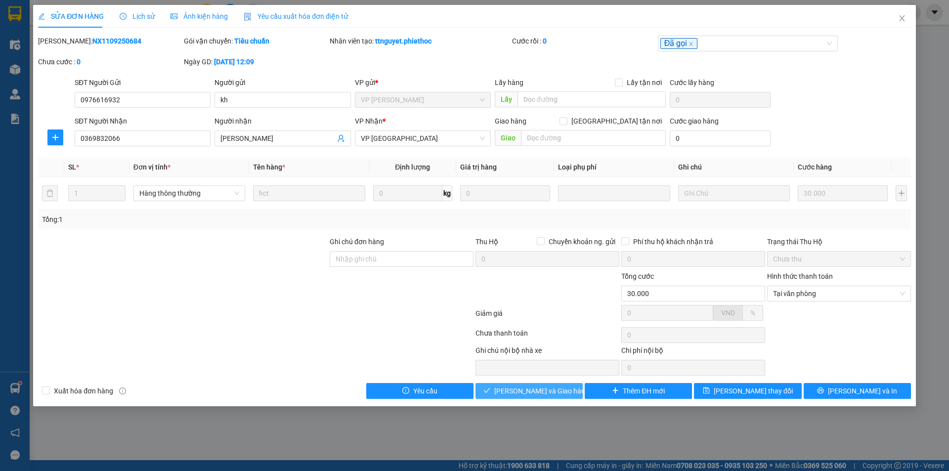
click at [558, 392] on span "[PERSON_NAME] và Giao hàng" at bounding box center [541, 390] width 95 height 11
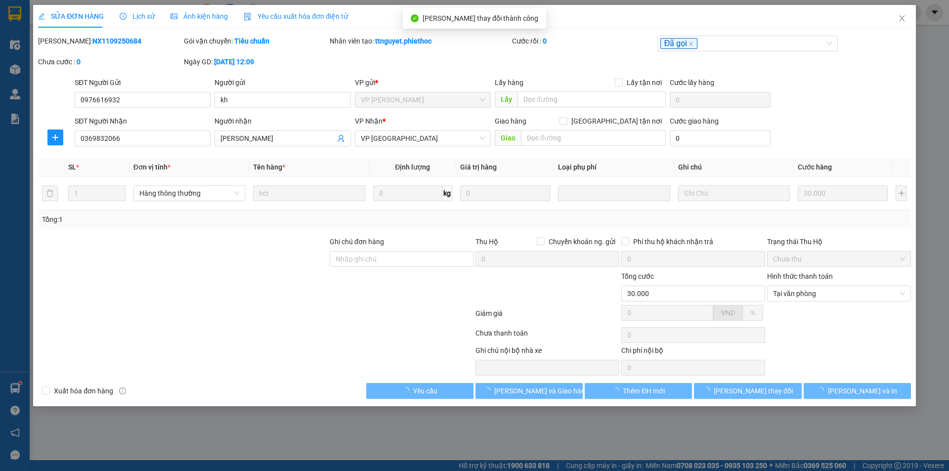
click at [826, 91] on div "SĐT Người Gửi 0976616932 Người gửi kh VP gửi * VP Nguyễn Xiển Lấy hàng Lấy tận …" at bounding box center [493, 94] width 840 height 35
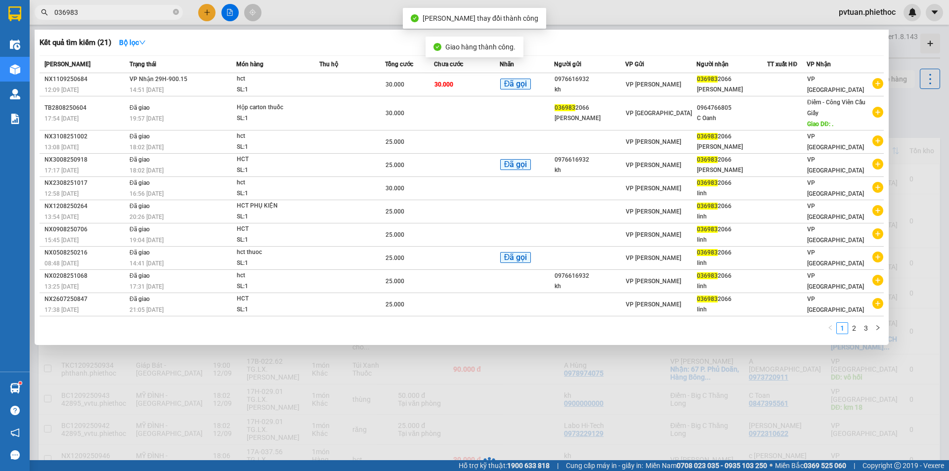
click at [148, 13] on input "036983" at bounding box center [112, 12] width 117 height 11
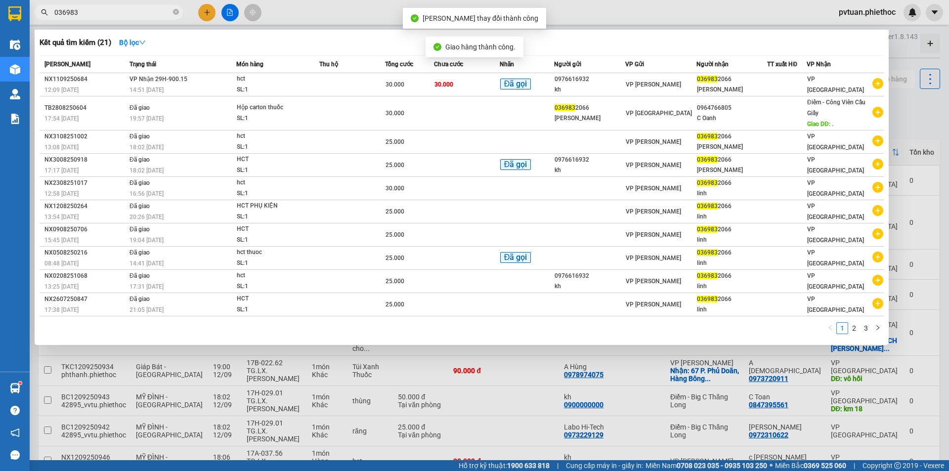
click at [148, 13] on input "036983" at bounding box center [112, 12] width 117 height 11
click at [147, 11] on input "036983" at bounding box center [112, 12] width 117 height 11
click at [918, 139] on div at bounding box center [474, 235] width 949 height 471
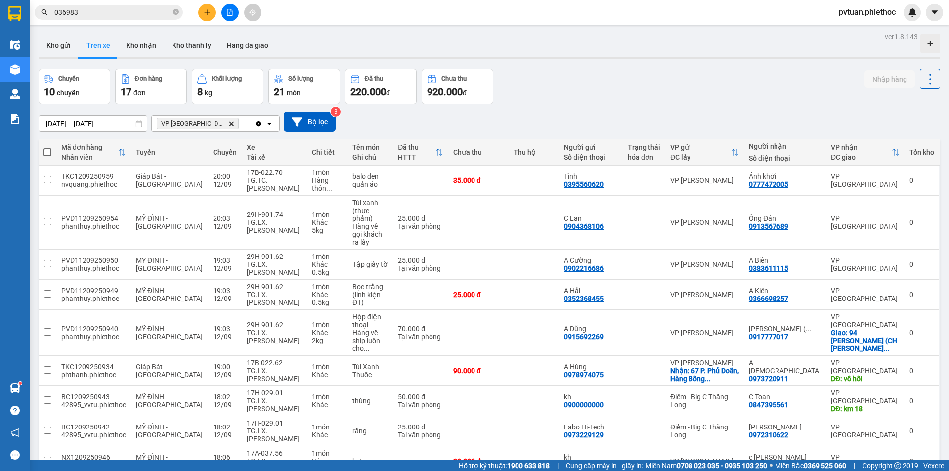
drag, startPoint x: 96, startPoint y: 0, endPoint x: 110, endPoint y: 19, distance: 23.6
click at [100, 4] on div "Kết quả tìm kiếm ( 21 ) Bộ lọc Mã ĐH Trạng thái Món hàng Thu hộ Tổng cước Chưa …" at bounding box center [474, 12] width 949 height 25
click at [111, 18] on span "036983" at bounding box center [109, 12] width 148 height 15
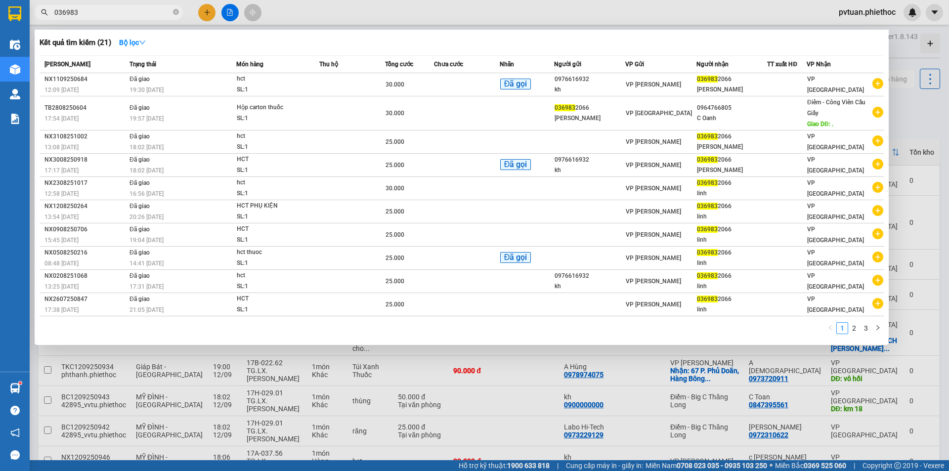
click at [118, 6] on span "036983" at bounding box center [109, 12] width 148 height 15
drag, startPoint x: 123, startPoint y: 10, endPoint x: 128, endPoint y: 0, distance: 10.6
click at [124, 10] on input "036983" at bounding box center [112, 12] width 117 height 11
click at [927, 117] on div at bounding box center [474, 235] width 949 height 471
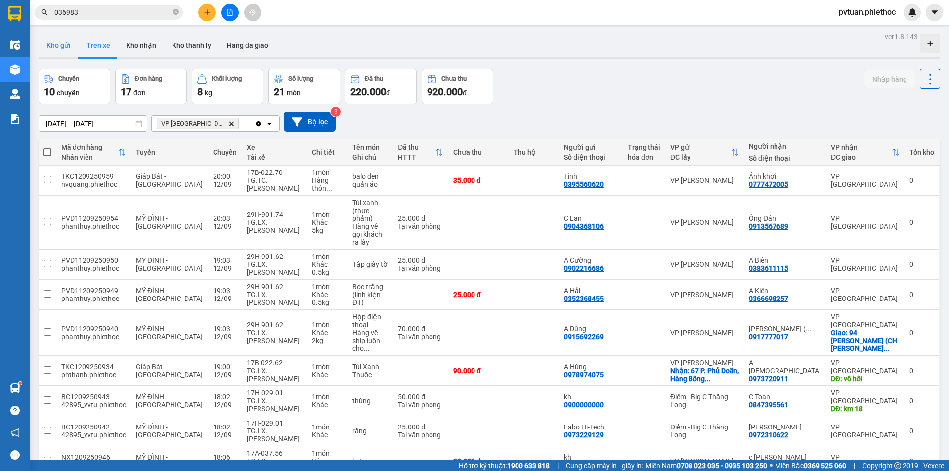
drag, startPoint x: 60, startPoint y: 39, endPoint x: 82, endPoint y: 40, distance: 22.3
click at [60, 39] on button "Kho gửi" at bounding box center [59, 46] width 40 height 24
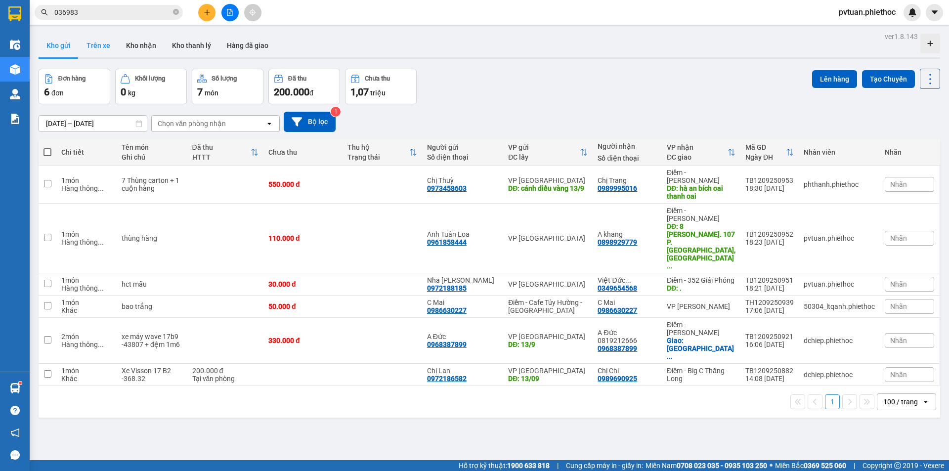
click at [88, 44] on button "Trên xe" at bounding box center [99, 46] width 40 height 24
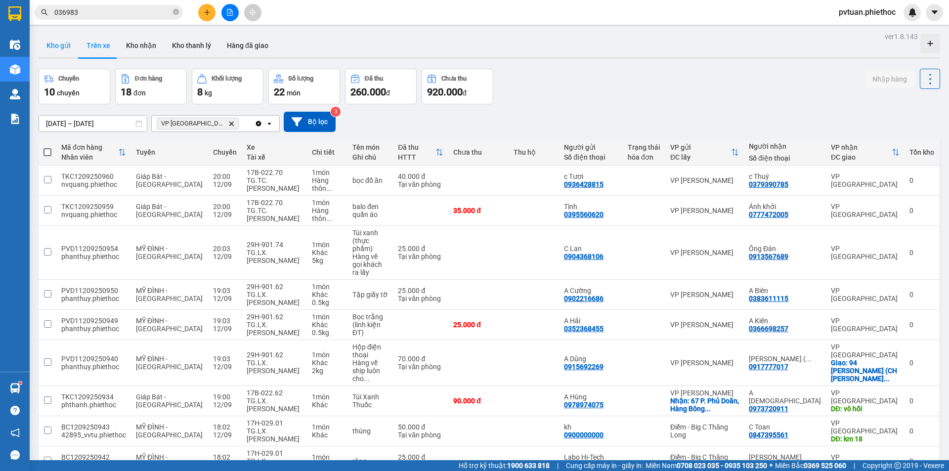
click at [75, 35] on button "Kho gửi" at bounding box center [59, 46] width 40 height 24
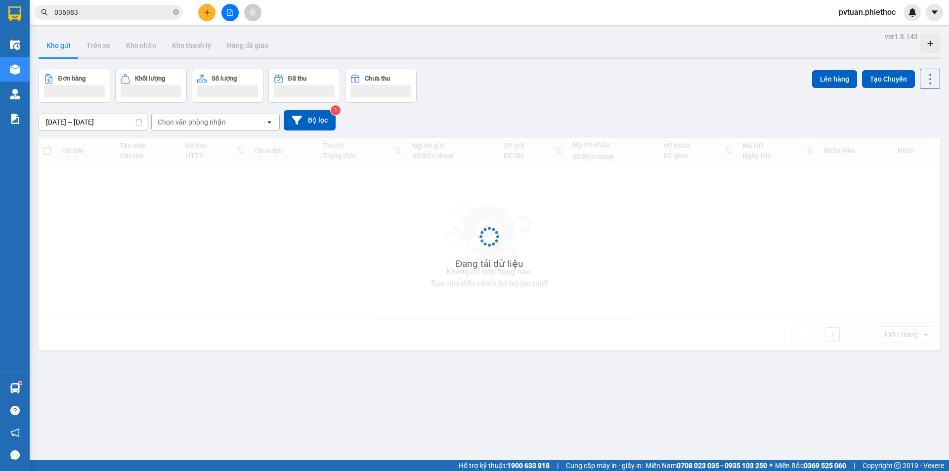
click at [68, 39] on button "Kho gửi" at bounding box center [59, 46] width 40 height 24
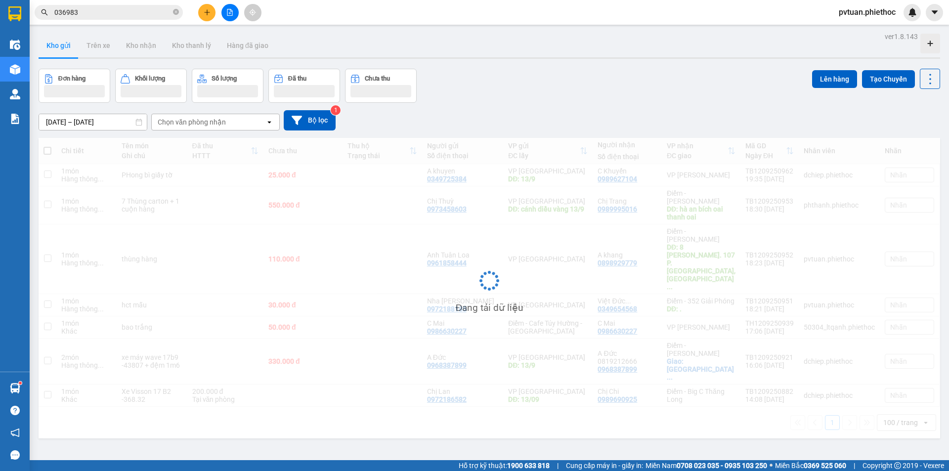
click at [68, 39] on button "Kho gửi" at bounding box center [59, 46] width 40 height 24
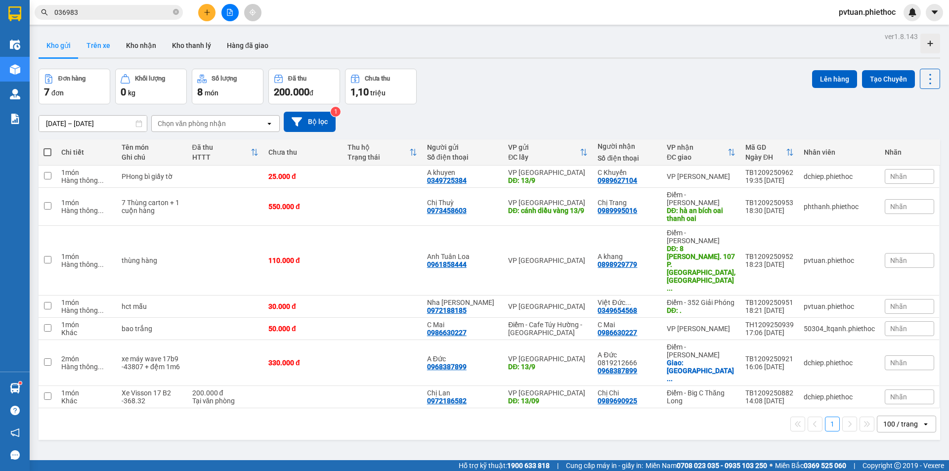
click at [95, 39] on button "Trên xe" at bounding box center [99, 46] width 40 height 24
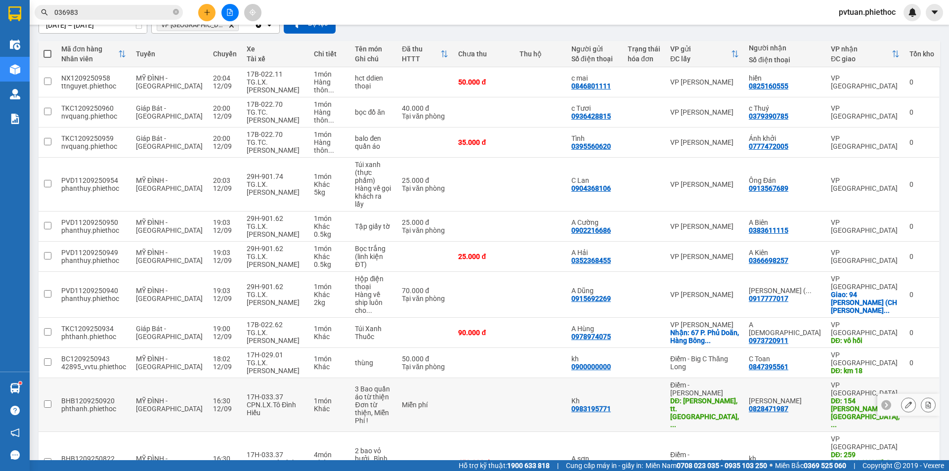
scroll to position [100, 0]
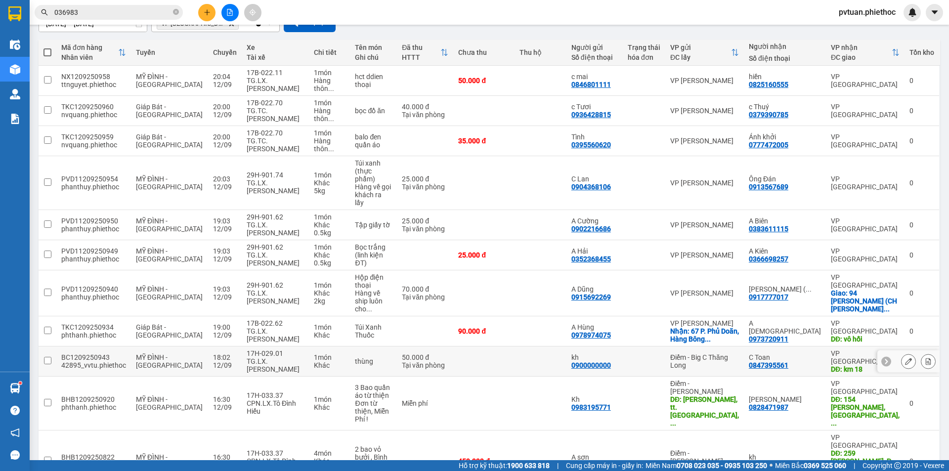
click at [906, 353] on button at bounding box center [908, 361] width 14 height 17
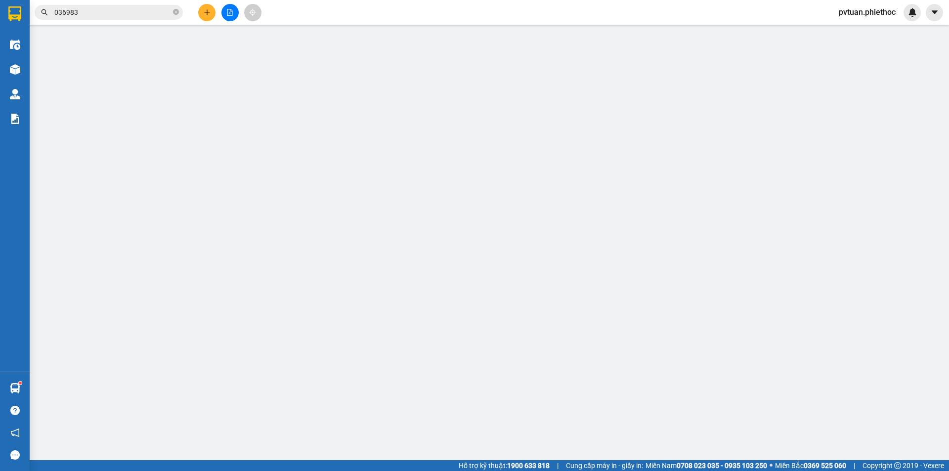
type input "0900000000"
type input "kh"
type input "0847395561"
type input "C Toan"
type input "km 18"
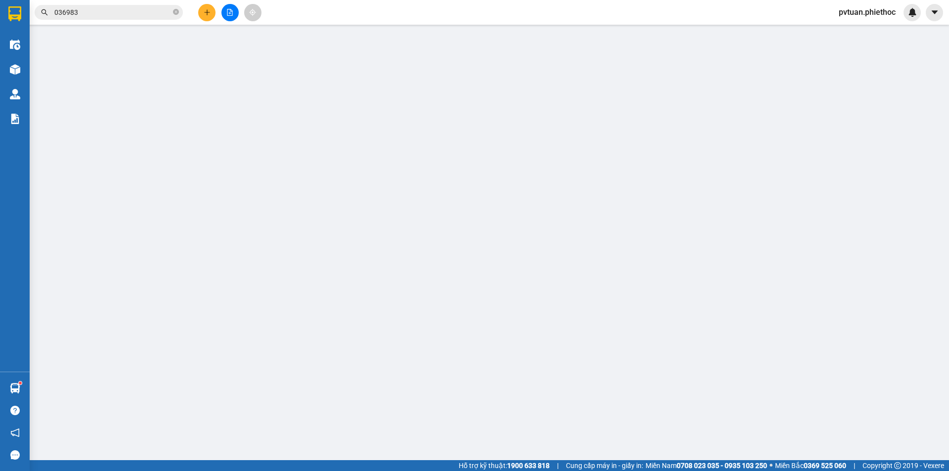
type input "5.000"
type input "50.000"
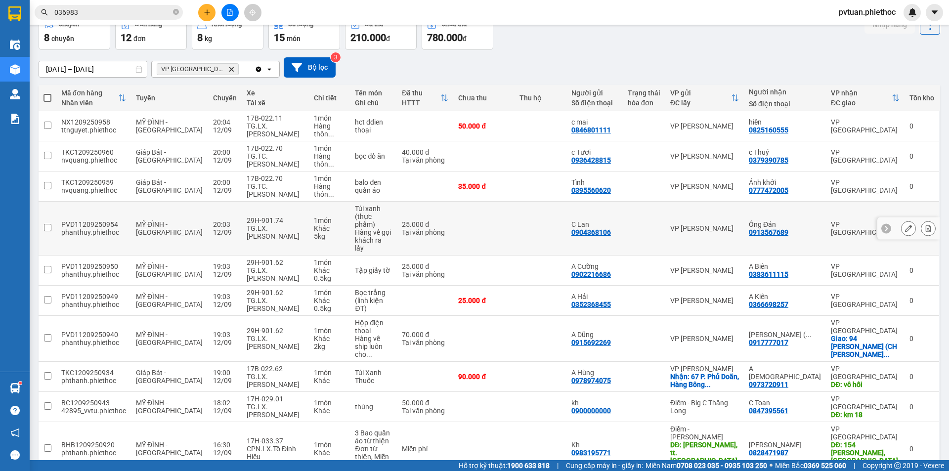
scroll to position [100, 0]
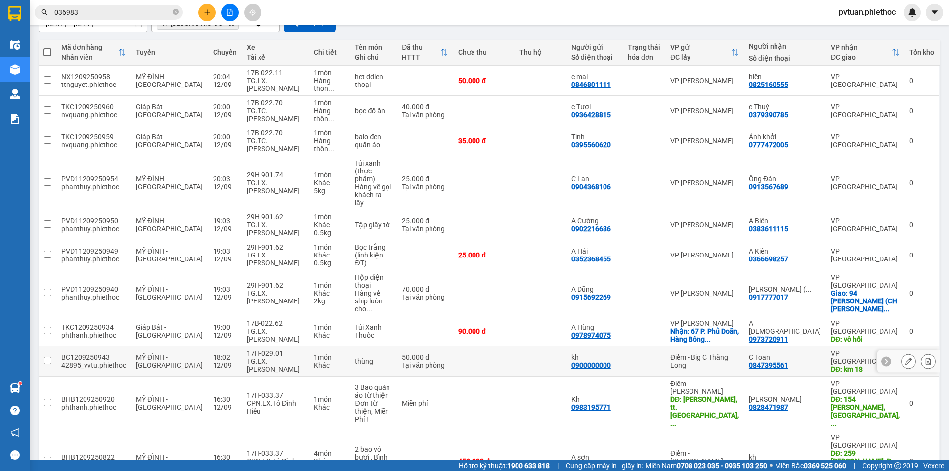
drag, startPoint x: 468, startPoint y: 309, endPoint x: 551, endPoint y: 309, distance: 82.0
click at [469, 346] on td at bounding box center [483, 361] width 61 height 30
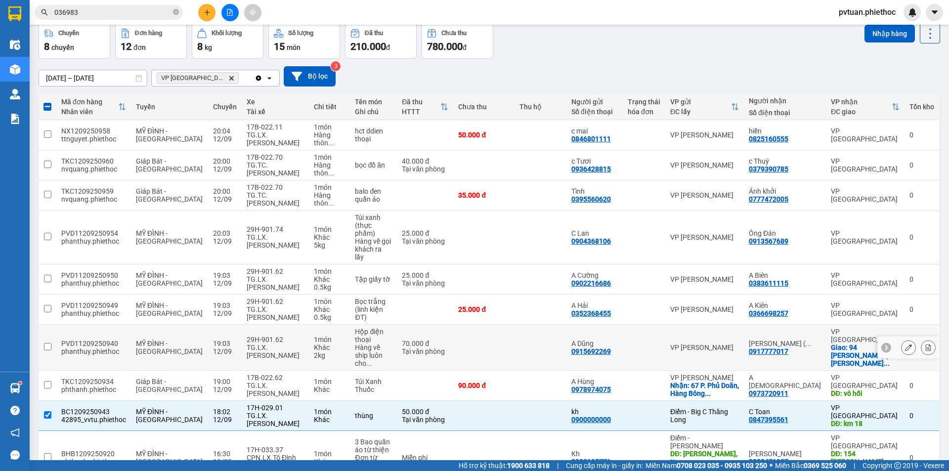
scroll to position [0, 0]
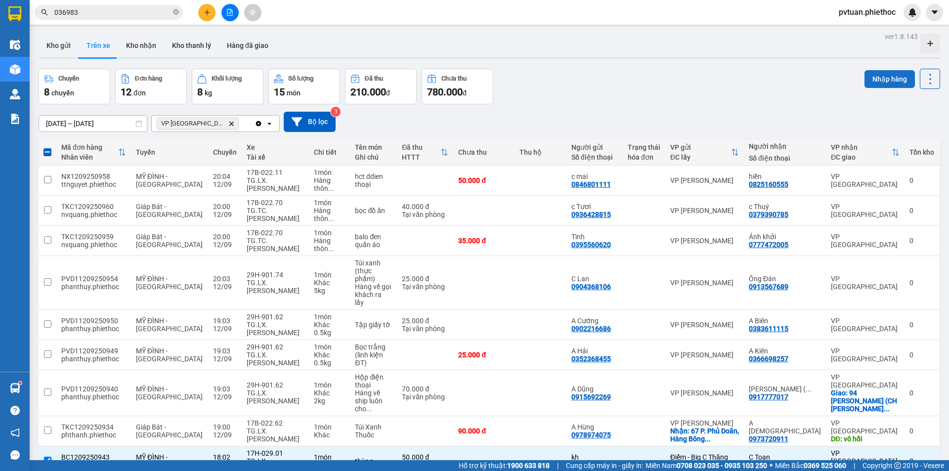
drag, startPoint x: 887, startPoint y: 90, endPoint x: 888, endPoint y: 85, distance: 6.0
click at [888, 90] on div "Nhập hàng" at bounding box center [902, 87] width 76 height 36
click at [887, 84] on button "Nhập hàng" at bounding box center [889, 79] width 50 height 18
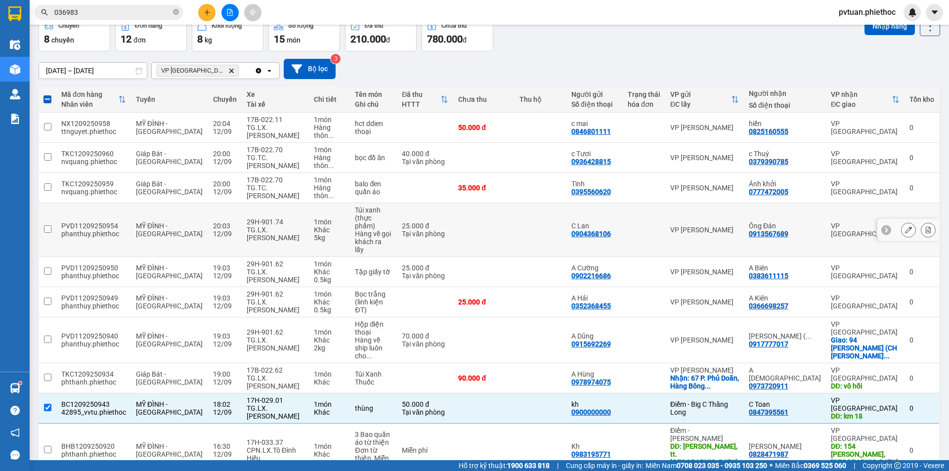
scroll to position [100, 0]
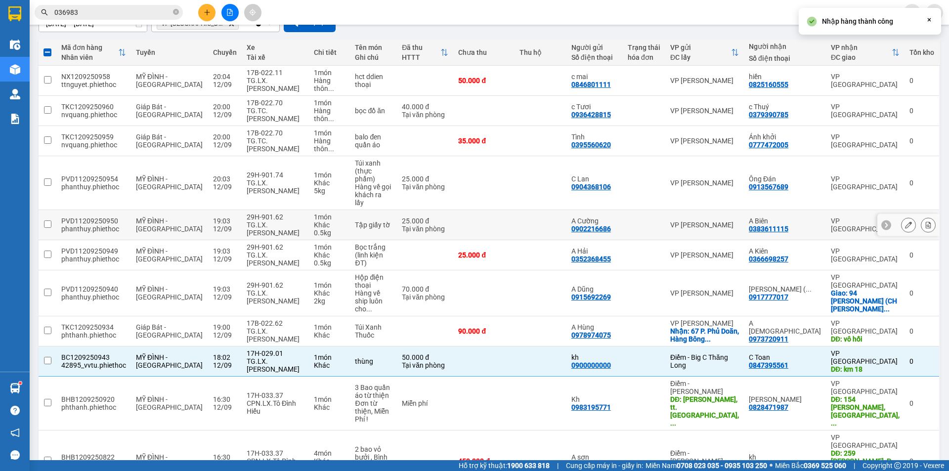
checkbox input "false"
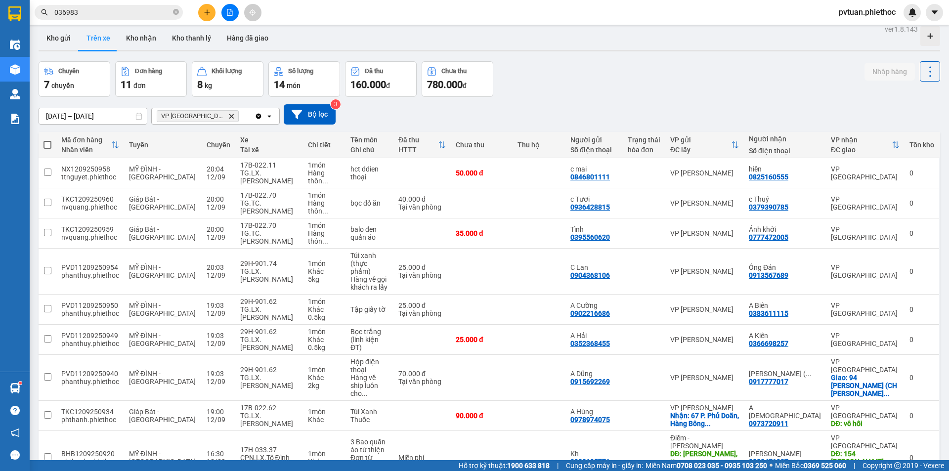
scroll to position [0, 0]
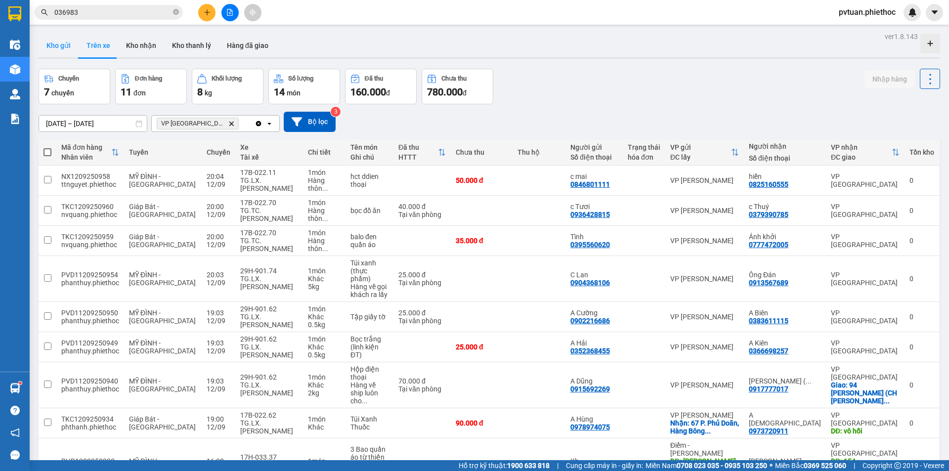
click at [62, 49] on button "Kho gửi" at bounding box center [59, 46] width 40 height 24
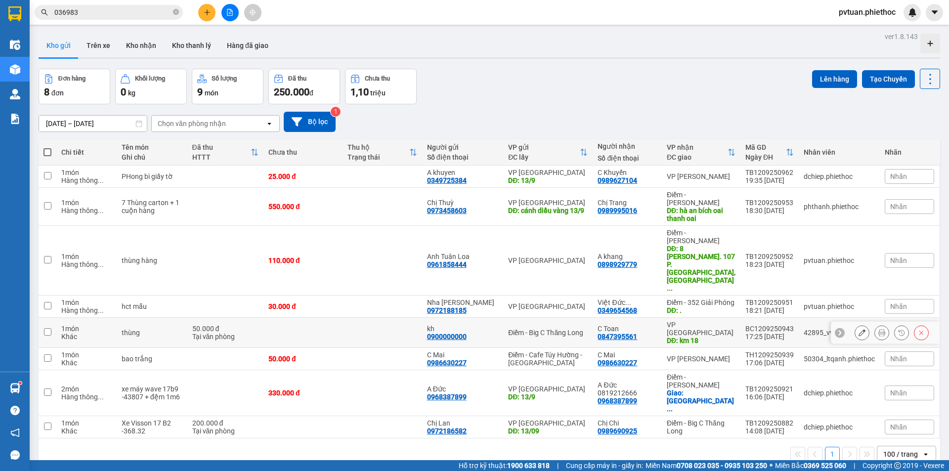
click at [493, 325] on div "kh" at bounding box center [463, 329] width 72 height 8
checkbox input "true"
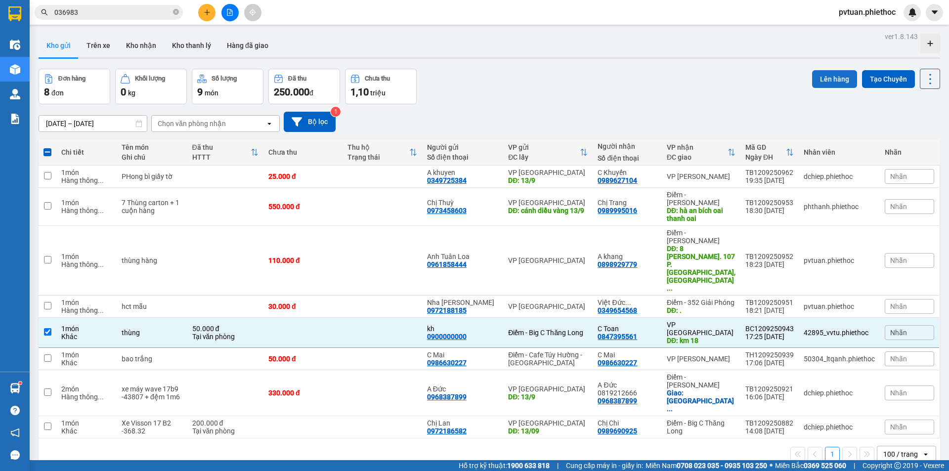
click at [827, 79] on button "Lên hàng" at bounding box center [834, 79] width 45 height 18
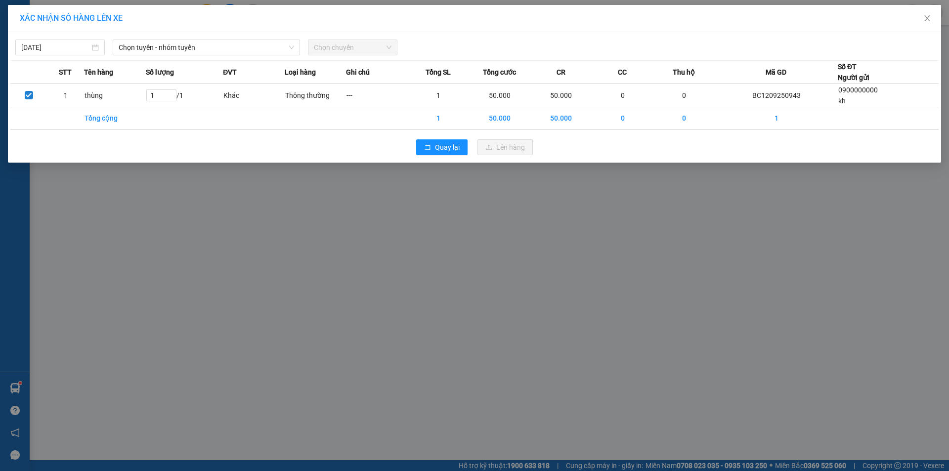
click at [293, 324] on div "XÁC NHẬN SỐ HÀNG LÊN XE 12/09/2025 Chọn tuyến - nhóm tuyến Chọn chuyến STT Tên …" at bounding box center [474, 235] width 949 height 471
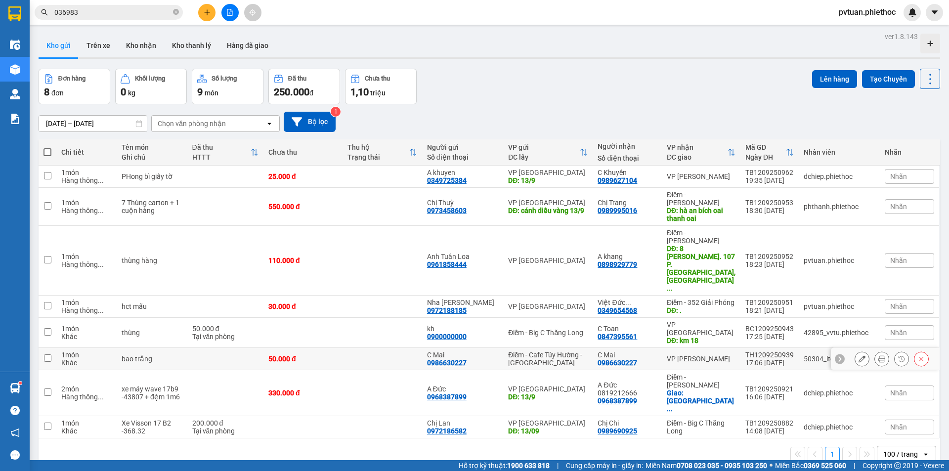
click at [338, 355] on div "50.000 đ" at bounding box center [302, 359] width 69 height 8
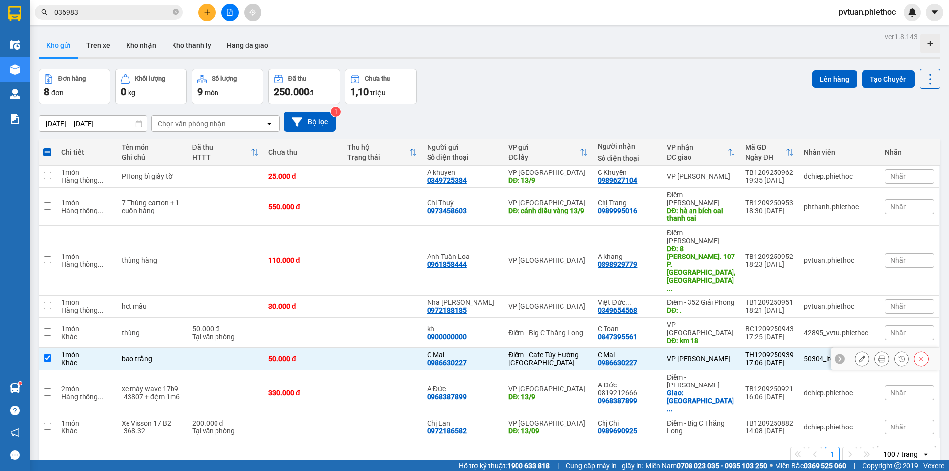
click at [374, 348] on td at bounding box center [381, 359] width 79 height 22
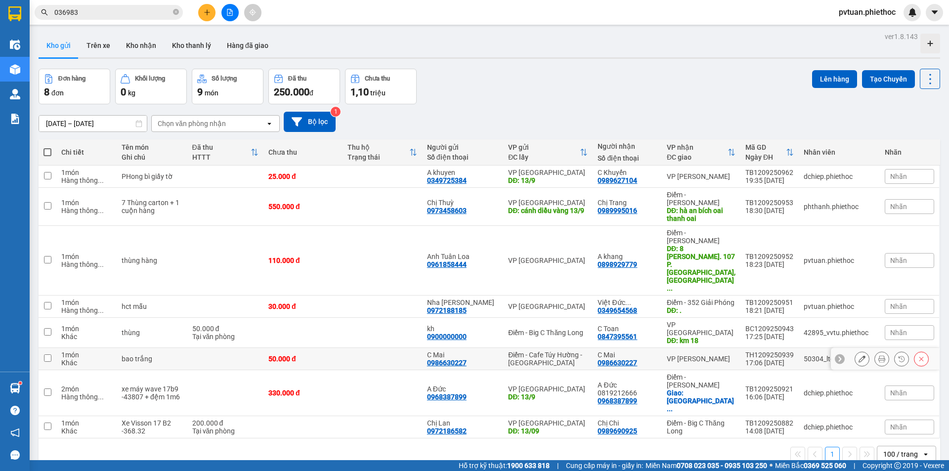
click at [709, 355] on div "VP [PERSON_NAME]" at bounding box center [701, 359] width 69 height 8
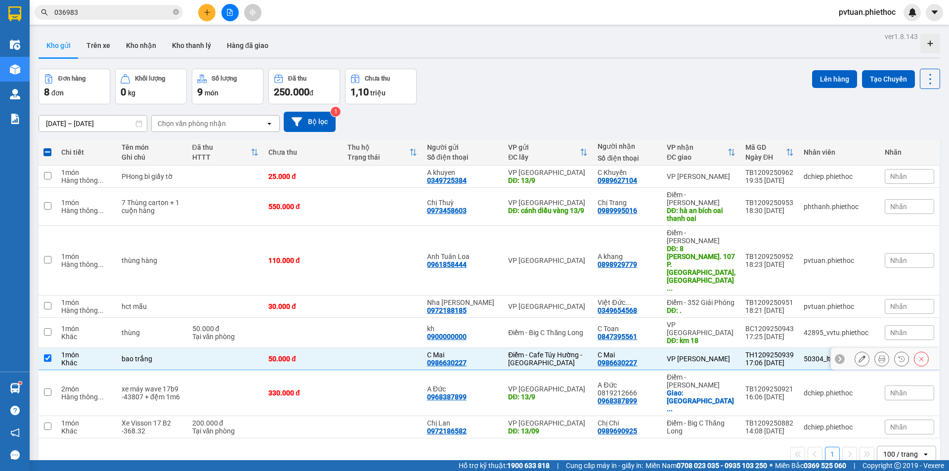
click at [710, 355] on div "VP [PERSON_NAME]" at bounding box center [701, 359] width 69 height 8
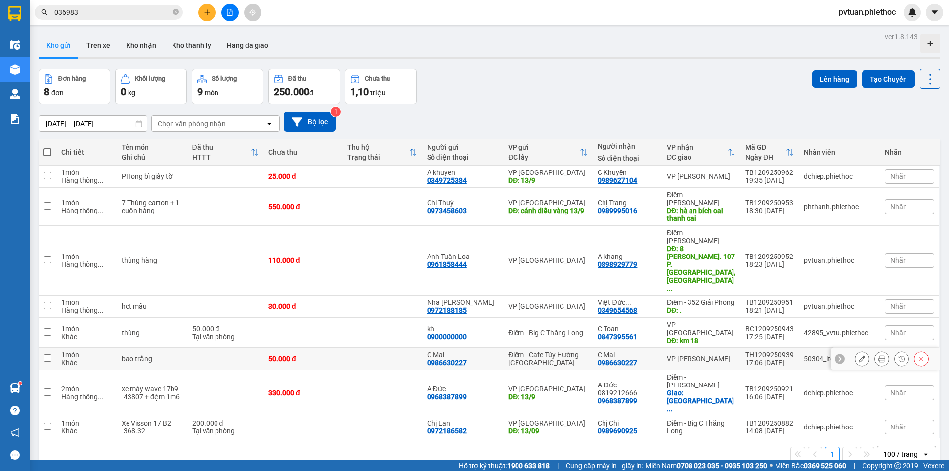
click at [713, 348] on td "VP [PERSON_NAME]" at bounding box center [701, 359] width 79 height 22
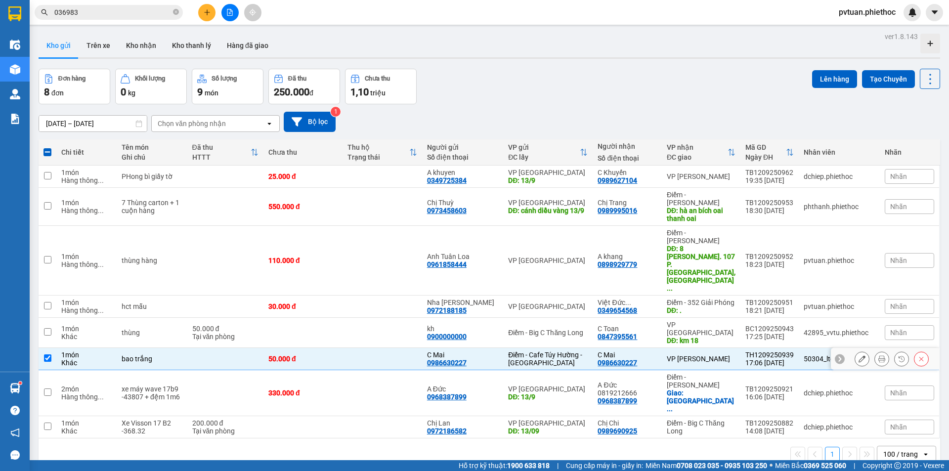
click at [663, 348] on td "VP [PERSON_NAME]" at bounding box center [701, 359] width 79 height 22
checkbox input "false"
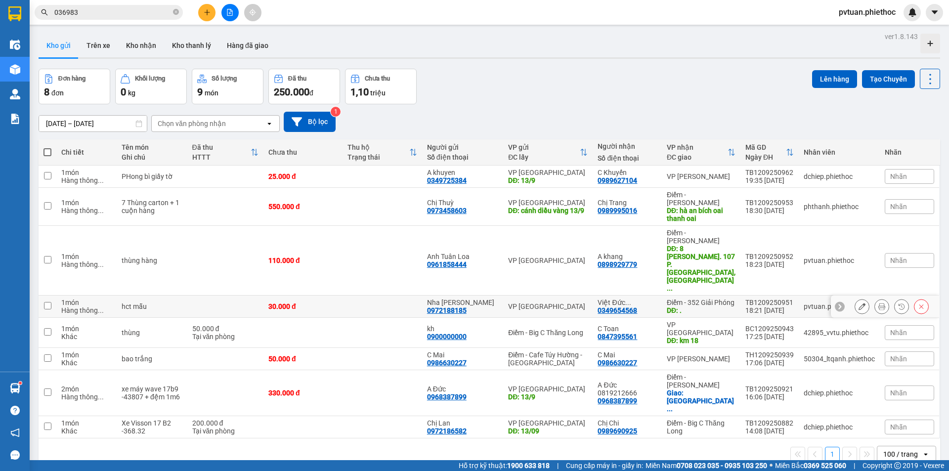
click at [719, 298] on div "Điểm - 352 Giải Phóng" at bounding box center [701, 302] width 69 height 8
checkbox input "true"
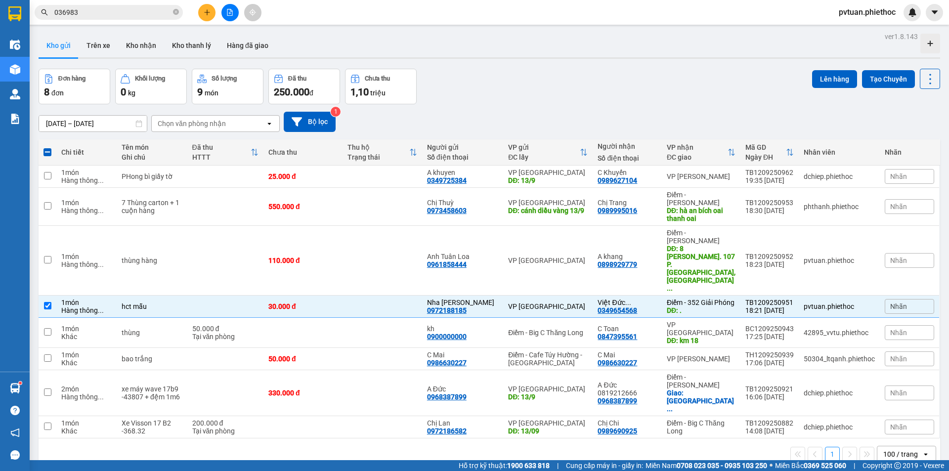
drag, startPoint x: 843, startPoint y: 74, endPoint x: 226, endPoint y: 10, distance: 620.0
click at [227, 14] on section "Kết quả tìm kiếm ( 21 ) Bộ lọc Mã ĐH Trạng thái Món hàng Thu hộ Tổng cước Chưa …" at bounding box center [474, 235] width 949 height 471
click at [846, 81] on button "Lên hàng" at bounding box center [834, 79] width 45 height 18
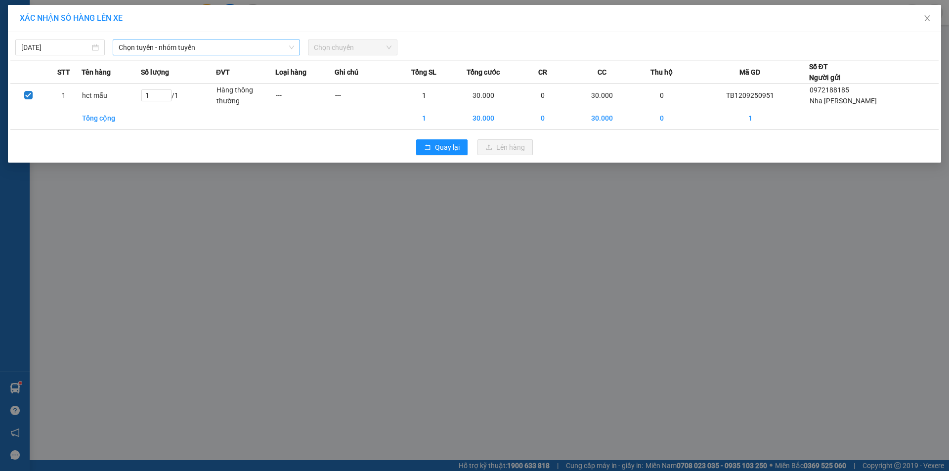
click at [198, 49] on span "Chọn tuyến - nhóm tuyến" at bounding box center [206, 47] width 175 height 15
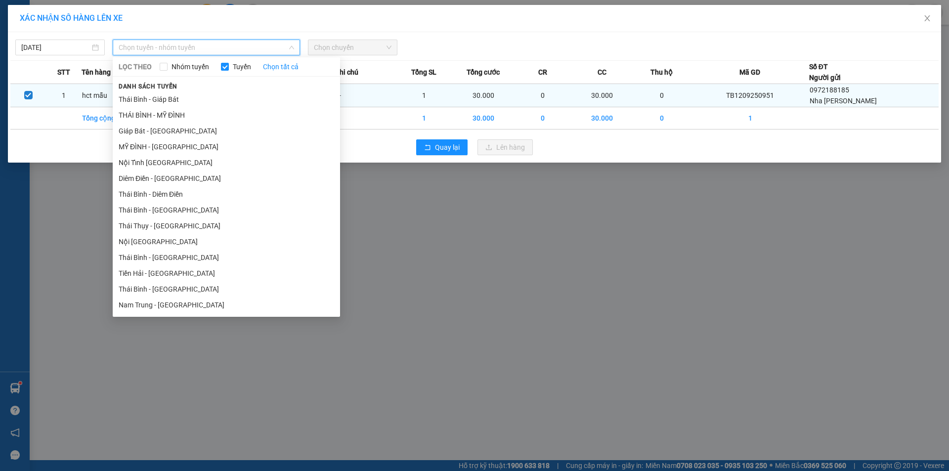
drag, startPoint x: 186, startPoint y: 103, endPoint x: 221, endPoint y: 97, distance: 36.1
click at [186, 104] on li "Thái Bình - Giáp Bát" at bounding box center [226, 99] width 227 height 16
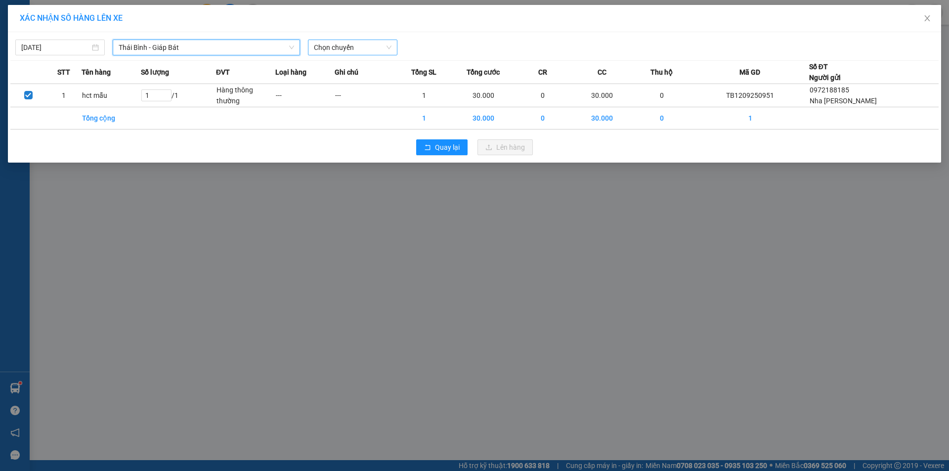
click at [351, 50] on span "Chọn chuyến" at bounding box center [353, 47] width 78 height 15
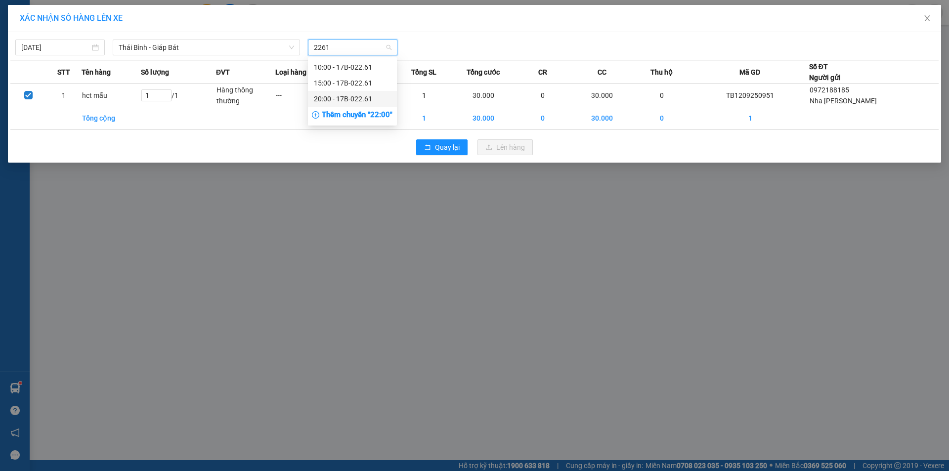
type input "2261"
click at [355, 107] on div "Thêm chuyến " 22:00 "" at bounding box center [352, 115] width 89 height 17
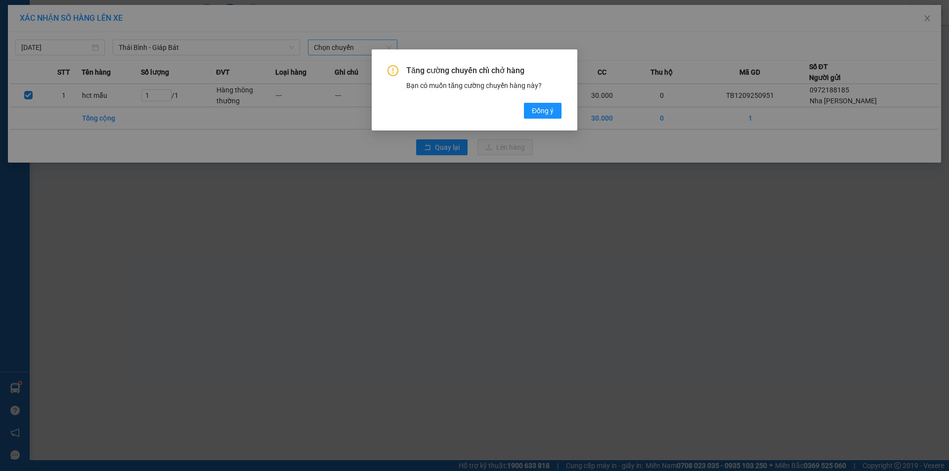
click at [247, 49] on div "Tăng cường chuyến chỉ chở hàng Bạn có muốn tăng cường chuyến hàng này? Đồng ý" at bounding box center [474, 235] width 949 height 471
click at [537, 111] on span "Đồng ý" at bounding box center [543, 110] width 22 height 11
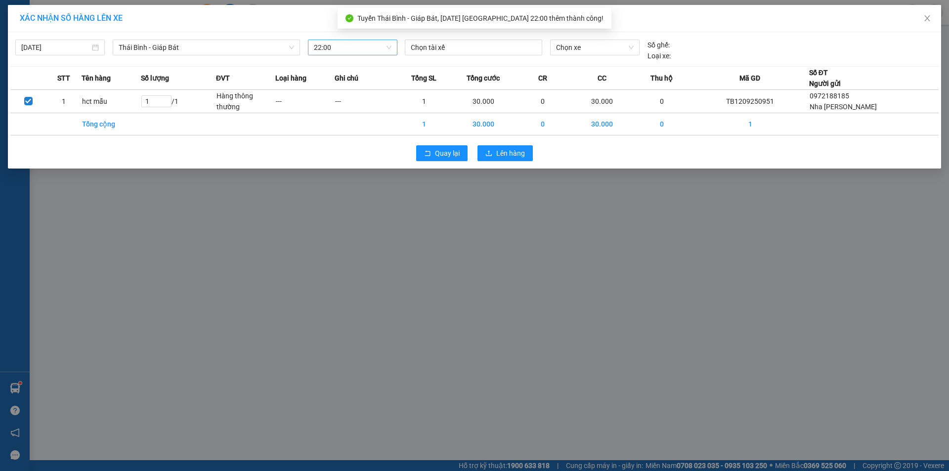
click at [234, 39] on div "12/09/2025 Thái Bình - Giáp Bát LỌC THEO Nhóm tuyến Tuyến Chọn tất cả Danh sách…" at bounding box center [474, 48] width 928 height 27
click at [226, 47] on span "Thái Bình - Giáp Bát" at bounding box center [206, 47] width 175 height 15
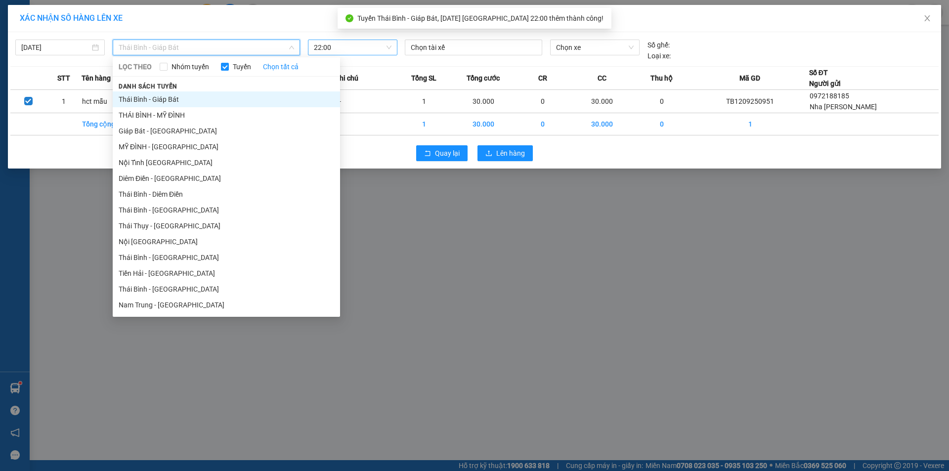
click at [204, 102] on li "Thái Bình - Giáp Bát" at bounding box center [226, 99] width 227 height 16
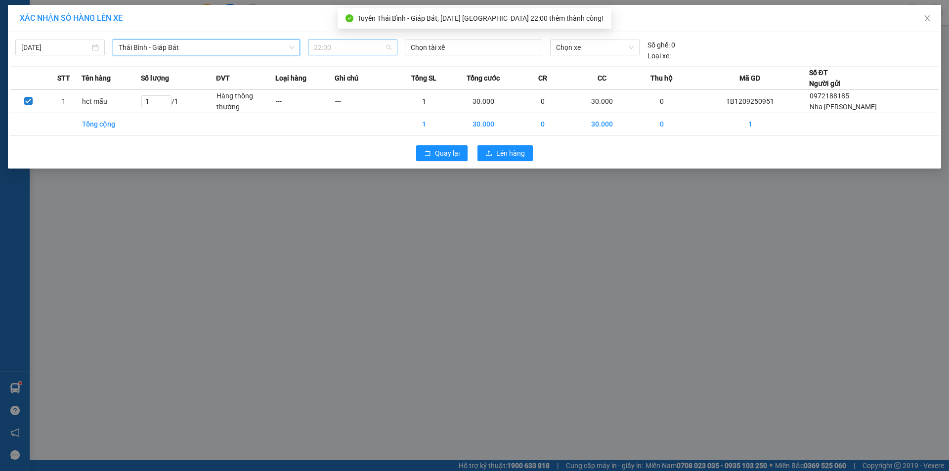
click at [371, 46] on span "22:00" at bounding box center [353, 47] width 78 height 15
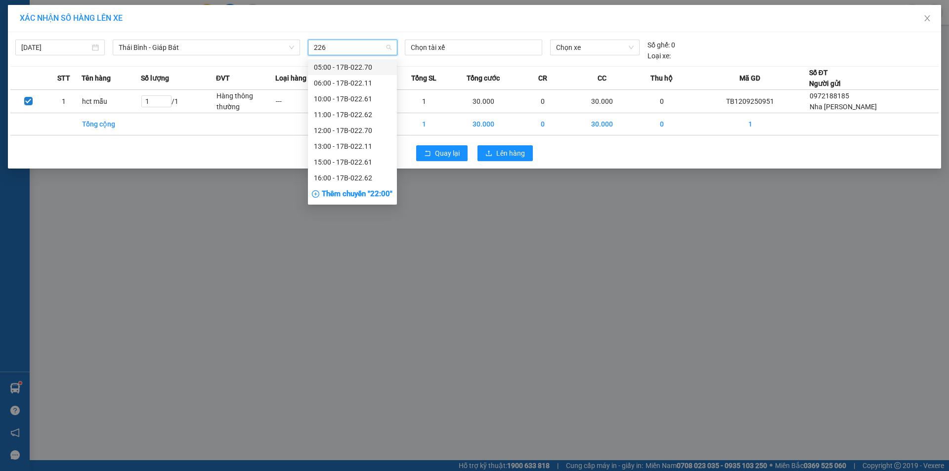
type input "2261"
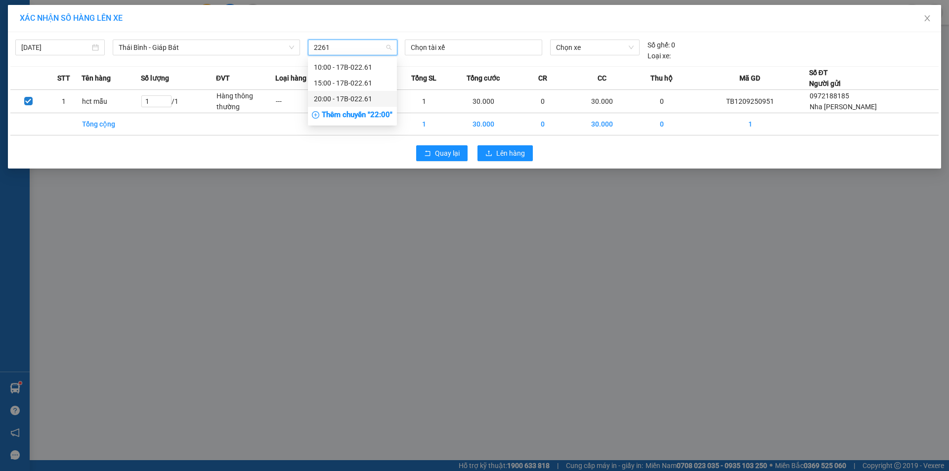
click at [359, 92] on div "20:00 - 17B-022.61" at bounding box center [352, 99] width 89 height 16
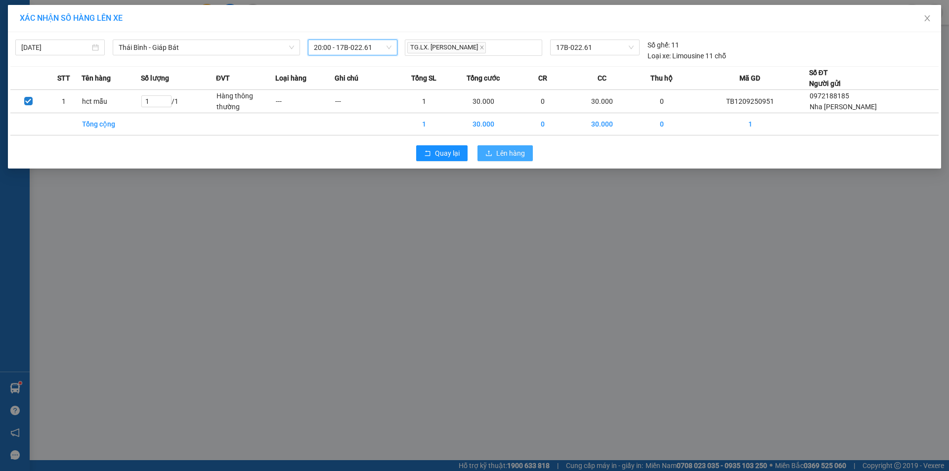
click at [507, 151] on span "Lên hàng" at bounding box center [510, 153] width 29 height 11
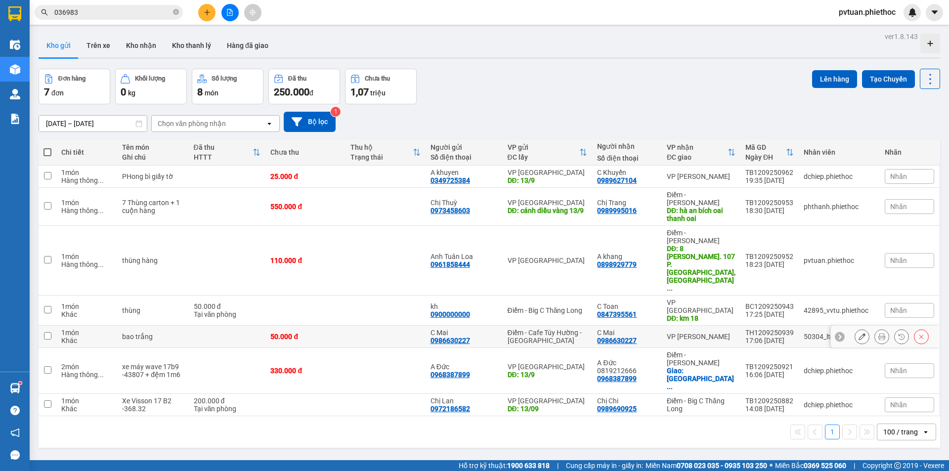
click at [652, 329] on div "C Mai 0986630227" at bounding box center [626, 337] width 59 height 16
checkbox input "true"
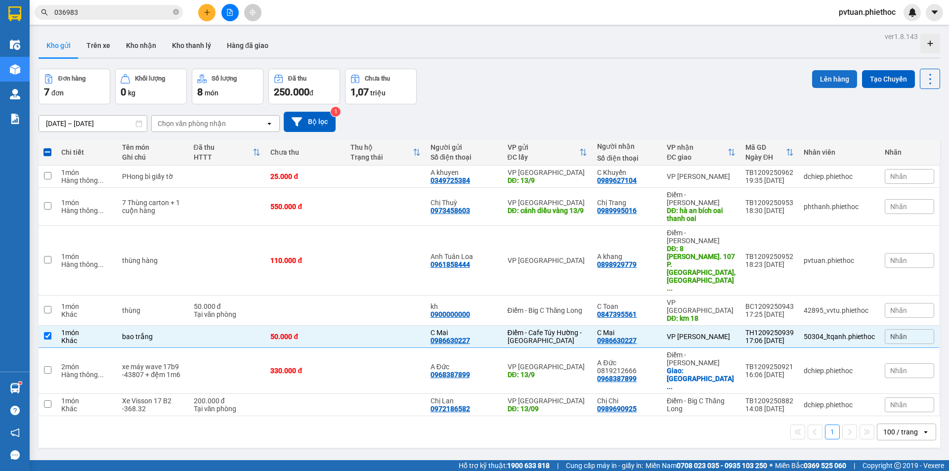
click at [827, 78] on button "Lên hàng" at bounding box center [834, 79] width 45 height 18
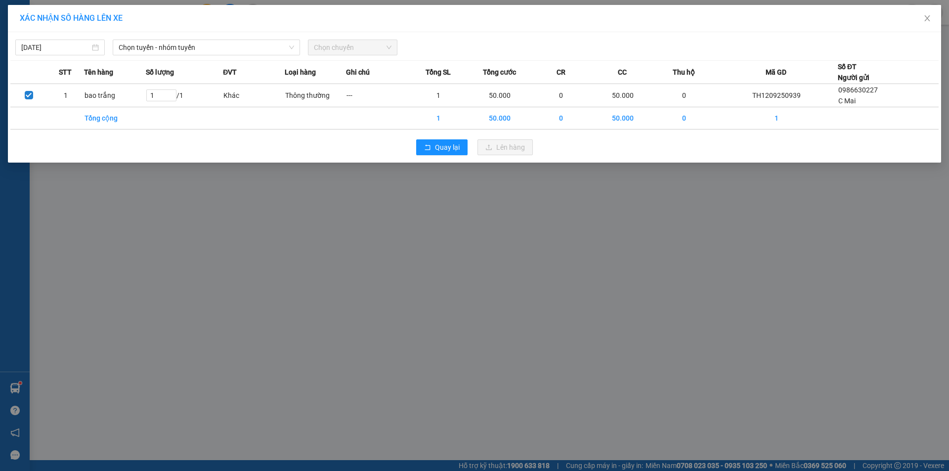
drag, startPoint x: 164, startPoint y: 41, endPoint x: 172, endPoint y: 56, distance: 17.3
click at [164, 41] on span "Chọn tuyến - nhóm tuyến" at bounding box center [206, 47] width 175 height 15
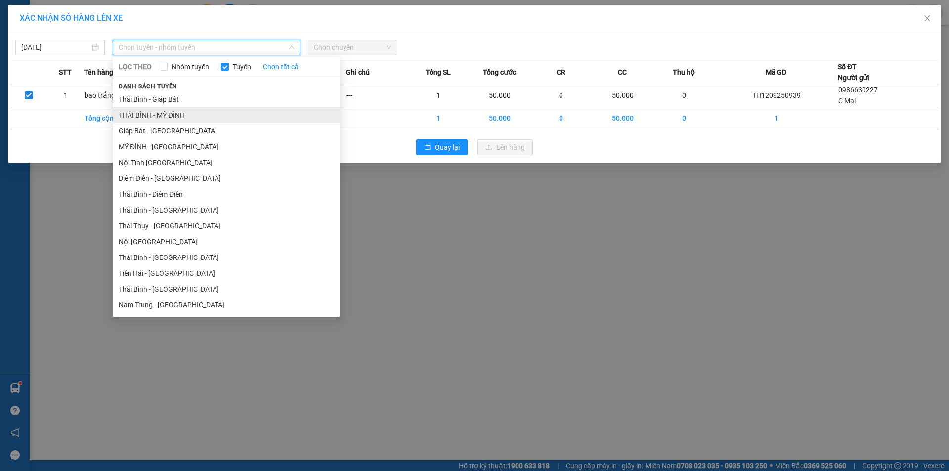
click at [180, 113] on li "THÁI BÌNH - MỸ ĐÌNH" at bounding box center [226, 115] width 227 height 16
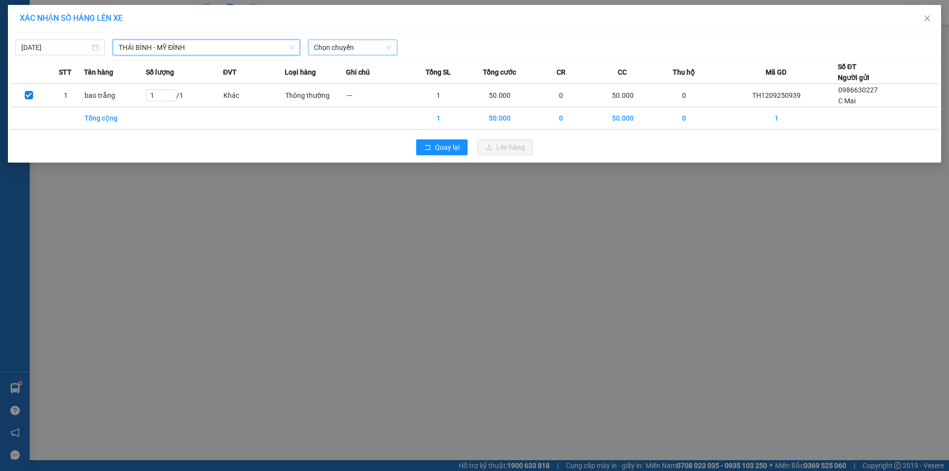
click at [351, 50] on span "Chọn chuyến" at bounding box center [353, 47] width 78 height 15
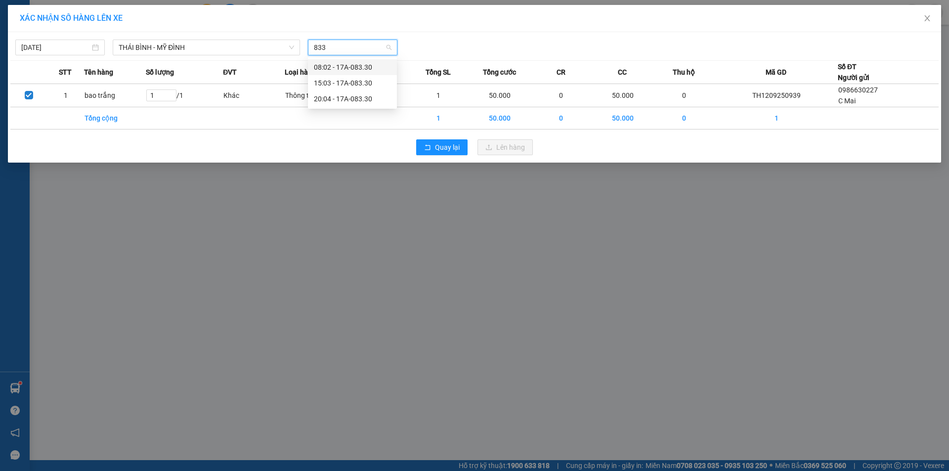
type input "8330"
click at [340, 96] on div "20:04 - 17A-083.30" at bounding box center [352, 98] width 77 height 11
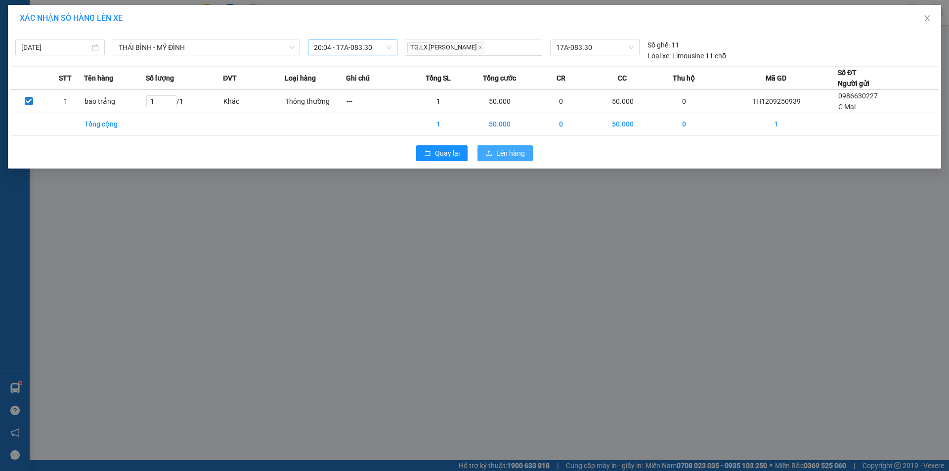
click at [523, 153] on span "Lên hàng" at bounding box center [510, 153] width 29 height 11
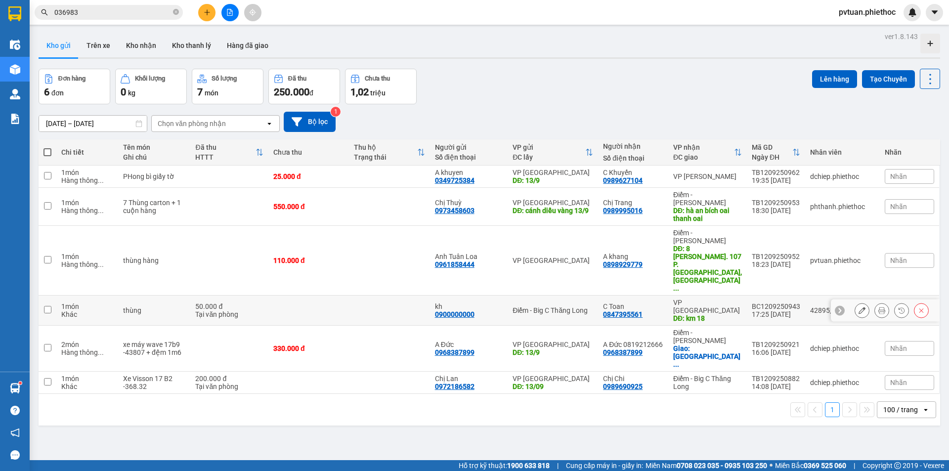
click at [724, 298] on div "VP [GEOGRAPHIC_DATA]" at bounding box center [707, 306] width 69 height 16
checkbox input "true"
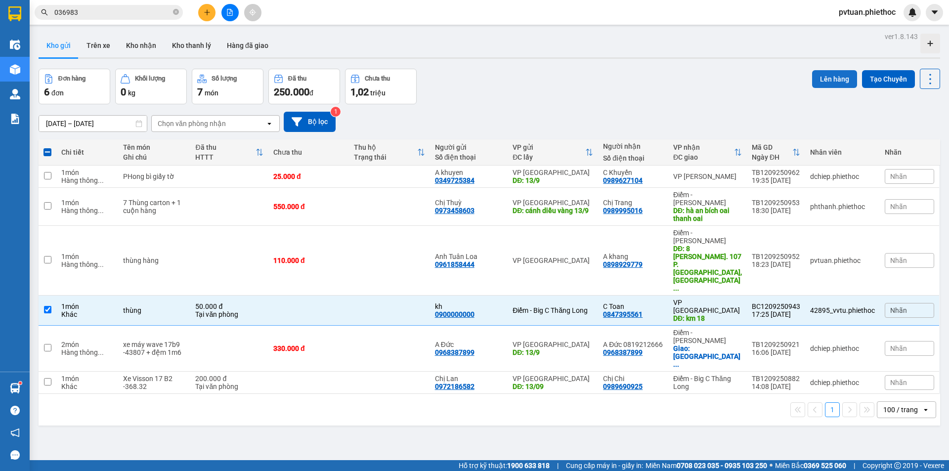
click at [829, 82] on button "Lên hàng" at bounding box center [834, 79] width 45 height 18
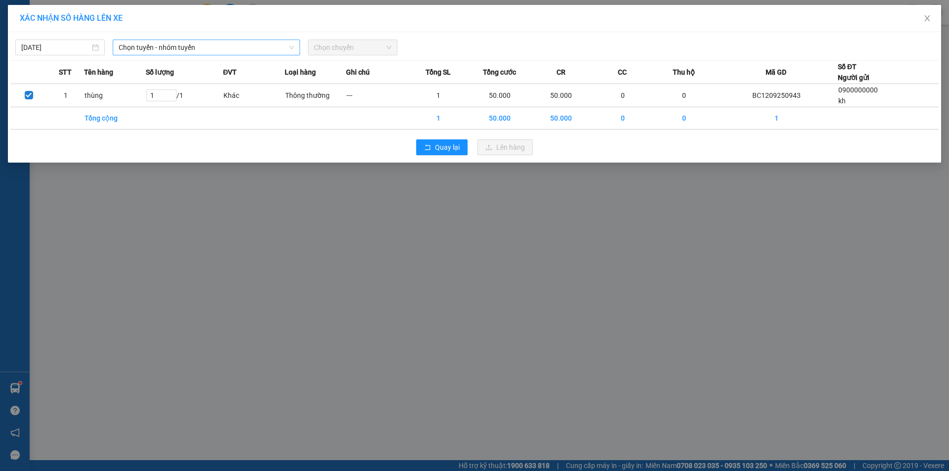
click at [124, 47] on span "Chọn tuyến - nhóm tuyến" at bounding box center [206, 47] width 175 height 15
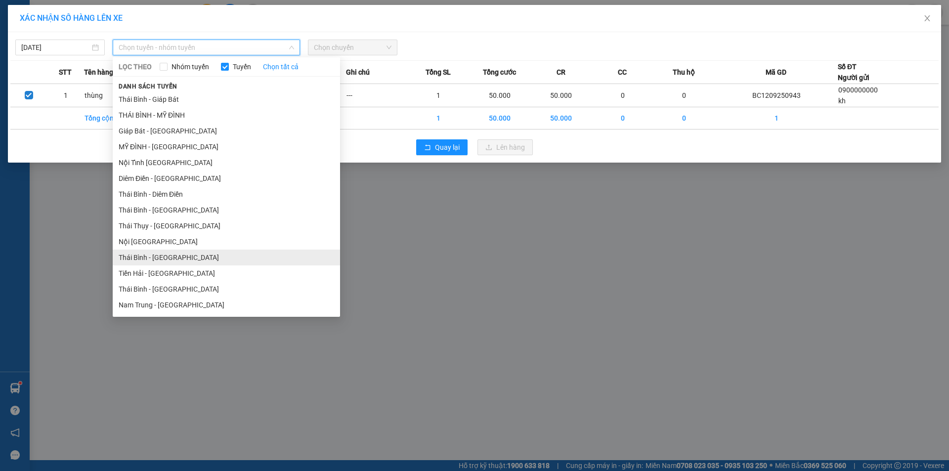
click at [177, 255] on li "Thái Bình - [GEOGRAPHIC_DATA]" at bounding box center [226, 258] width 227 height 16
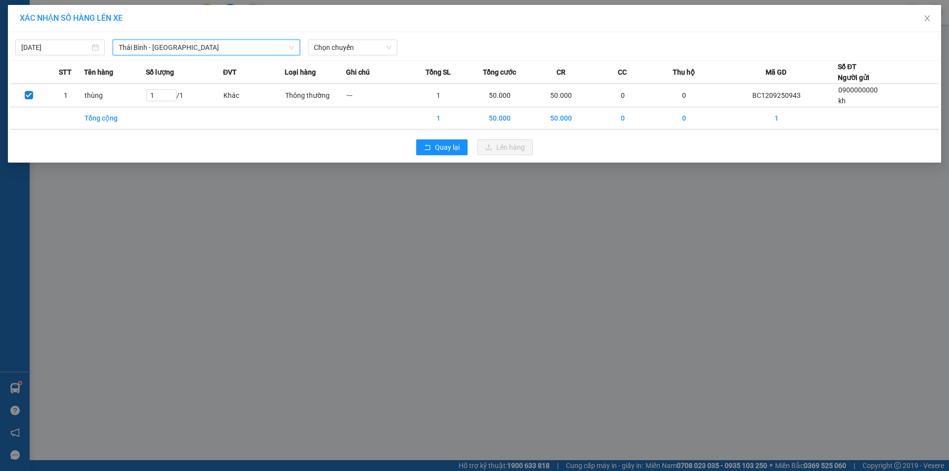
drag, startPoint x: 349, startPoint y: 50, endPoint x: 347, endPoint y: 55, distance: 5.3
click at [347, 55] on div "12/09/2025 Thái Bình - Tiền Hải Thái Bình - Tiền Hải LỌC THEO Nhóm tuyến Tuyến …" at bounding box center [474, 97] width 933 height 130
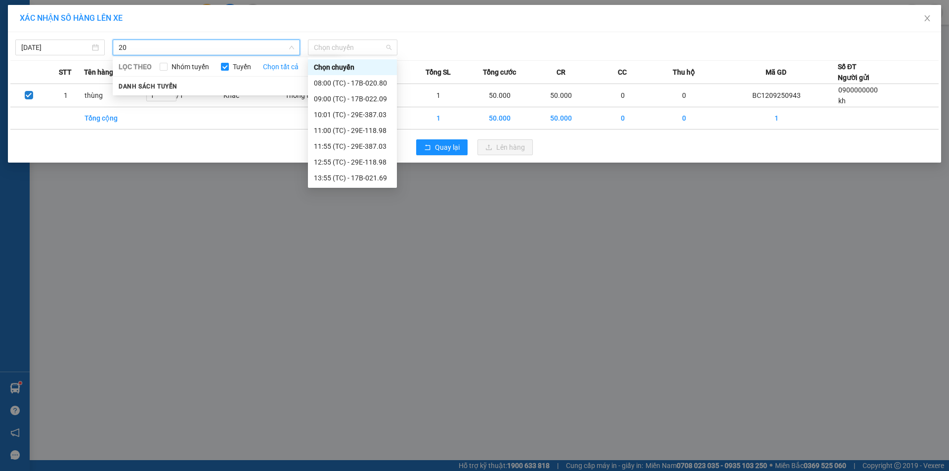
type input "2"
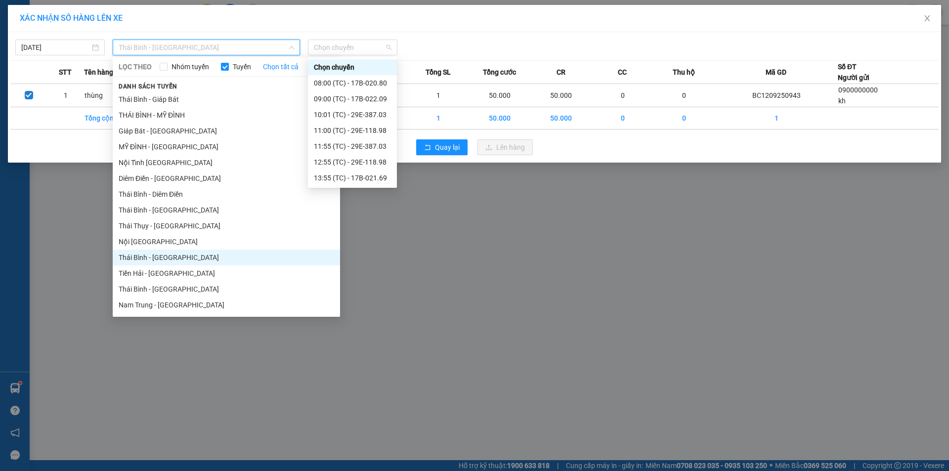
drag, startPoint x: 185, startPoint y: 257, endPoint x: 211, endPoint y: 230, distance: 37.7
click at [185, 256] on li "Thái Bình - [GEOGRAPHIC_DATA]" at bounding box center [226, 258] width 227 height 16
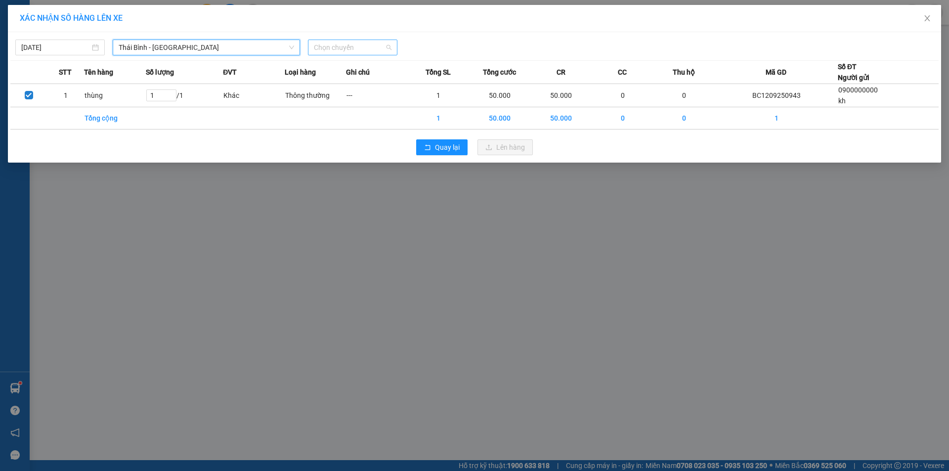
click at [360, 50] on span "Chọn chuyến" at bounding box center [353, 47] width 78 height 15
type input "20:00"
click at [385, 82] on div "Thêm chuyến " 20:00 "" at bounding box center [360, 83] width 105 height 17
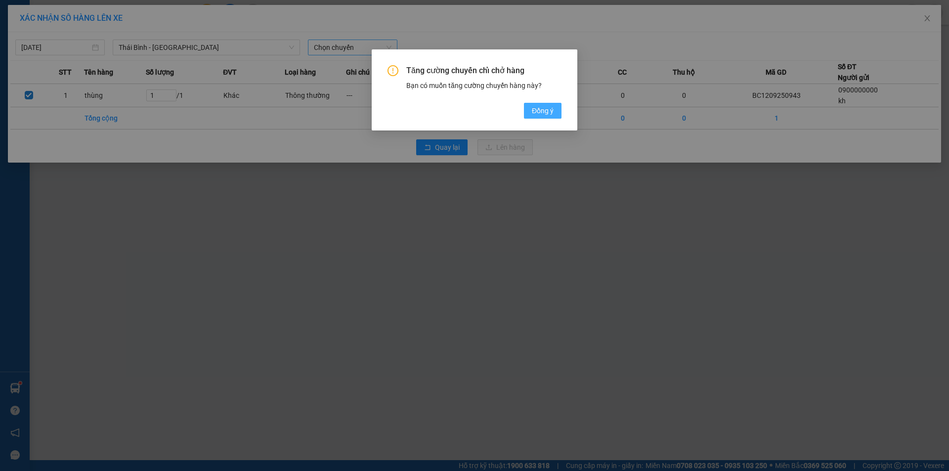
click at [538, 114] on span "Đồng ý" at bounding box center [543, 110] width 22 height 11
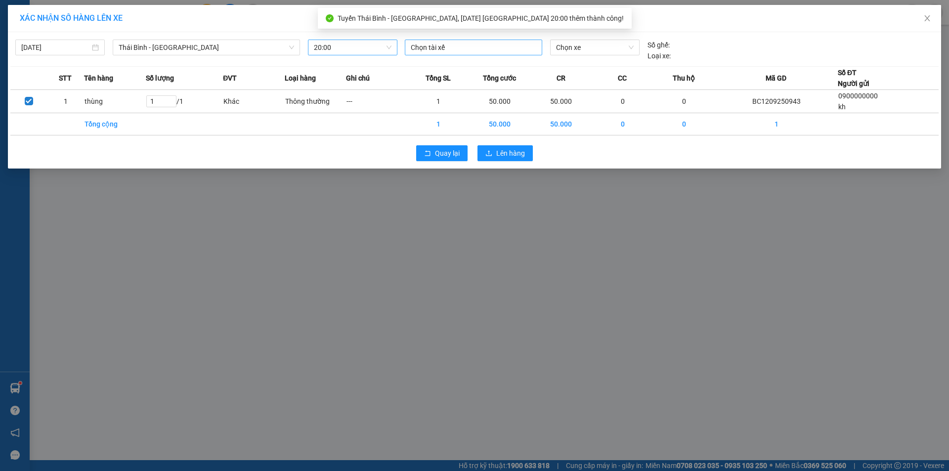
click at [490, 51] on div at bounding box center [473, 48] width 132 height 12
type input "phí tiến"
click at [468, 66] on div "TG.TC.Phí Tiến Dũng" at bounding box center [479, 67] width 136 height 11
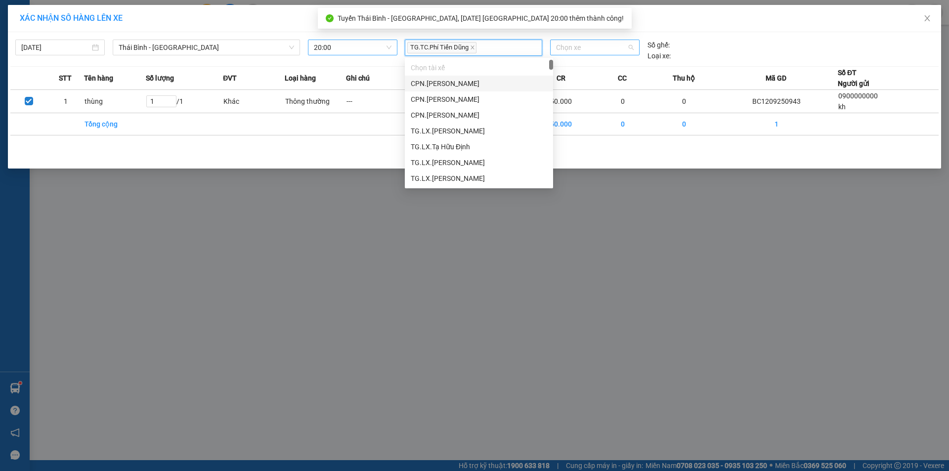
click at [567, 47] on span "Chọn xe" at bounding box center [594, 47] width 77 height 15
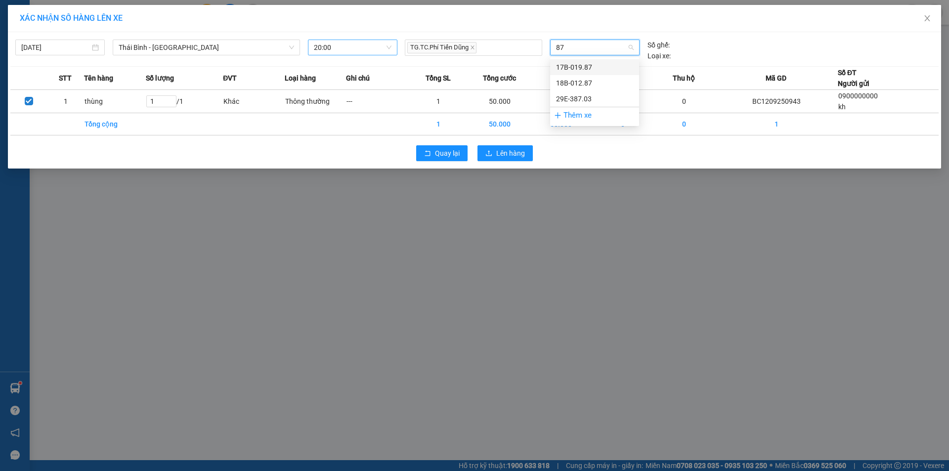
type input "870"
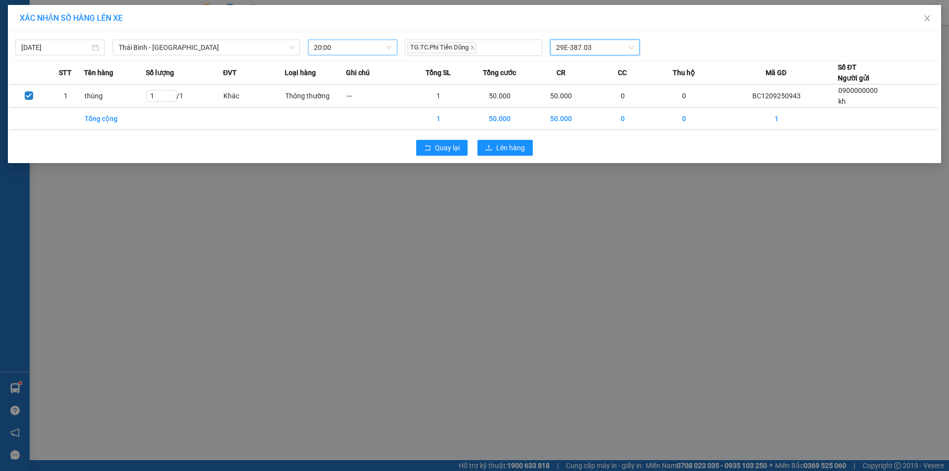
click at [584, 68] on div "CR" at bounding box center [560, 72] width 61 height 11
click at [596, 48] on span "29E-387.03" at bounding box center [594, 47] width 77 height 15
click at [508, 147] on span "Lên hàng" at bounding box center [510, 147] width 29 height 11
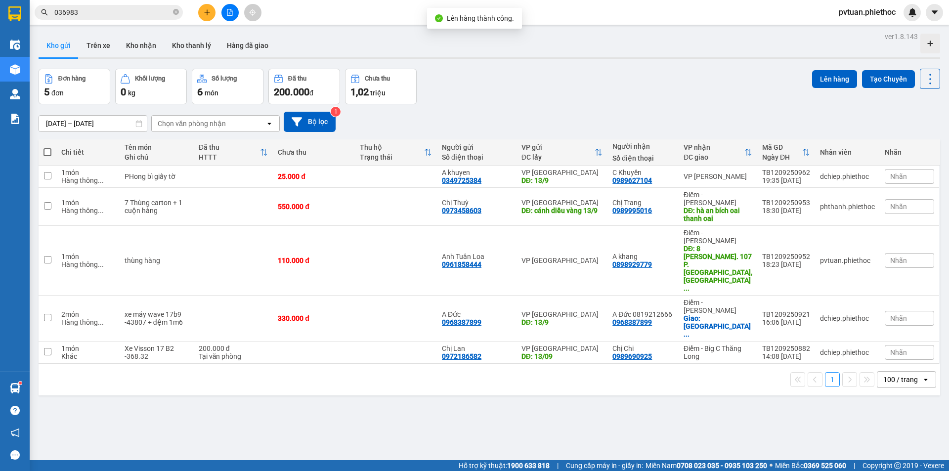
drag, startPoint x: 99, startPoint y: 50, endPoint x: 65, endPoint y: 38, distance: 36.7
click at [99, 50] on button "Trên xe" at bounding box center [99, 46] width 40 height 24
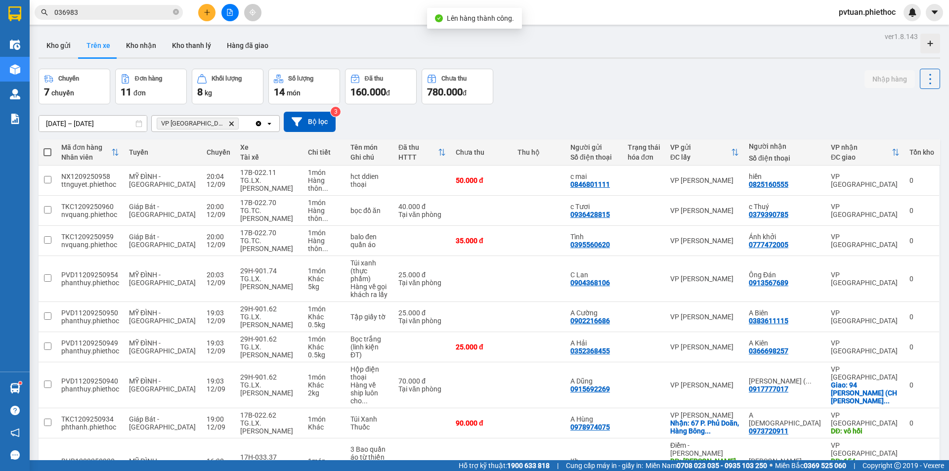
click at [60, 60] on div "ver 1.8.143 Kho gửi Trên xe Kho nhận Kho thanh lý Hàng đã giao Chuyến 7 chuyến …" at bounding box center [489, 329] width 909 height 598
click at [63, 53] on button "Kho gửi" at bounding box center [59, 46] width 40 height 24
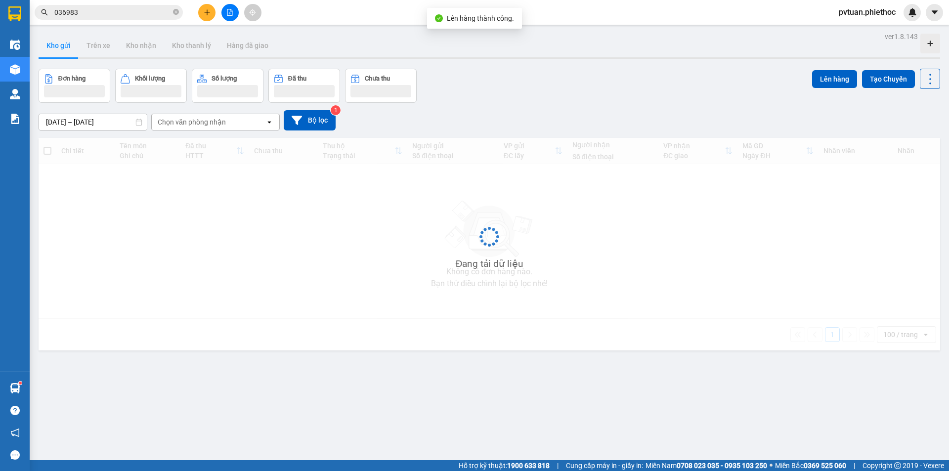
click at [63, 53] on button "Kho gửi" at bounding box center [59, 46] width 40 height 24
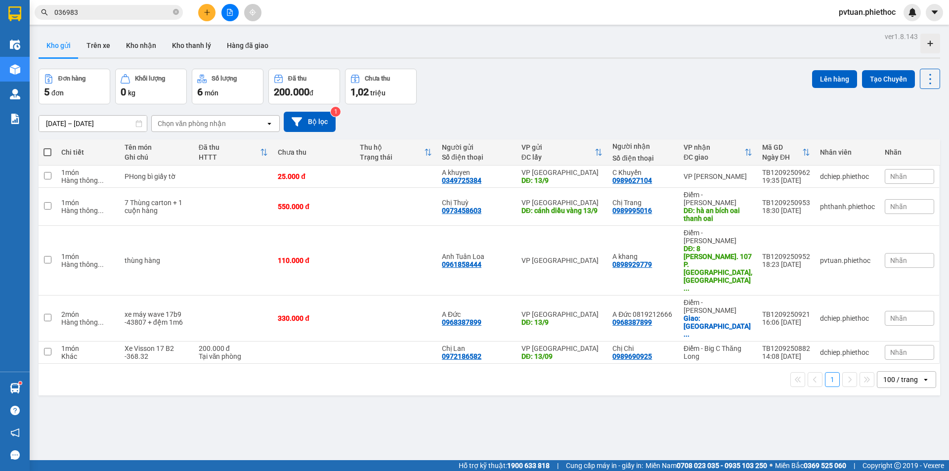
click at [737, 76] on div "Đơn hàng 5 đơn Khối lượng 0 kg Số lượng 6 món Đã thu 200.000 đ Chưa thu 1,02 tr…" at bounding box center [489, 87] width 901 height 36
click at [86, 45] on button "Trên xe" at bounding box center [99, 46] width 40 height 24
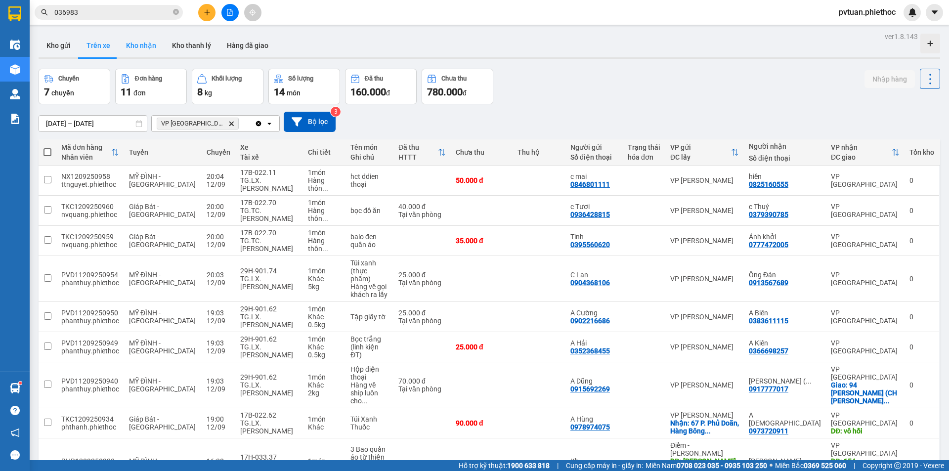
click at [146, 52] on button "Kho nhận" at bounding box center [141, 46] width 46 height 24
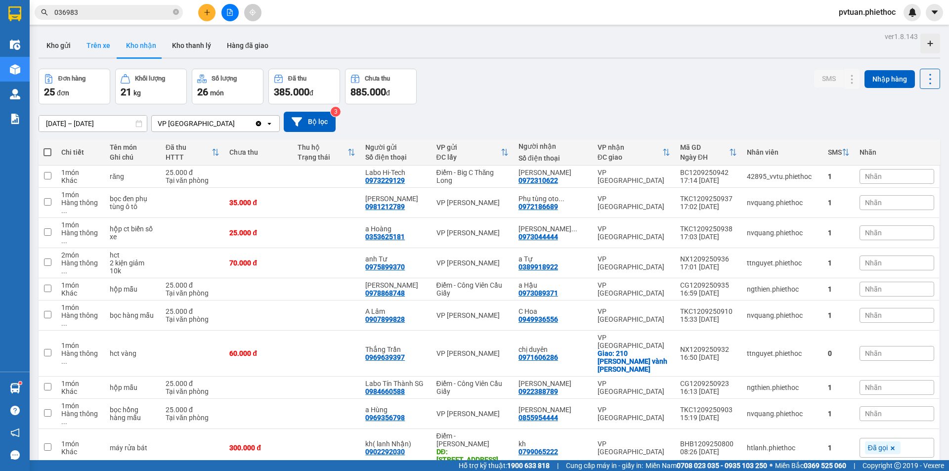
drag, startPoint x: 86, startPoint y: 54, endPoint x: 80, endPoint y: 52, distance: 6.9
click at [85, 54] on button "Trên xe" at bounding box center [99, 46] width 40 height 24
type input "[DATE] – [DATE]"
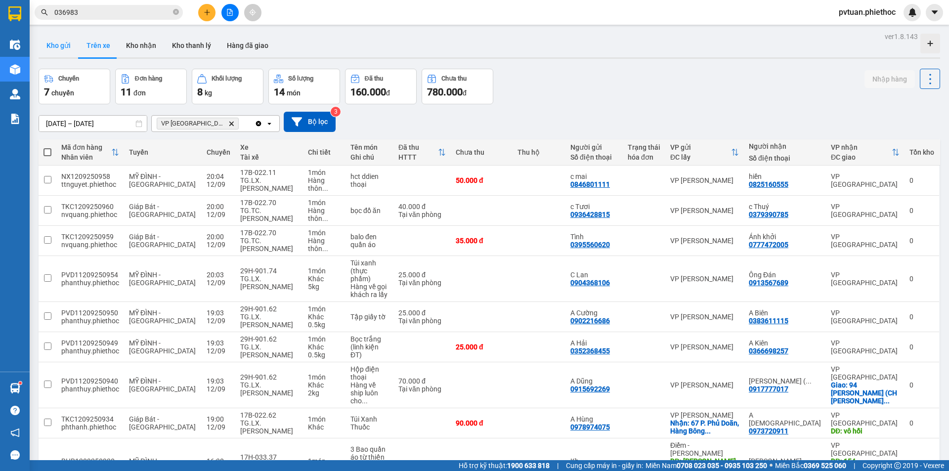
click at [68, 49] on button "Kho gửi" at bounding box center [59, 46] width 40 height 24
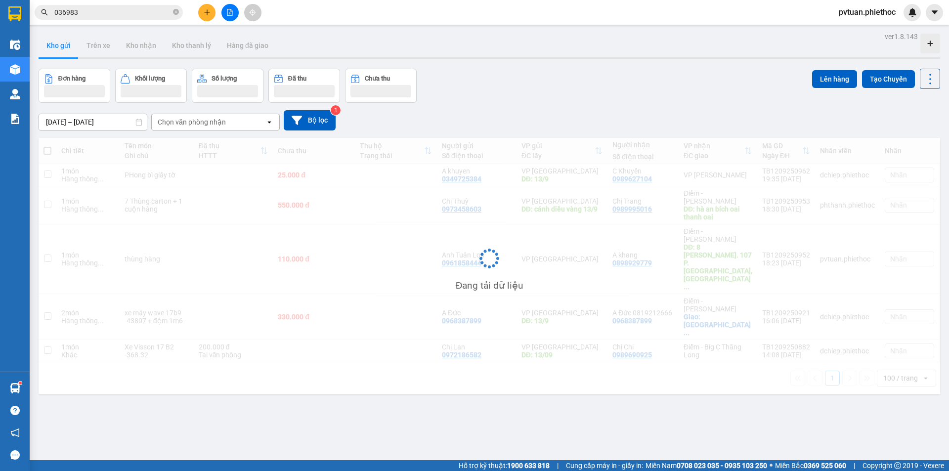
drag, startPoint x: 68, startPoint y: 49, endPoint x: 91, endPoint y: 53, distance: 23.6
click at [68, 50] on button "Kho gửi" at bounding box center [59, 46] width 40 height 24
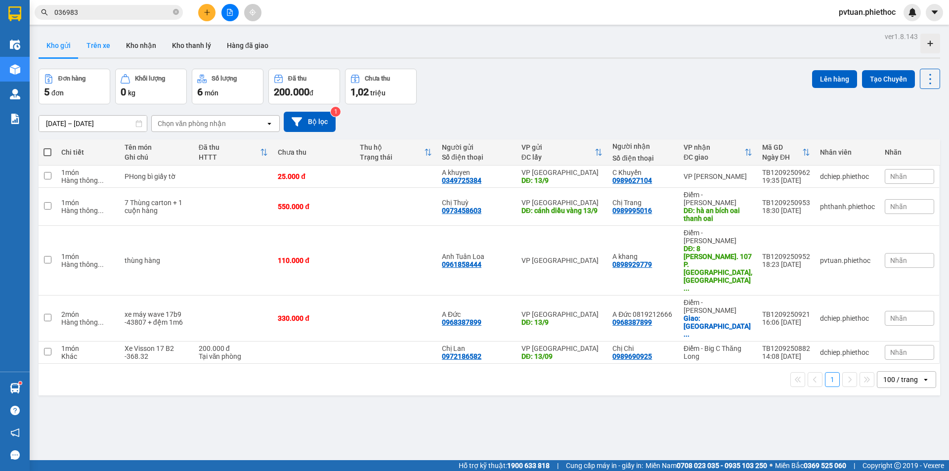
click at [102, 53] on button "Trên xe" at bounding box center [99, 46] width 40 height 24
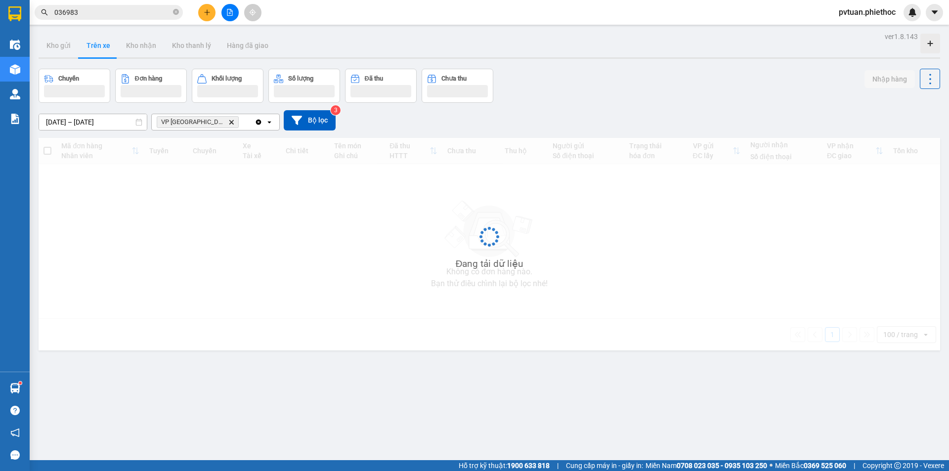
click at [102, 53] on button "Trên xe" at bounding box center [99, 46] width 40 height 24
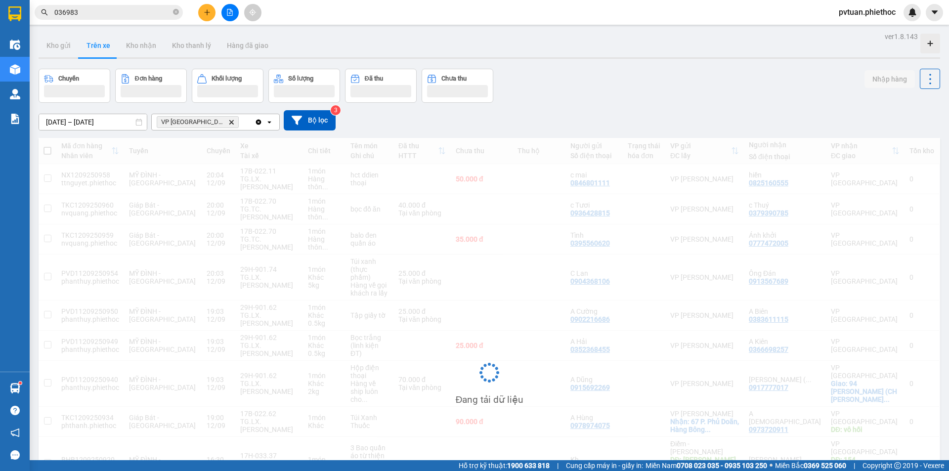
click at [102, 53] on button "Trên xe" at bounding box center [99, 46] width 40 height 24
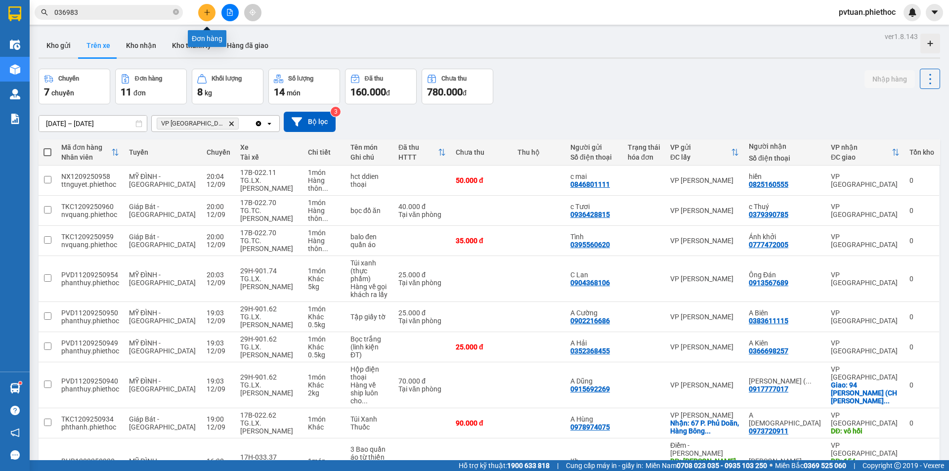
click at [211, 15] on button at bounding box center [206, 12] width 17 height 17
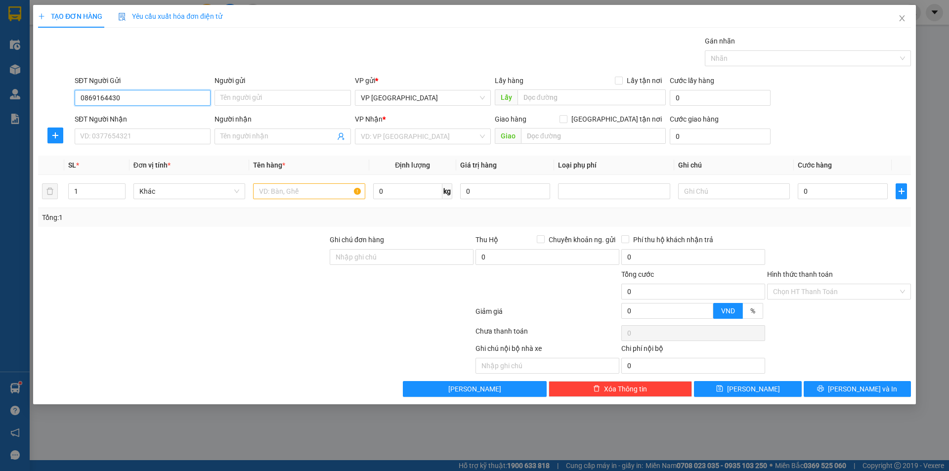
type input "0869164430"
click at [268, 88] on div "Người gửi" at bounding box center [282, 82] width 136 height 15
click at [271, 97] on input "Người gửi" at bounding box center [282, 98] width 136 height 16
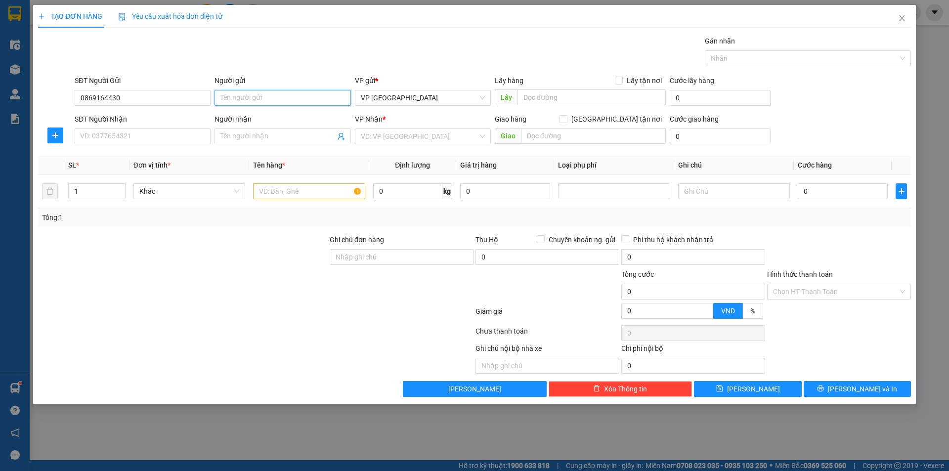
click at [271, 97] on input "Người gửi" at bounding box center [282, 98] width 136 height 16
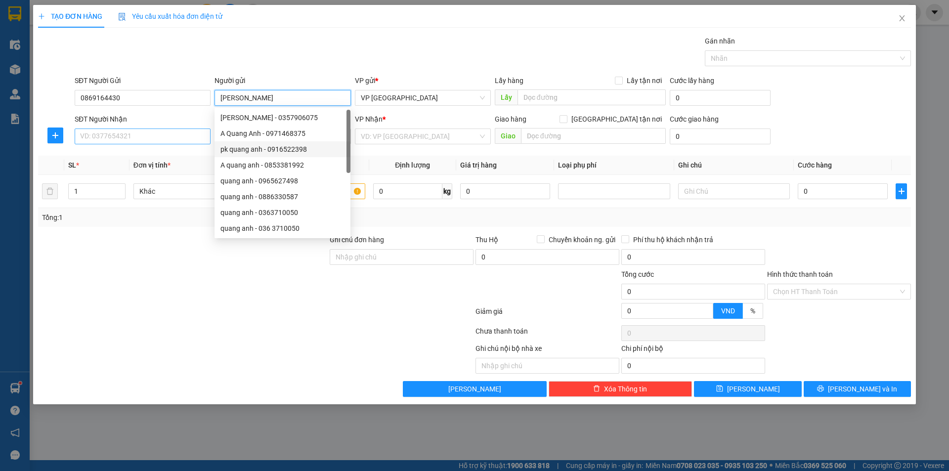
type input "[PERSON_NAME]"
click at [144, 142] on input "SĐT Người Nhận" at bounding box center [143, 136] width 136 height 16
drag, startPoint x: 144, startPoint y: 142, endPoint x: 156, endPoint y: 141, distance: 11.5
click at [144, 141] on input "SĐT Người Nhận" at bounding box center [143, 136] width 136 height 16
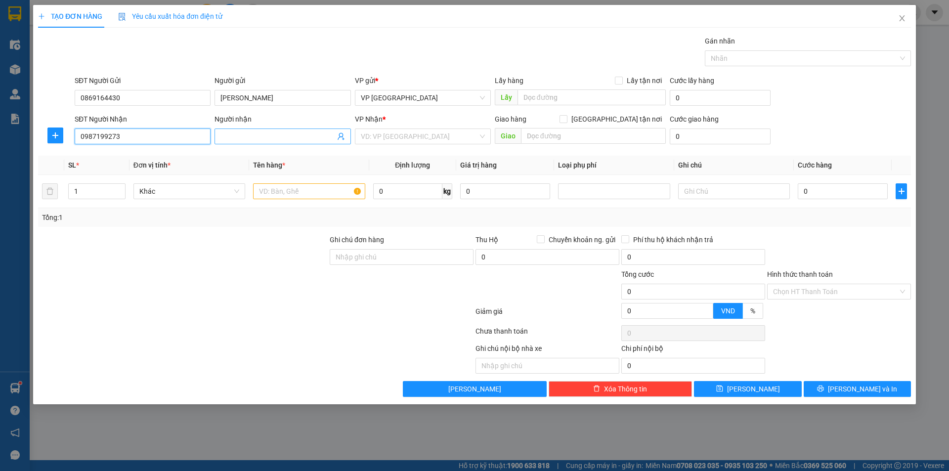
type input "0987199273"
click at [273, 136] on input "Người nhận" at bounding box center [277, 136] width 114 height 11
click at [275, 134] on input "Người nhận" at bounding box center [277, 136] width 114 height 11
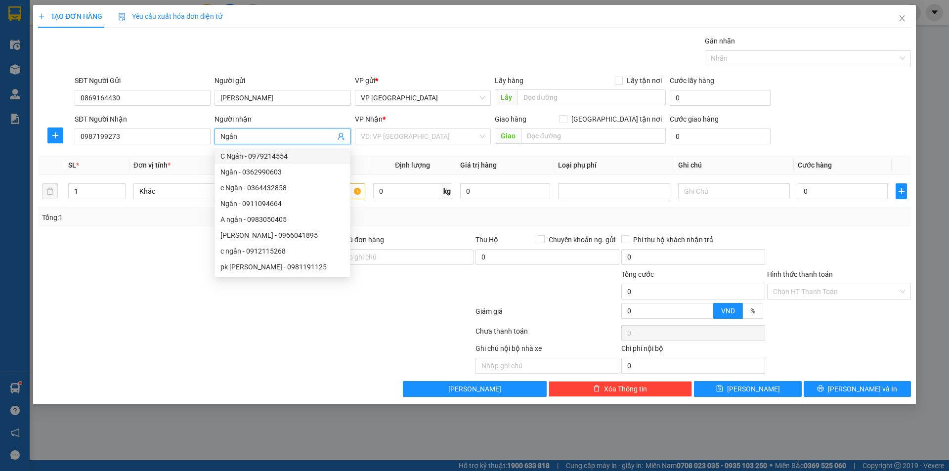
type input "Ngân"
drag, startPoint x: 454, startPoint y: 61, endPoint x: 492, endPoint y: 43, distance: 42.0
click at [456, 60] on div "Gói vận chuyển * Tiêu chuẩn Gán nhãn Nhãn" at bounding box center [493, 53] width 840 height 35
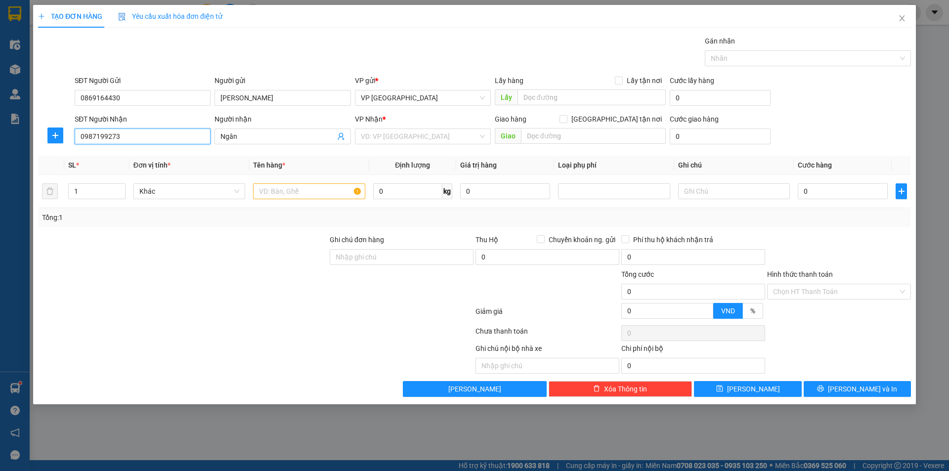
click at [133, 129] on input "0987199273" at bounding box center [143, 136] width 136 height 16
click at [87, 137] on input "038440143" at bounding box center [143, 136] width 136 height 16
type input "0348440143"
click at [292, 140] on input "Ngân" at bounding box center [277, 136] width 114 height 11
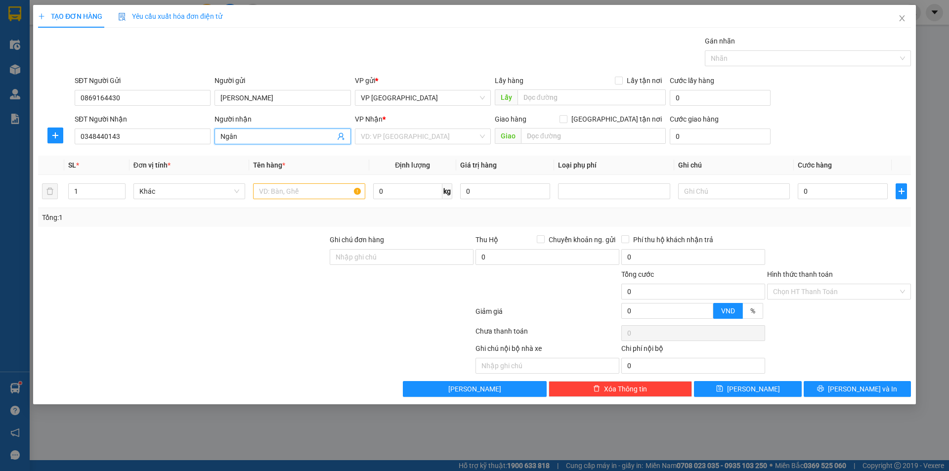
click at [291, 135] on input "Ngân" at bounding box center [277, 136] width 114 height 11
click at [291, 134] on input "Ngân" at bounding box center [277, 136] width 114 height 11
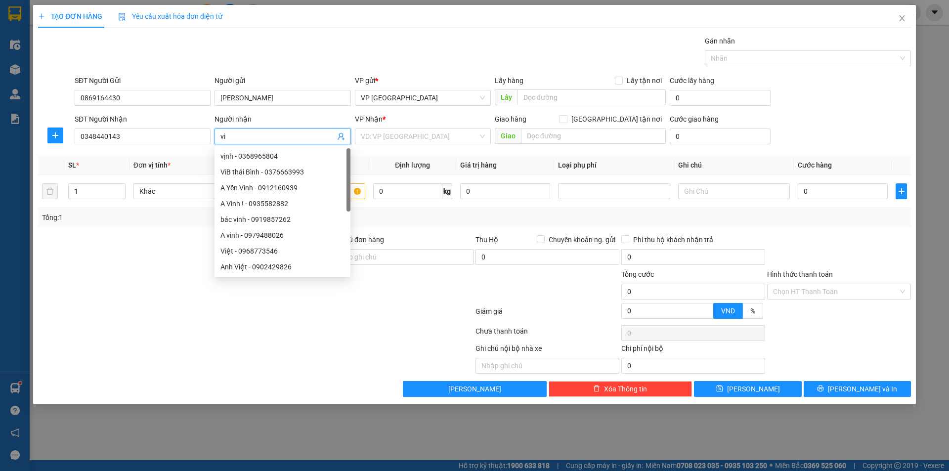
click at [255, 140] on body "Kết quả tìm kiếm ( 21 ) Bộ lọc Mã ĐH Trạng thái Món hàng Thu hộ Tổng cước Chưa …" at bounding box center [474, 235] width 949 height 471
click at [257, 138] on input "vi" at bounding box center [277, 136] width 114 height 11
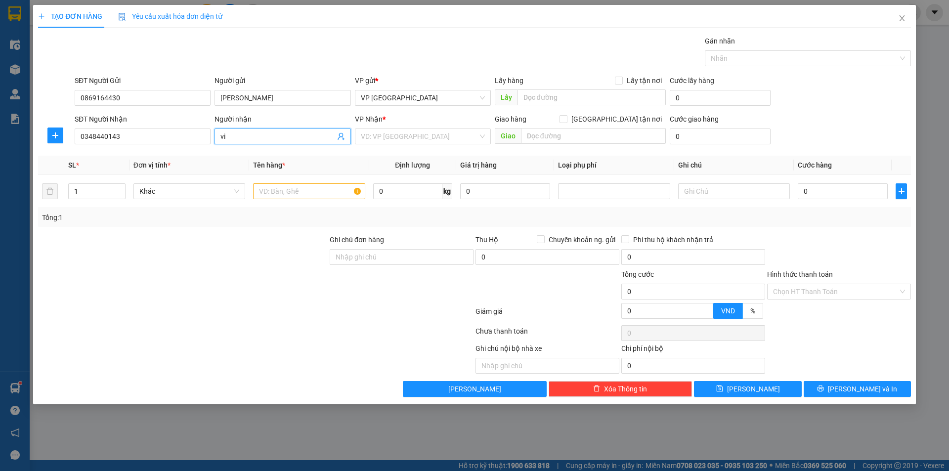
drag, startPoint x: 257, startPoint y: 138, endPoint x: 259, endPoint y: 132, distance: 5.8
click at [259, 132] on input "vi" at bounding box center [277, 136] width 114 height 11
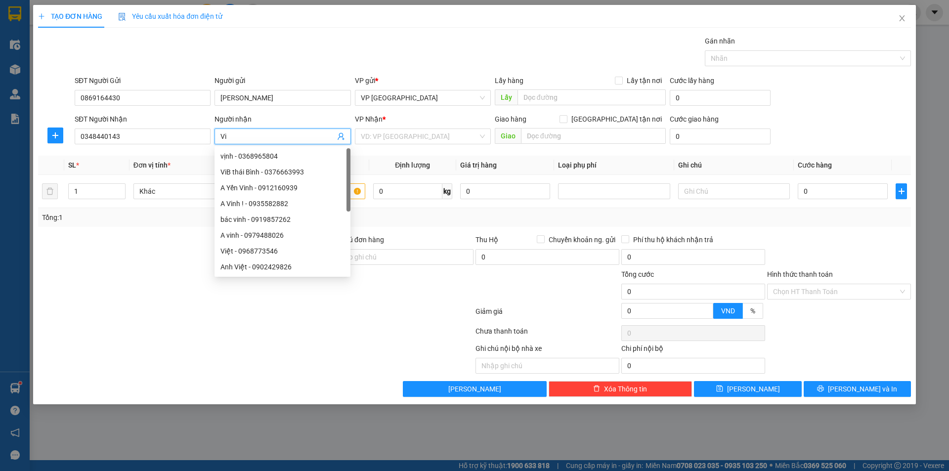
type input "Vi"
drag, startPoint x: 464, startPoint y: 27, endPoint x: 460, endPoint y: 40, distance: 13.8
click at [463, 26] on div "TẠO ĐƠN HÀNG Yêu cầu xuất hóa đơn điện tử Transit Pickup Surcharge Ids Transit …" at bounding box center [474, 201] width 873 height 392
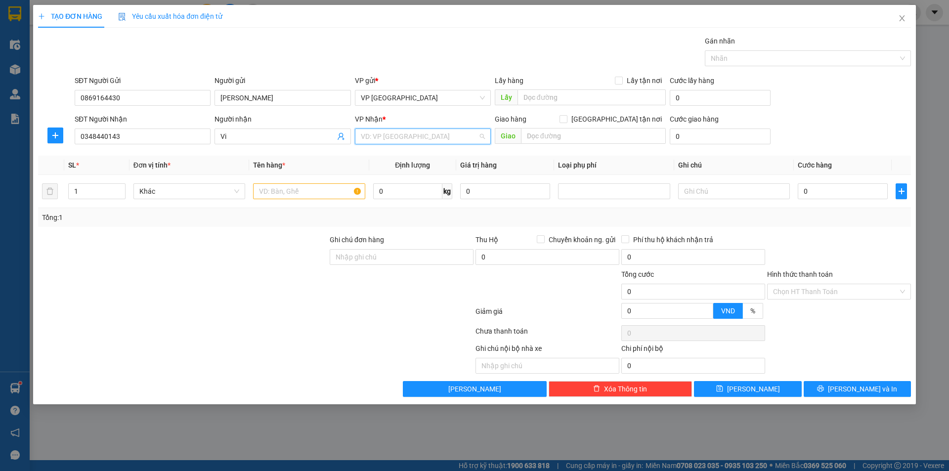
click at [425, 132] on input "search" at bounding box center [419, 136] width 117 height 15
type input "5"
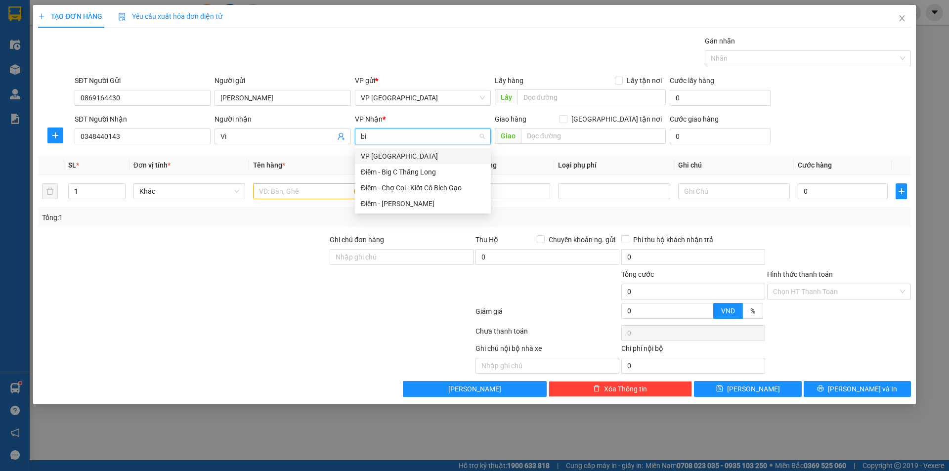
type input "big"
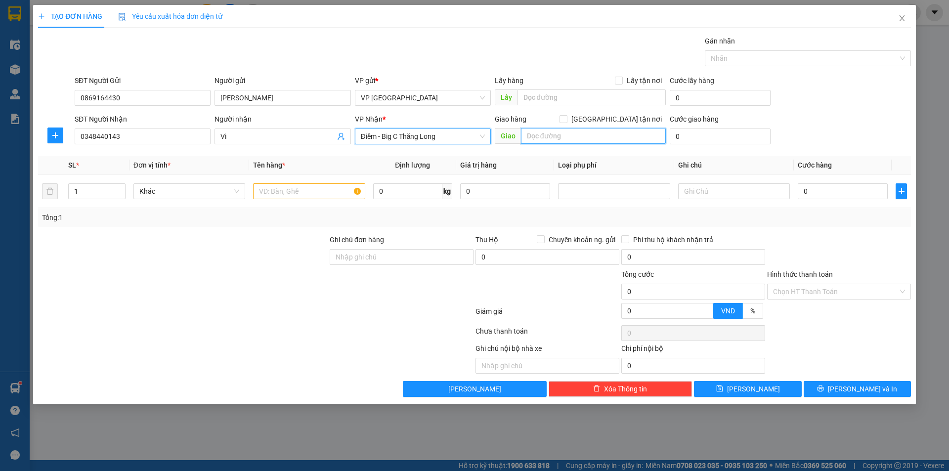
click at [601, 135] on input "text" at bounding box center [593, 136] width 145 height 16
paste input "124 Ng. Quyền, P. Quang Trung, Hà Đông, Hà Nội, Việt Nam"
type input "124 Ng. Quyền, P. Quang Trung, Hà Đông, Hà Nội, Việt Nam"
click at [727, 130] on input "0" at bounding box center [720, 136] width 101 height 16
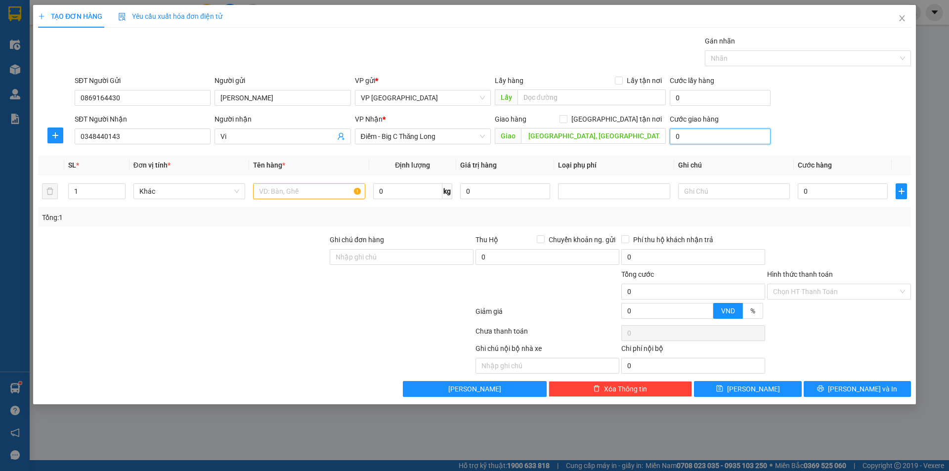
scroll to position [0, 0]
click at [635, 120] on span "[GEOGRAPHIC_DATA] tận nơi" at bounding box center [616, 119] width 98 height 11
click at [566, 120] on input "[GEOGRAPHIC_DATA] tận nơi" at bounding box center [562, 118] width 7 height 7
checkbox input "true"
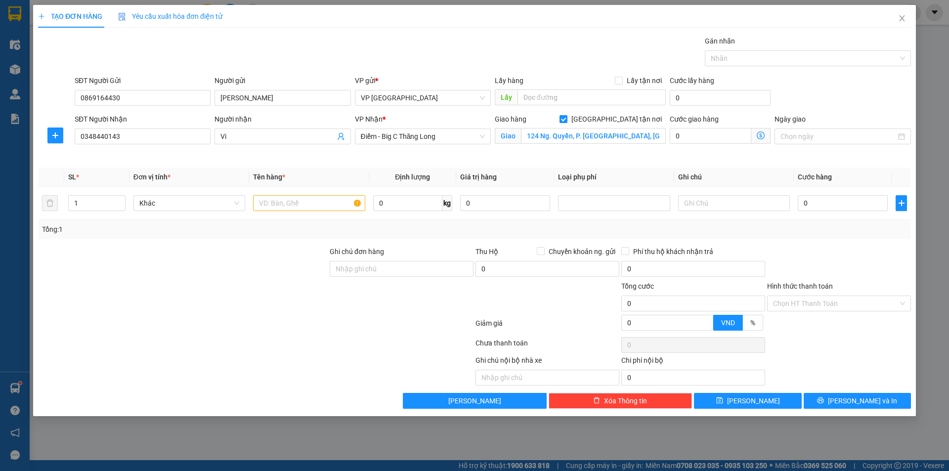
click at [762, 138] on icon "dollar-circle" at bounding box center [761, 135] width 8 height 8
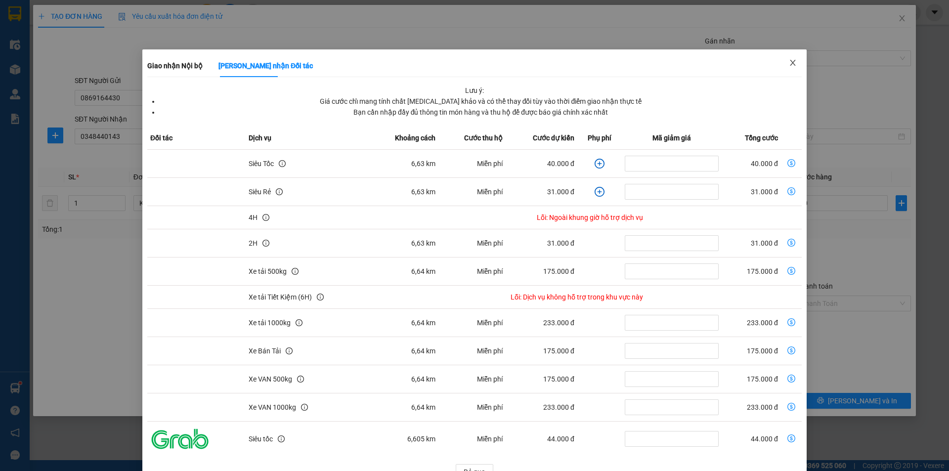
click at [789, 64] on icon "close" at bounding box center [793, 63] width 8 height 8
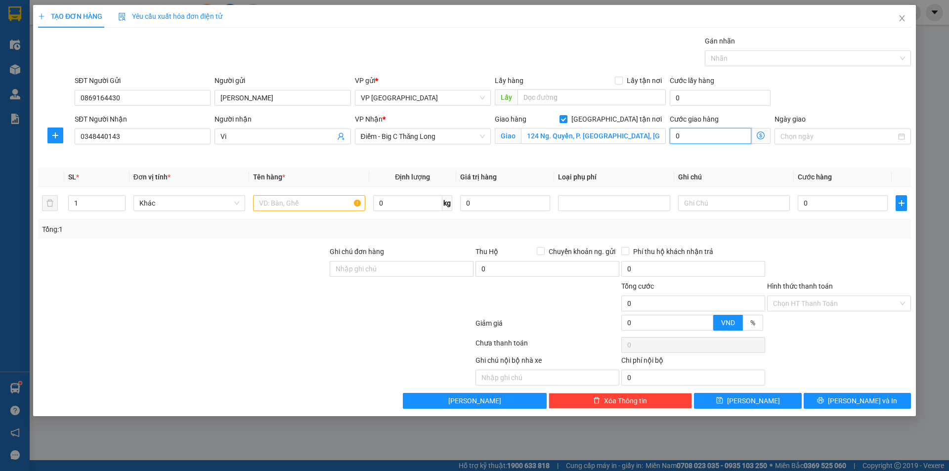
click at [719, 139] on input "0" at bounding box center [711, 136] width 82 height 16
type input "6"
type input "60"
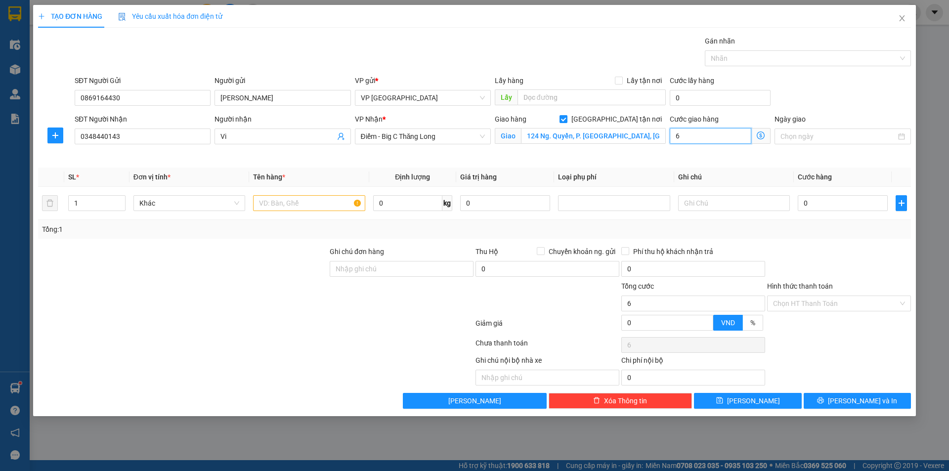
type input "60"
type input "60.000"
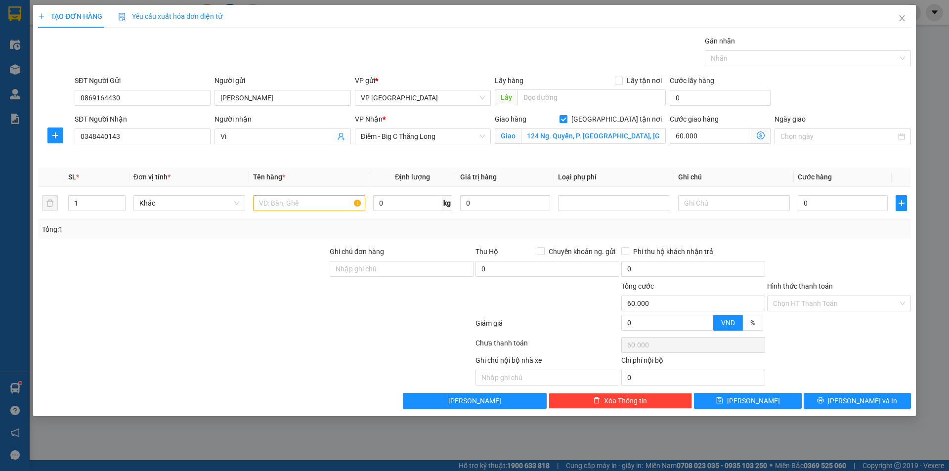
click at [831, 110] on form "SĐT Người Gửi 0869164430 Người gửi Quang Anh VP gửi * VP Thái Bình Lấy hàng Lấy…" at bounding box center [474, 117] width 873 height 85
click at [822, 140] on input "Ngày giao" at bounding box center [837, 136] width 115 height 11
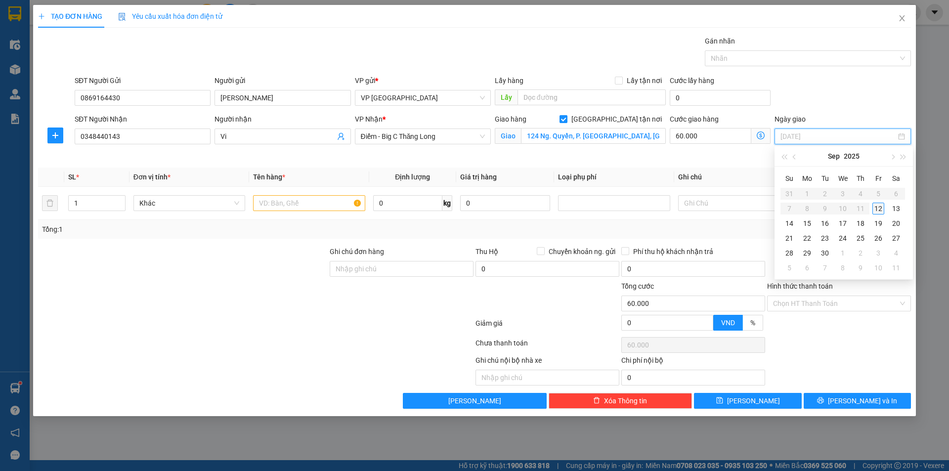
type input "[DATE]"
click at [877, 213] on div "12" at bounding box center [878, 209] width 12 height 12
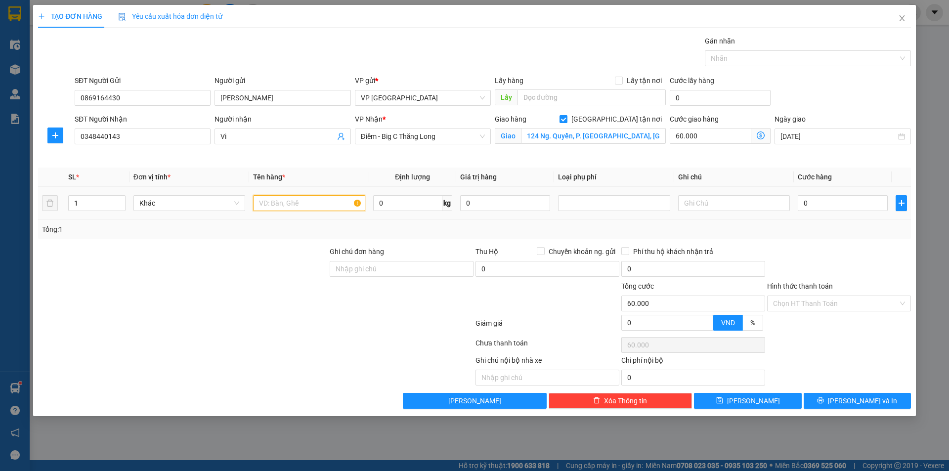
click at [335, 199] on input "text" at bounding box center [309, 203] width 112 height 16
type input "G"
type input "giấy tờ"
click at [855, 212] on div "0" at bounding box center [843, 203] width 90 height 20
click at [845, 211] on input "0" at bounding box center [843, 203] width 90 height 16
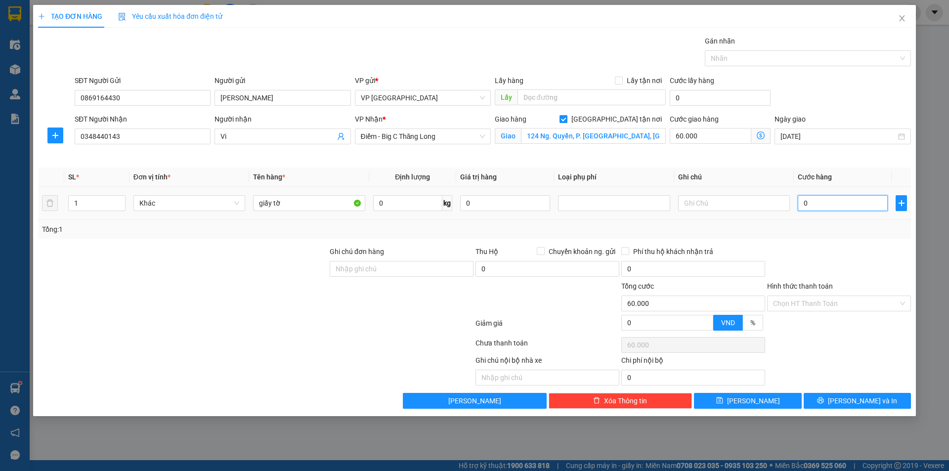
type input "2"
type input "60.002"
type input "20"
type input "60.020"
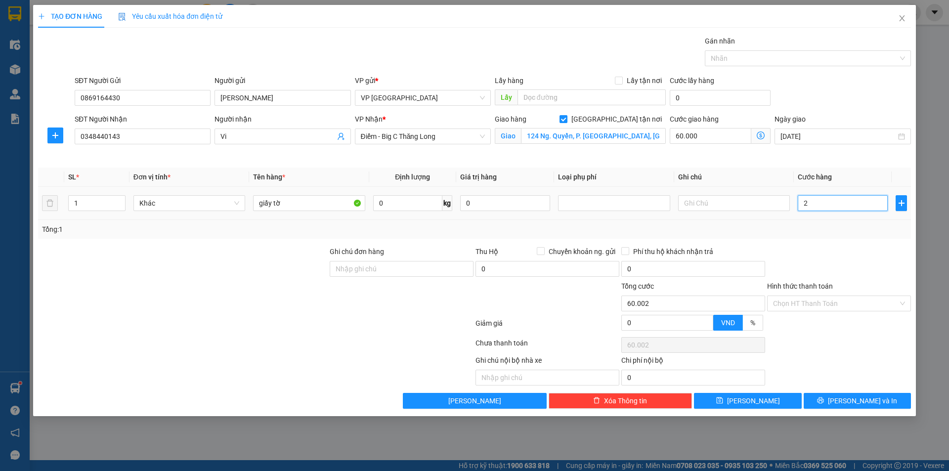
type input "60.020"
type input "20.000"
type input "80.000"
click at [831, 159] on div "Ngày giao 12/09/2025" at bounding box center [842, 137] width 140 height 46
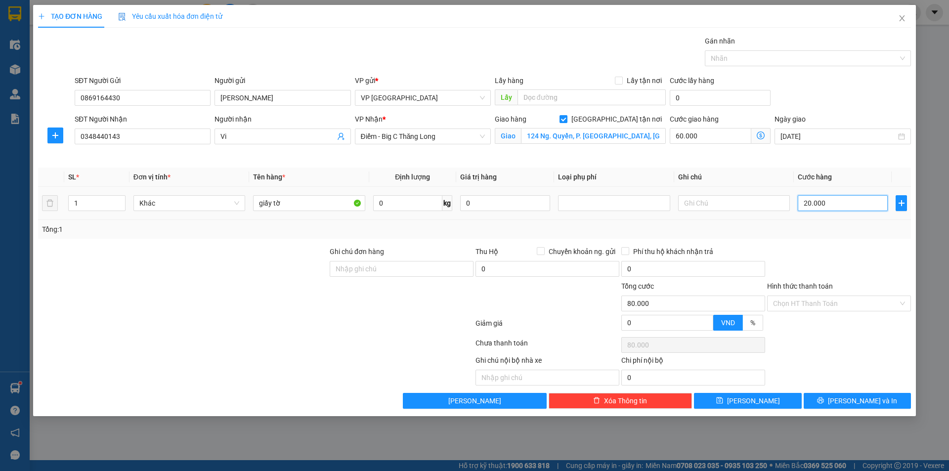
click at [834, 208] on input "20.000" at bounding box center [843, 203] width 90 height 16
type input "25.000"
type input "85.000"
click at [853, 167] on div "Transit Pickup Surcharge Ids Transit Deliver Surcharge Ids Transit Deliver Surc…" at bounding box center [474, 222] width 873 height 373
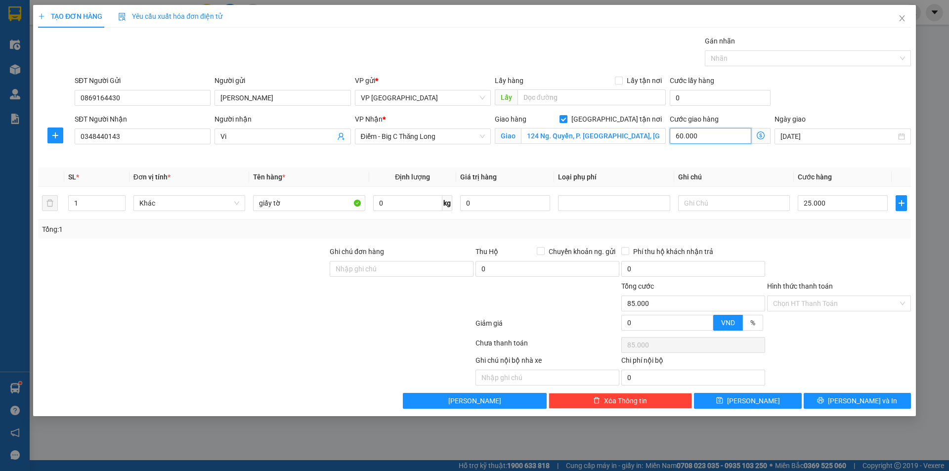
click at [727, 137] on input "60.000" at bounding box center [711, 136] width 82 height 16
type input "25.005"
type input "5"
type input "25.055"
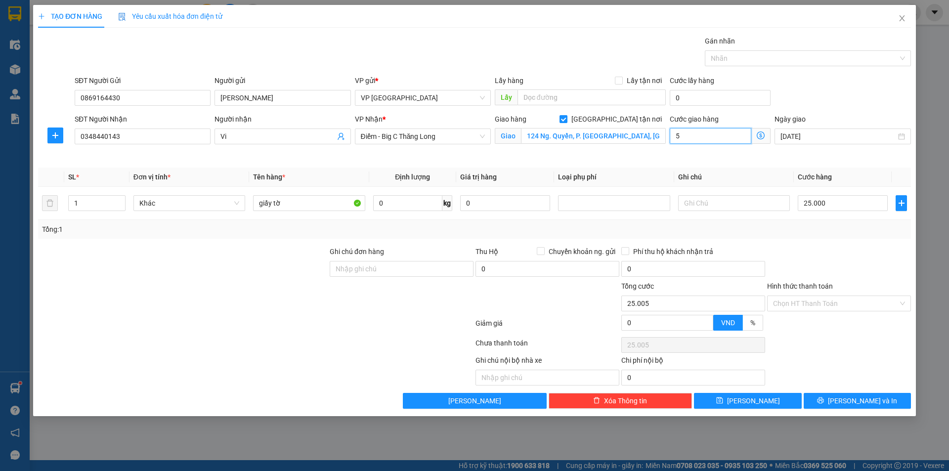
type input "25.055"
type input "55"
type input "80.000"
type input "55.000"
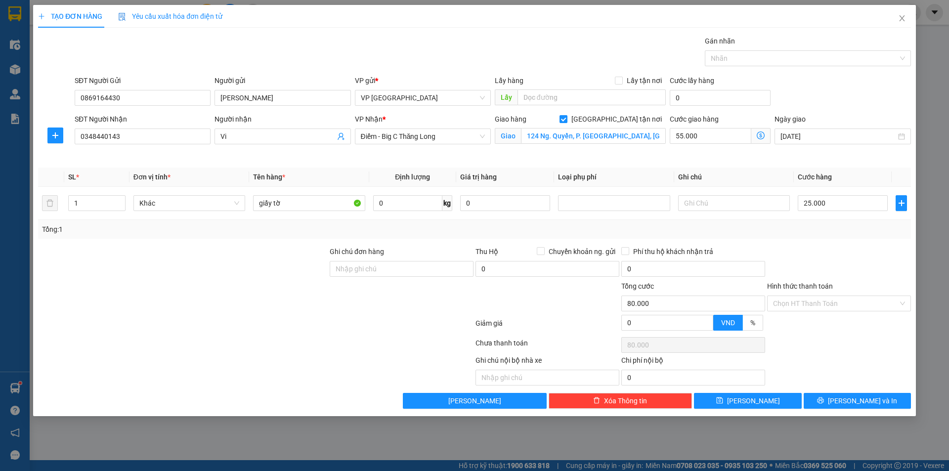
click at [842, 91] on div "SĐT Người Gửi 0869164430 Người gửi Quang Anh VP gửi * VP Thái Bình Lấy hàng Lấy…" at bounding box center [493, 92] width 840 height 35
drag, startPoint x: 873, startPoint y: 398, endPoint x: 835, endPoint y: 296, distance: 109.3
click at [835, 292] on div "Transit Pickup Surcharge Ids Transit Deliver Surcharge Ids Transit Deliver Surc…" at bounding box center [474, 222] width 873 height 373
drag, startPoint x: 835, startPoint y: 302, endPoint x: 836, endPoint y: 312, distance: 9.9
click at [835, 303] on input "Hình thức thanh toán" at bounding box center [835, 303] width 125 height 15
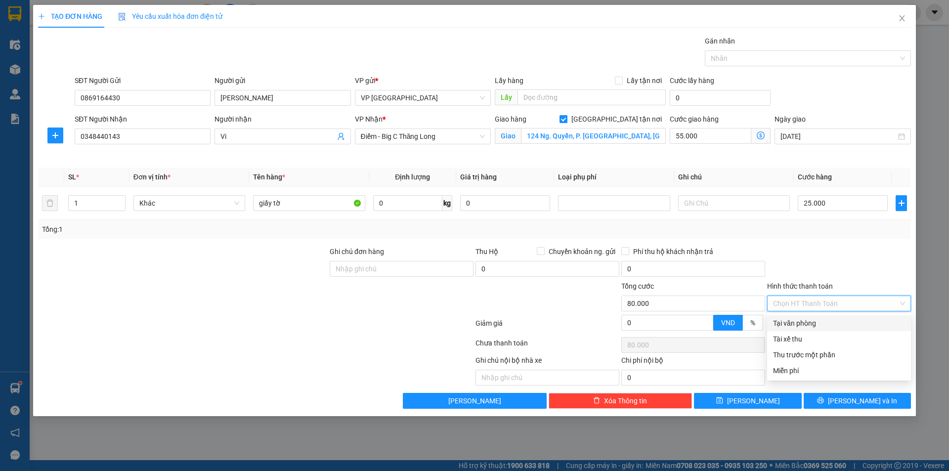
click at [833, 330] on div "Tại văn phòng" at bounding box center [839, 323] width 144 height 16
type input "0"
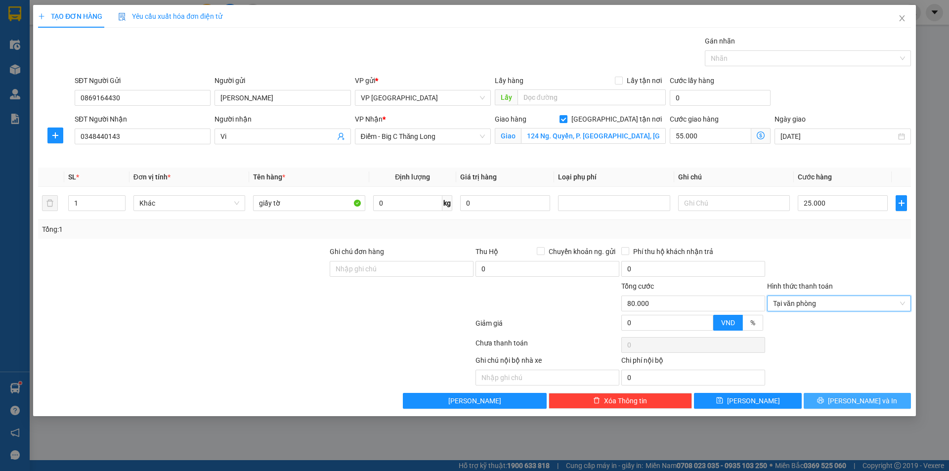
click at [868, 394] on button "[PERSON_NAME] và In" at bounding box center [857, 401] width 107 height 16
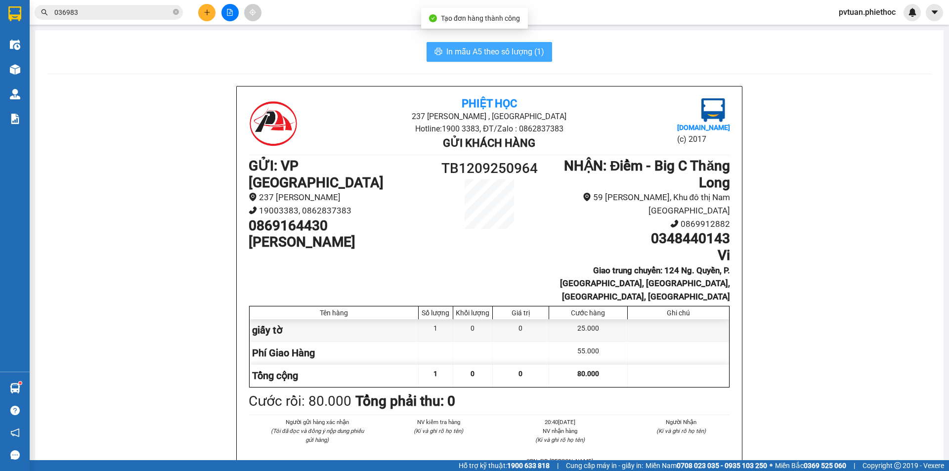
click at [486, 58] on span "In mẫu A5 theo số lượng (1)" at bounding box center [495, 51] width 98 height 12
drag, startPoint x: 141, startPoint y: 22, endPoint x: 142, endPoint y: 14, distance: 7.9
click at [141, 23] on div "Kết quả tìm kiếm ( 21 ) Bộ lọc Mã ĐH Trạng thái Món hàng Thu hộ Tổng cước Chưa …" at bounding box center [474, 12] width 949 height 25
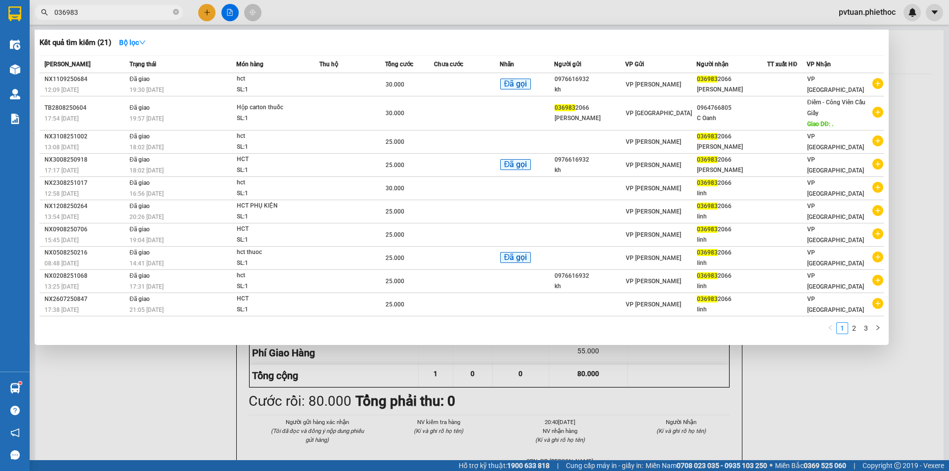
click at [142, 14] on input "036983" at bounding box center [112, 12] width 117 height 11
drag, startPoint x: 142, startPoint y: 14, endPoint x: 128, endPoint y: -20, distance: 37.0
click at [128, 0] on html "Kết quả tìm kiếm ( 21 ) Bộ lọc Mã ĐH Trạng thái Món hàng Thu hộ Tổng cước Chưa …" at bounding box center [474, 235] width 949 height 471
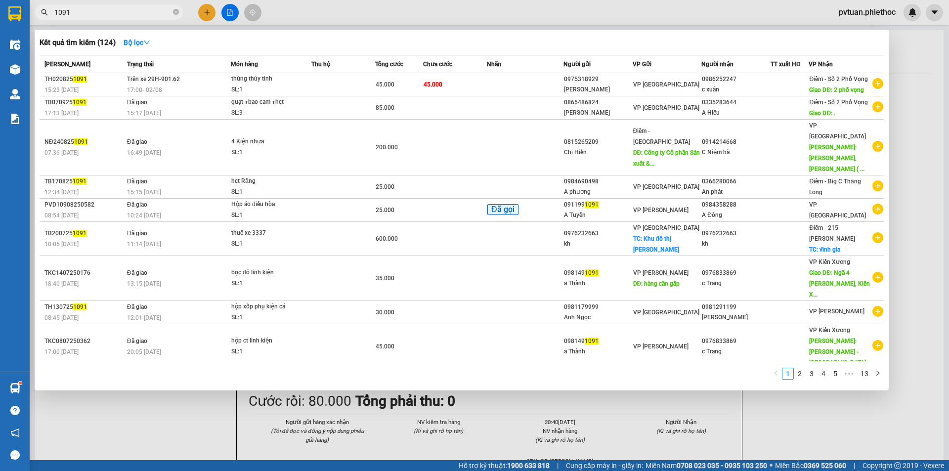
type input "1091"
click at [505, 45] on div "Kết quả tìm kiếm ( 124 ) Bộ lọc" at bounding box center [462, 43] width 844 height 16
drag, startPoint x: 505, startPoint y: 45, endPoint x: 225, endPoint y: 33, distance: 280.5
click at [506, 45] on div "Kết quả tìm kiếm ( 124 ) Bộ lọc" at bounding box center [462, 43] width 844 height 16
click at [131, 6] on span "1091" at bounding box center [109, 12] width 148 height 15
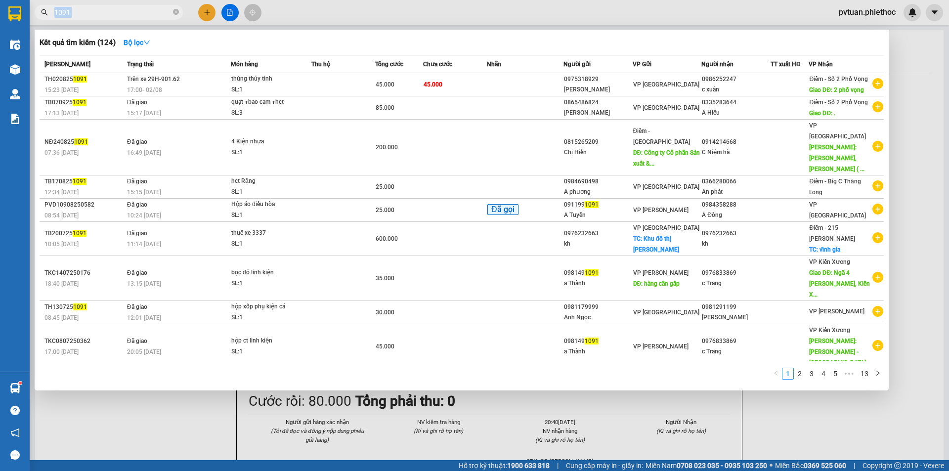
click at [131, 6] on span "1091" at bounding box center [109, 12] width 148 height 15
click at [130, 8] on input "1091" at bounding box center [112, 12] width 117 height 11
drag, startPoint x: 130, startPoint y: 8, endPoint x: 122, endPoint y: 7, distance: 8.4
click at [130, 8] on input "1091" at bounding box center [112, 12] width 117 height 11
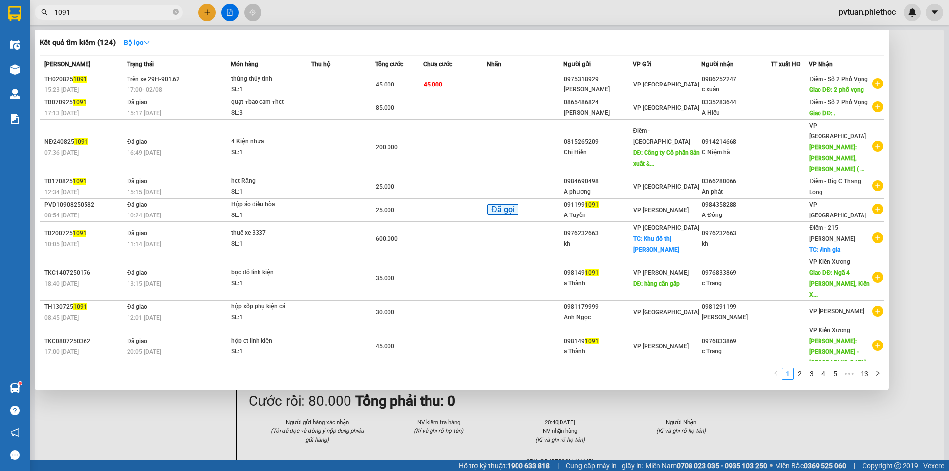
click at [122, 10] on input "1091" at bounding box center [112, 12] width 117 height 11
drag, startPoint x: 122, startPoint y: 10, endPoint x: 773, endPoint y: 170, distance: 670.1
click at [128, 10] on input "1091" at bounding box center [112, 12] width 117 height 11
drag, startPoint x: 913, startPoint y: 114, endPoint x: 752, endPoint y: 65, distance: 168.5
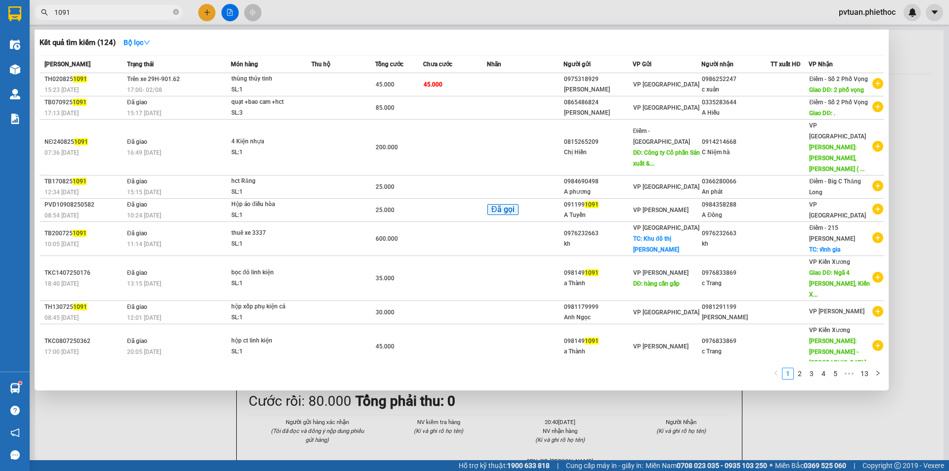
click at [915, 109] on div at bounding box center [474, 235] width 949 height 471
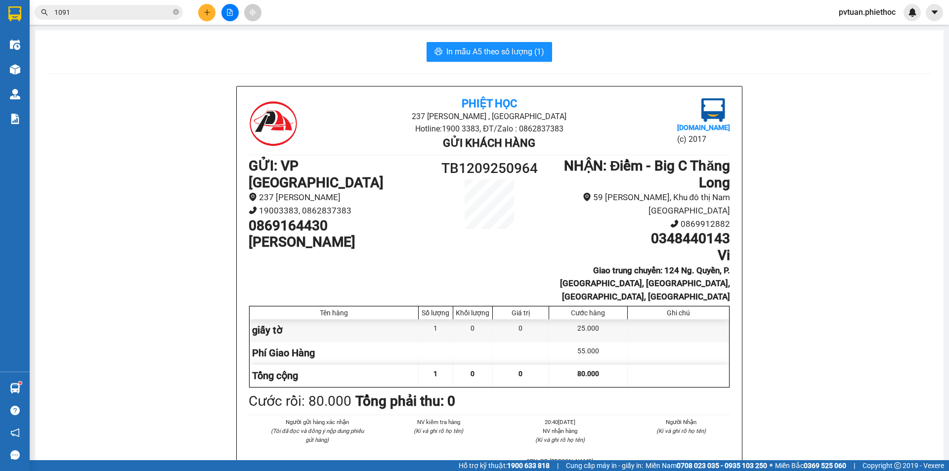
click at [136, 16] on input "1091" at bounding box center [112, 12] width 117 height 11
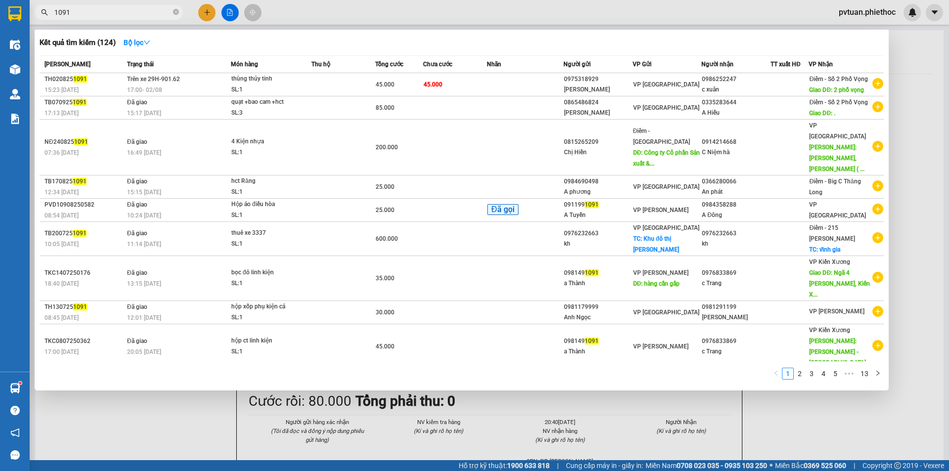
click at [137, 15] on input "1091" at bounding box center [112, 12] width 117 height 11
drag, startPoint x: 137, startPoint y: 15, endPoint x: 708, endPoint y: 28, distance: 571.4
click at [137, 15] on input "1091" at bounding box center [112, 12] width 117 height 11
click at [948, 48] on div at bounding box center [474, 235] width 949 height 471
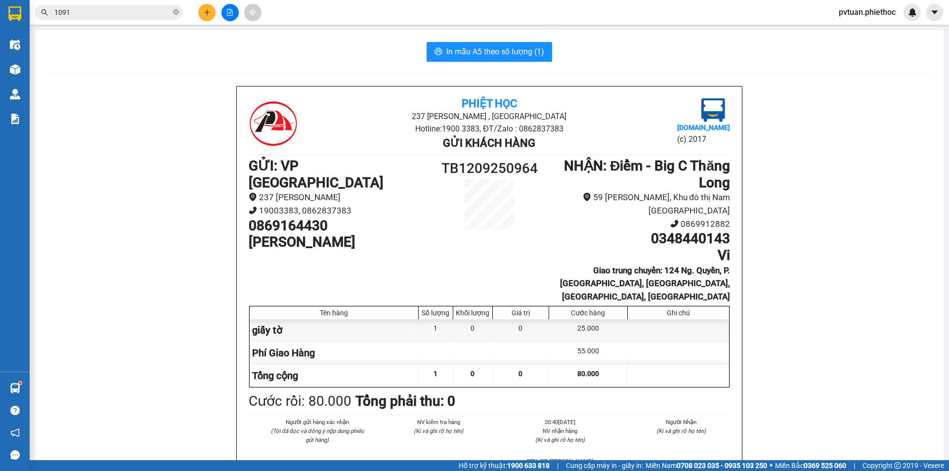
click at [143, 16] on input "1091" at bounding box center [112, 12] width 117 height 11
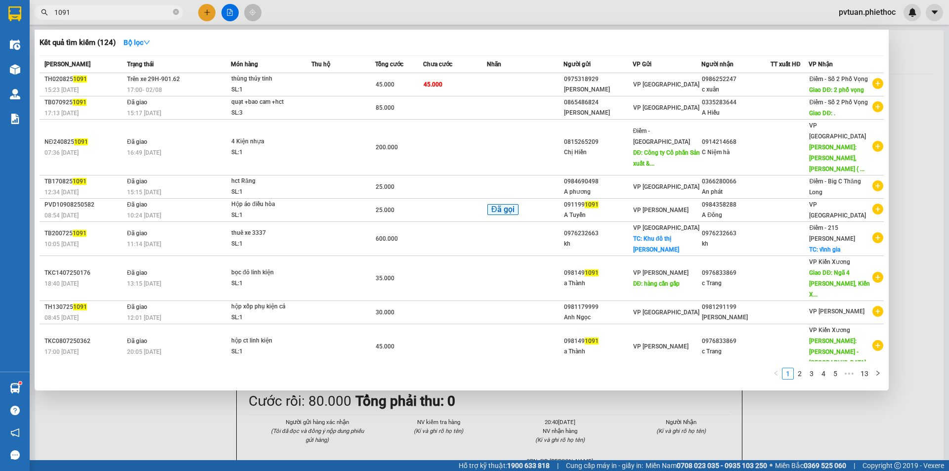
click at [143, 16] on input "1091" at bounding box center [112, 12] width 117 height 11
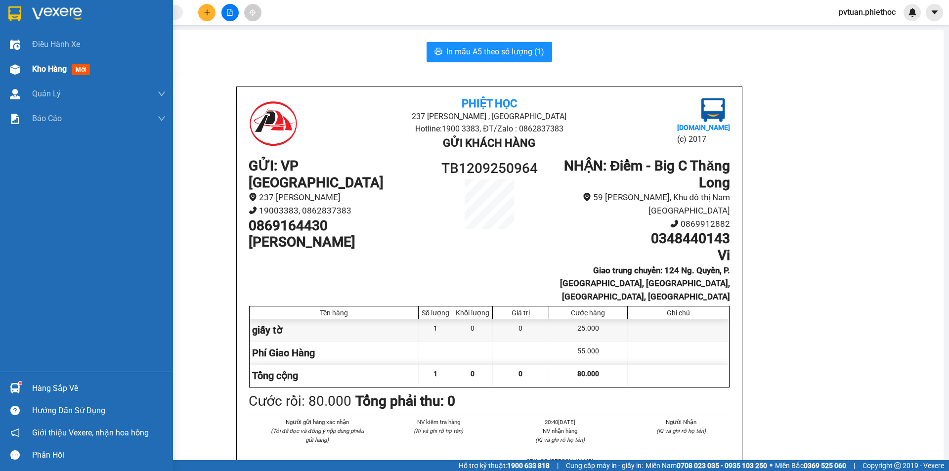
click at [39, 77] on div "Kho hàng mới" at bounding box center [98, 69] width 133 height 25
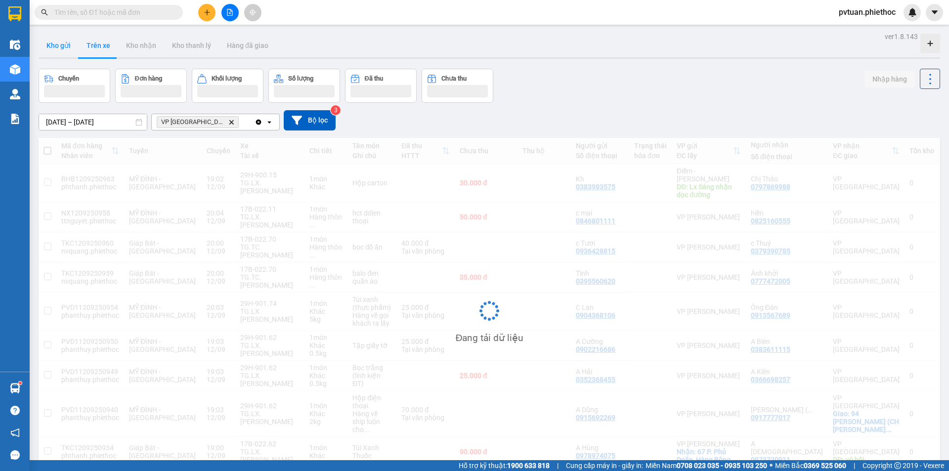
click at [51, 49] on button "Kho gửi" at bounding box center [59, 46] width 40 height 24
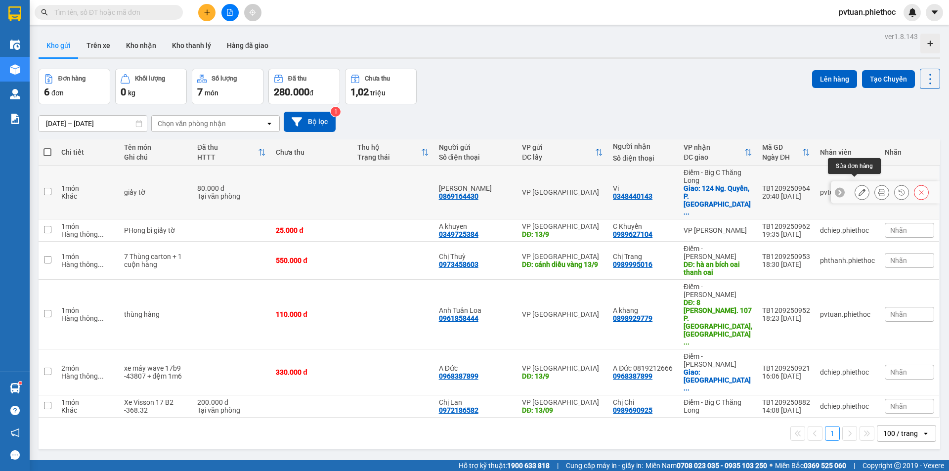
click at [859, 184] on button at bounding box center [862, 192] width 14 height 17
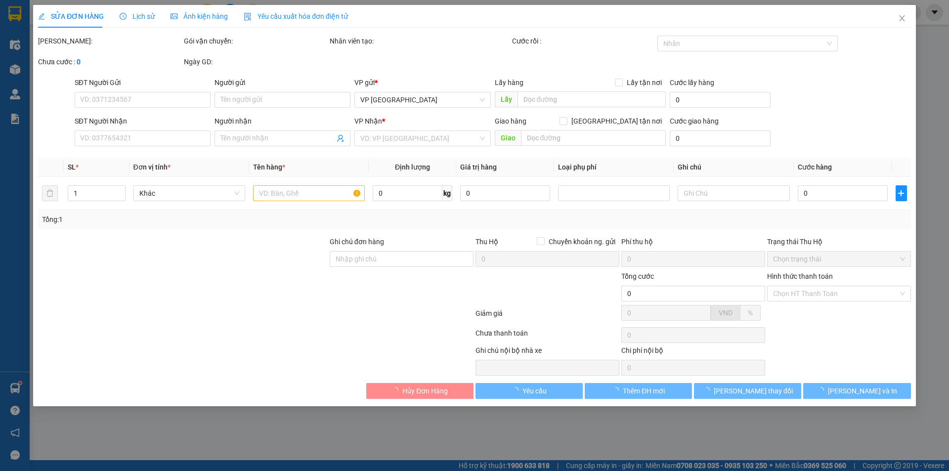
type input "0869164430"
type input "[PERSON_NAME]"
type input "0348440143"
type input "Vi"
checkbox input "true"
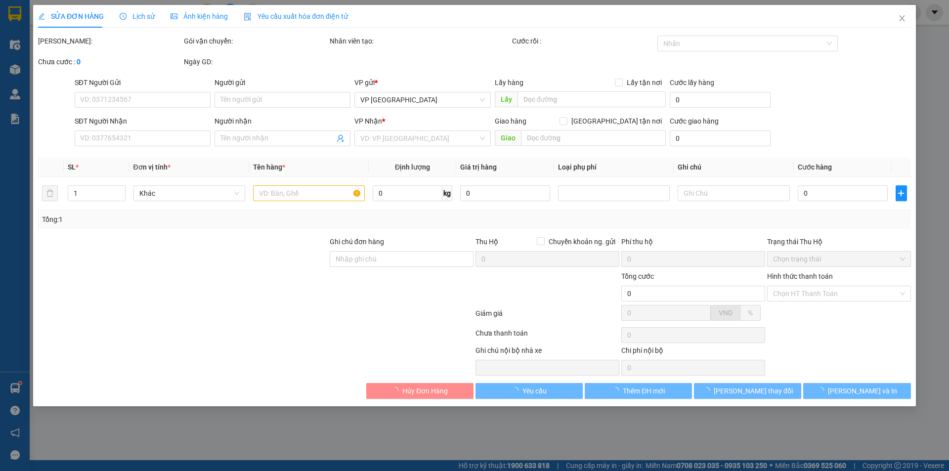
type input "124 Ng. Quyền, P. Quang Trung, Hà Đông, Hà Nội, Việt Nam"
type input "80.000"
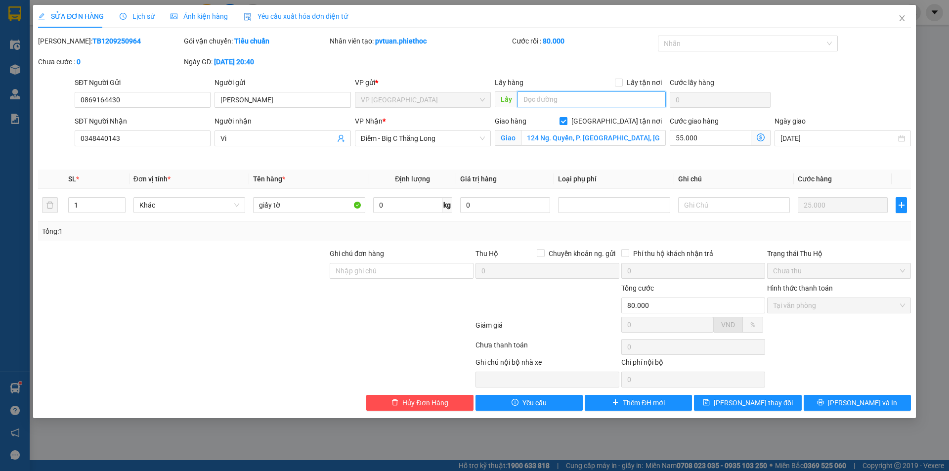
click at [569, 100] on input "text" at bounding box center [591, 99] width 148 height 16
type input "13/9"
click at [759, 402] on span "[PERSON_NAME] thay đổi" at bounding box center [753, 402] width 79 height 11
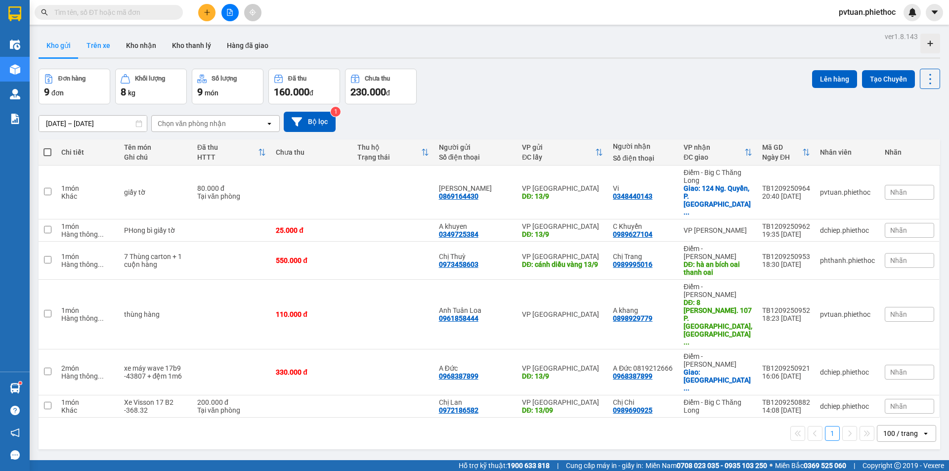
click at [87, 47] on button "Trên xe" at bounding box center [99, 46] width 40 height 24
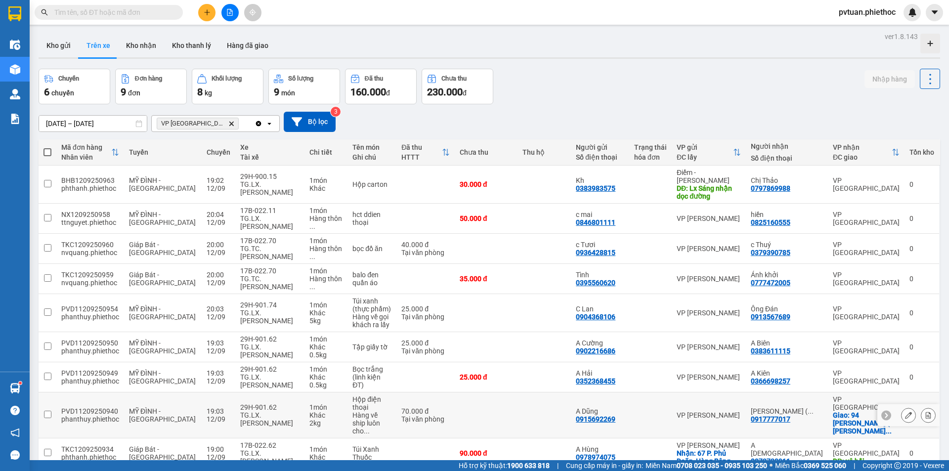
click at [901, 407] on button at bounding box center [908, 415] width 14 height 17
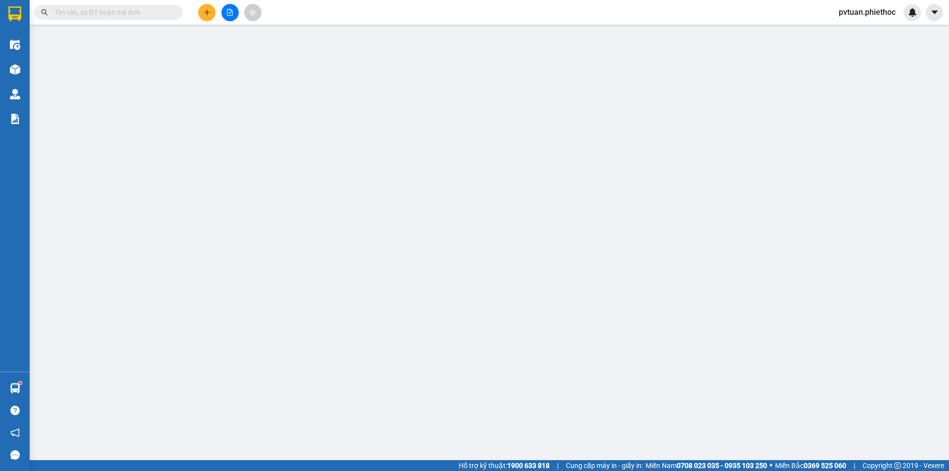
type input "0915692269"
type input "A Dũng"
type input "0917777017"
type input "Phạm Đại ( 0961832777 )"
checkbox input "true"
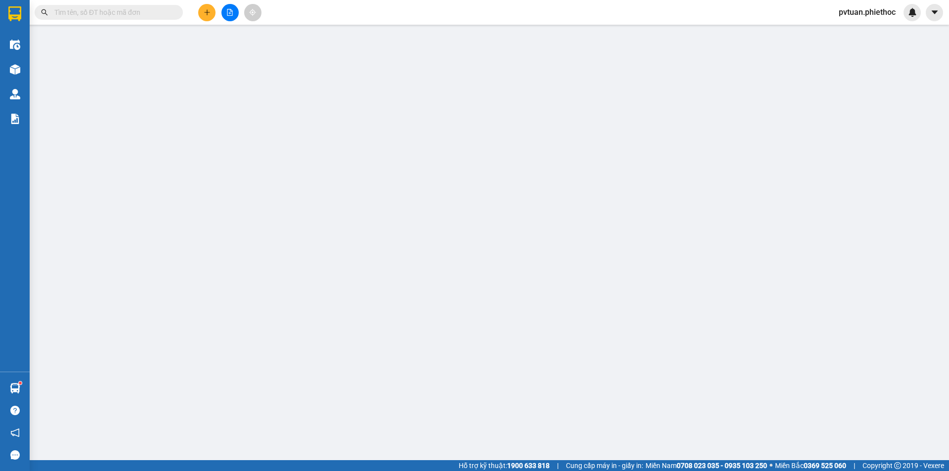
type input "94 Phan Bá Vành (CH Phạm Đại mobile)"
type input "70.000"
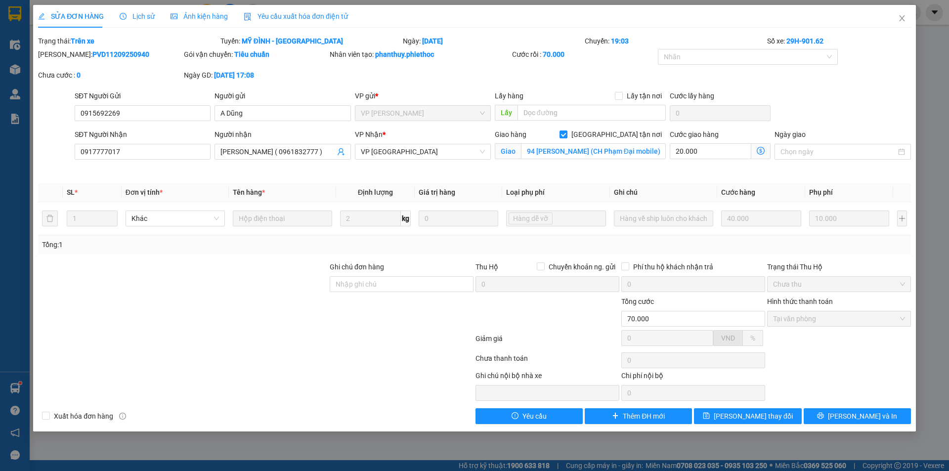
click at [704, 176] on div "Total Paid Fee 70.000 Total UnPaid Fee 0 Cash Collection Total Fee Trạng thái: …" at bounding box center [474, 230] width 873 height 388
drag, startPoint x: 549, startPoint y: 163, endPoint x: 544, endPoint y: 165, distance: 5.8
click at [550, 163] on div "Giao hàng Giao tận nơi Giao 94 Phan Bá Vành (CH Phạm Đại mobile)" at bounding box center [580, 146] width 171 height 35
click at [663, 81] on div "Mã ĐH: PVD11209250940 Gói vận chuyển: Tiêu chuẩn Nhân viên tạo: phanthuy.phieth…" at bounding box center [474, 70] width 875 height 42
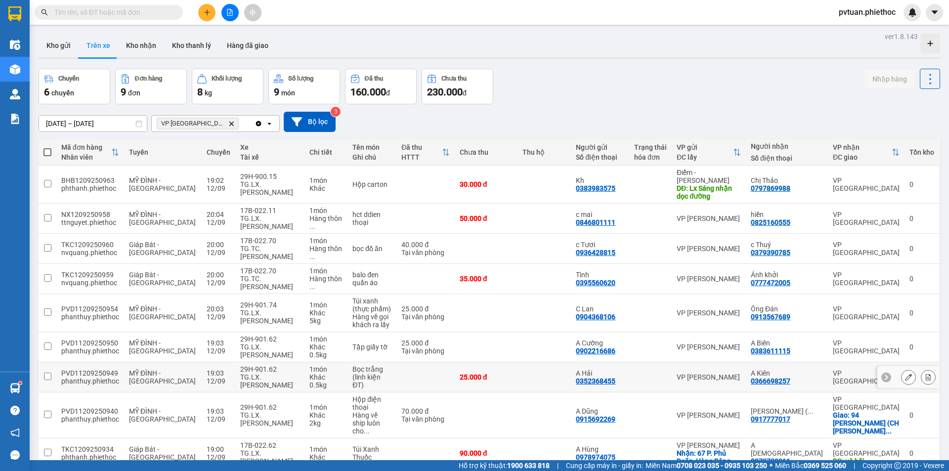
click at [908, 370] on div at bounding box center [918, 377] width 35 height 15
click at [905, 374] on icon at bounding box center [908, 377] width 7 height 7
click at [904, 339] on button at bounding box center [908, 347] width 14 height 17
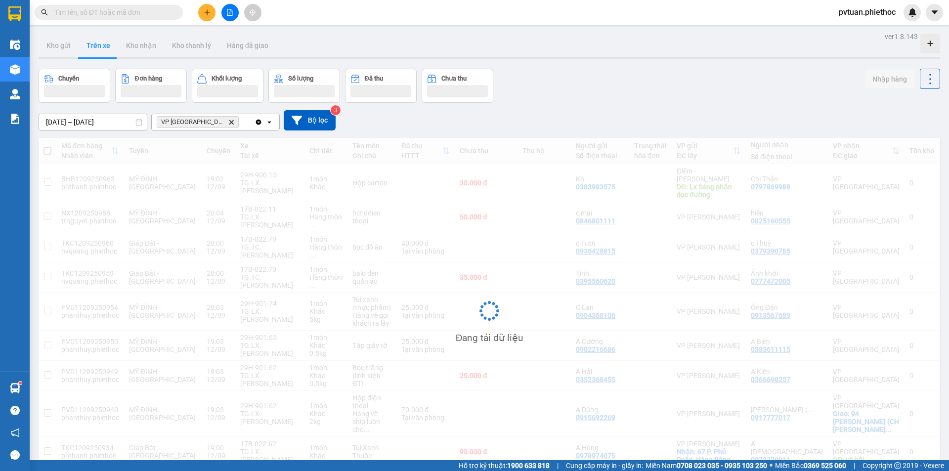
click at [762, 105] on div "12/09/2025 – 12/09/2025 Press the down arrow key to interact with the calendar …" at bounding box center [489, 120] width 901 height 35
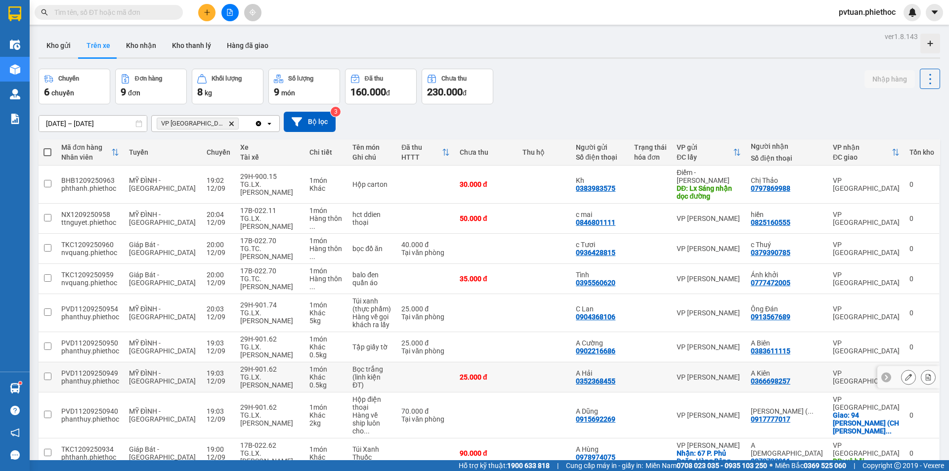
click at [503, 362] on td "25.000 đ" at bounding box center [486, 377] width 63 height 30
checkbox input "true"
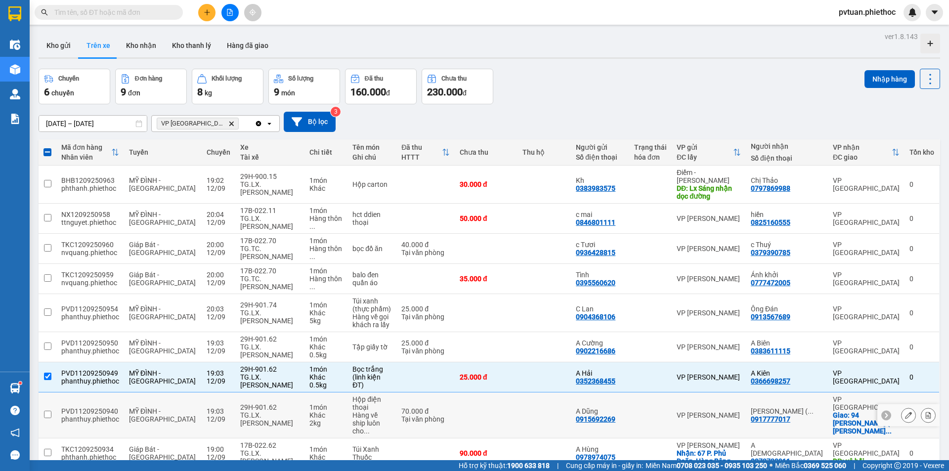
click at [509, 392] on td at bounding box center [486, 415] width 63 height 46
checkbox input "true"
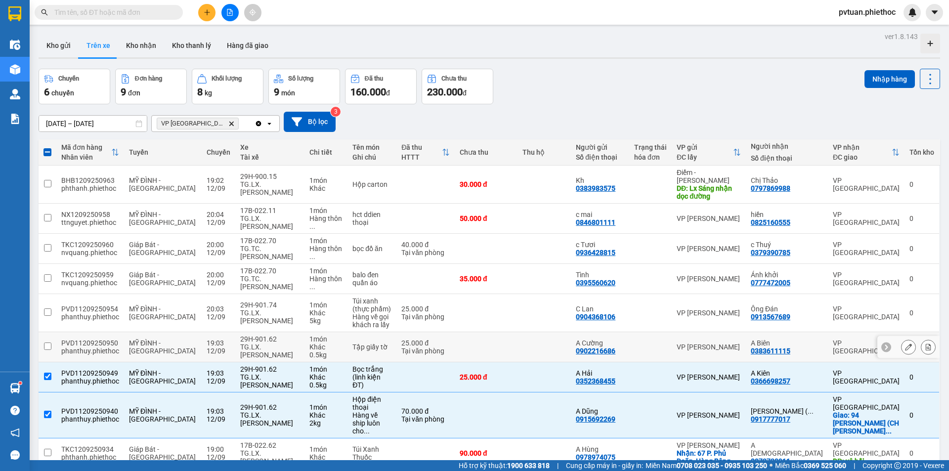
click at [535, 332] on td at bounding box center [543, 347] width 53 height 30
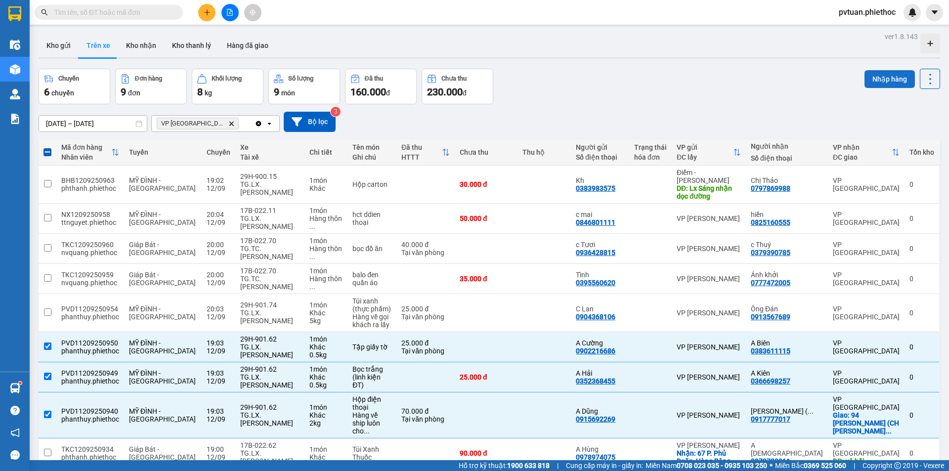
click at [873, 82] on button "Nhập hàng" at bounding box center [889, 79] width 50 height 18
checkbox input "false"
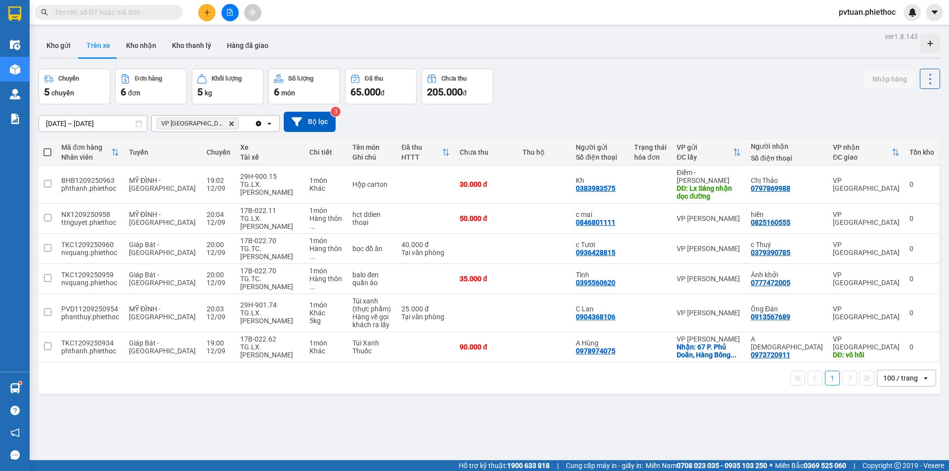
click at [553, 98] on div "Chuyến 5 chuyến Đơn hàng 6 đơn Khối lượng 5 kg Số lượng 6 món Đã thu 65.000 đ C…" at bounding box center [489, 87] width 901 height 36
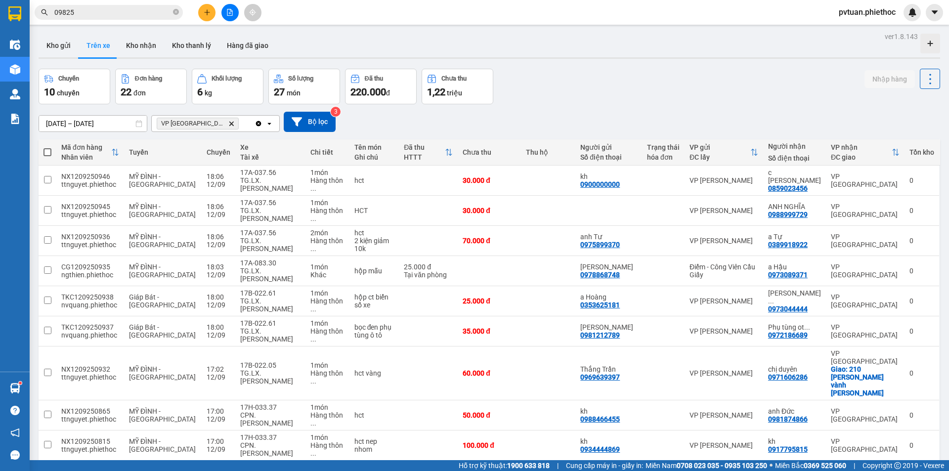
scroll to position [409, 0]
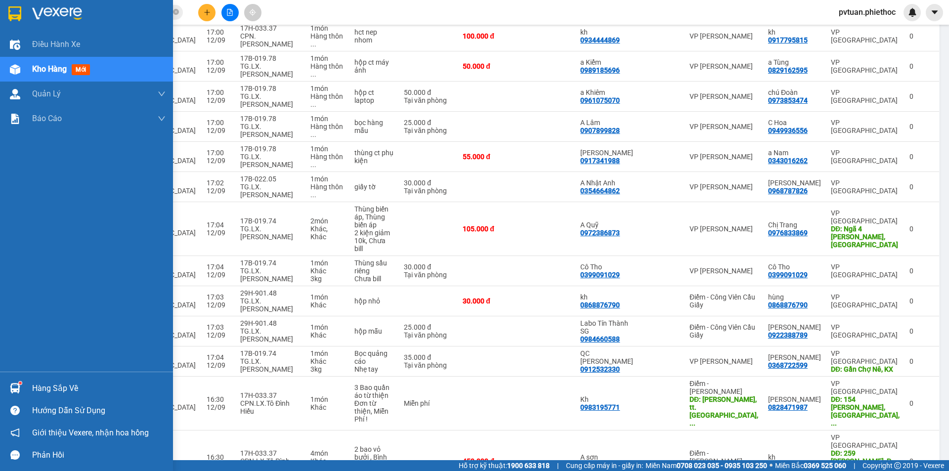
click at [11, 66] on img at bounding box center [15, 69] width 10 height 10
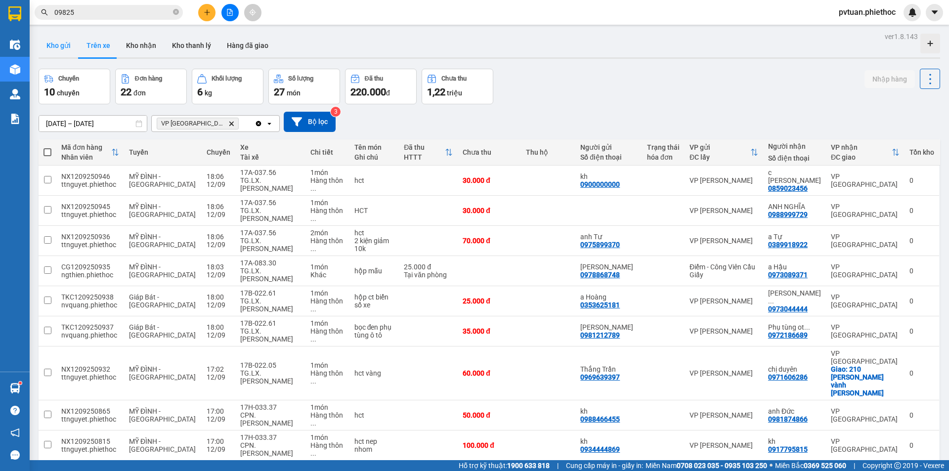
click at [67, 56] on button "Kho gửi" at bounding box center [59, 46] width 40 height 24
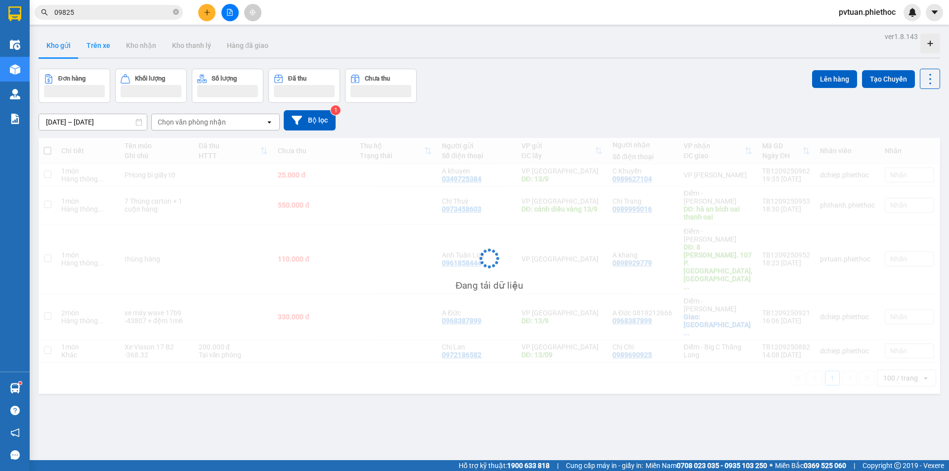
click at [99, 48] on button "Trên xe" at bounding box center [99, 46] width 40 height 24
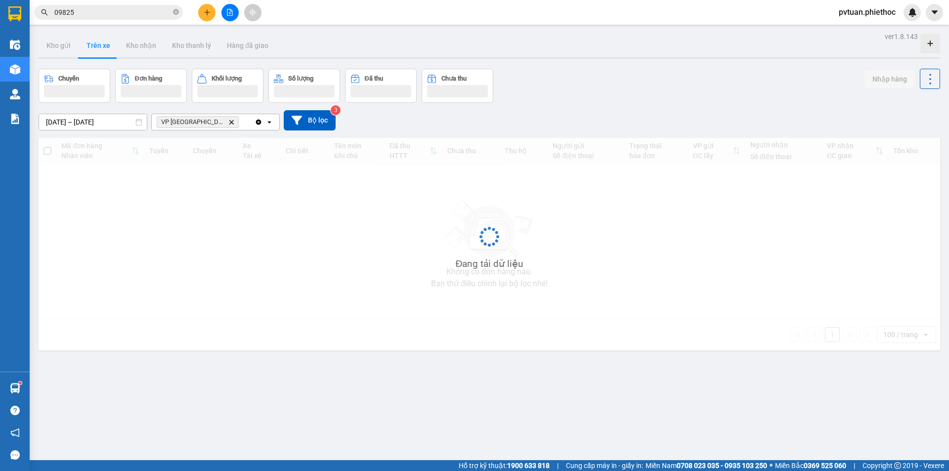
click at [99, 48] on button "Trên xe" at bounding box center [99, 46] width 40 height 24
click at [100, 49] on button "Trên xe" at bounding box center [99, 46] width 40 height 24
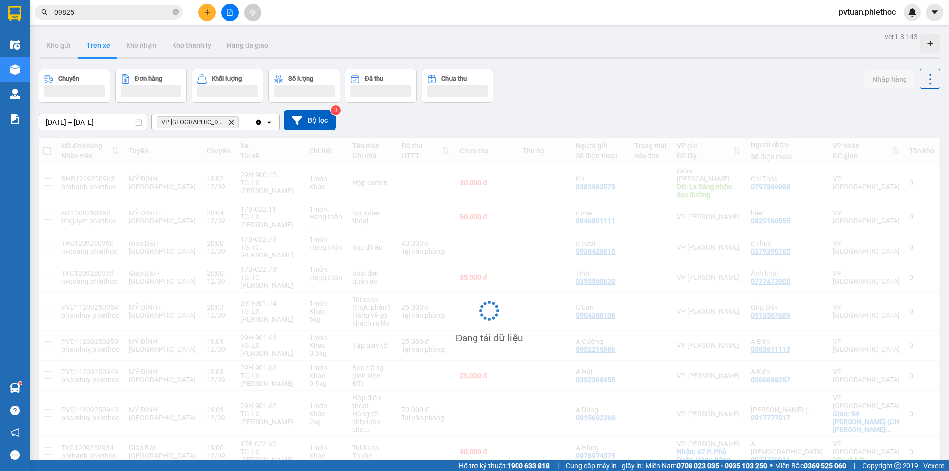
click at [100, 49] on button "Trên xe" at bounding box center [99, 46] width 40 height 24
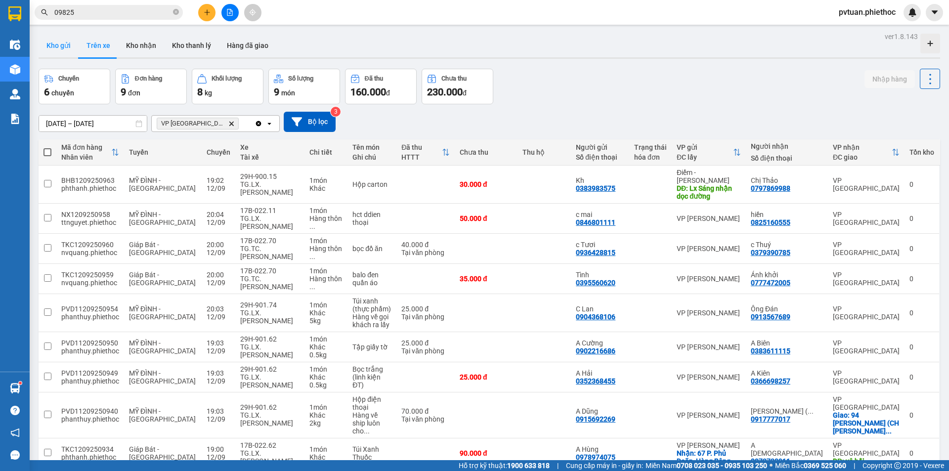
click at [51, 37] on button "Kho gửi" at bounding box center [59, 46] width 40 height 24
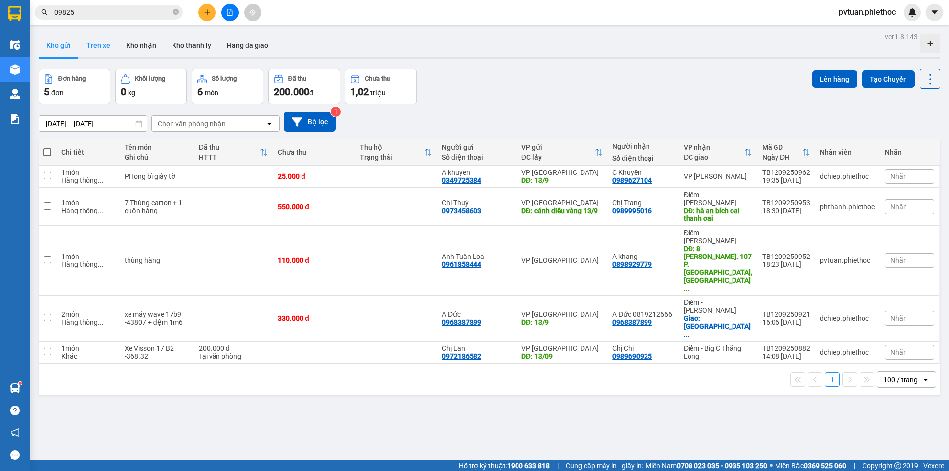
click at [102, 53] on button "Trên xe" at bounding box center [99, 46] width 40 height 24
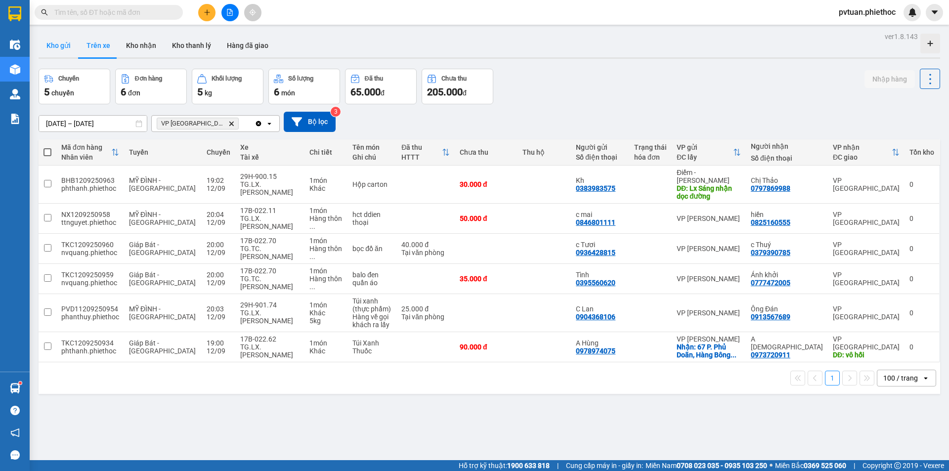
drag, startPoint x: 42, startPoint y: 43, endPoint x: 96, endPoint y: 47, distance: 55.0
click at [42, 43] on button "Kho gửi" at bounding box center [59, 46] width 40 height 24
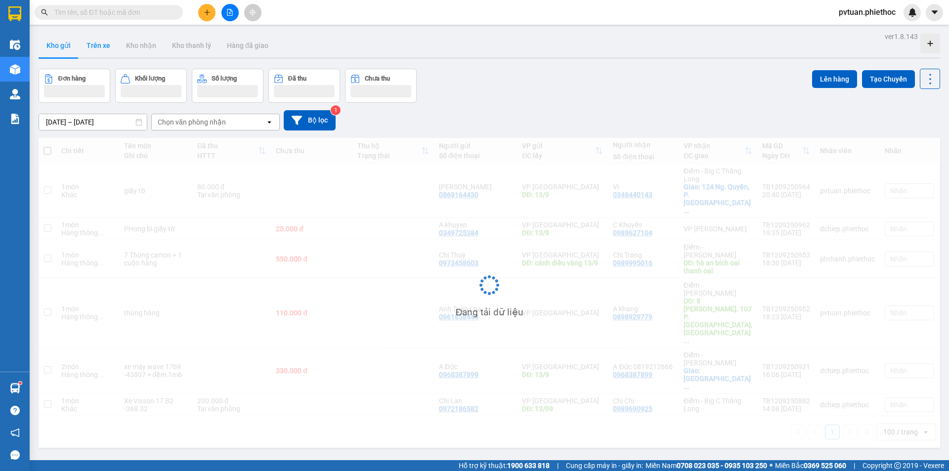
click at [99, 47] on button "Trên xe" at bounding box center [99, 46] width 40 height 24
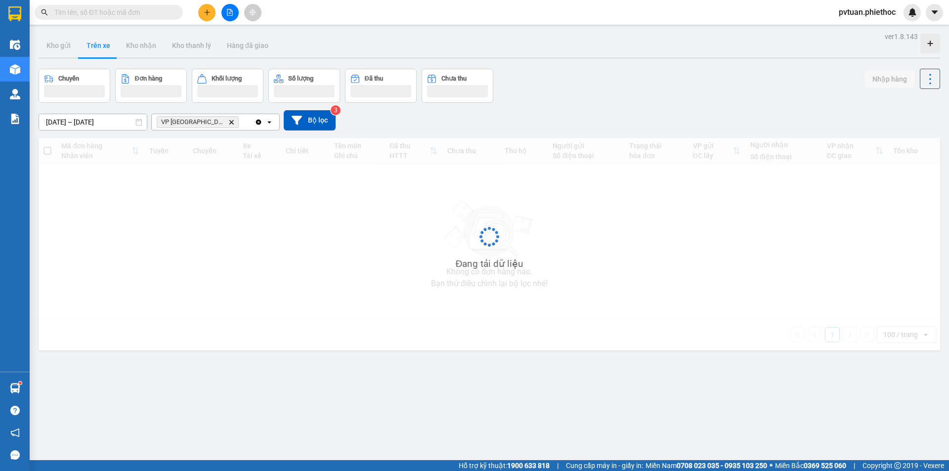
click at [99, 47] on button "Trên xe" at bounding box center [99, 46] width 40 height 24
drag, startPoint x: 99, startPoint y: 47, endPoint x: 240, endPoint y: 117, distance: 157.6
click at [100, 47] on button "Trên xe" at bounding box center [99, 46] width 40 height 24
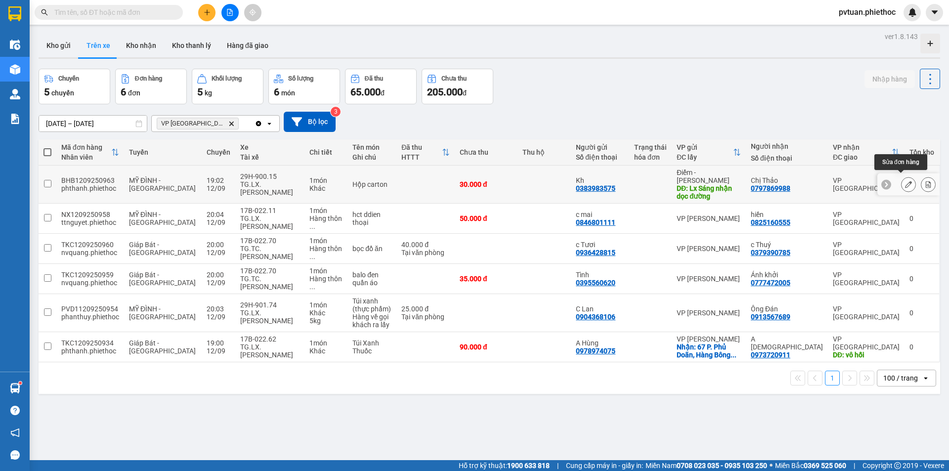
click at [905, 184] on icon at bounding box center [908, 184] width 7 height 7
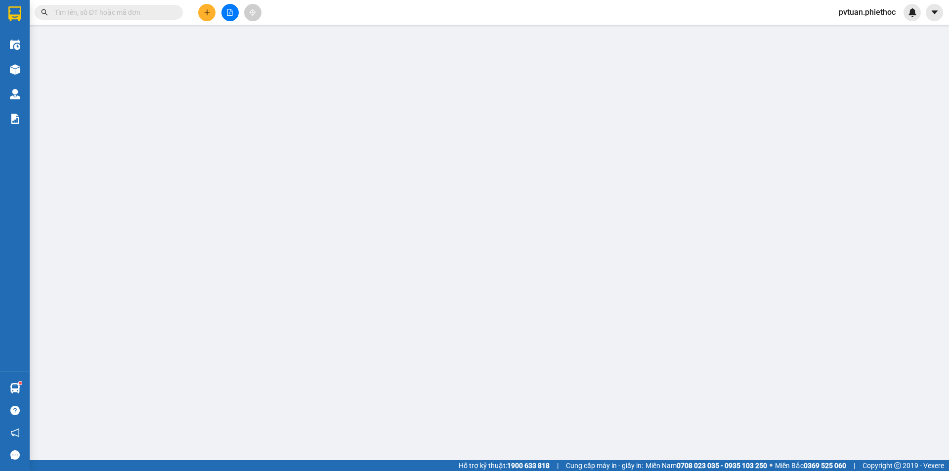
type input "0383983575"
type input "Kh"
type input "Lx Sáng nhận dọc đường"
type input "5.000"
type input "0797869988"
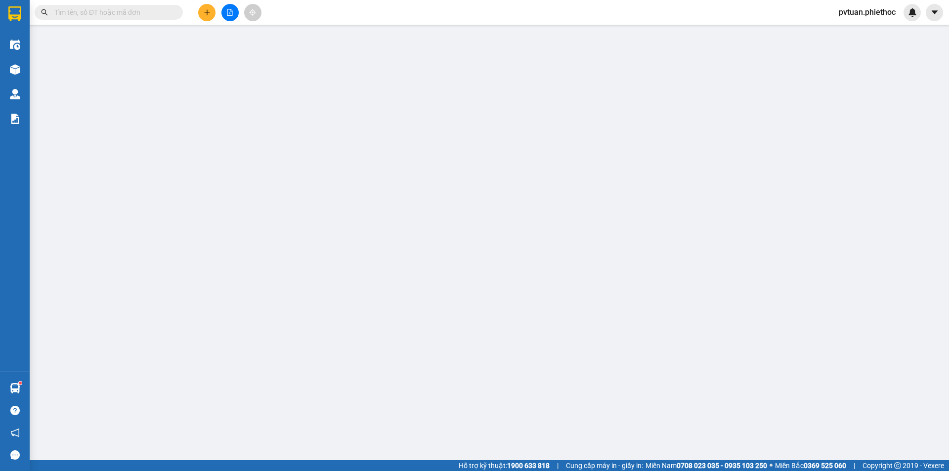
type input "Chị Thảo"
type input "30.000"
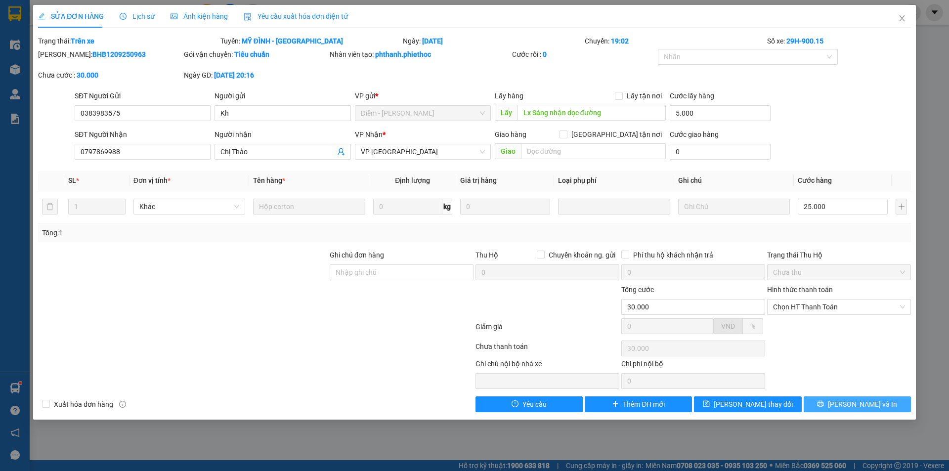
click at [868, 402] on span "[PERSON_NAME] và In" at bounding box center [862, 404] width 69 height 11
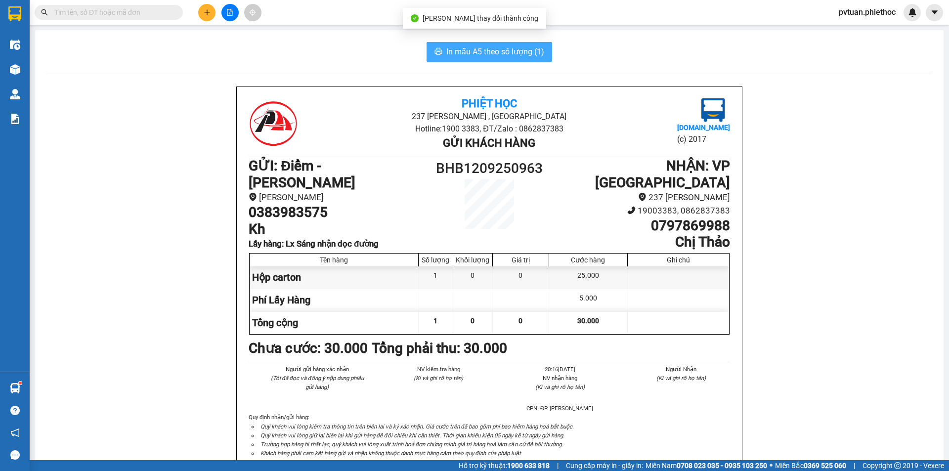
click at [471, 51] on span "In mẫu A5 theo số lượng (1)" at bounding box center [495, 51] width 98 height 12
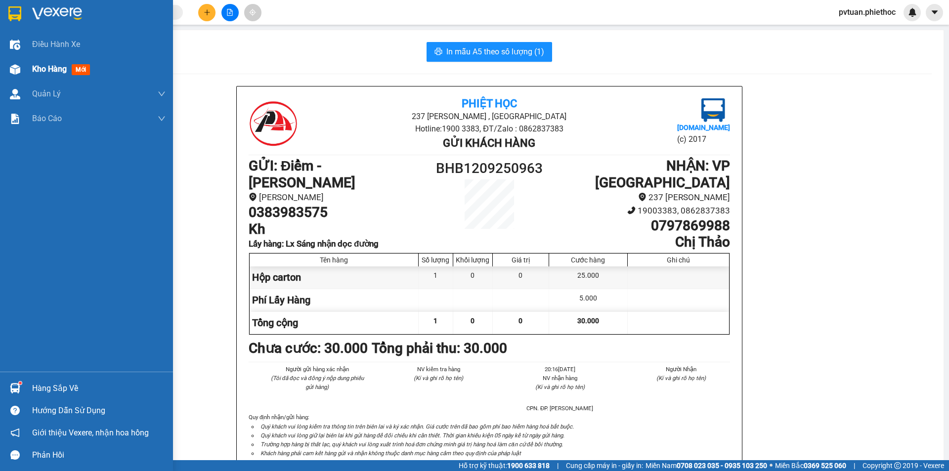
click at [10, 69] on img at bounding box center [15, 69] width 10 height 10
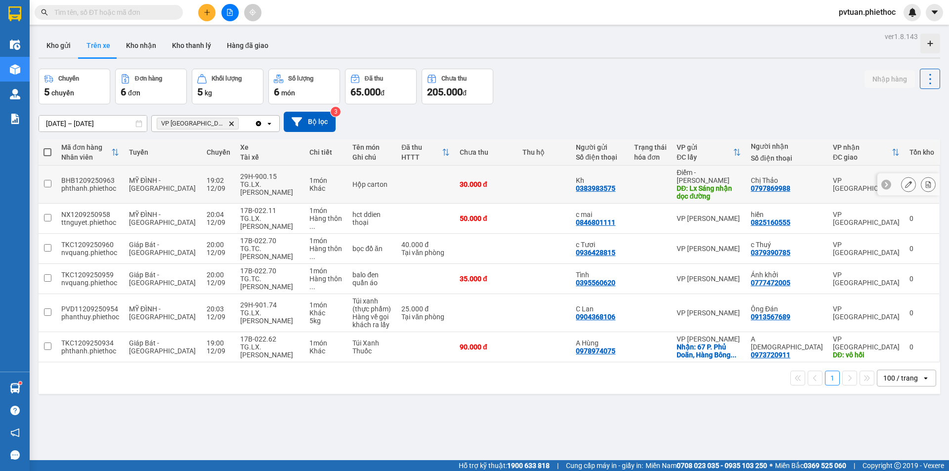
click at [905, 176] on button at bounding box center [908, 184] width 14 height 17
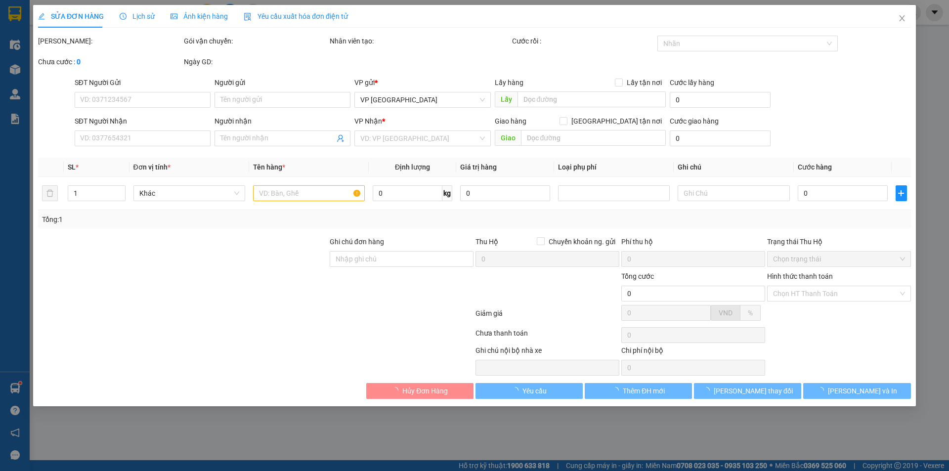
type input "0383983575"
type input "Kh"
type input "Lx Sáng nhận dọc đường"
type input "5.000"
type input "0797869988"
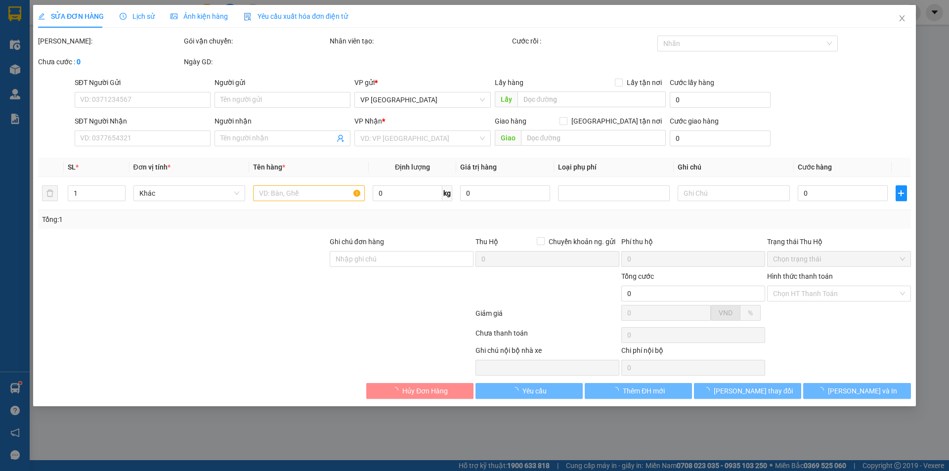
type input "Chị Thảo"
type input "30.000"
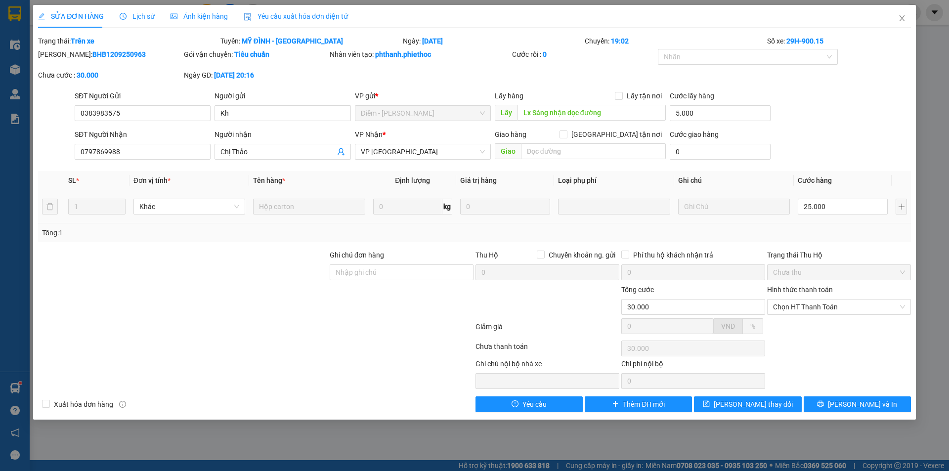
click at [844, 129] on div "SĐT Người Nhận 0797869988 Người nhận Chị Thảo VP Nhận * VP Thái Bình Giao hàng …" at bounding box center [493, 146] width 840 height 35
click at [898, 21] on icon "close" at bounding box center [902, 18] width 8 height 8
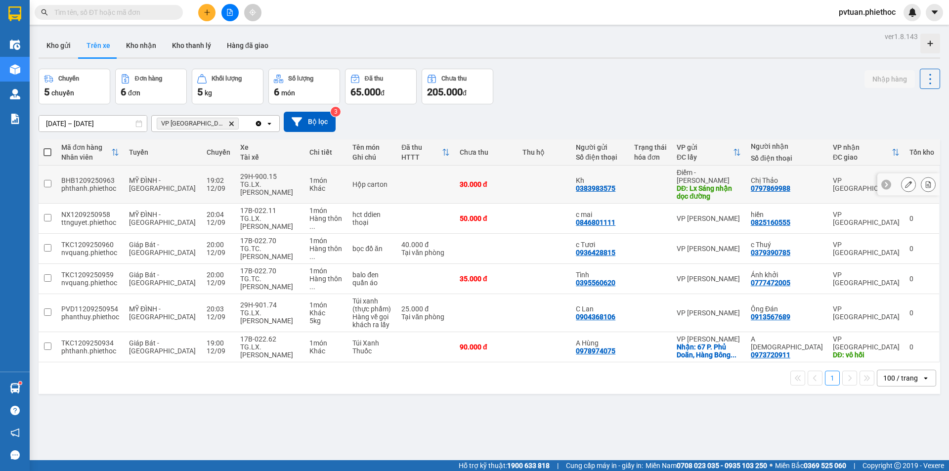
click at [517, 184] on td "30.000 đ" at bounding box center [486, 185] width 63 height 38
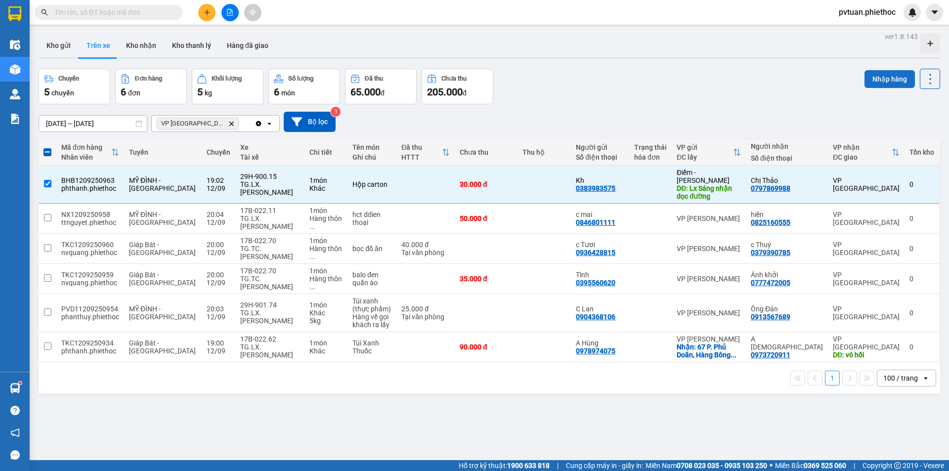
click at [875, 85] on button "Nhập hàng" at bounding box center [889, 79] width 50 height 18
checkbox input "false"
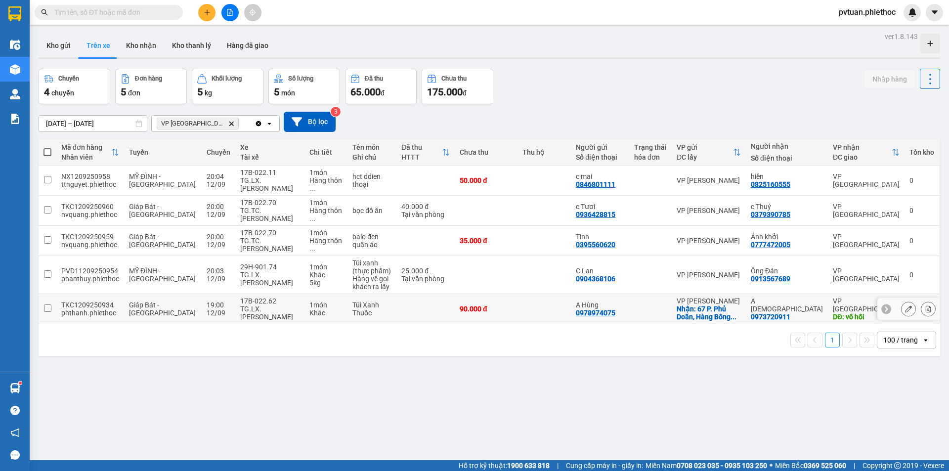
drag, startPoint x: 566, startPoint y: 287, endPoint x: 634, endPoint y: 270, distance: 69.2
click at [567, 294] on td at bounding box center [543, 309] width 53 height 30
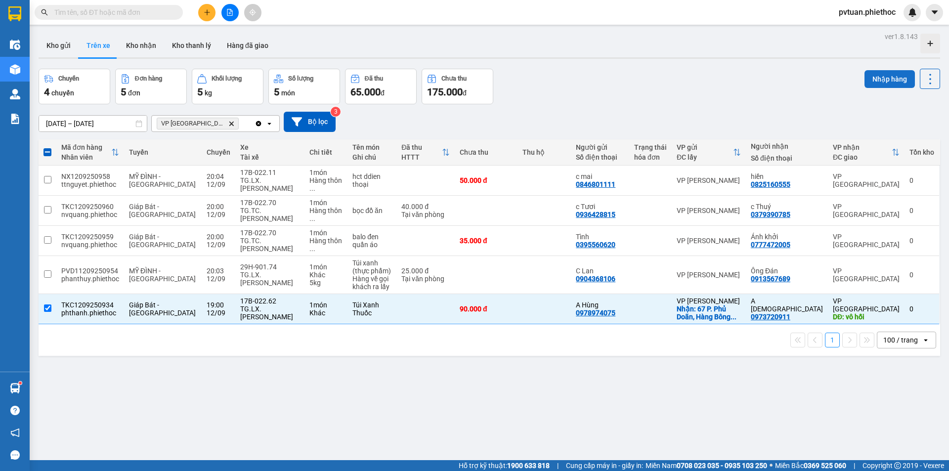
click at [867, 76] on button "Nhập hàng" at bounding box center [889, 79] width 50 height 18
checkbox input "false"
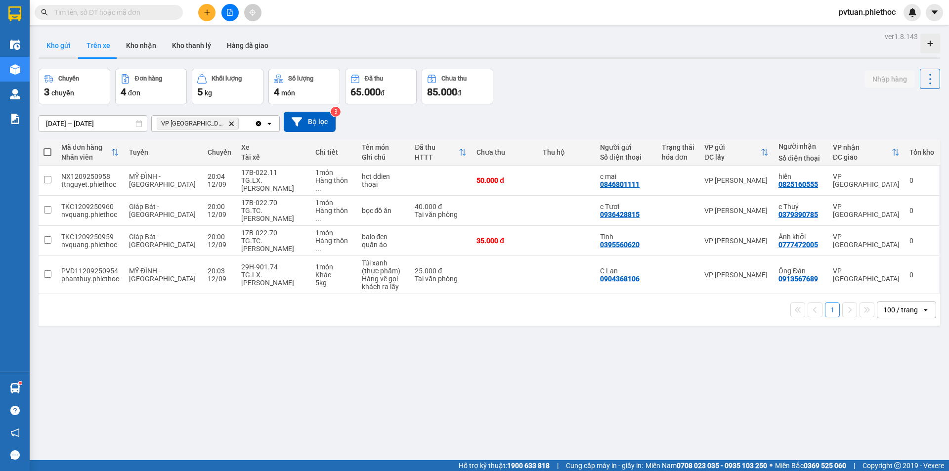
click at [74, 43] on button "Kho gửi" at bounding box center [59, 46] width 40 height 24
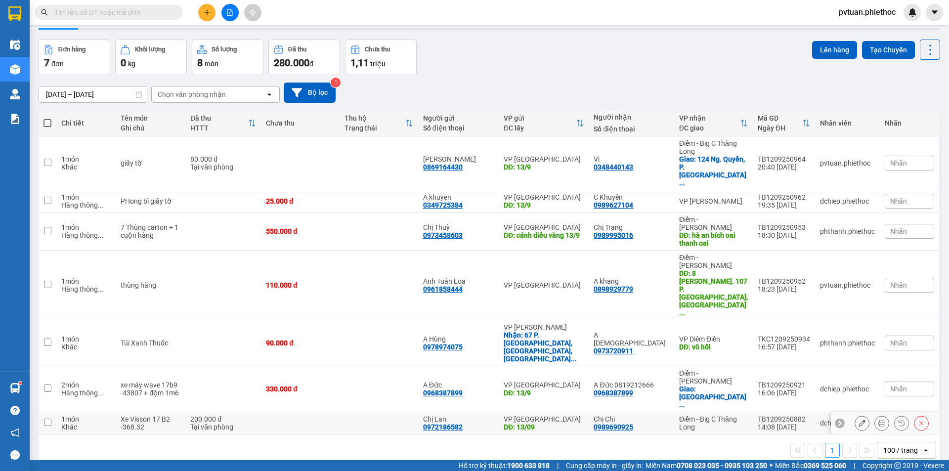
scroll to position [45, 0]
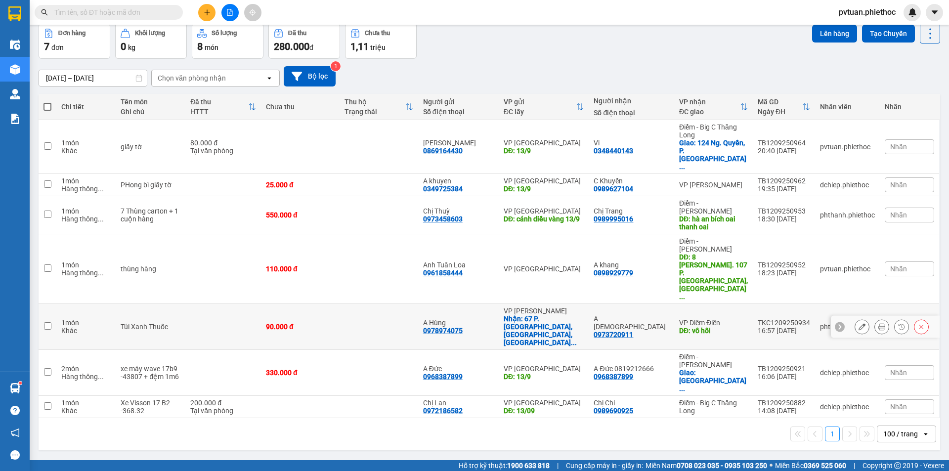
click at [633, 331] on div "0973720911" at bounding box center [614, 335] width 40 height 8
click at [665, 315] on div "A Khá 0973720911" at bounding box center [631, 327] width 75 height 24
checkbox input "true"
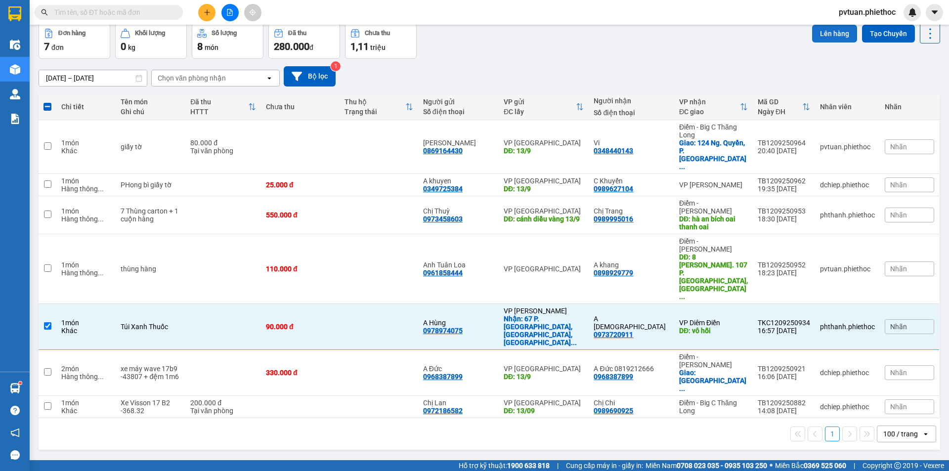
click at [836, 31] on button "Lên hàng" at bounding box center [834, 34] width 45 height 18
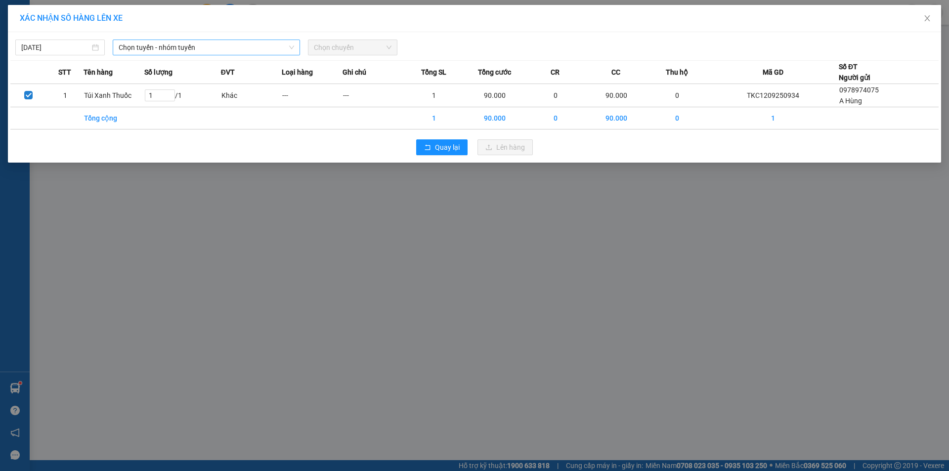
click at [160, 47] on span "Chọn tuyến - nhóm tuyến" at bounding box center [206, 47] width 175 height 15
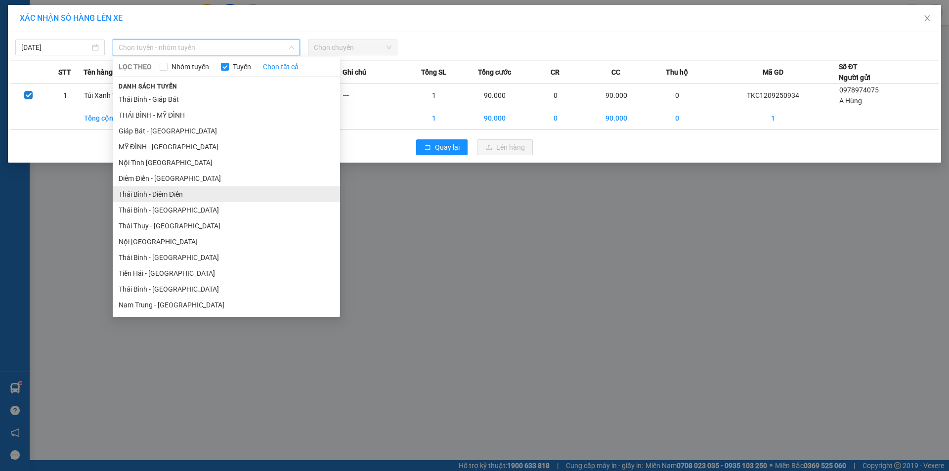
click at [189, 195] on li "Thái Bình - Diêm Điền" at bounding box center [226, 194] width 227 height 16
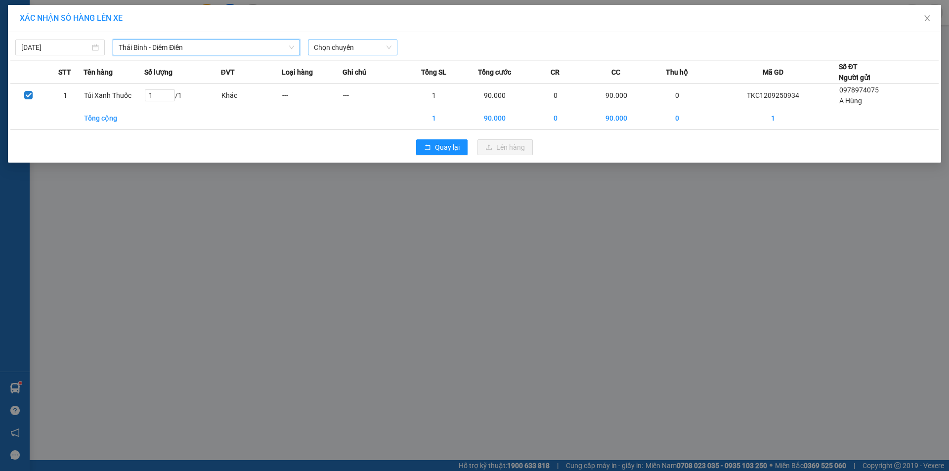
click at [382, 52] on span "Chọn chuyến" at bounding box center [353, 47] width 78 height 15
type input "21:00"
click at [382, 83] on div "Thêm chuyến " 21:00 "" at bounding box center [360, 83] width 105 height 17
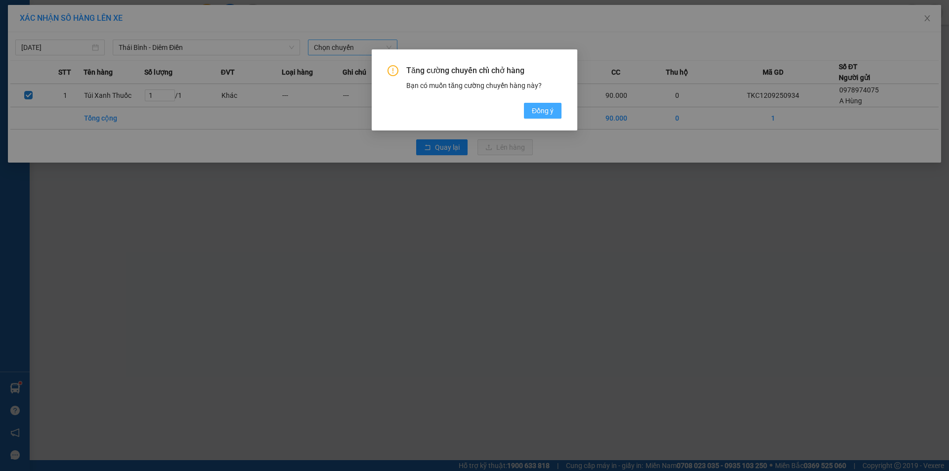
click at [542, 115] on span "Đồng ý" at bounding box center [543, 110] width 22 height 11
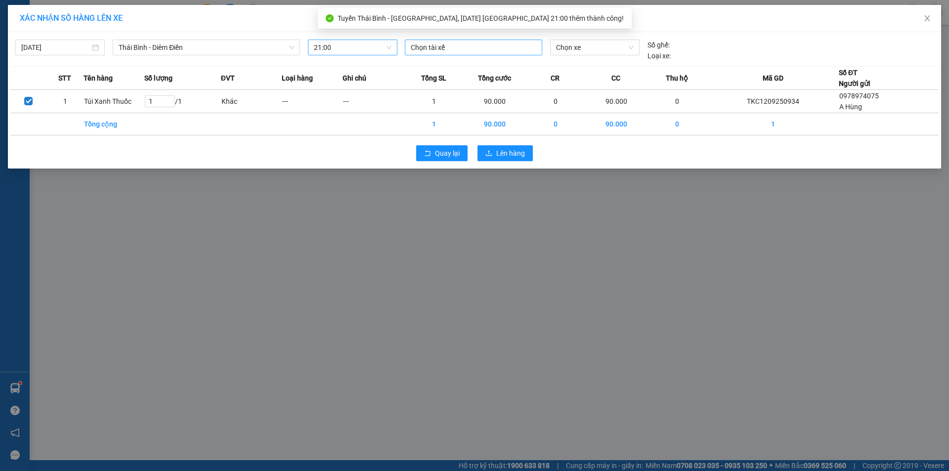
click at [483, 53] on div at bounding box center [473, 48] width 132 height 12
type input "bình"
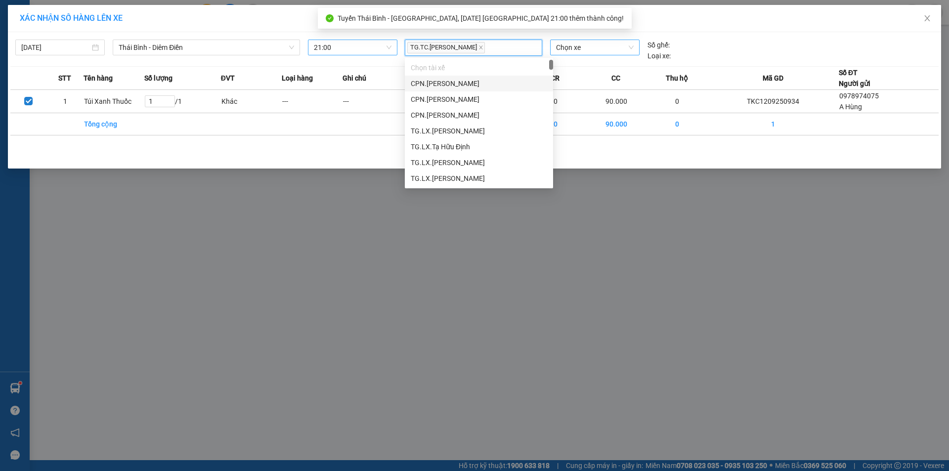
click at [566, 49] on span "Chọn xe" at bounding box center [594, 47] width 77 height 15
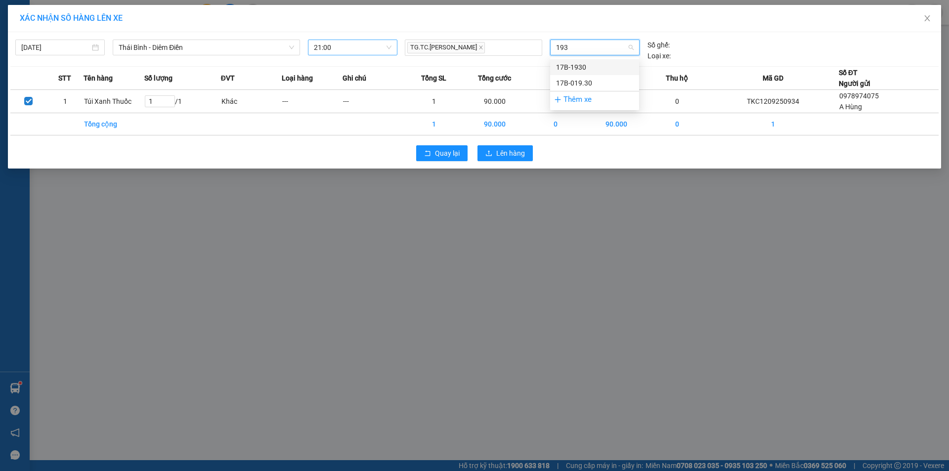
type input "1930"
click at [594, 81] on div "17B-019.30" at bounding box center [594, 83] width 77 height 11
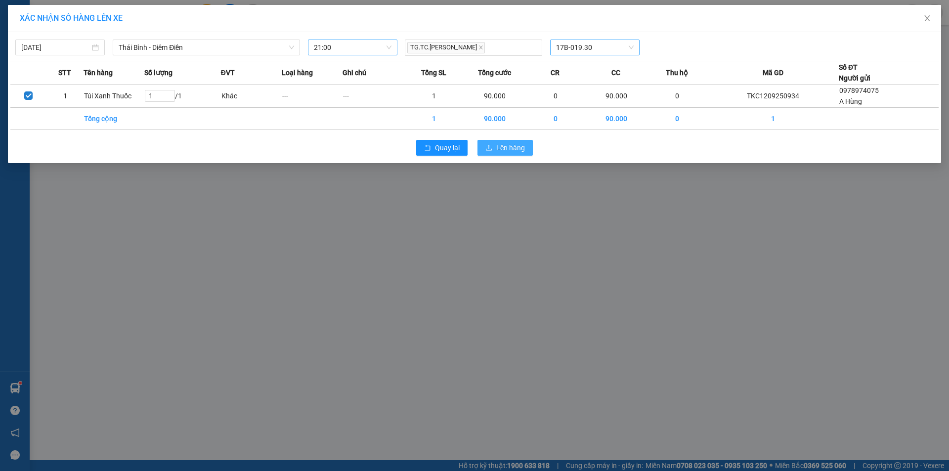
click at [494, 155] on button "Lên hàng" at bounding box center [504, 148] width 55 height 16
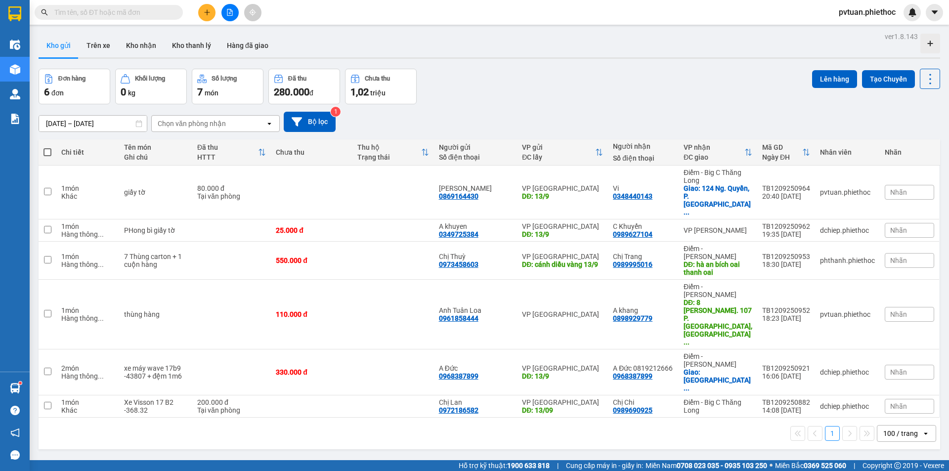
click at [632, 99] on div "Đơn hàng 6 đơn Khối lượng 0 kg Số lượng 7 món Đã thu 280.000 đ Chưa thu 1,02 tr…" at bounding box center [489, 87] width 901 height 36
click at [109, 52] on button "Trên xe" at bounding box center [99, 46] width 40 height 24
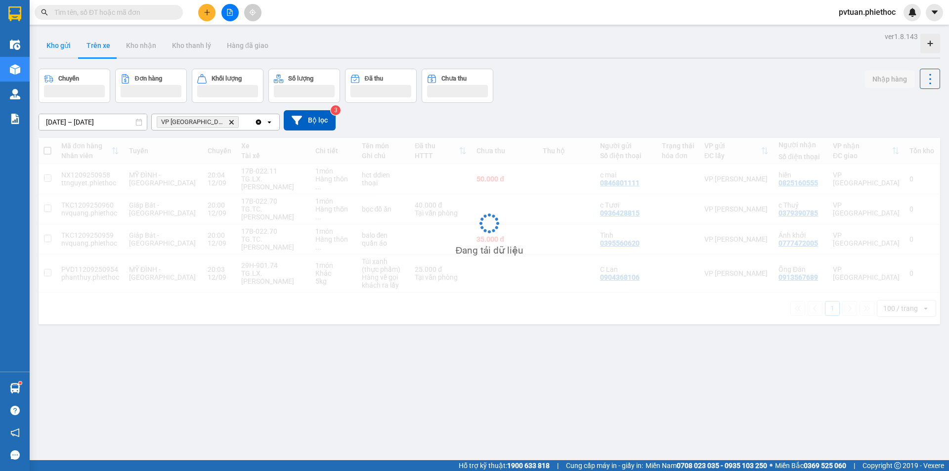
click at [58, 41] on button "Kho gửi" at bounding box center [59, 46] width 40 height 24
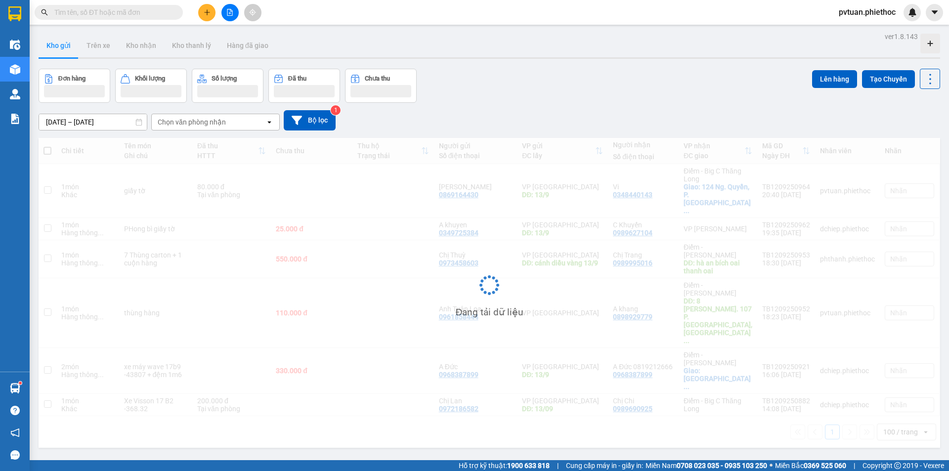
click at [61, 41] on button "Kho gửi" at bounding box center [59, 46] width 40 height 24
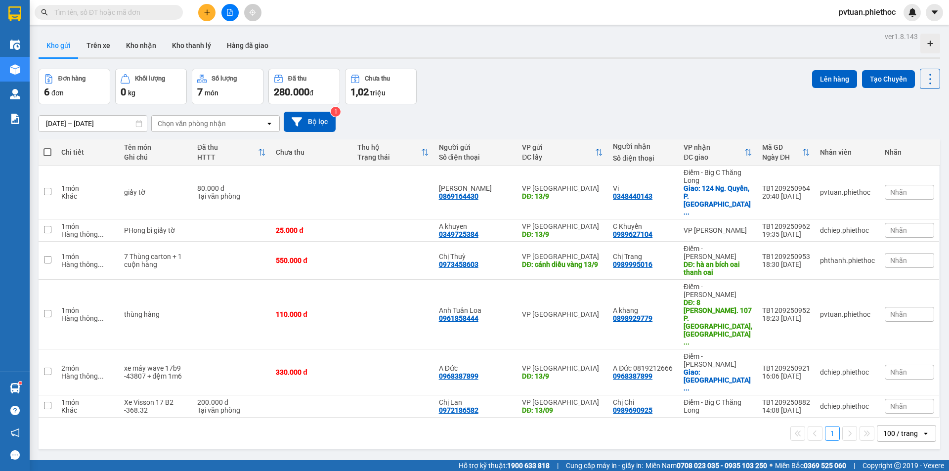
click at [61, 41] on button "Kho gửi" at bounding box center [59, 46] width 40 height 24
click at [133, 12] on input "text" at bounding box center [112, 12] width 117 height 11
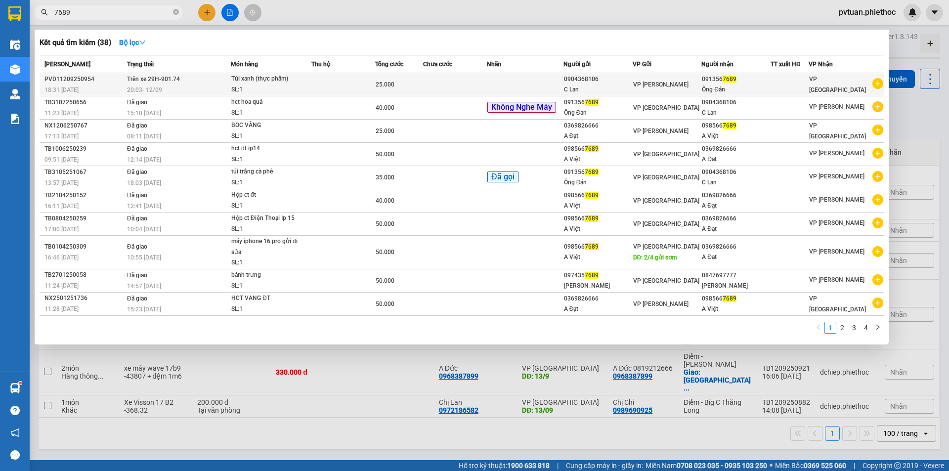
type input "7689"
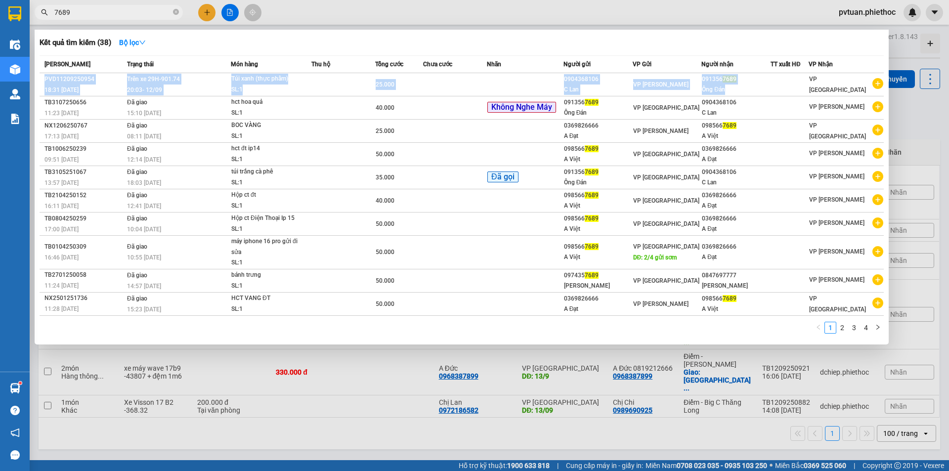
drag, startPoint x: 778, startPoint y: 85, endPoint x: 705, endPoint y: 45, distance: 84.0
click at [681, 50] on div "Kết quả tìm kiếm ( 38 ) Bộ lọc Mã ĐH Trạng thái Món hàng Thu hộ Tổng cước Chưa …" at bounding box center [462, 187] width 854 height 315
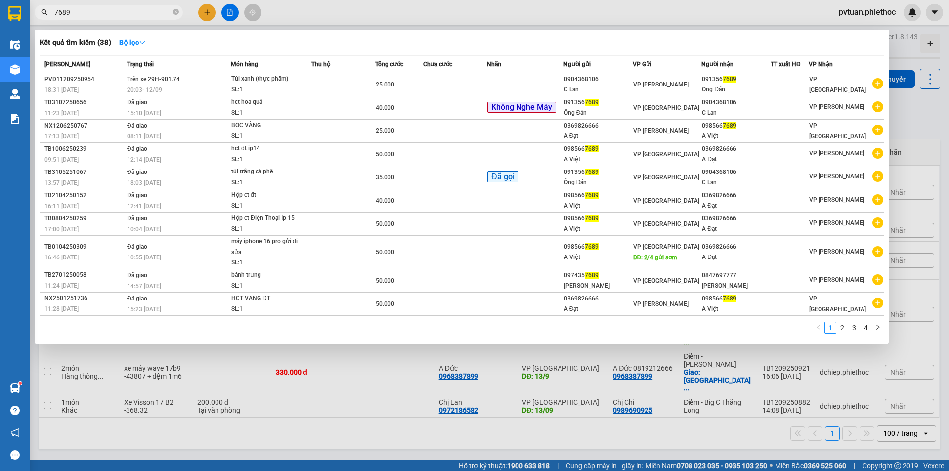
click at [705, 45] on div "Kết quả tìm kiếm ( 38 ) Bộ lọc" at bounding box center [462, 43] width 844 height 16
click at [153, 17] on input "7689" at bounding box center [112, 12] width 117 height 11
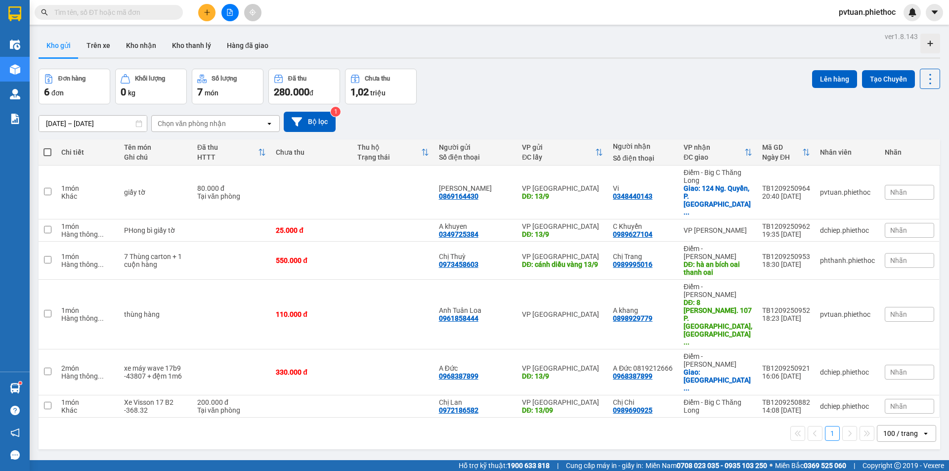
click at [153, 17] on input "text" at bounding box center [112, 12] width 117 height 11
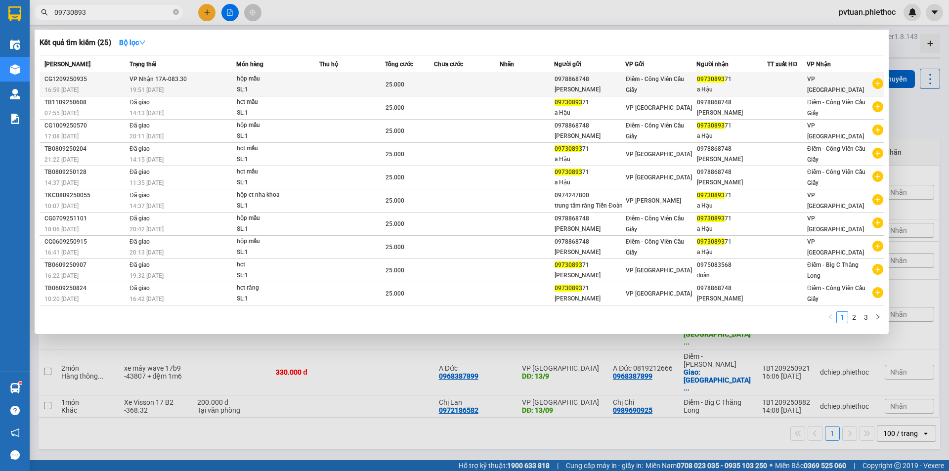
type input "09730893"
click at [617, 81] on div "0978868748" at bounding box center [589, 79] width 70 height 10
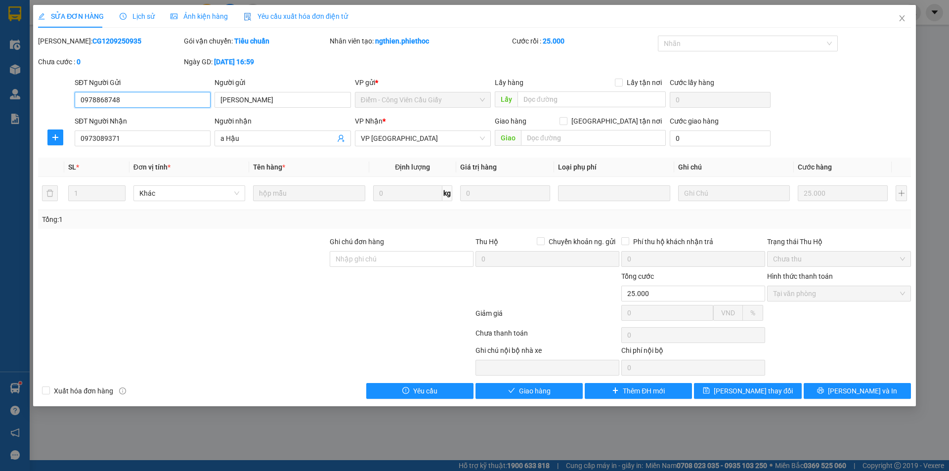
click at [828, 289] on span "Tại văn phòng" at bounding box center [839, 293] width 132 height 15
drag, startPoint x: 526, startPoint y: 383, endPoint x: 551, endPoint y: 367, distance: 29.8
click at [526, 382] on div "Total Paid Fee 25.000 Total UnPaid Fee 0 Cash Collection Total Fee Mã ĐH: CG120…" at bounding box center [474, 217] width 873 height 363
drag, startPoint x: 550, startPoint y: 394, endPoint x: 573, endPoint y: 378, distance: 28.5
click at [550, 393] on span "Giao hàng" at bounding box center [535, 390] width 32 height 11
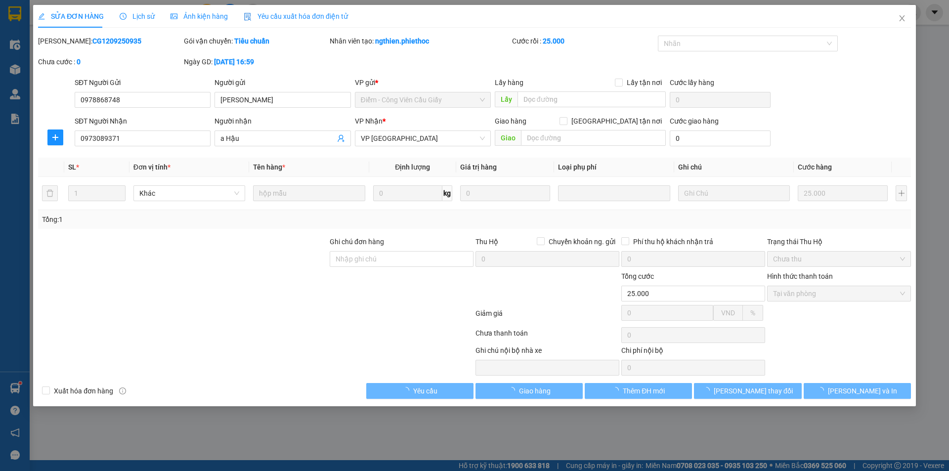
click at [845, 133] on div "SĐT Người Nhận 0973089371 Người nhận a Hậu VP Nhận * VP Thái Bình Giao hàng [GE…" at bounding box center [493, 133] width 840 height 35
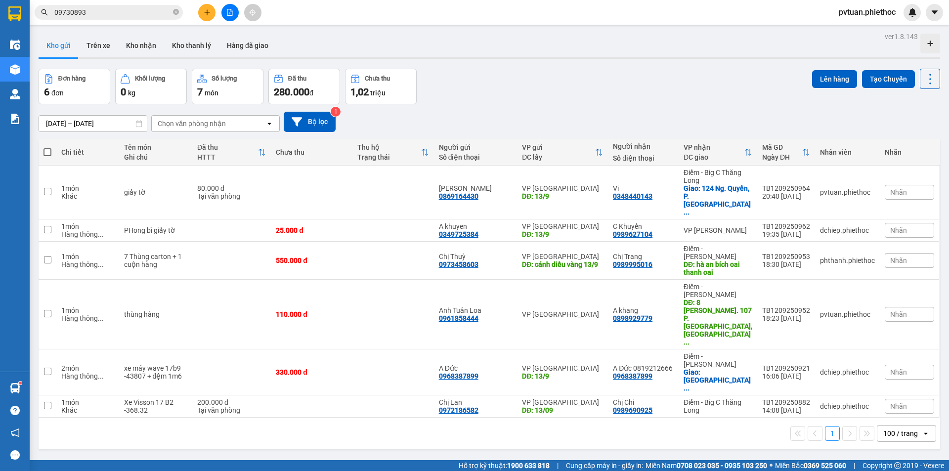
click at [109, 29] on main "ver 1.8.143 Kho gửi Trên xe Kho nhận Kho thanh [PERSON_NAME] đã giao Đơn hàng 6…" at bounding box center [474, 230] width 949 height 460
drag, startPoint x: 105, startPoint y: 50, endPoint x: 82, endPoint y: 50, distance: 22.7
click at [104, 50] on button "Trên xe" at bounding box center [99, 46] width 40 height 24
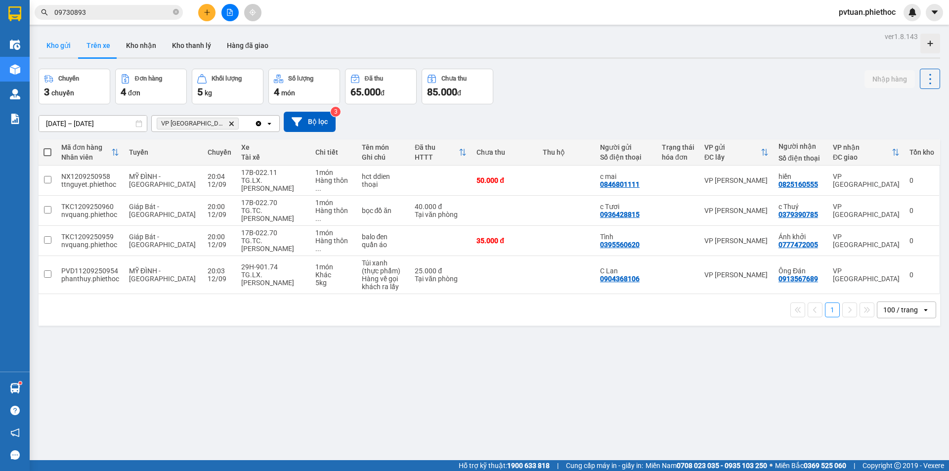
click at [53, 54] on button "Kho gửi" at bounding box center [59, 46] width 40 height 24
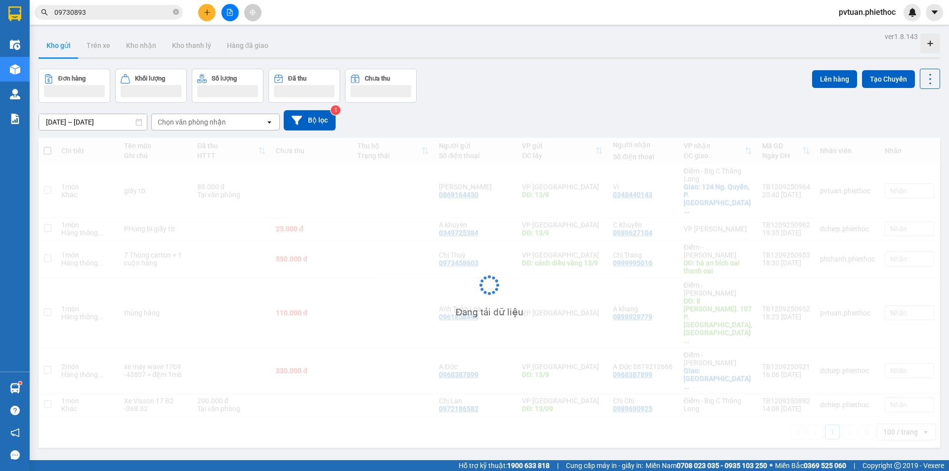
click at [53, 54] on button "Kho gửi" at bounding box center [59, 46] width 40 height 24
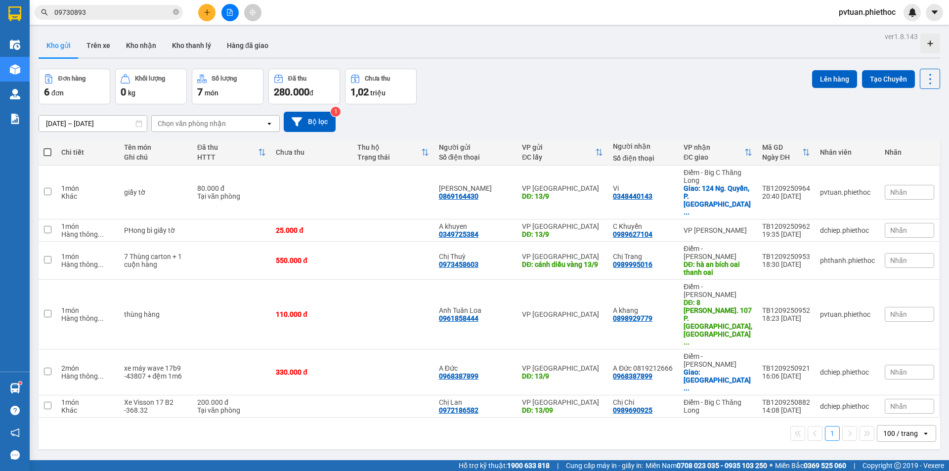
click at [582, 87] on div "Đơn hàng 6 đơn Khối lượng 0 kg Số lượng 7 món Đã thu 280.000 đ Chưa thu 1,02 tr…" at bounding box center [489, 87] width 901 height 36
click at [123, 13] on input "09730893" at bounding box center [112, 12] width 117 height 11
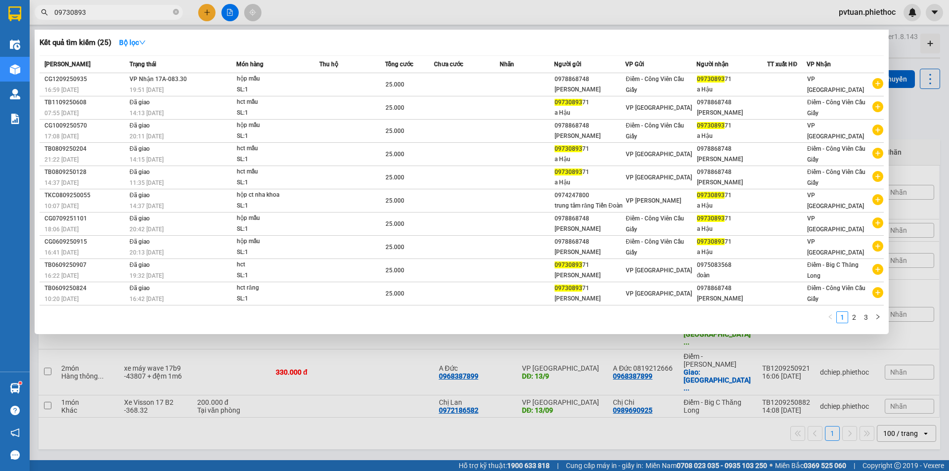
click at [124, 12] on input "09730893" at bounding box center [112, 12] width 117 height 11
click at [126, 11] on input "09730893" at bounding box center [112, 12] width 117 height 11
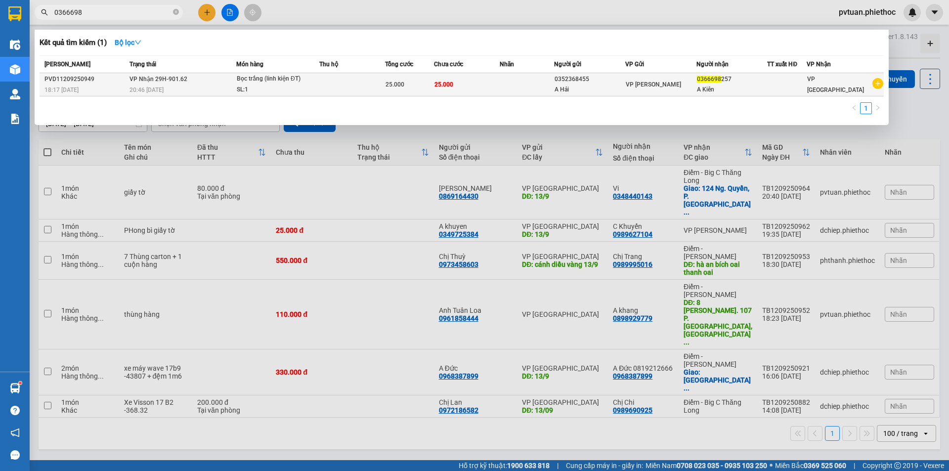
type input "0366698"
click at [444, 85] on span "25.000" at bounding box center [443, 84] width 19 height 7
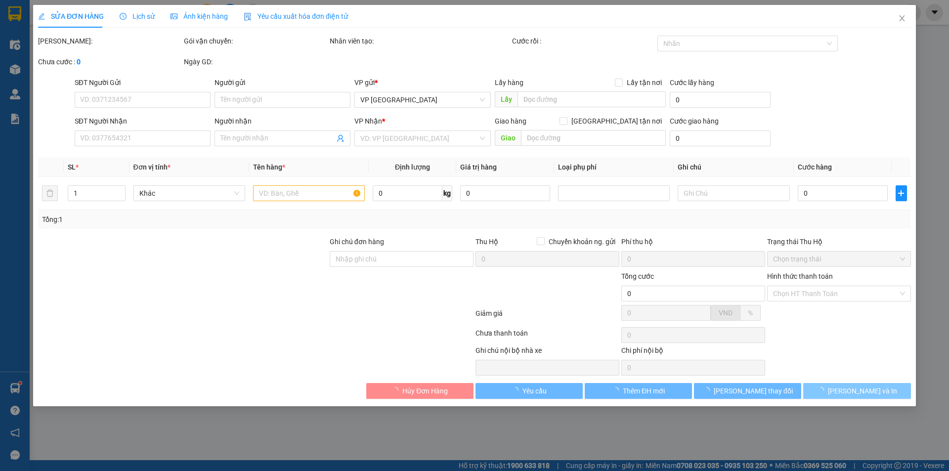
type input "0352368455"
type input "A Hải"
type input "0366698257"
type input "A Kiên"
type input "25.000"
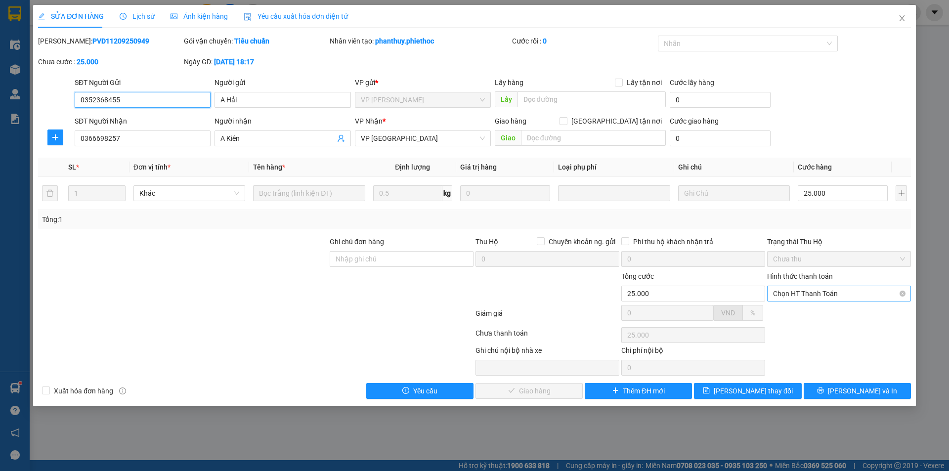
click at [812, 292] on span "Chọn HT Thanh Toán" at bounding box center [839, 293] width 132 height 15
click at [817, 311] on div "Tại văn phòng" at bounding box center [839, 313] width 132 height 11
type input "0"
click at [549, 382] on div "Total Paid Fee 0 Total UnPaid Fee 25.000 Cash Collection Total Fee Mã ĐH: PVD11…" at bounding box center [474, 217] width 873 height 363
click at [550, 390] on span "[PERSON_NAME] và Giao hàng" at bounding box center [541, 390] width 95 height 11
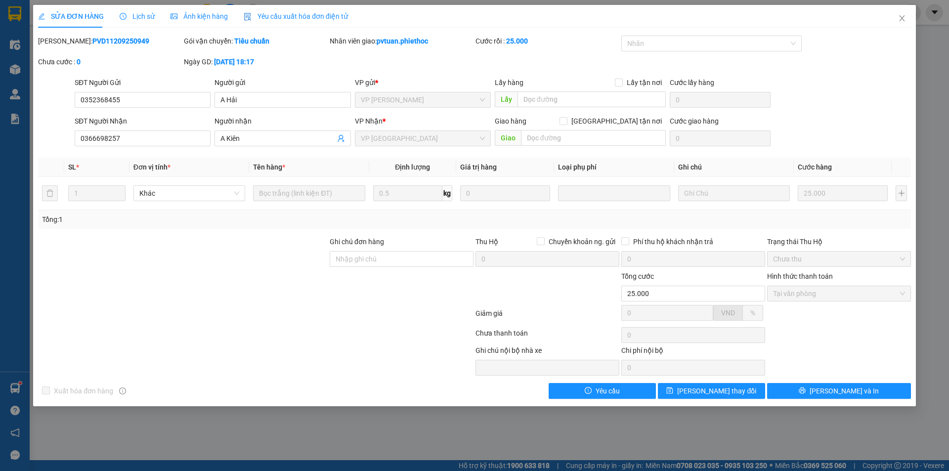
drag, startPoint x: 857, startPoint y: 118, endPoint x: 860, endPoint y: 103, distance: 15.0
click at [857, 113] on form "SĐT Người Gửi 0352368455 Người gửi A Hải VP gửi * VP [PERSON_NAME] Lấy hàng Lấy…" at bounding box center [474, 113] width 873 height 73
click at [904, 20] on icon "close" at bounding box center [902, 18] width 8 height 8
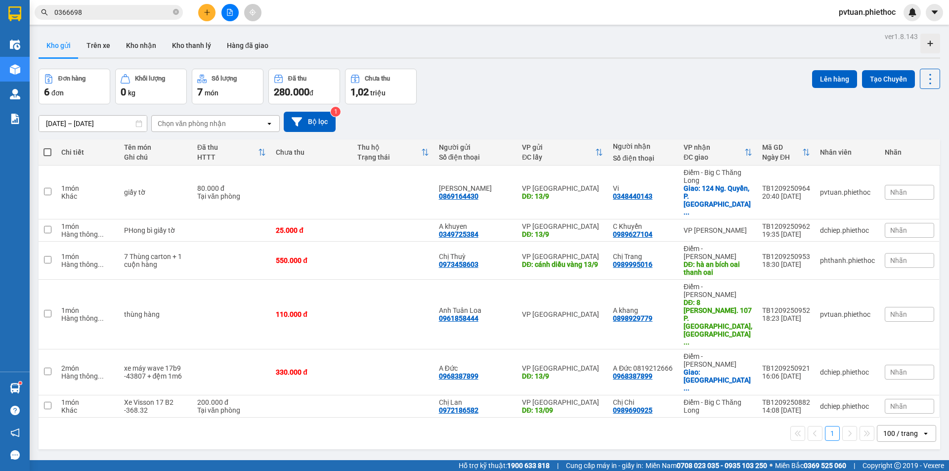
click at [106, 9] on input "0366698" at bounding box center [112, 12] width 117 height 11
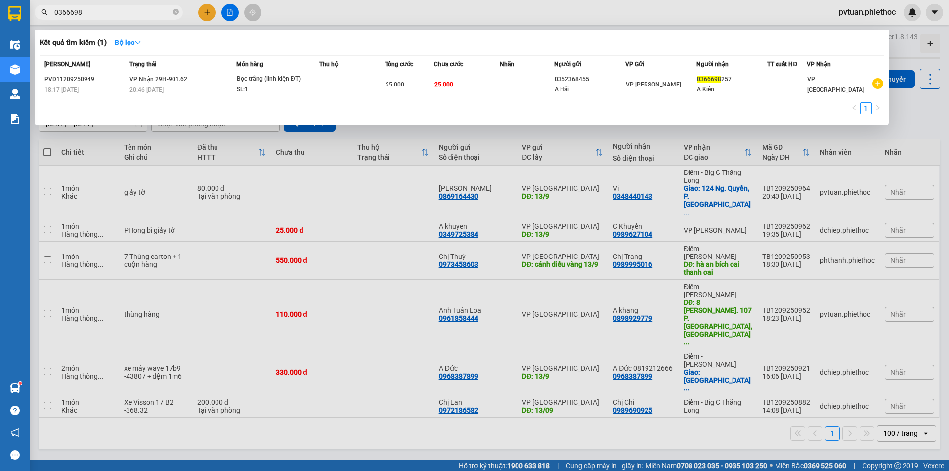
click at [111, 11] on input "0366698" at bounding box center [112, 12] width 117 height 11
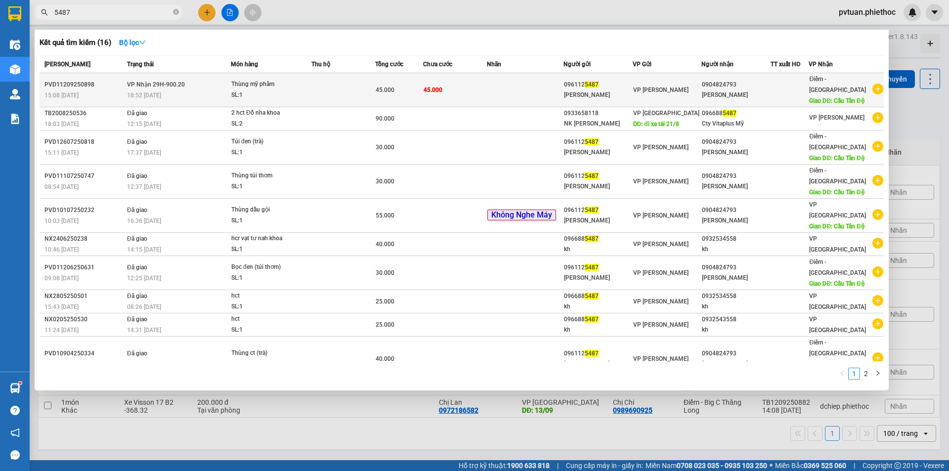
type input "5487"
click at [497, 83] on td at bounding box center [525, 90] width 77 height 34
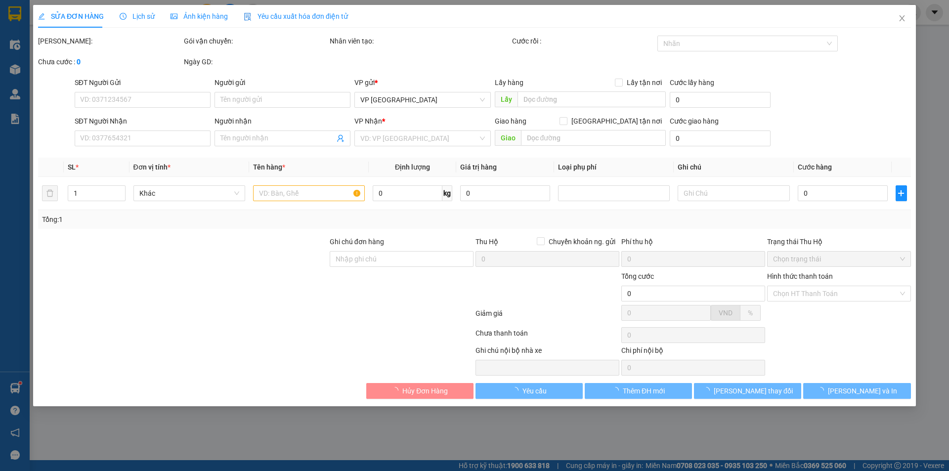
click at [130, 14] on span "Lịch sử" at bounding box center [137, 16] width 35 height 8
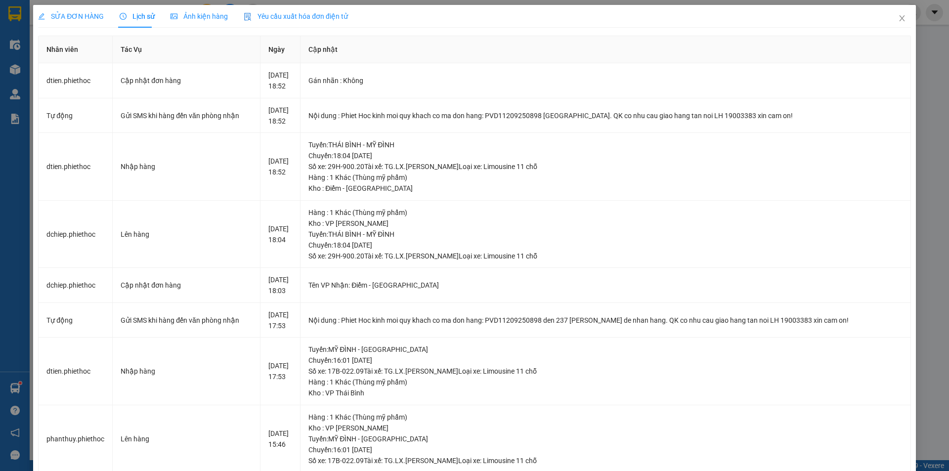
click at [152, 14] on div "Lịch sử" at bounding box center [137, 16] width 35 height 11
click at [898, 20] on icon "close" at bounding box center [902, 18] width 8 height 8
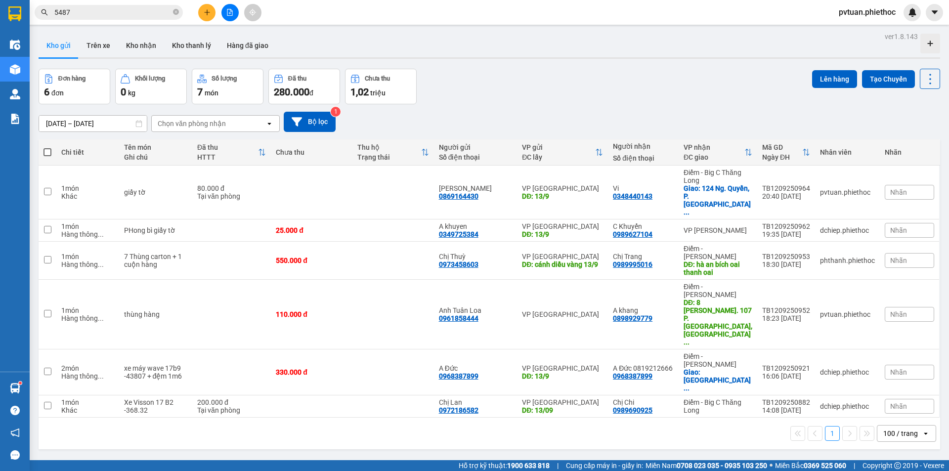
click at [132, 15] on input "5487" at bounding box center [112, 12] width 117 height 11
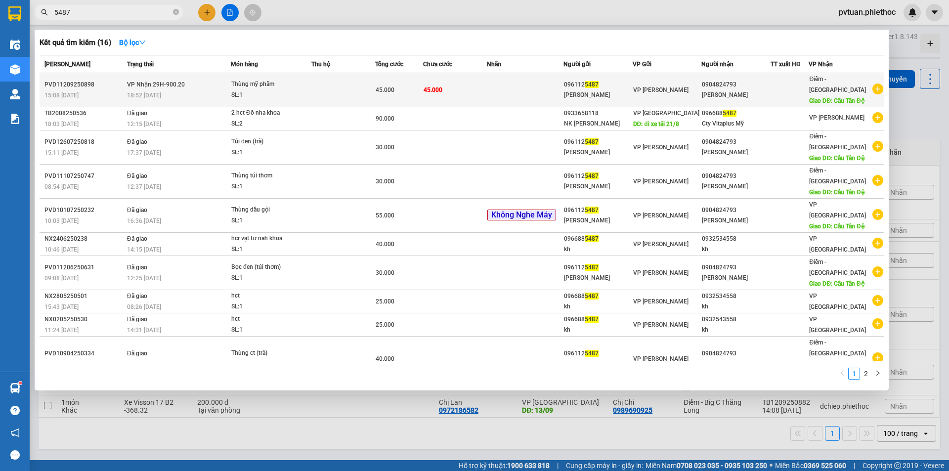
click at [701, 85] on div "VP [PERSON_NAME]" at bounding box center [667, 90] width 68 height 11
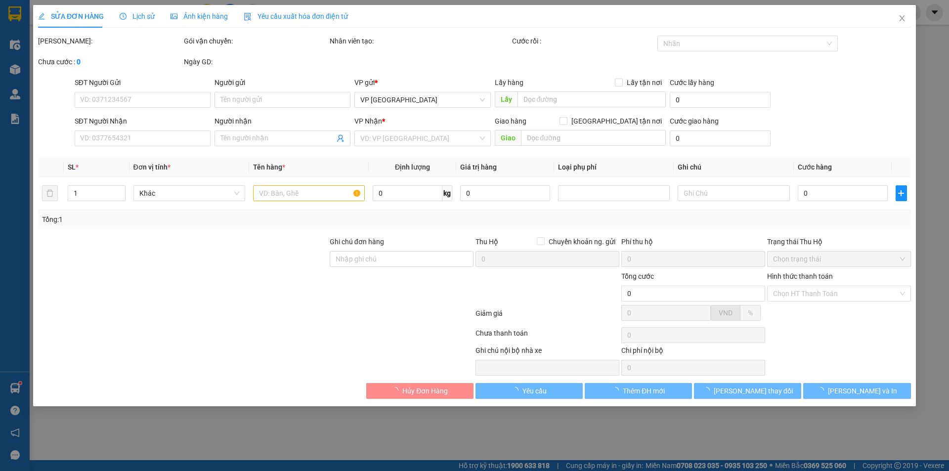
type input "0961125487"
type input "[PERSON_NAME]"
type input "0904824793"
type input "[PERSON_NAME]"
type input "Cầu Tân Đệ"
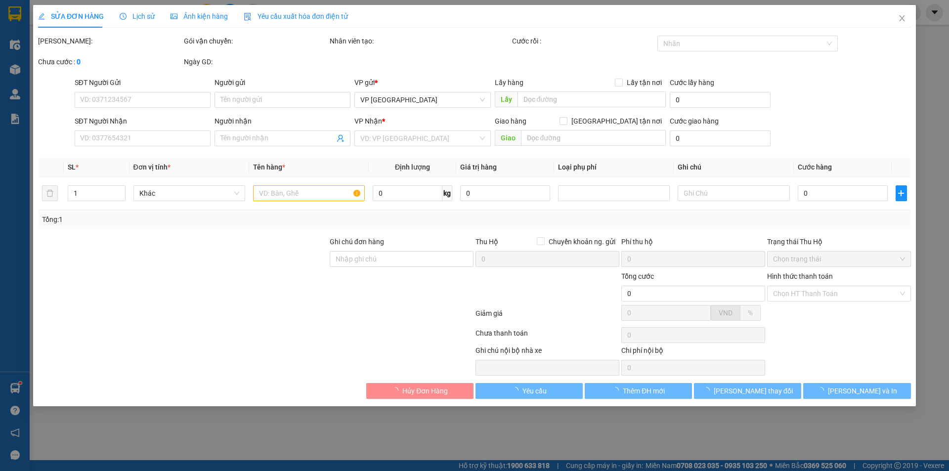
type input "5.000"
type input "45.000"
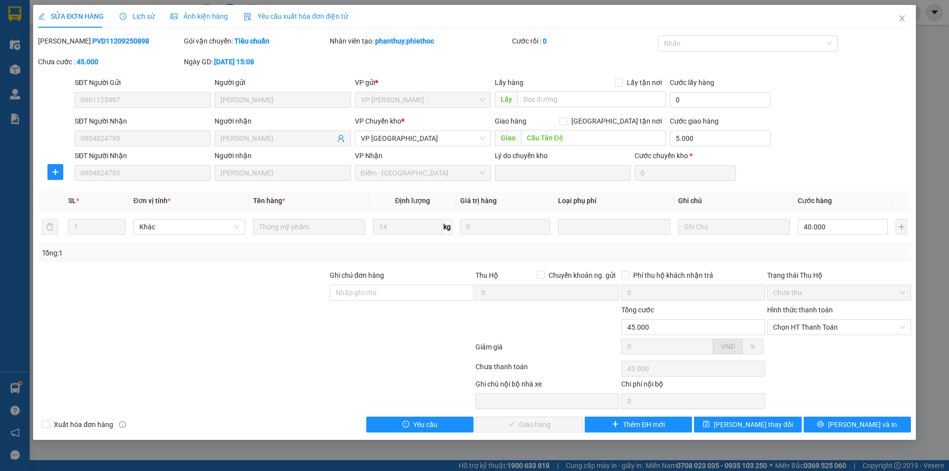
click at [849, 104] on div "SĐT Người Gửi 0961125487 Người gửi C Hà VP gửi * VP [PERSON_NAME] Lấy hàng Lấy …" at bounding box center [493, 94] width 840 height 35
drag, startPoint x: 900, startPoint y: 30, endPoint x: 902, endPoint y: 24, distance: 6.0
click at [901, 26] on span "Close" at bounding box center [902, 19] width 28 height 28
click at [902, 24] on div "Kết quả tìm kiếm ( 16 ) Bộ lọc Mã ĐH Trạng thái Món hàng Thu hộ Tổng cước Chưa …" at bounding box center [474, 12] width 949 height 25
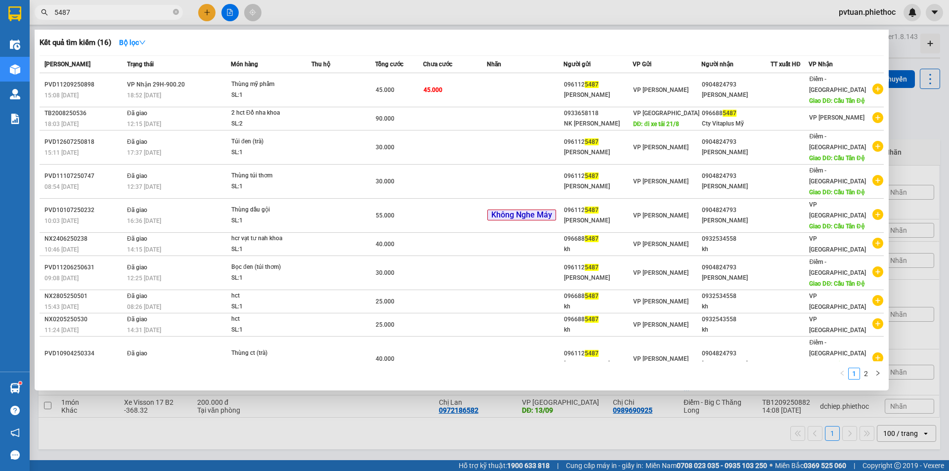
click at [111, 15] on input "5487" at bounding box center [112, 12] width 117 height 11
drag, startPoint x: 111, startPoint y: 15, endPoint x: 135, endPoint y: 20, distance: 24.7
click at [111, 15] on input "5487" at bounding box center [112, 12] width 117 height 11
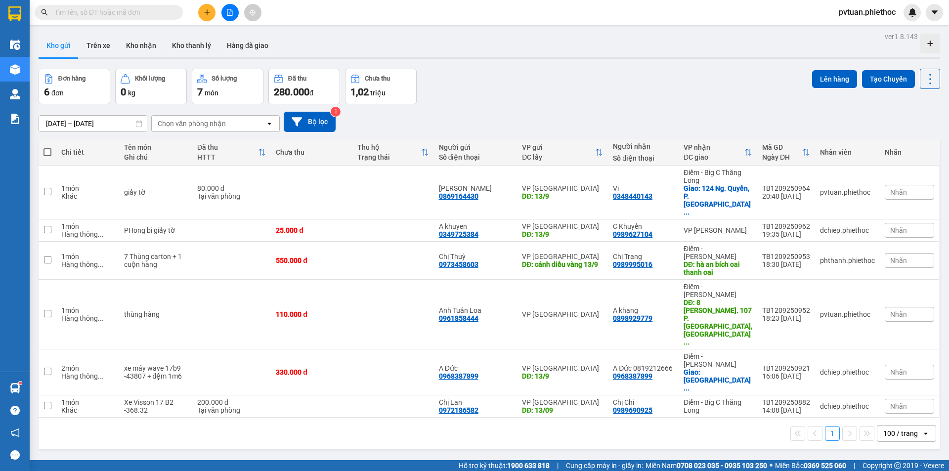
drag, startPoint x: 915, startPoint y: 129, endPoint x: 835, endPoint y: 98, distance: 85.3
click at [907, 123] on div "[DATE] – [DATE] Press the down arrow key to interact with the calendar and sele…" at bounding box center [489, 122] width 901 height 20
click at [114, 49] on button "Trên xe" at bounding box center [99, 46] width 40 height 24
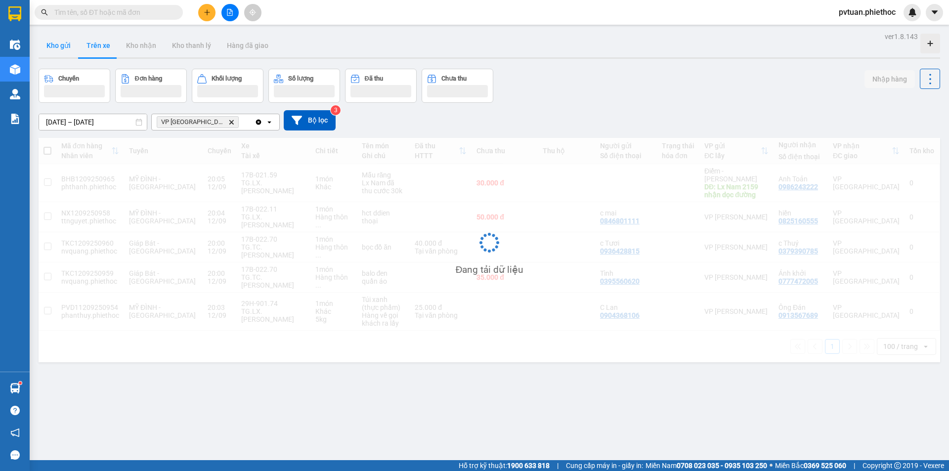
click at [70, 50] on button "Kho gửi" at bounding box center [59, 46] width 40 height 24
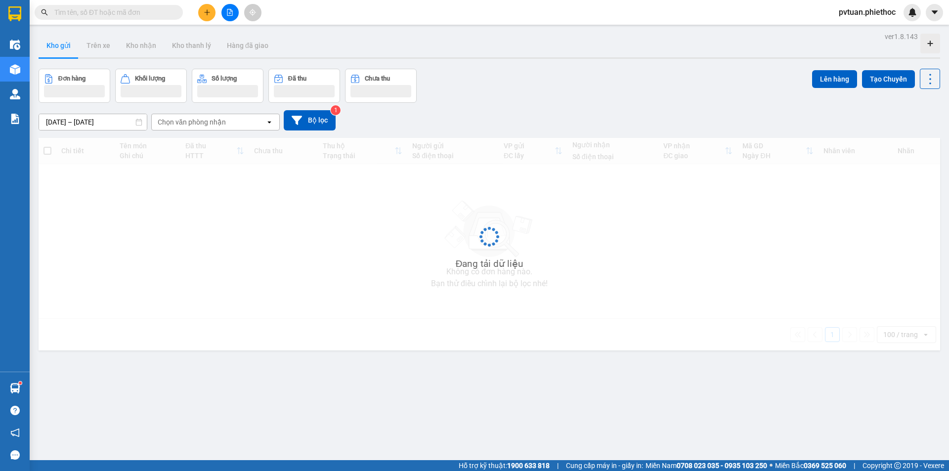
click at [70, 50] on button "Kho gửi" at bounding box center [59, 46] width 40 height 24
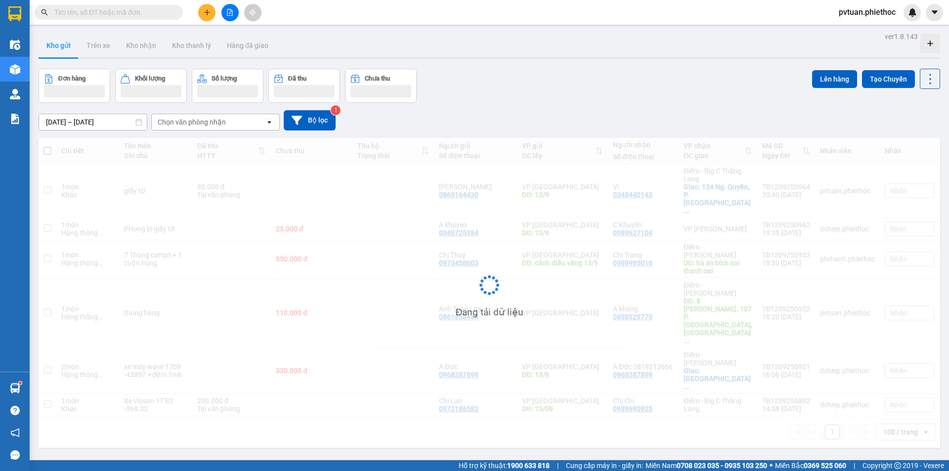
drag, startPoint x: 70, startPoint y: 50, endPoint x: 281, endPoint y: 133, distance: 226.8
click at [73, 51] on button "Kho gửi" at bounding box center [59, 46] width 40 height 24
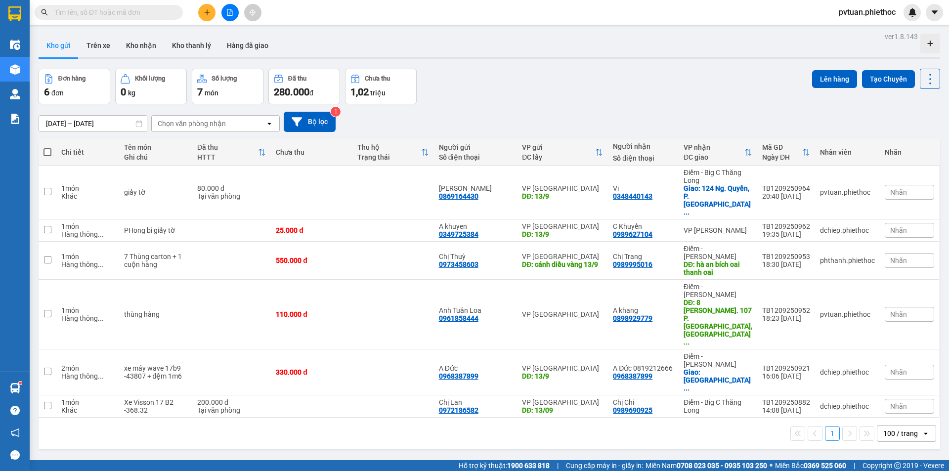
click at [251, 126] on div "Chọn văn phòng nhận" at bounding box center [209, 124] width 114 height 16
click at [251, 124] on div "Chọn văn phòng nhận" at bounding box center [209, 124] width 114 height 16
click at [243, 123] on div "Chọn văn phòng nhận" at bounding box center [209, 124] width 114 height 16
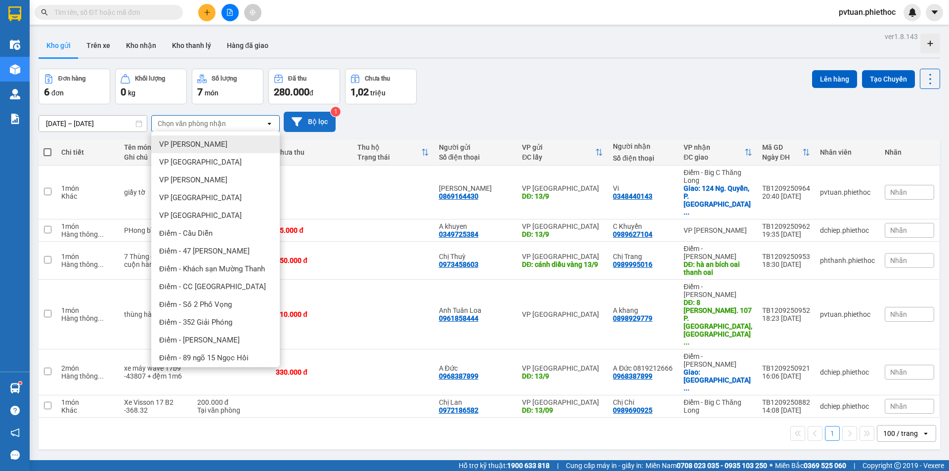
click at [332, 119] on button "Bộ lọc" at bounding box center [310, 122] width 52 height 20
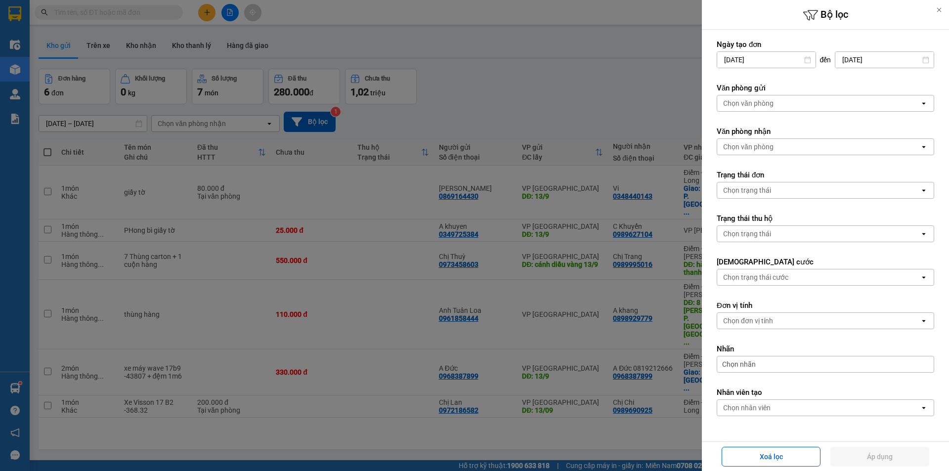
click at [787, 88] on label "Văn phòng gửi" at bounding box center [825, 88] width 217 height 10
click at [789, 108] on div "Chọn văn phòng" at bounding box center [818, 103] width 203 height 16
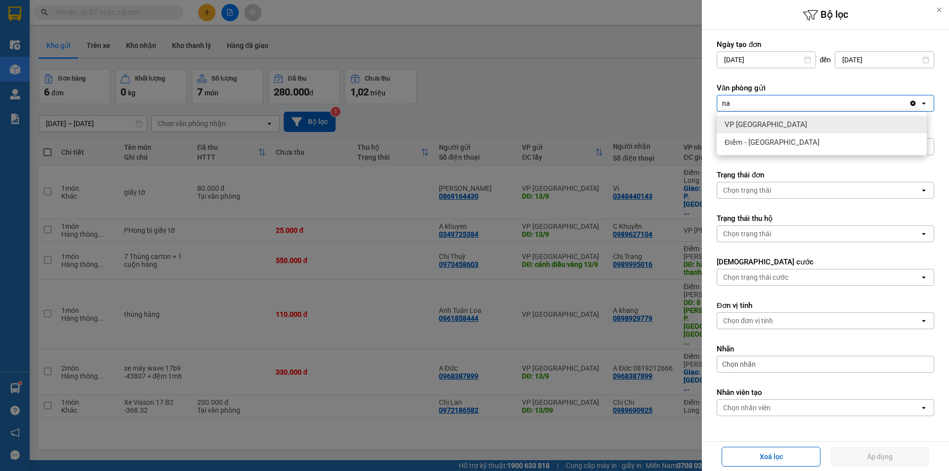
type input "nam"
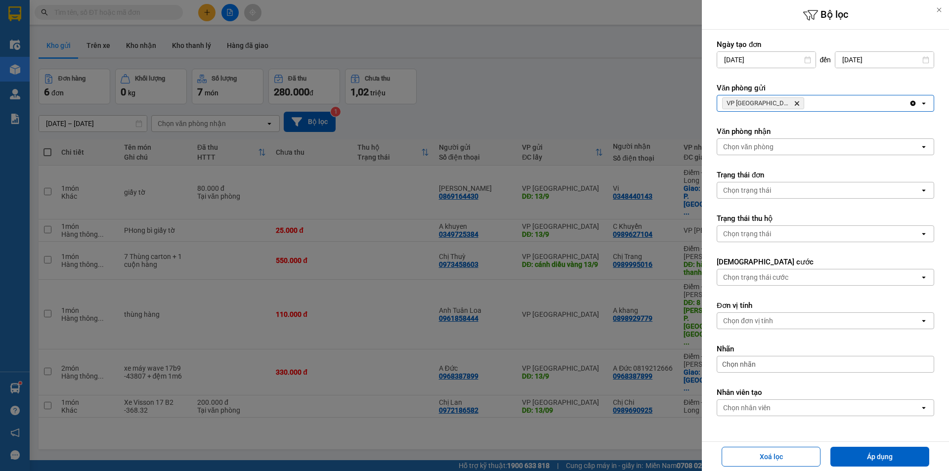
click at [795, 102] on icon "VP Nam Trung, close by backspace" at bounding box center [797, 103] width 4 height 4
click at [781, 102] on div "Chọn văn phòng" at bounding box center [818, 103] width 203 height 16
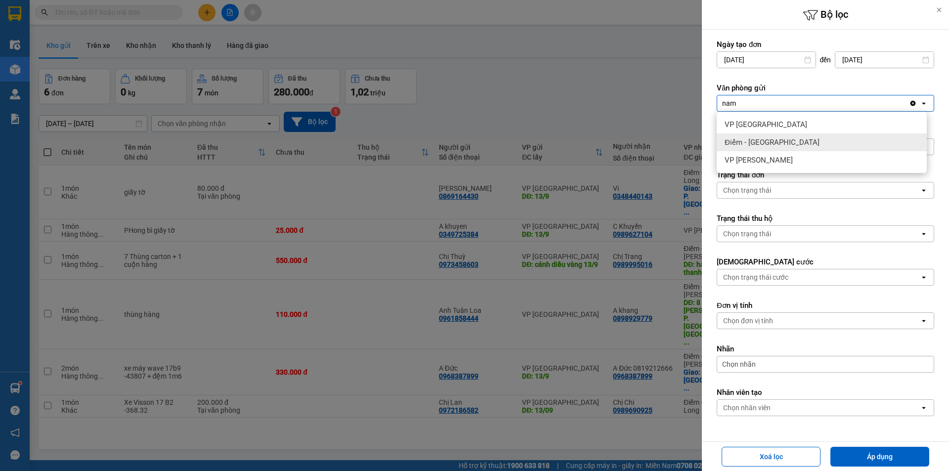
type input "nam"
click at [759, 150] on div "Điểm - [GEOGRAPHIC_DATA]" at bounding box center [822, 142] width 210 height 18
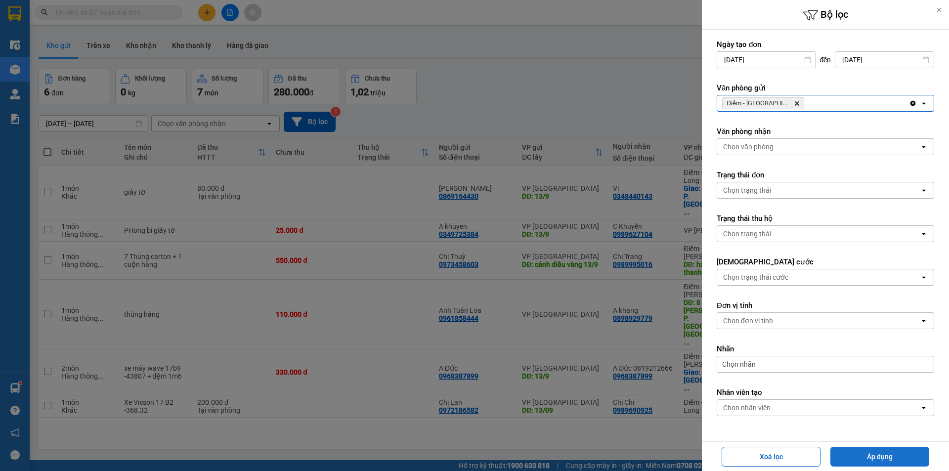
click at [873, 451] on button "Áp dụng" at bounding box center [879, 457] width 99 height 20
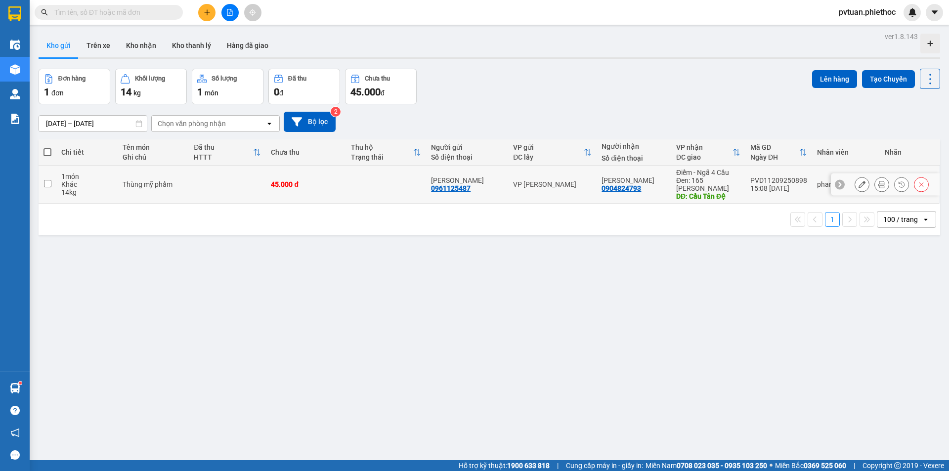
click at [539, 189] on td "VP [PERSON_NAME]" at bounding box center [552, 185] width 88 height 38
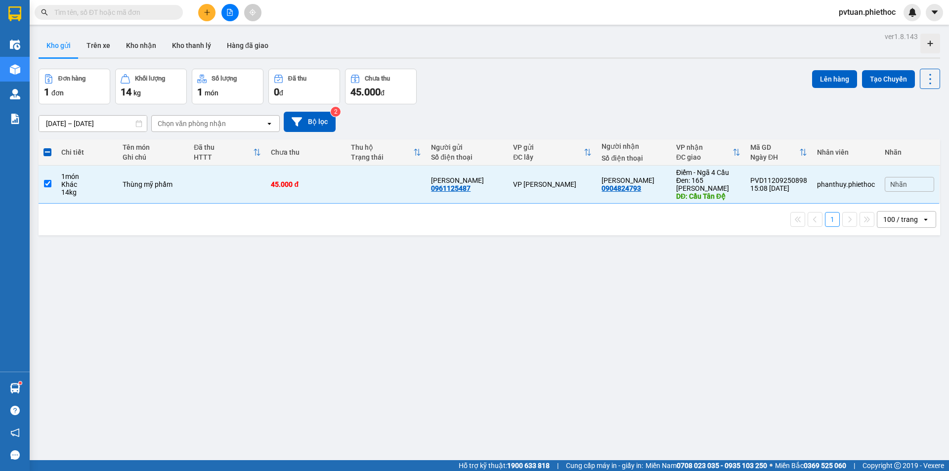
drag, startPoint x: 829, startPoint y: 84, endPoint x: 524, endPoint y: 82, distance: 304.9
click at [443, 90] on div "Đơn hàng 1 đơn Khối lượng 14 kg Số lượng 1 món Đã thu 0 đ Chưa thu 45.000 đ Lên…" at bounding box center [489, 87] width 901 height 36
click at [367, 194] on td at bounding box center [386, 185] width 80 height 38
checkbox input "false"
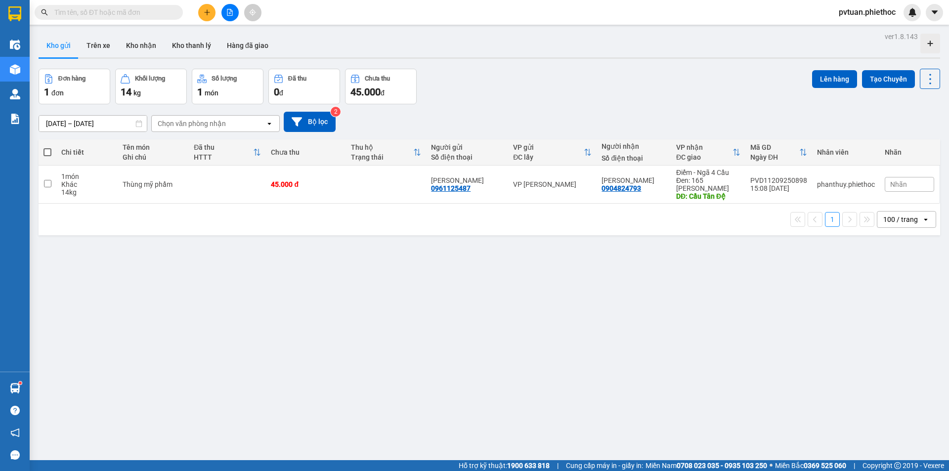
click at [680, 85] on div "Đơn hàng 1 đơn Khối lượng 14 kg Số lượng 1 món Đã thu 0 đ Chưa thu 45.000 đ Lên…" at bounding box center [489, 87] width 901 height 36
click at [96, 17] on input "text" at bounding box center [112, 12] width 117 height 11
click at [98, 16] on input "text" at bounding box center [112, 12] width 117 height 11
drag, startPoint x: 98, startPoint y: 16, endPoint x: 98, endPoint y: 2, distance: 14.3
click at [98, 16] on input "text" at bounding box center [112, 12] width 117 height 11
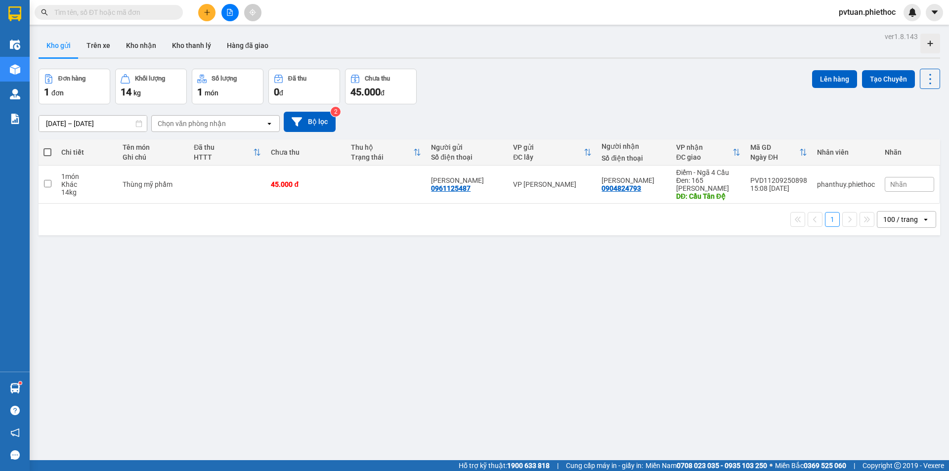
click at [129, 16] on input "text" at bounding box center [112, 12] width 117 height 11
click at [147, 16] on input "text" at bounding box center [112, 12] width 117 height 11
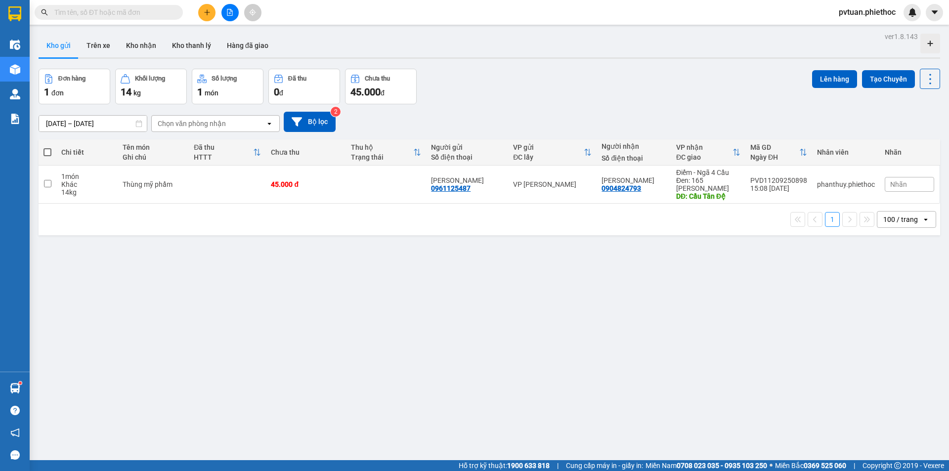
click at [147, 16] on input "text" at bounding box center [112, 12] width 117 height 11
click at [555, 26] on main "ver 1.8.143 Kho gửi Trên xe Kho nhận Kho thanh [PERSON_NAME] đã giao Đơn hàng 1…" at bounding box center [474, 230] width 949 height 460
click at [177, 6] on span at bounding box center [109, 12] width 148 height 15
